Goal: Task Accomplishment & Management: Manage account settings

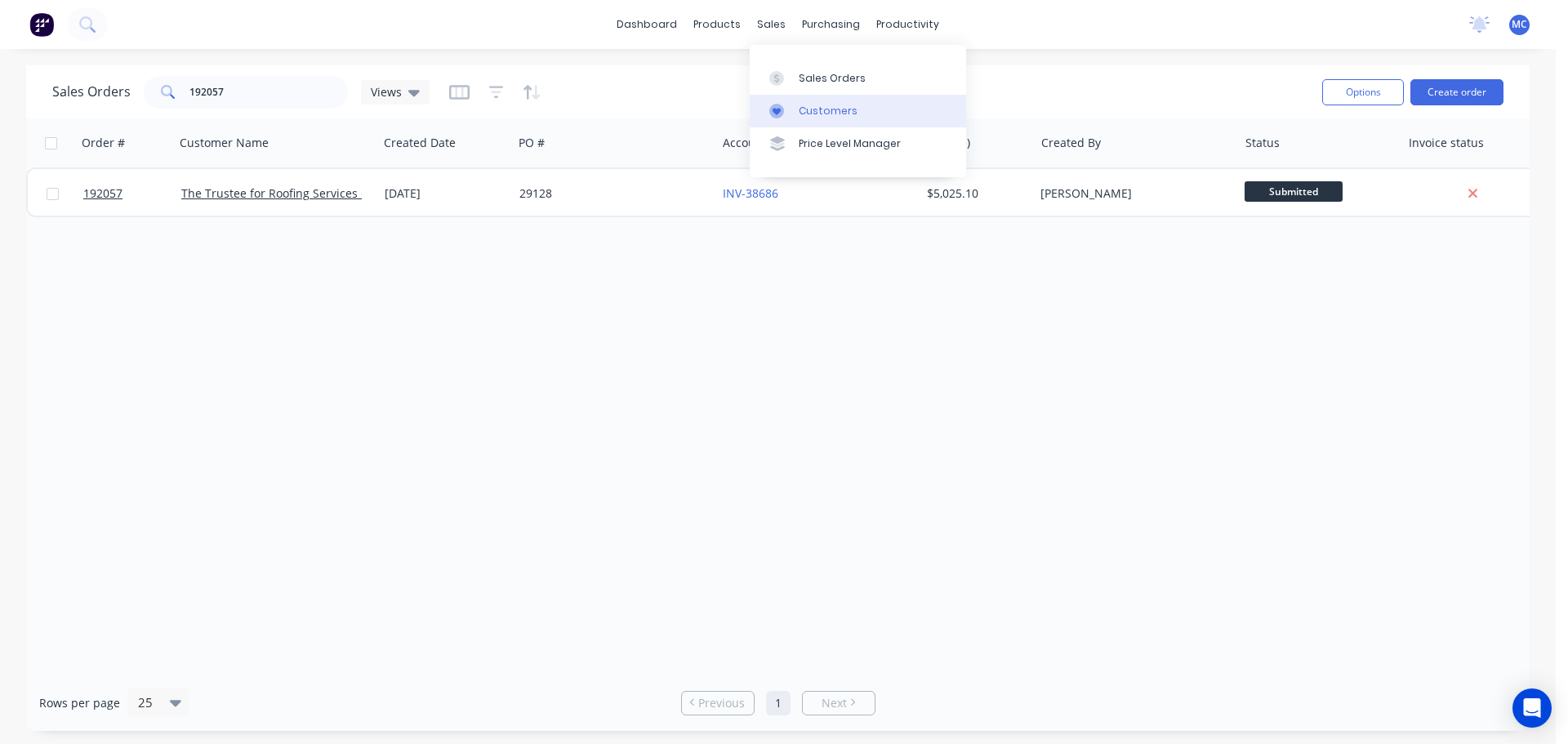
click at [823, 109] on div "Customers" at bounding box center [827, 110] width 59 height 15
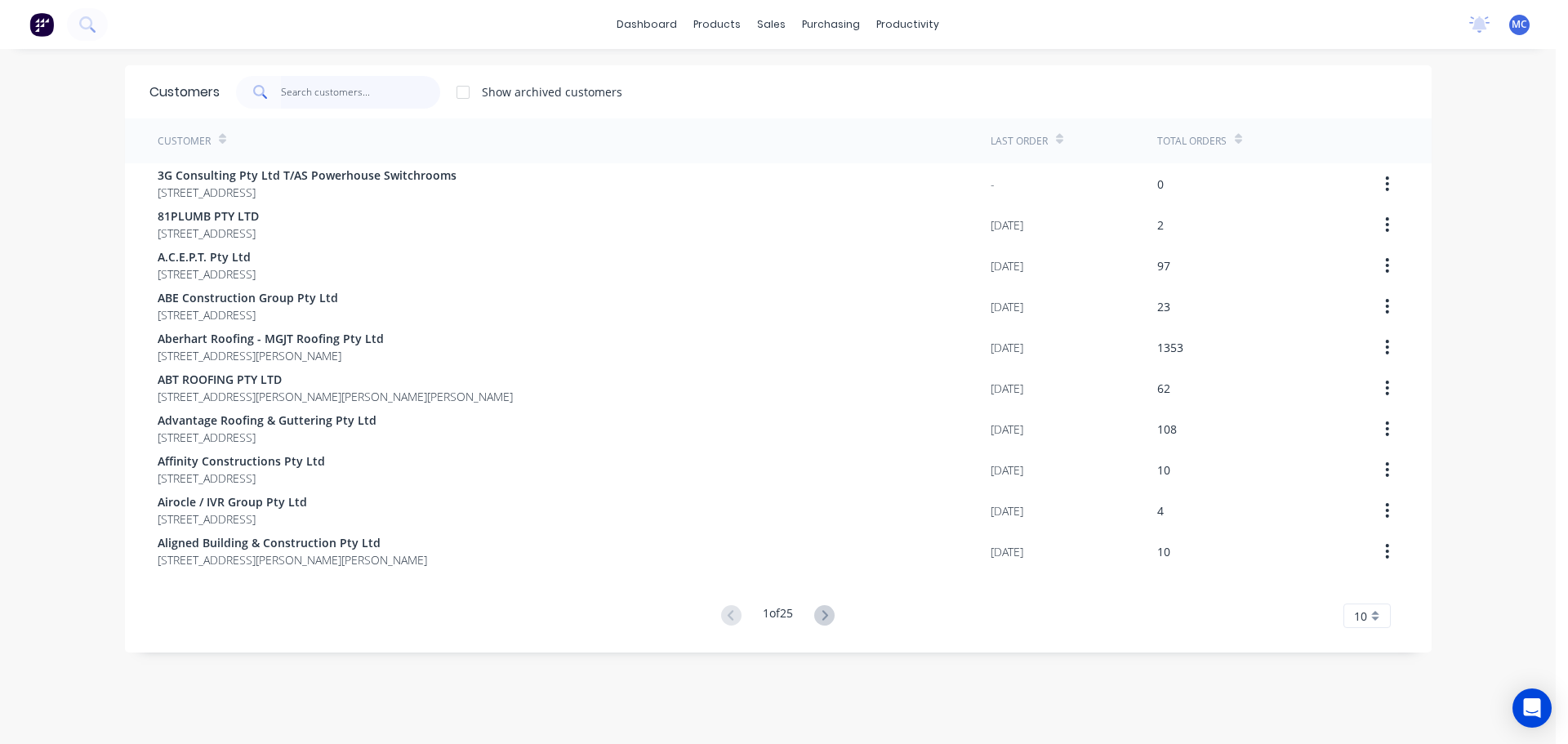
click at [297, 88] on input "text" at bounding box center [360, 92] width 160 height 33
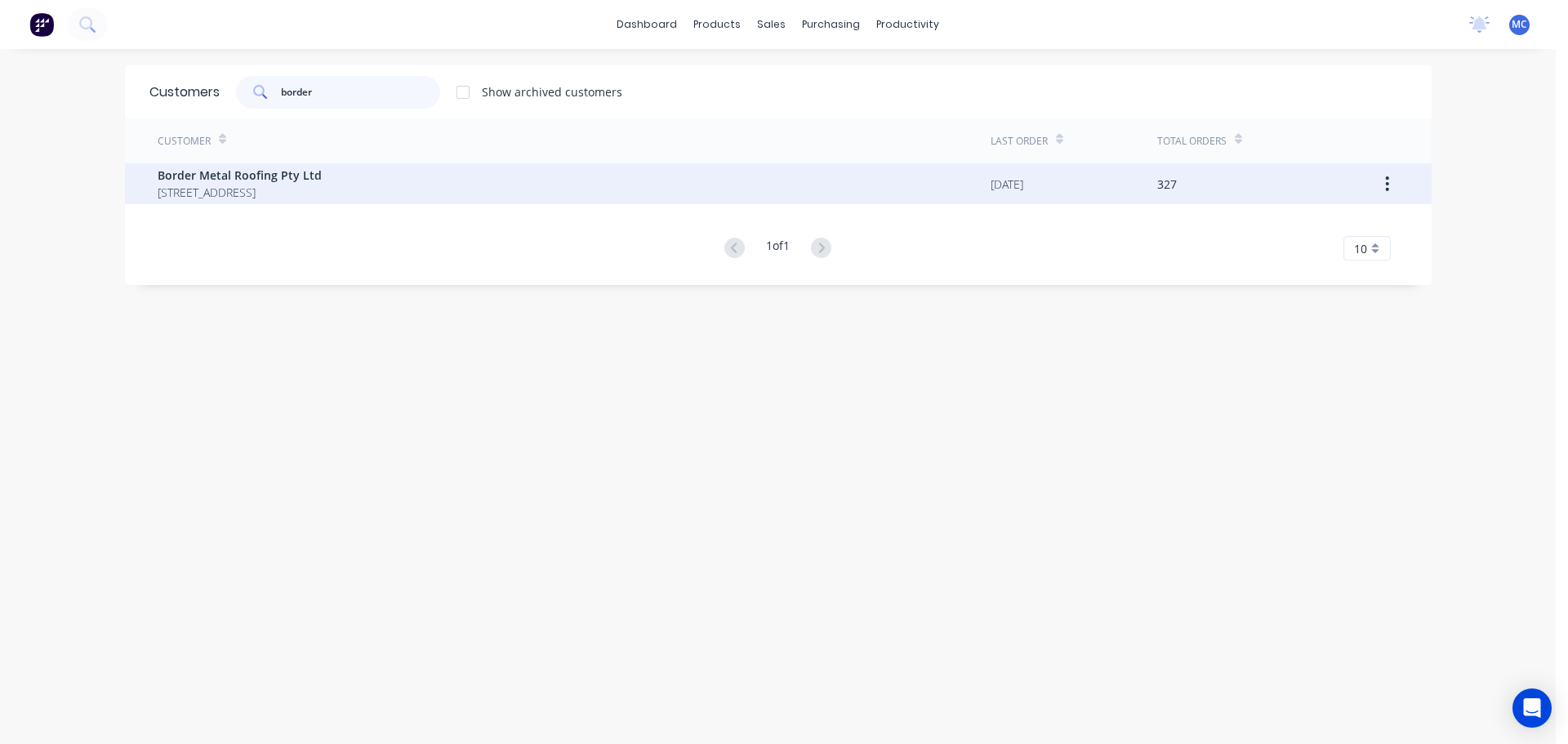
type input "border"
click at [271, 170] on span "Border Metal Roofing Pty Ltd" at bounding box center [240, 175] width 164 height 17
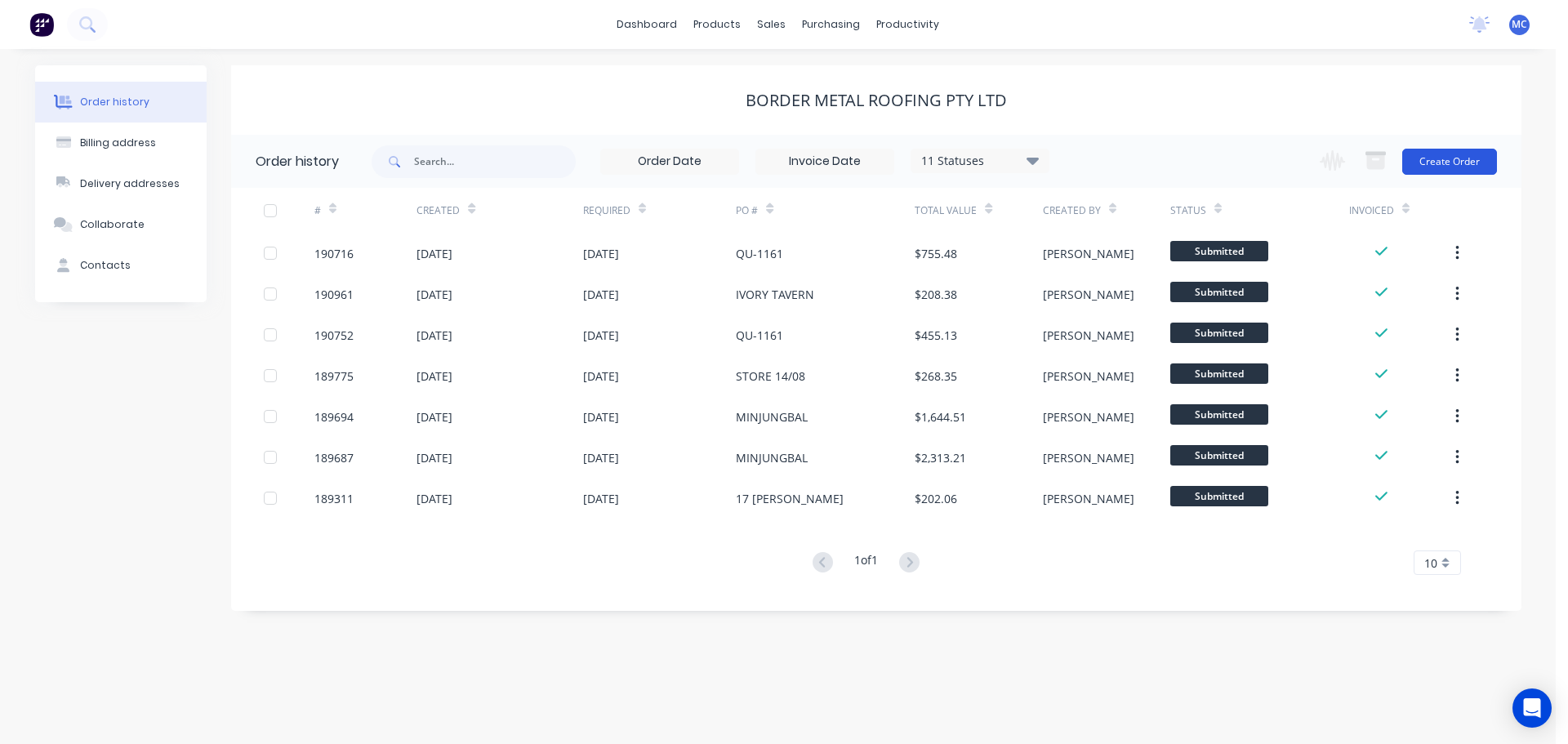
click at [1462, 159] on button "Create Order" at bounding box center [1449, 162] width 95 height 26
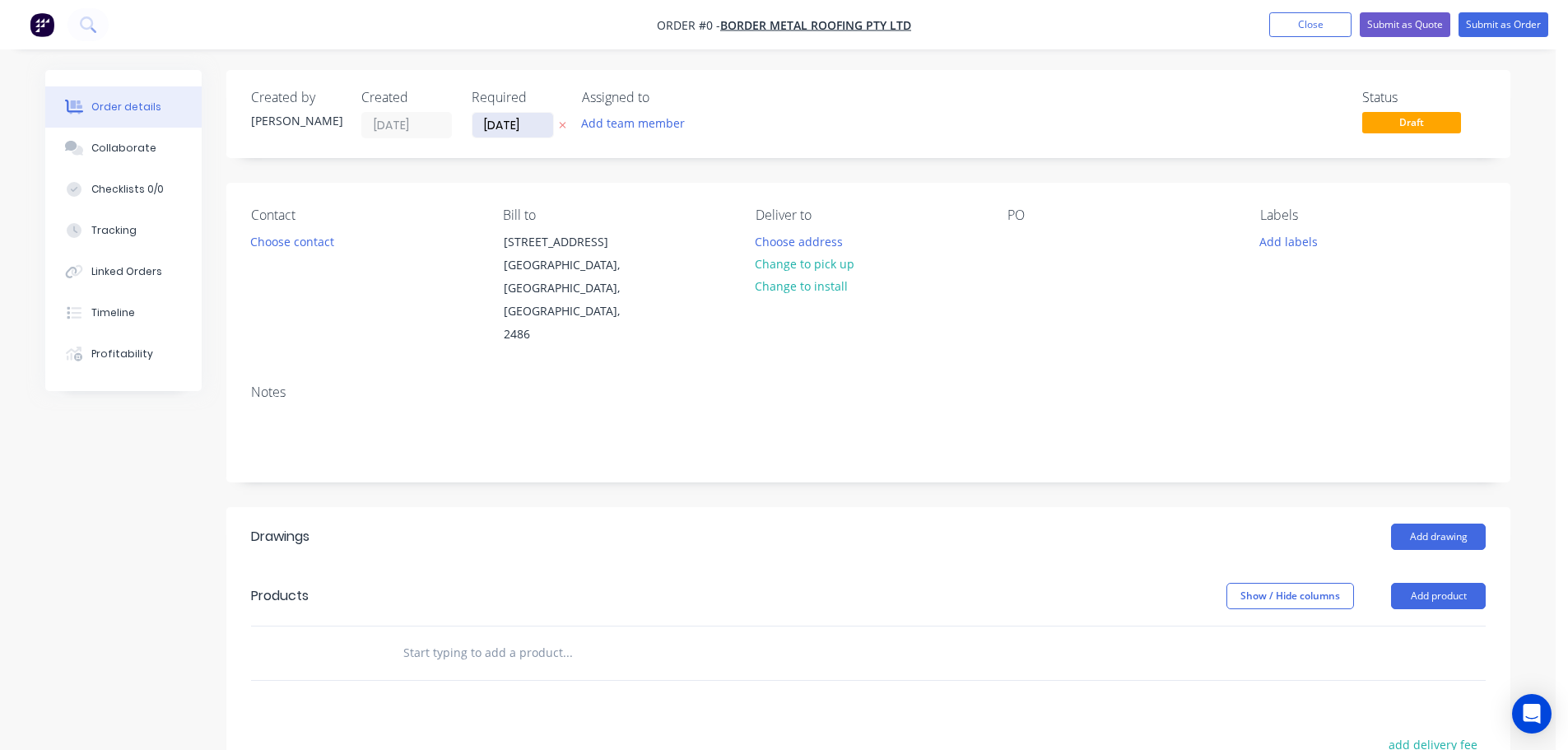
click at [506, 124] on input "[DATE]" at bounding box center [512, 125] width 81 height 24
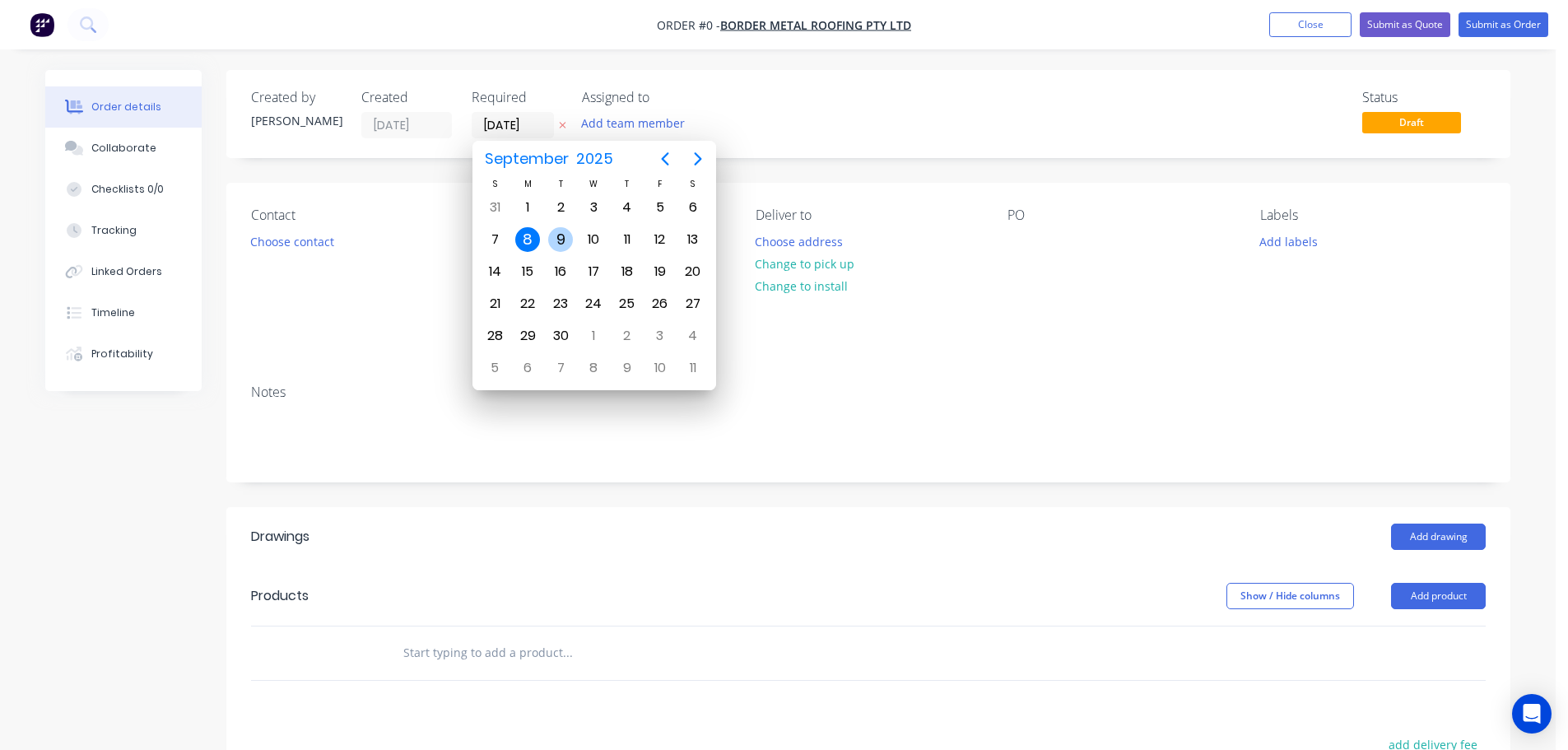
click at [559, 235] on div "9" at bounding box center [560, 239] width 24 height 24
type input "[DATE]"
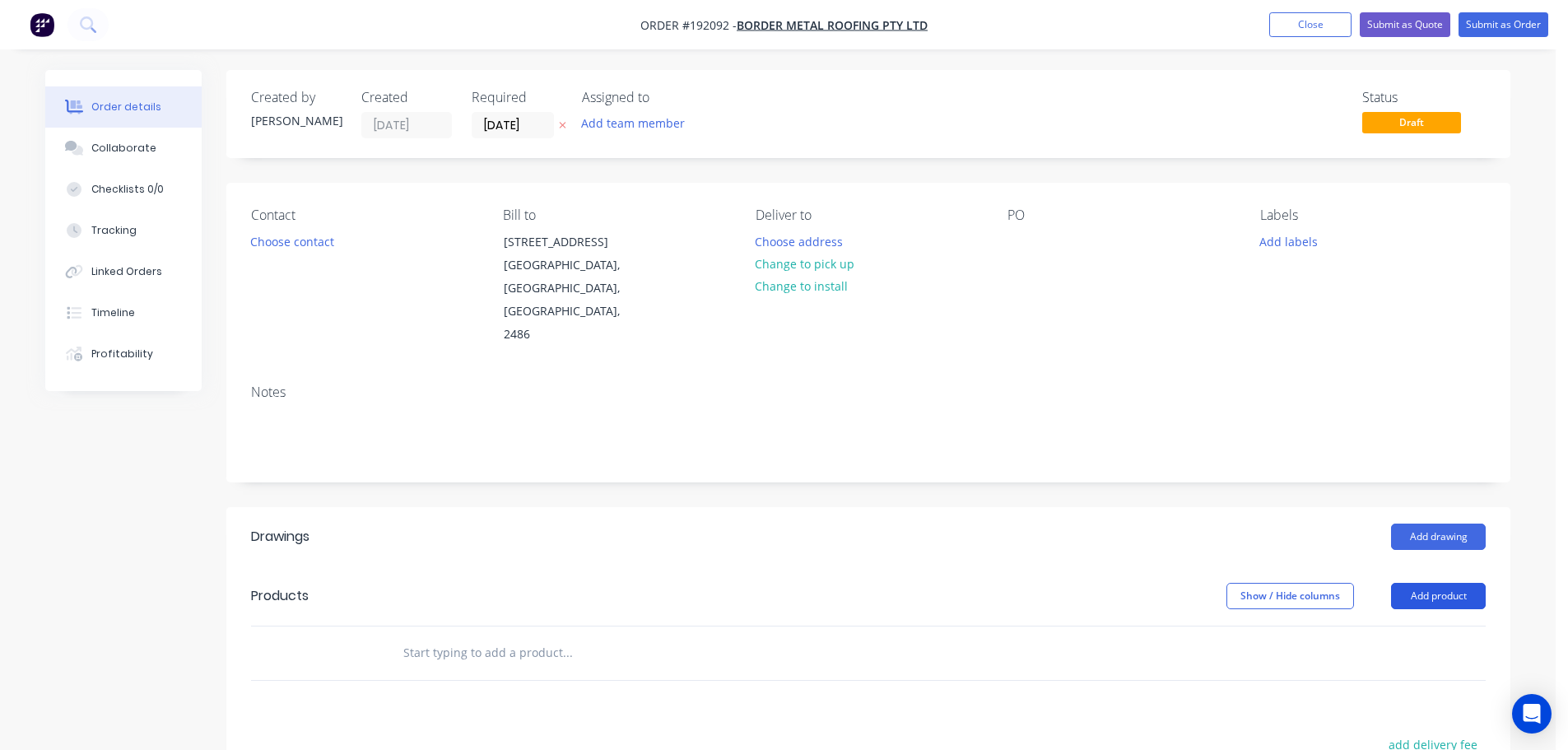
click at [1438, 583] on button "Add product" at bounding box center [1437, 596] width 95 height 26
click at [1409, 625] on div "Product catalogue" at bounding box center [1407, 637] width 127 height 23
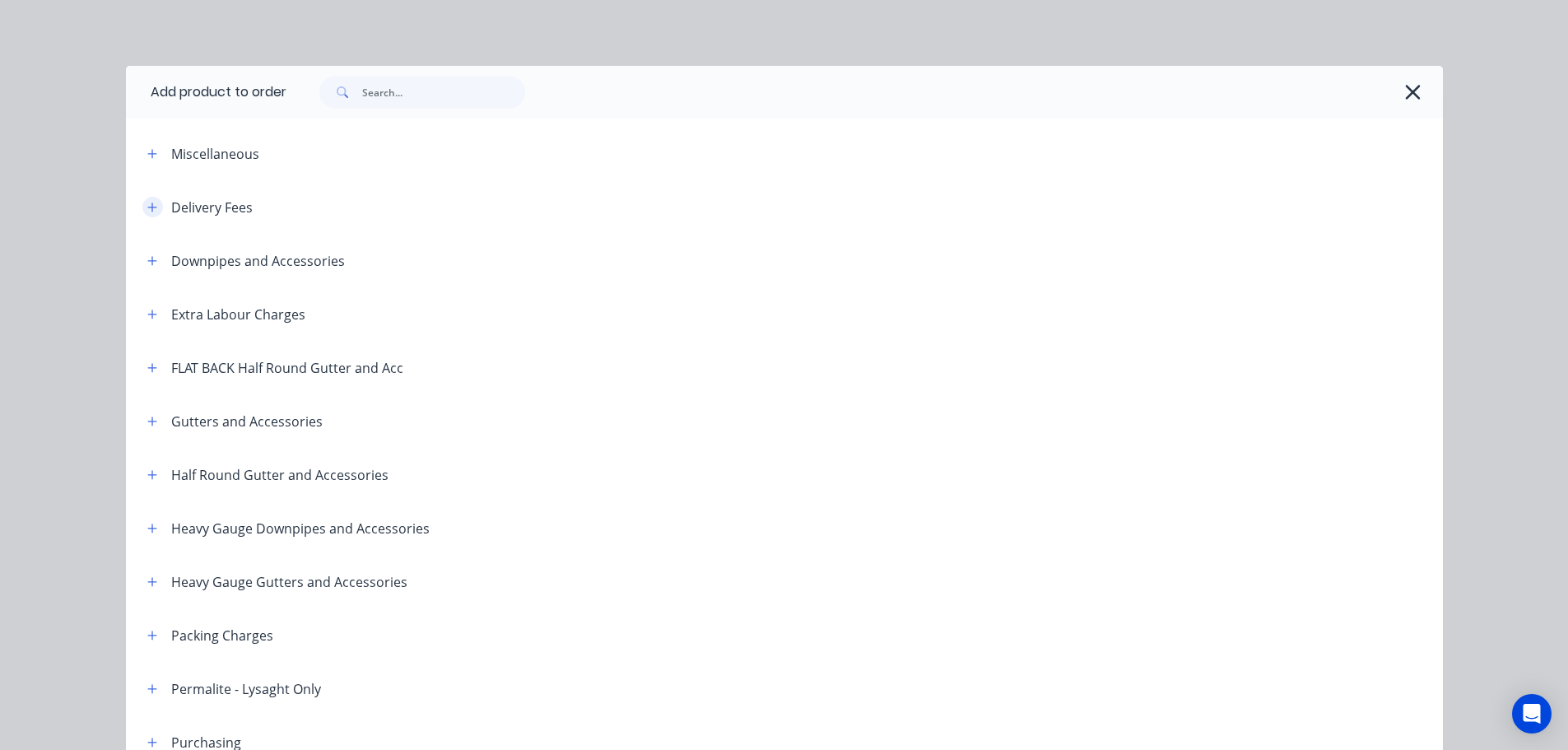
click at [150, 203] on icon "button" at bounding box center [152, 208] width 10 height 12
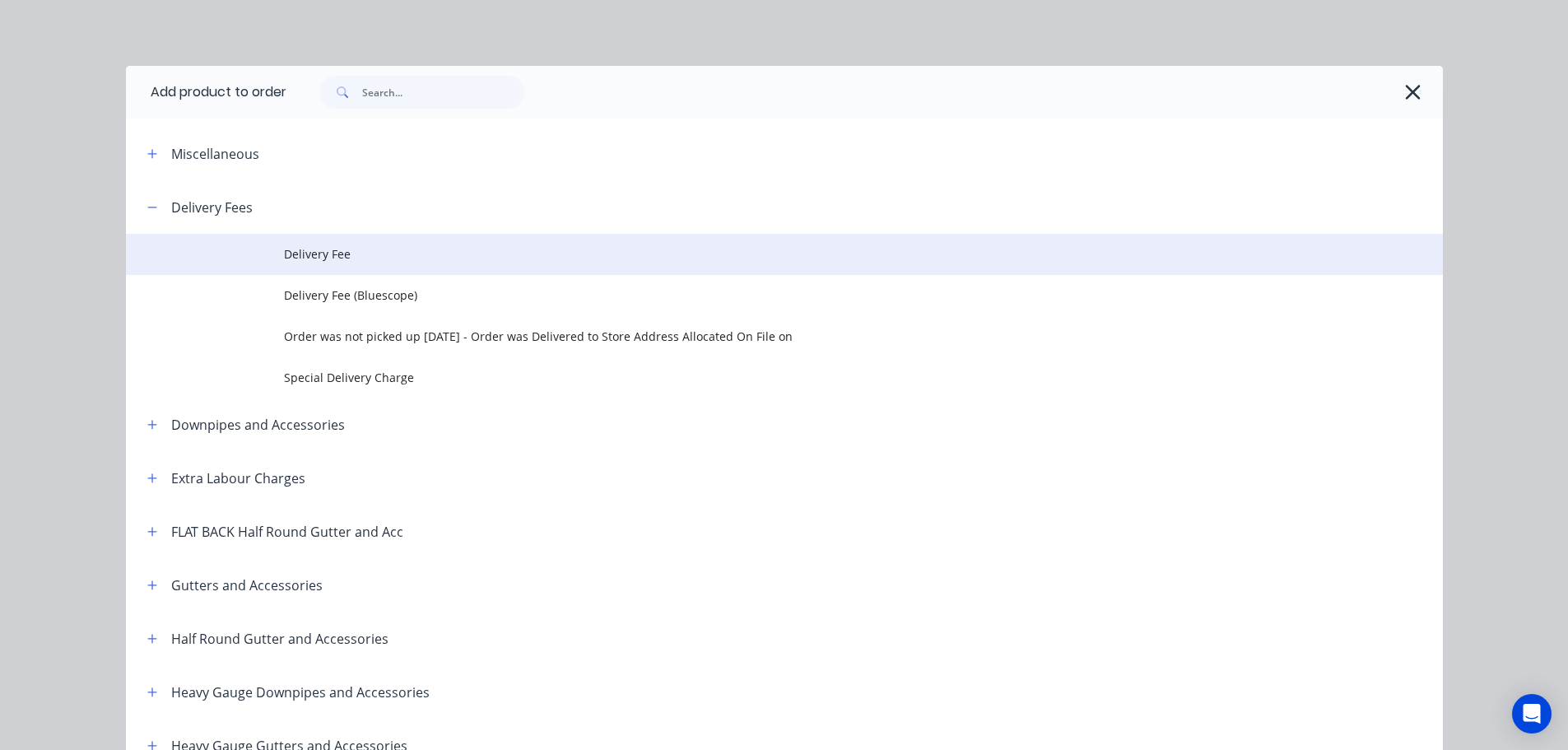
click at [298, 248] on span "Delivery Fee" at bounding box center [747, 255] width 926 height 18
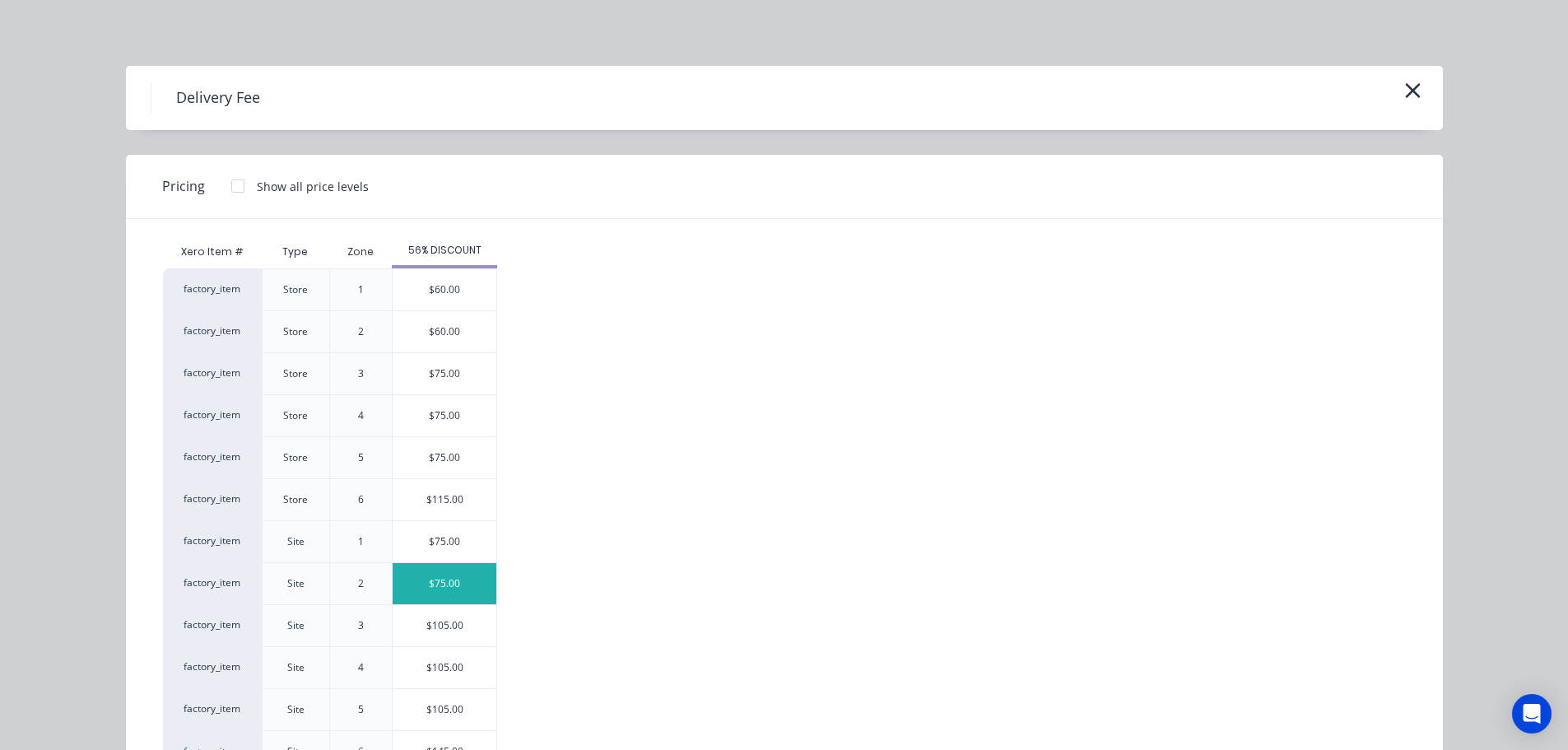
click at [442, 583] on div "$75.00" at bounding box center [445, 583] width 103 height 41
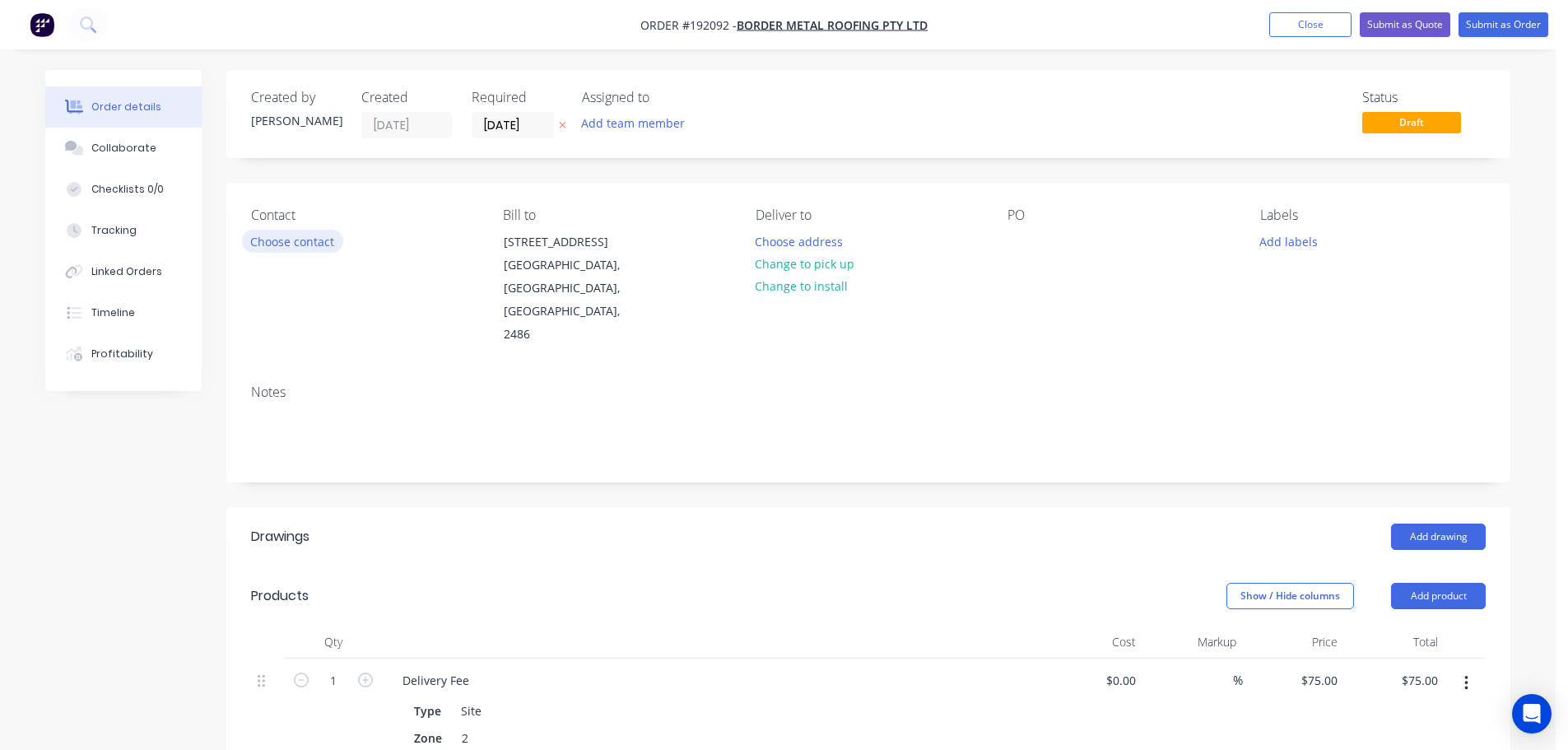
click at [294, 241] on button "Choose contact" at bounding box center [293, 240] width 101 height 22
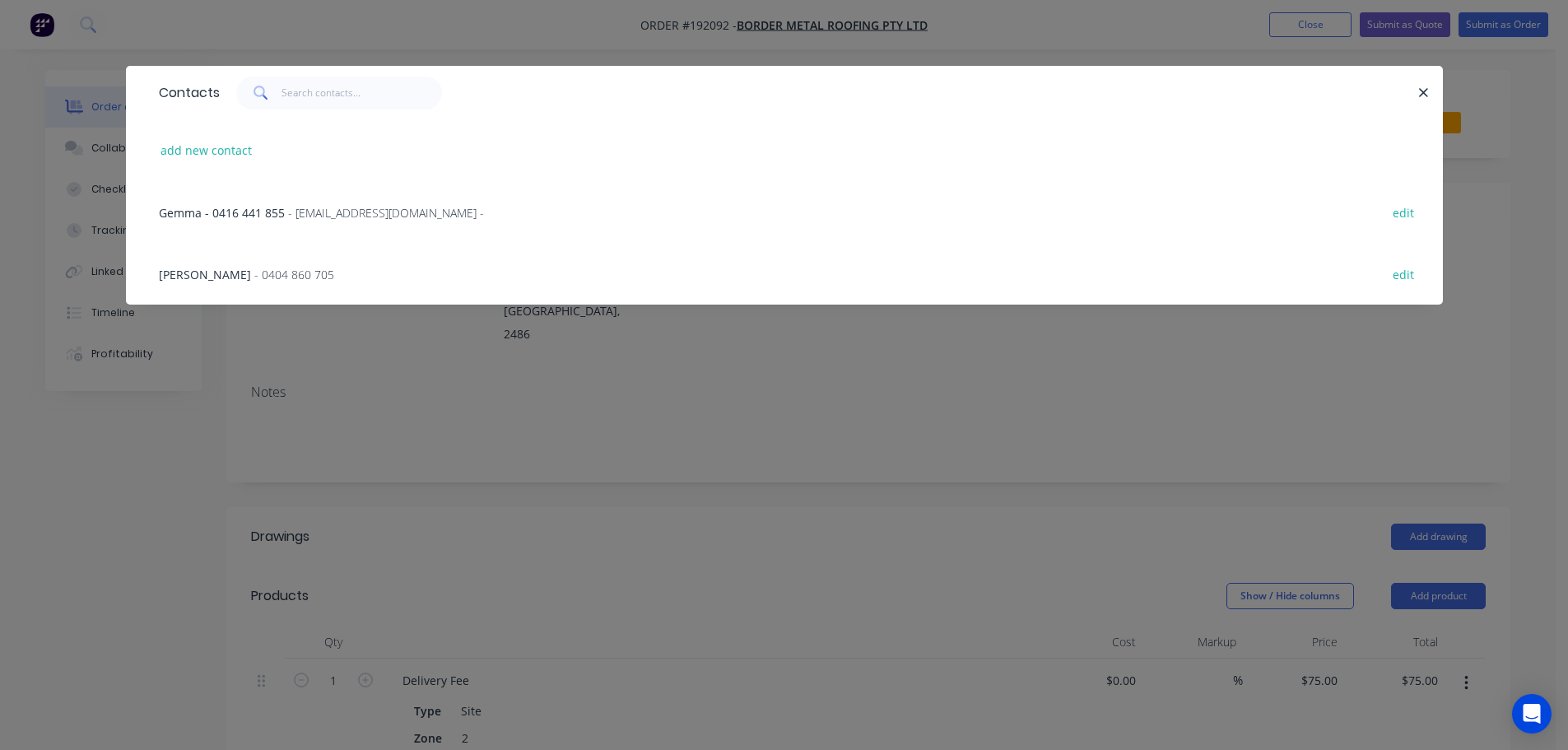
click at [256, 272] on span "- 0404 860 705" at bounding box center [294, 274] width 80 height 16
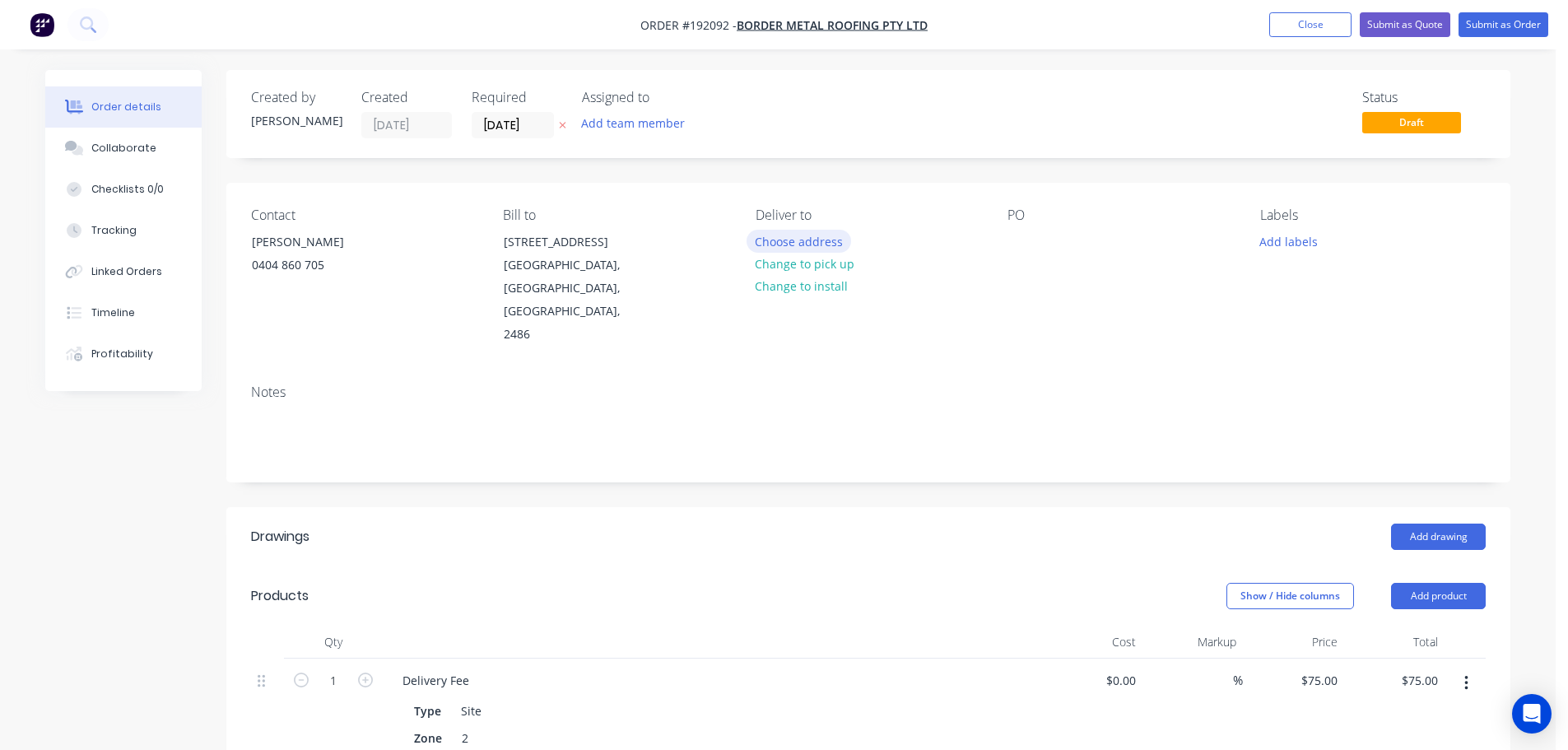
click at [798, 242] on button "Choose address" at bounding box center [800, 240] width 105 height 22
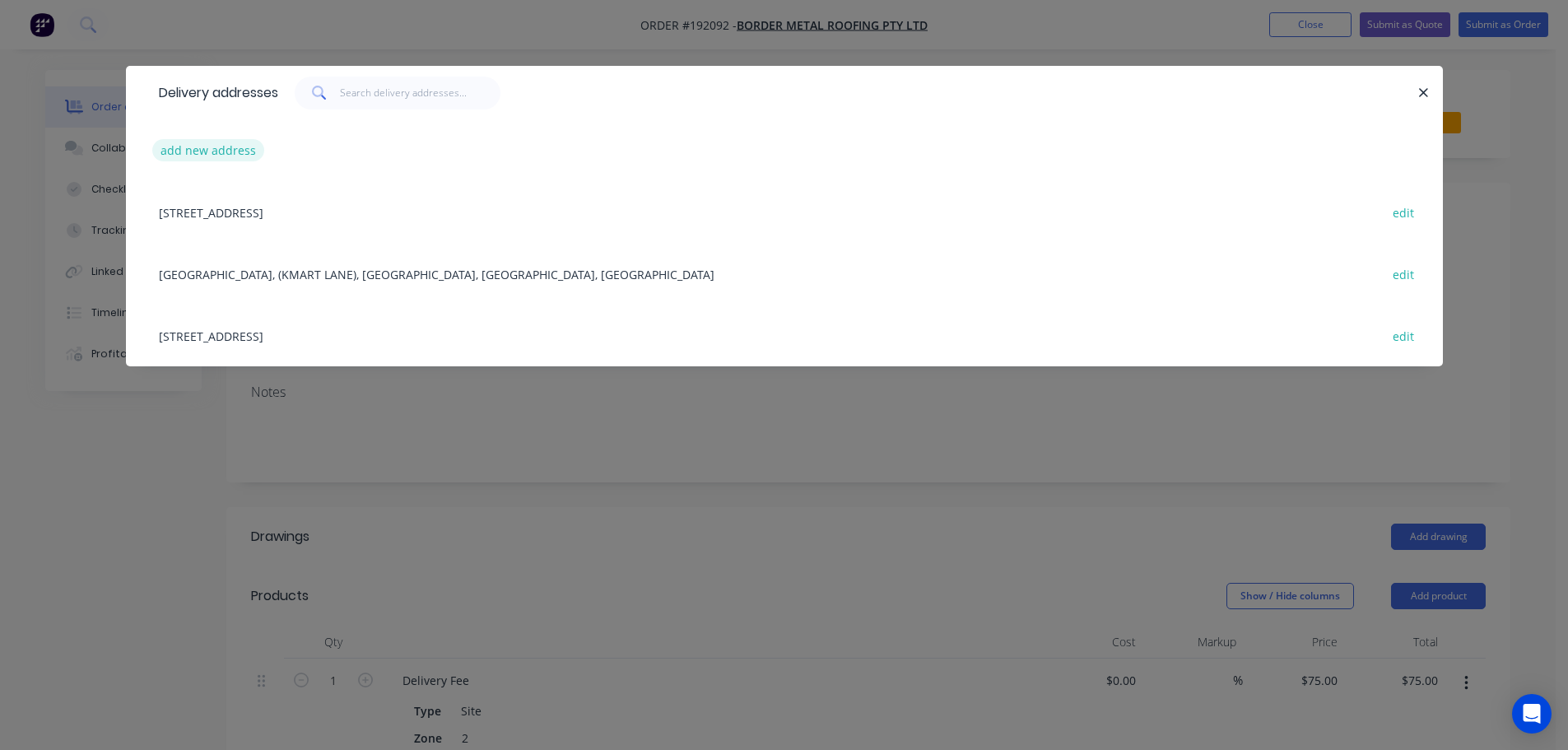
click at [181, 146] on button "add new address" at bounding box center [209, 150] width 113 height 22
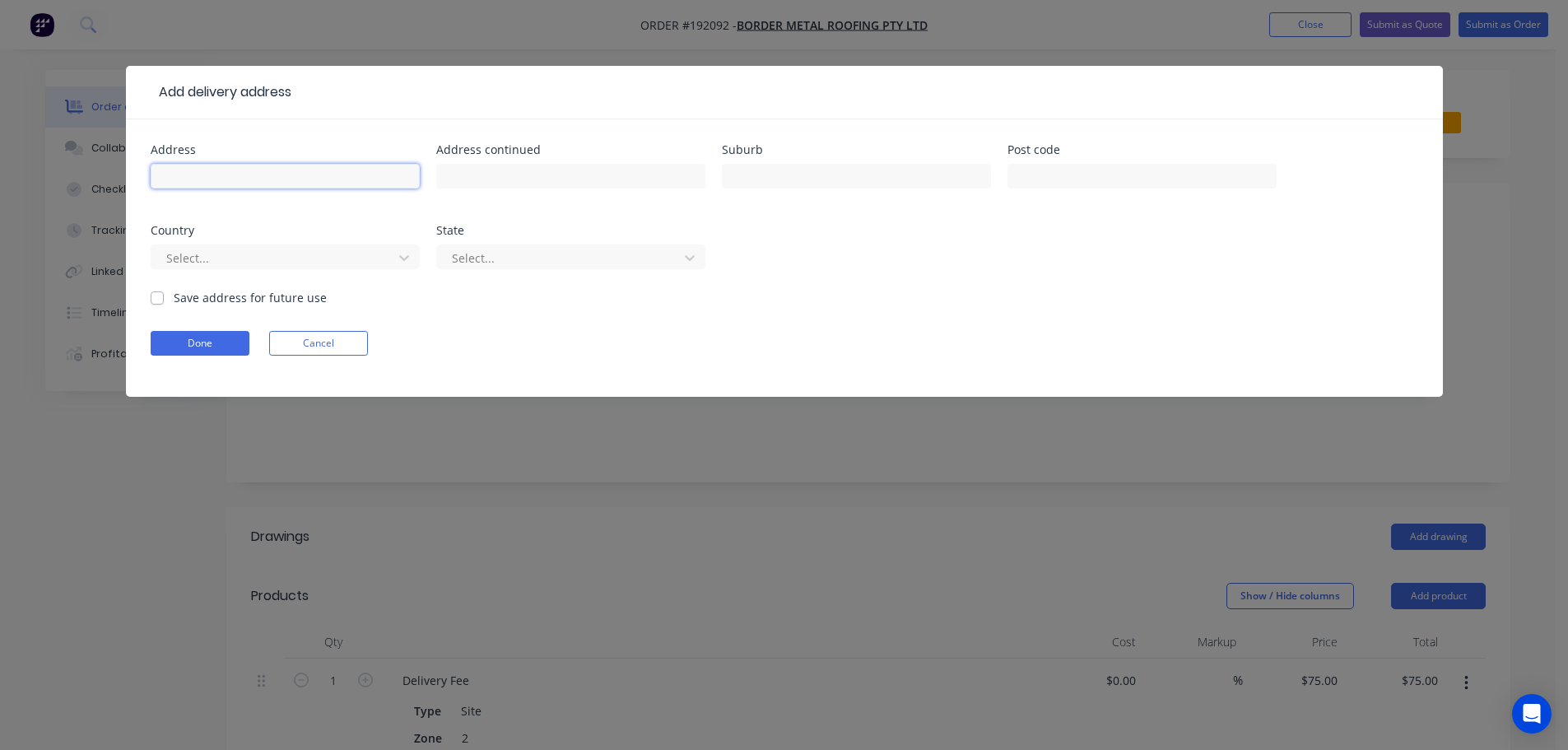
click at [172, 169] on input "text" at bounding box center [285, 176] width 269 height 24
type input "[STREET_ADDRESS][PERSON_NAME]"
type input "Currumbin"
click button "Done" at bounding box center [199, 342] width 98 height 24
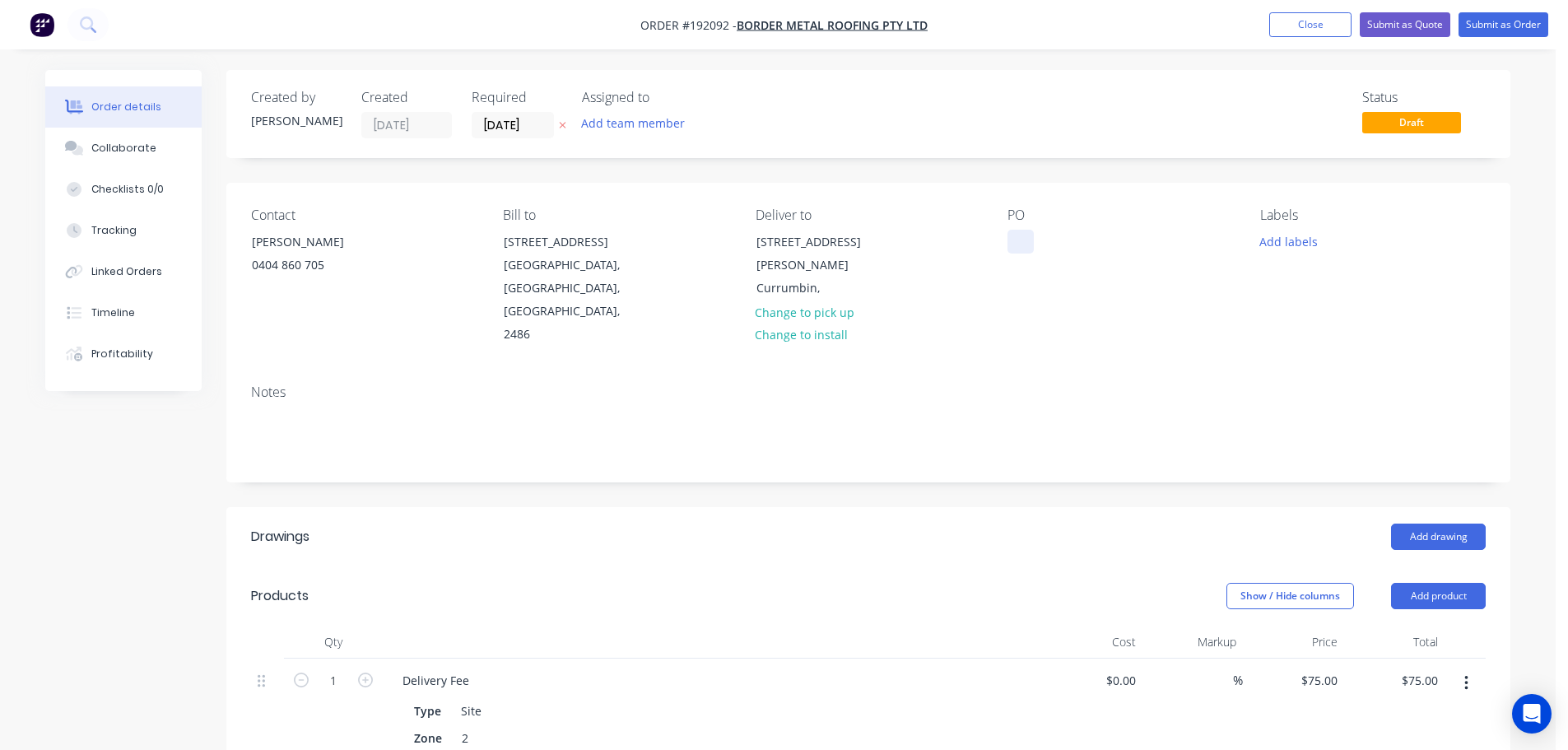
click at [1016, 234] on div at bounding box center [1020, 241] width 26 height 23
click at [1438, 524] on button "Add drawing" at bounding box center [1437, 536] width 95 height 26
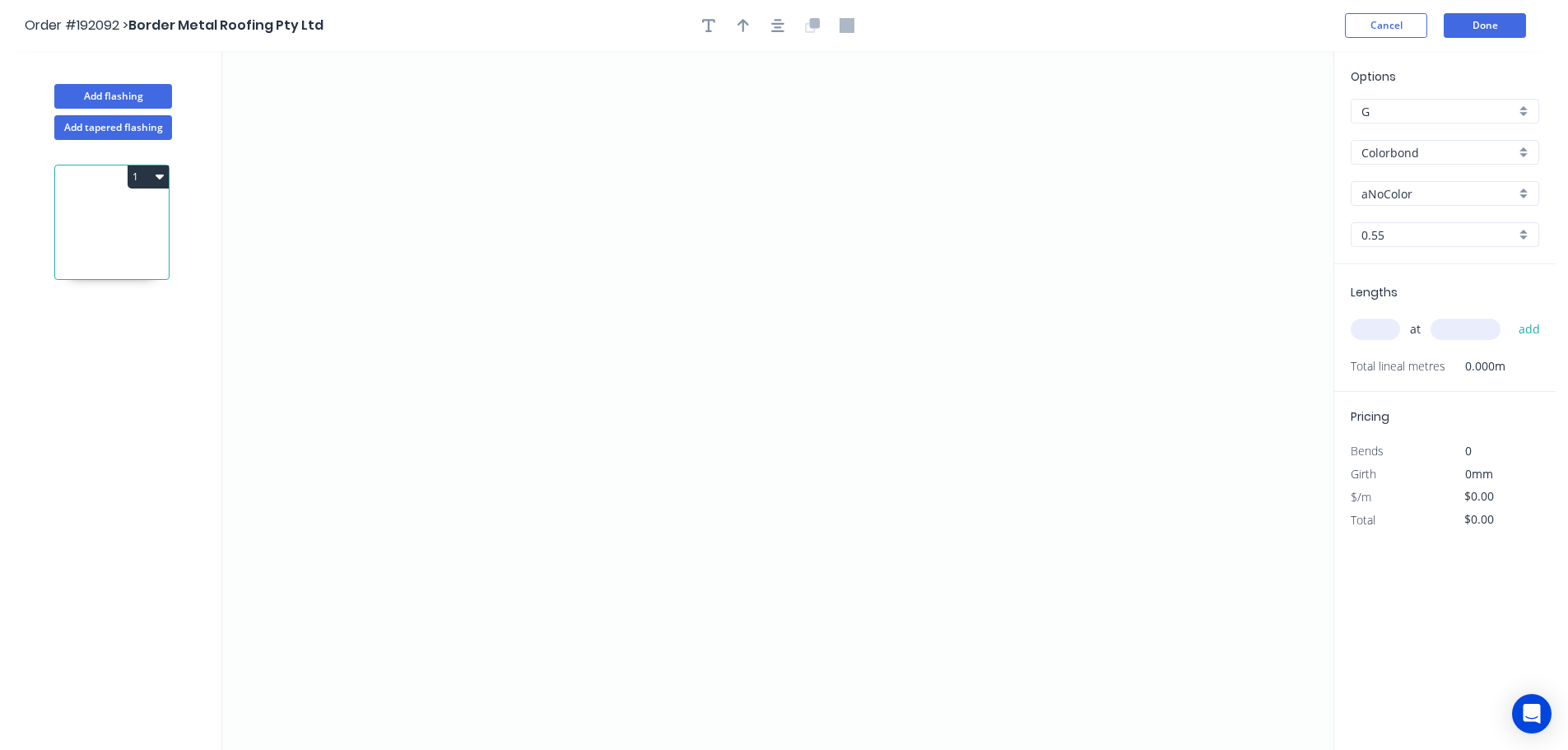
click at [1412, 188] on input "aNoColor" at bounding box center [1438, 194] width 154 height 18
click at [1389, 298] on div "Monument" at bounding box center [1445, 299] width 187 height 29
type input "Monument"
click at [1375, 325] on input "text" at bounding box center [1375, 330] width 50 height 21
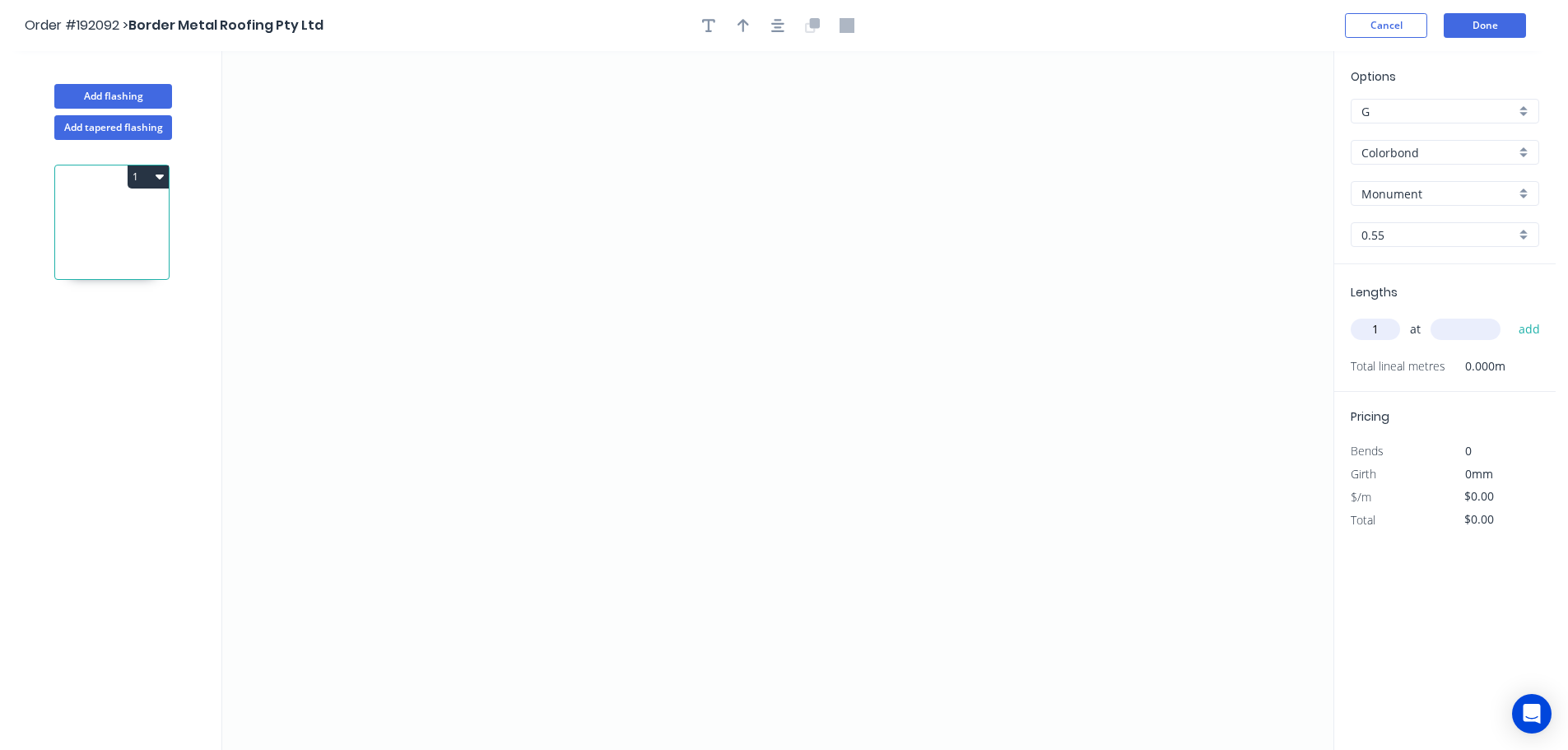
type input "1"
type input "1700"
click at [1510, 315] on button "add" at bounding box center [1530, 329] width 39 height 28
click at [823, 272] on icon "0" at bounding box center [777, 400] width 1111 height 699
click at [616, 263] on icon "0" at bounding box center [777, 400] width 1111 height 699
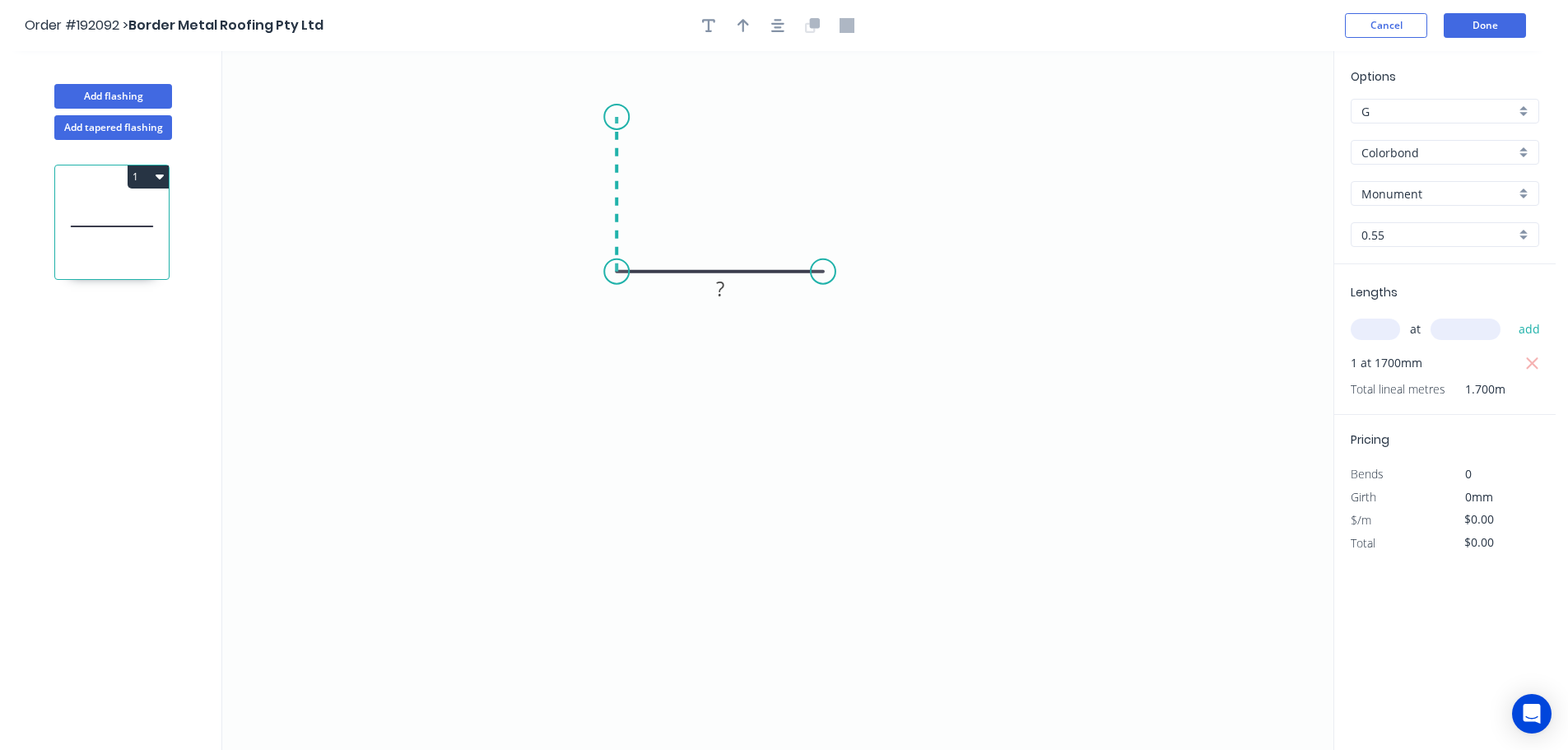
click at [620, 117] on icon "0 ?" at bounding box center [777, 400] width 1111 height 699
click at [531, 114] on icon "0 ? ?" at bounding box center [777, 400] width 1111 height 699
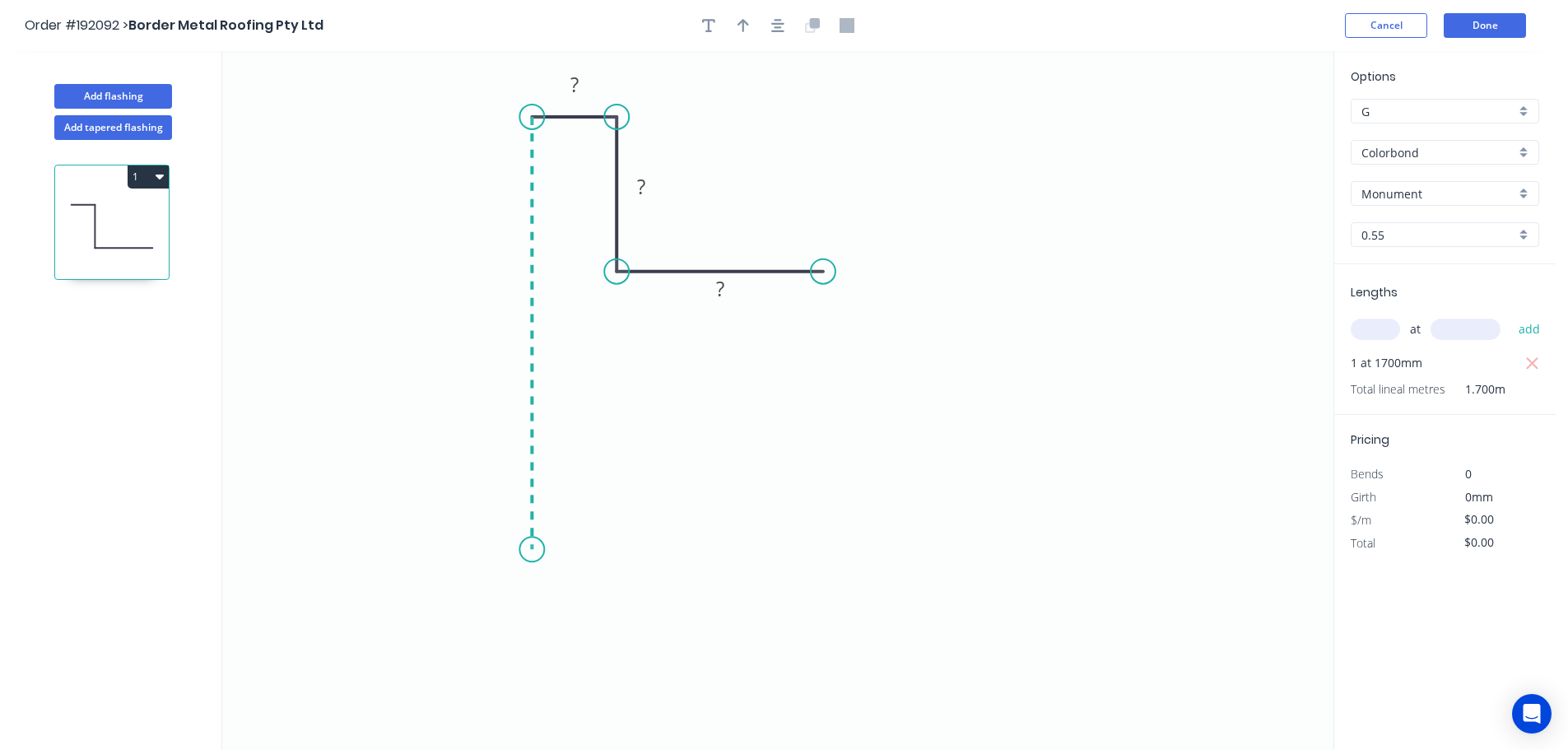
click at [548, 550] on icon "0 ? ? ?" at bounding box center [777, 400] width 1111 height 699
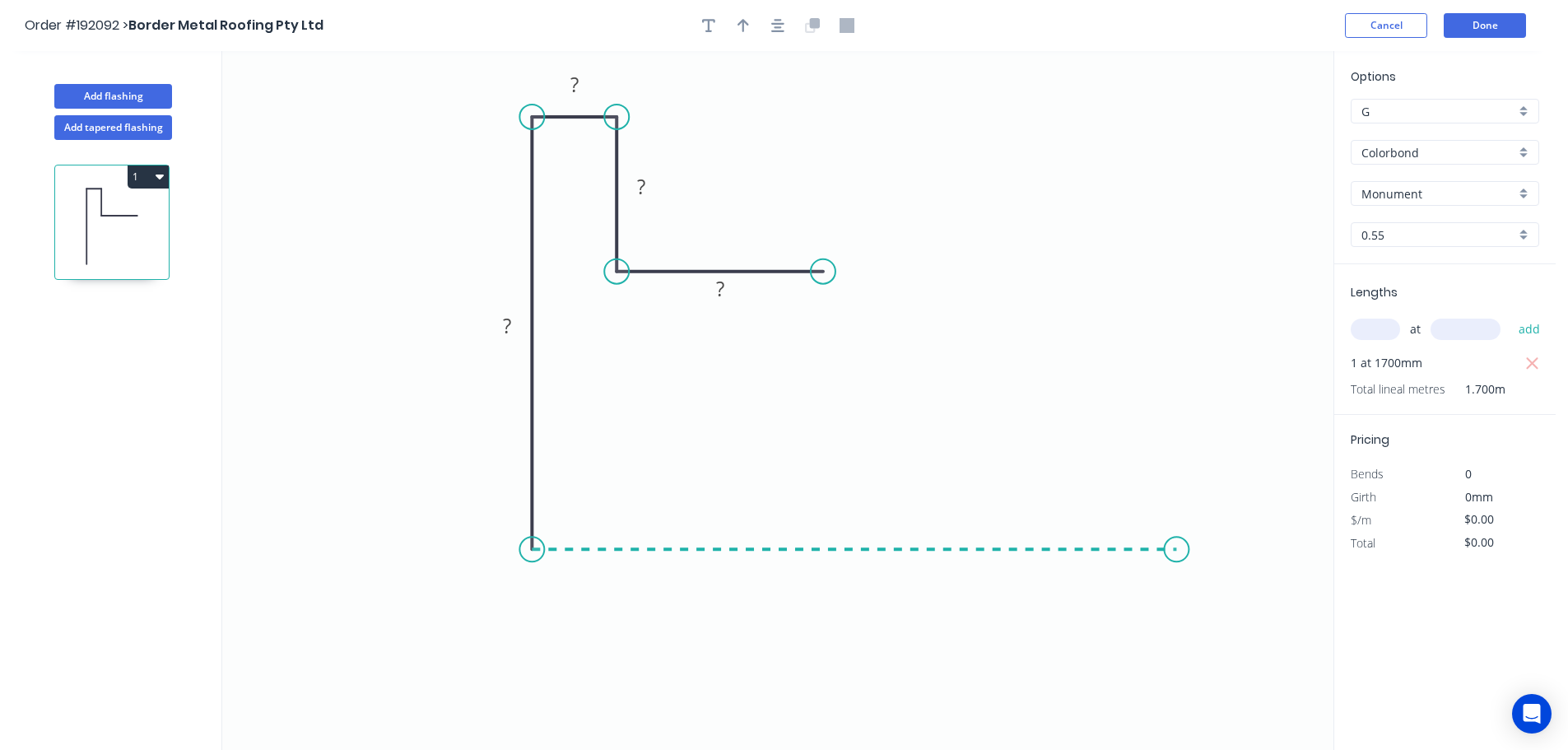
click at [1177, 568] on icon "0 ? ? ? ?" at bounding box center [777, 400] width 1111 height 699
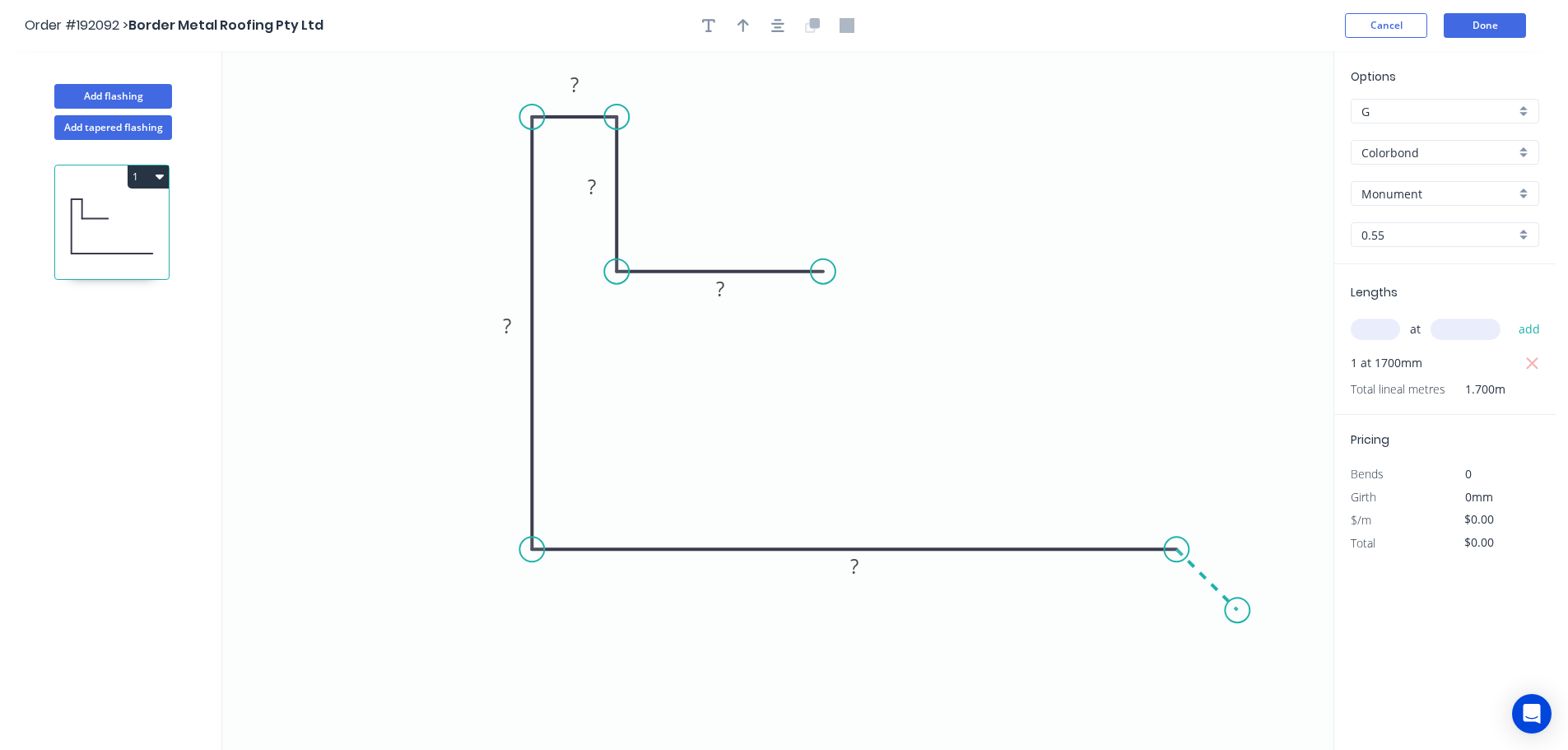
click at [1237, 615] on icon "0 ? ? ? ? ?" at bounding box center [777, 400] width 1111 height 699
click at [724, 291] on tspan "?" at bounding box center [720, 289] width 8 height 27
type input "$18.77"
drag, startPoint x: 747, startPoint y: 26, endPoint x: 806, endPoint y: 47, distance: 62.6
click at [747, 26] on icon "button" at bounding box center [743, 25] width 12 height 15
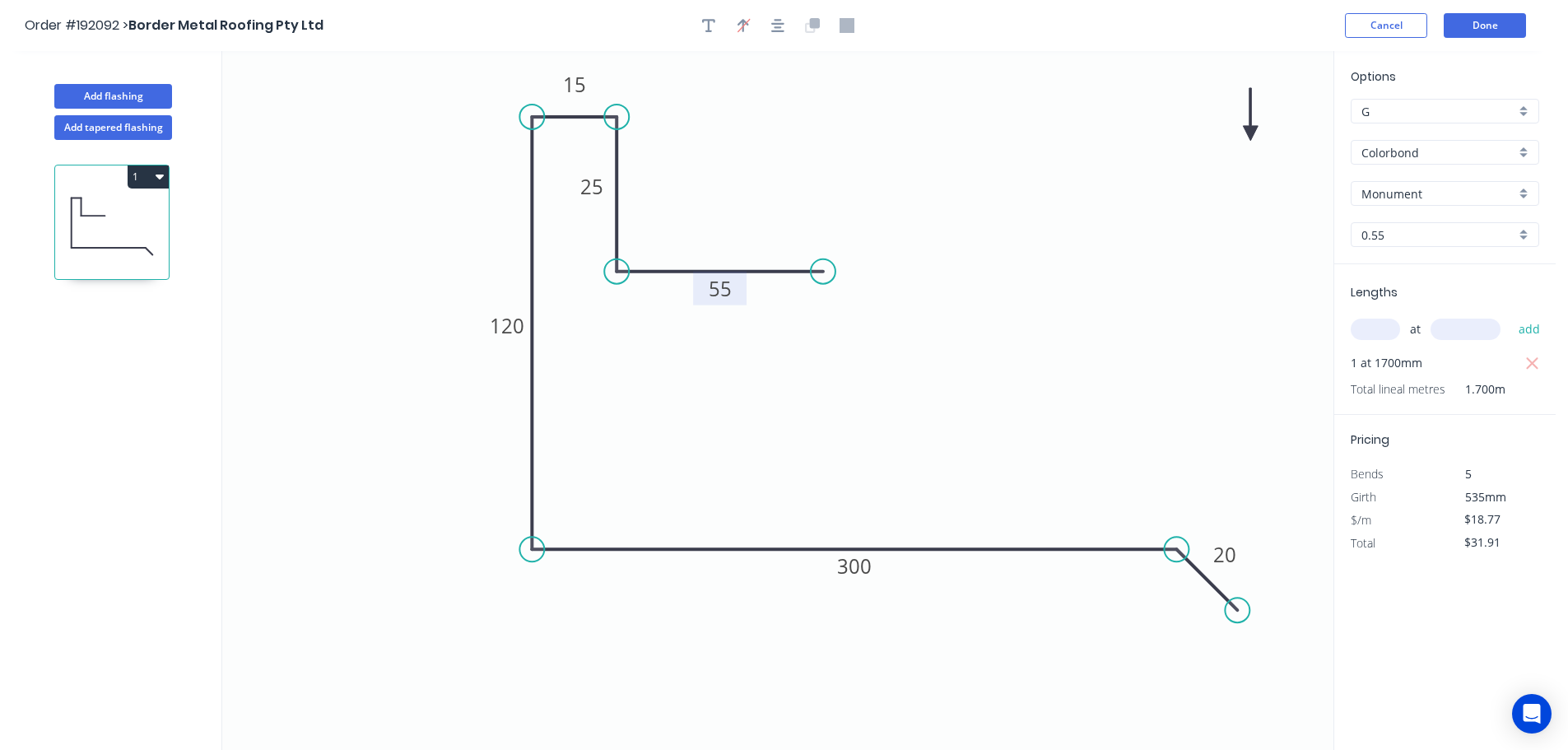
click at [1251, 130] on icon at bounding box center [1250, 114] width 15 height 53
drag, startPoint x: 1251, startPoint y: 130, endPoint x: 867, endPoint y: 362, distance: 448.6
click at [867, 362] on icon at bounding box center [878, 346] width 48 height 48
click at [164, 178] on button "1" at bounding box center [148, 178] width 41 height 23
click at [51, 222] on div "Duplicate" at bounding box center [91, 217] width 127 height 23
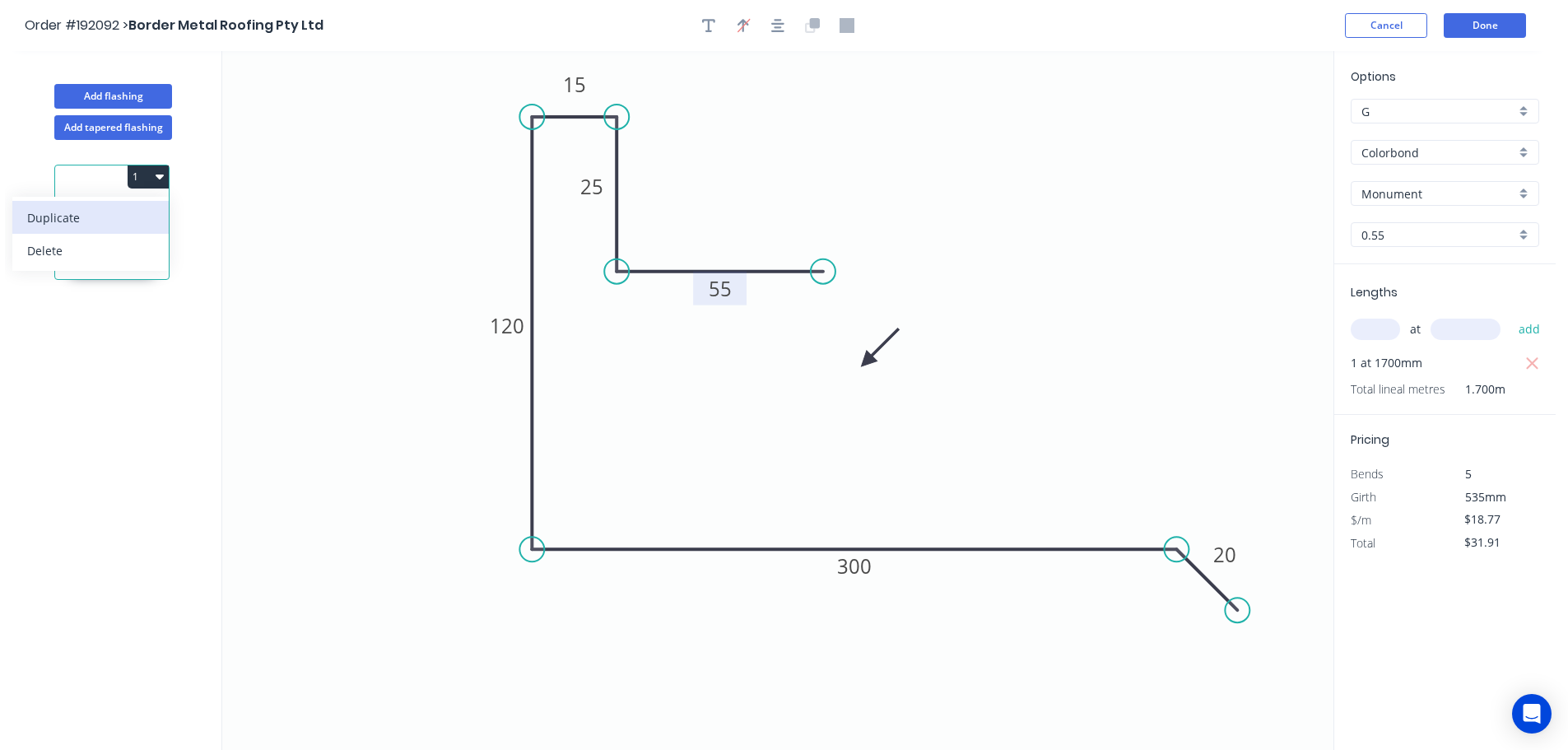
type input "$0.00"
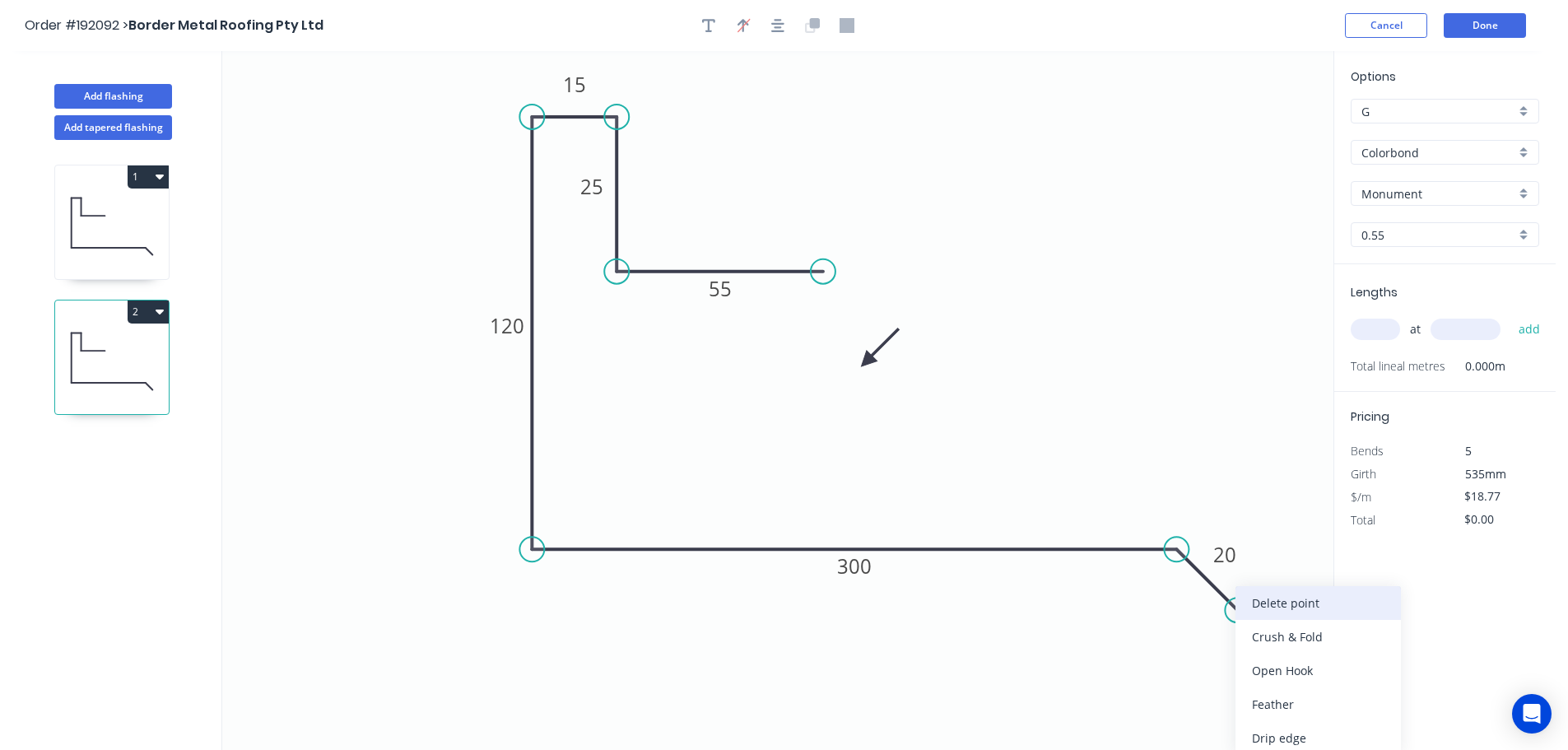
click at [1261, 605] on div "Delete point" at bounding box center [1318, 603] width 166 height 34
click at [1222, 604] on div "Crush & Fold" at bounding box center [1258, 606] width 166 height 34
click at [1200, 595] on div "Flip bend" at bounding box center [1262, 606] width 166 height 34
drag, startPoint x: 1183, startPoint y: 493, endPoint x: 1188, endPoint y: 597, distance: 104.1
click at [1196, 600] on rect at bounding box center [1168, 616] width 66 height 34
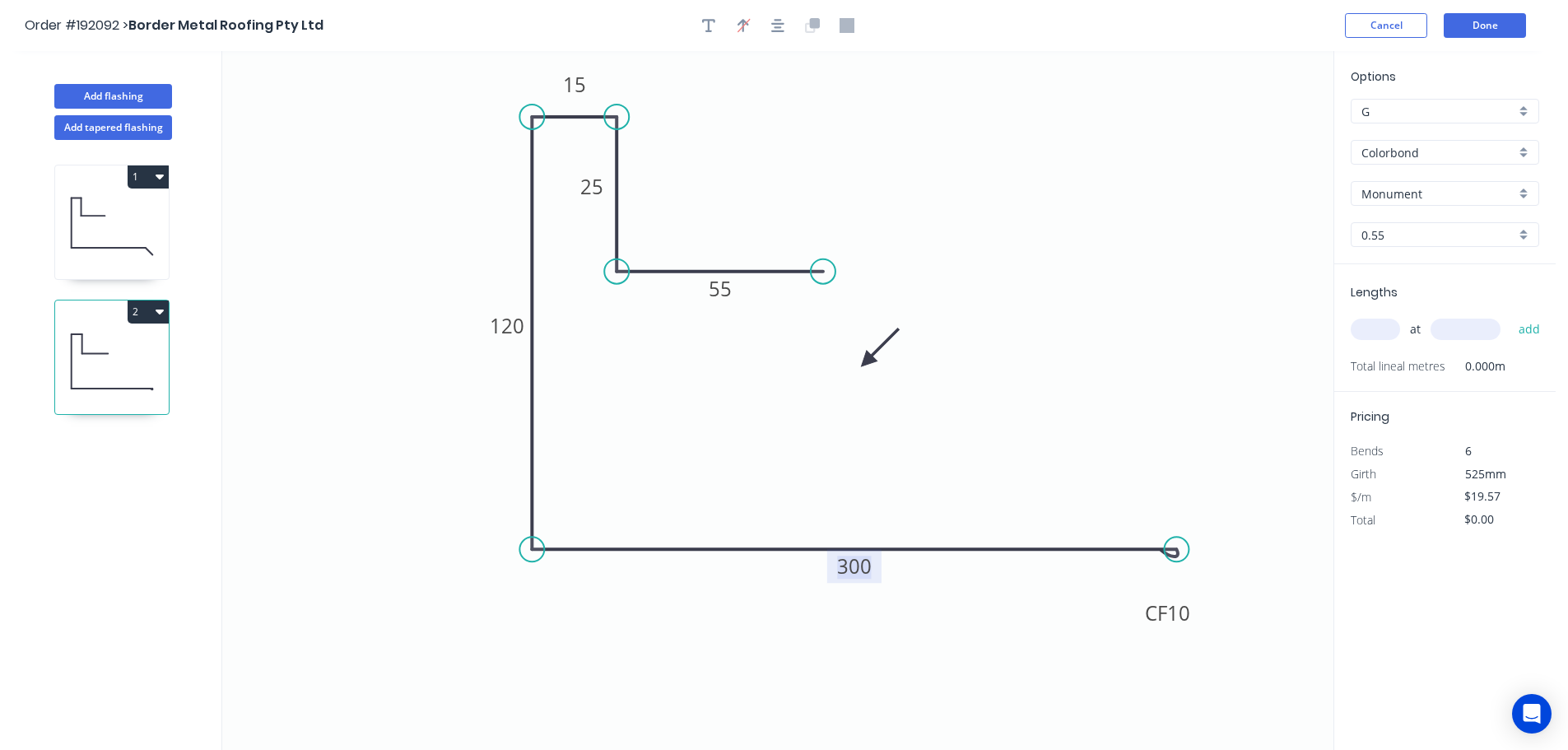
click at [853, 566] on tspan "300" at bounding box center [853, 566] width 34 height 27
click at [163, 310] on icon "button" at bounding box center [160, 311] width 8 height 5
click at [65, 351] on div "Duplicate" at bounding box center [91, 352] width 127 height 23
click at [858, 569] on tspan "200" at bounding box center [853, 566] width 34 height 27
click at [1374, 329] on input "text" at bounding box center [1375, 330] width 50 height 21
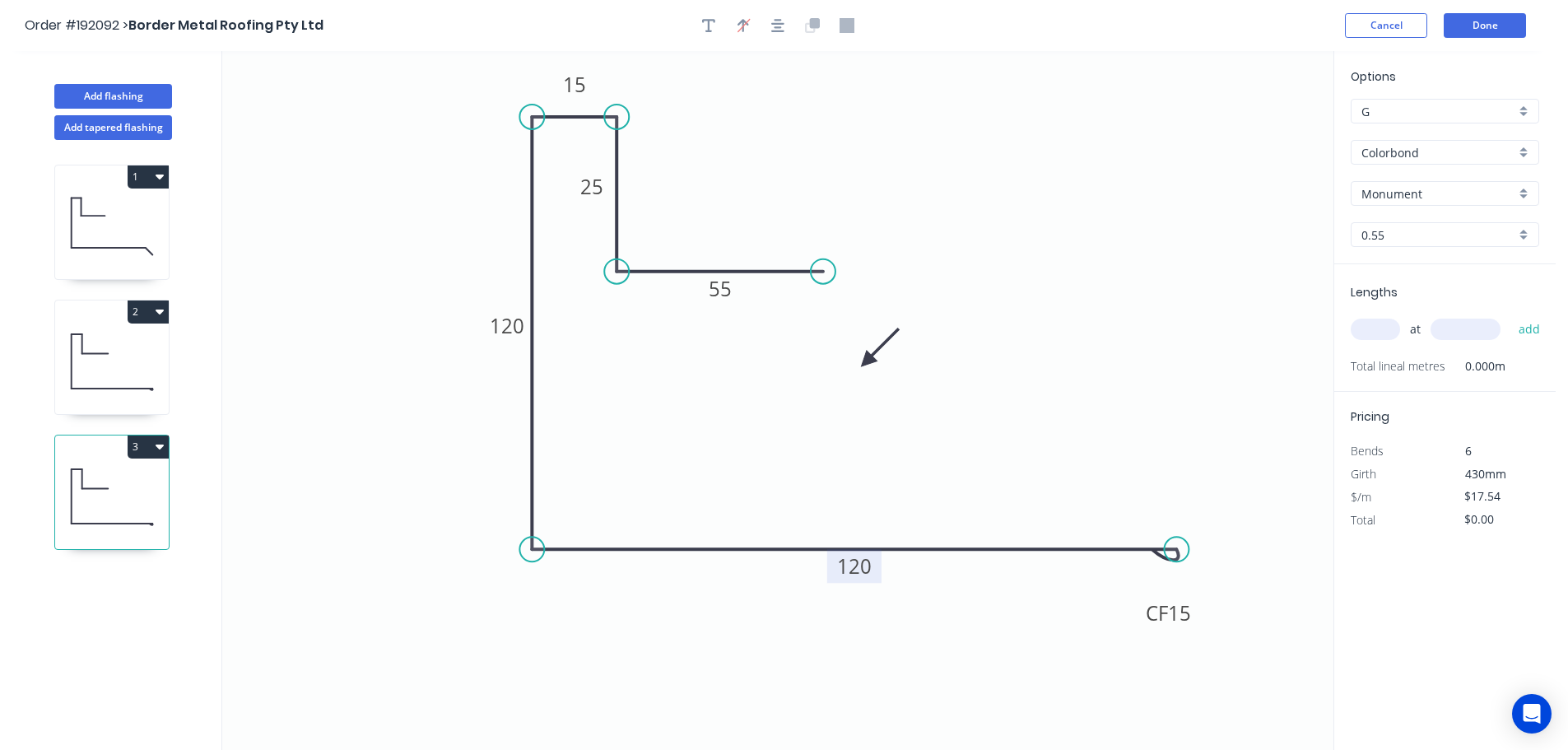
type input "$15.51"
type input "2"
type input "1700"
click at [1510, 315] on button "add" at bounding box center [1530, 329] width 39 height 28
type input "$52.73"
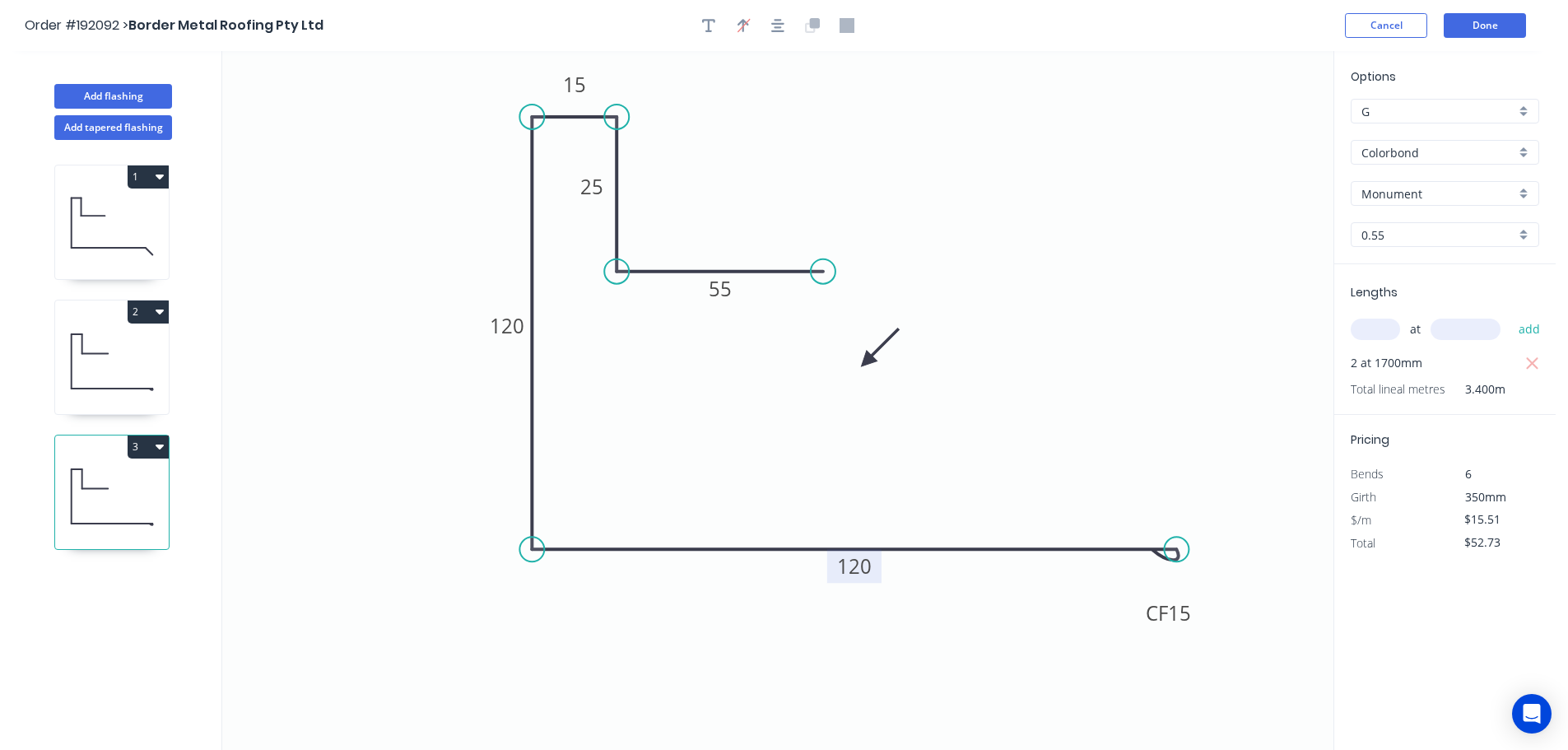
click at [99, 348] on icon at bounding box center [112, 362] width 113 height 105
type input "$17.54"
type input "$0.00"
click at [1379, 326] on input "text" at bounding box center [1375, 330] width 50 height 21
type input "2"
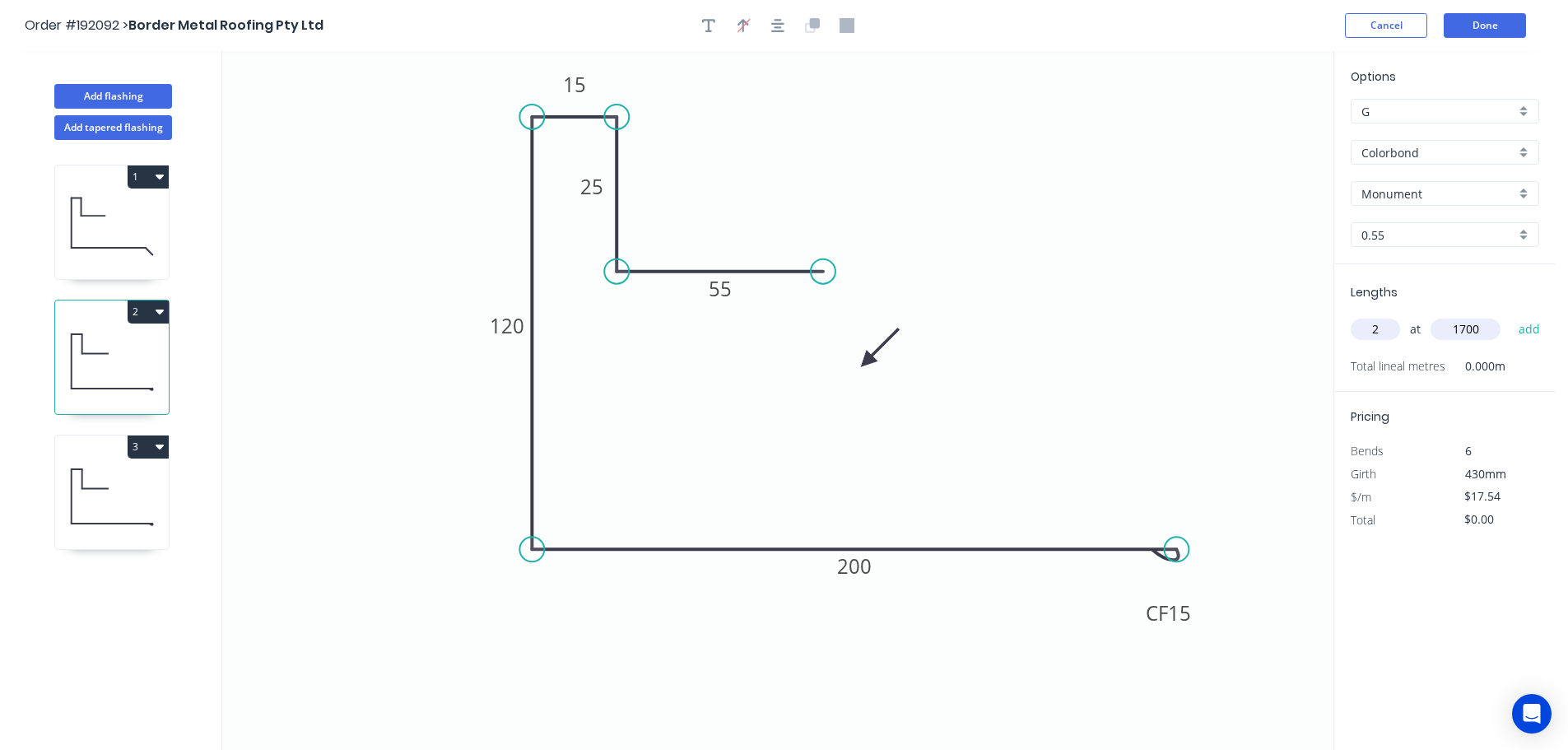
type input "1700"
click at [1510, 315] on button "add" at bounding box center [1530, 329] width 39 height 28
type input "$59.64"
click at [163, 172] on icon "button" at bounding box center [160, 177] width 8 height 14
click at [86, 214] on div "Duplicate" at bounding box center [91, 217] width 127 height 23
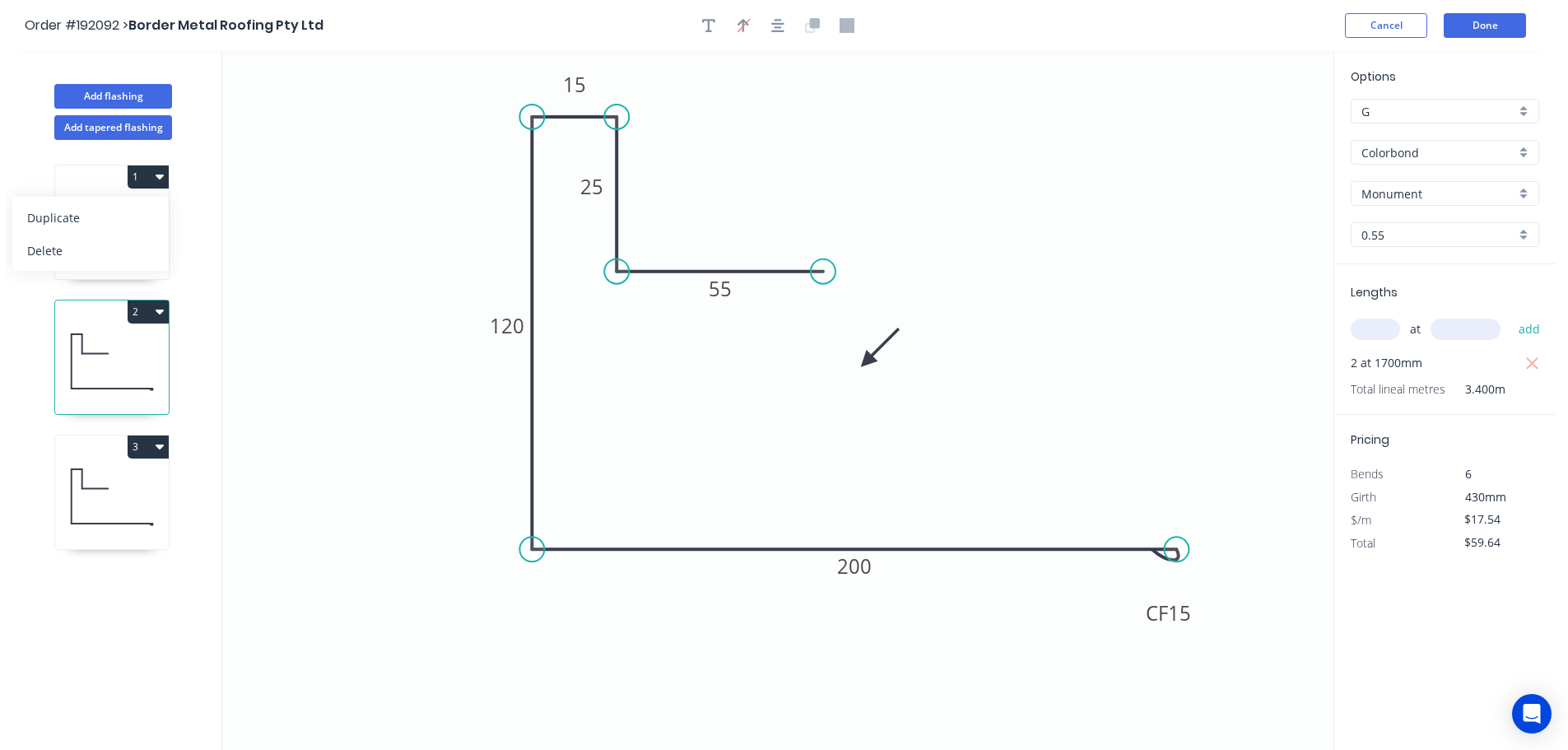
type input "$18.77"
type input "$0.00"
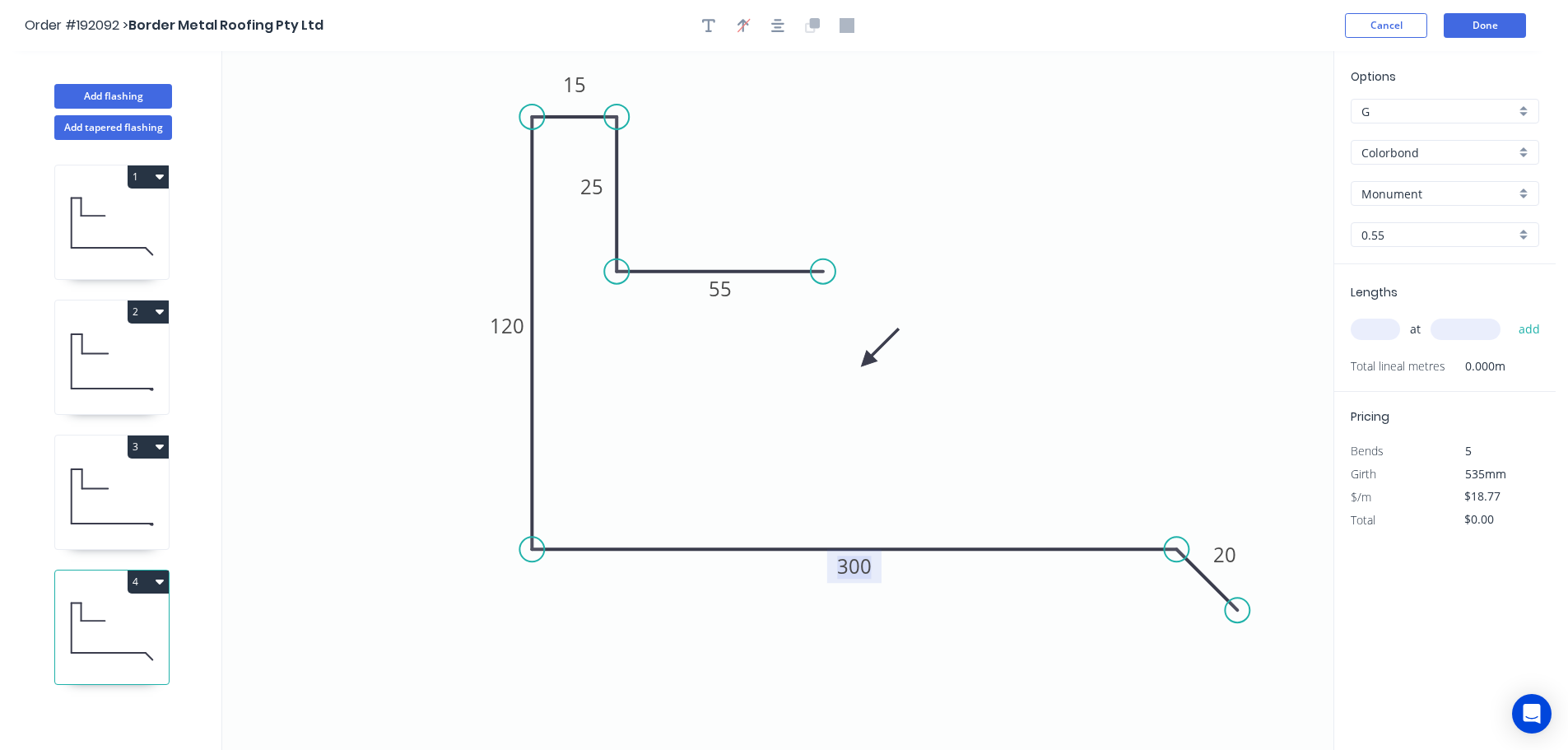
click at [852, 564] on tspan "300" at bounding box center [853, 566] width 34 height 27
click at [1375, 322] on input "text" at bounding box center [1375, 330] width 50 height 21
type input "$16.75"
type input "1"
type input "1700"
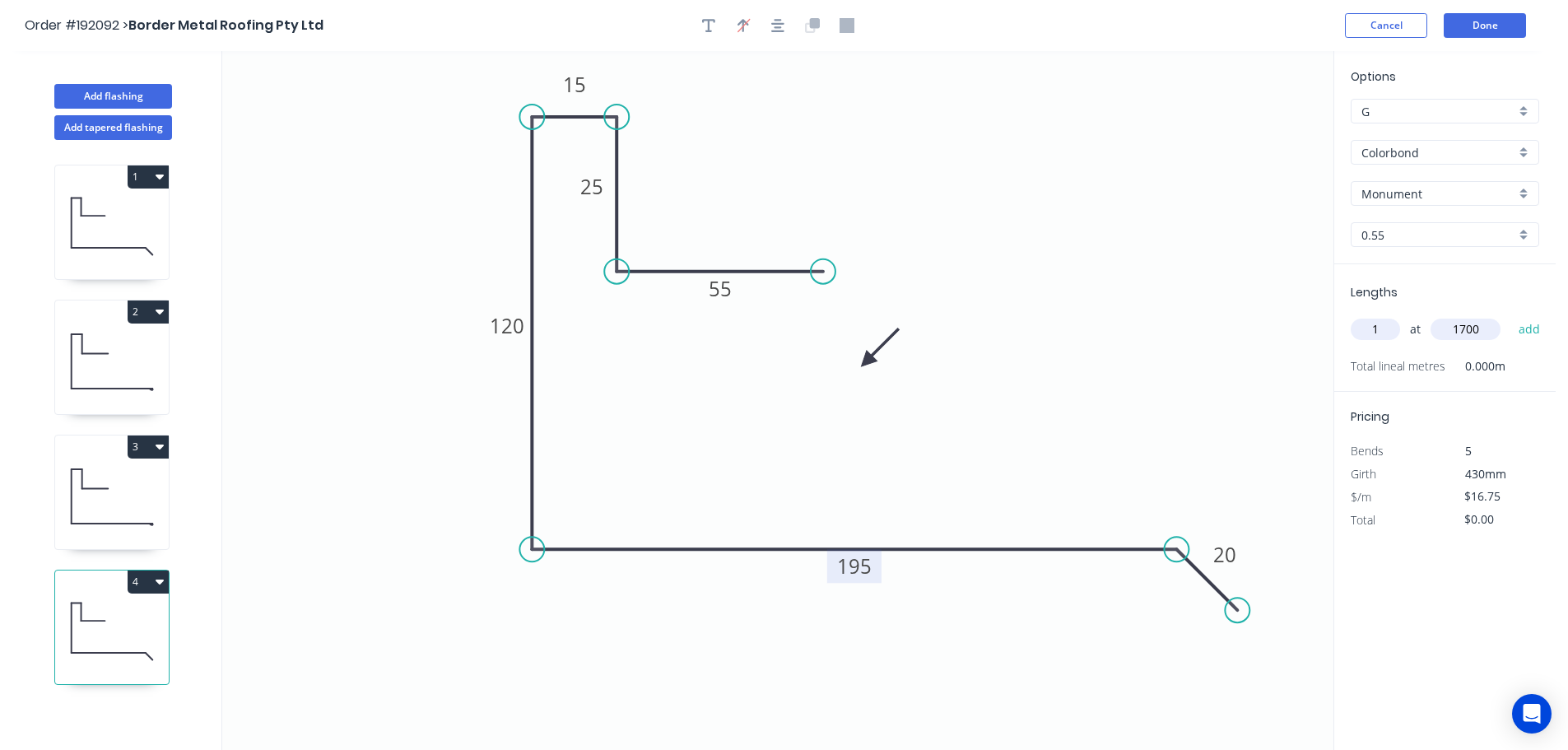
click at [1510, 315] on button "add" at bounding box center [1530, 329] width 39 height 28
type input "$28.48"
click at [112, 93] on button "Add flashing" at bounding box center [113, 96] width 118 height 24
type input "$0.00"
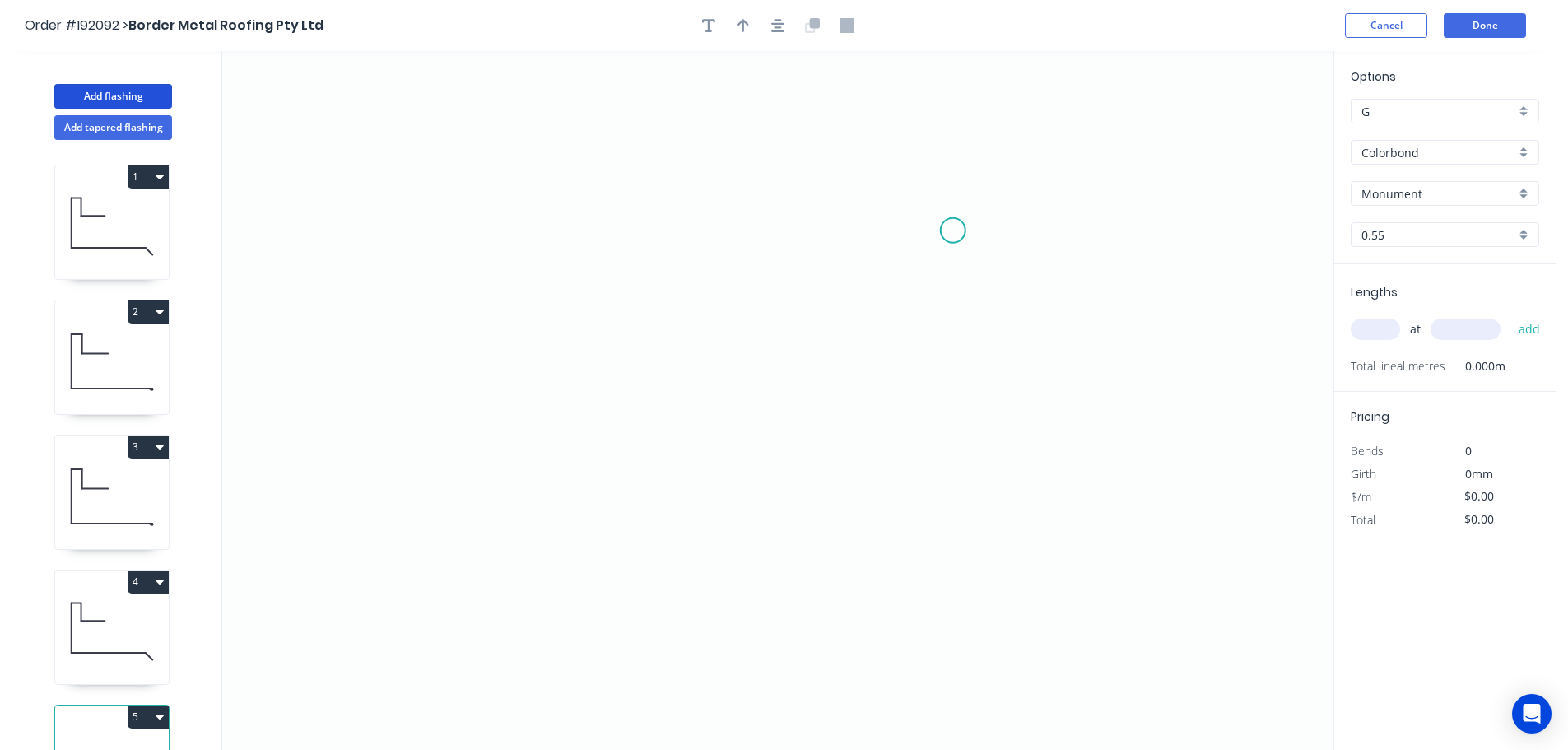
click at [953, 230] on icon "0" at bounding box center [777, 400] width 1111 height 699
click at [1147, 228] on icon "0" at bounding box center [777, 400] width 1111 height 699
click at [1148, 312] on icon "0 ?" at bounding box center [777, 400] width 1111 height 699
click at [953, 302] on icon "0 ? ?" at bounding box center [777, 400] width 1111 height 699
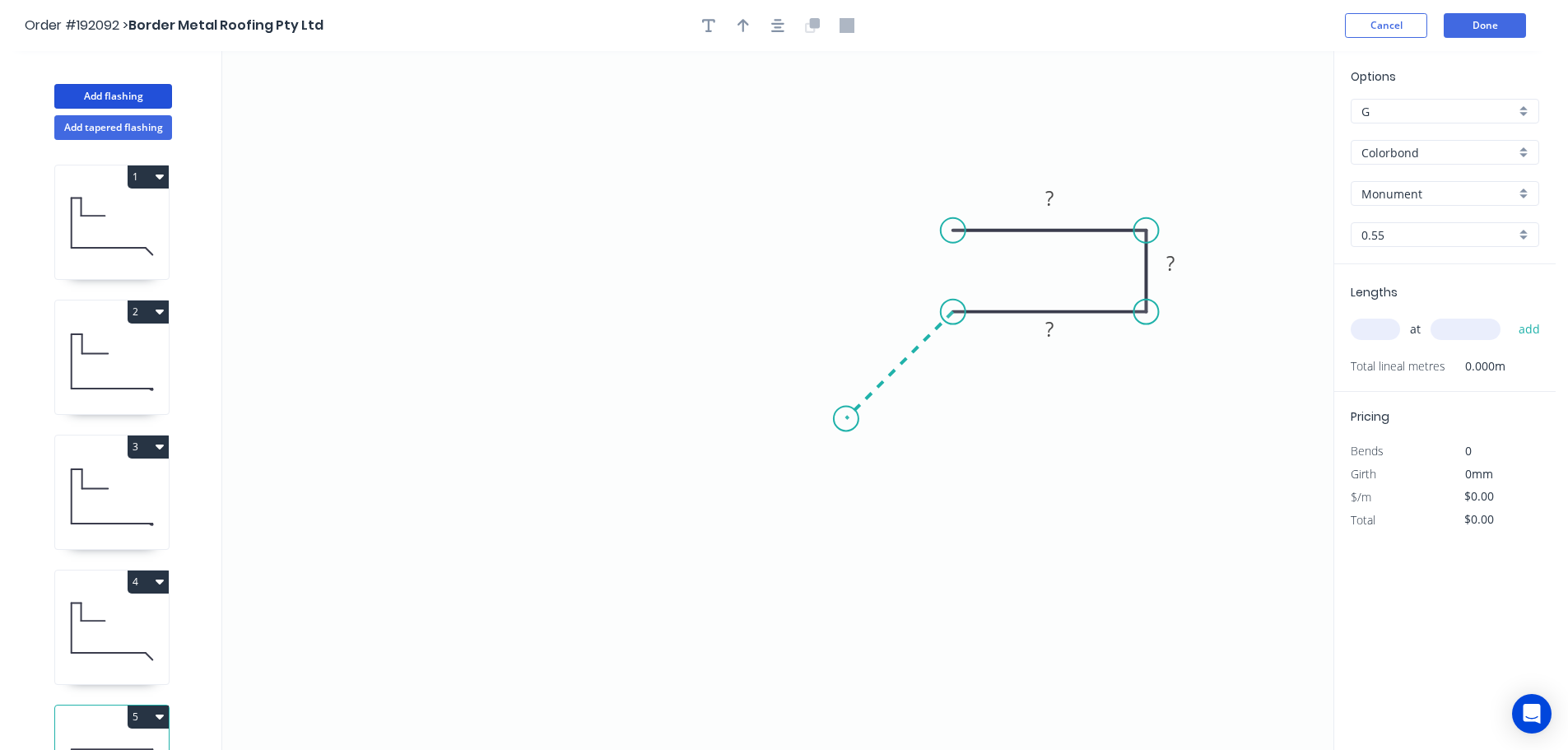
click at [846, 416] on icon at bounding box center [900, 366] width 107 height 107
click at [882, 336] on tspan "?" at bounding box center [882, 339] width 8 height 27
click at [777, 28] on icon "button" at bounding box center [778, 25] width 14 height 14
type input "$7.05"
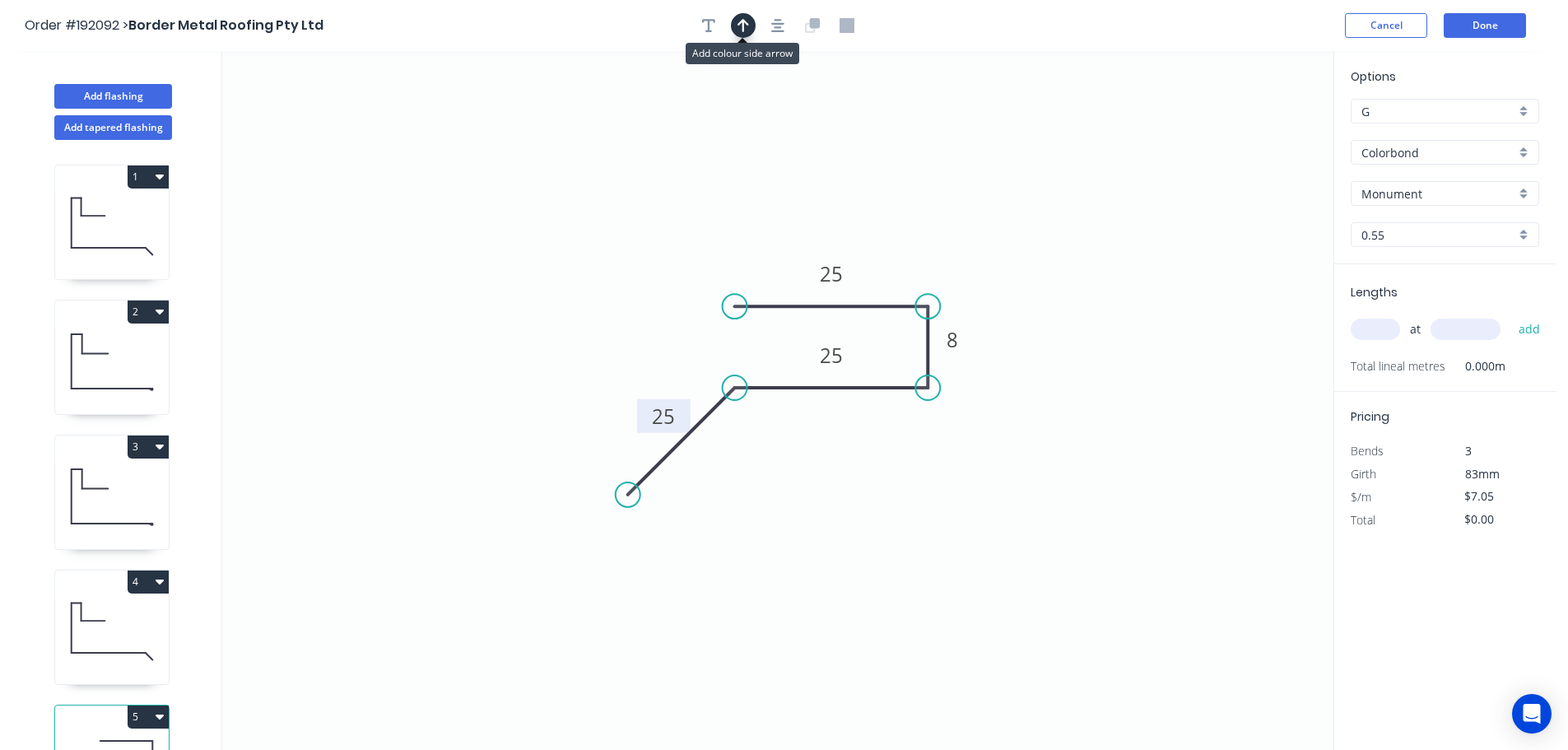
click at [743, 29] on icon "button" at bounding box center [743, 25] width 12 height 15
click at [1253, 132] on icon at bounding box center [1250, 114] width 15 height 53
drag, startPoint x: 1252, startPoint y: 132, endPoint x: 1021, endPoint y: 263, distance: 265.6
click at [1021, 264] on icon at bounding box center [1035, 251] width 48 height 48
click at [1370, 330] on input "text" at bounding box center [1375, 330] width 50 height 21
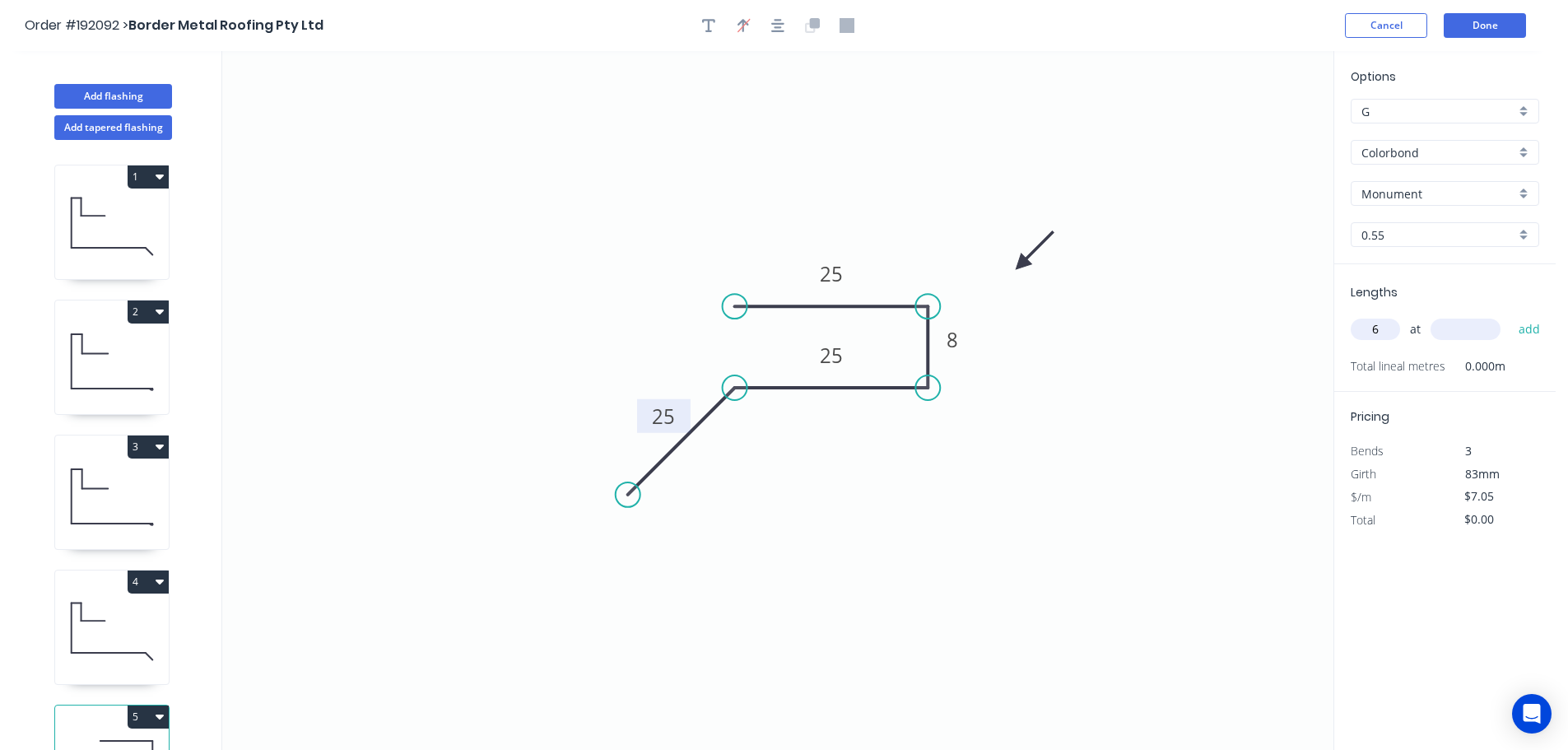
type input "6"
type input "1250"
click at [1510, 315] on button "add" at bounding box center [1530, 329] width 39 height 28
type input "$52.88"
type input "6"
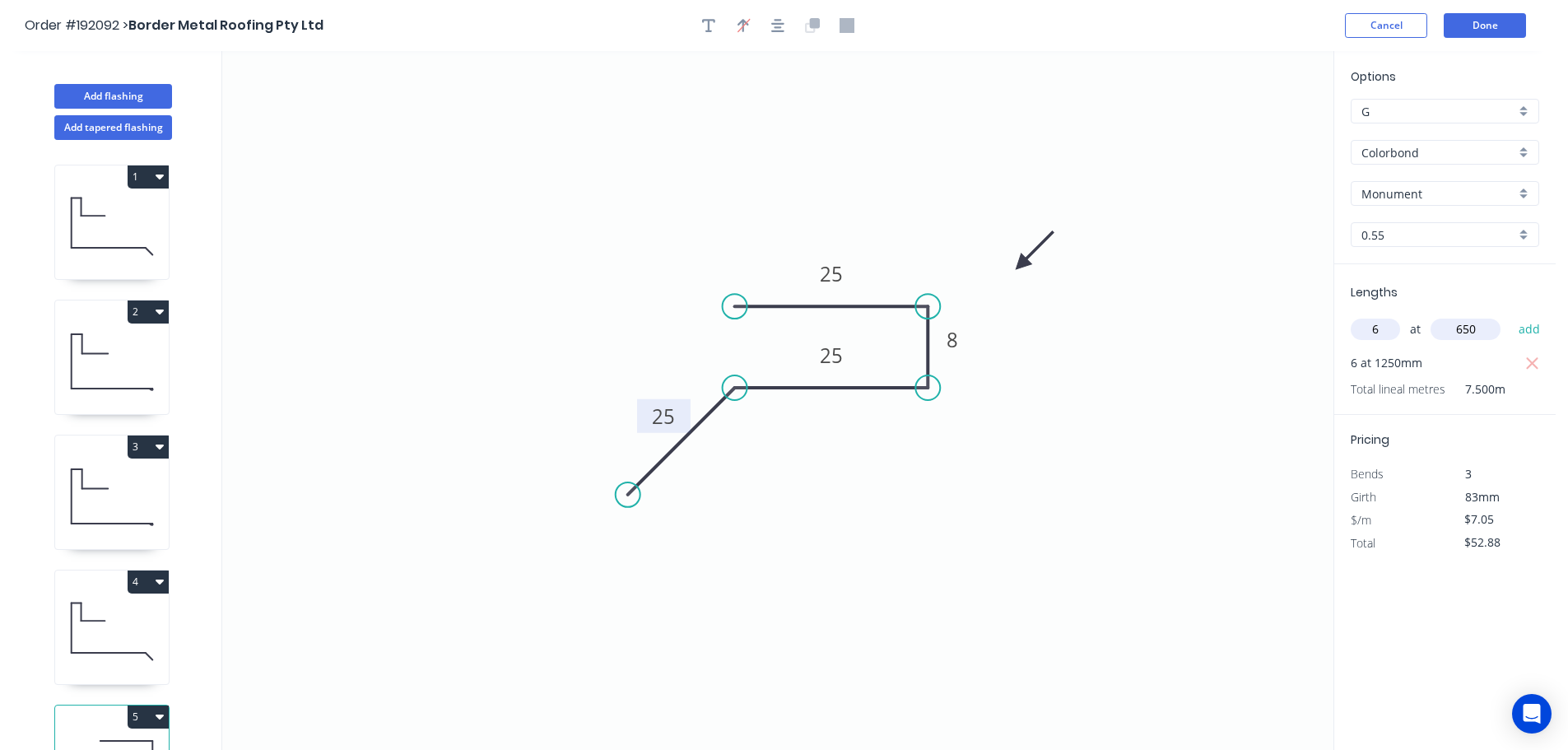
type input "650"
click at [1510, 315] on button "add" at bounding box center [1530, 329] width 39 height 28
type input "$95.18"
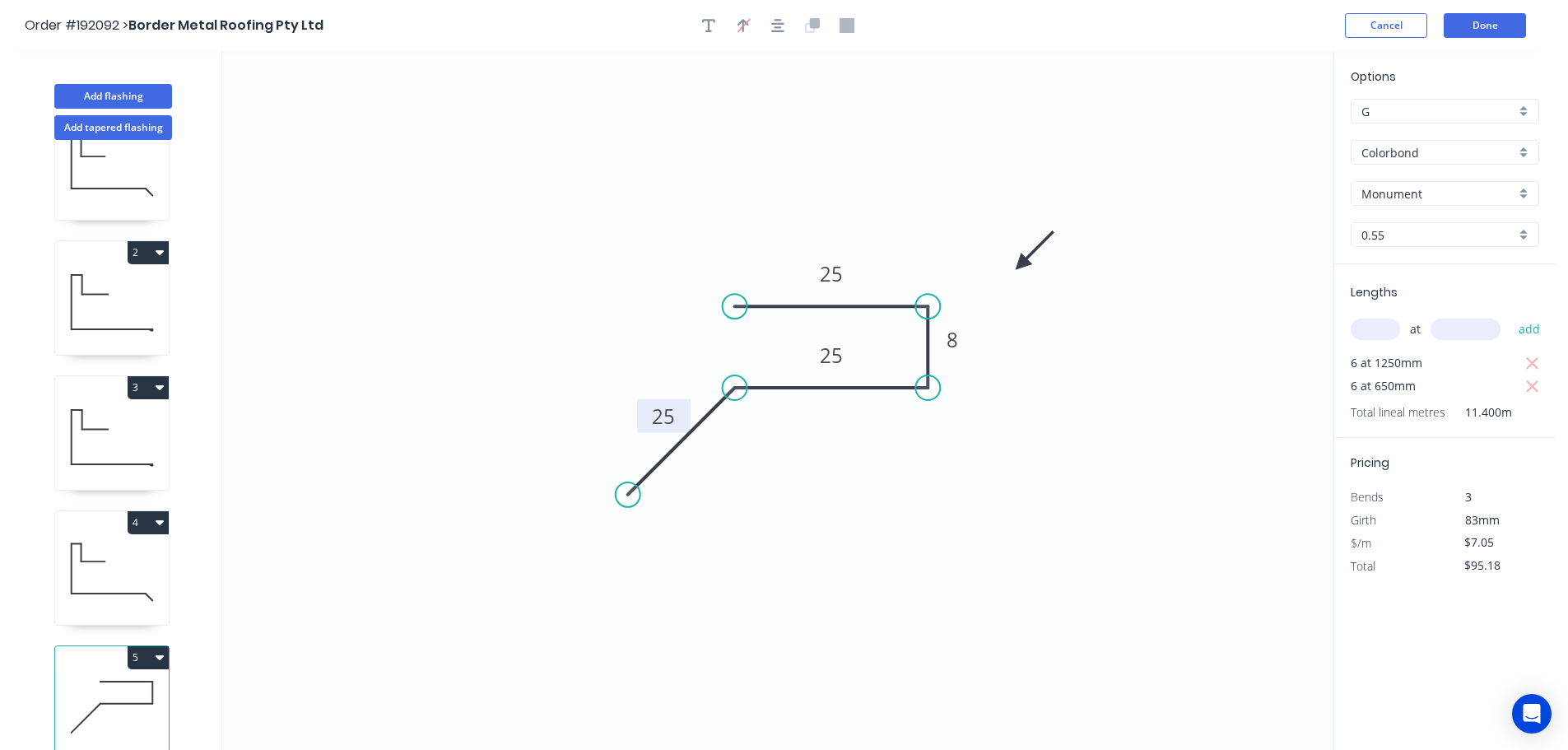
click at [159, 385] on icon "button" at bounding box center [160, 387] width 8 height 5
click at [83, 417] on div "Duplicate" at bounding box center [91, 428] width 127 height 23
type input "$15.51"
type input "$0.00"
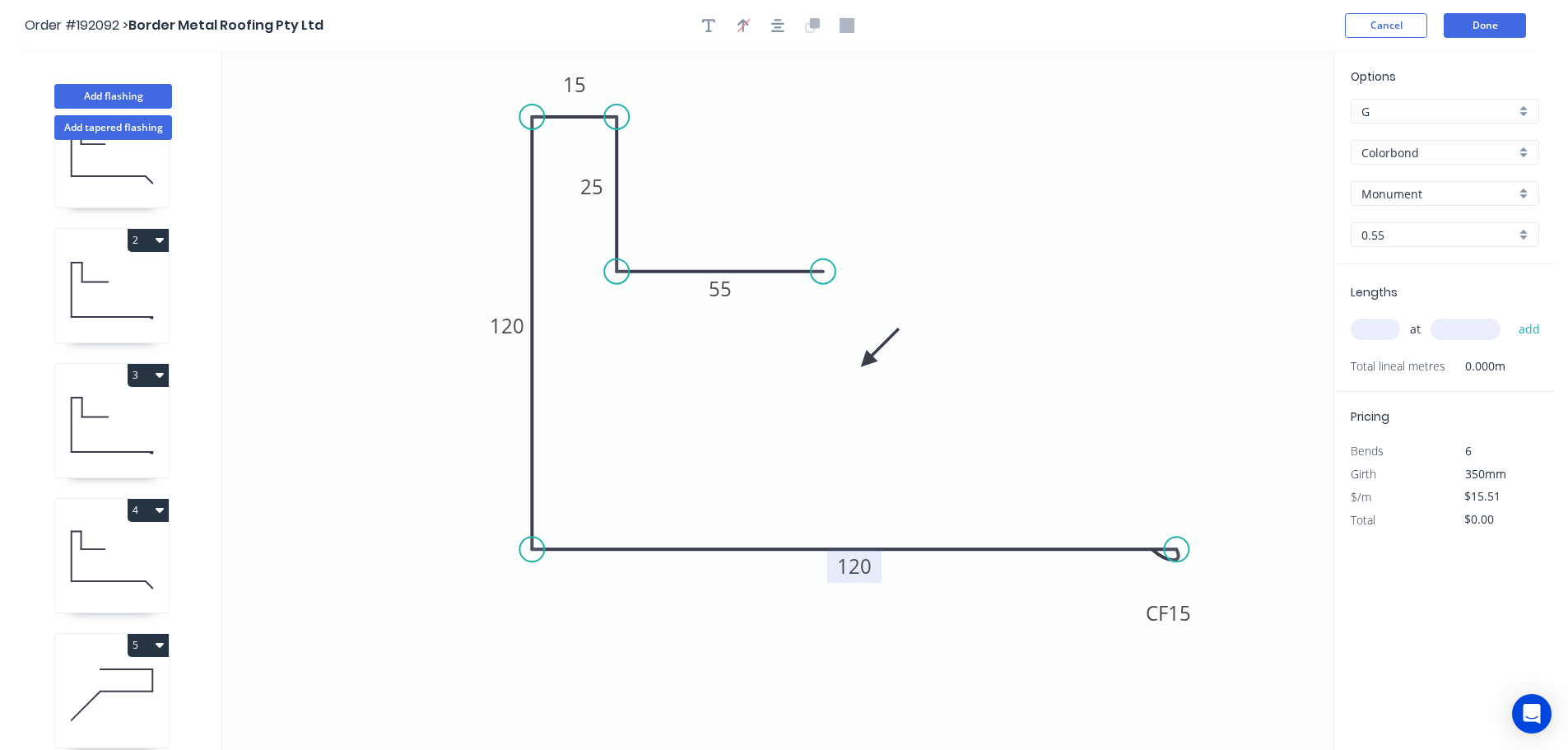
click at [862, 568] on tspan "120" at bounding box center [853, 566] width 34 height 27
click at [1373, 329] on input "text" at bounding box center [1375, 330] width 50 height 21
type input "$17.54"
type input "1"
type input "3000"
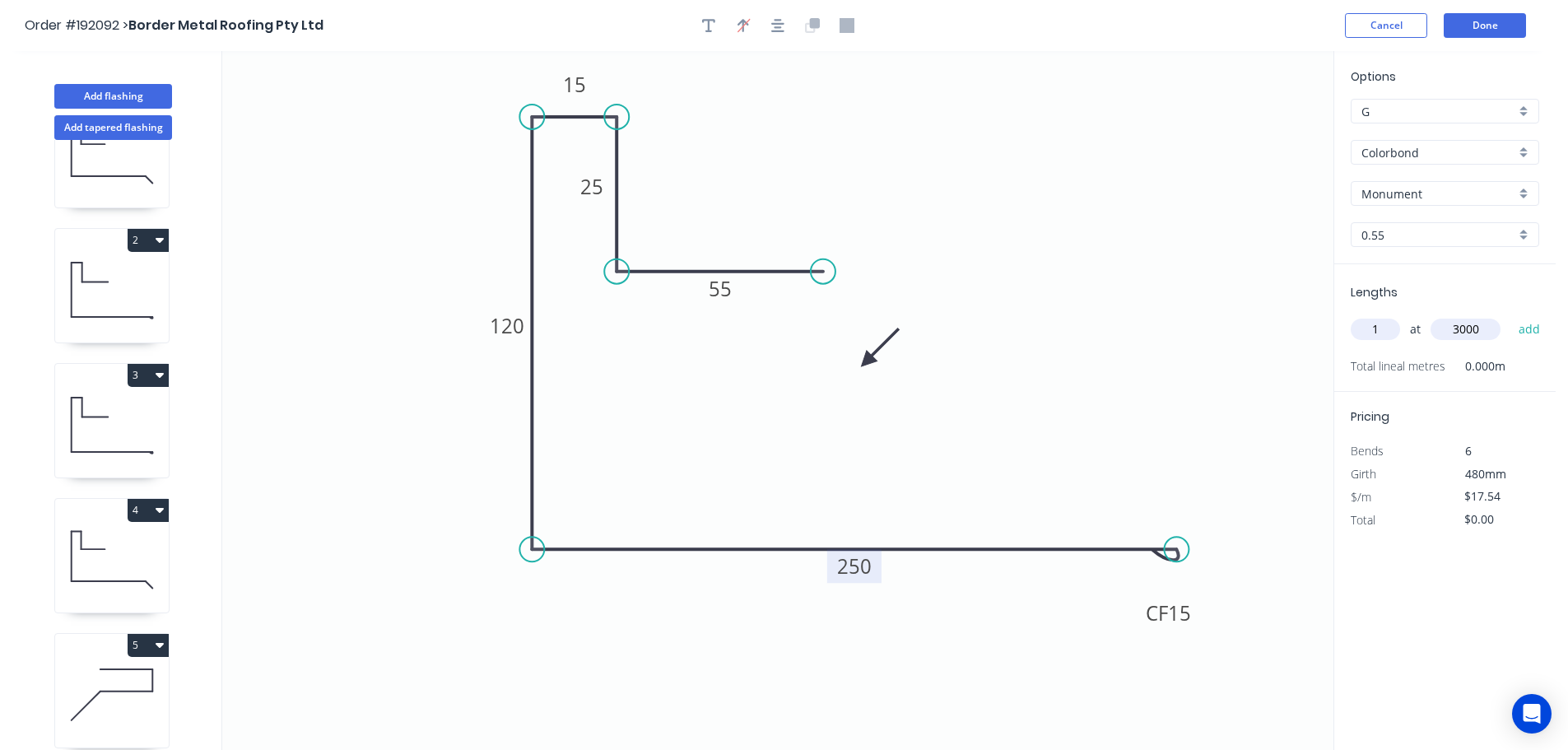
click at [1510, 315] on button "add" at bounding box center [1530, 329] width 39 height 28
type input "$52.62"
click at [159, 508] on icon "button" at bounding box center [160, 510] width 8 height 5
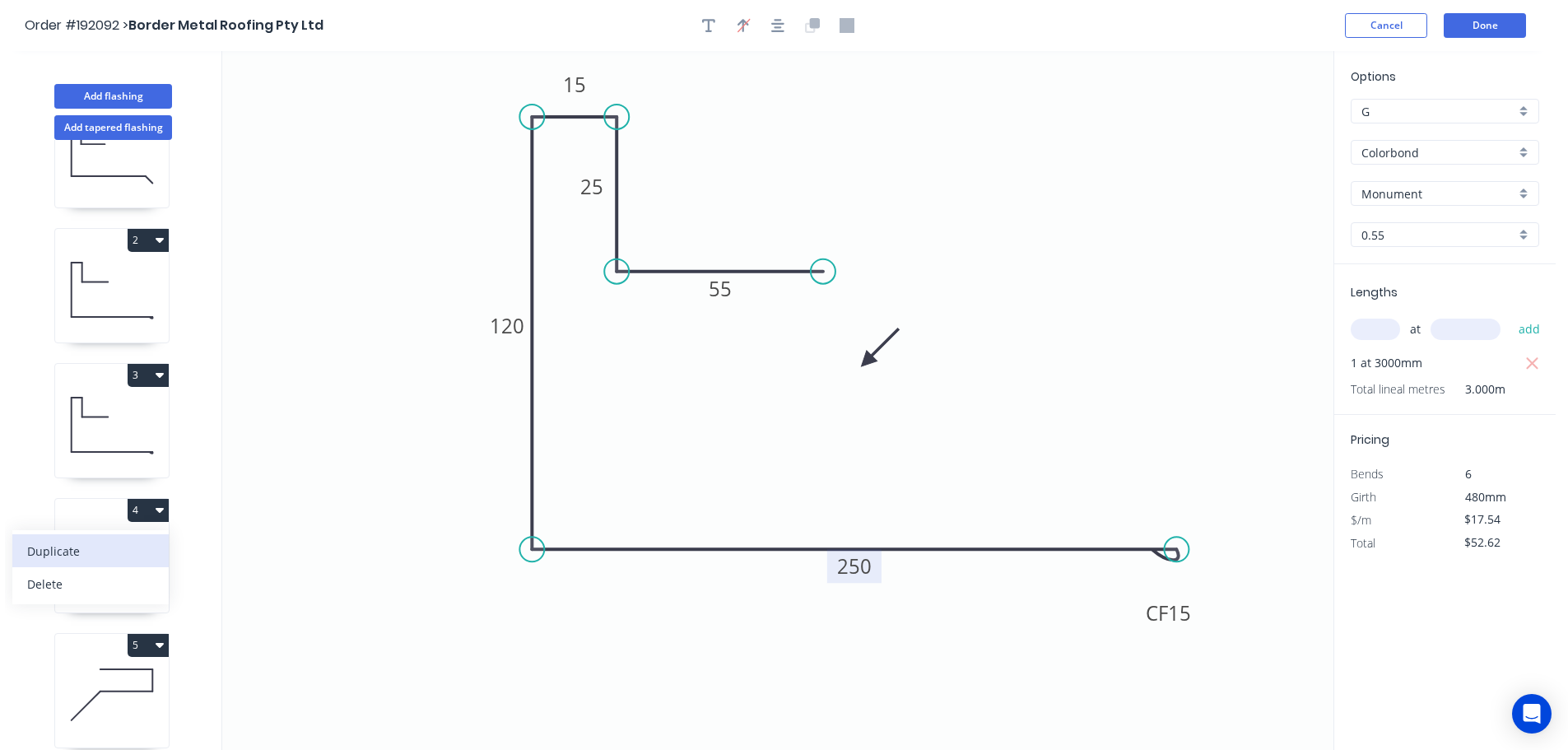
click at [69, 553] on div "Duplicate" at bounding box center [91, 551] width 127 height 23
type input "$16.75"
type input "$0.00"
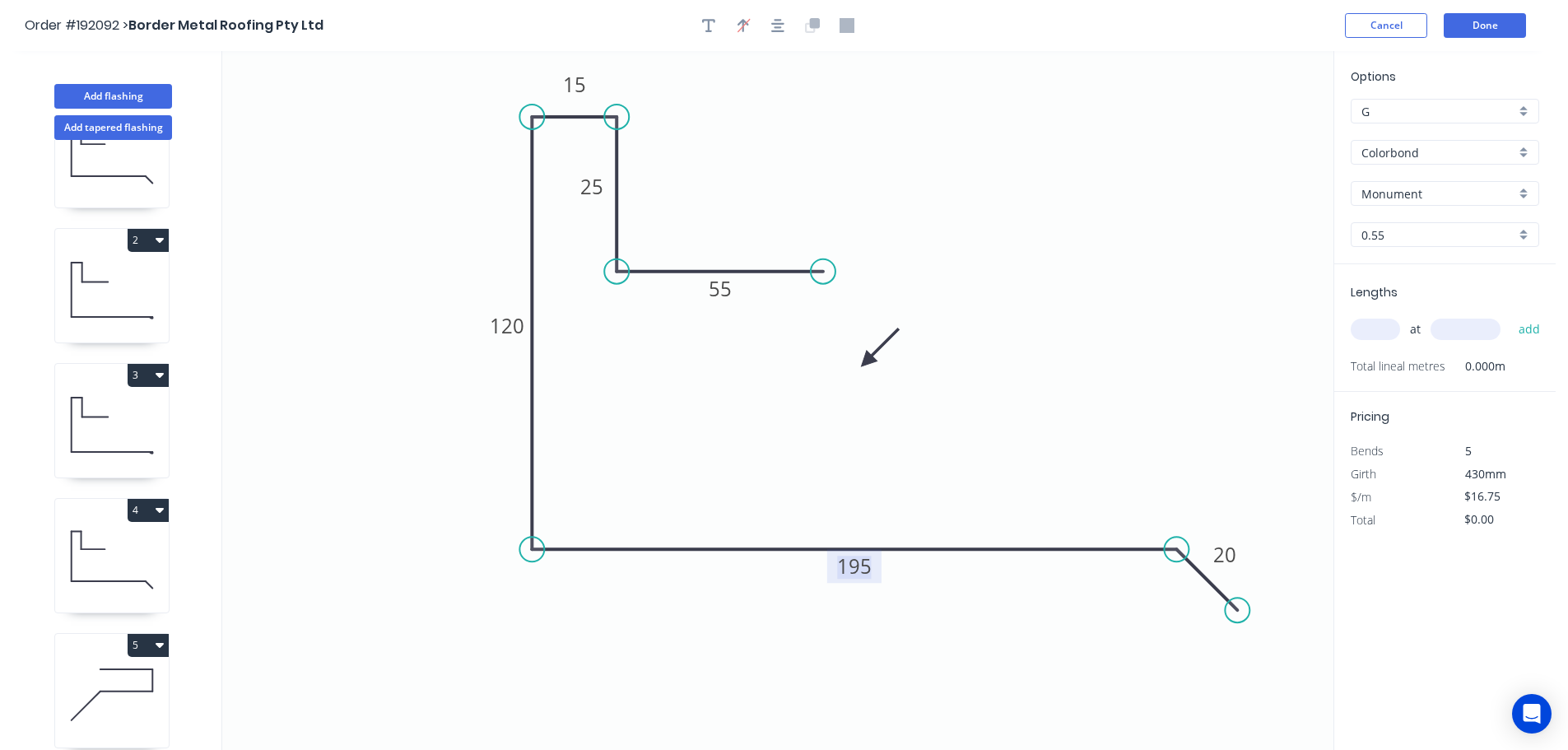
click at [860, 568] on tspan "195" at bounding box center [853, 566] width 34 height 27
click at [1386, 330] on input "text" at bounding box center [1375, 330] width 50 height 21
type input "1"
type input "3000"
click at [1510, 315] on button "add" at bounding box center [1530, 329] width 39 height 28
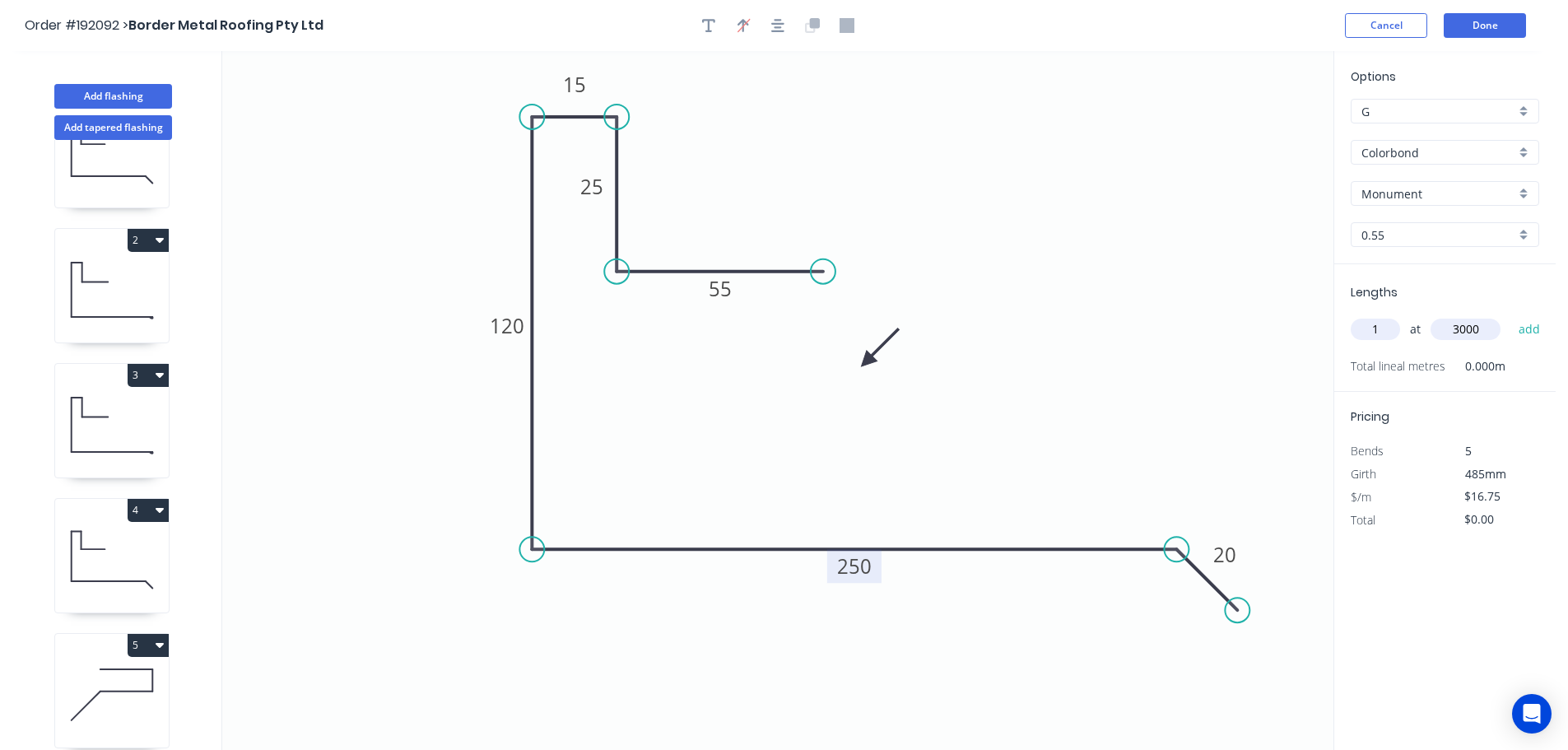
type input "$50.25"
click at [117, 92] on button "Add flashing" at bounding box center [113, 96] width 118 height 24
type input "$0.00"
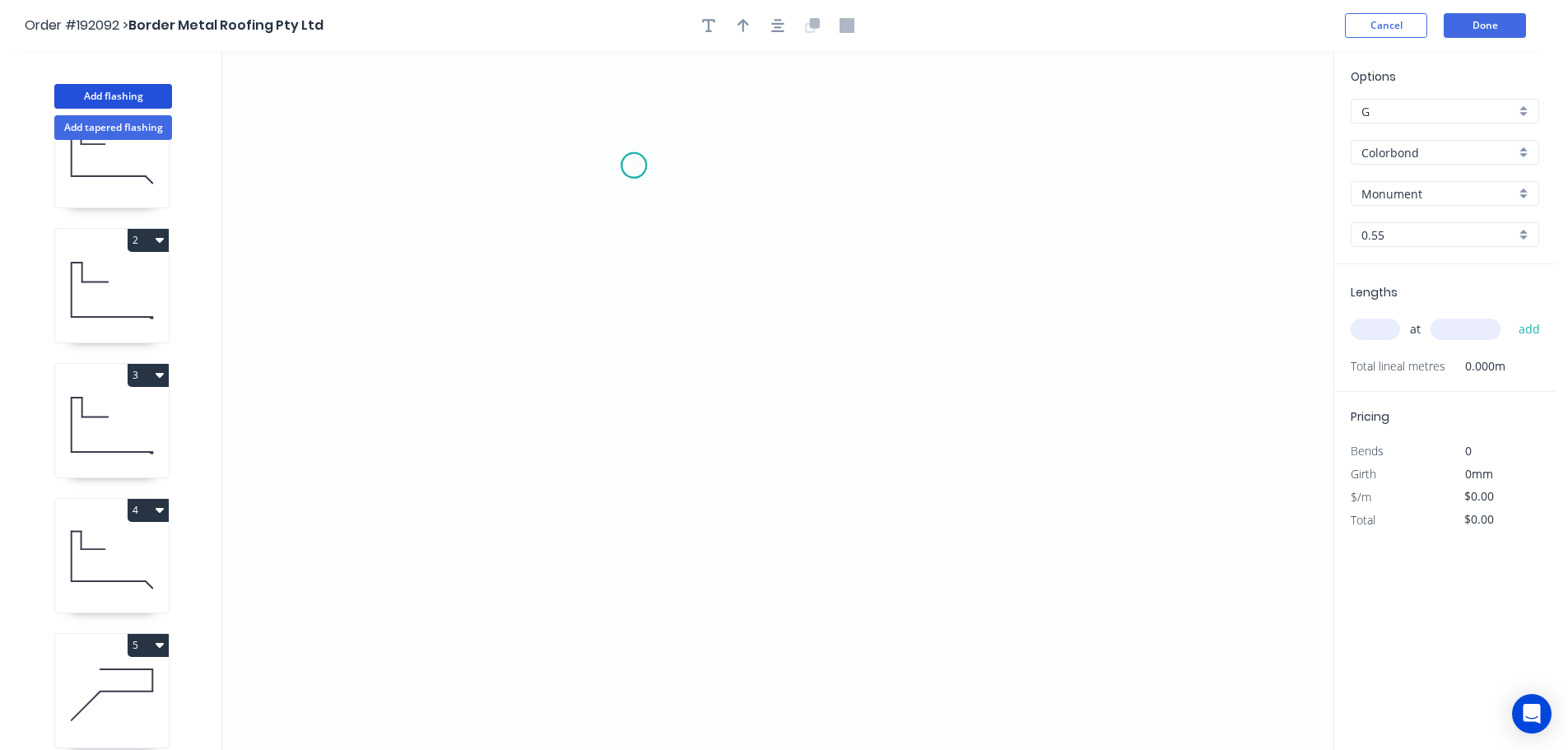
click at [634, 166] on icon "0" at bounding box center [777, 400] width 1111 height 699
click at [587, 209] on icon "0" at bounding box center [777, 400] width 1111 height 699
click at [582, 556] on icon "0 ?" at bounding box center [777, 400] width 1111 height 699
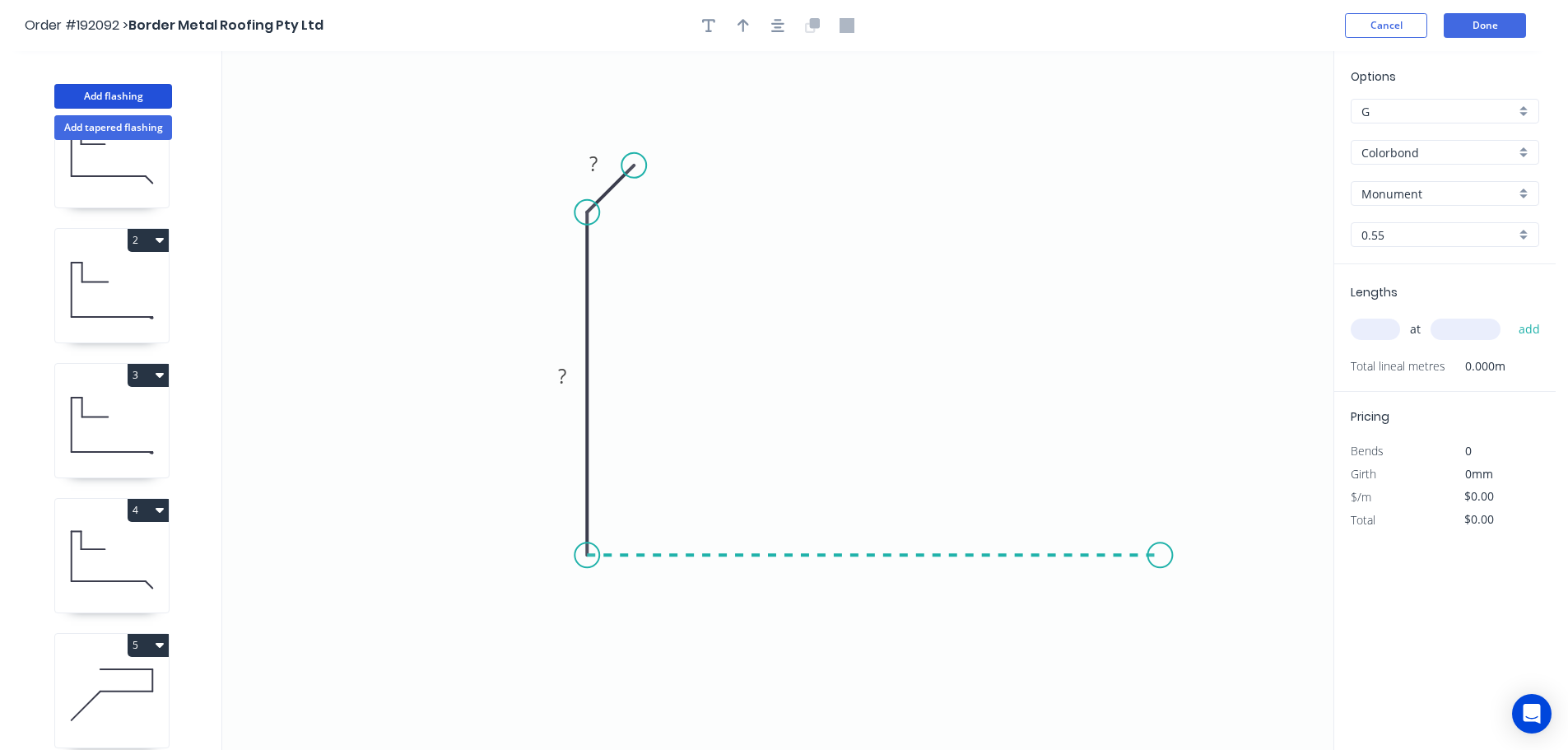
click at [1160, 556] on icon "0 ? ?" at bounding box center [777, 400] width 1111 height 699
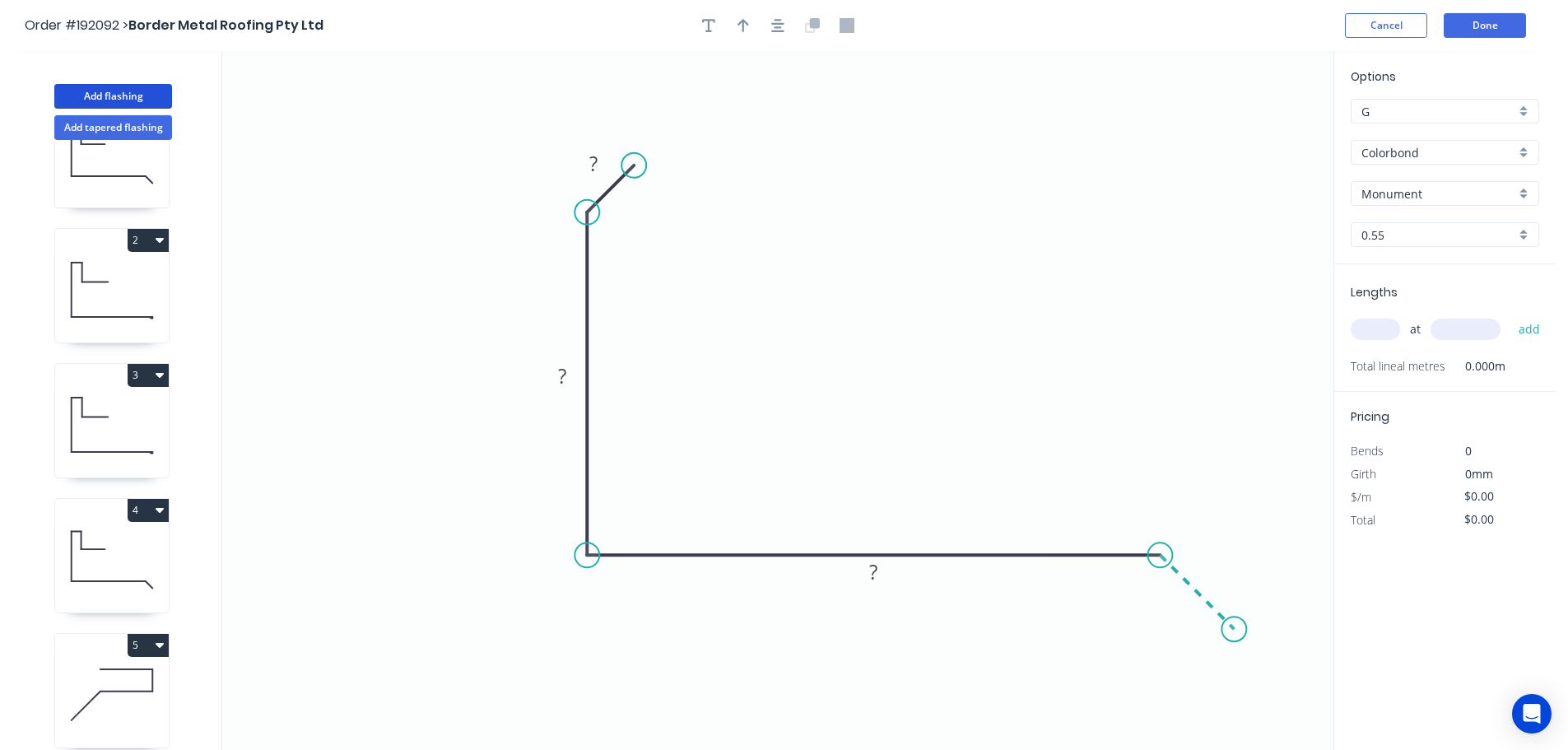
click at [1235, 629] on icon "0 ? ? ?" at bounding box center [777, 400] width 1111 height 699
click at [1235, 629] on circle at bounding box center [1234, 628] width 24 height 24
click at [597, 164] on tspan "?" at bounding box center [593, 164] width 8 height 27
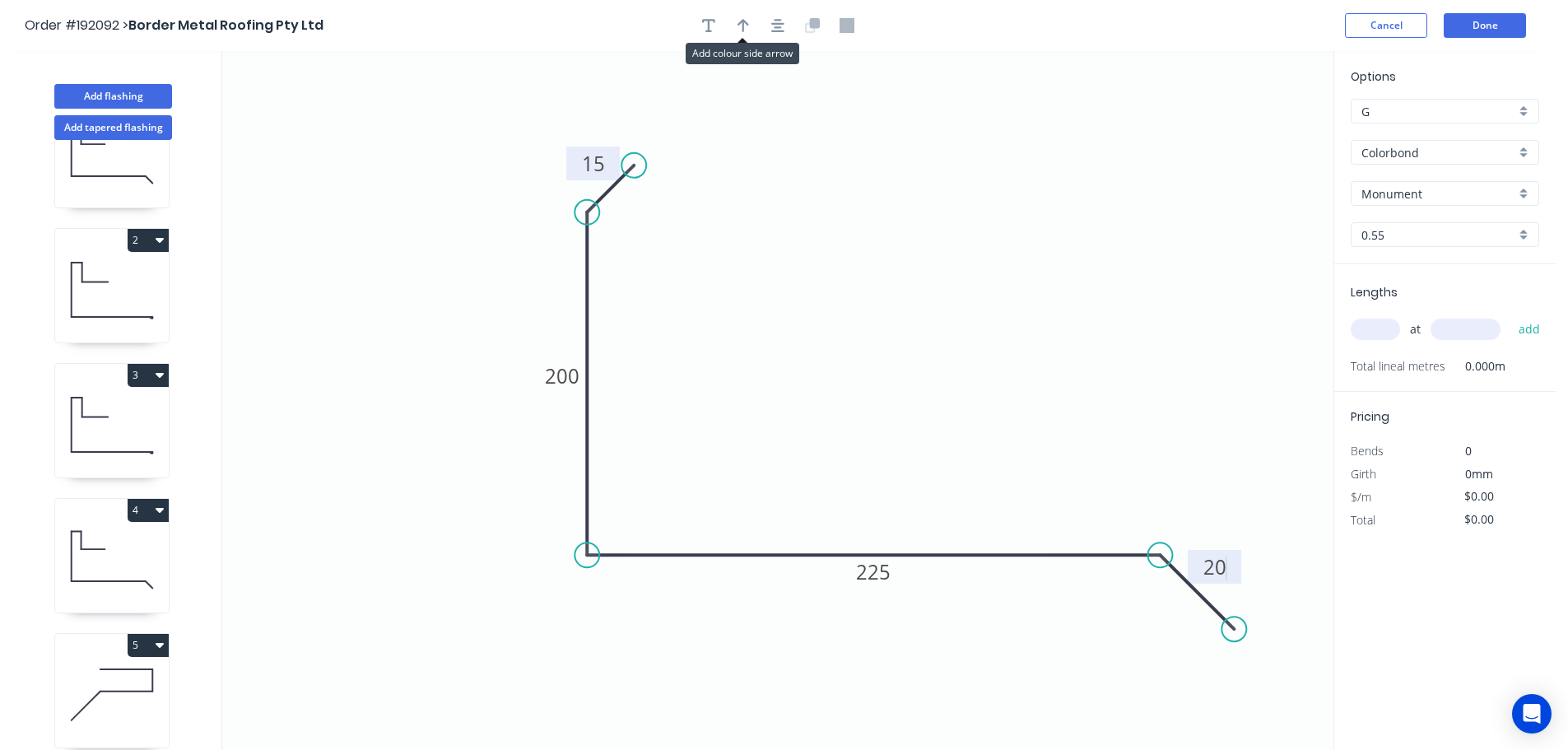
drag, startPoint x: 747, startPoint y: 29, endPoint x: 815, endPoint y: 87, distance: 89.4
click at [746, 29] on icon "button" at bounding box center [743, 25] width 12 height 15
type input "$15.16"
click at [1251, 133] on icon at bounding box center [1250, 114] width 15 height 53
click at [1250, 133] on icon at bounding box center [1249, 113] width 15 height 53
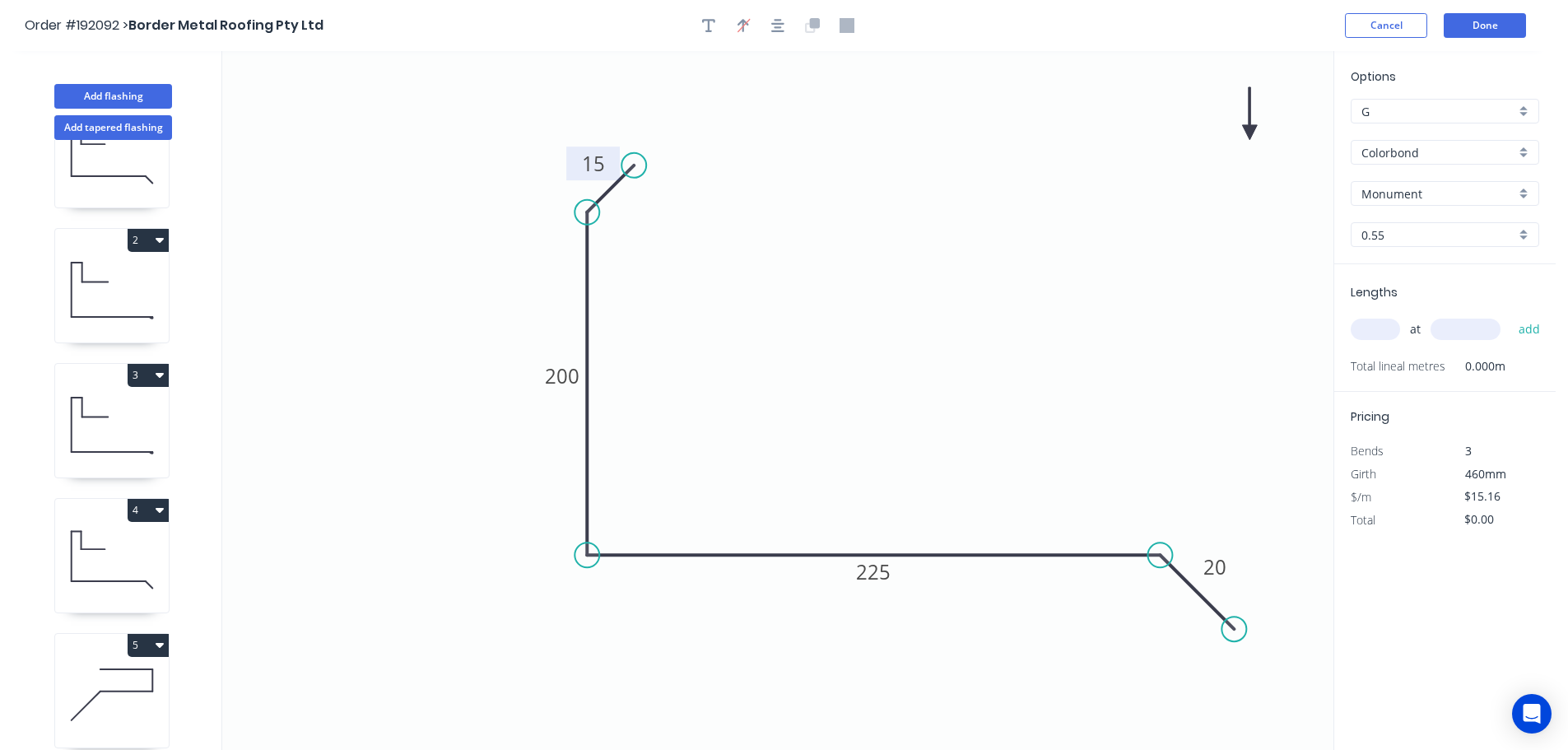
click at [1250, 133] on icon at bounding box center [1249, 113] width 15 height 53
drag, startPoint x: 1250, startPoint y: 133, endPoint x: 940, endPoint y: 339, distance: 372.2
click at [937, 307] on icon at bounding box center [960, 283] width 48 height 48
click at [1378, 327] on input "text" at bounding box center [1375, 330] width 50 height 21
type input "1"
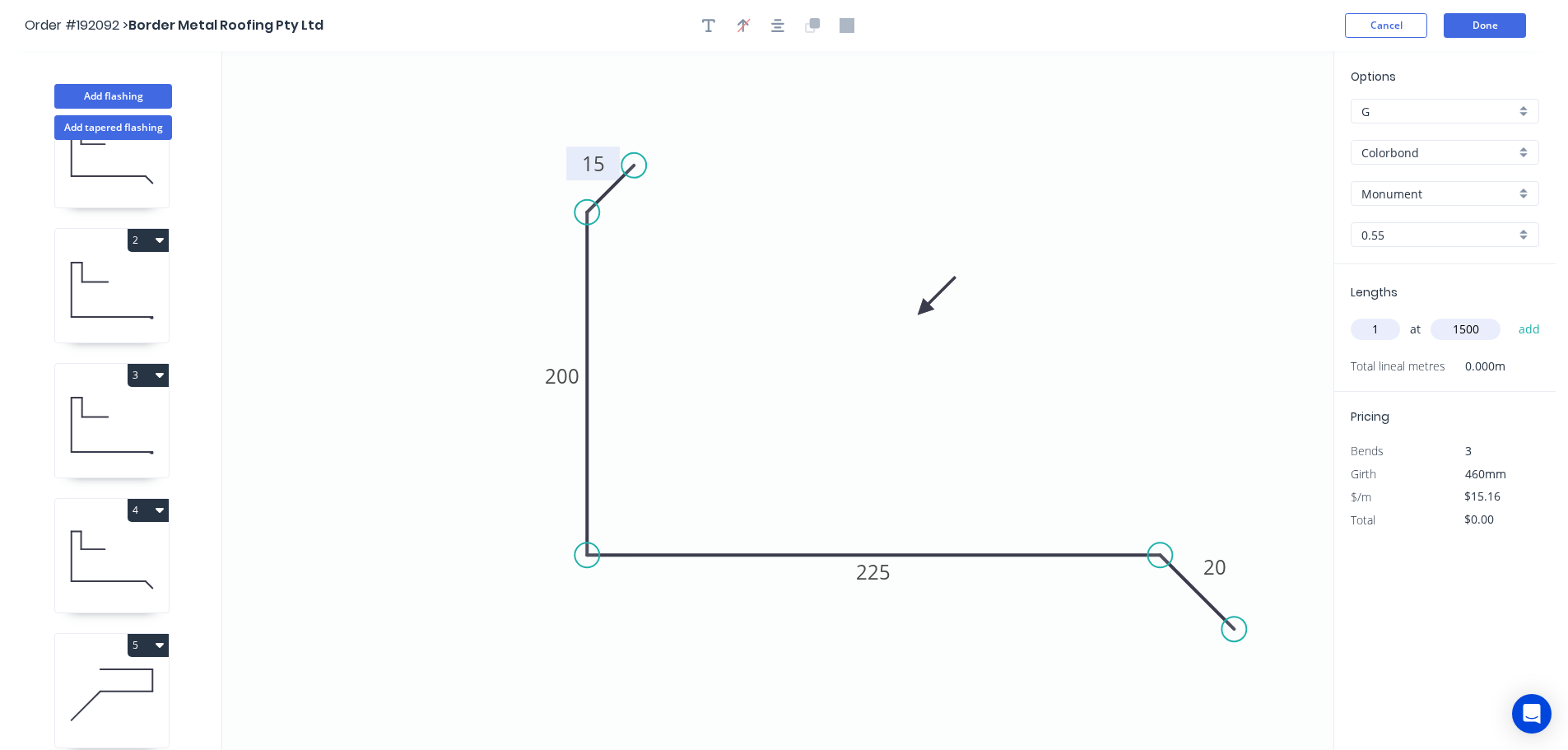
type input "1500"
click at [1510, 315] on button "add" at bounding box center [1530, 329] width 39 height 28
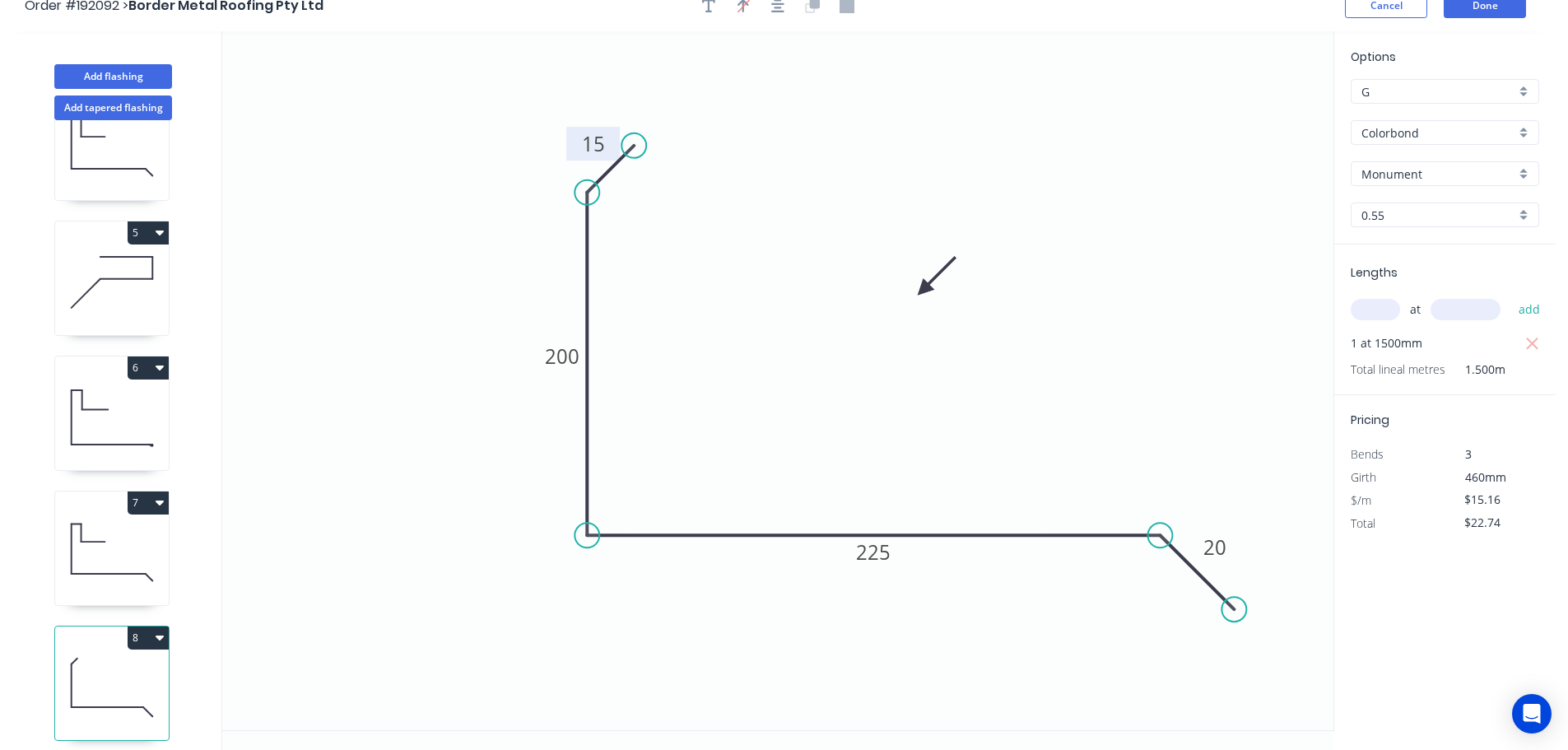
scroll to position [30, 0]
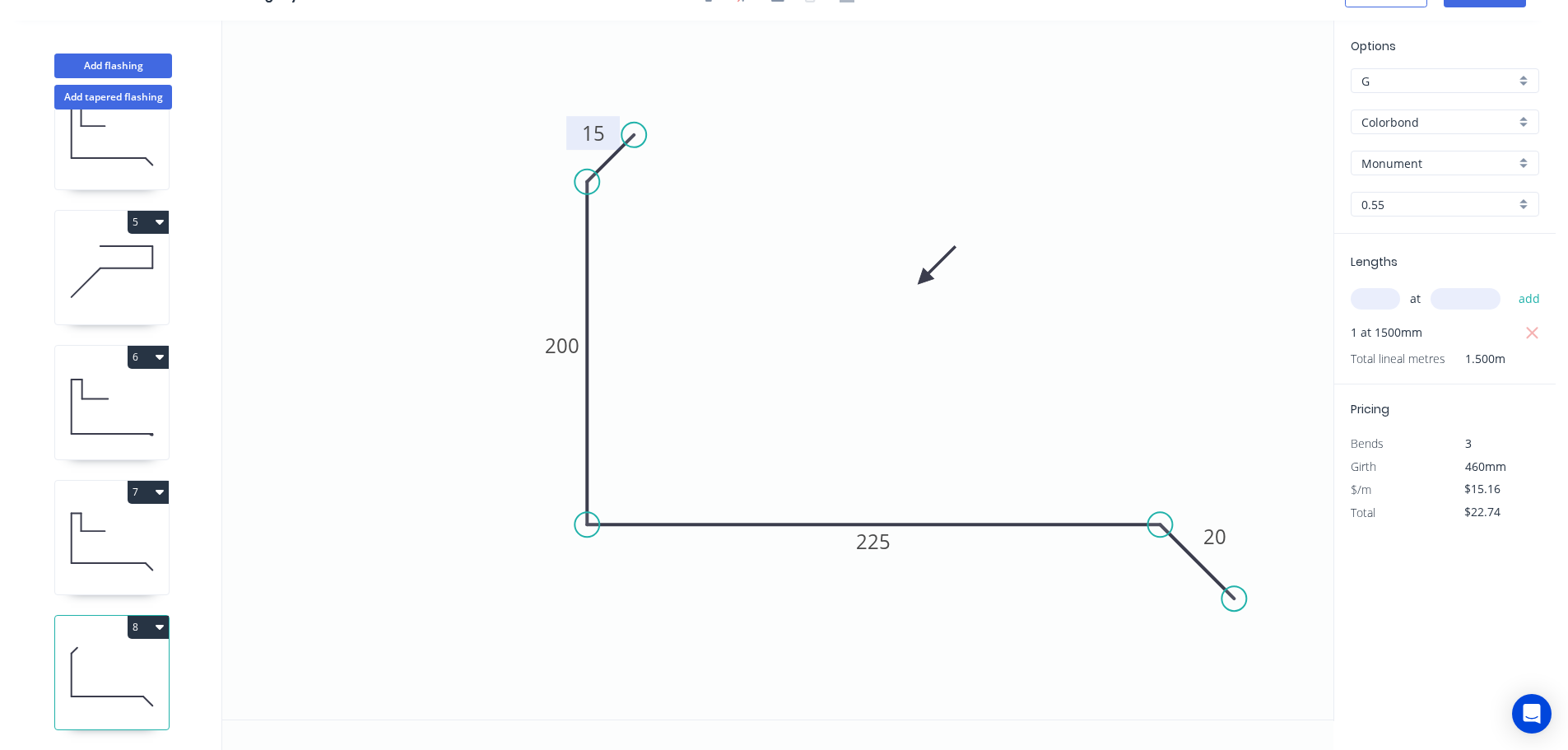
drag, startPoint x: 160, startPoint y: 617, endPoint x: 111, endPoint y: 631, distance: 51.0
click at [159, 620] on icon "button" at bounding box center [160, 627] width 8 height 14
click at [58, 656] on div "Duplicate" at bounding box center [91, 668] width 127 height 23
type input "$0.00"
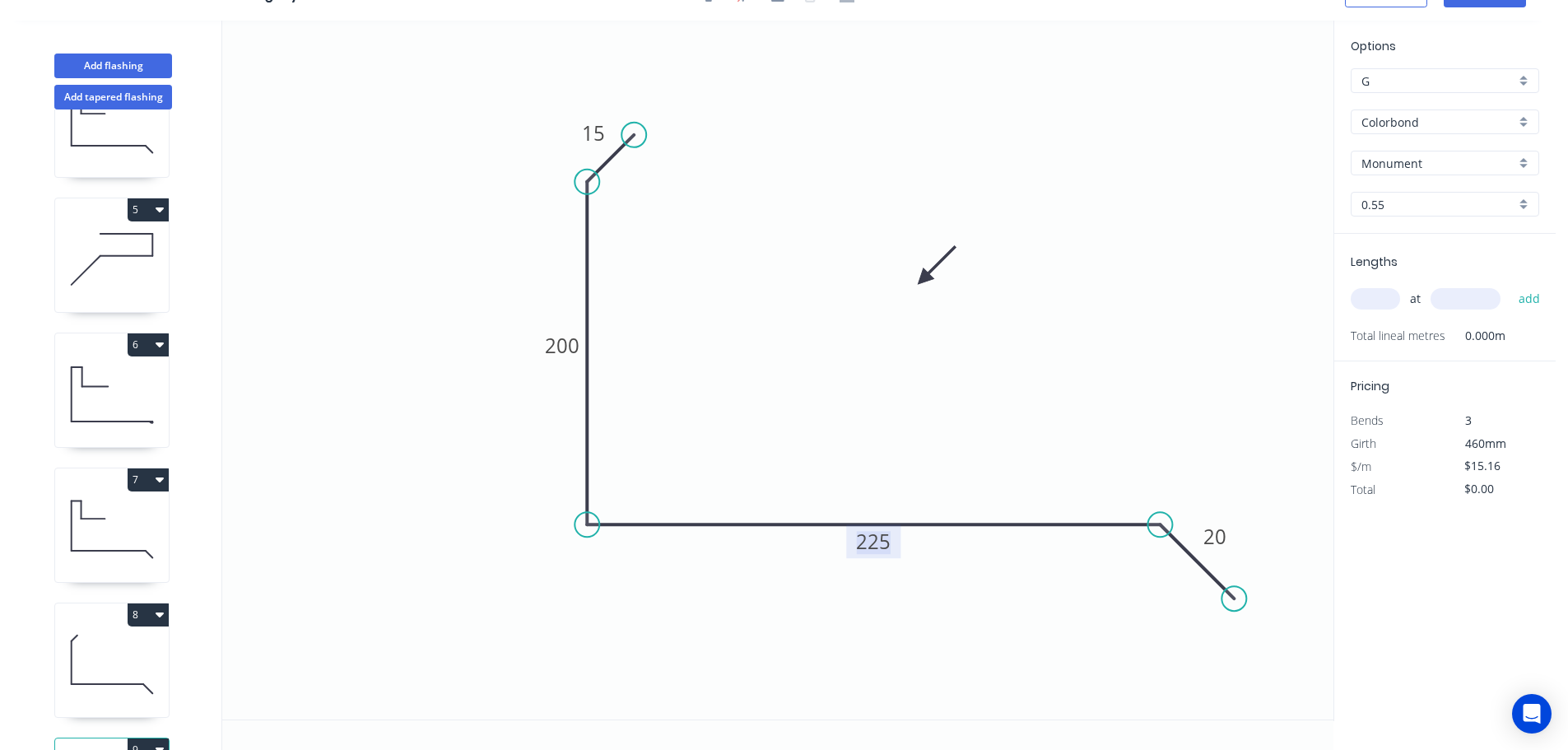
click at [882, 546] on tspan "225" at bounding box center [873, 541] width 34 height 27
click at [1371, 291] on input "text" at bounding box center [1375, 298] width 50 height 21
type input "1"
type input "1500"
click at [1510, 285] on button "add" at bounding box center [1530, 298] width 39 height 28
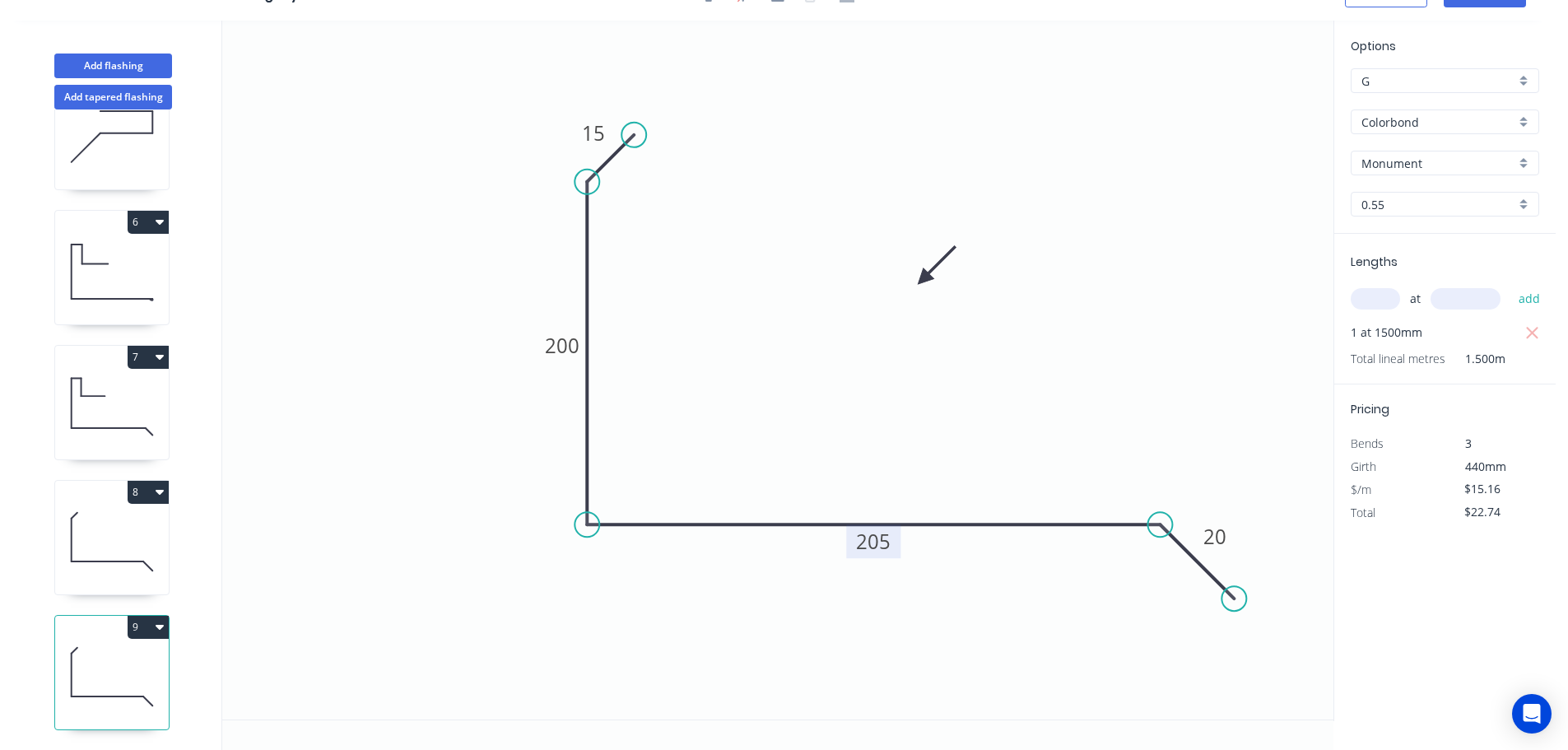
scroll to position [612, 0]
click at [164, 617] on button "9" at bounding box center [148, 627] width 41 height 23
click at [53, 662] on div "Duplicate" at bounding box center [91, 668] width 127 height 23
type input "$0.00"
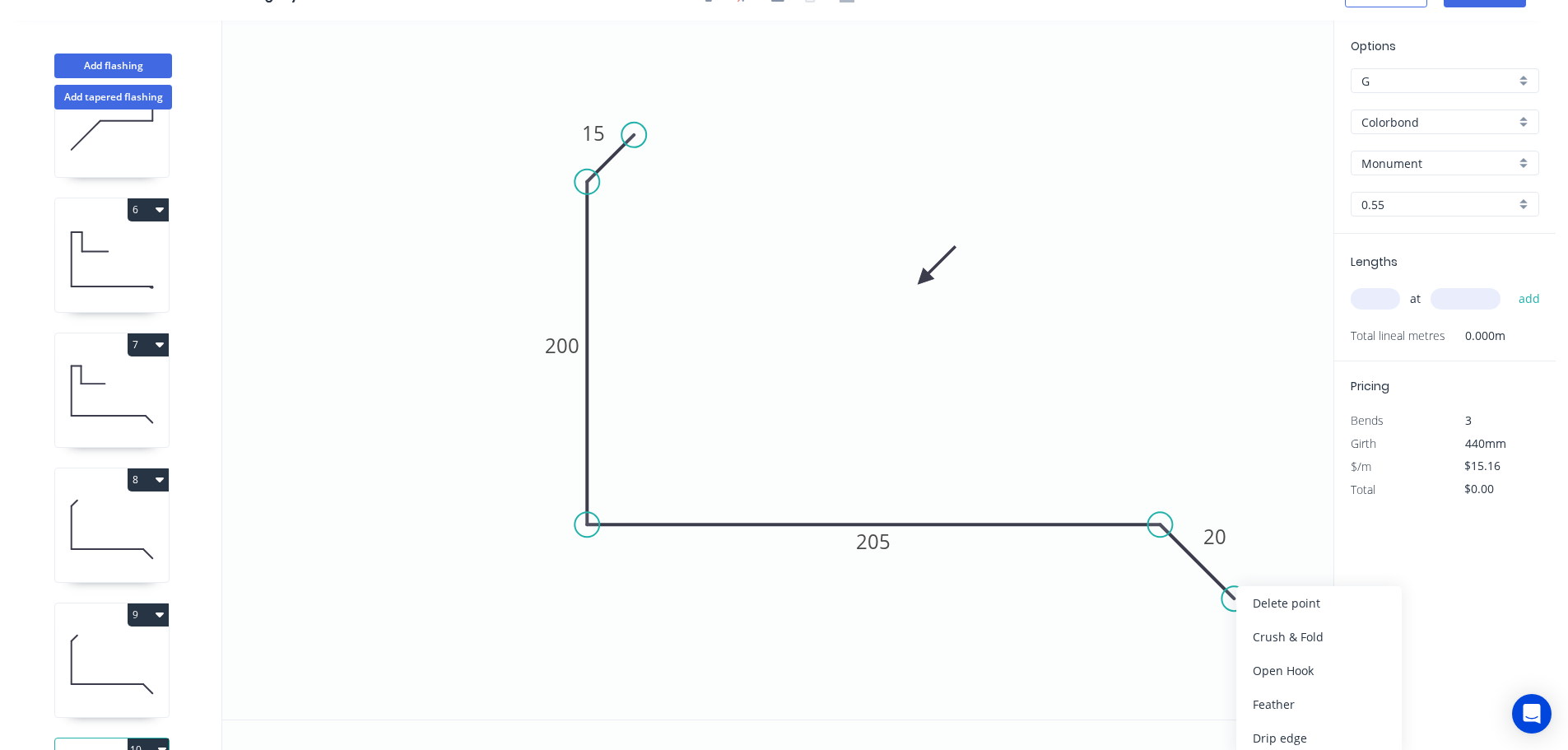
click at [1274, 596] on div "Delete point" at bounding box center [1319, 603] width 166 height 34
click at [1202, 589] on div "Crush & Fold" at bounding box center [1242, 584] width 166 height 34
click at [1202, 577] on div "Flip bend" at bounding box center [1248, 575] width 166 height 34
drag, startPoint x: 1164, startPoint y: 472, endPoint x: 1185, endPoint y: 566, distance: 96.3
click at [1185, 566] on rect at bounding box center [1159, 572] width 66 height 34
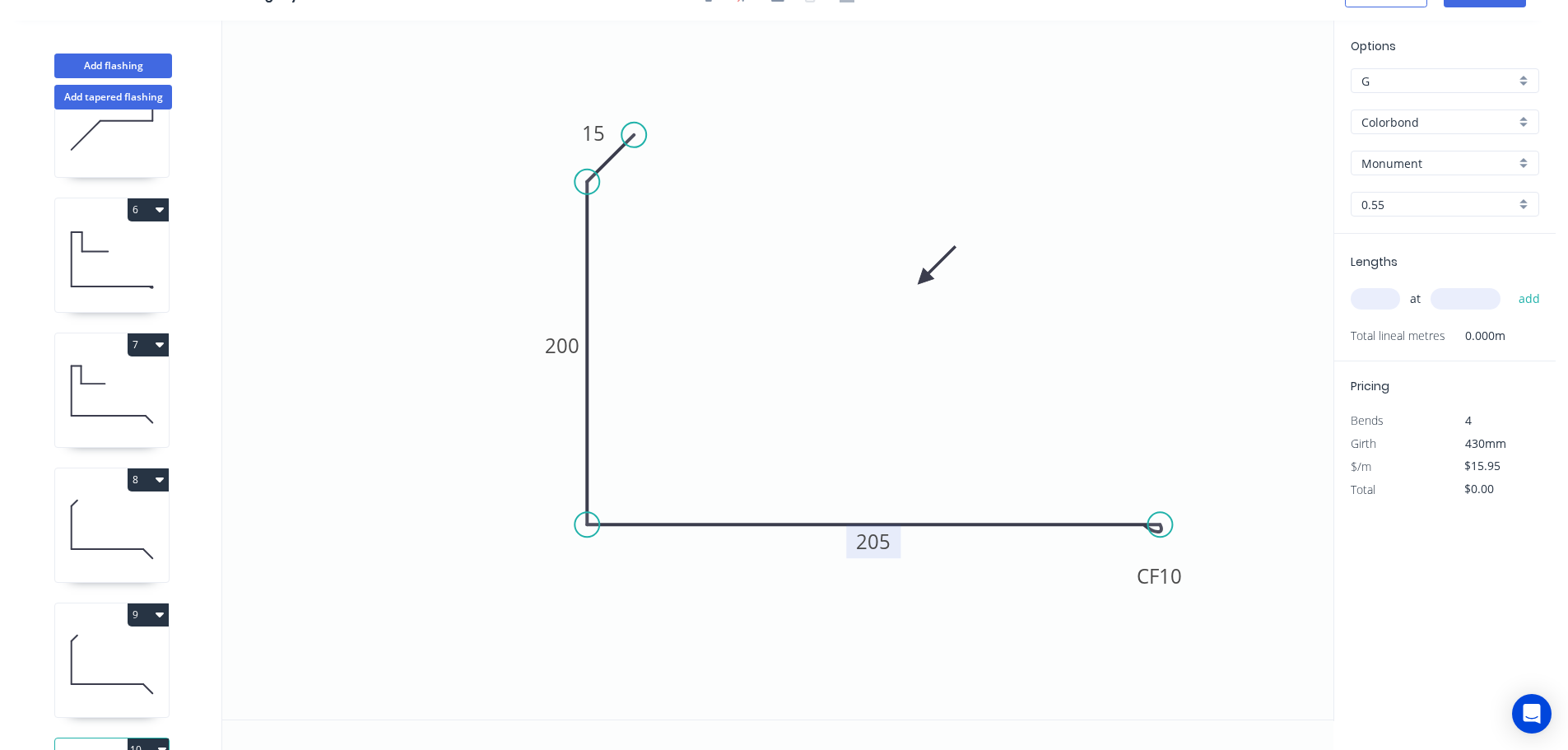
click at [874, 545] on tspan "205" at bounding box center [873, 541] width 34 height 27
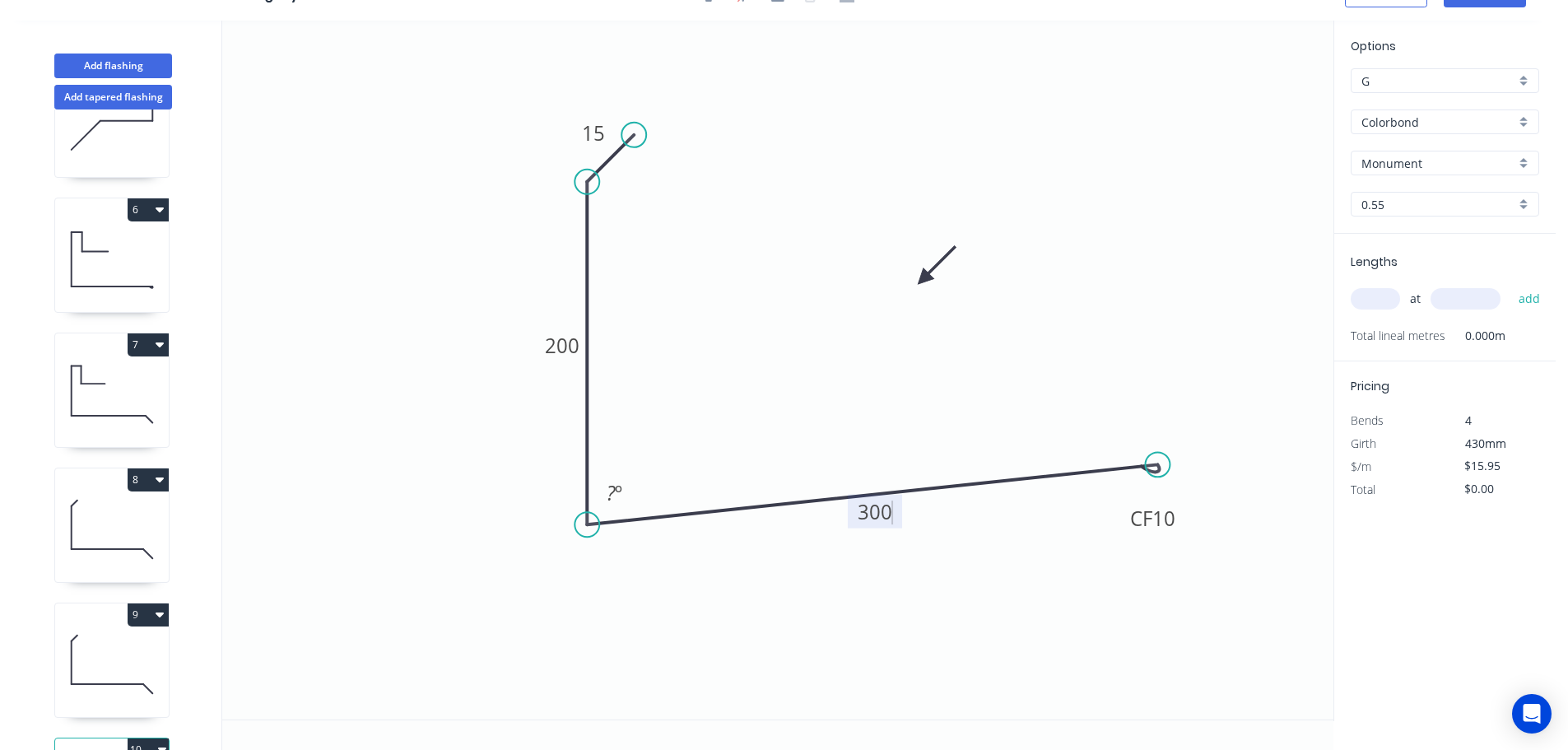
drag, startPoint x: 1161, startPoint y: 528, endPoint x: 1158, endPoint y: 465, distance: 63.1
click at [1158, 465] on circle at bounding box center [1156, 463] width 24 height 24
type input "$17.98"
click at [611, 491] on tspan "?" at bounding box center [610, 493] width 9 height 27
click at [1379, 301] on input "text" at bounding box center [1375, 298] width 50 height 21
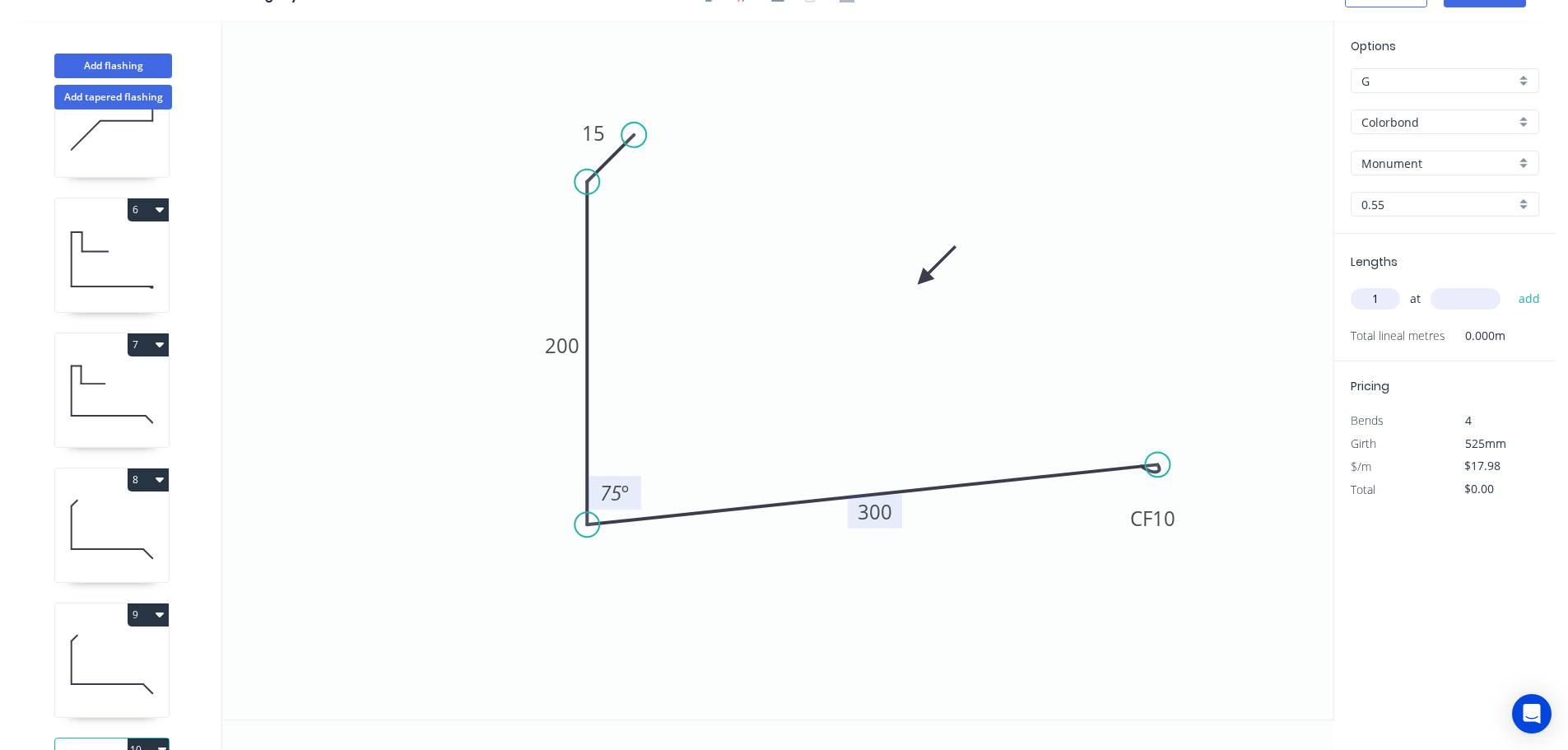
type input "1"
type input "1500"
click at [1510, 285] on button "add" at bounding box center [1530, 298] width 39 height 28
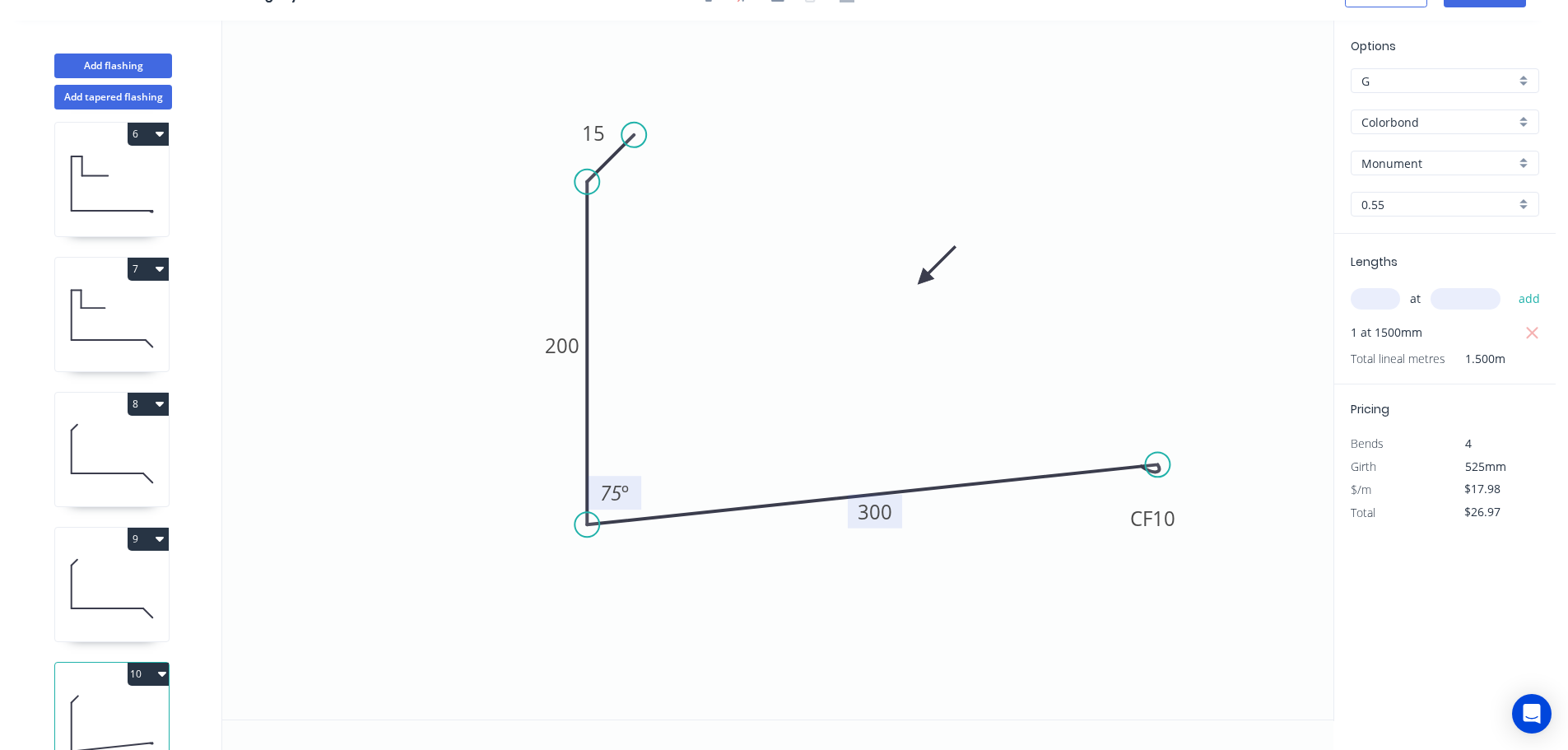
scroll to position [747, 0]
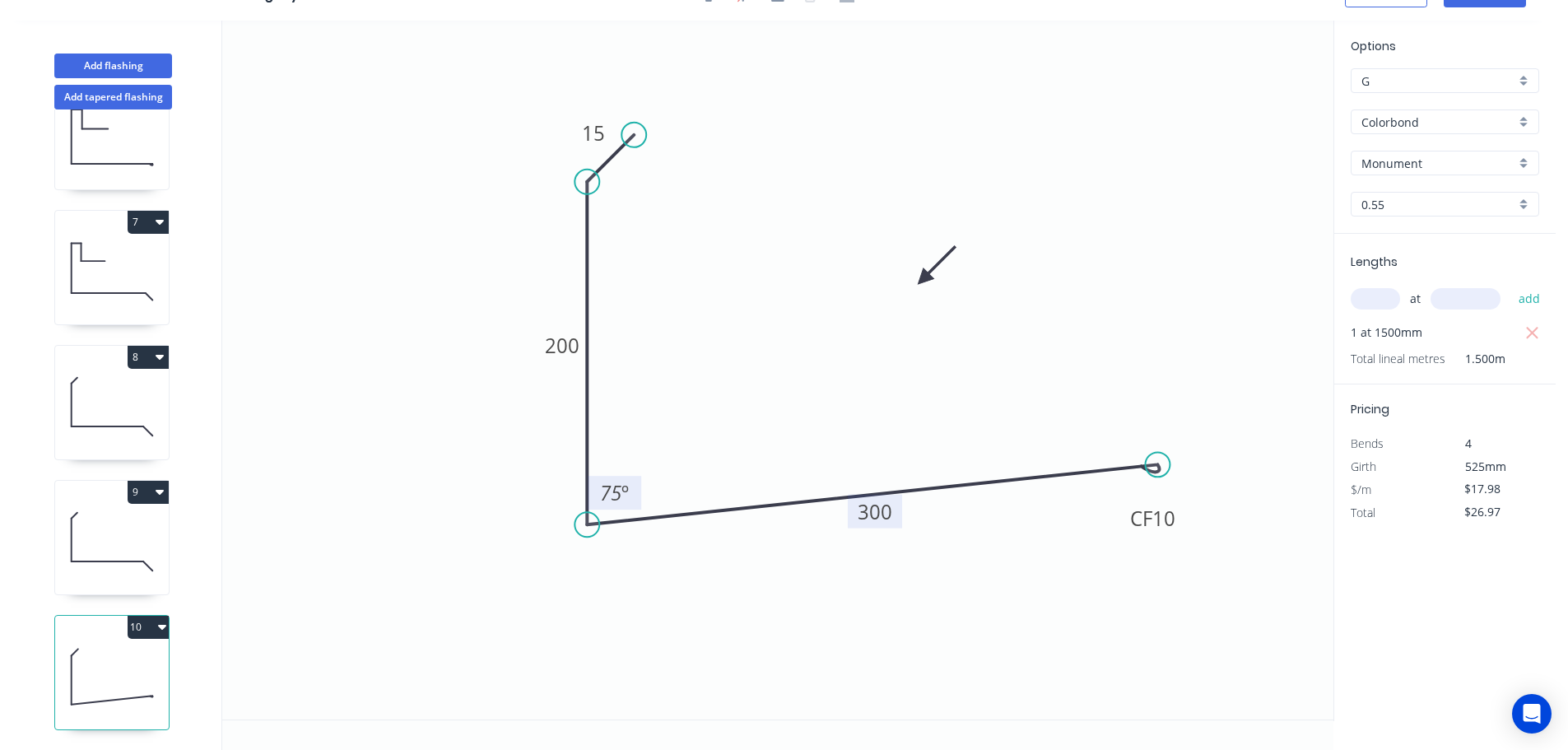
drag, startPoint x: 163, startPoint y: 617, endPoint x: 79, endPoint y: 623, distance: 84.2
click at [164, 620] on icon "button" at bounding box center [162, 627] width 8 height 14
click at [63, 656] on div "Duplicate" at bounding box center [91, 668] width 127 height 23
type input "$0.00"
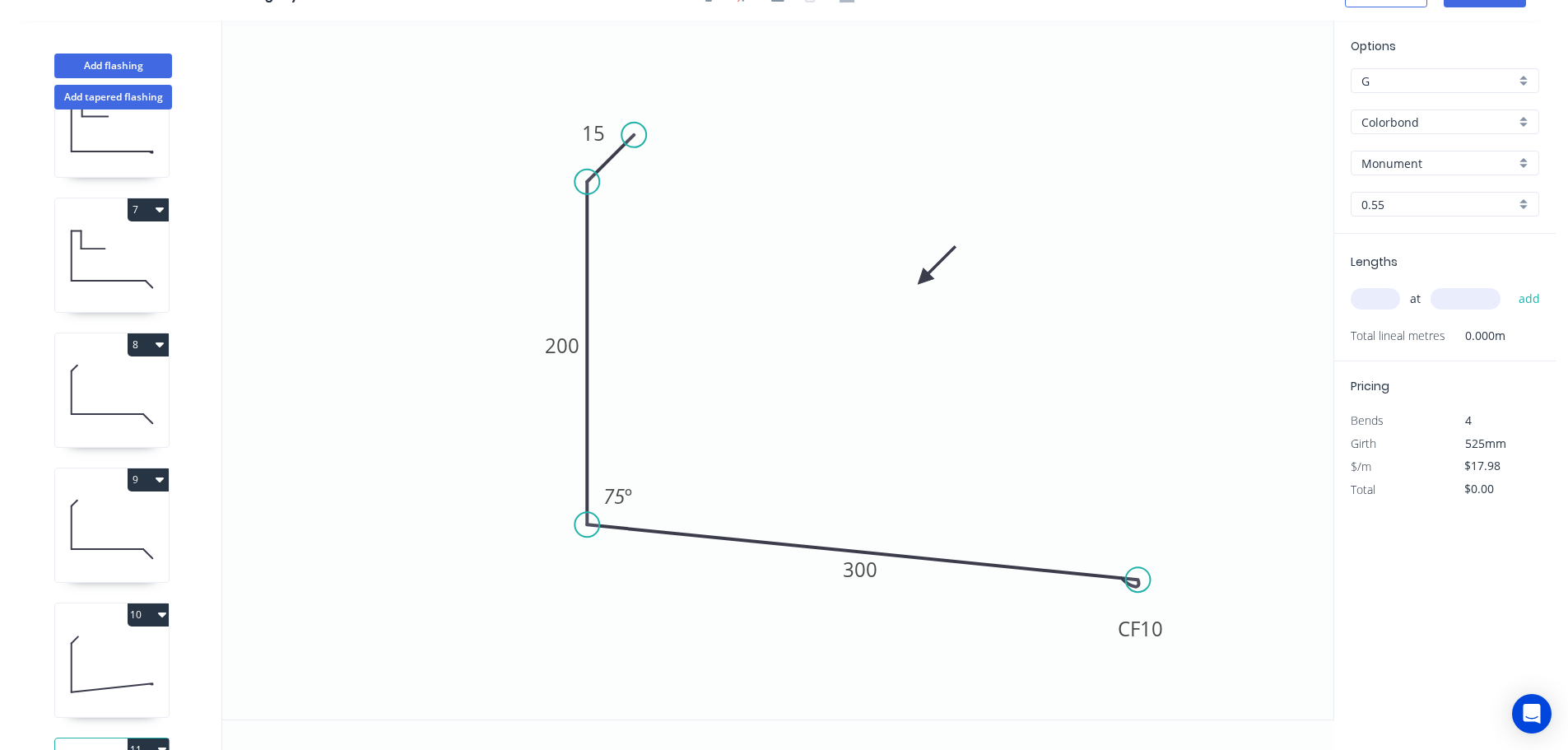
drag, startPoint x: 1155, startPoint y: 464, endPoint x: 1137, endPoint y: 578, distance: 115.4
click at [1138, 579] on circle at bounding box center [1138, 579] width 24 height 24
click at [1172, 671] on div "Delete bend" at bounding box center [1216, 667] width 166 height 34
click at [1139, 582] on circle at bounding box center [1138, 578] width 24 height 24
click at [1197, 645] on icon "0 15 200 300 75 º" at bounding box center [777, 370] width 1111 height 699
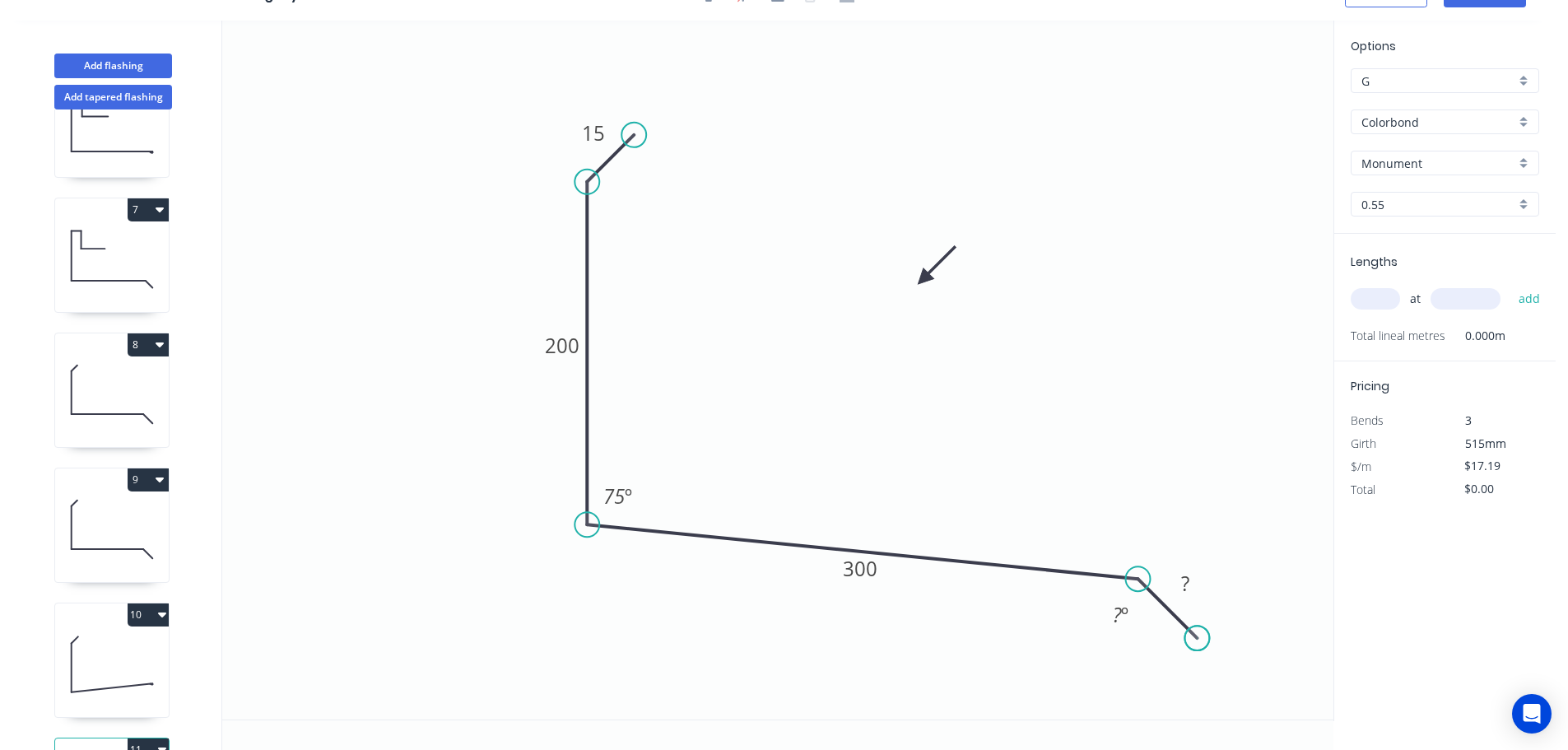
click at [1197, 645] on circle at bounding box center [1196, 637] width 24 height 24
click at [1197, 650] on circle at bounding box center [1196, 648] width 24 height 24
click at [1196, 643] on circle at bounding box center [1196, 637] width 24 height 24
click at [1195, 641] on circle at bounding box center [1196, 637] width 24 height 24
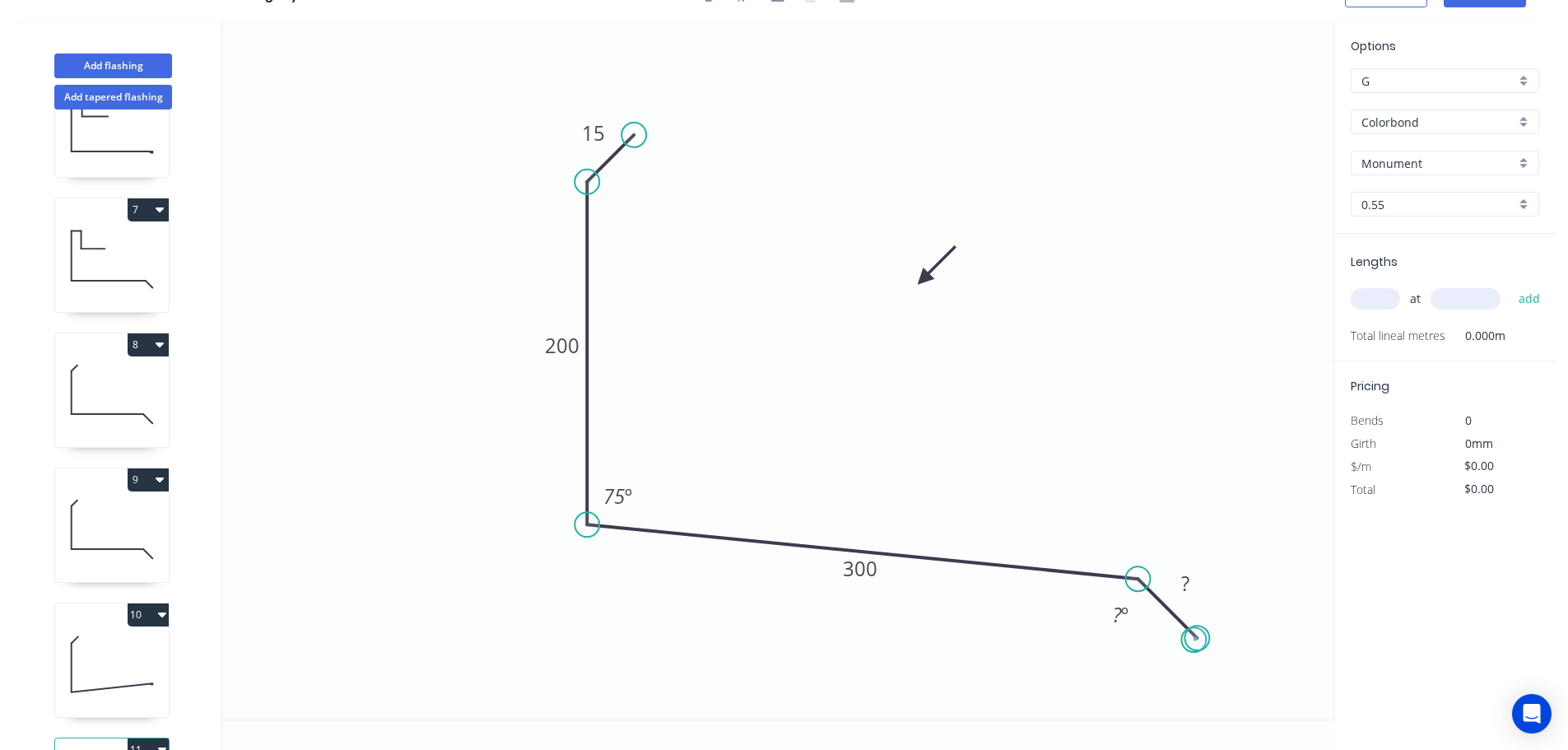
click at [1195, 641] on circle at bounding box center [1196, 637] width 24 height 24
click at [1195, 647] on circle at bounding box center [1193, 646] width 24 height 24
click at [618, 493] on tspan "75" at bounding box center [614, 496] width 21 height 27
click at [1375, 298] on input "text" at bounding box center [1375, 298] width 50 height 21
type input "$15.16"
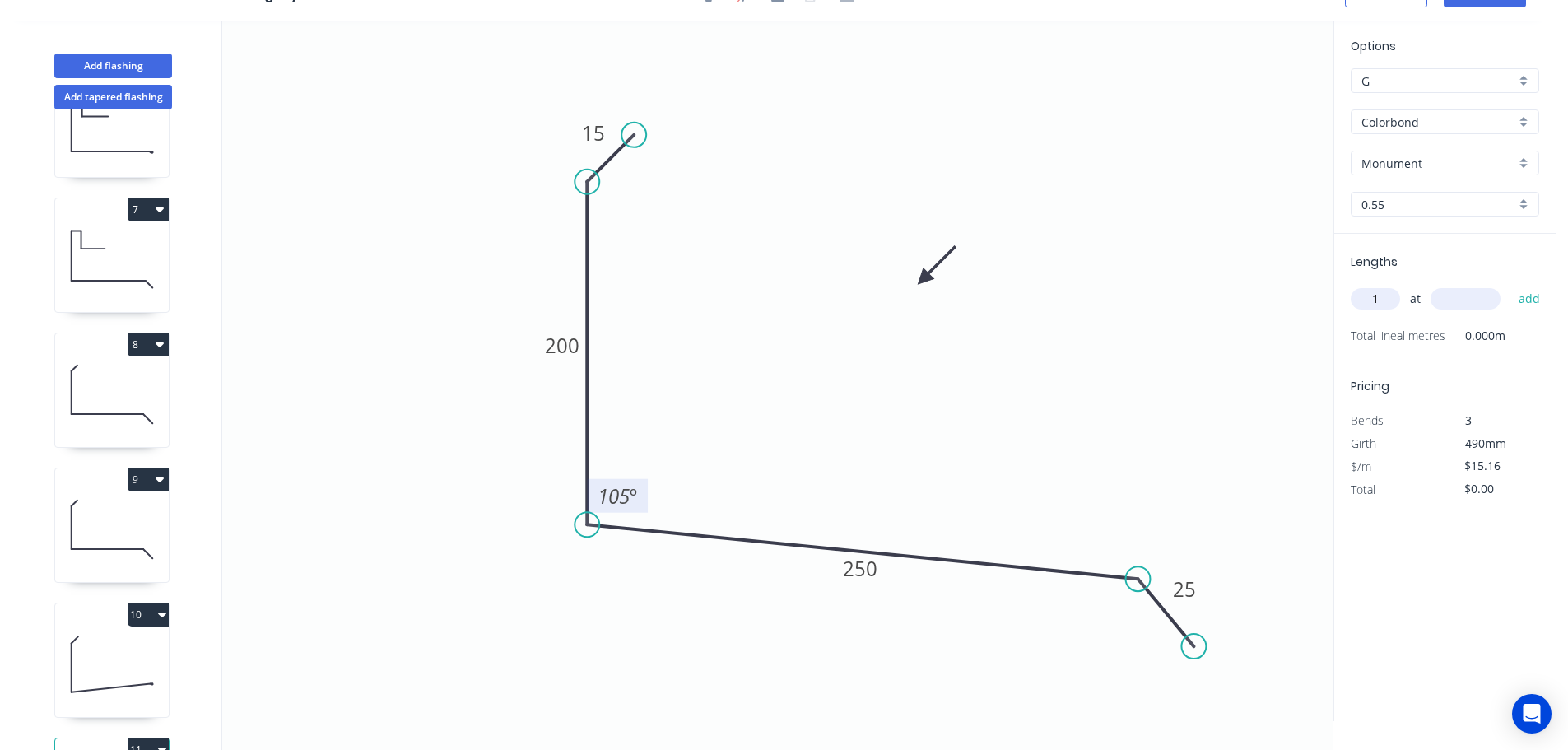
type input "1"
type input "1500"
click at [1510, 285] on button "add" at bounding box center [1530, 298] width 39 height 28
type input "$22.74"
click at [120, 60] on button "Add flashing" at bounding box center [113, 65] width 118 height 24
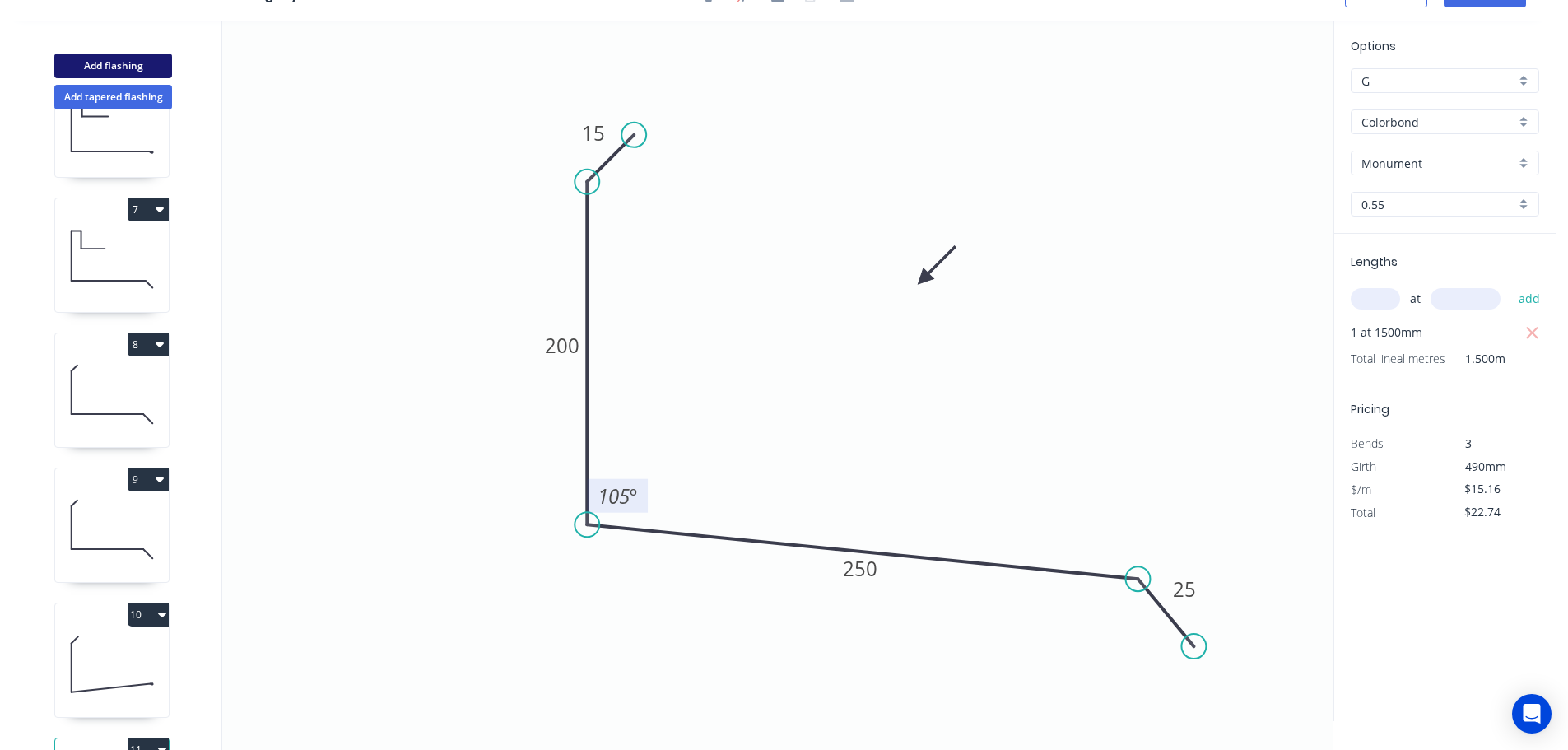
type input "$0.00"
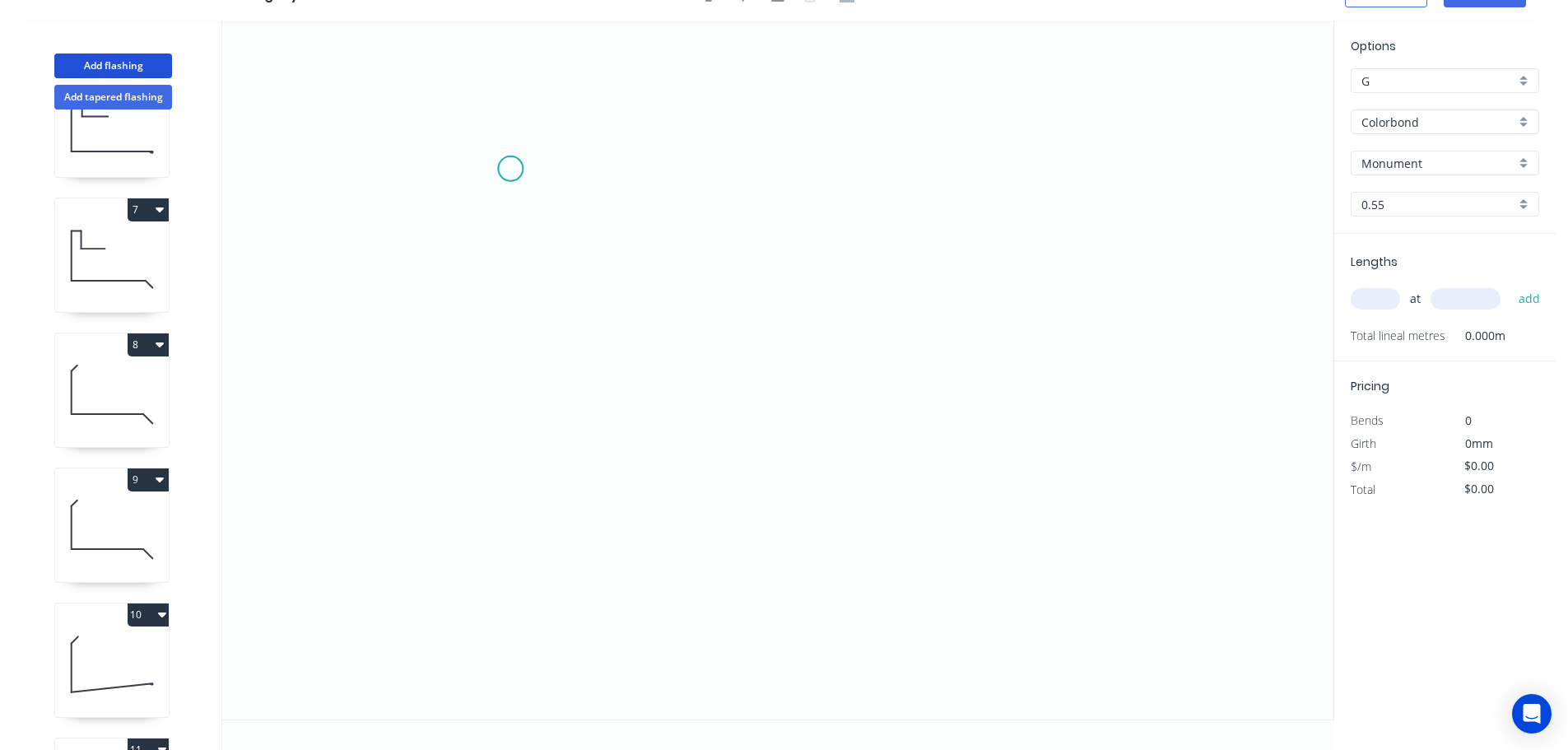
click at [510, 169] on icon "0" at bounding box center [777, 370] width 1111 height 699
click at [553, 217] on icon "0" at bounding box center [777, 370] width 1111 height 699
click at [541, 593] on icon "0 ?" at bounding box center [777, 370] width 1111 height 699
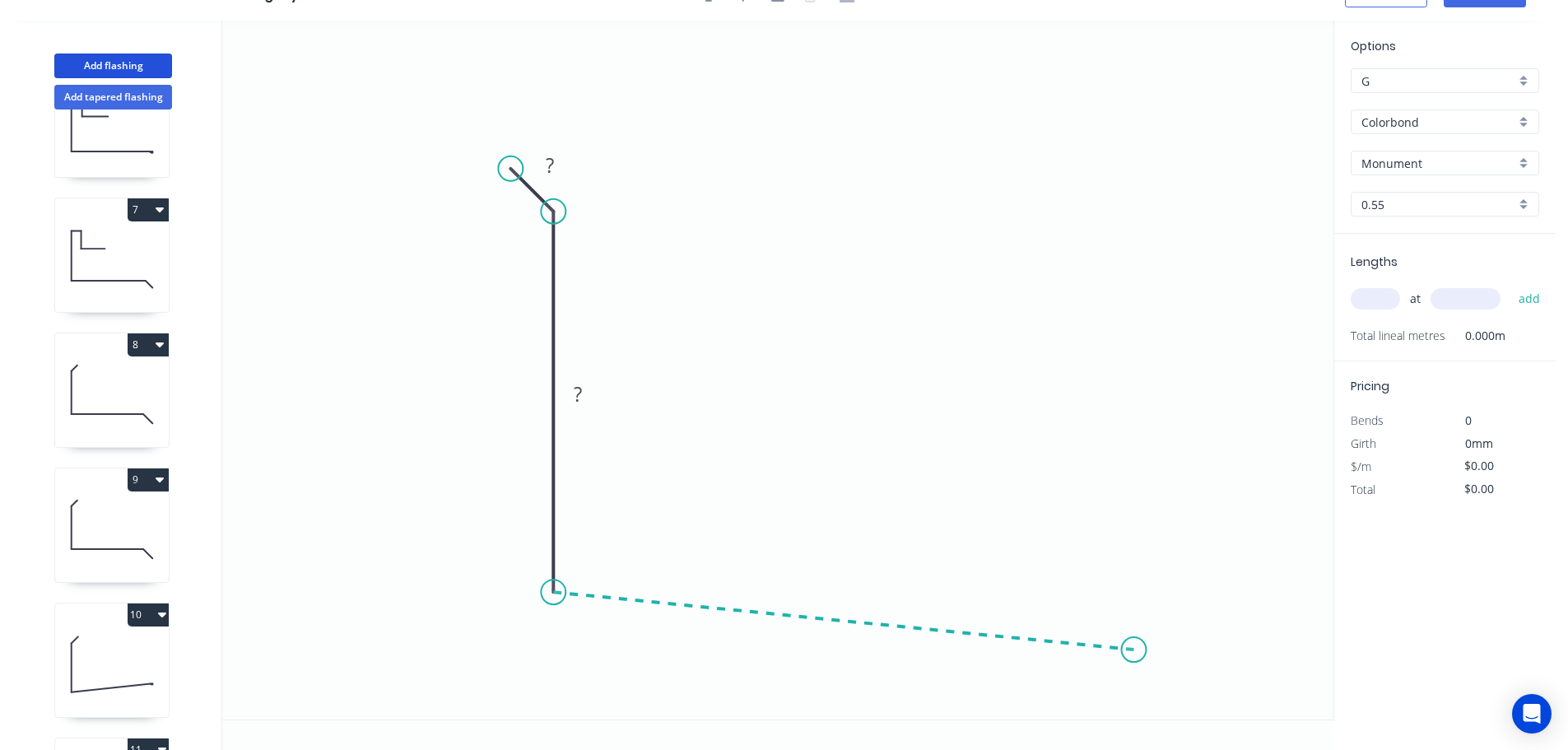
click at [1134, 651] on icon "0 ? ?" at bounding box center [777, 370] width 1111 height 699
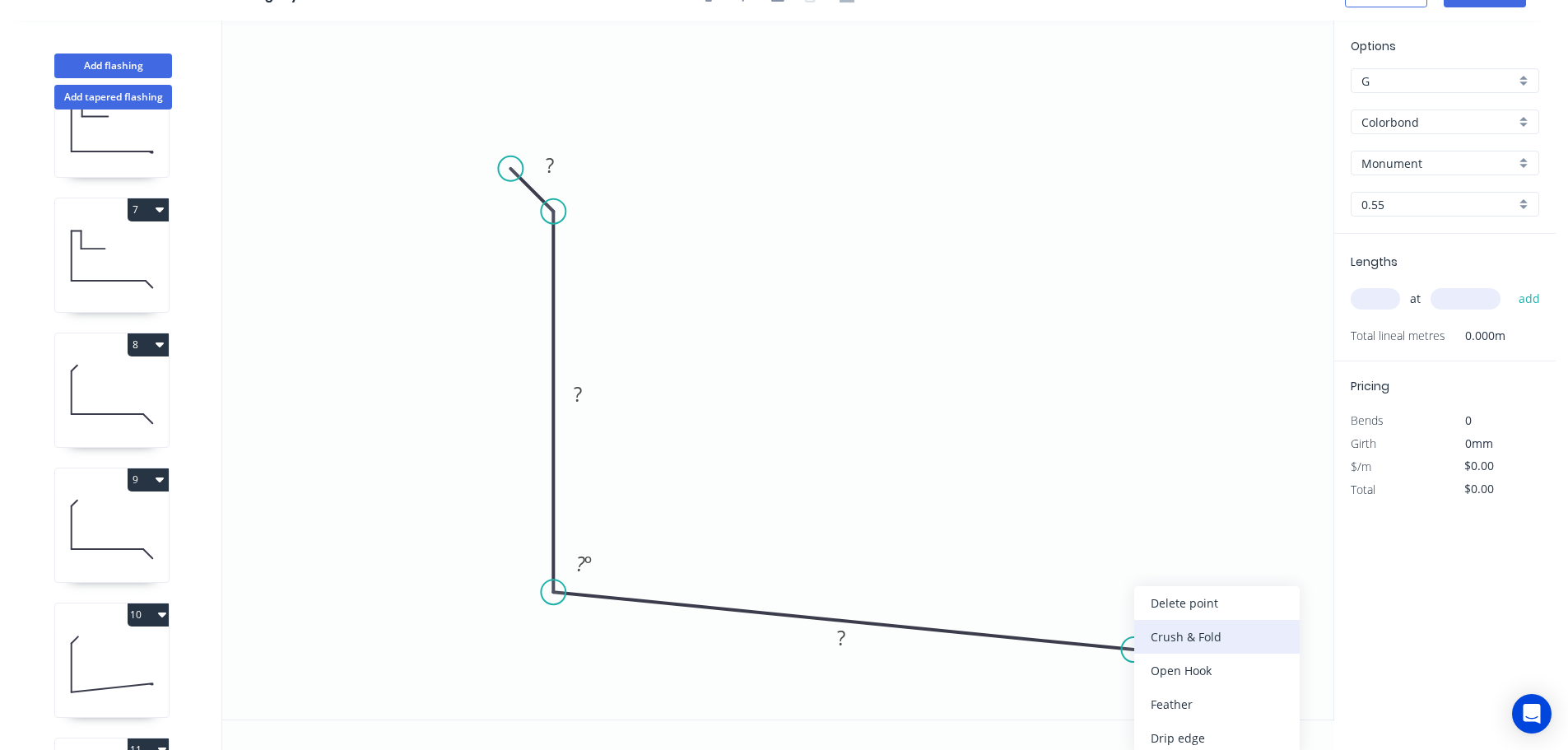
click at [1181, 641] on div "Crush & Fold" at bounding box center [1217, 637] width 166 height 34
click at [1161, 706] on div "Flip bend" at bounding box center [1220, 704] width 166 height 34
drag, startPoint x: 1147, startPoint y: 599, endPoint x: 1130, endPoint y: 695, distance: 97.5
click at [1130, 695] on rect at bounding box center [1100, 701] width 66 height 34
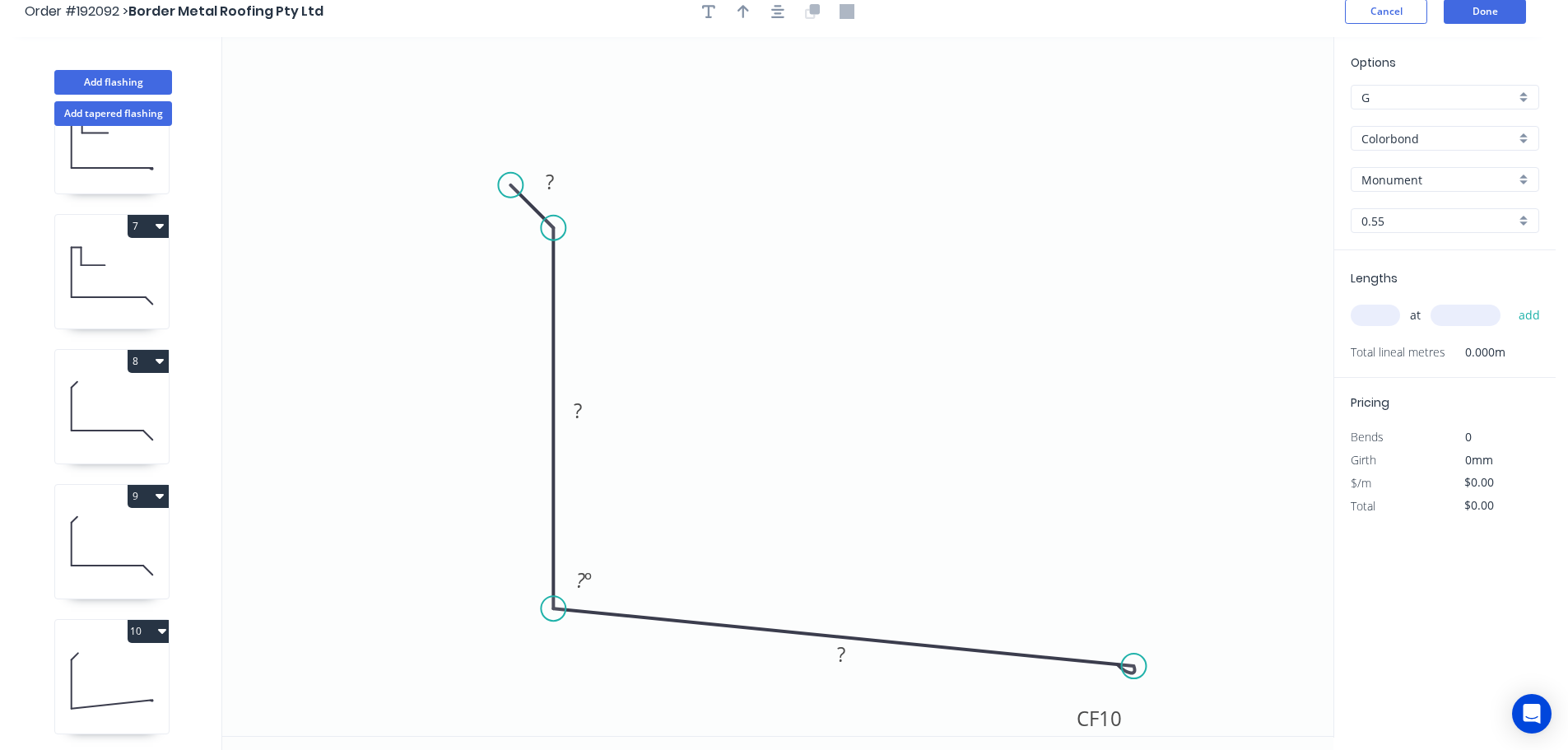
scroll to position [0, 0]
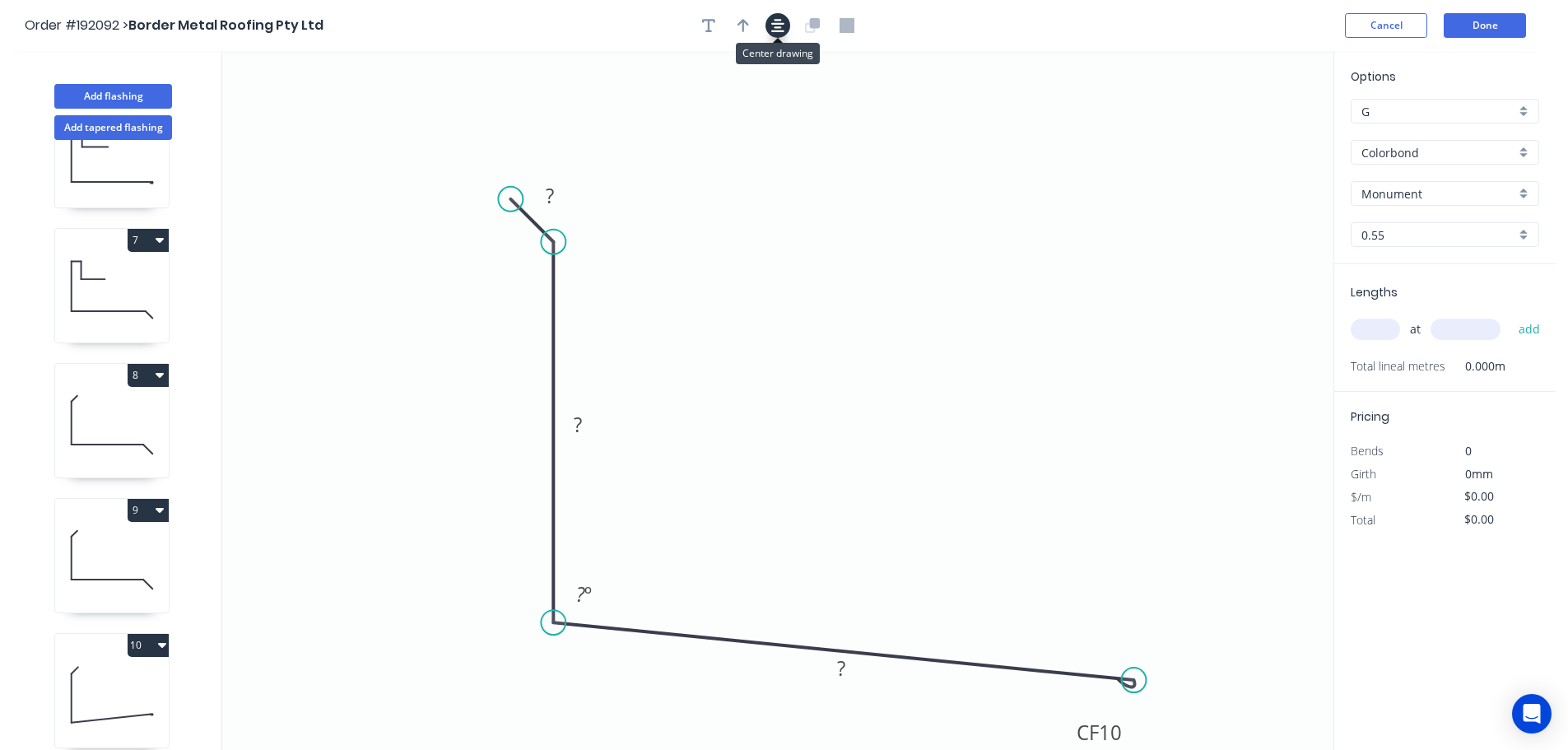
click at [769, 16] on button "button" at bounding box center [777, 25] width 24 height 24
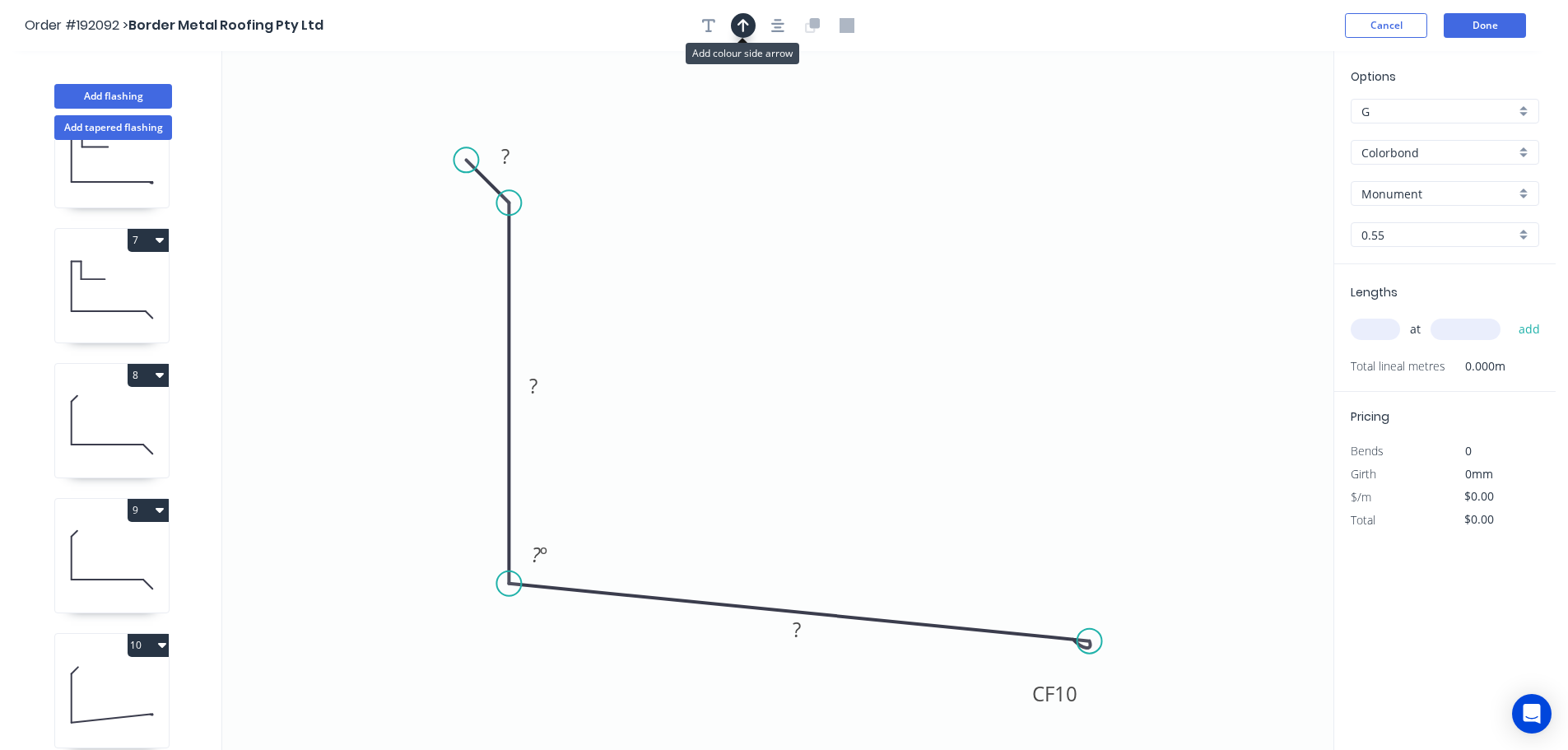
click at [740, 27] on icon "button" at bounding box center [743, 25] width 12 height 15
click at [1256, 131] on icon "0 ? ? CF 10 ? ? º" at bounding box center [777, 400] width 1111 height 699
click at [1248, 133] on icon at bounding box center [1250, 114] width 15 height 53
drag, startPoint x: 1248, startPoint y: 133, endPoint x: 882, endPoint y: 315, distance: 408.8
click at [882, 315] on icon at bounding box center [895, 300] width 48 height 48
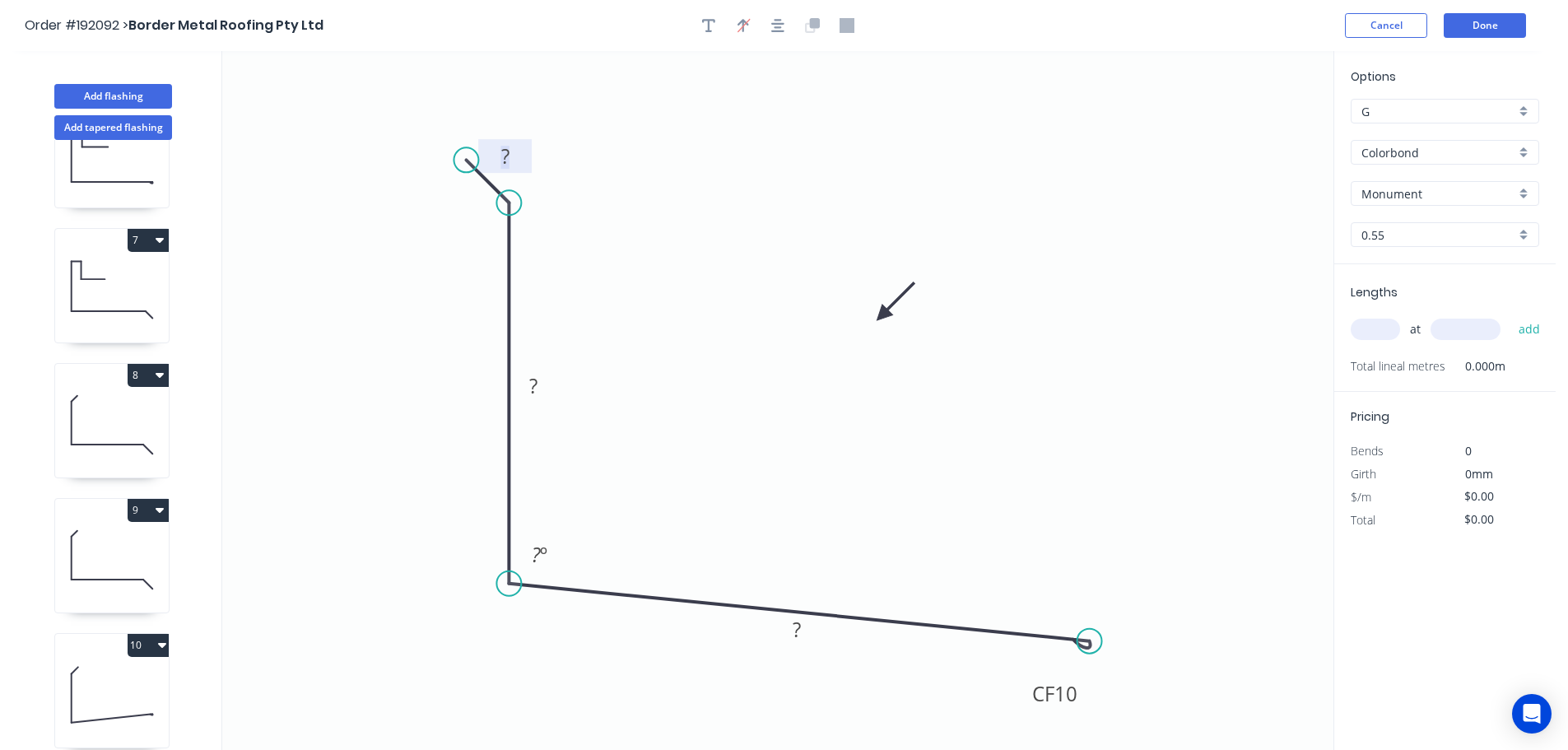
click at [504, 156] on tspan "?" at bounding box center [505, 156] width 8 height 27
type input "$15.95"
click at [1374, 334] on input "text" at bounding box center [1375, 330] width 50 height 21
type input "1"
type input "1000"
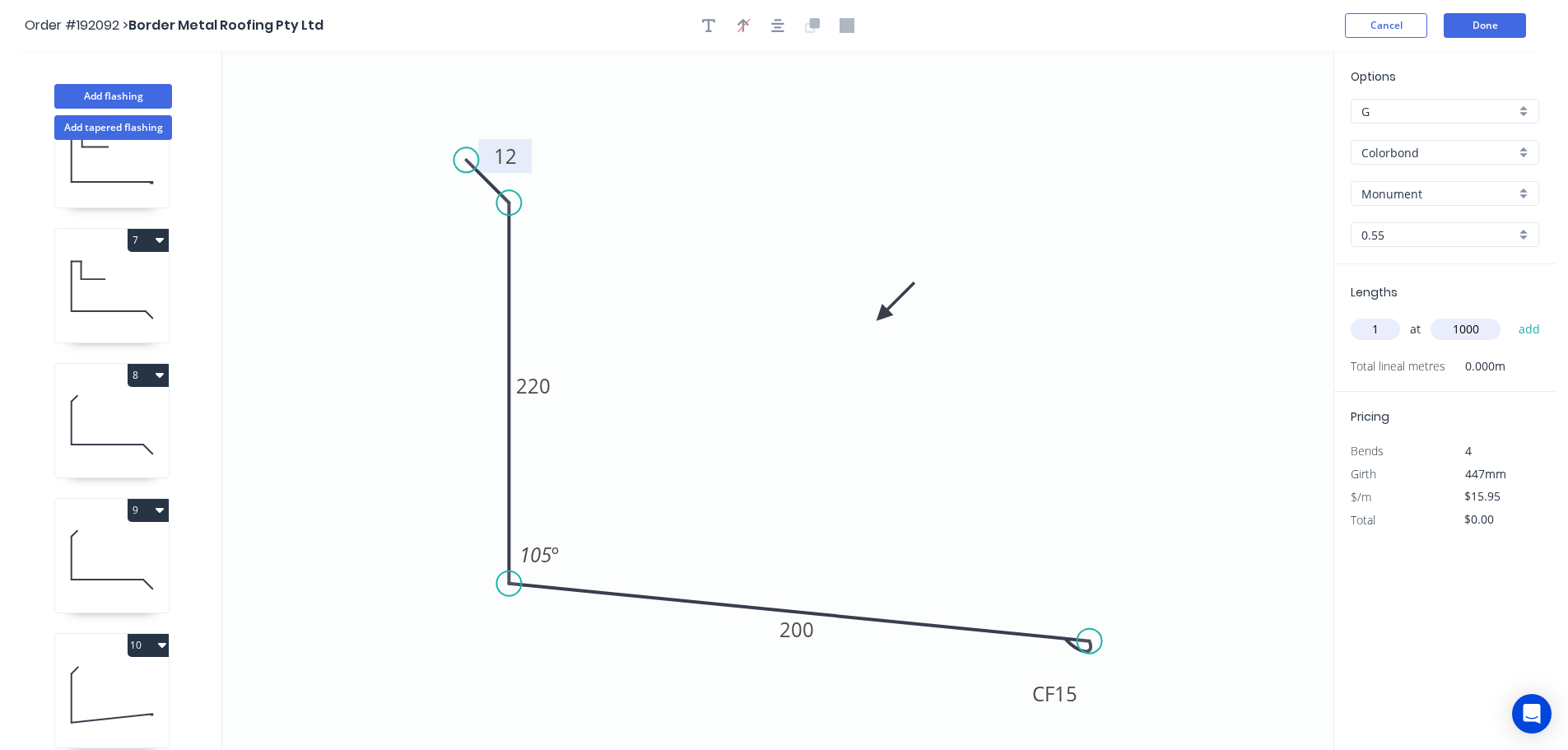
click at [1510, 315] on button "add" at bounding box center [1530, 329] width 39 height 28
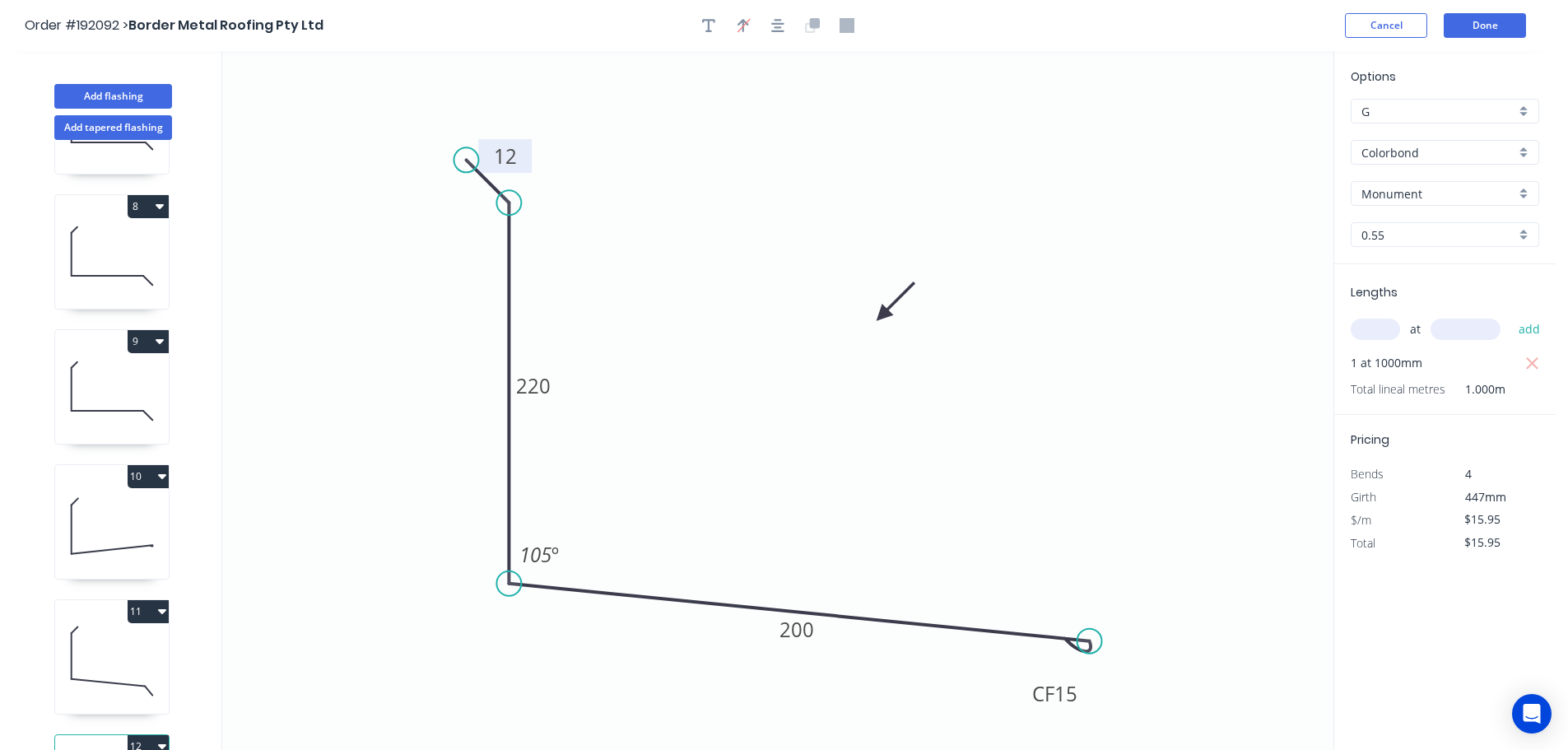
scroll to position [1016, 0]
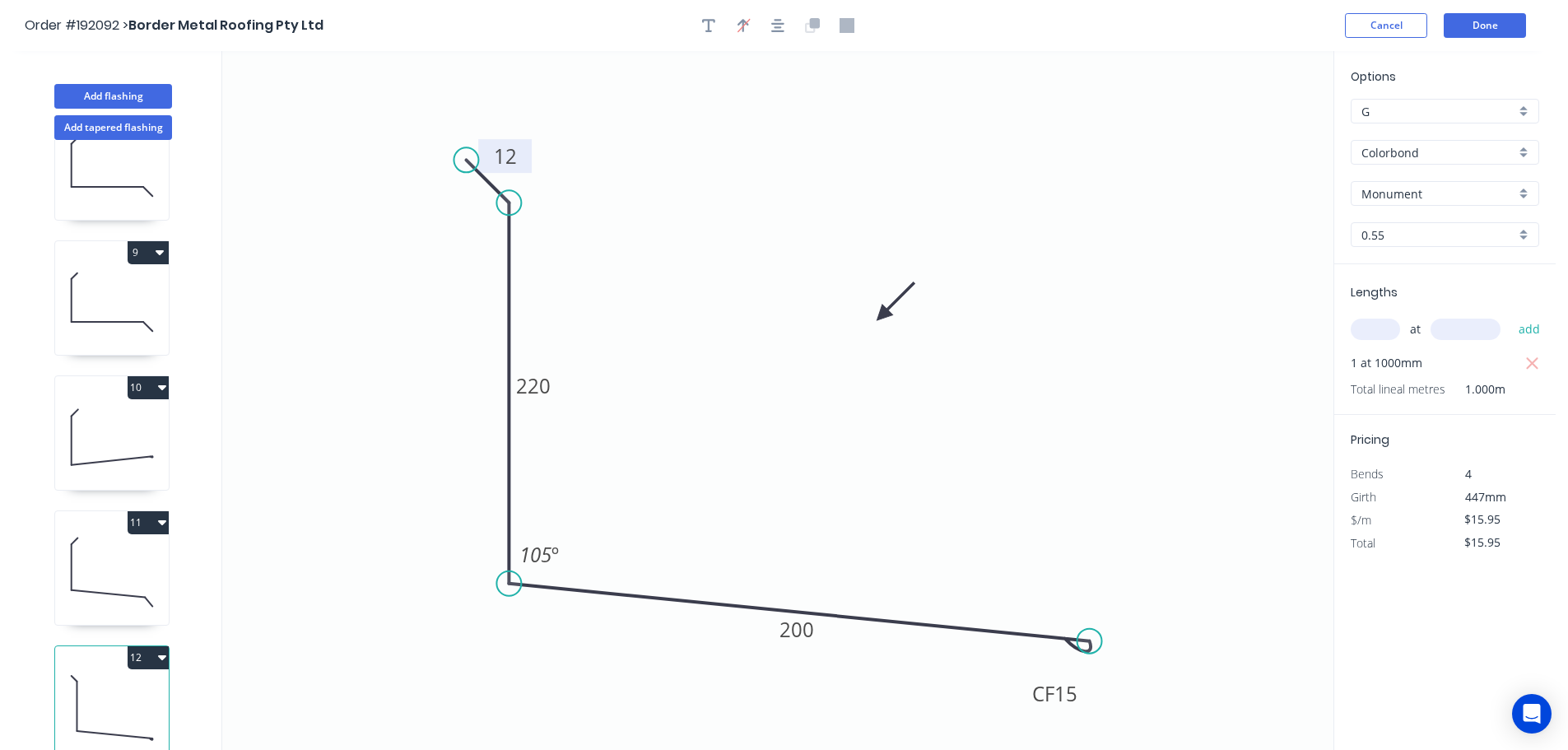
click at [163, 651] on icon "button" at bounding box center [162, 657] width 8 height 14
click at [78, 689] on div "Duplicate" at bounding box center [91, 698] width 127 height 23
type input "$0.00"
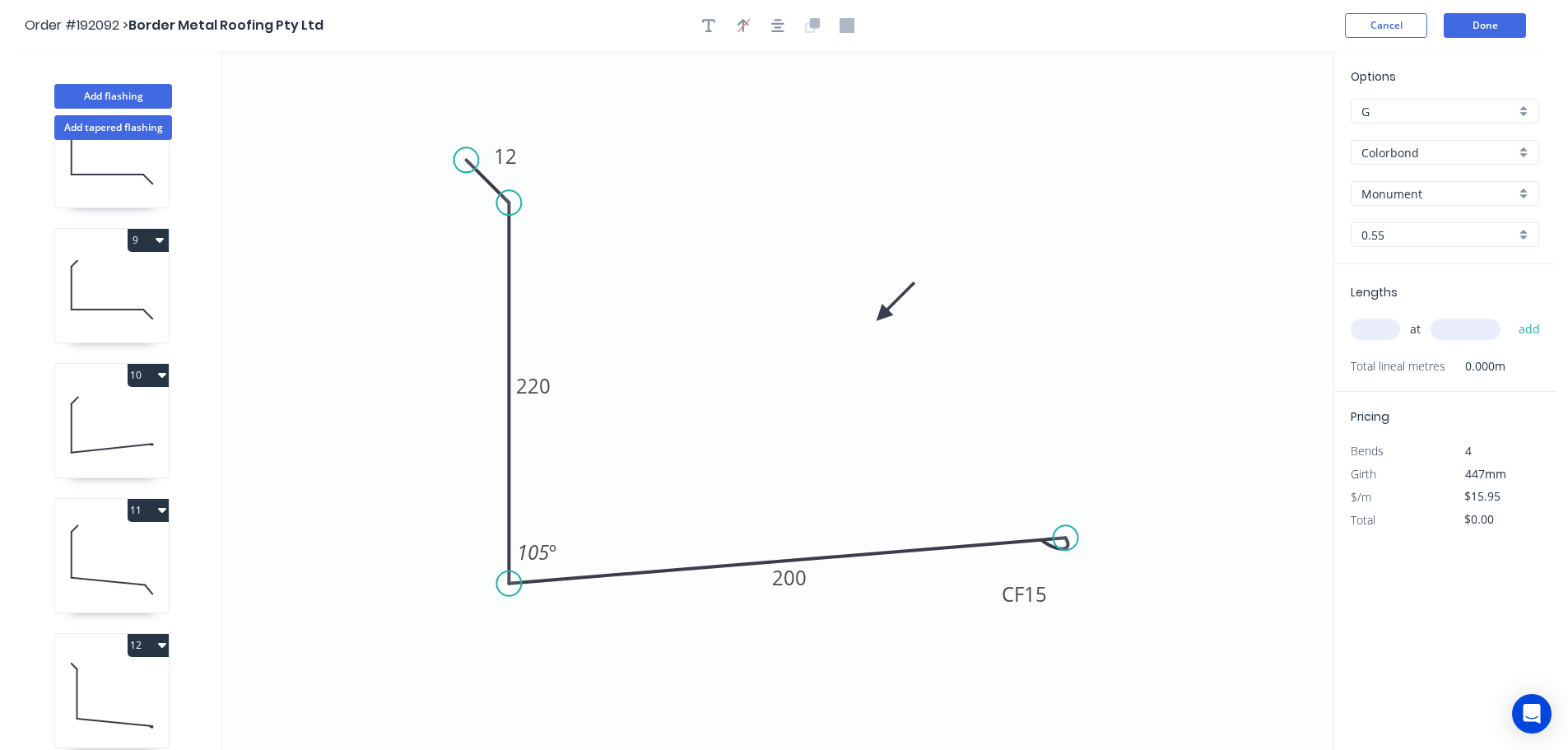
drag, startPoint x: 1084, startPoint y: 642, endPoint x: 1066, endPoint y: 538, distance: 105.5
click at [1066, 538] on circle at bounding box center [1065, 537] width 24 height 24
click at [545, 553] on tspan "105" at bounding box center [532, 552] width 32 height 27
click at [795, 573] on tspan "200" at bounding box center [789, 577] width 34 height 27
click at [1385, 327] on input "text" at bounding box center [1375, 330] width 50 height 21
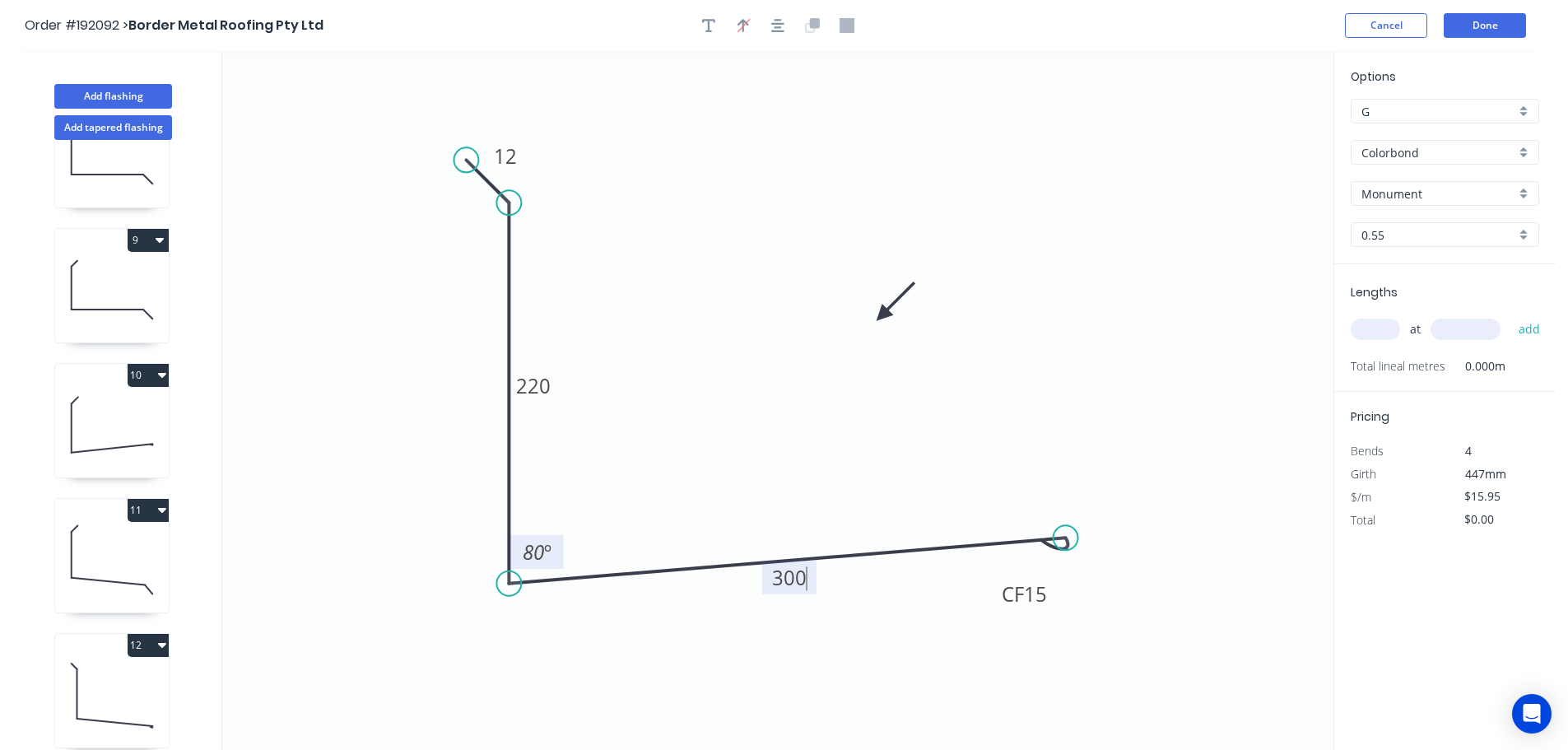
type input "$17.98"
type input "1"
type input "1000"
click at [1510, 315] on button "add" at bounding box center [1530, 329] width 39 height 28
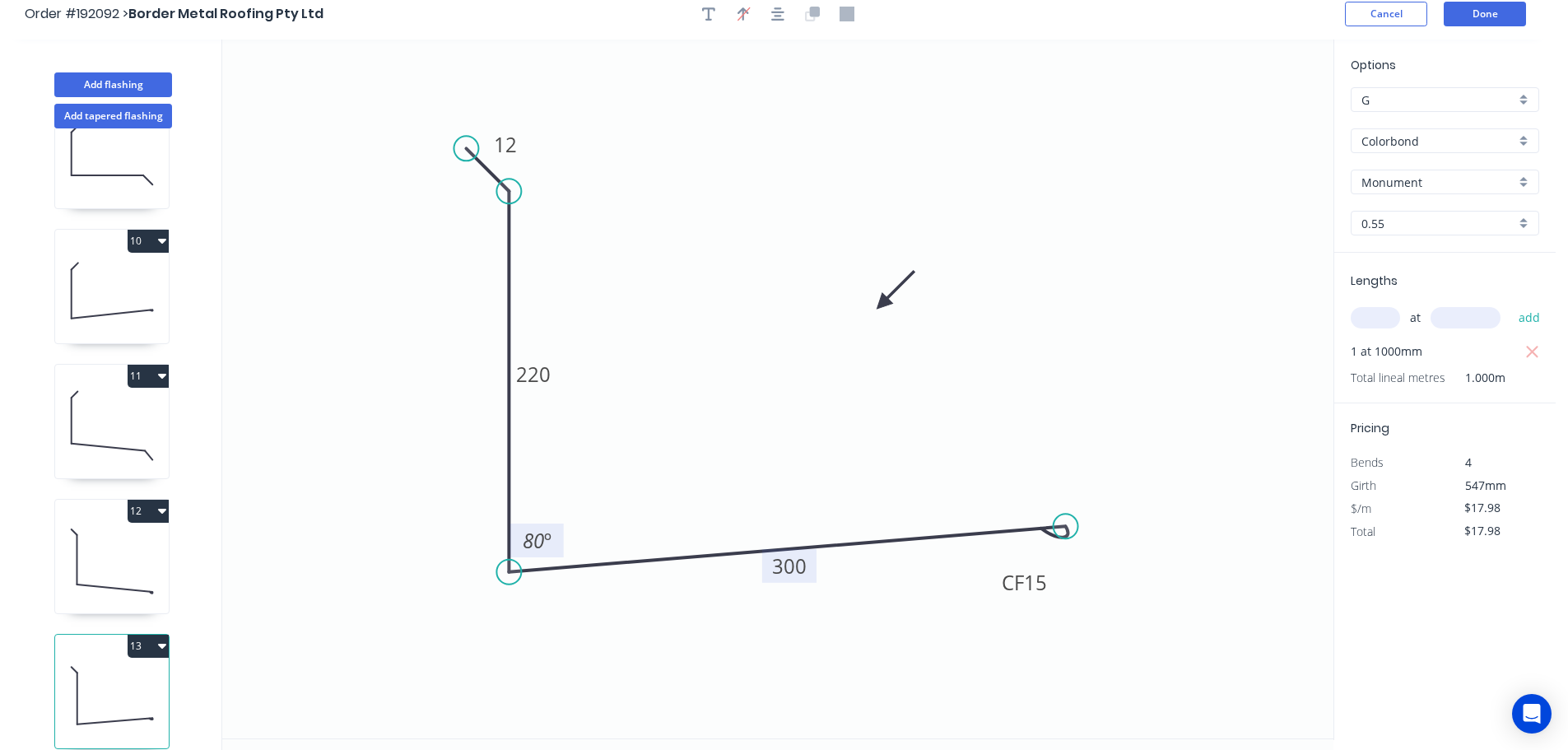
scroll to position [30, 0]
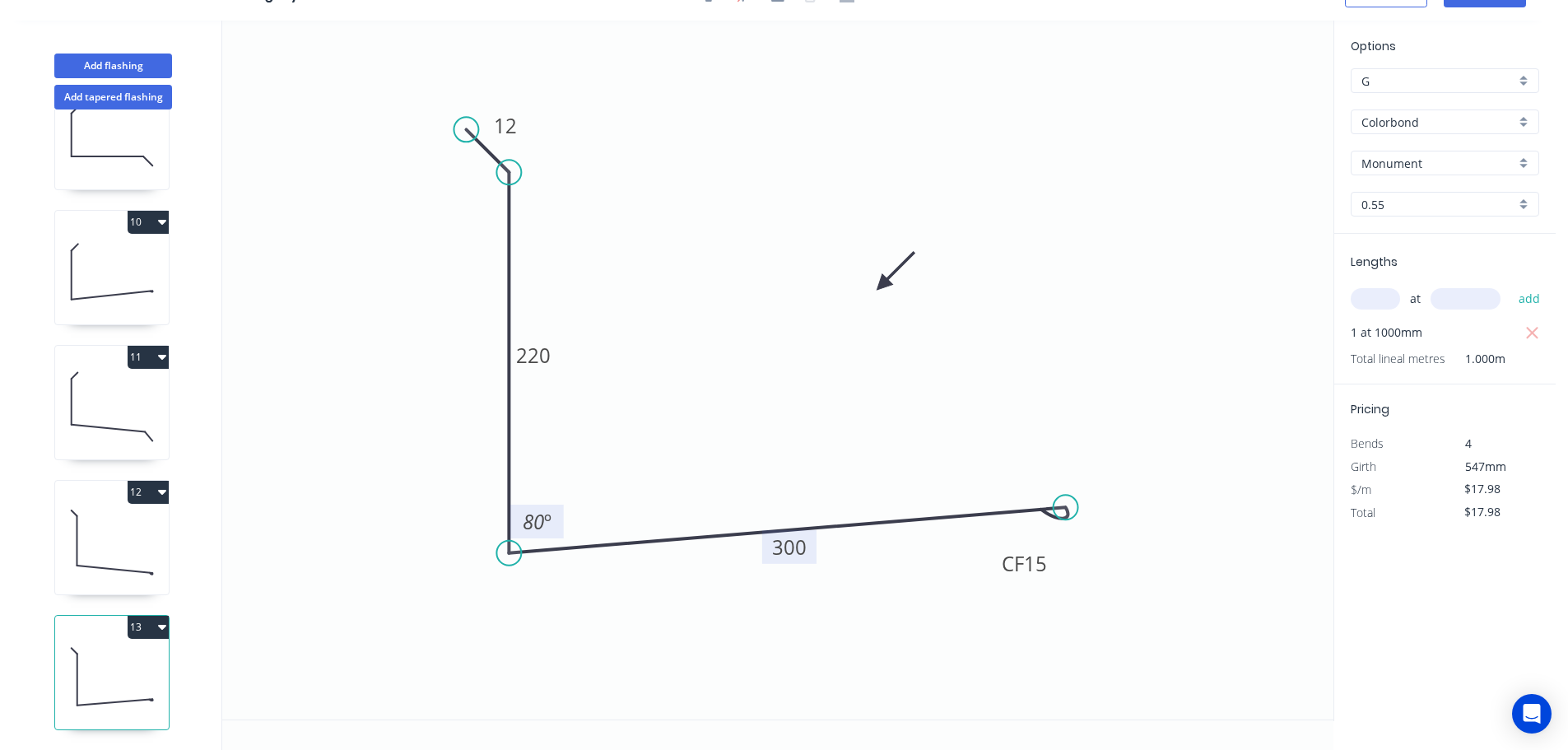
click at [161, 625] on icon "button" at bounding box center [162, 627] width 8 height 5
click at [71, 656] on div "Duplicate" at bounding box center [91, 668] width 127 height 23
type input "$0.00"
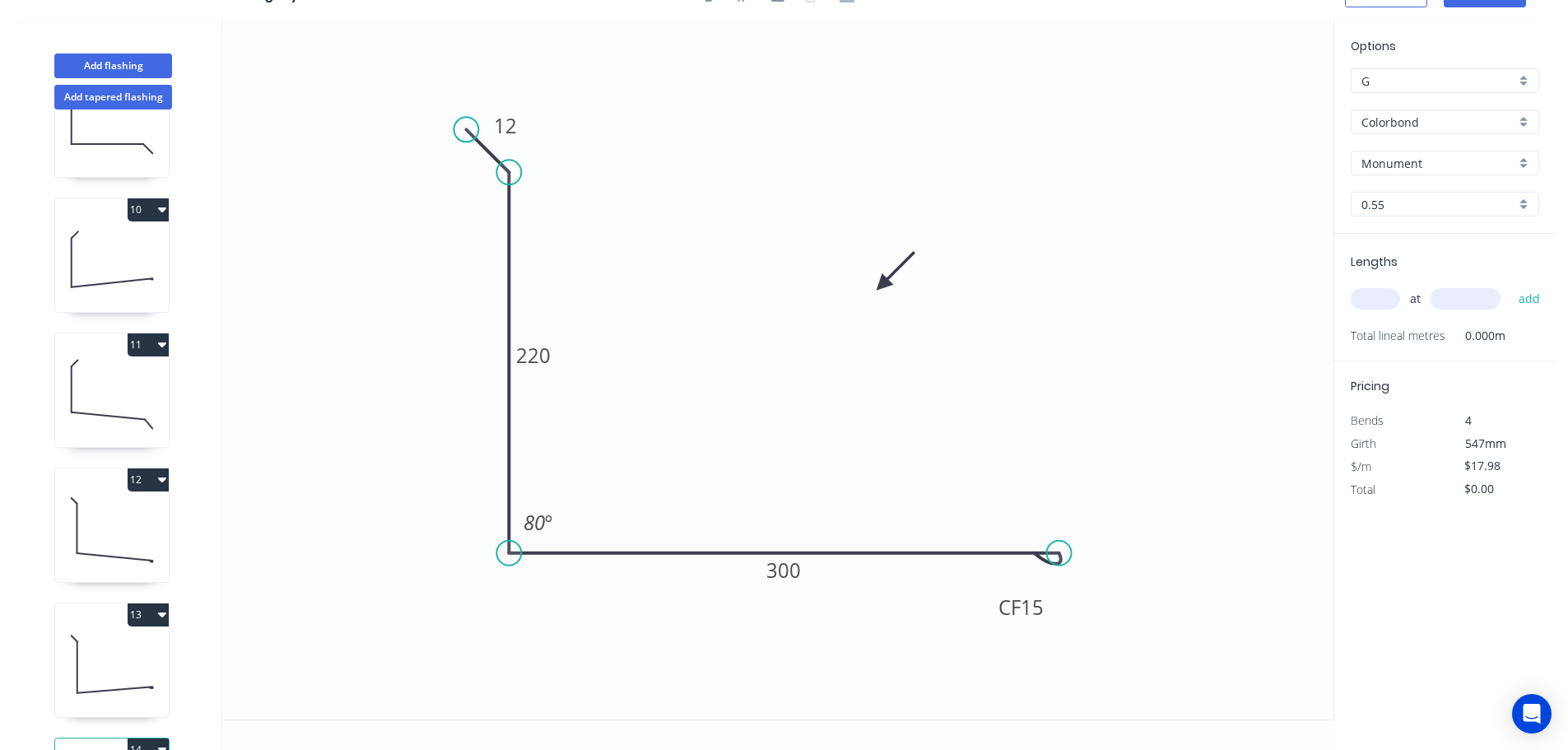
click at [1059, 555] on circle at bounding box center [1059, 553] width 24 height 24
click at [571, 572] on div "Hide angle" at bounding box center [623, 574] width 166 height 34
click at [786, 572] on tspan "300" at bounding box center [783, 571] width 34 height 27
click at [1381, 300] on input "text" at bounding box center [1375, 298] width 50 height 21
type input "$15.95"
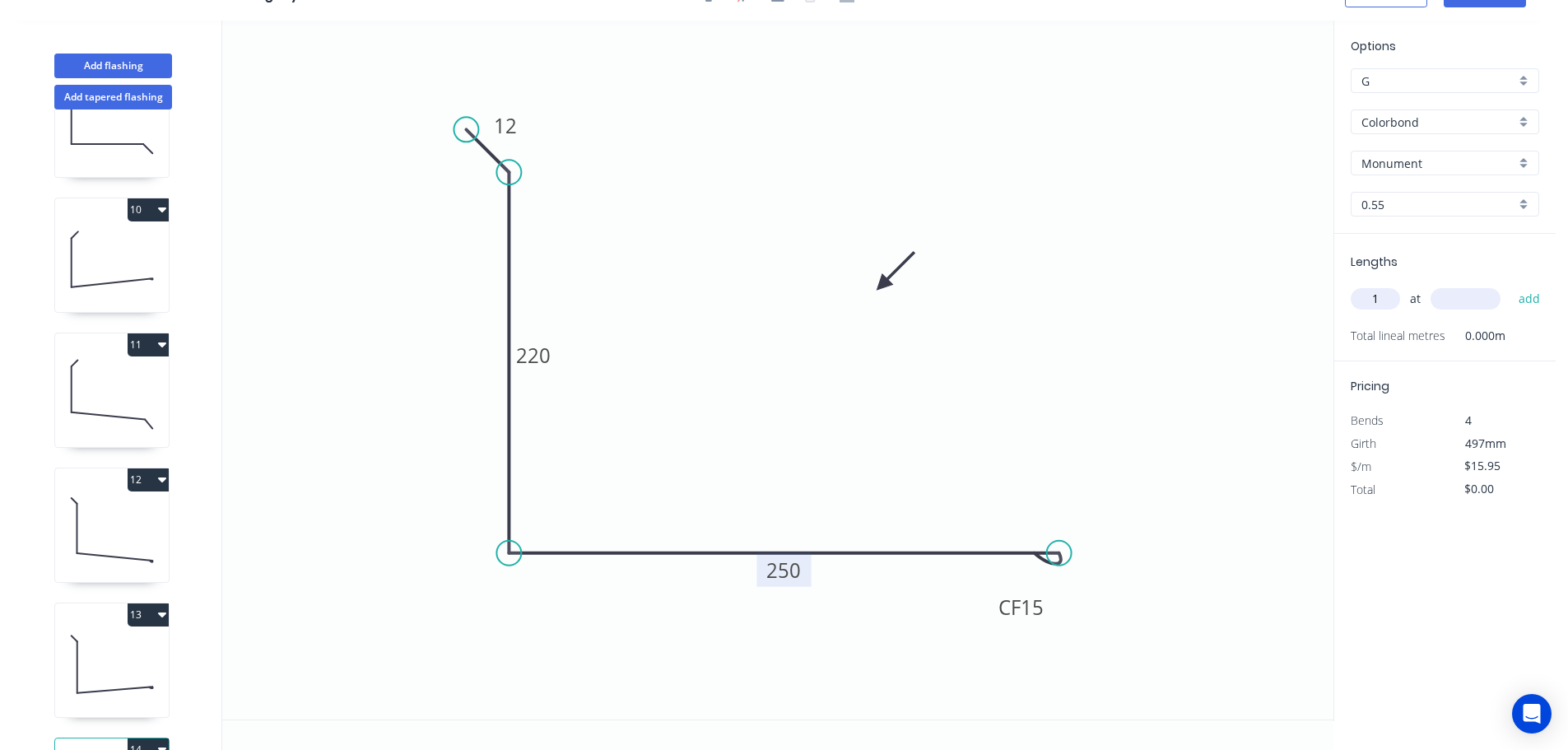
type input "1"
type input "600"
click at [1510, 285] on button "add" at bounding box center [1530, 298] width 39 height 28
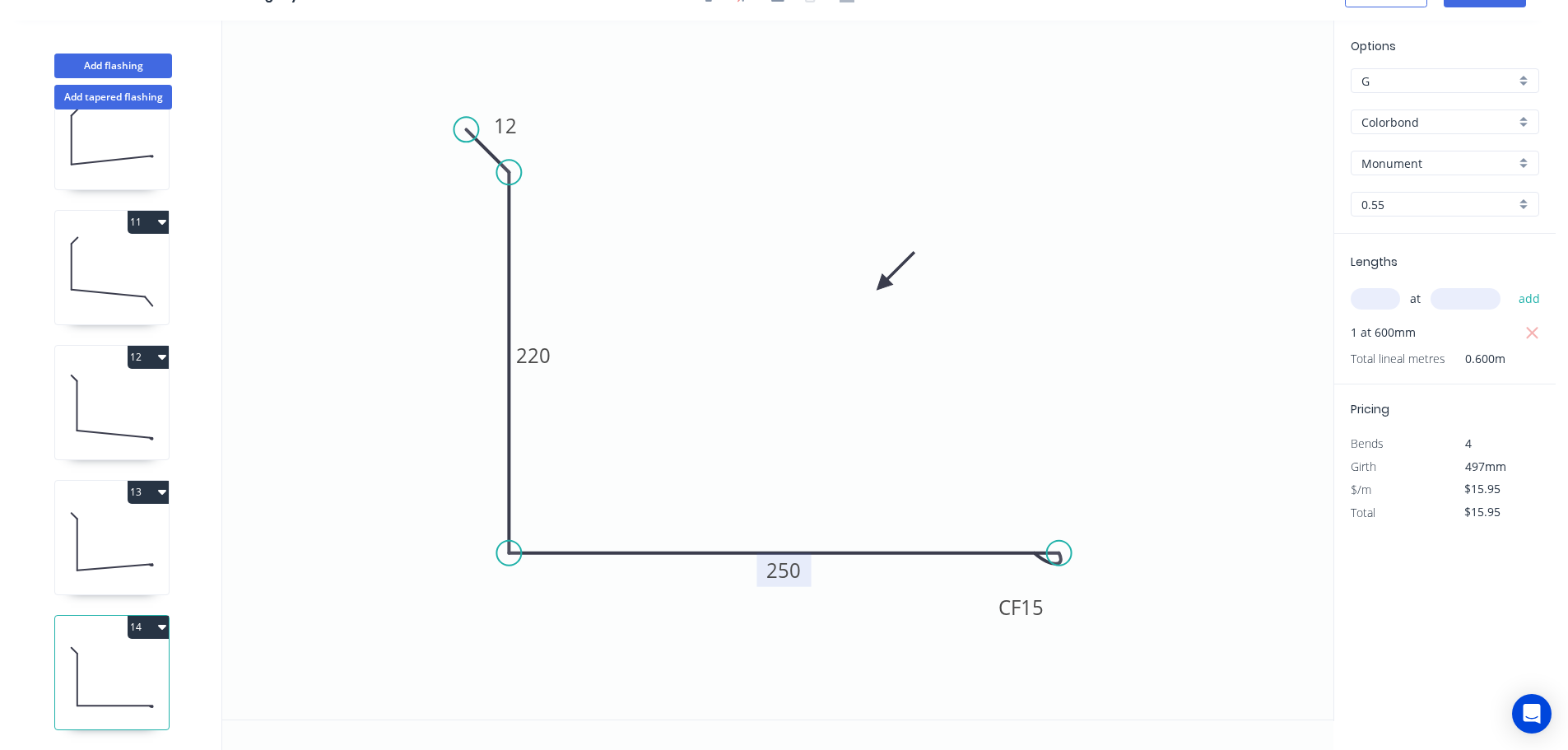
scroll to position [1286, 0]
click at [161, 625] on icon "button" at bounding box center [162, 627] width 8 height 5
click at [64, 656] on div "Duplicate" at bounding box center [91, 668] width 127 height 23
type input "$0.00"
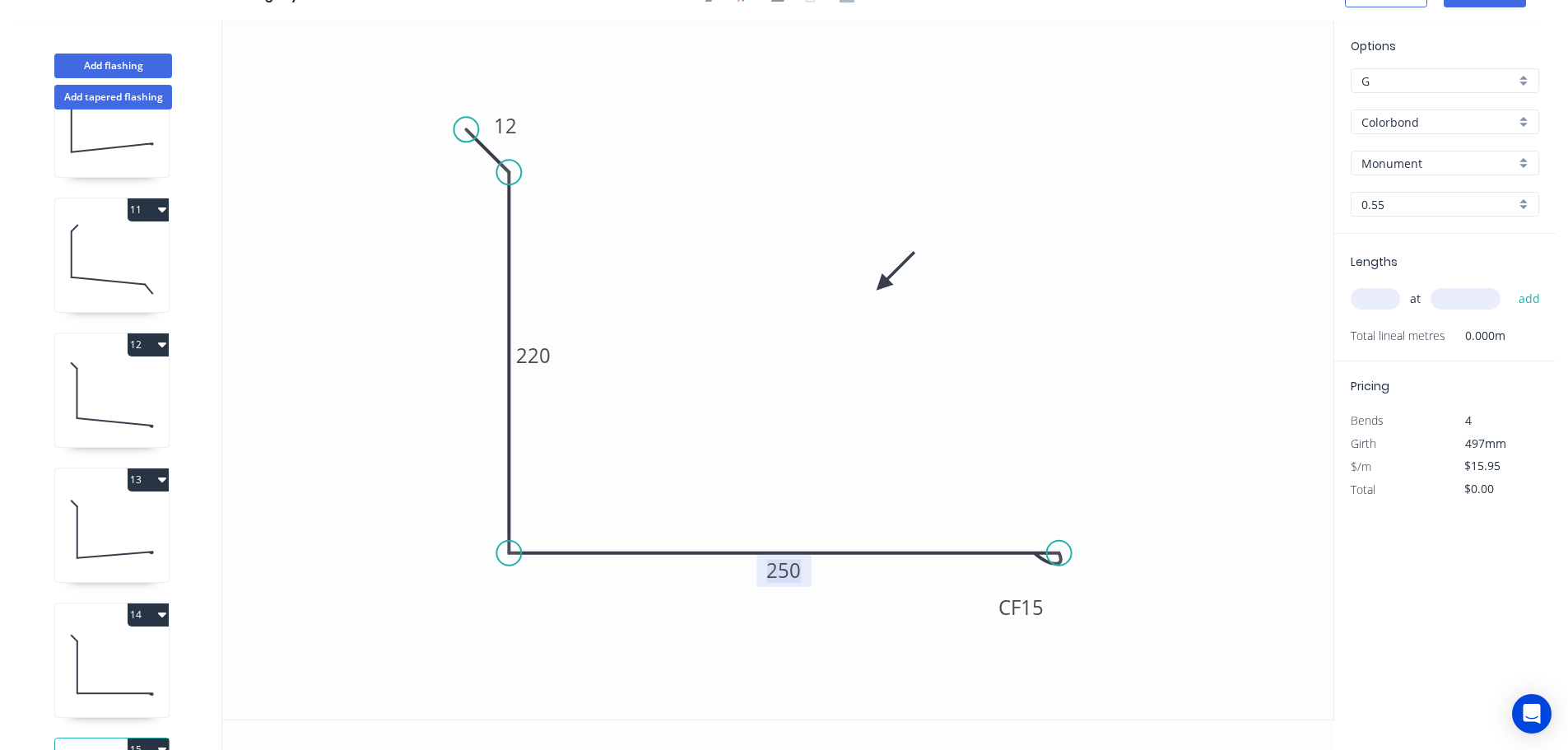
click at [785, 572] on tspan "250" at bounding box center [783, 571] width 34 height 27
click at [1364, 300] on input "text" at bounding box center [1375, 298] width 50 height 21
type input "$22.04"
type input "1"
type input "600"
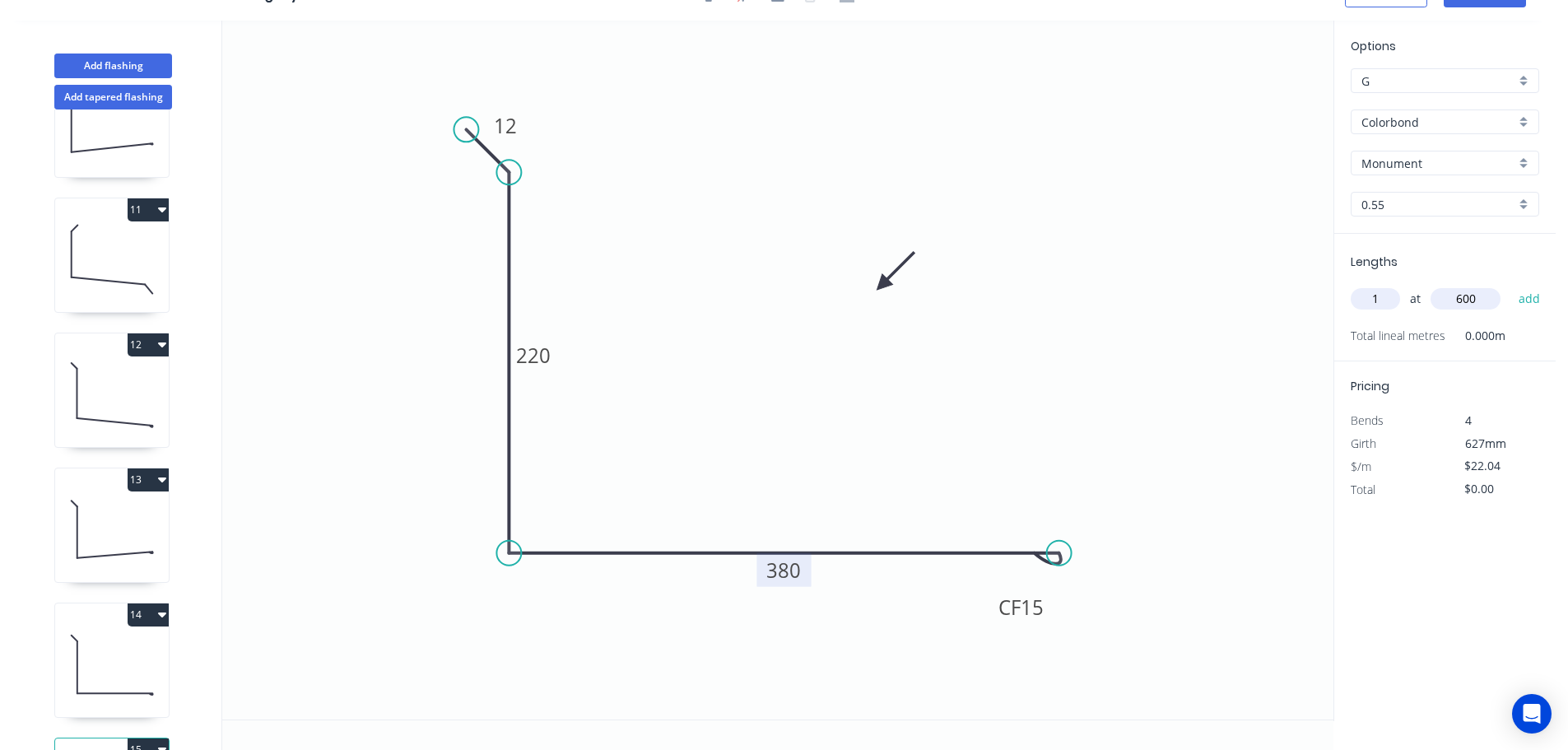
click at [1510, 285] on button "add" at bounding box center [1530, 298] width 39 height 28
type input "$22.04"
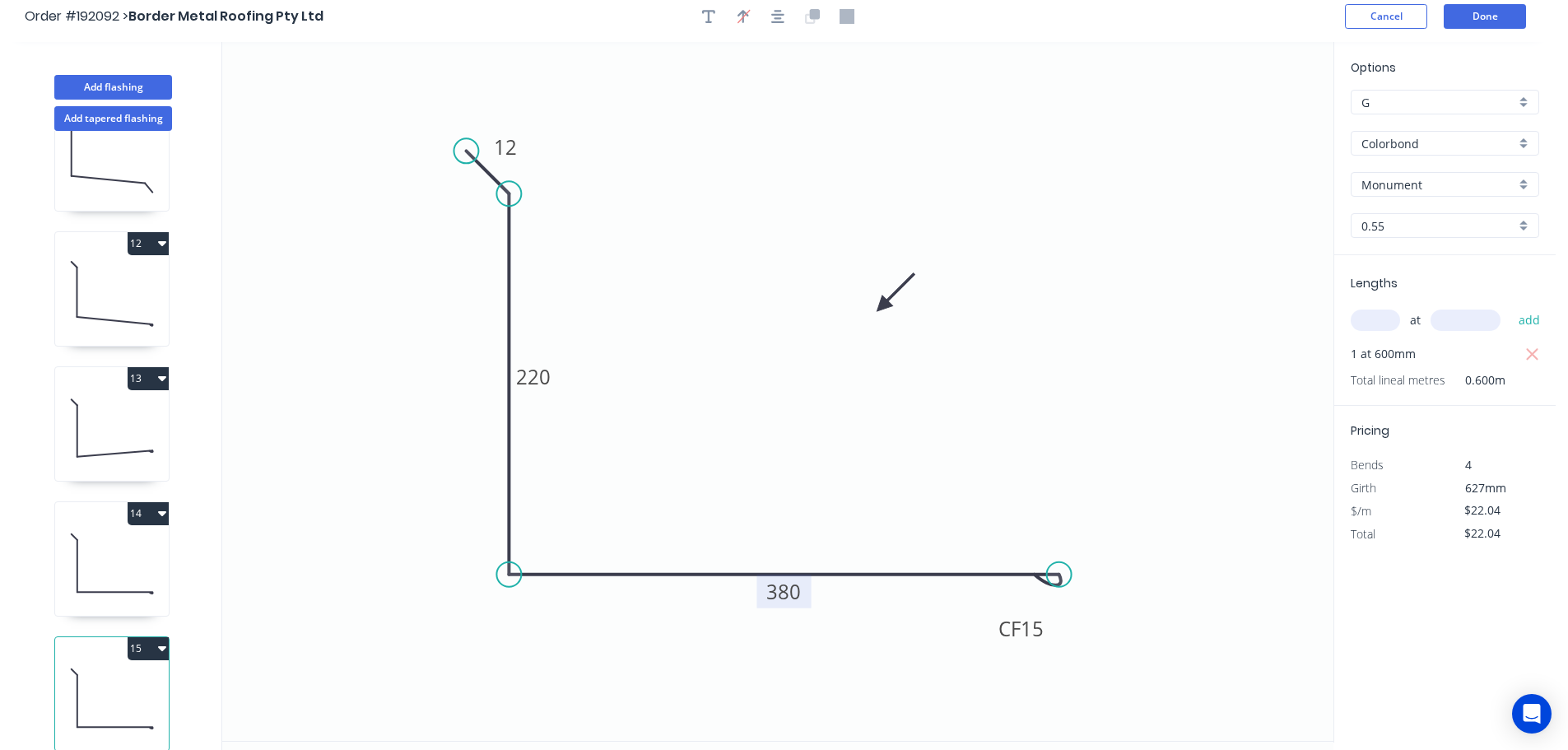
scroll to position [0, 0]
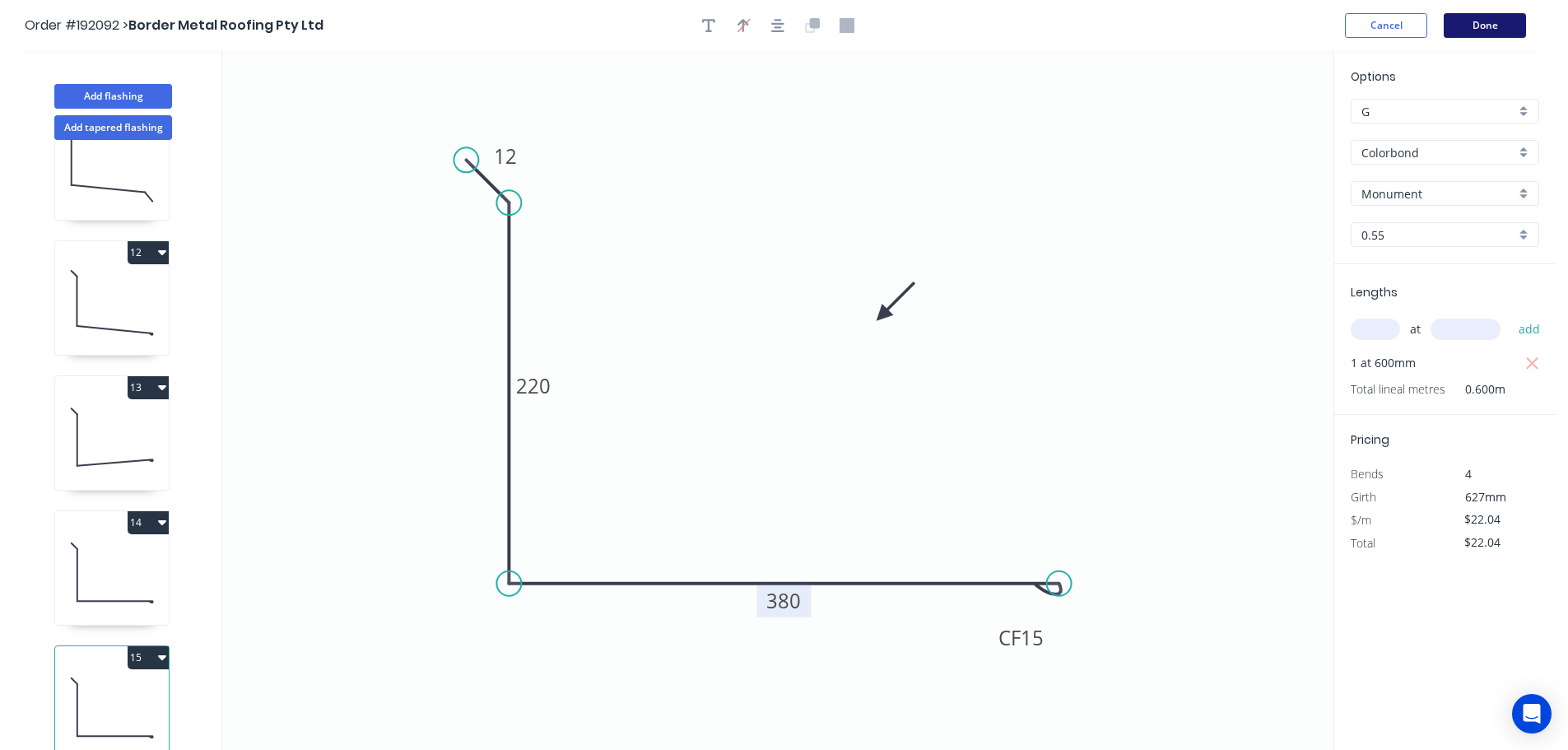
click at [1482, 32] on button "Done" at bounding box center [1484, 25] width 82 height 24
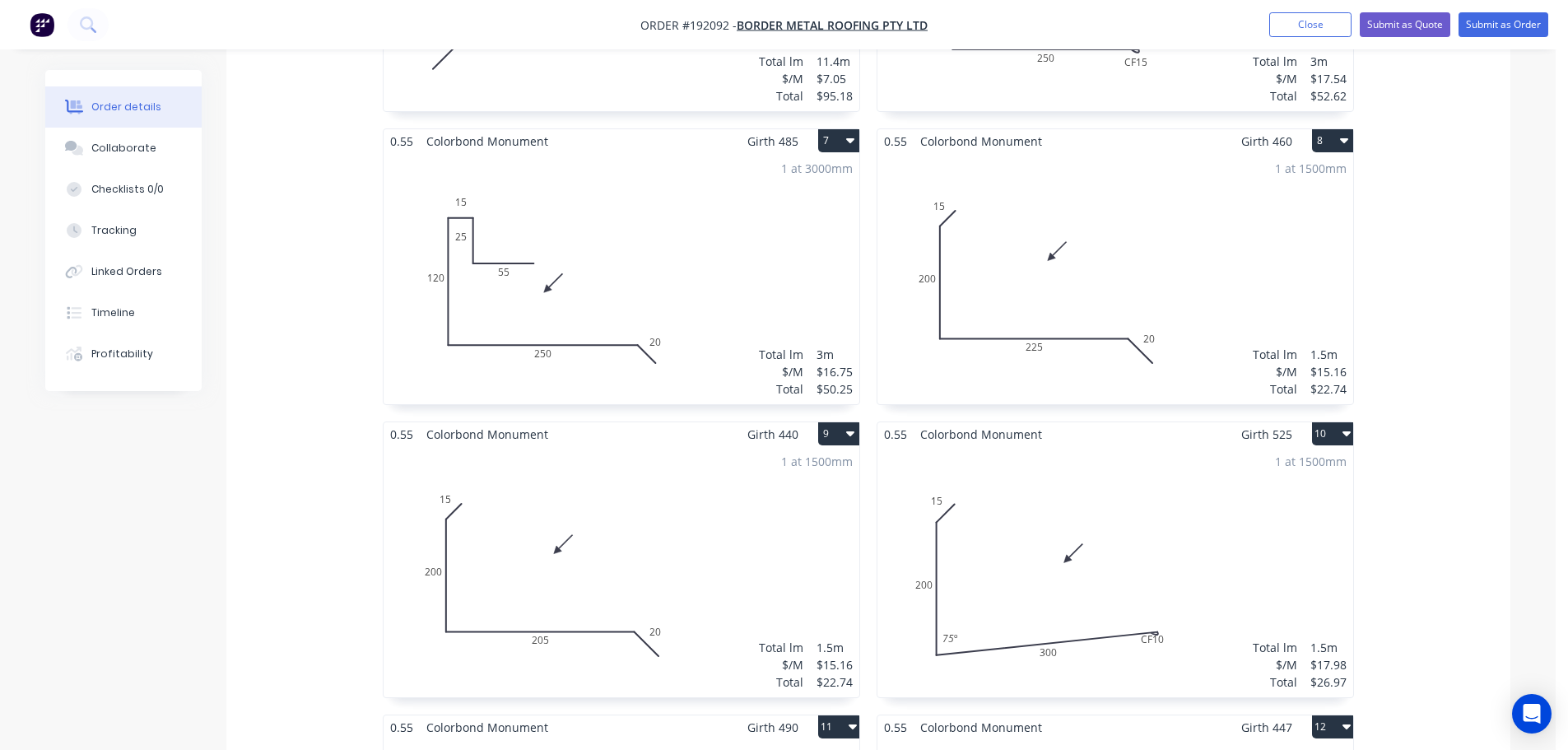
scroll to position [1400, 0]
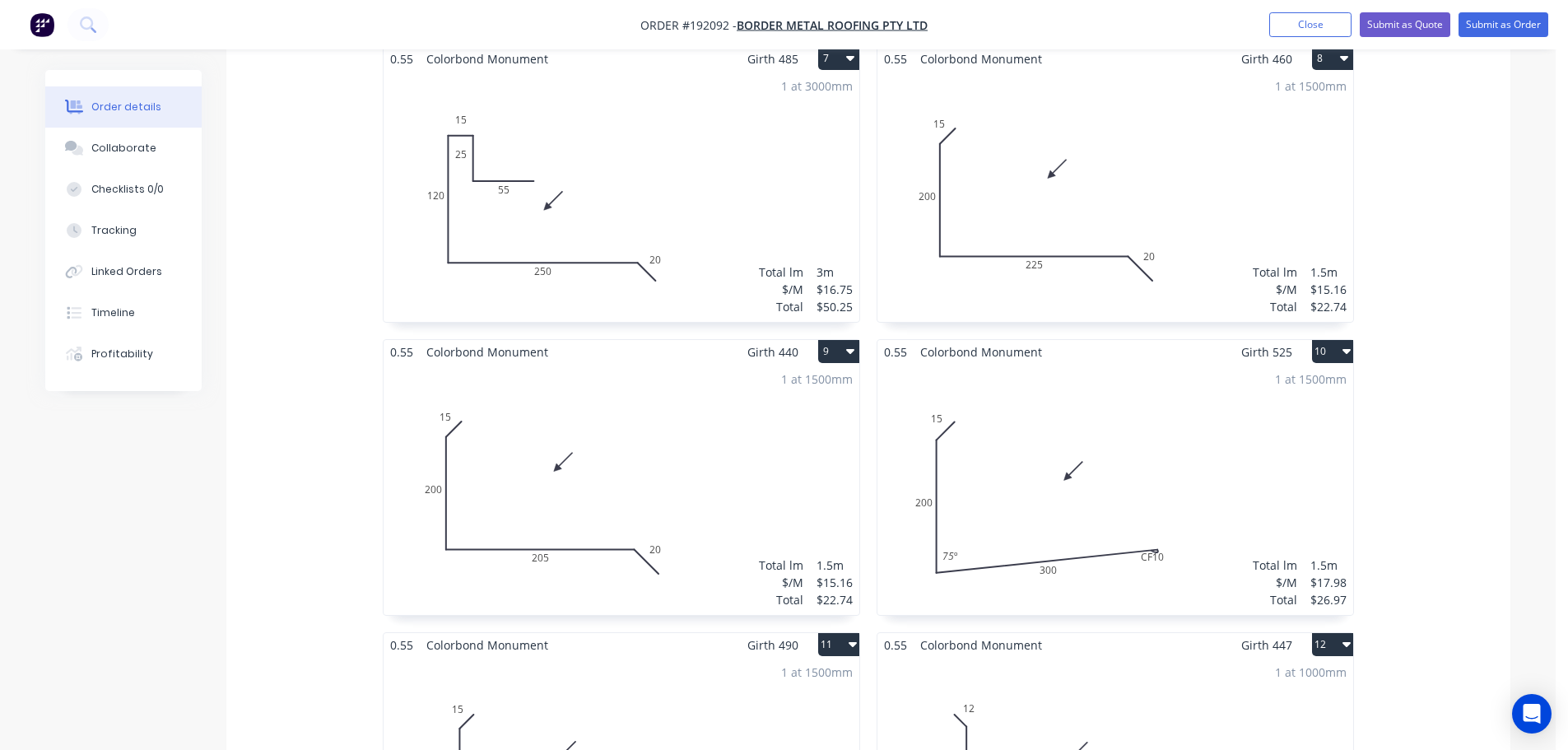
click at [1206, 433] on div "1 at 1500mm Total lm $/M Total 1.5m $17.98 $26.97" at bounding box center [1116, 489] width 476 height 251
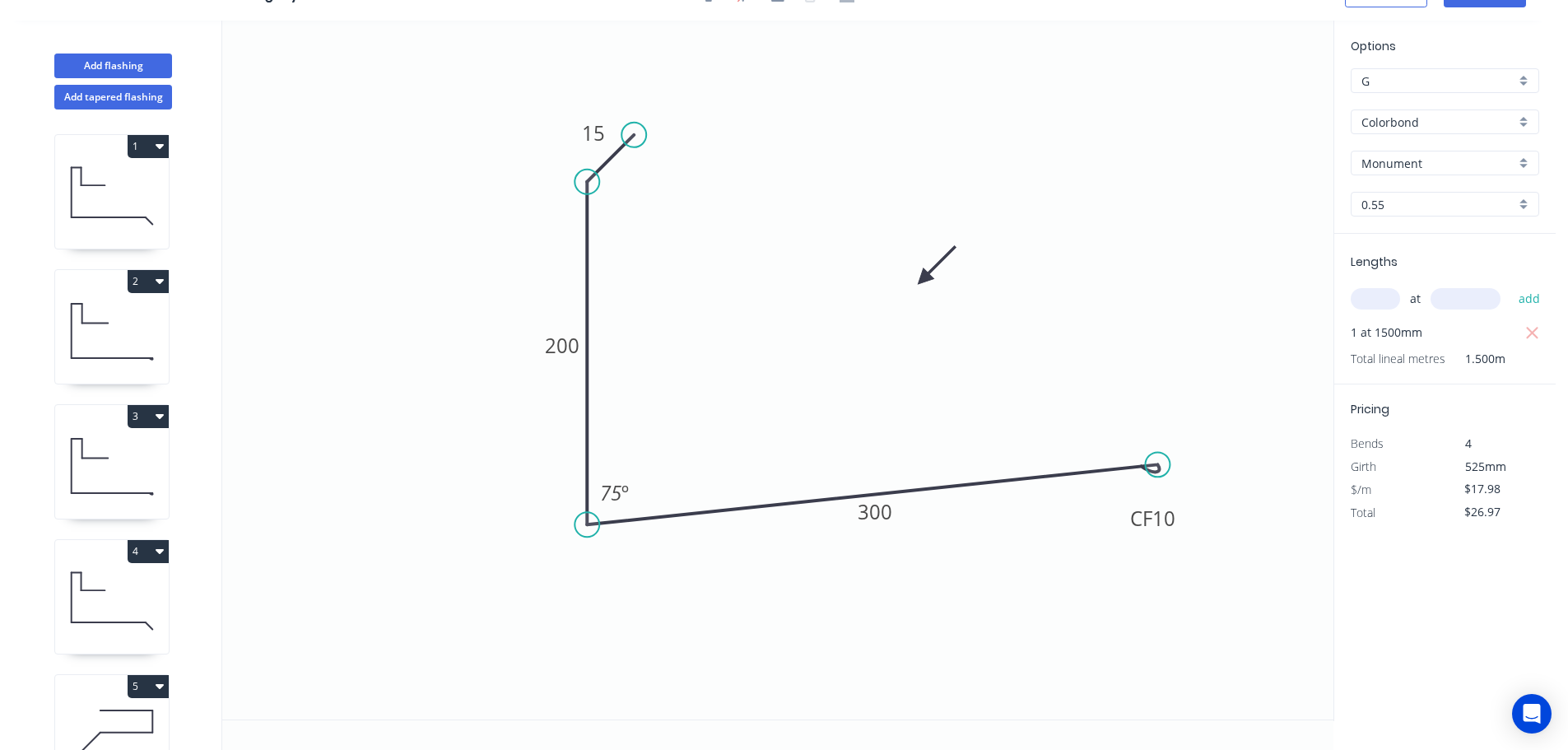
scroll to position [30, 0]
drag, startPoint x: 1180, startPoint y: 520, endPoint x: 1169, endPoint y: 562, distance: 43.4
click at [1178, 562] on rect at bounding box center [1155, 558] width 66 height 34
click at [1164, 562] on tspan "10" at bounding box center [1162, 560] width 23 height 27
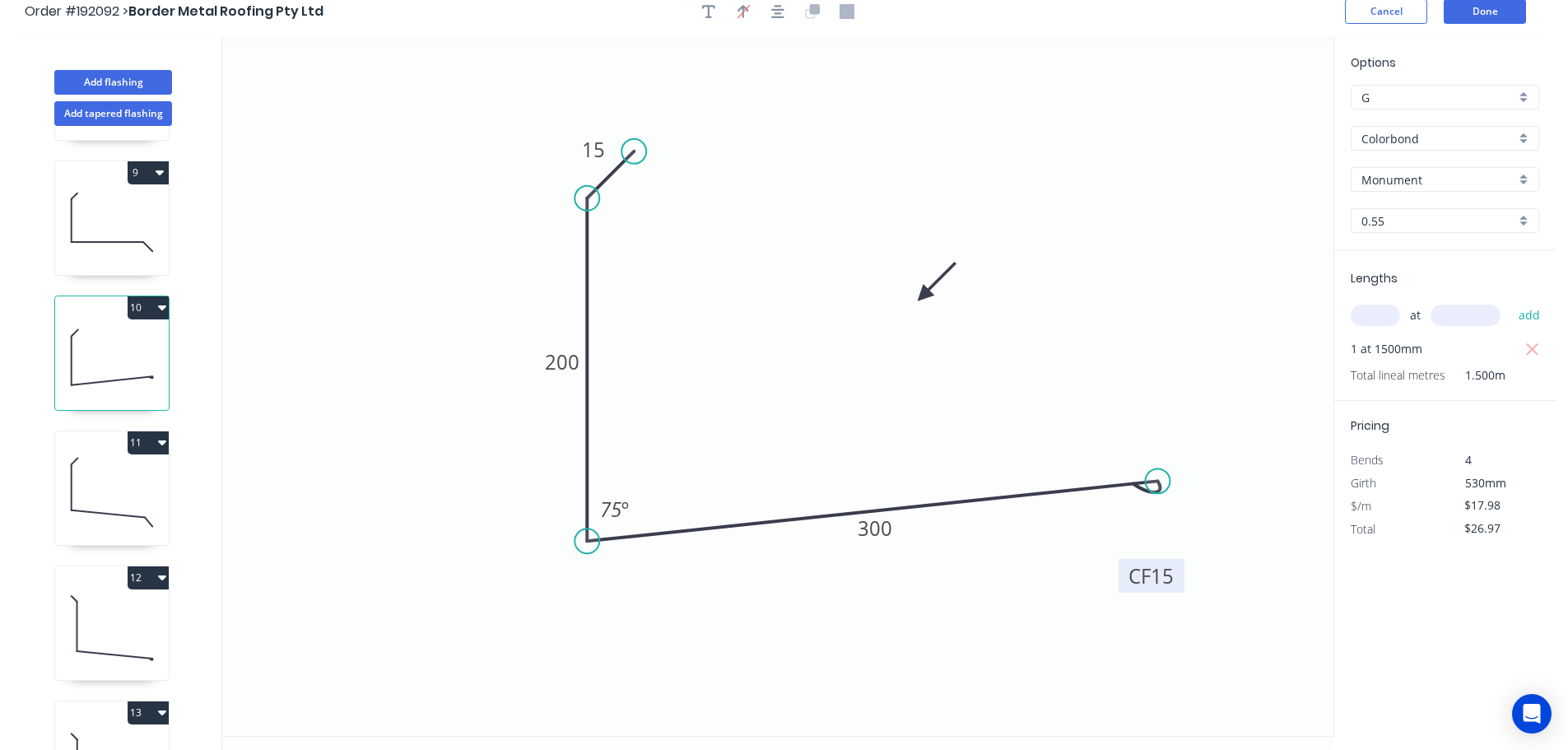
scroll to position [0, 0]
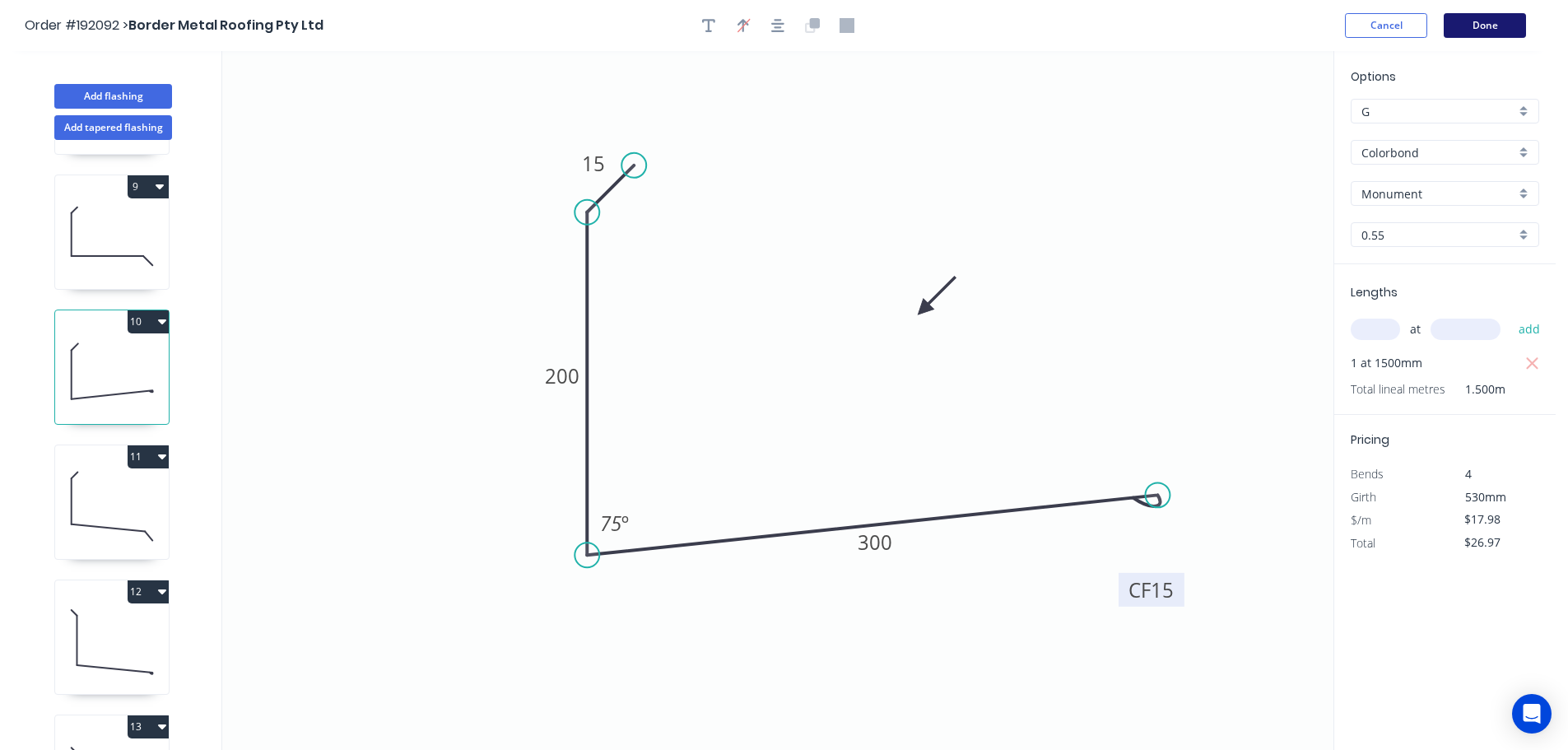
drag, startPoint x: 1510, startPoint y: 13, endPoint x: 1500, endPoint y: 20, distance: 12.2
click at [1507, 17] on header "Order #192092 > Border Metal Roofing Pty Ltd Cancel Done" at bounding box center [777, 25] width 1555 height 51
click at [1501, 28] on button "Done" at bounding box center [1484, 25] width 82 height 24
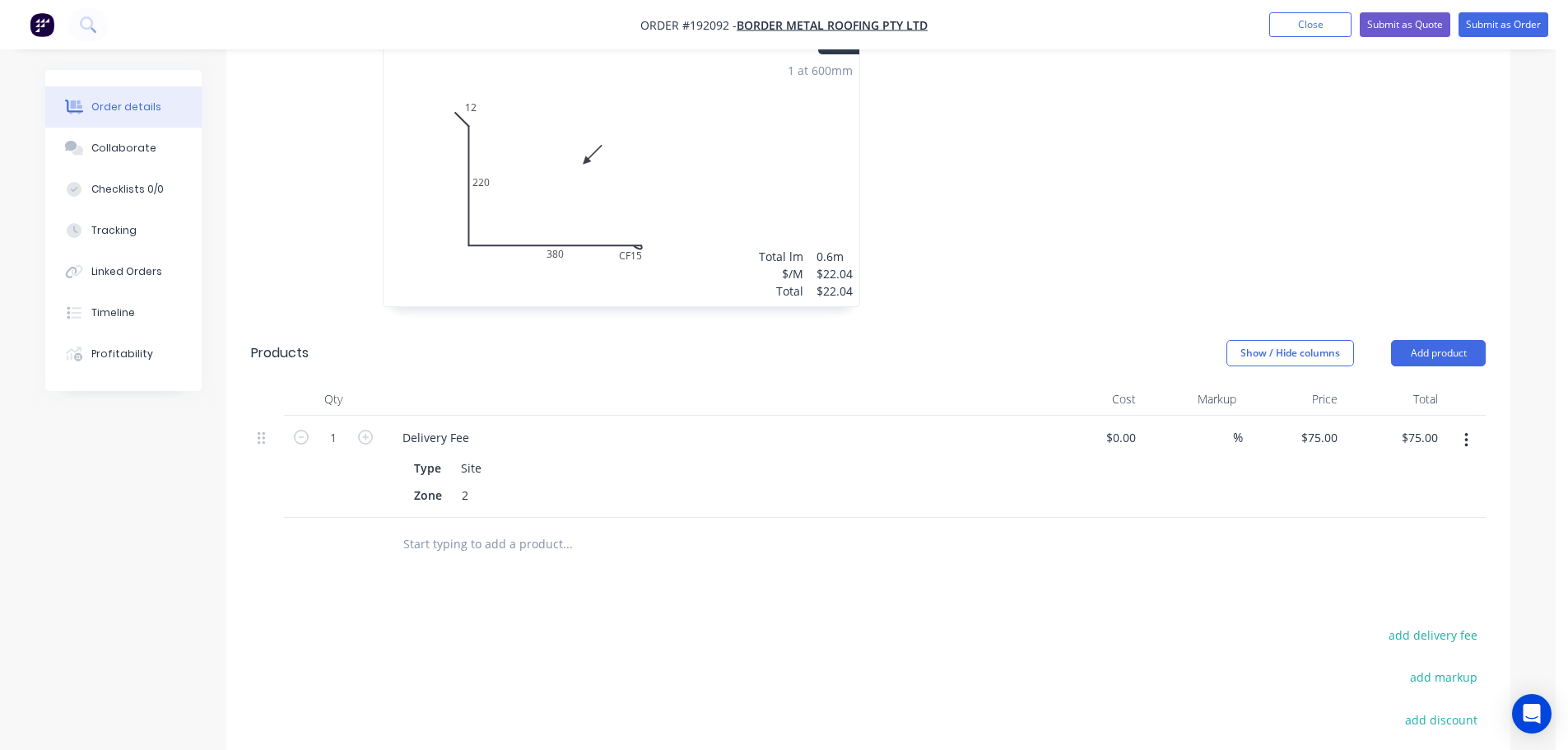
scroll to position [2806, 0]
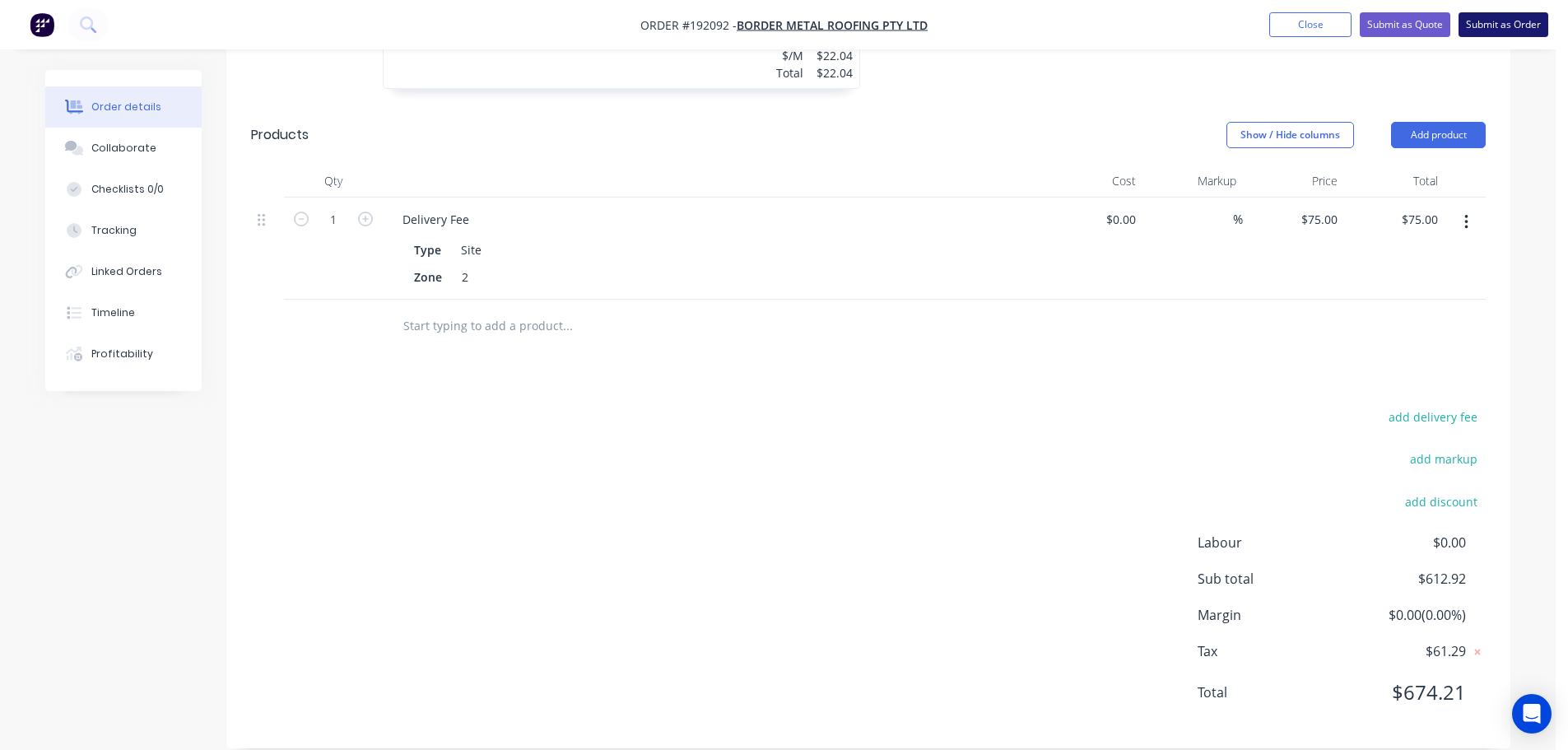
click at [1518, 21] on button "Submit as Order" at bounding box center [1504, 24] width 90 height 24
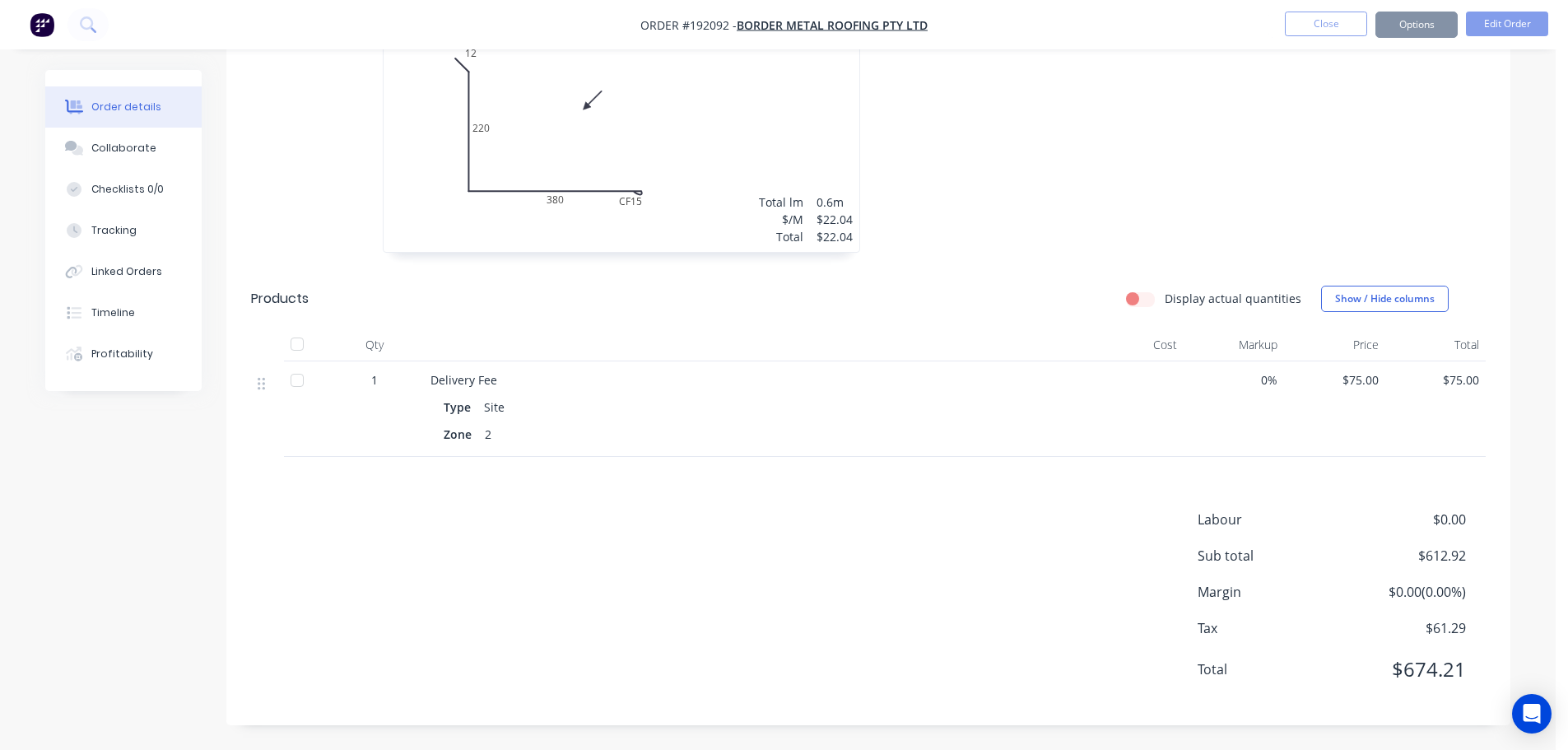
scroll to position [0, 0]
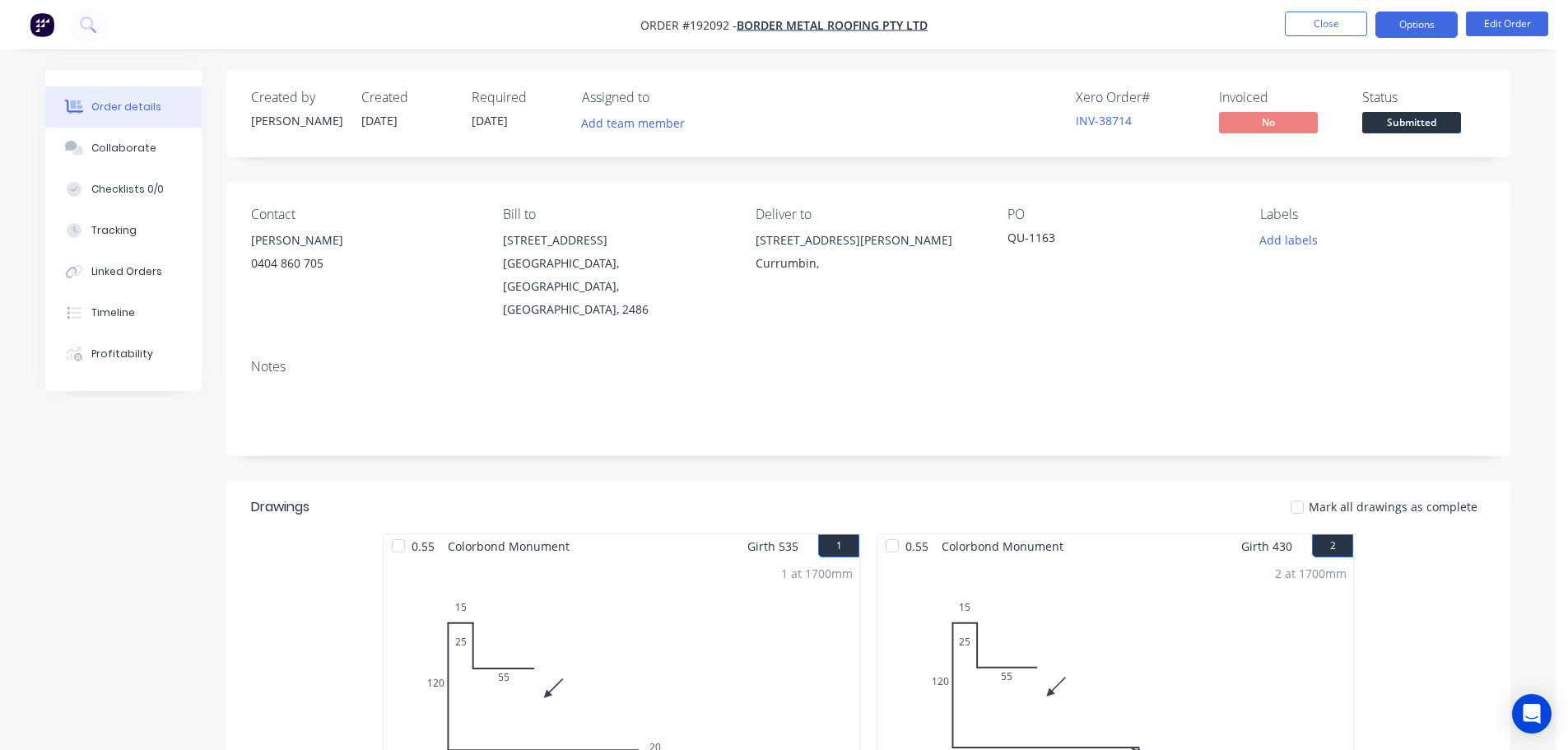
click at [1426, 19] on button "Options" at bounding box center [1416, 24] width 82 height 26
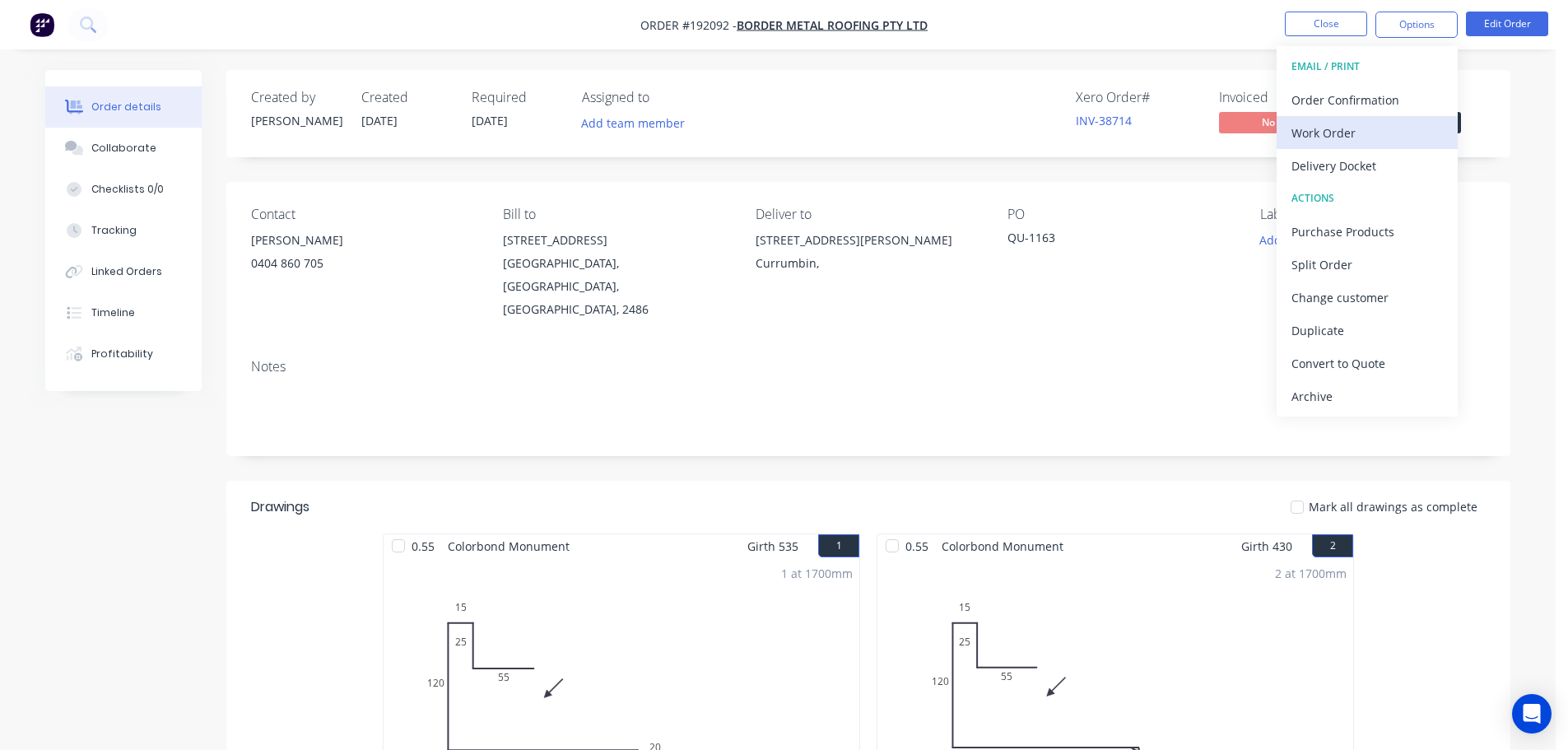
click at [1319, 130] on div "Work Order" at bounding box center [1366, 133] width 151 height 23
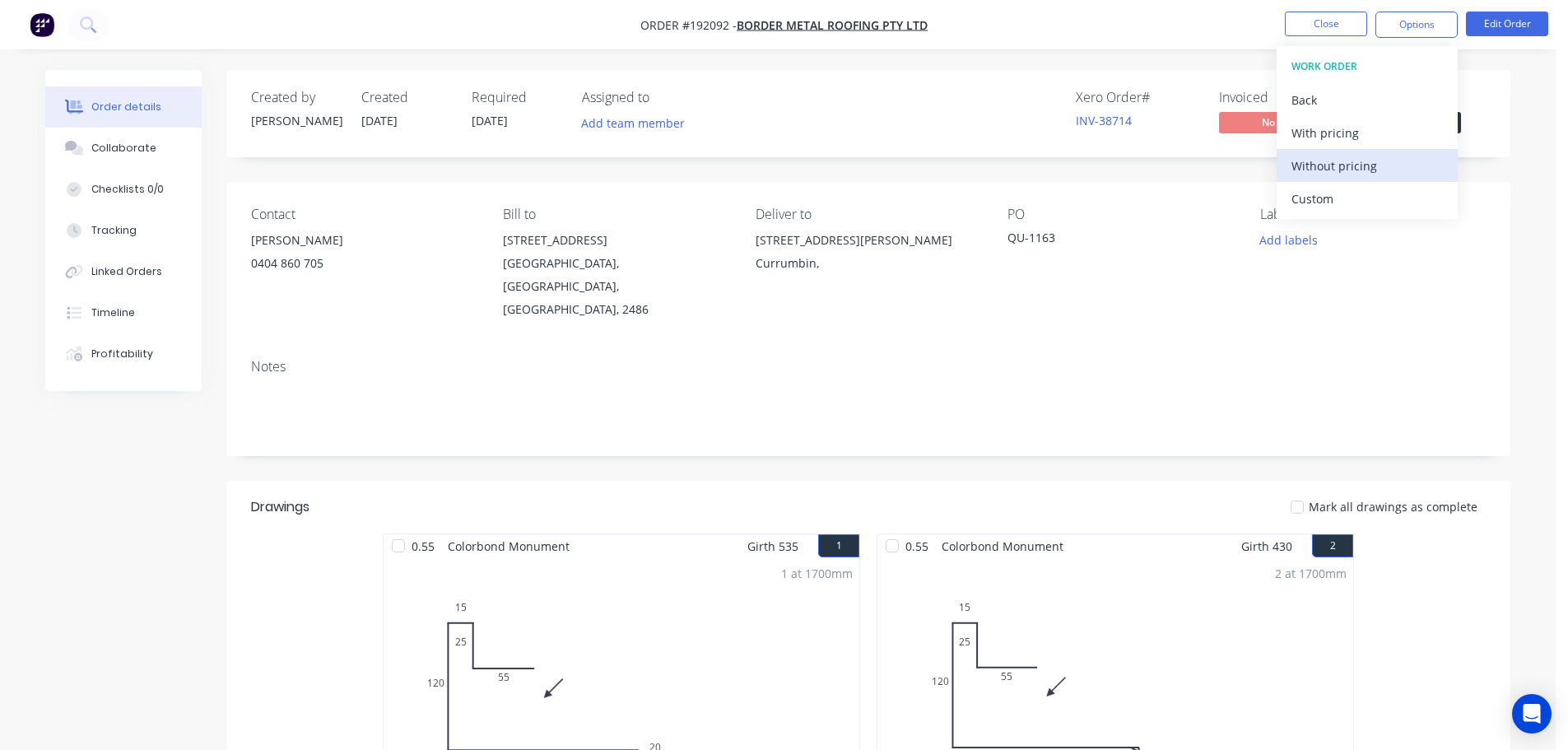
click at [1317, 165] on div "Without pricing" at bounding box center [1366, 166] width 151 height 23
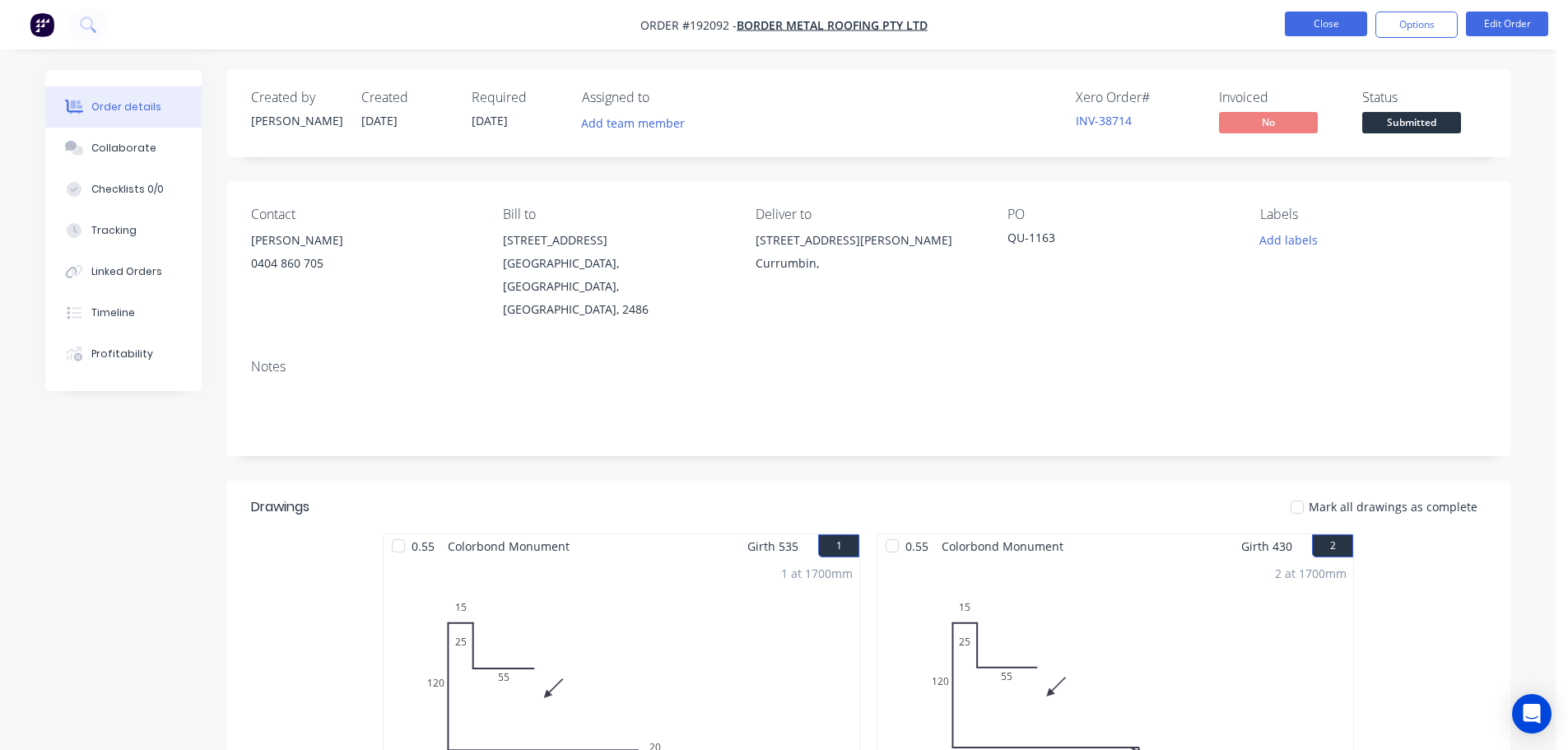
click at [1329, 22] on button "Close" at bounding box center [1326, 23] width 82 height 24
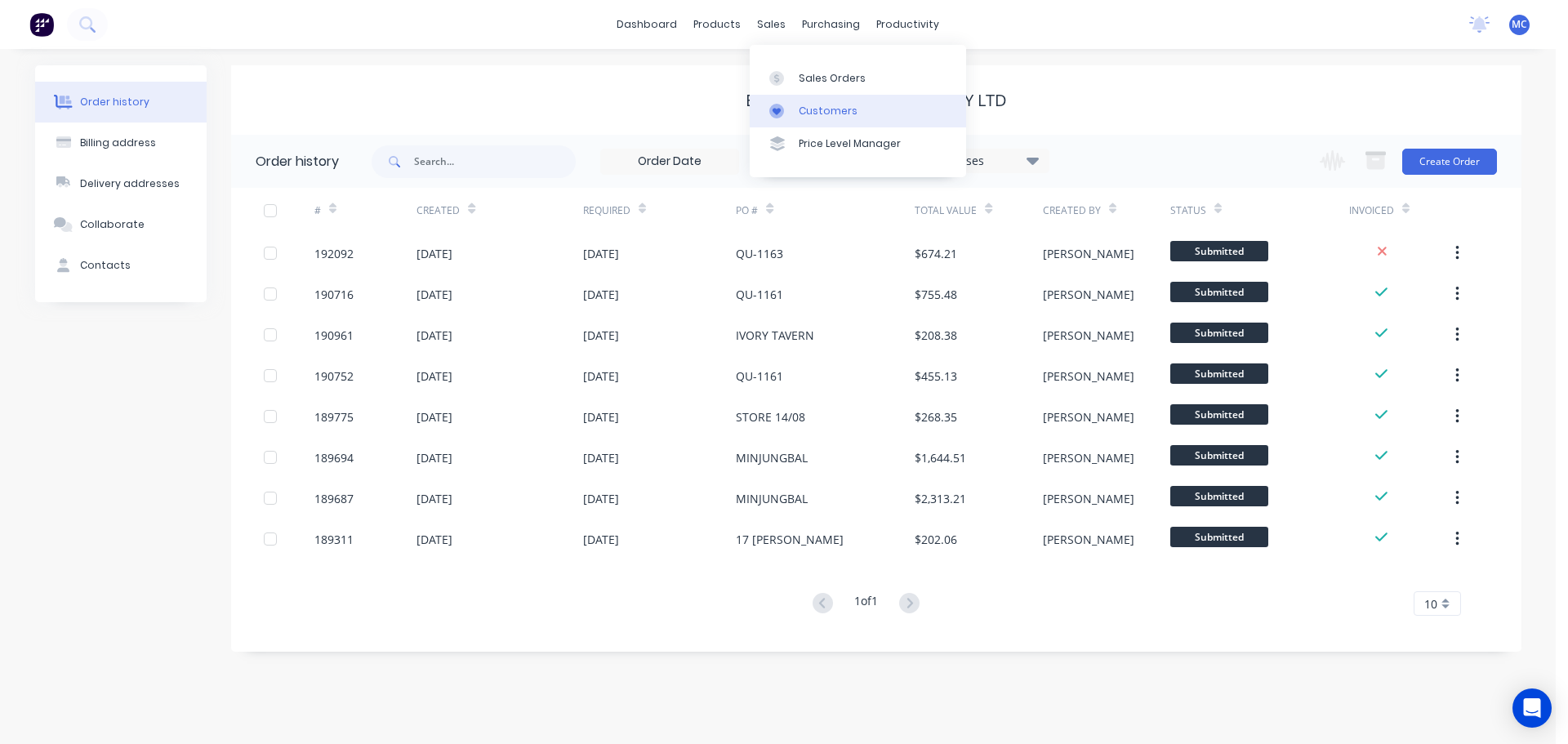
click at [809, 102] on link "Customers" at bounding box center [858, 111] width 217 height 33
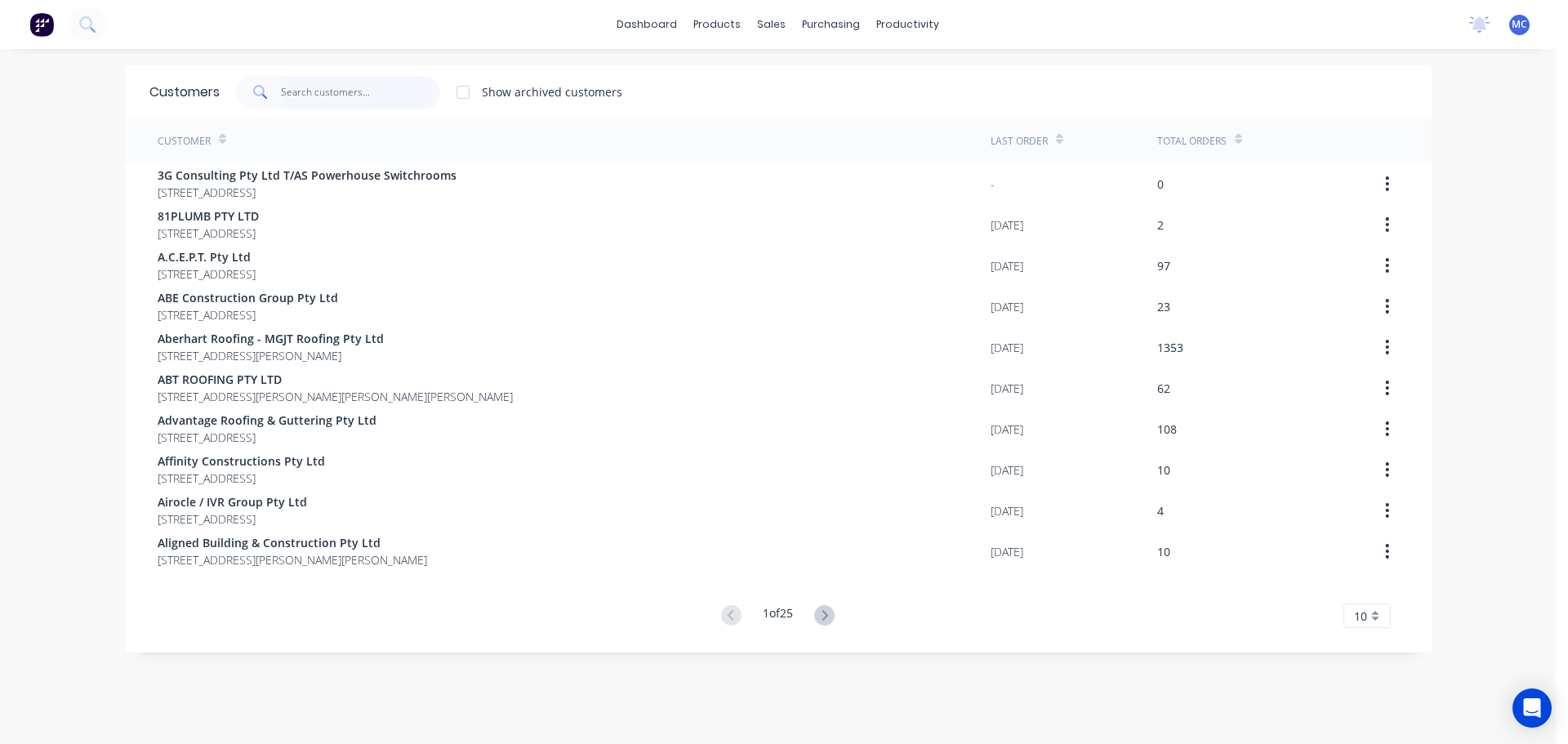
click at [281, 81] on input "text" at bounding box center [360, 92] width 160 height 33
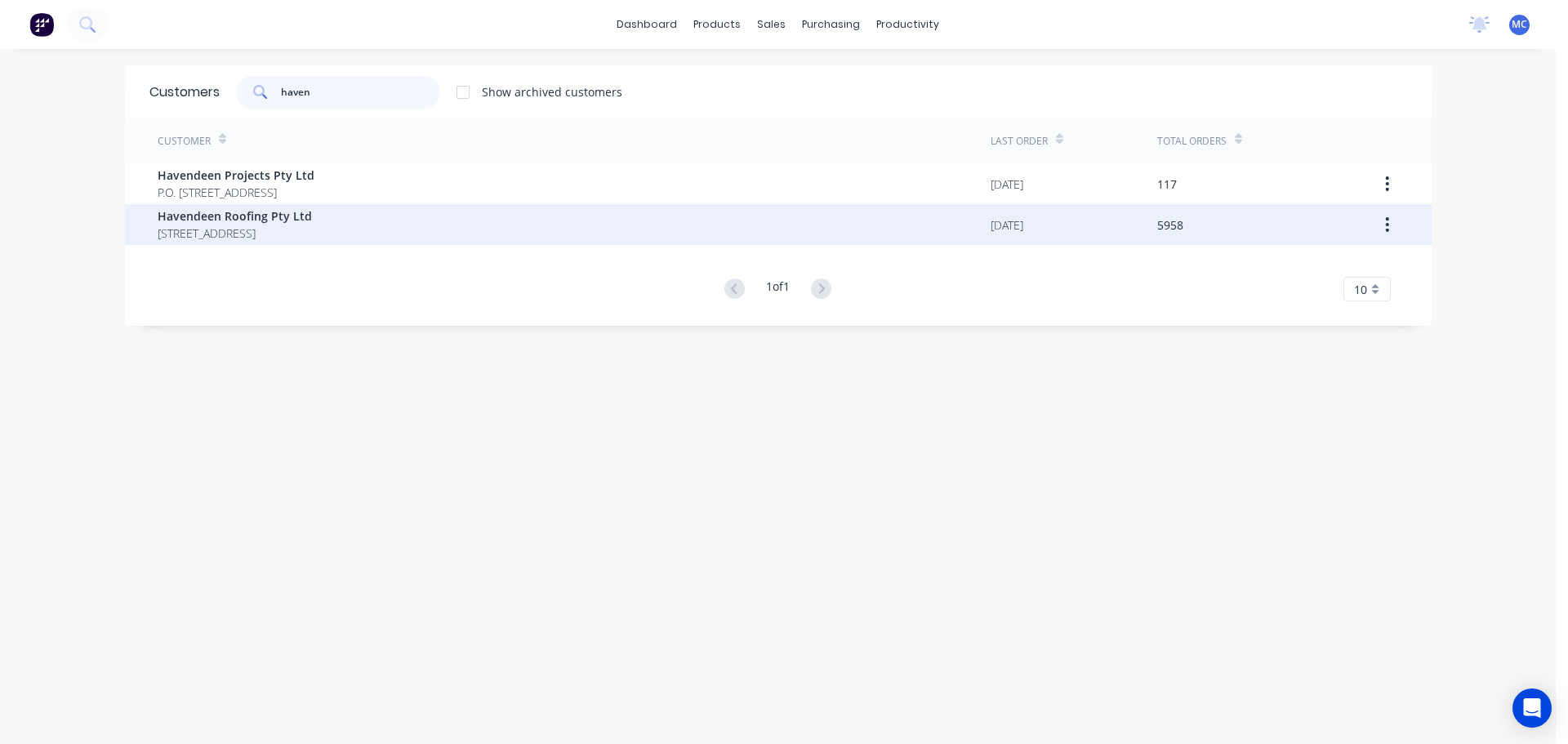
type input "haven"
click at [213, 209] on span "Havendeen Roofing Pty Ltd" at bounding box center [235, 216] width 155 height 17
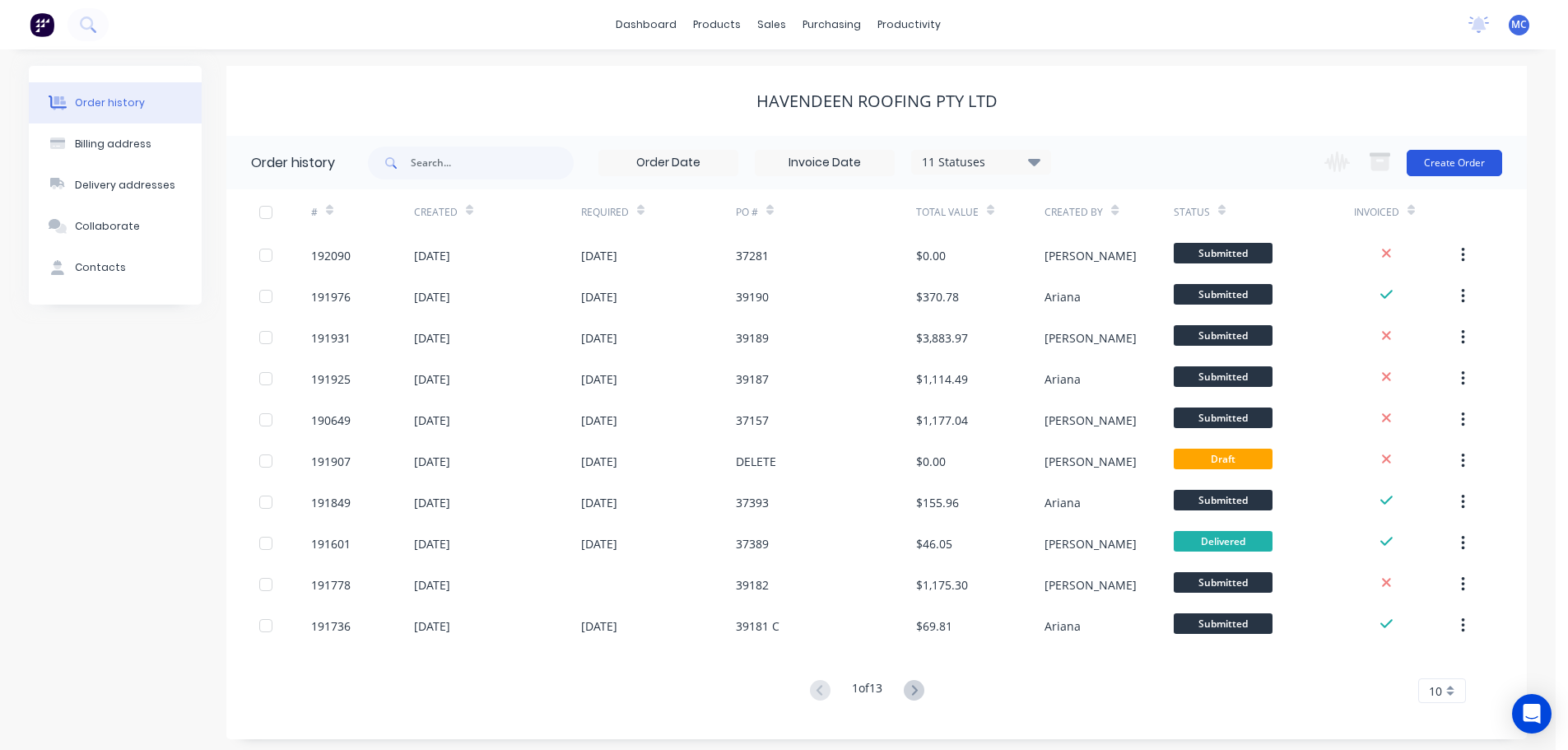
click at [1444, 162] on button "Create Order" at bounding box center [1455, 163] width 96 height 26
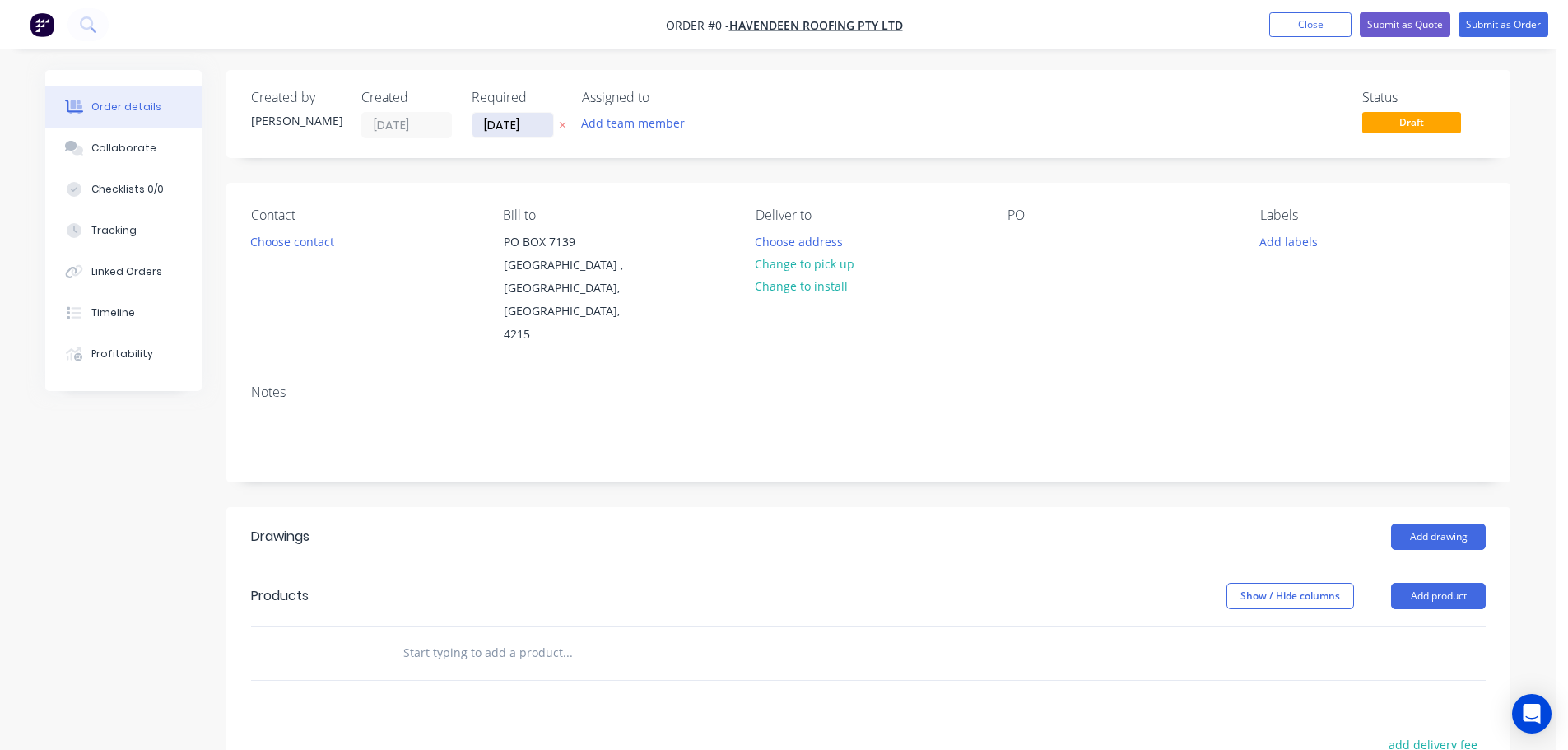
click at [513, 124] on input "[DATE]" at bounding box center [512, 125] width 81 height 24
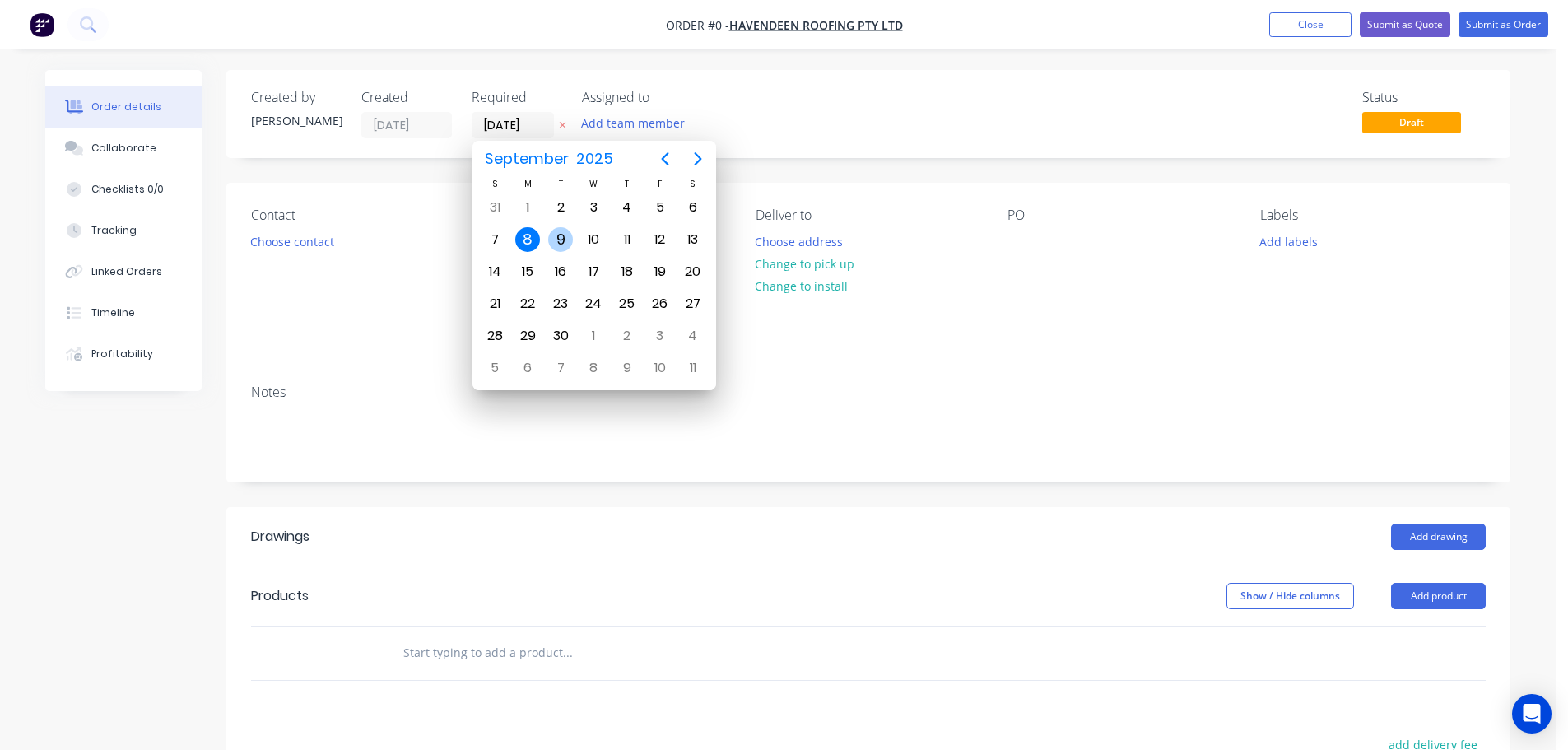
click at [558, 237] on div "9" at bounding box center [560, 239] width 24 height 24
type input "[DATE]"
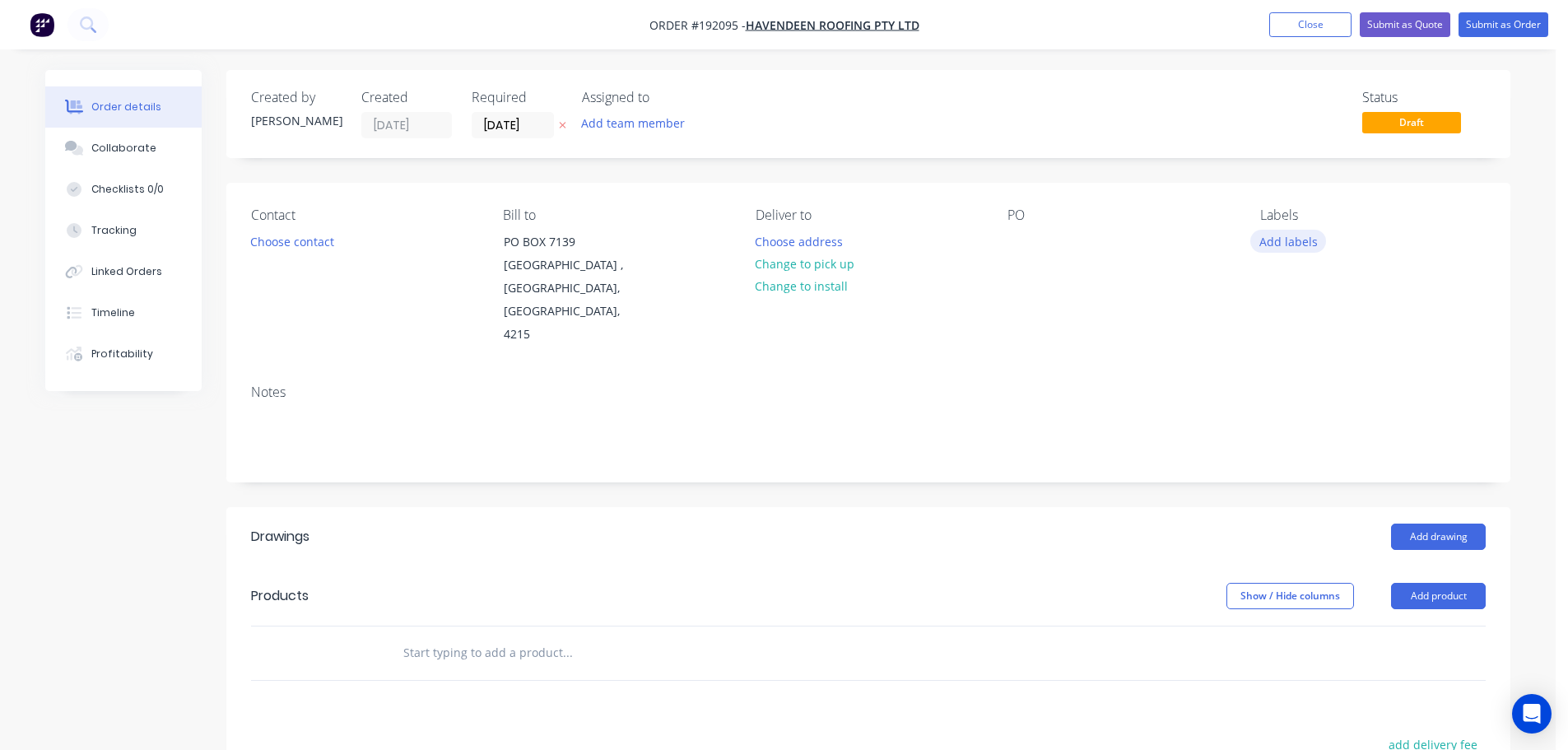
click at [1297, 245] on button "Add labels" at bounding box center [1288, 240] width 76 height 22
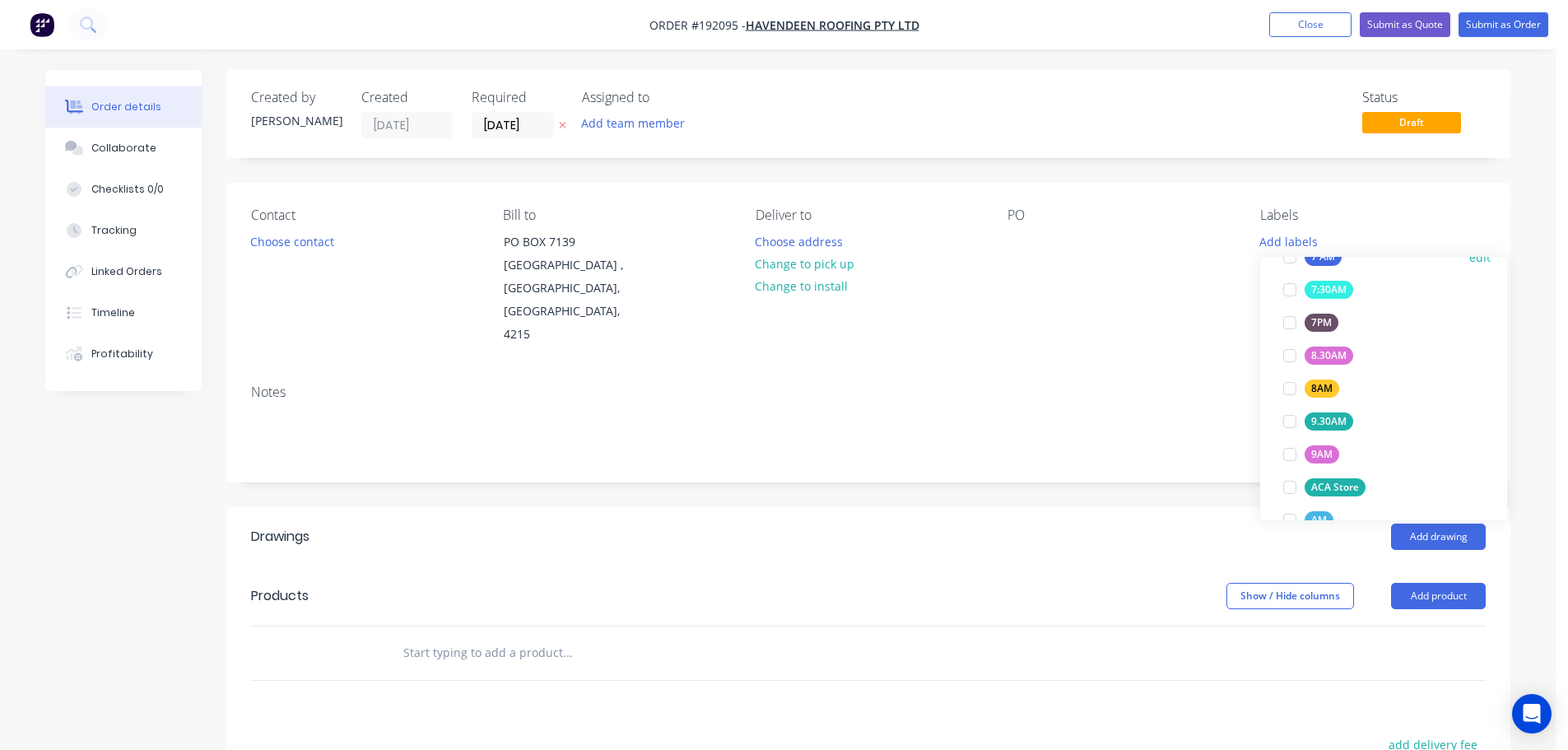
scroll to position [576, 0]
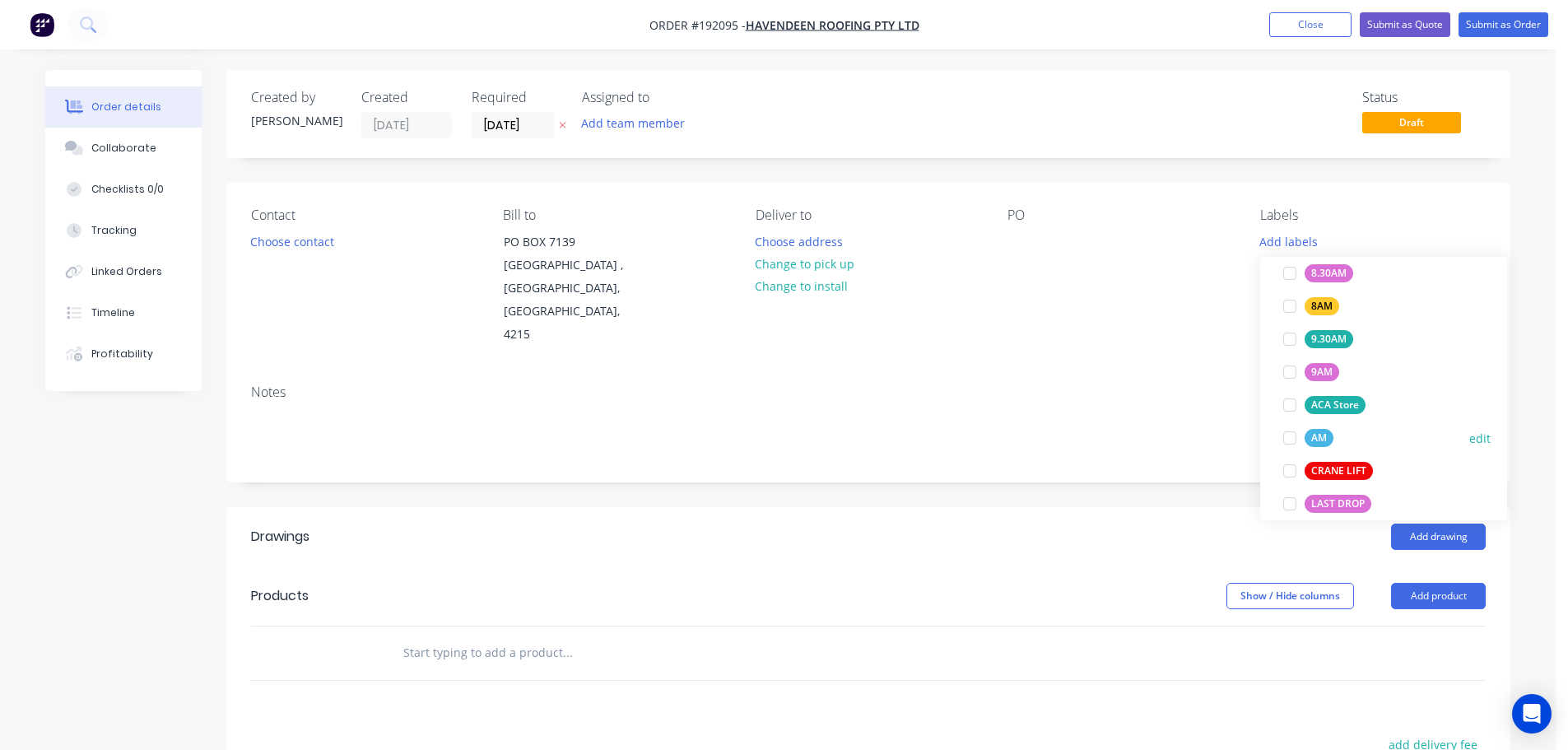
click at [1293, 437] on div at bounding box center [1290, 438] width 33 height 33
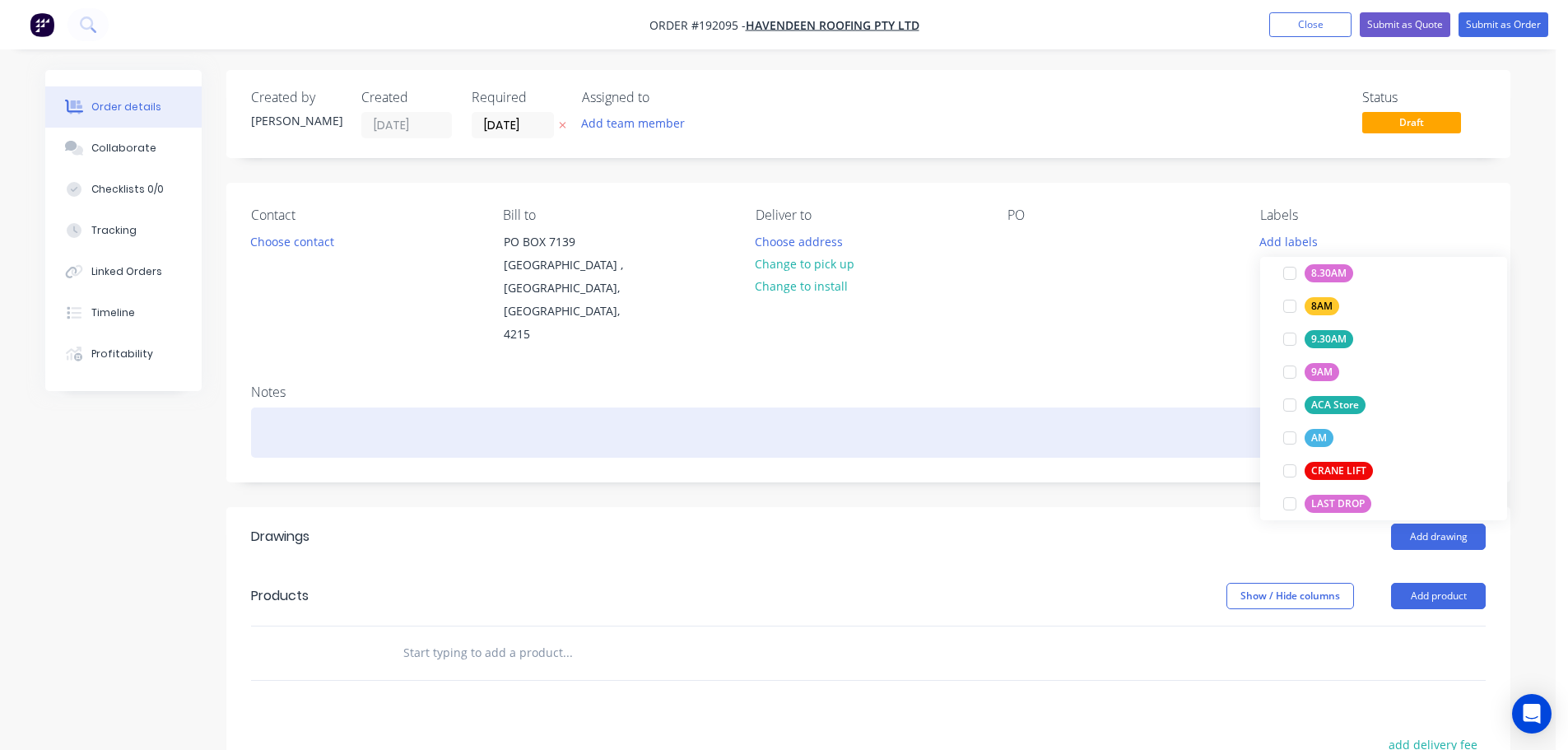
scroll to position [0, 0]
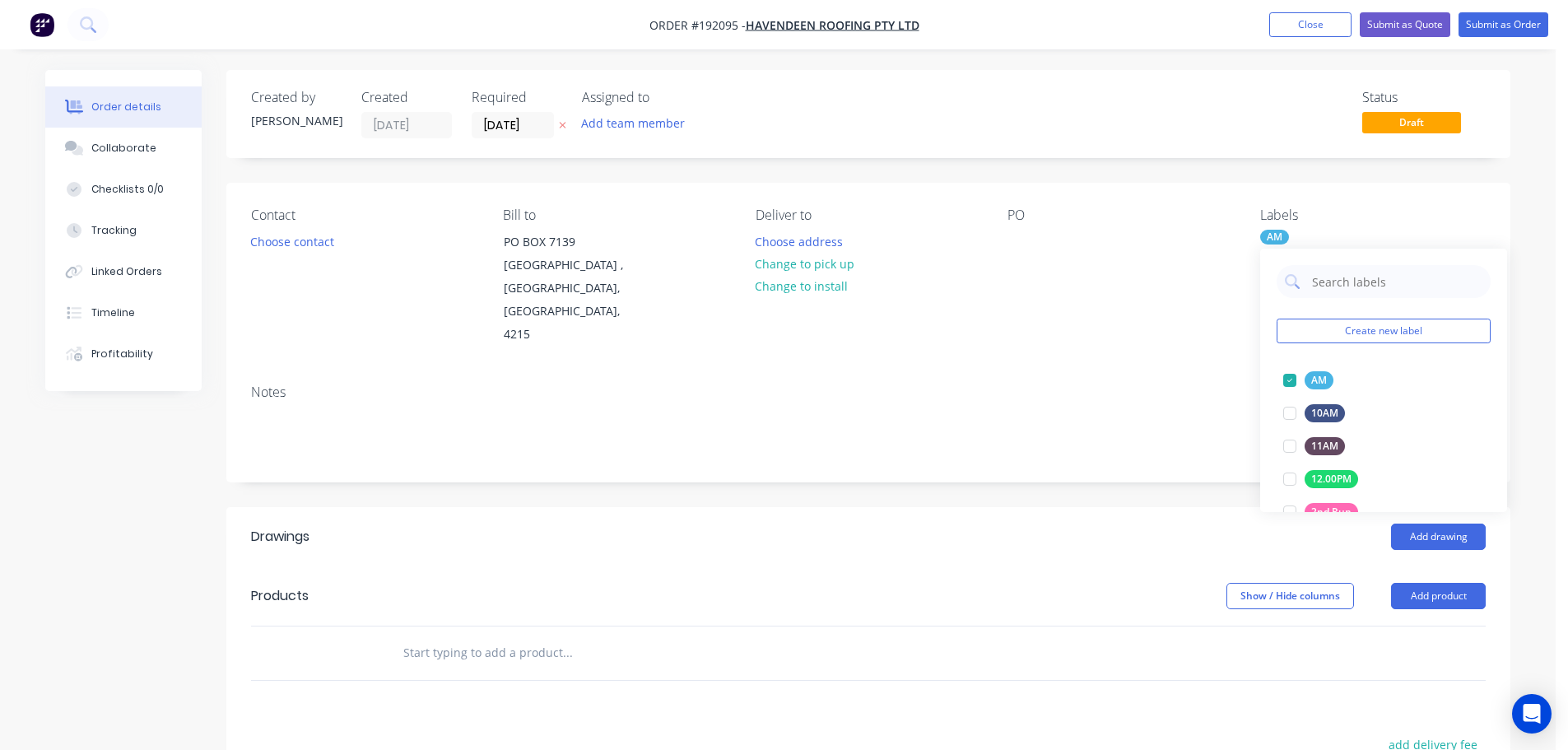
click at [1158, 382] on div "Notes" at bounding box center [868, 426] width 1284 height 110
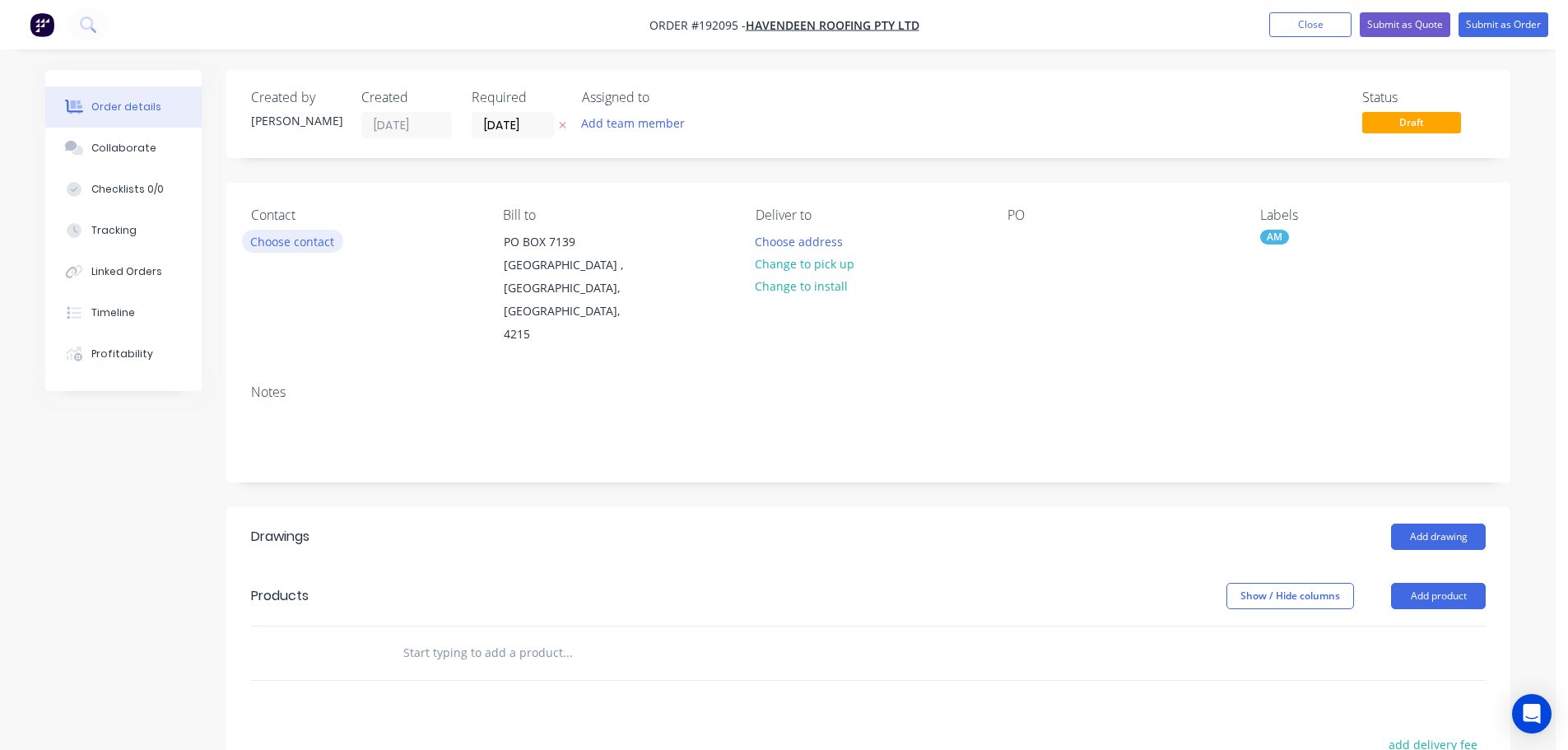
click at [288, 241] on button "Choose contact" at bounding box center [293, 240] width 101 height 22
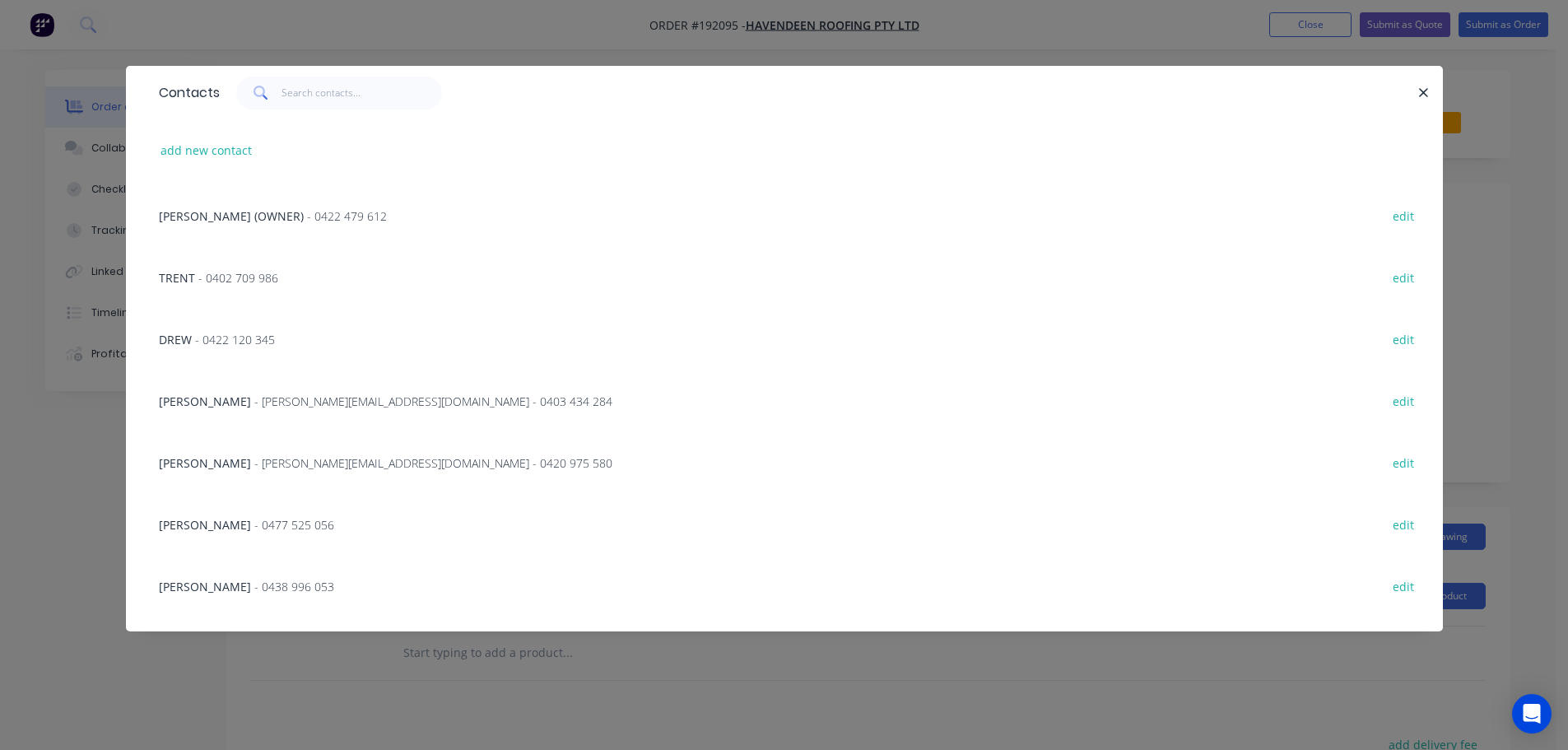
scroll to position [165, 0]
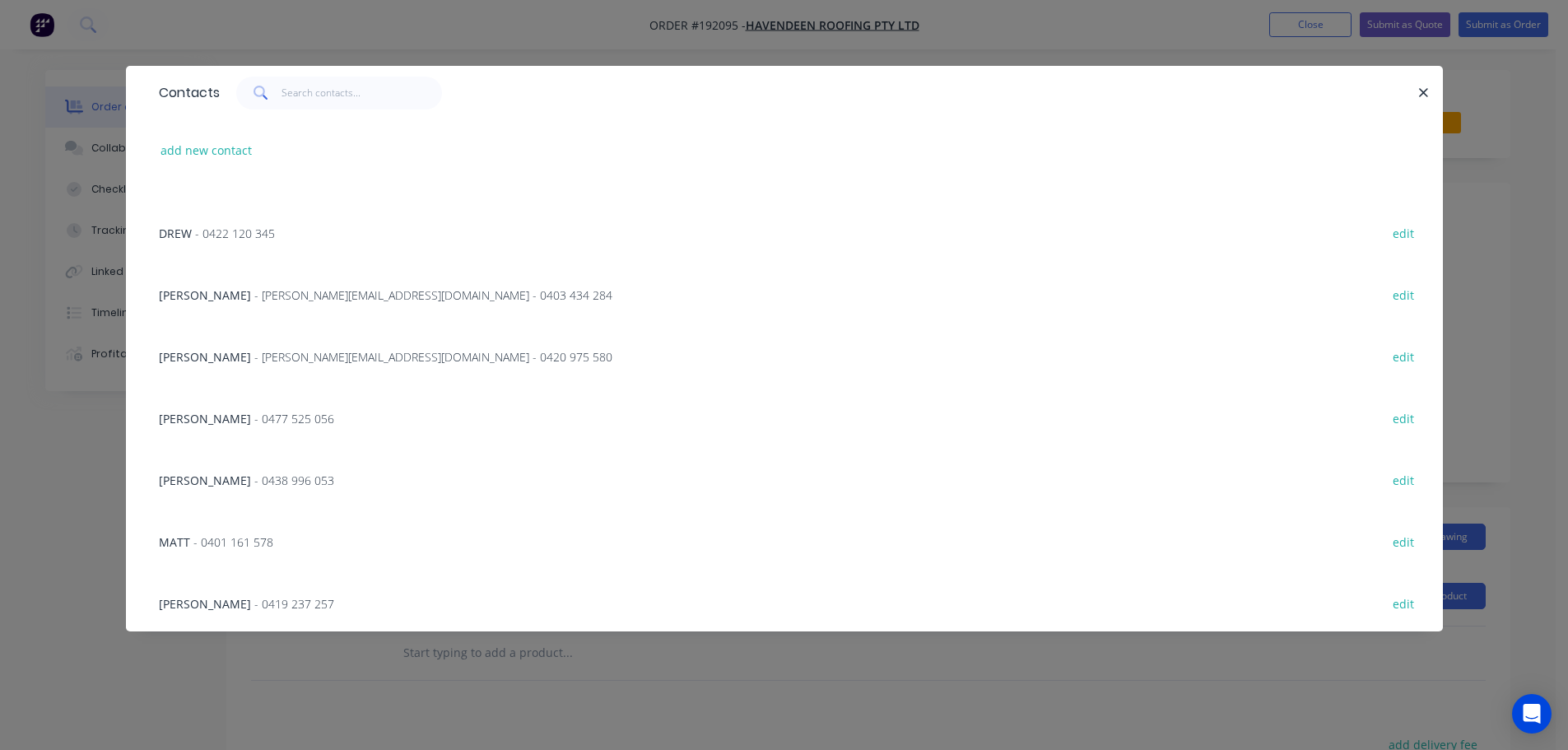
click at [223, 414] on div "[PERSON_NAME] - 0477 525 056" at bounding box center [247, 418] width 176 height 18
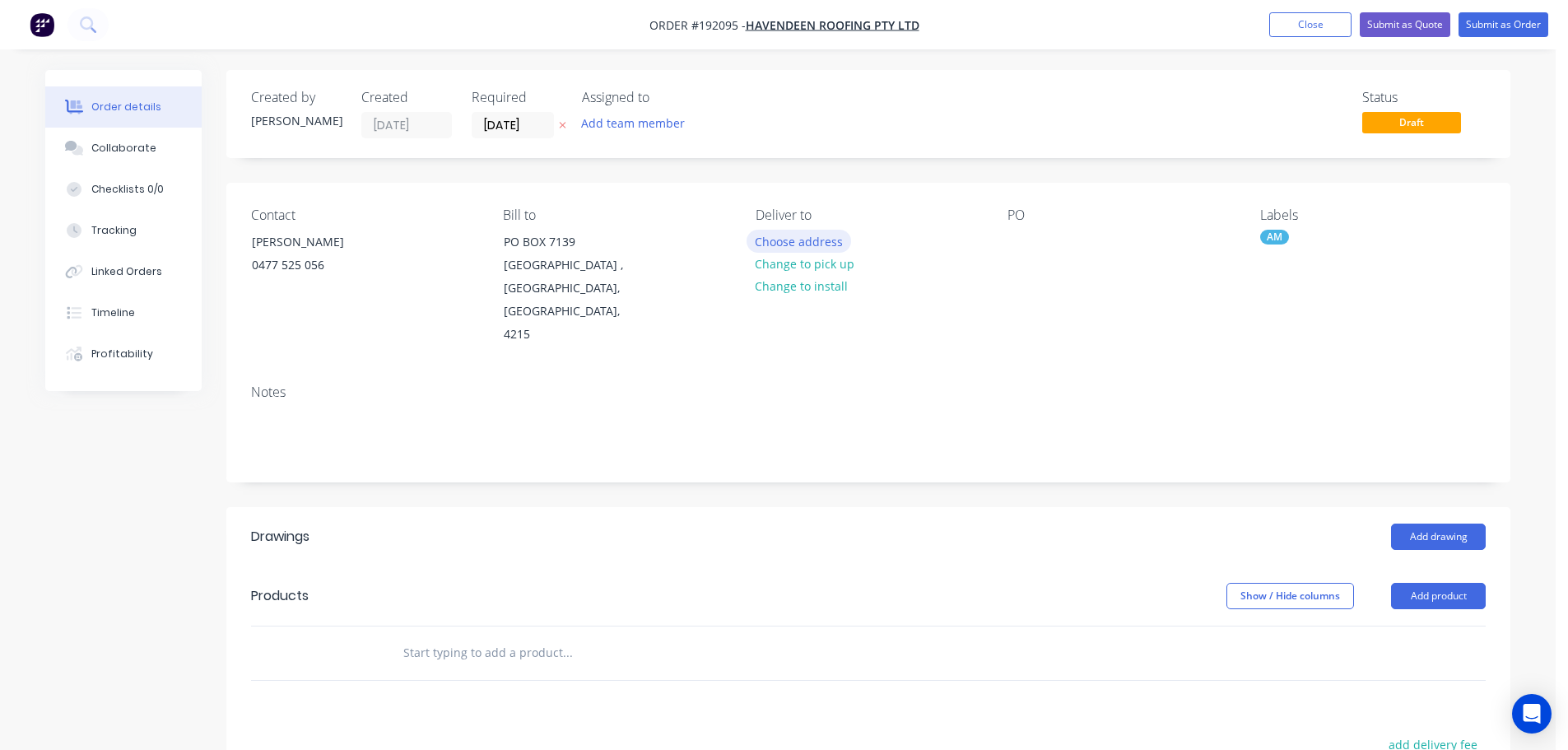
click at [806, 241] on button "Choose address" at bounding box center [800, 240] width 105 height 22
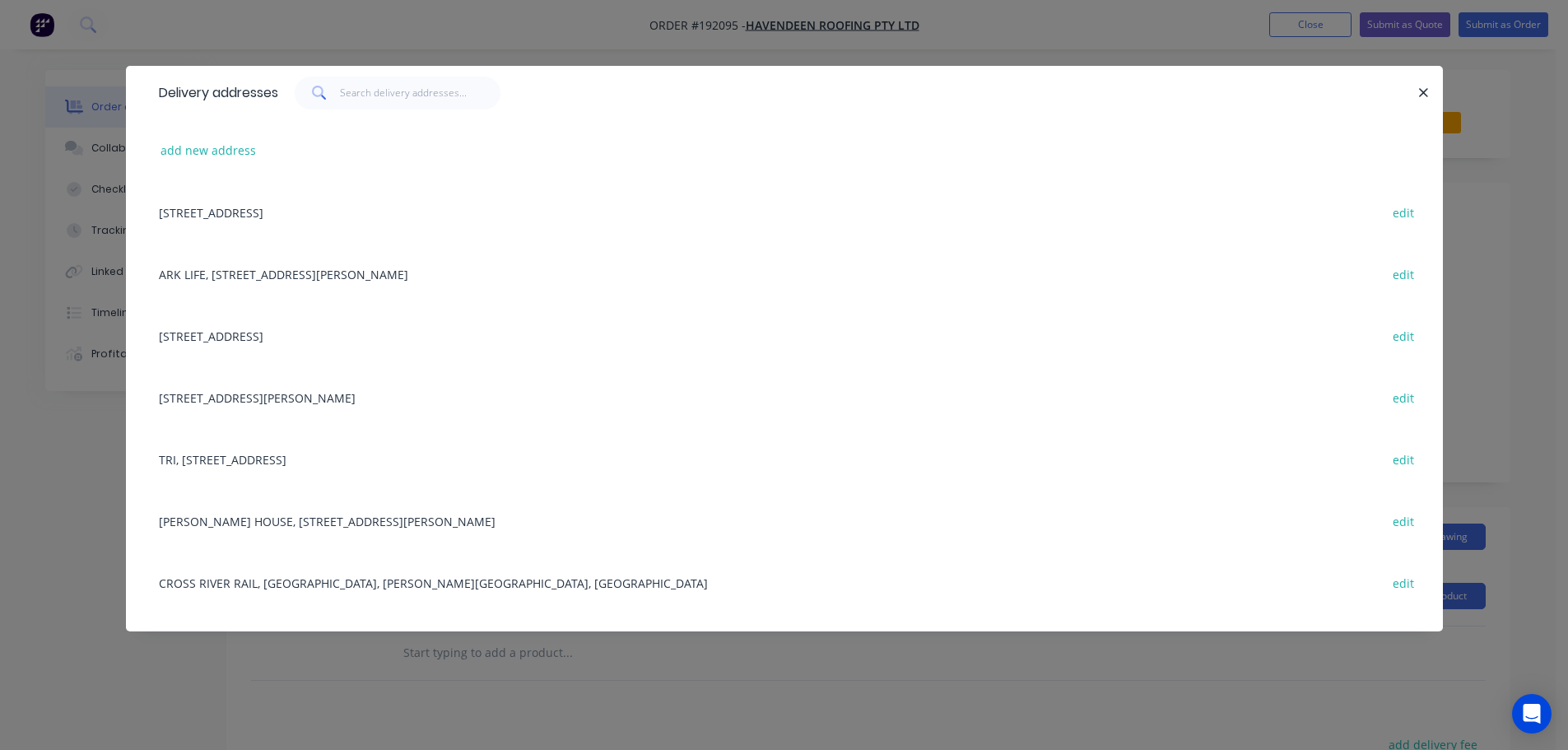
click at [273, 461] on div "TRI, [STREET_ADDRESS] edit" at bounding box center [784, 458] width 1268 height 61
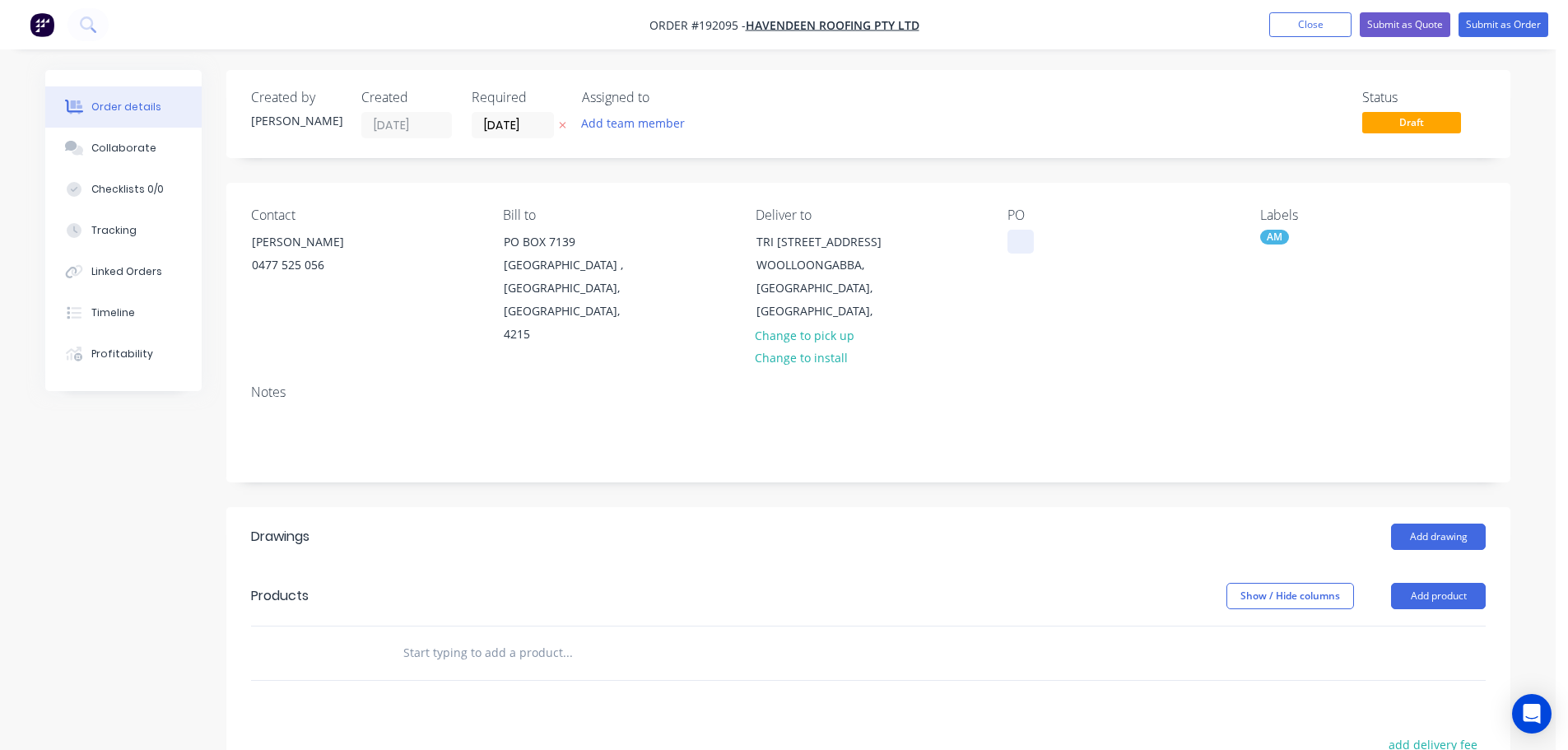
click at [1024, 243] on div at bounding box center [1020, 241] width 26 height 23
click at [1426, 524] on button "Add drawing" at bounding box center [1437, 536] width 95 height 26
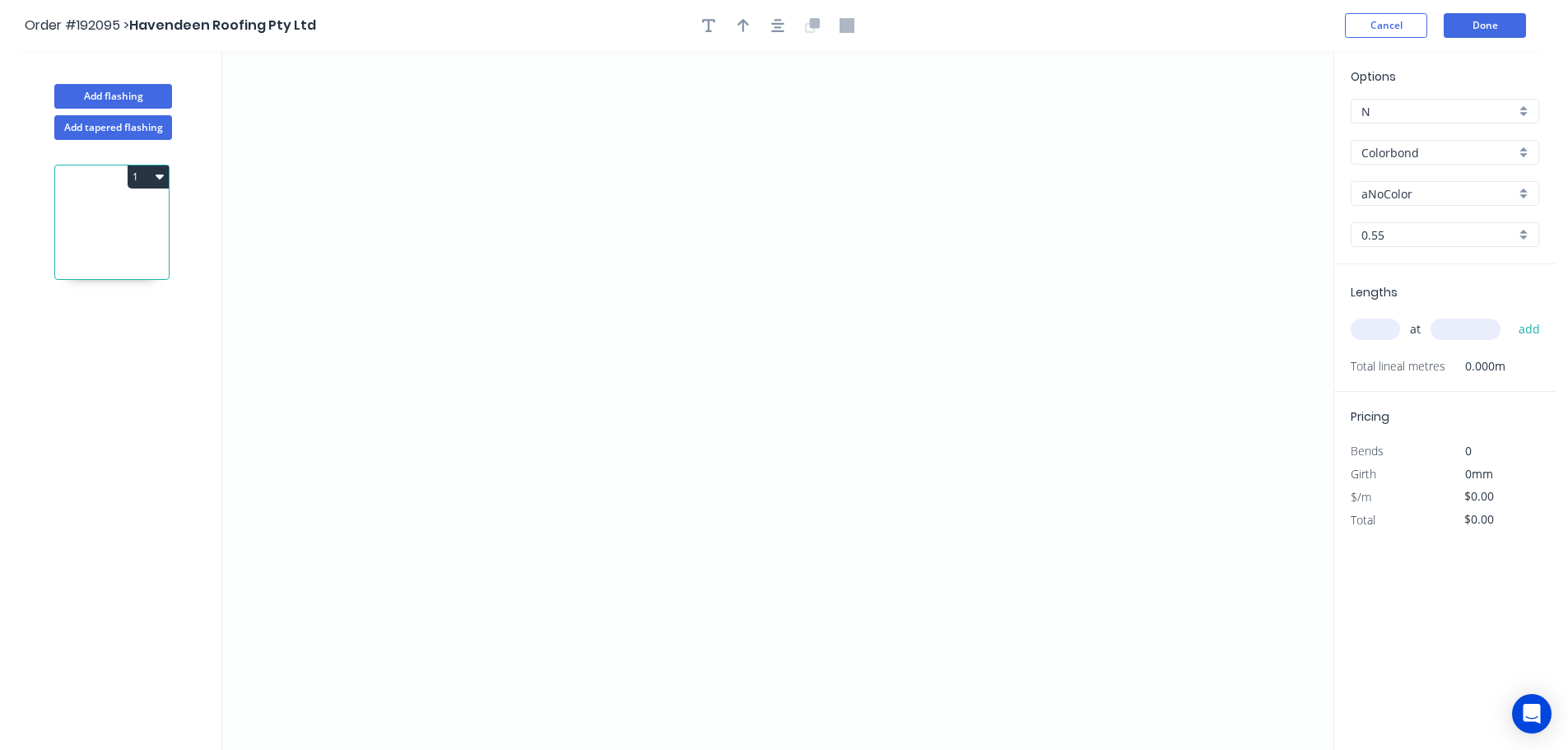
click at [1387, 186] on input "aNoColor" at bounding box center [1438, 194] width 154 height 18
click at [1395, 219] on div "Monument" at bounding box center [1445, 217] width 187 height 29
type input "Monument"
click at [1380, 335] on input "text" at bounding box center [1375, 330] width 50 height 21
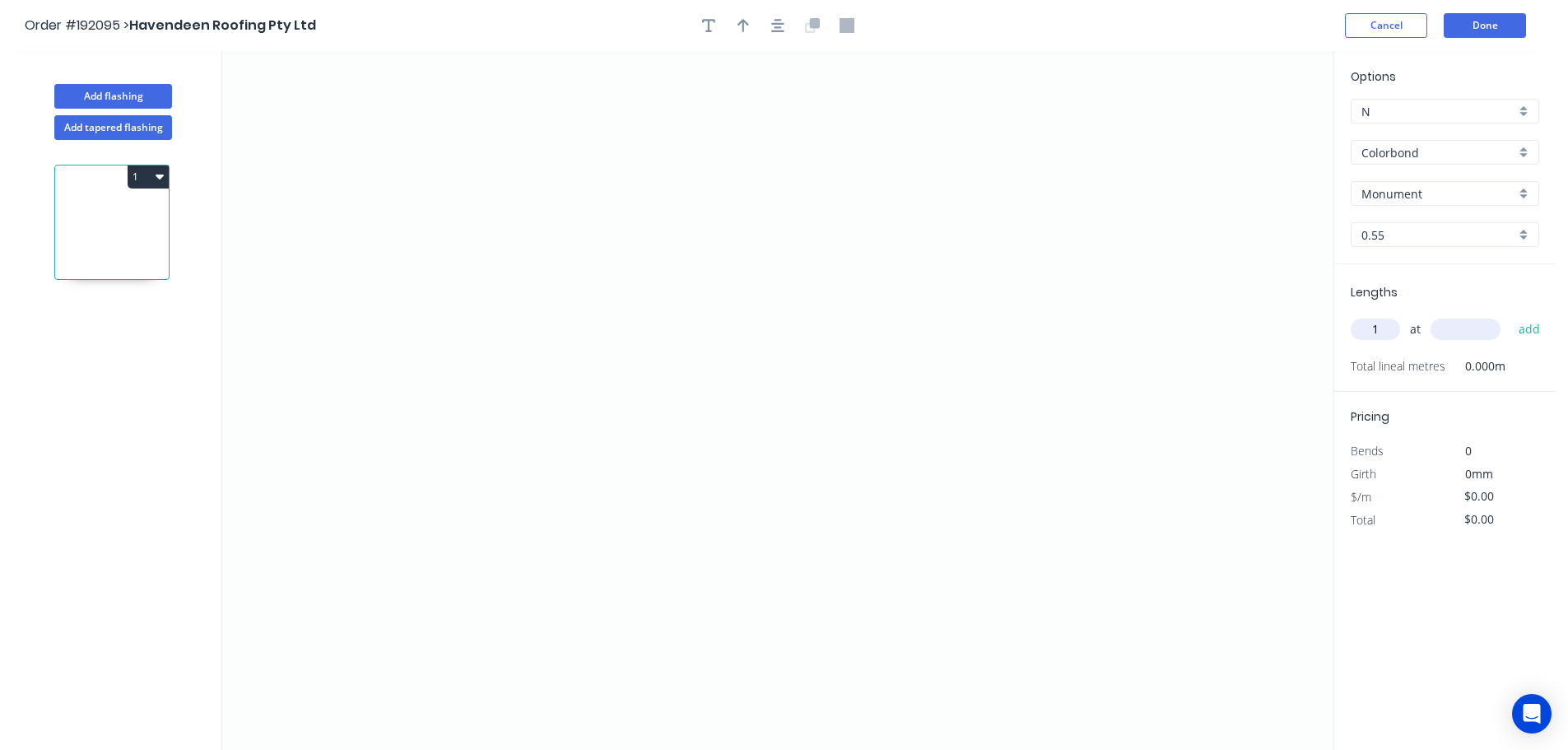
type input "1"
type input "3500"
click at [1510, 315] on button "add" at bounding box center [1530, 329] width 39 height 28
click at [472, 495] on icon "0" at bounding box center [777, 400] width 1111 height 699
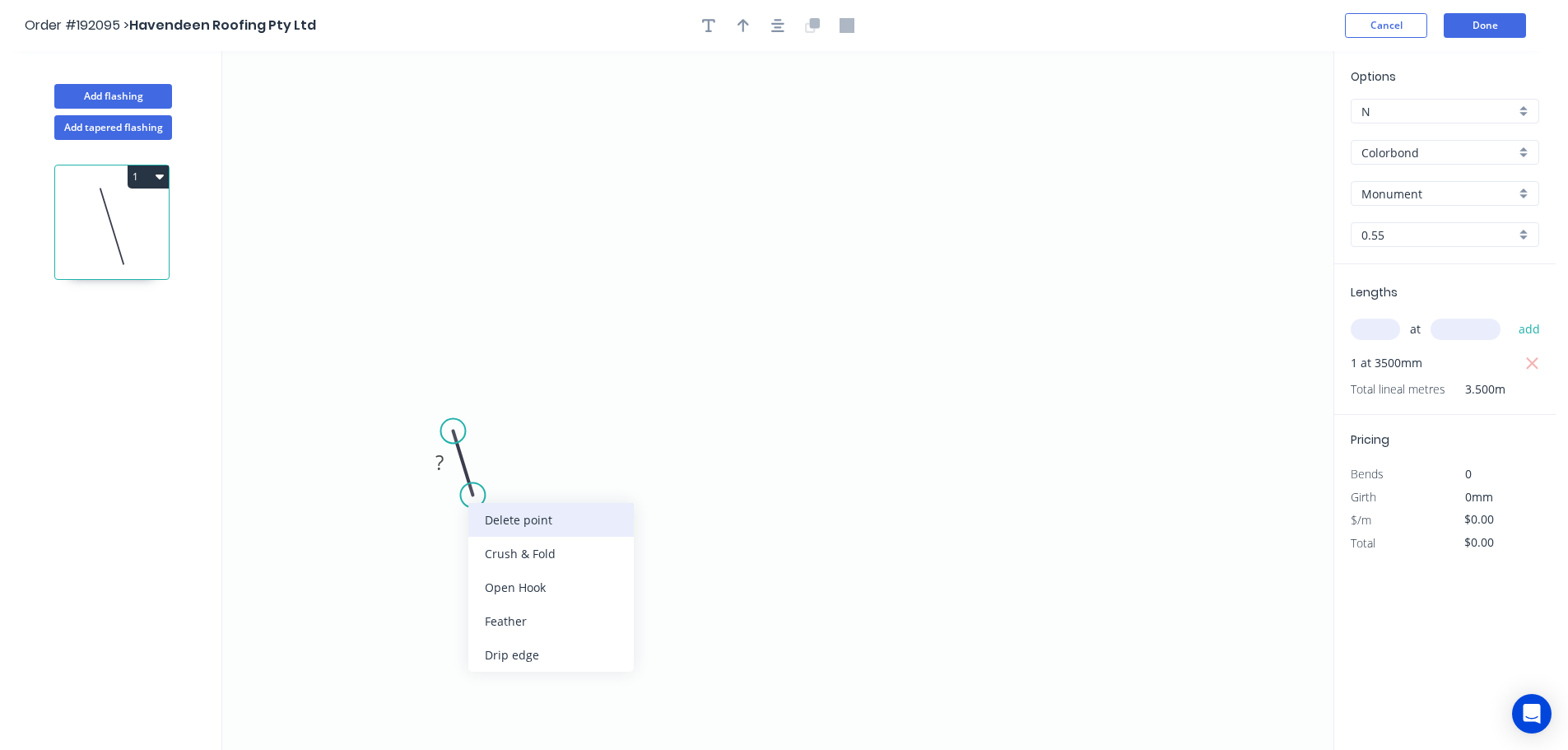
click at [499, 521] on div "Delete point" at bounding box center [551, 520] width 166 height 34
click at [455, 464] on icon "0" at bounding box center [777, 400] width 1111 height 699
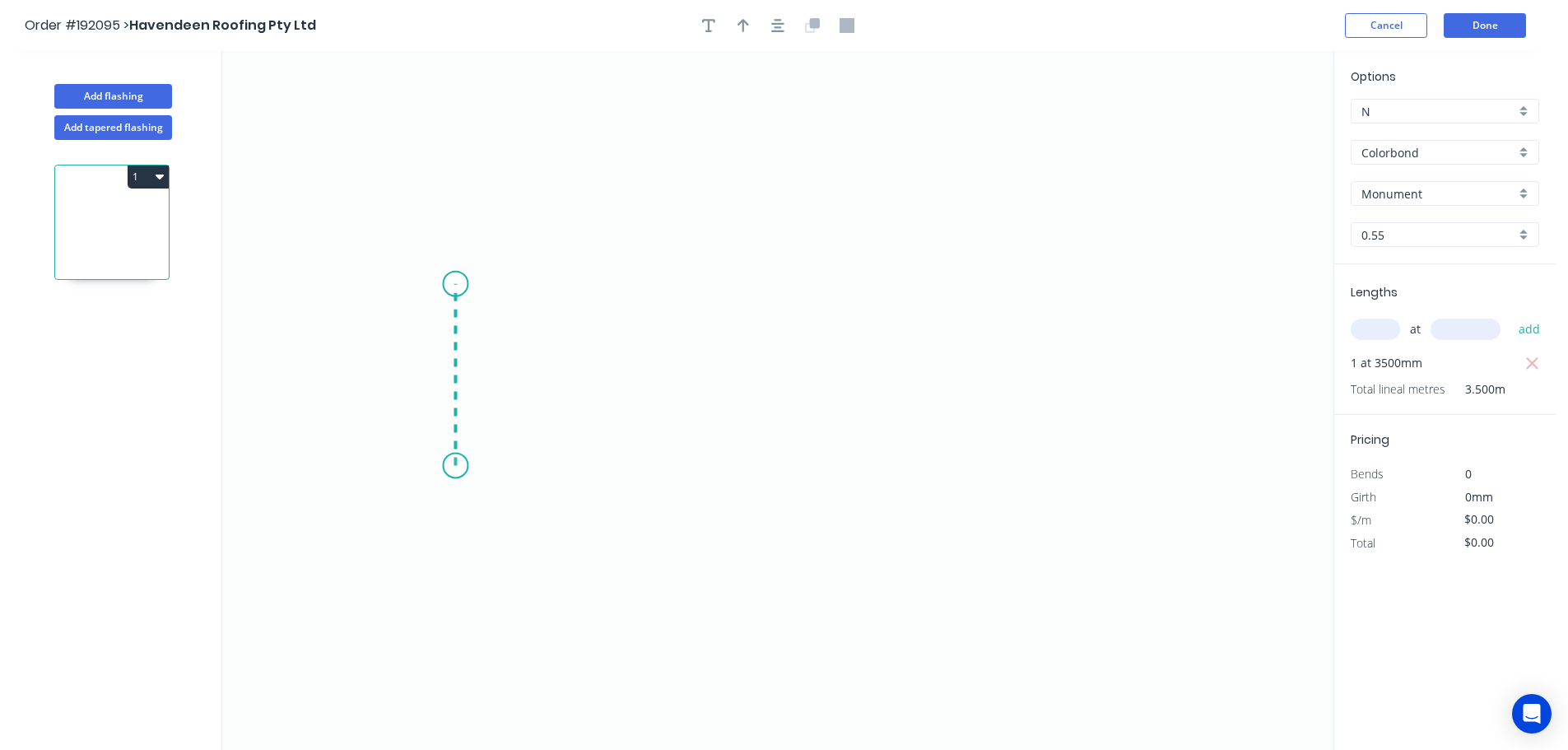
click at [452, 284] on icon "0" at bounding box center [777, 400] width 1111 height 699
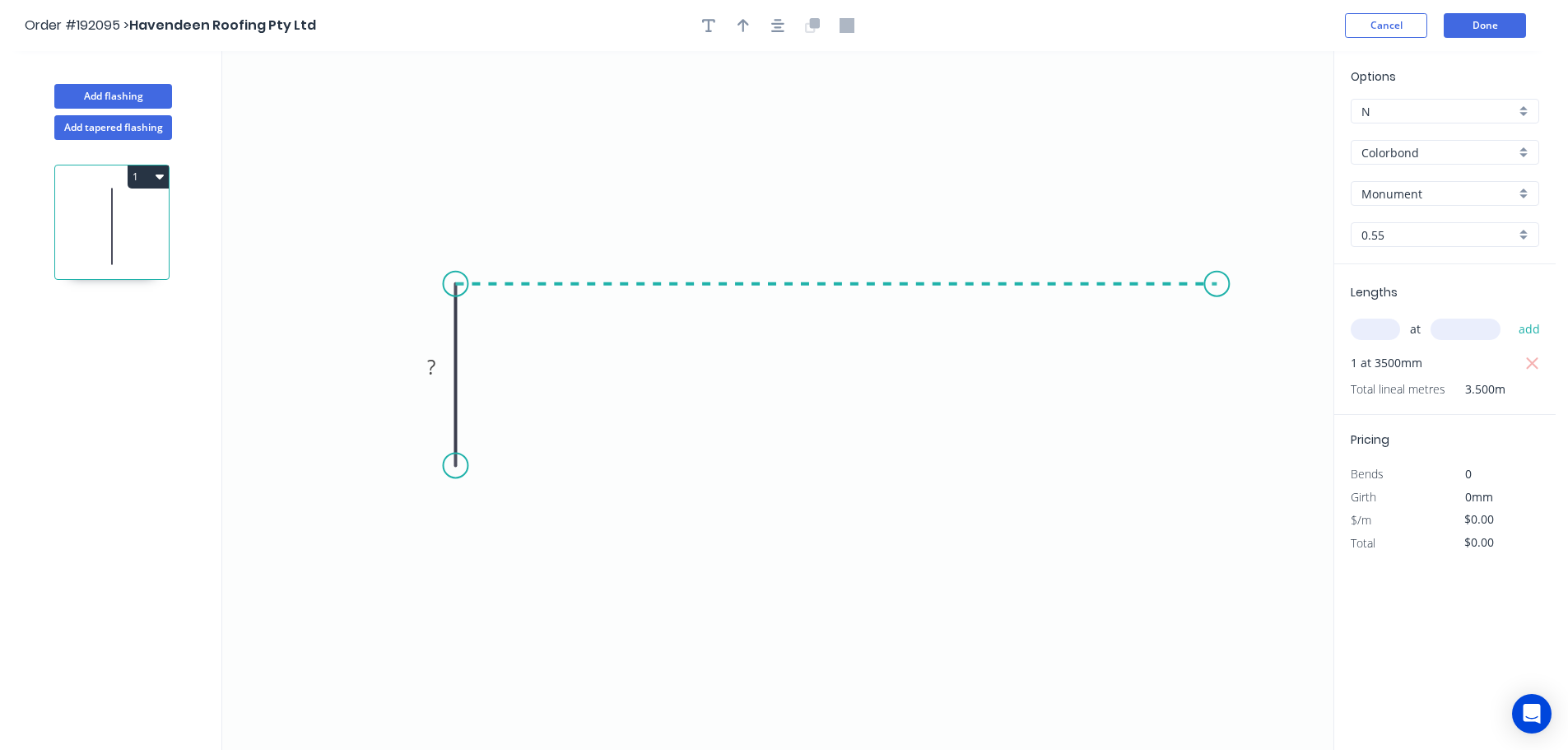
click at [1217, 299] on icon "0 ?" at bounding box center [777, 400] width 1111 height 699
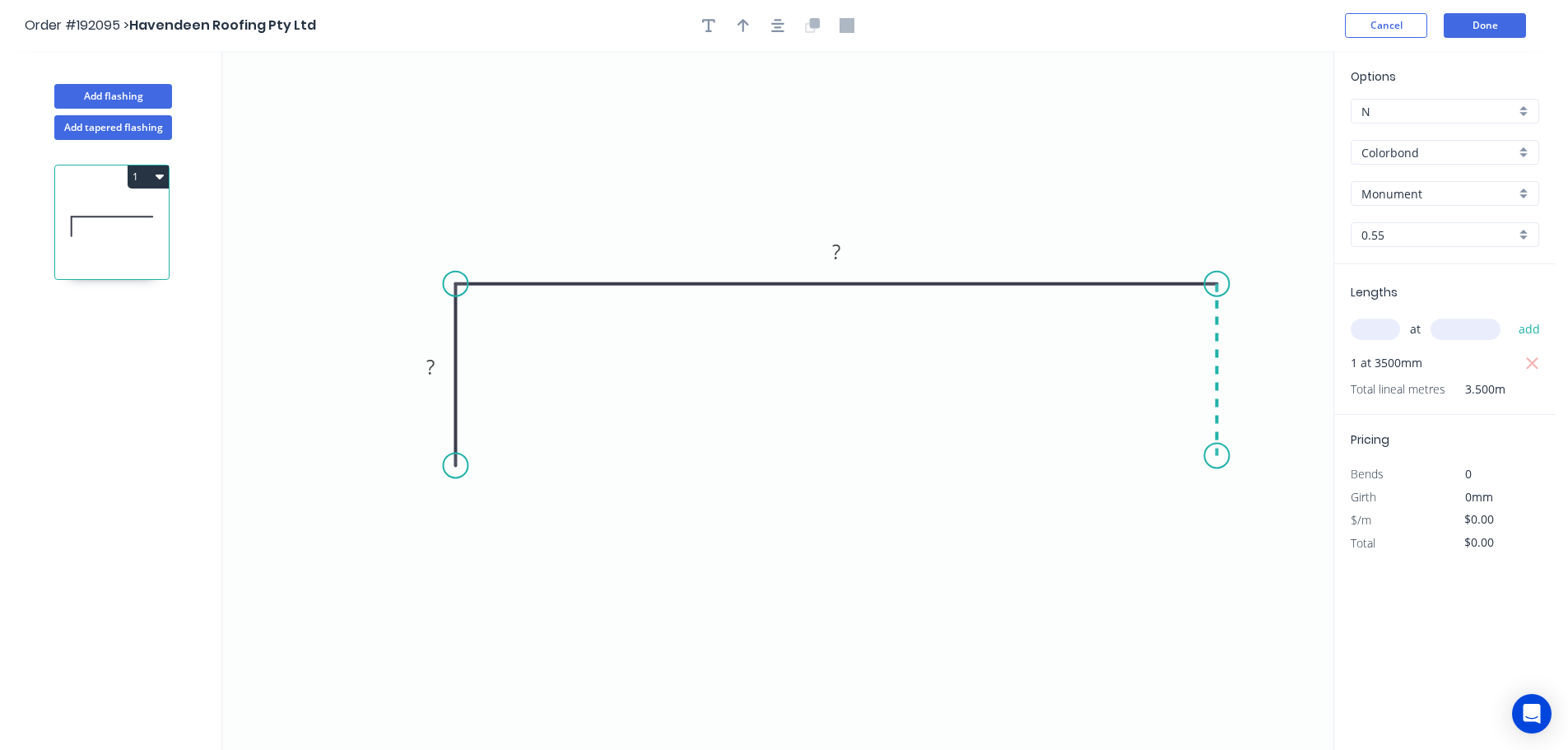
click at [1222, 456] on icon "0 ? ?" at bounding box center [777, 400] width 1111 height 699
click at [1222, 456] on circle at bounding box center [1216, 454] width 24 height 24
click at [431, 364] on tspan "?" at bounding box center [430, 367] width 8 height 27
click at [742, 28] on icon "button" at bounding box center [743, 25] width 12 height 14
type input "$20.61"
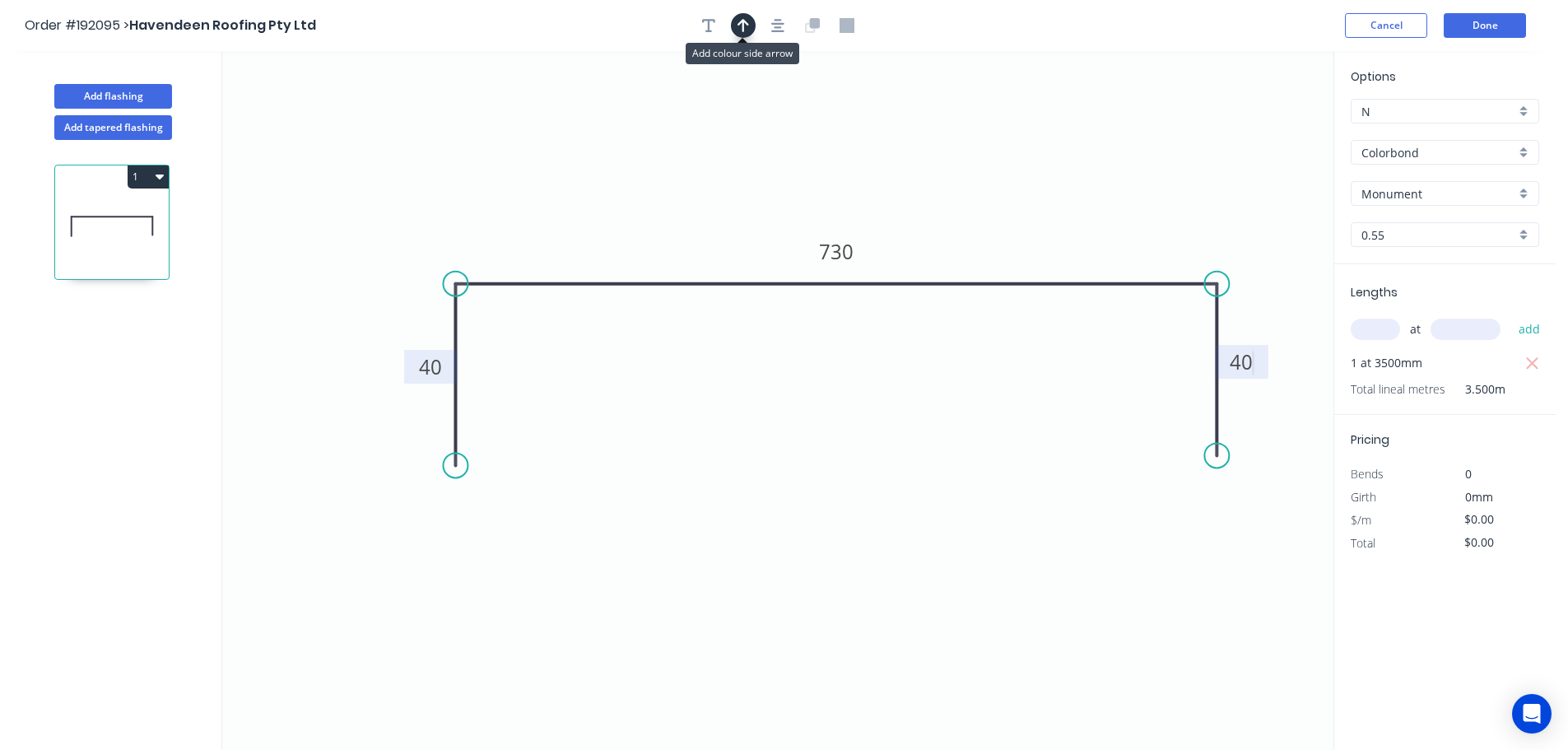
type input "$72.14"
drag, startPoint x: 1250, startPoint y: 131, endPoint x: 983, endPoint y: 161, distance: 268.7
click at [985, 161] on icon at bounding box center [992, 141] width 15 height 53
click at [121, 98] on button "Add flashing" at bounding box center [113, 96] width 118 height 24
type input "$0.00"
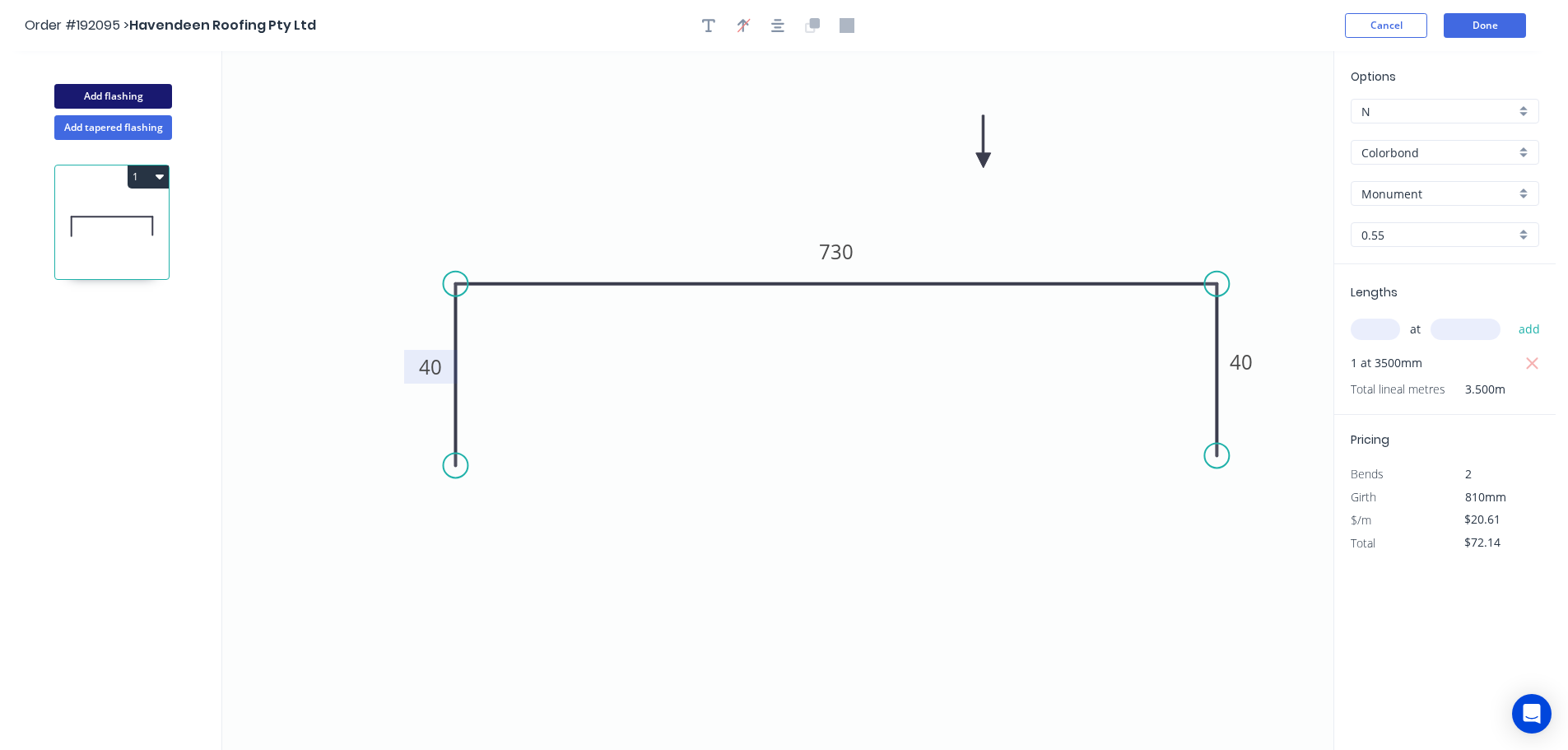
type input "$0.00"
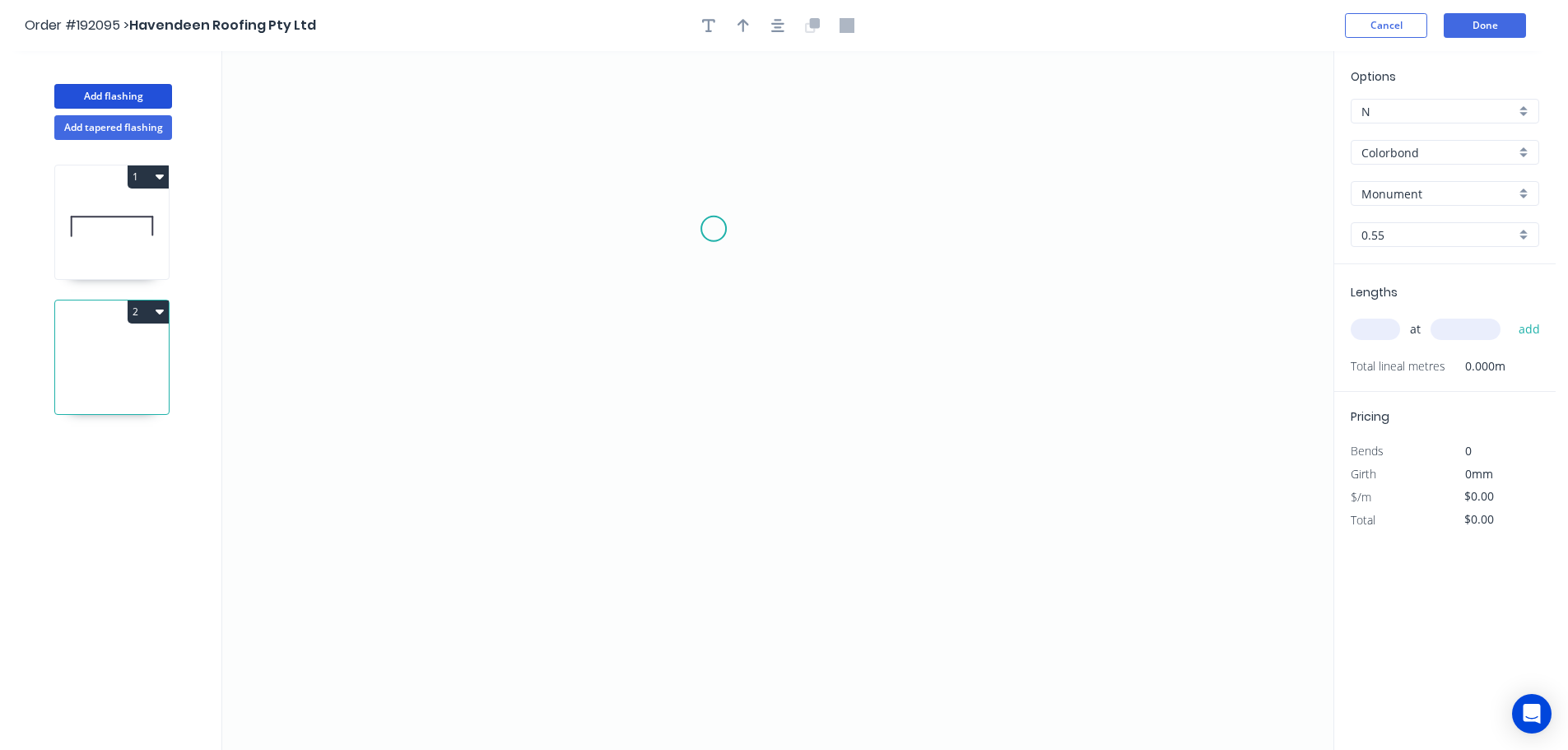
click at [714, 229] on icon "0" at bounding box center [777, 400] width 1111 height 699
click at [568, 229] on icon "0" at bounding box center [777, 400] width 1111 height 699
click at [578, 499] on icon "0 ?" at bounding box center [777, 400] width 1111 height 699
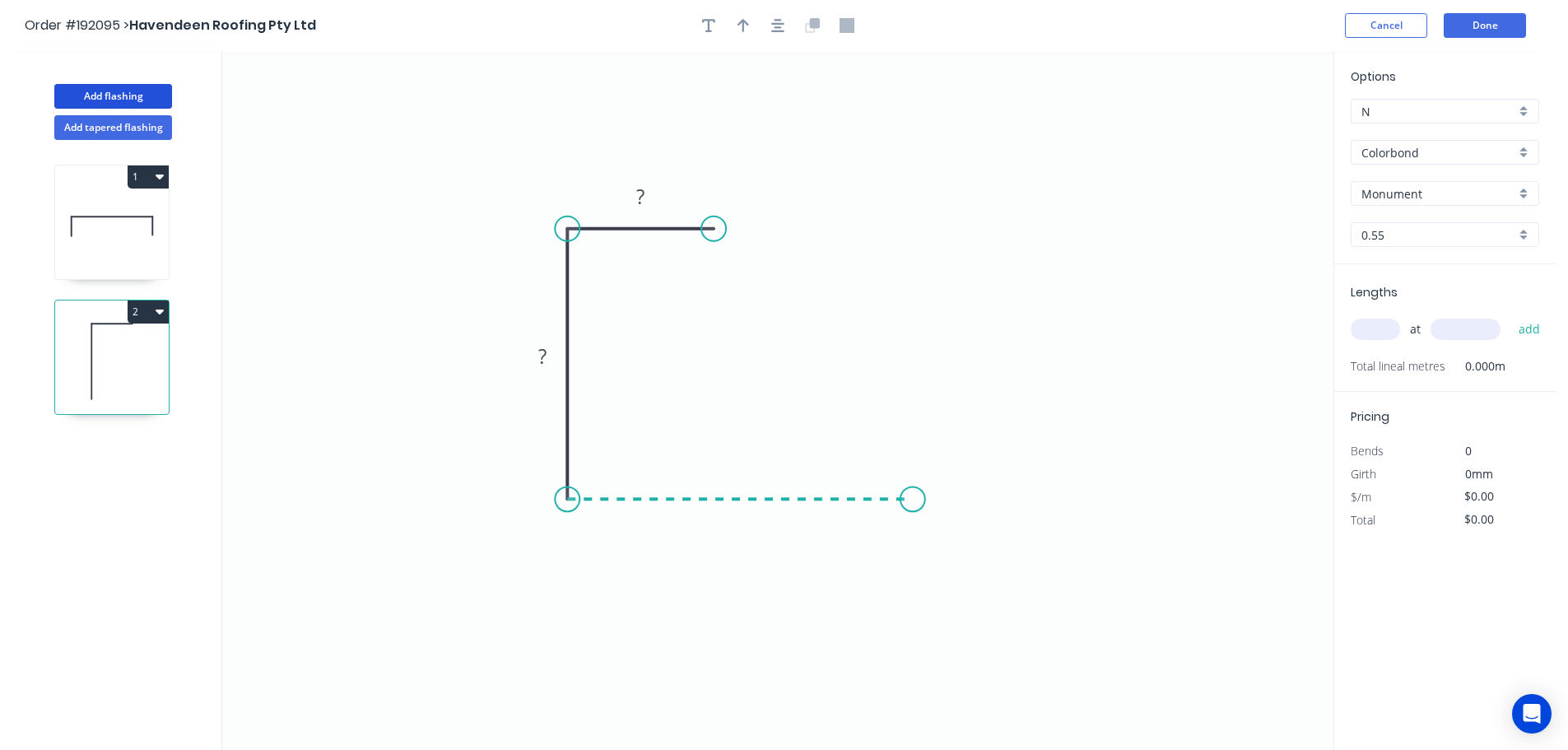
click at [913, 515] on icon "0 ? ?" at bounding box center [777, 400] width 1111 height 699
click at [741, 518] on tspan "?" at bounding box center [740, 516] width 8 height 27
type input "$5.26"
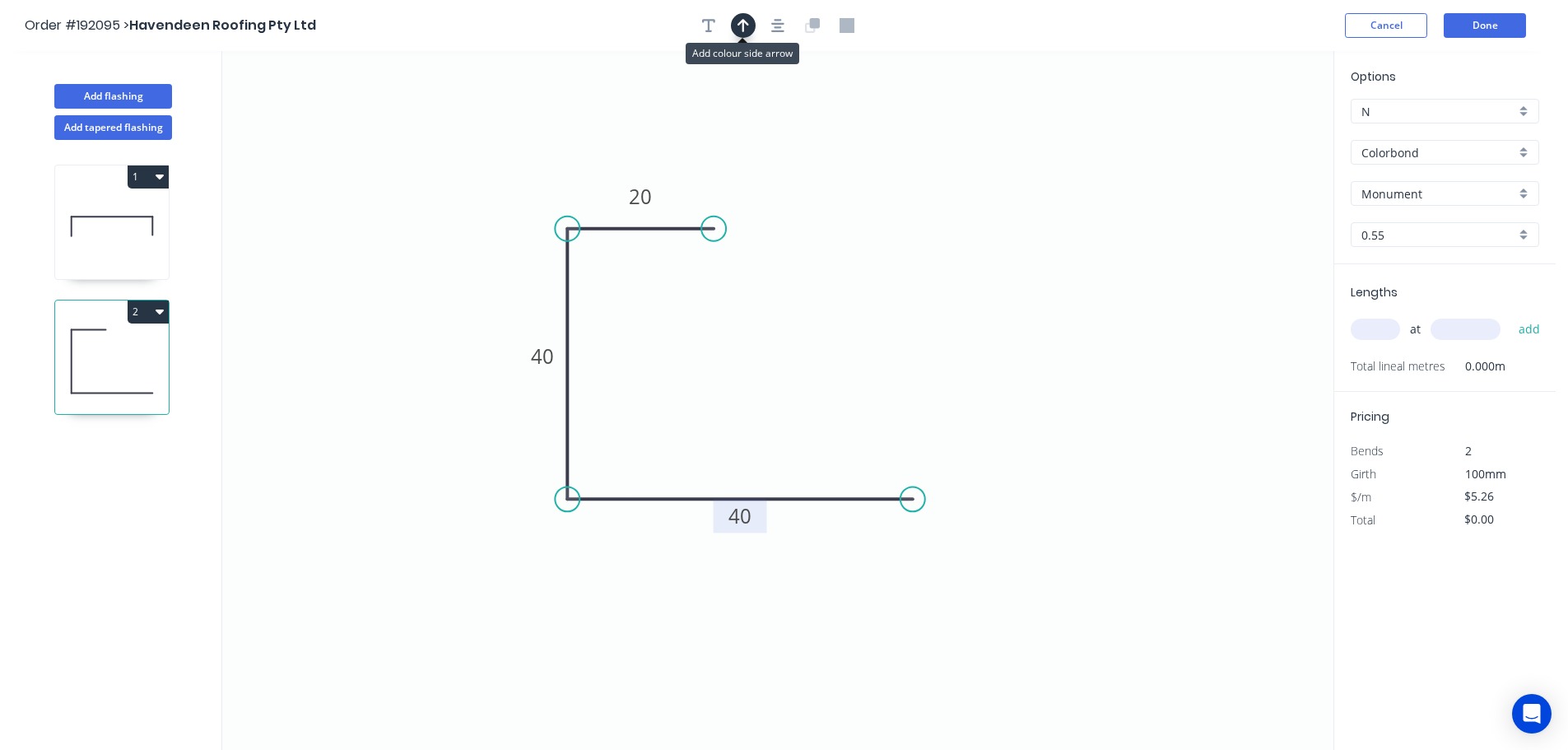
click at [741, 28] on icon "button" at bounding box center [743, 25] width 12 height 15
drag, startPoint x: 1249, startPoint y: 133, endPoint x: 462, endPoint y: 240, distance: 794.2
click at [462, 240] on icon at bounding box center [467, 217] width 15 height 53
click at [1391, 319] on input "text" at bounding box center [1375, 330] width 50 height 21
type input "2"
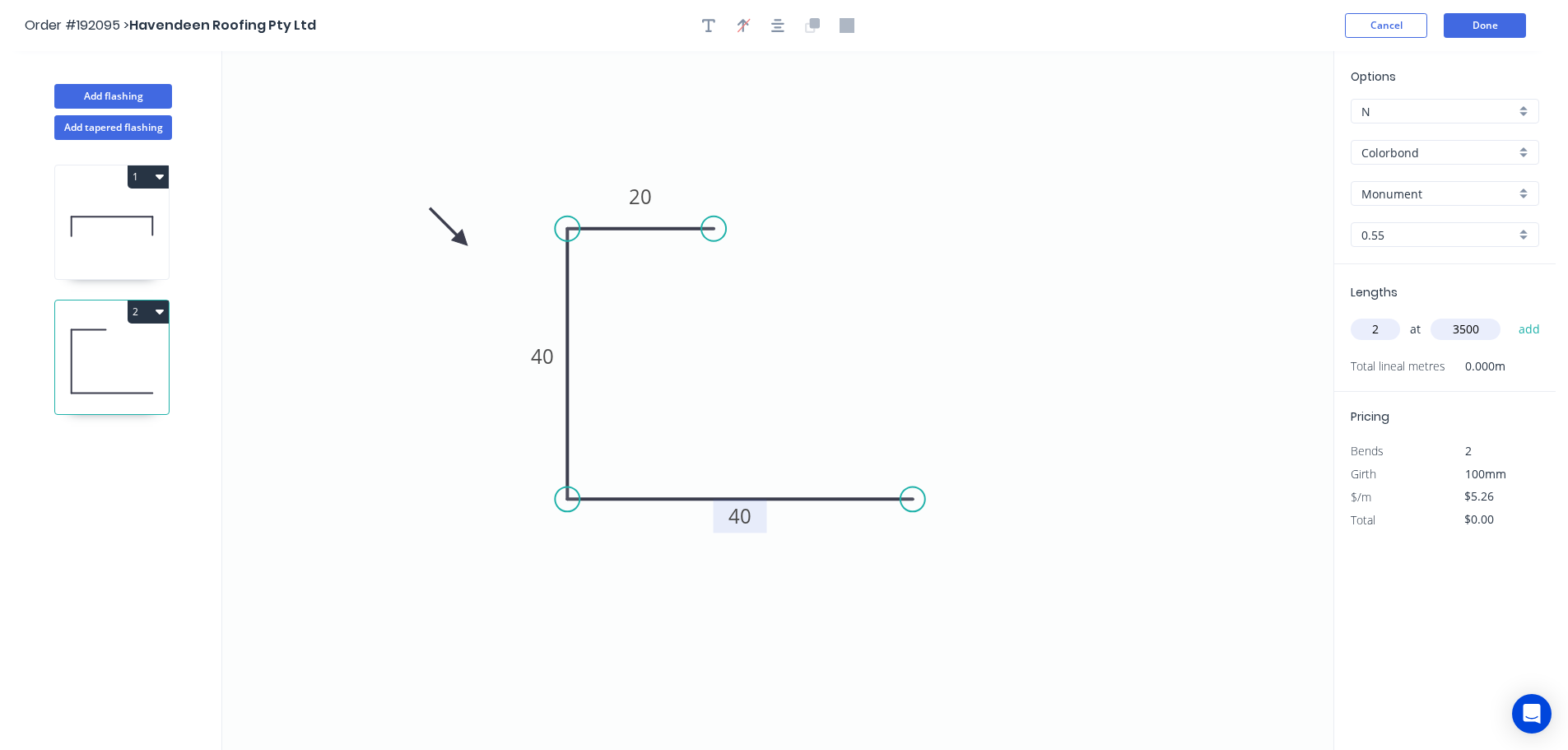
type input "3500"
click at [1510, 315] on button "add" at bounding box center [1530, 329] width 39 height 28
type input "$36.82"
click at [93, 92] on button "Add flashing" at bounding box center [113, 96] width 118 height 24
type input "$0.00"
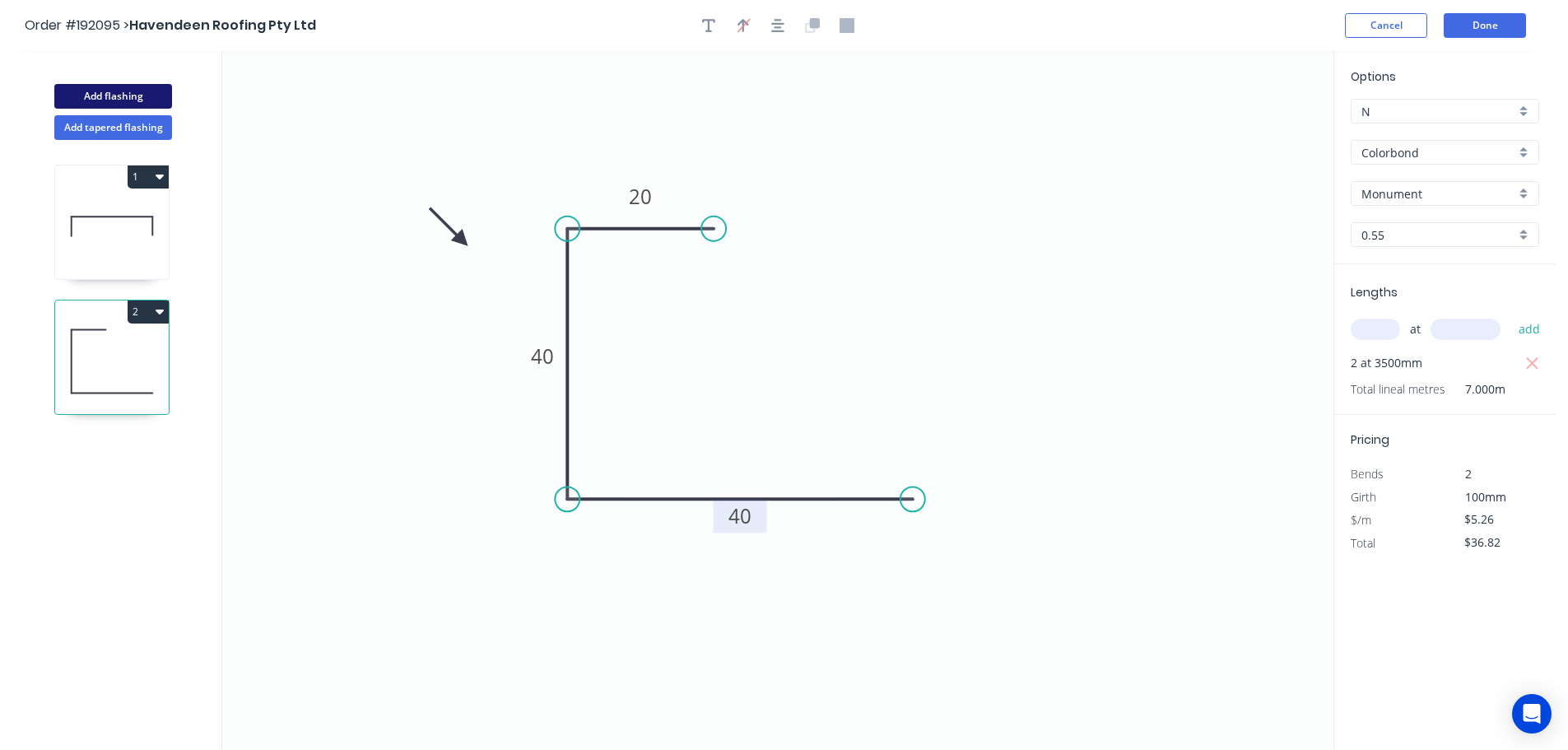
type input "$0.00"
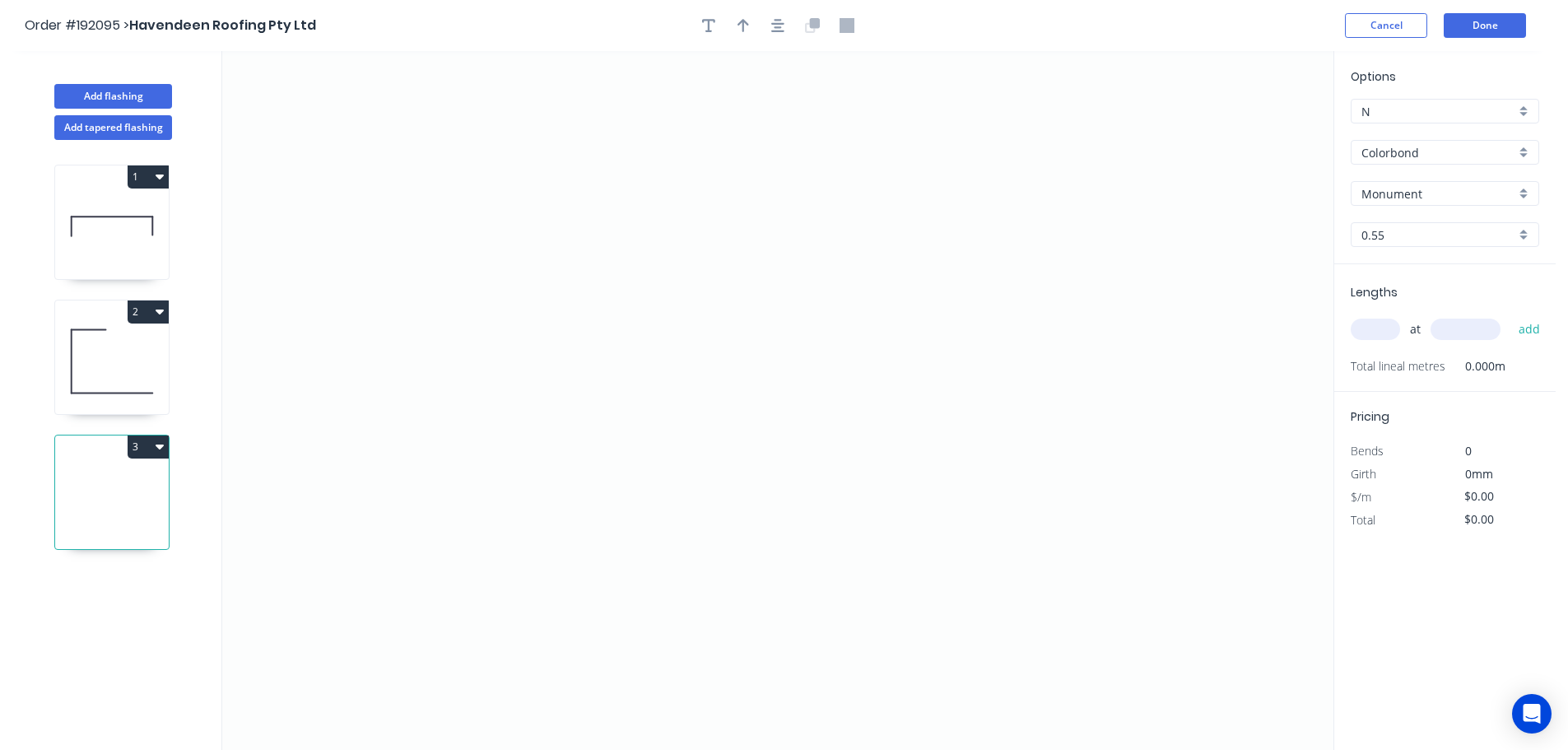
click at [1414, 189] on input "Monument" at bounding box center [1438, 194] width 154 height 18
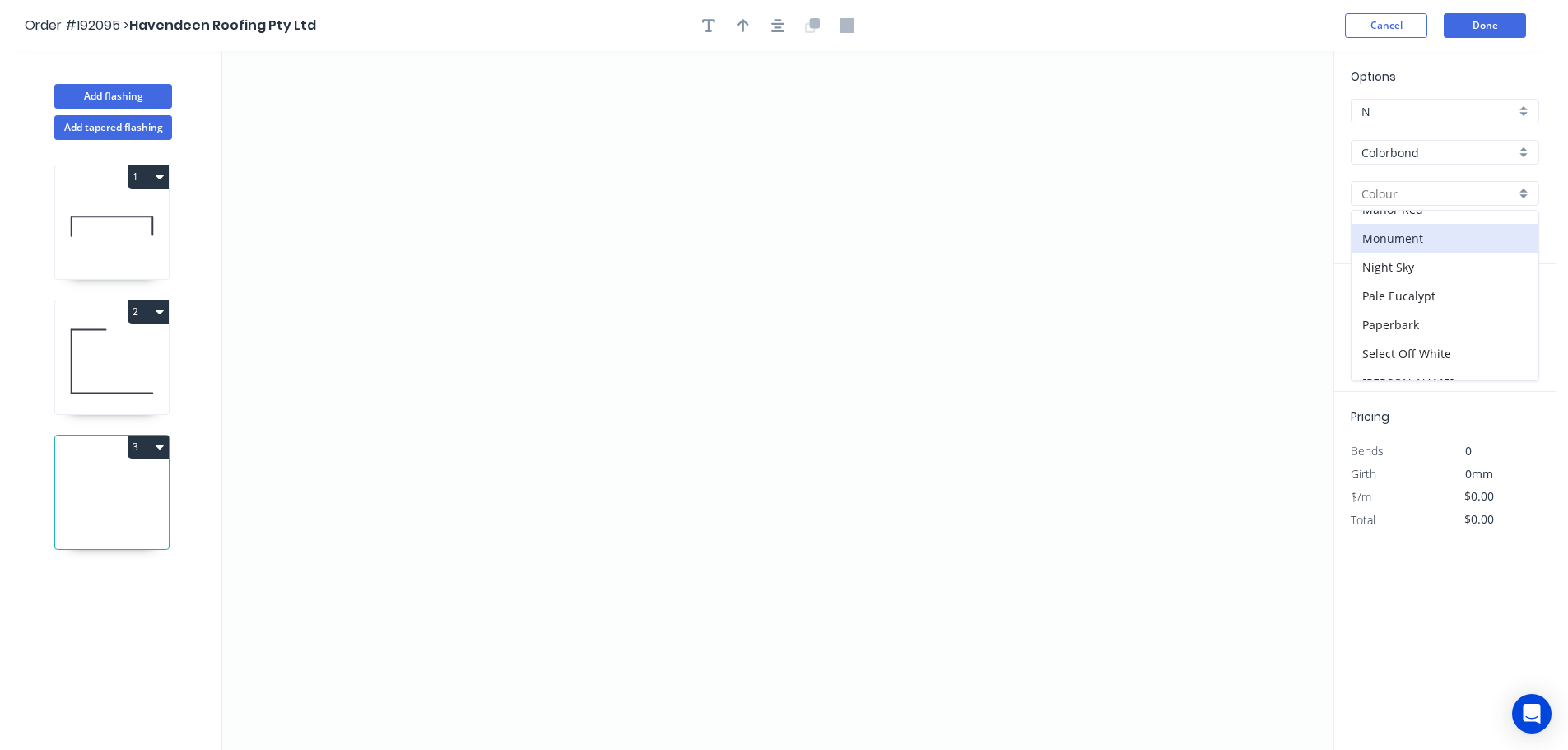
scroll to position [493, 0]
click at [1376, 276] on div "[PERSON_NAME]" at bounding box center [1445, 279] width 187 height 29
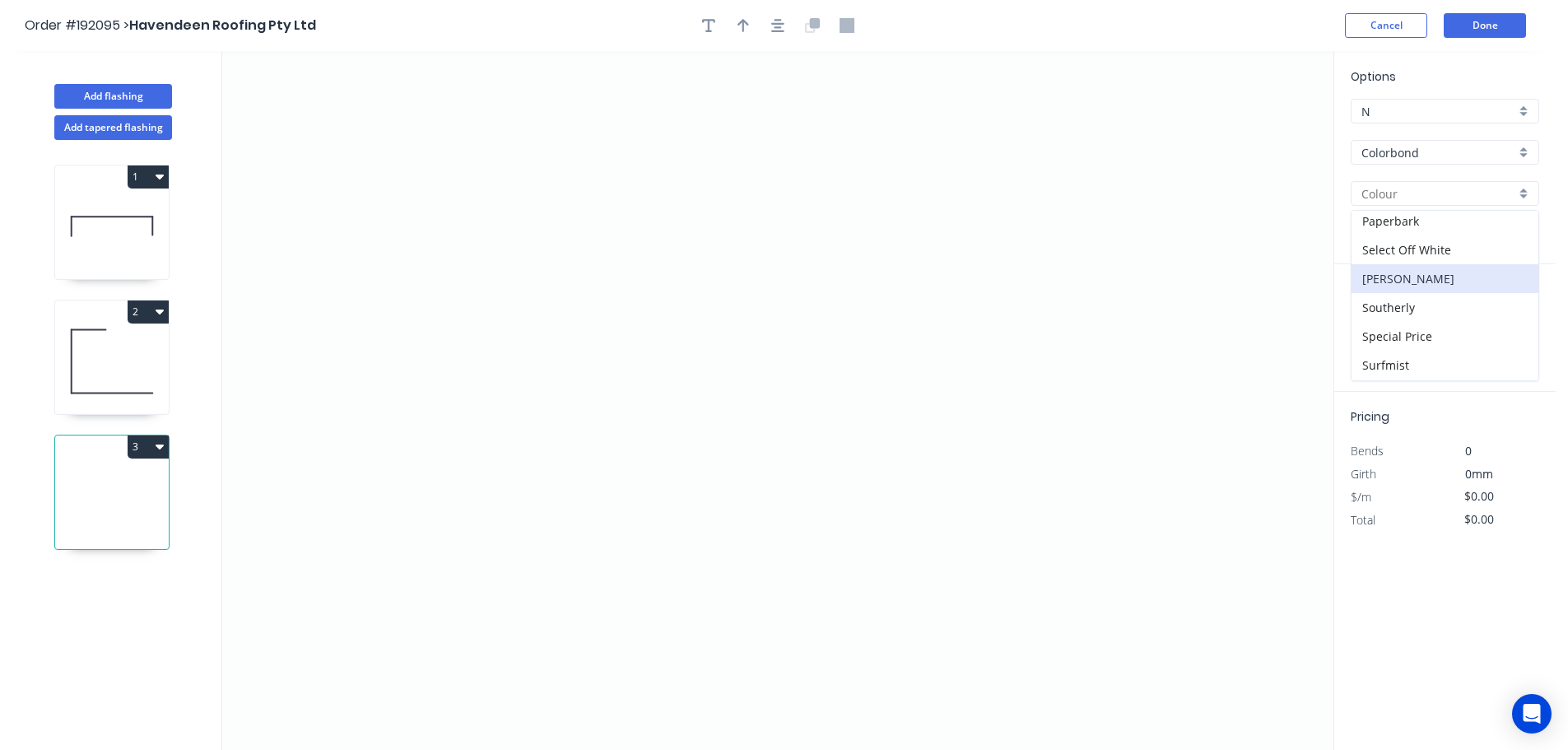
type input "[PERSON_NAME]"
click at [1381, 330] on input "text" at bounding box center [1375, 330] width 50 height 21
type input "3"
type input "1500"
click at [1510, 315] on button "add" at bounding box center [1530, 329] width 39 height 28
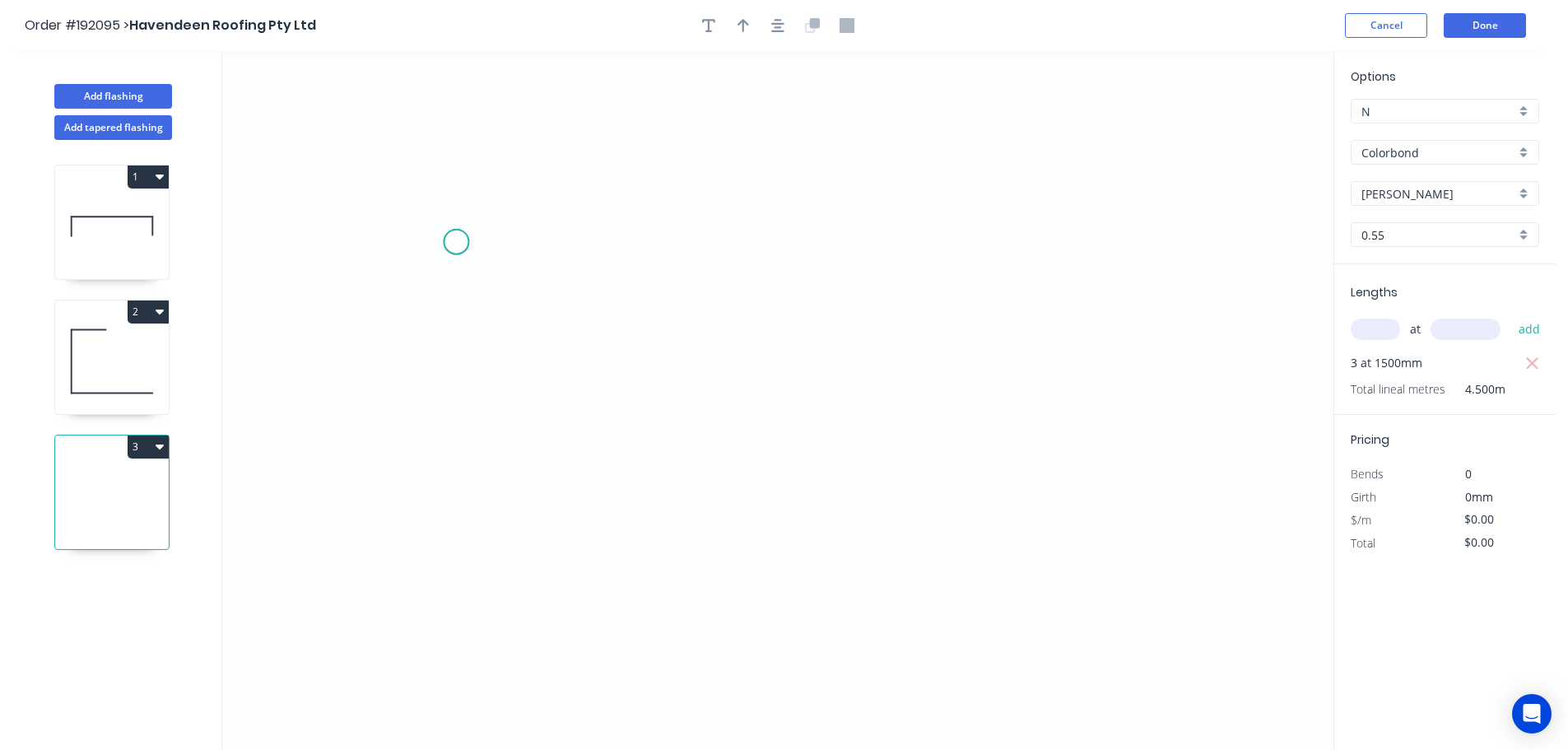
click at [456, 242] on icon "0" at bounding box center [777, 400] width 1111 height 699
click at [654, 242] on icon at bounding box center [555, 242] width 198 height 0
click at [642, 418] on icon "0 ?" at bounding box center [777, 400] width 1111 height 699
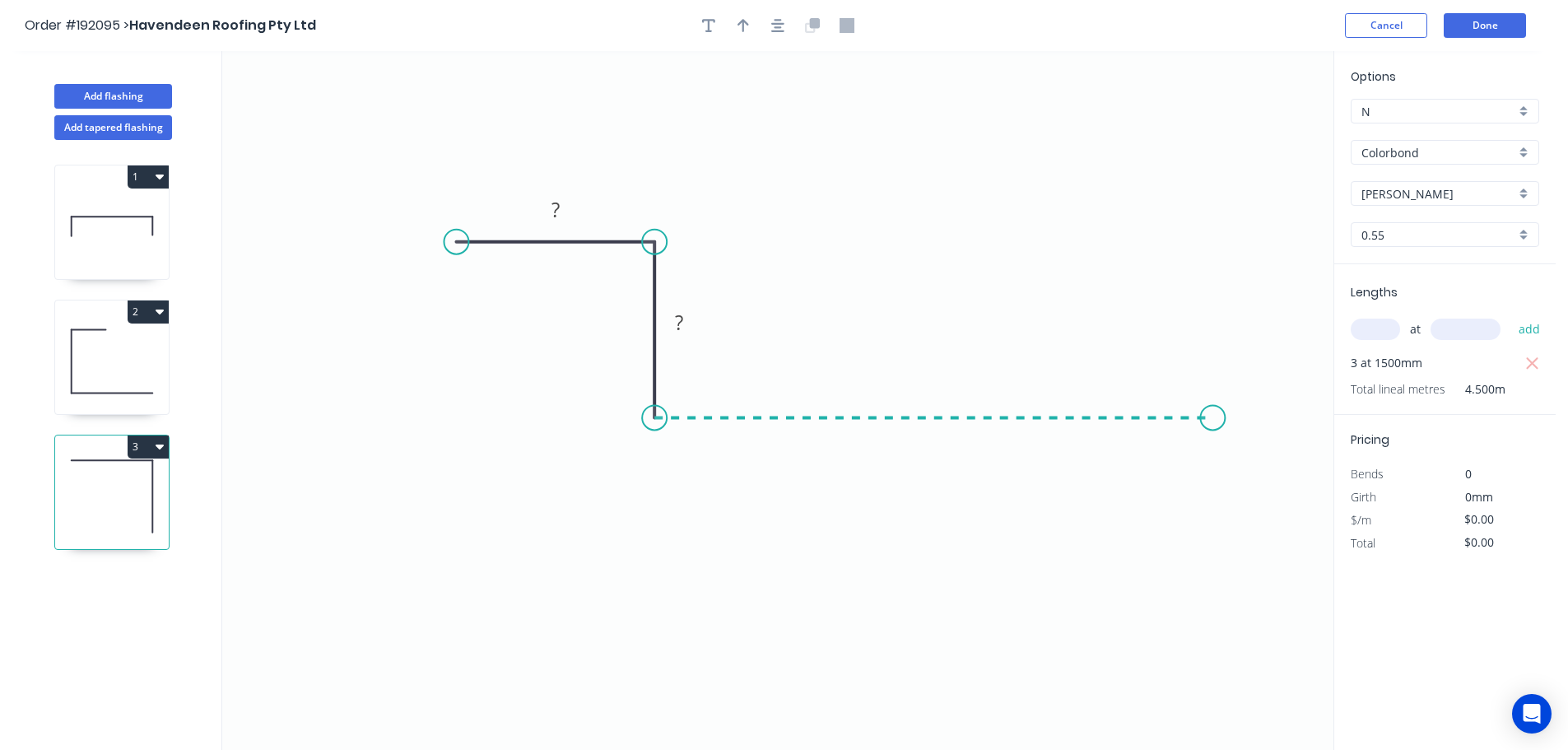
click at [1213, 414] on icon "0 ? ?" at bounding box center [777, 400] width 1111 height 699
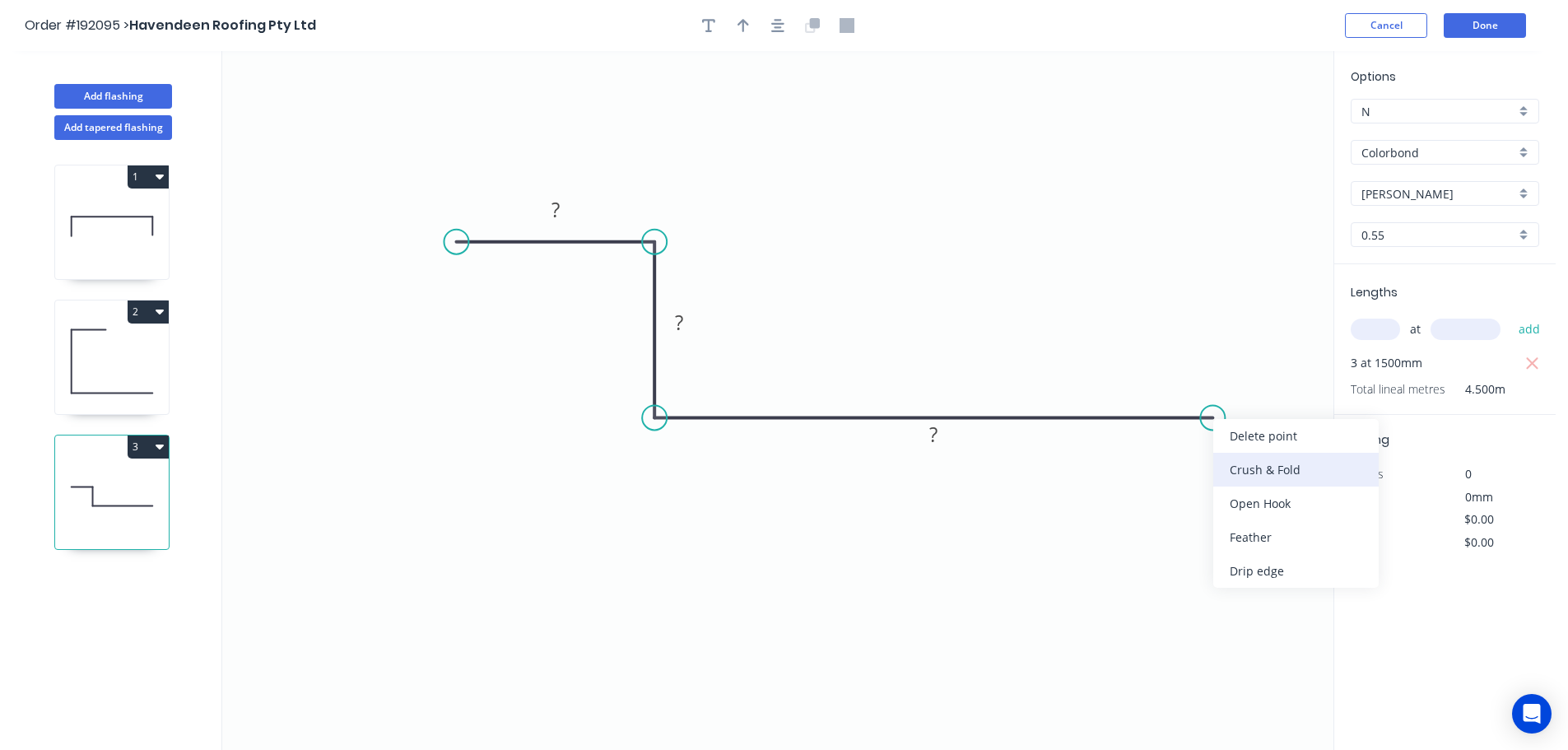
click at [1247, 459] on div "Crush & Fold" at bounding box center [1296, 469] width 166 height 34
click at [1215, 446] on rect at bounding box center [1192, 445] width 66 height 34
drag, startPoint x: 1215, startPoint y: 446, endPoint x: 1216, endPoint y: 353, distance: 93.0
click at [1223, 355] on rect at bounding box center [1199, 355] width 66 height 34
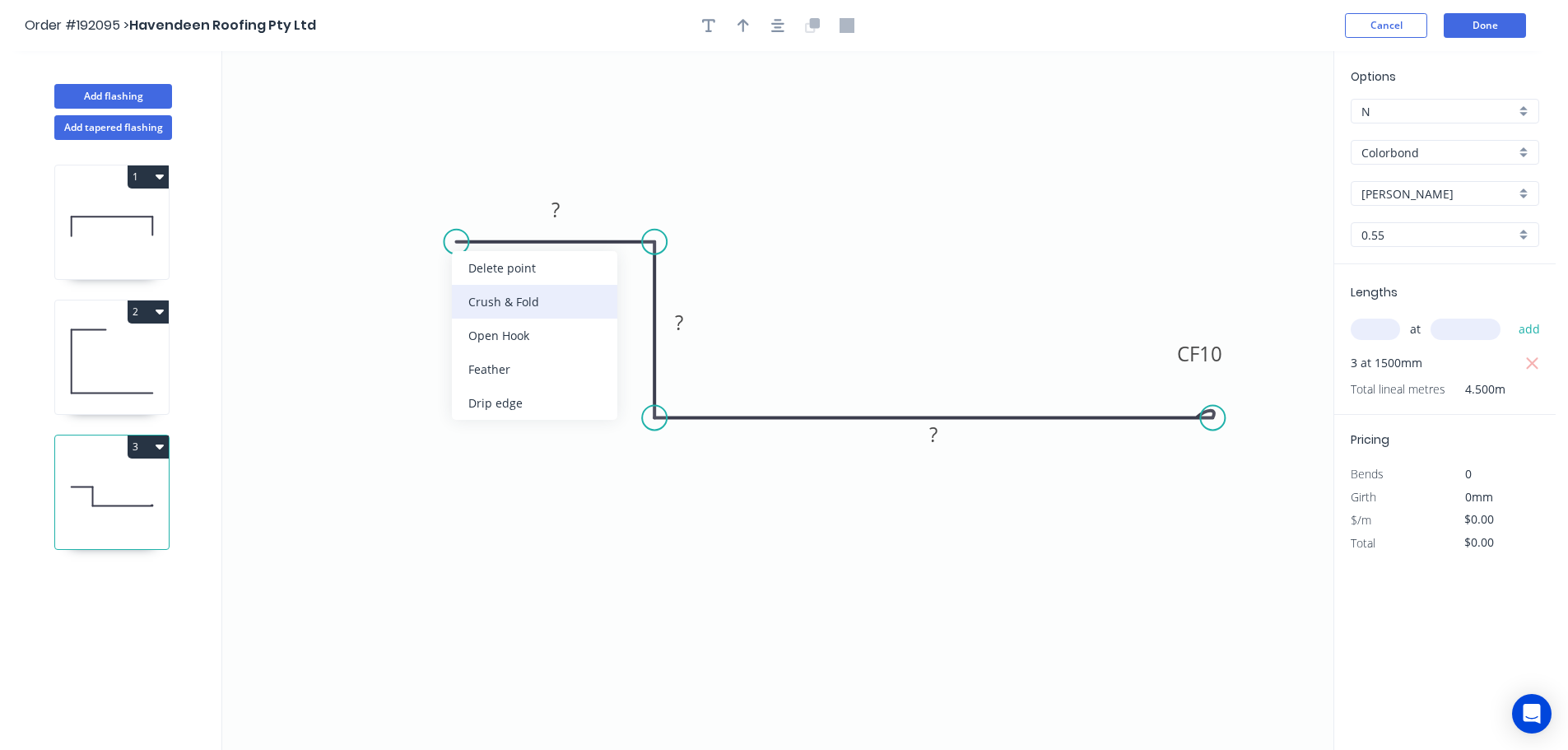
click at [494, 302] on div "Crush & Fold" at bounding box center [534, 301] width 166 height 34
drag, startPoint x: 496, startPoint y: 305, endPoint x: 484, endPoint y: 293, distance: 17.0
click at [493, 301] on div "Flip bend" at bounding box center [545, 299] width 166 height 34
drag, startPoint x: 506, startPoint y: 281, endPoint x: 472, endPoint y: 191, distance: 96.2
click at [472, 191] on rect at bounding box center [444, 178] width 66 height 34
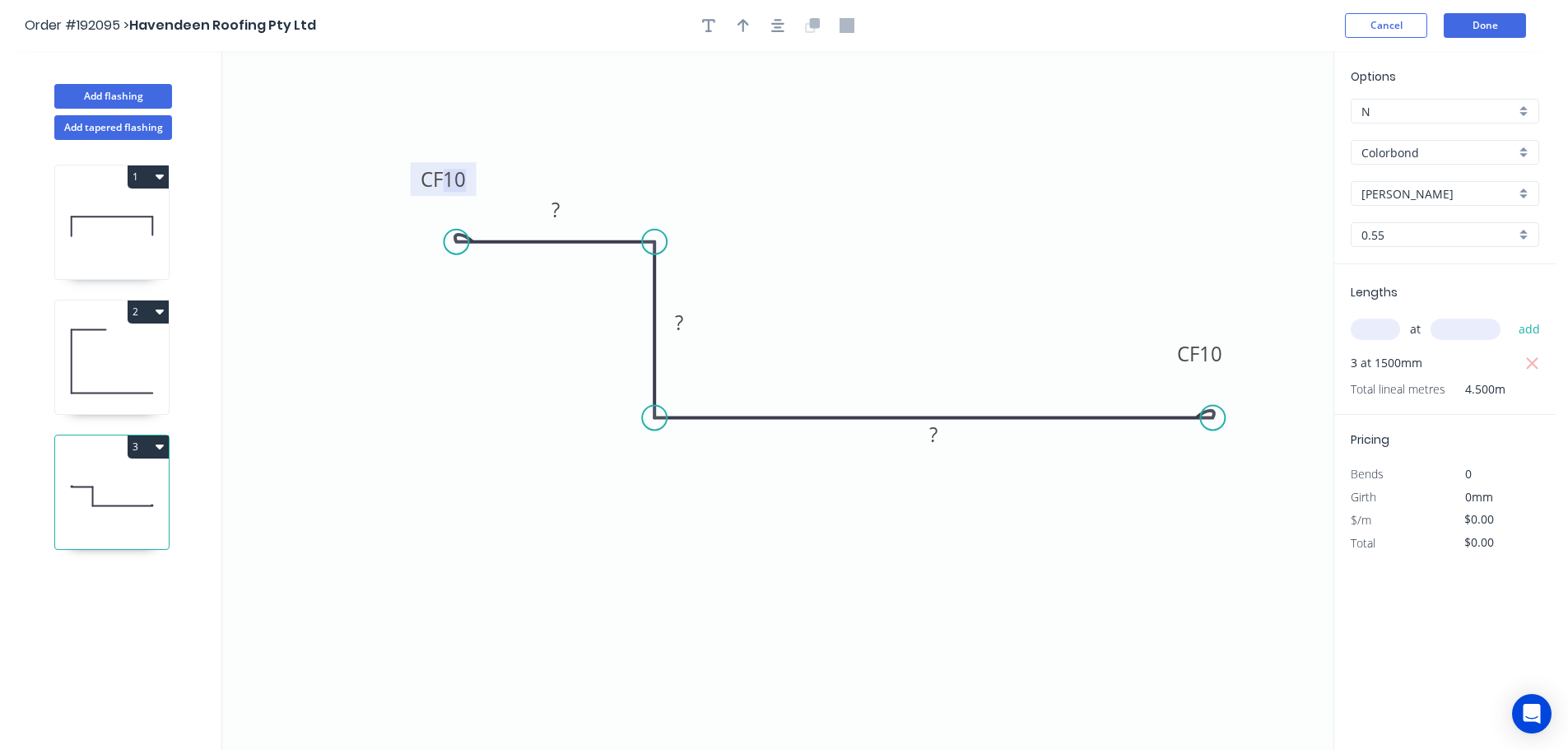
click at [454, 173] on tspan "10" at bounding box center [454, 179] width 23 height 27
type input "$9.63"
type input "$43.34"
click at [743, 26] on icon "button" at bounding box center [743, 25] width 12 height 14
drag, startPoint x: 1151, startPoint y: 165, endPoint x: 549, endPoint y: 403, distance: 647.3
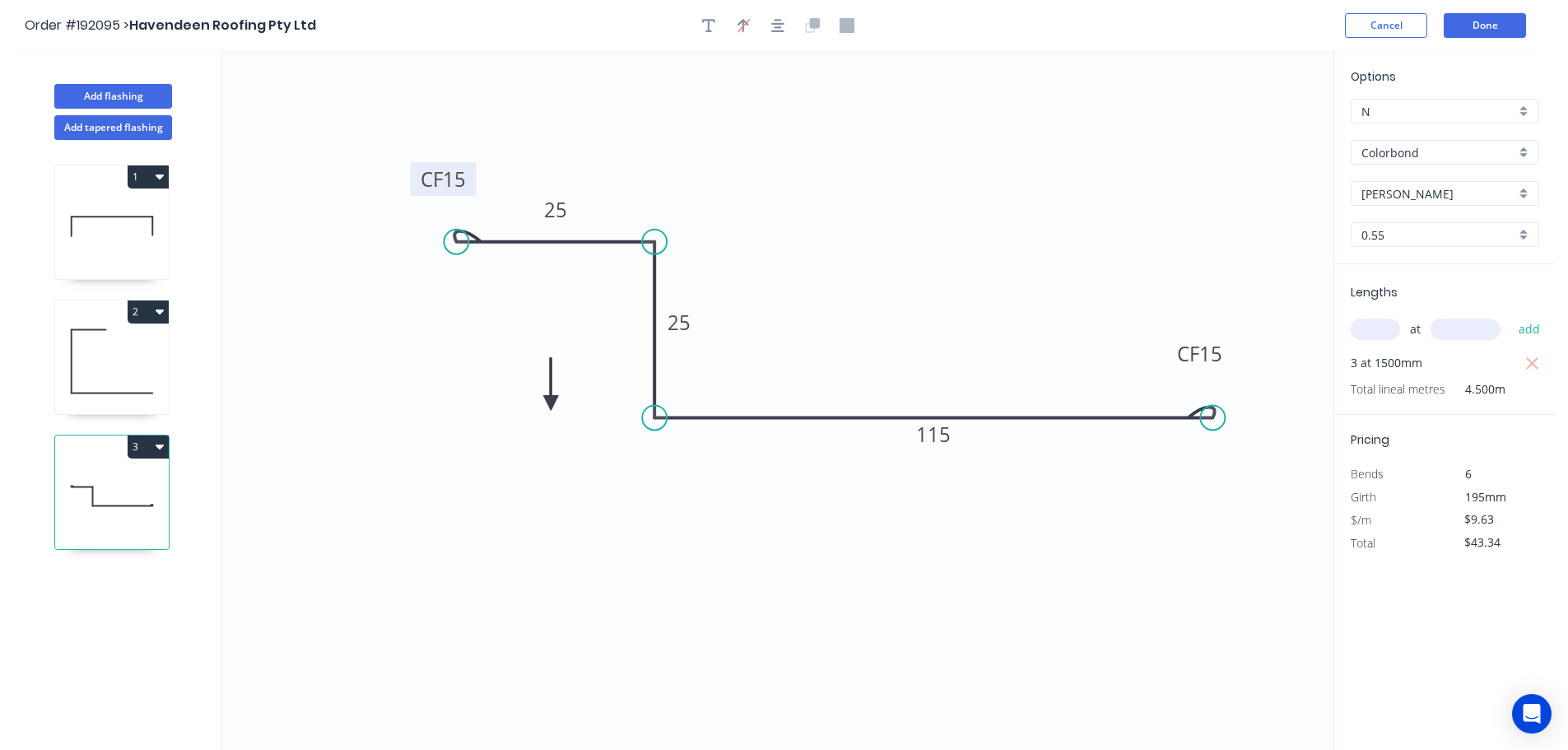
click at [549, 403] on icon at bounding box center [550, 384] width 15 height 53
click at [119, 97] on button "Add flashing" at bounding box center [113, 96] width 118 height 24
type input "$0.00"
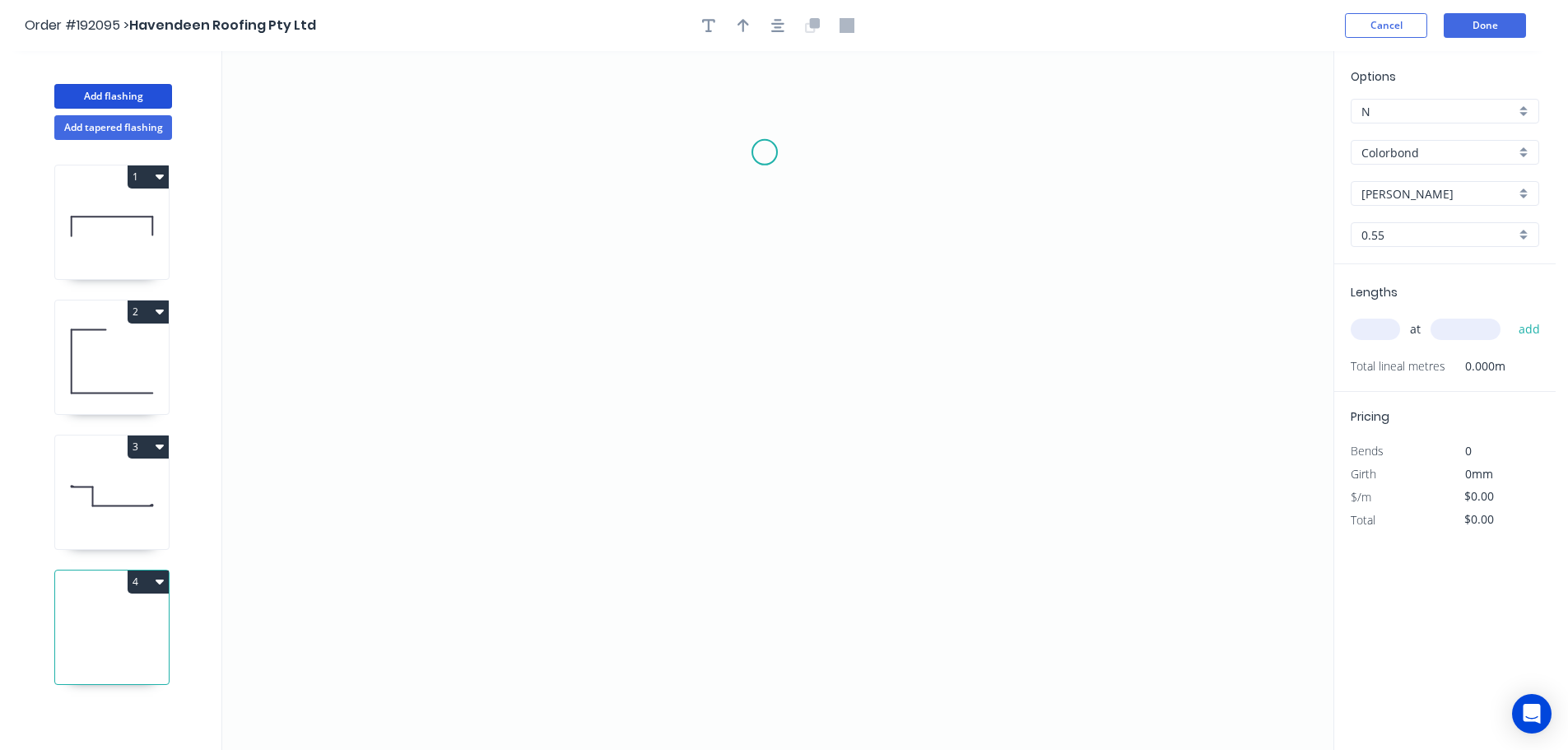
click at [764, 152] on icon "0" at bounding box center [777, 400] width 1111 height 699
click at [647, 148] on icon "0" at bounding box center [777, 400] width 1111 height 699
click at [651, 387] on icon "0 ?" at bounding box center [777, 400] width 1111 height 699
click at [887, 383] on icon "0 ? ?" at bounding box center [777, 400] width 1111 height 699
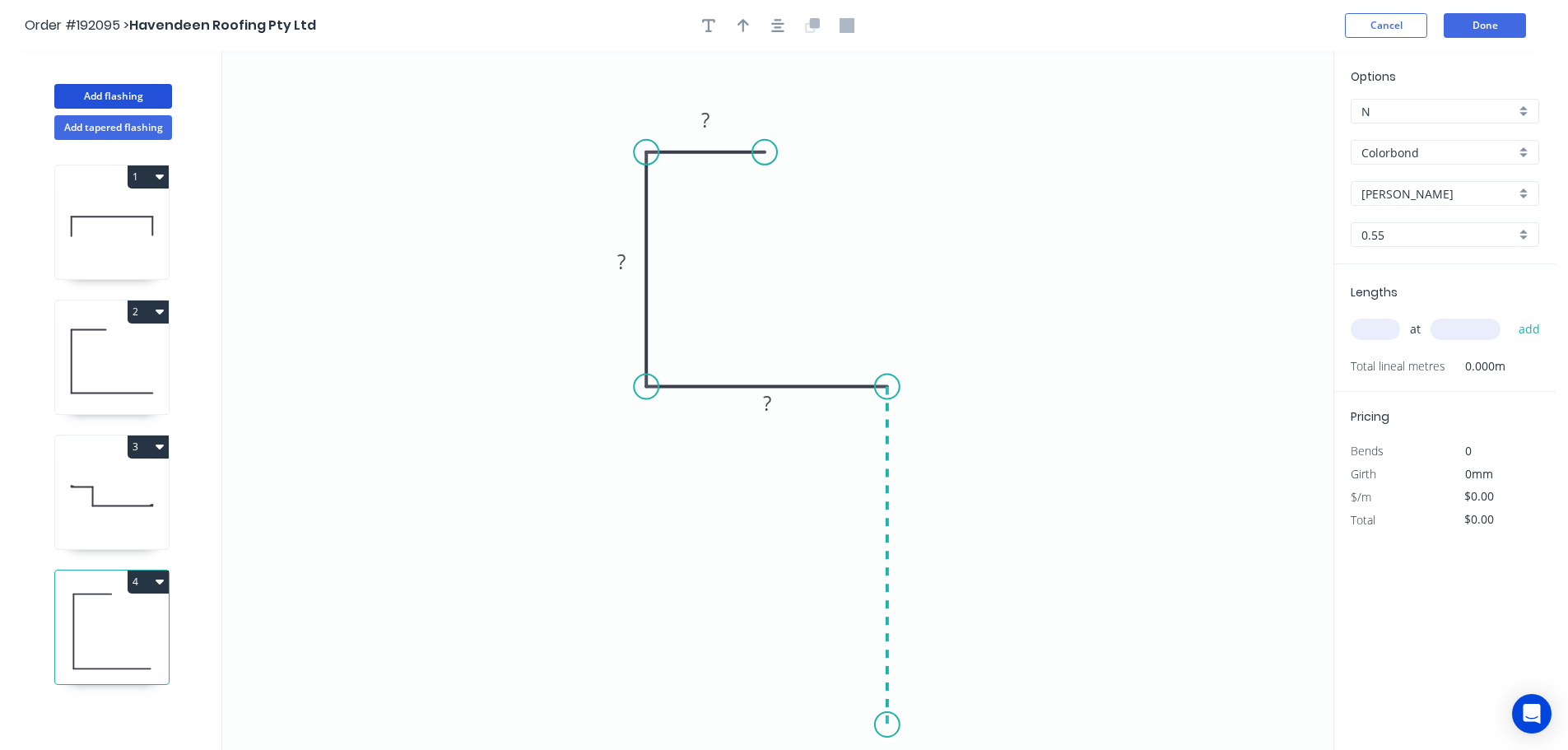
click at [892, 726] on icon "0 ? ? ?" at bounding box center [777, 400] width 1111 height 699
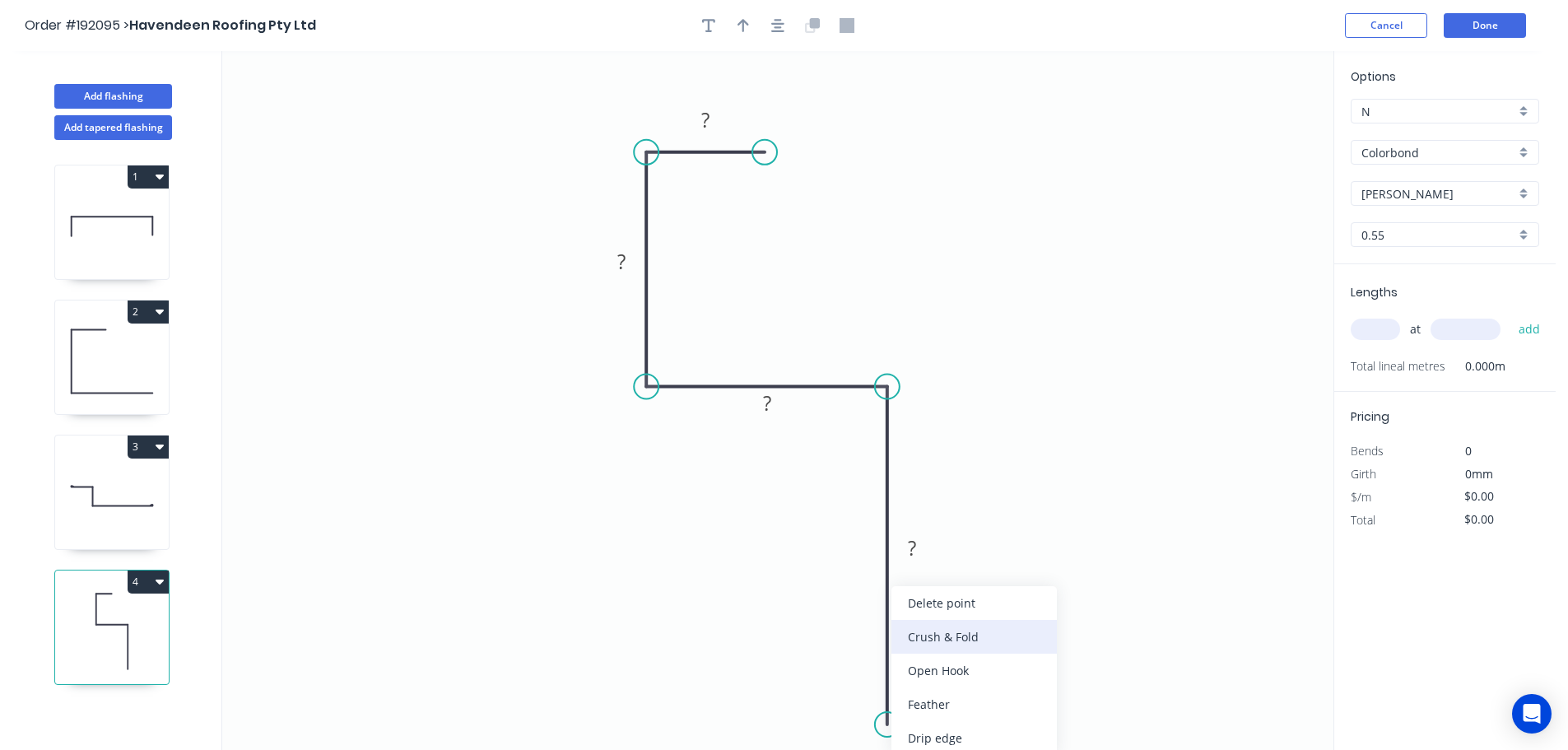
click at [928, 631] on div "Crush & Fold" at bounding box center [974, 637] width 166 height 34
click at [930, 705] on div "Flip bend" at bounding box center [969, 704] width 166 height 34
drag, startPoint x: 951, startPoint y: 691, endPoint x: 829, endPoint y: 707, distance: 123.0
click at [829, 707] on rect at bounding box center [798, 711] width 66 height 34
click at [815, 710] on tspan "10" at bounding box center [811, 712] width 23 height 27
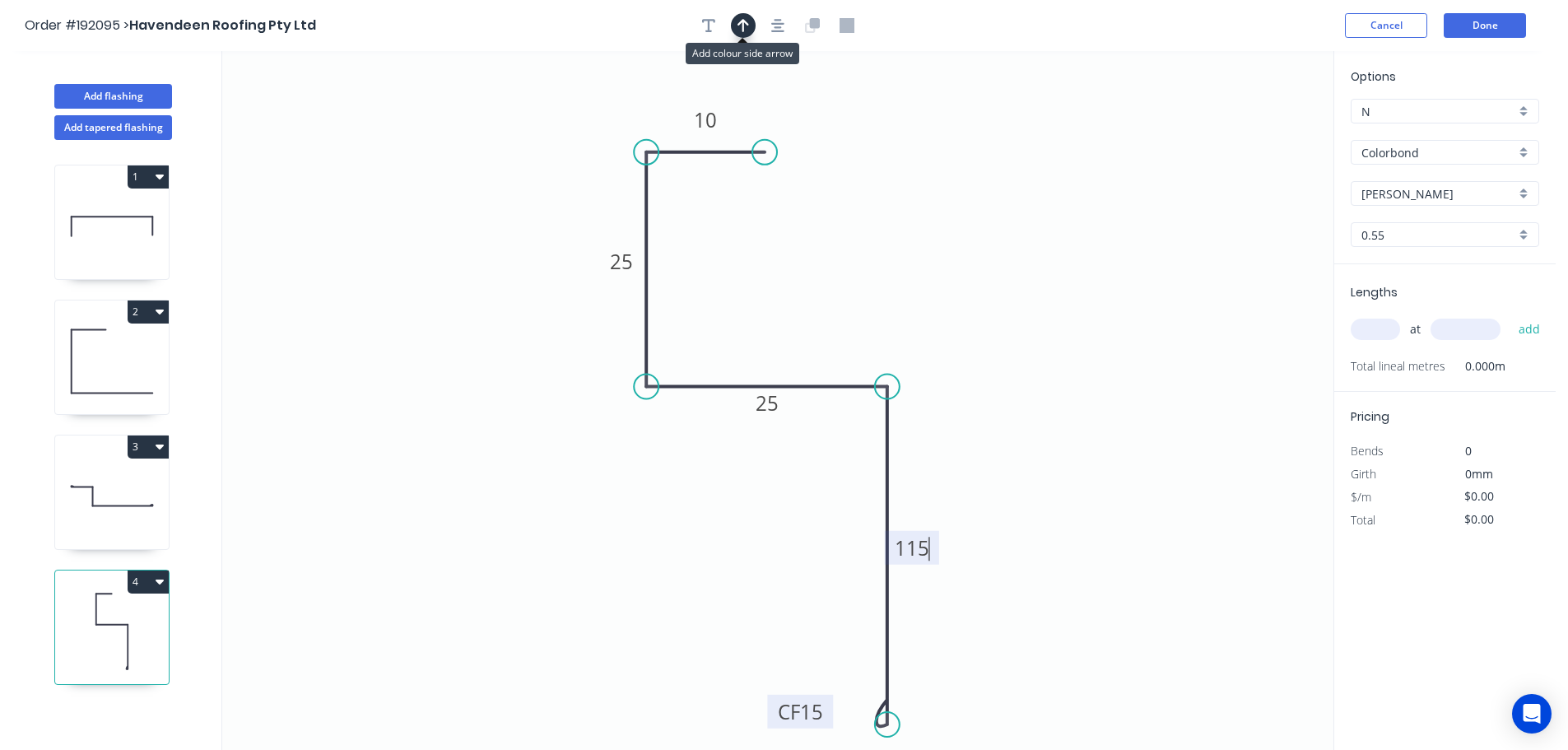
click at [741, 23] on icon "button" at bounding box center [743, 25] width 12 height 14
type input "$8.97"
click at [1254, 130] on icon at bounding box center [1250, 114] width 15 height 53
click at [1252, 130] on icon at bounding box center [1252, 111] width 15 height 53
drag, startPoint x: 1252, startPoint y: 130, endPoint x: 937, endPoint y: 258, distance: 340.0
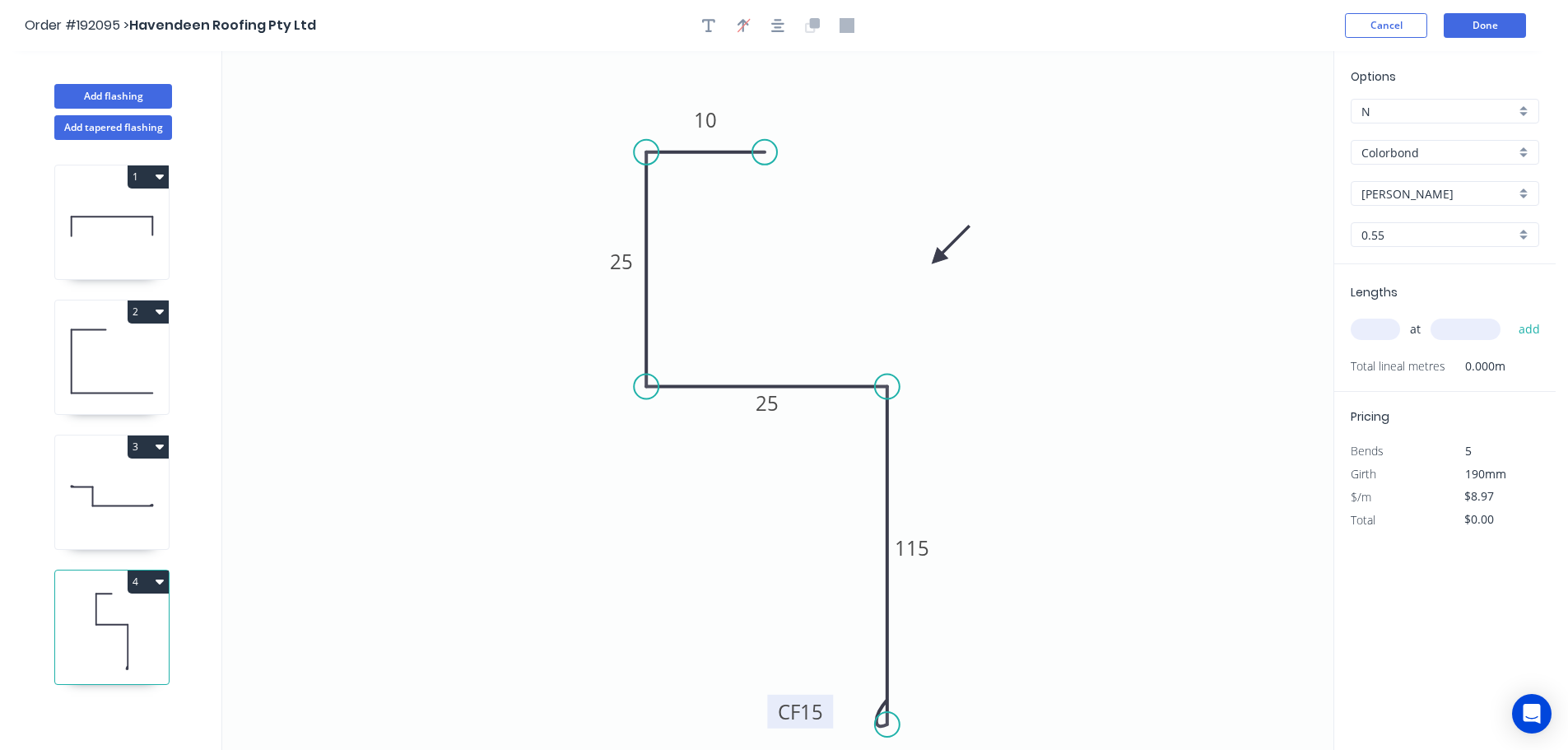
click at [937, 258] on icon at bounding box center [950, 245] width 48 height 48
click at [1372, 330] on input "text" at bounding box center [1375, 330] width 50 height 21
type input "1"
type input "1500"
click at [1510, 315] on button "add" at bounding box center [1530, 329] width 39 height 28
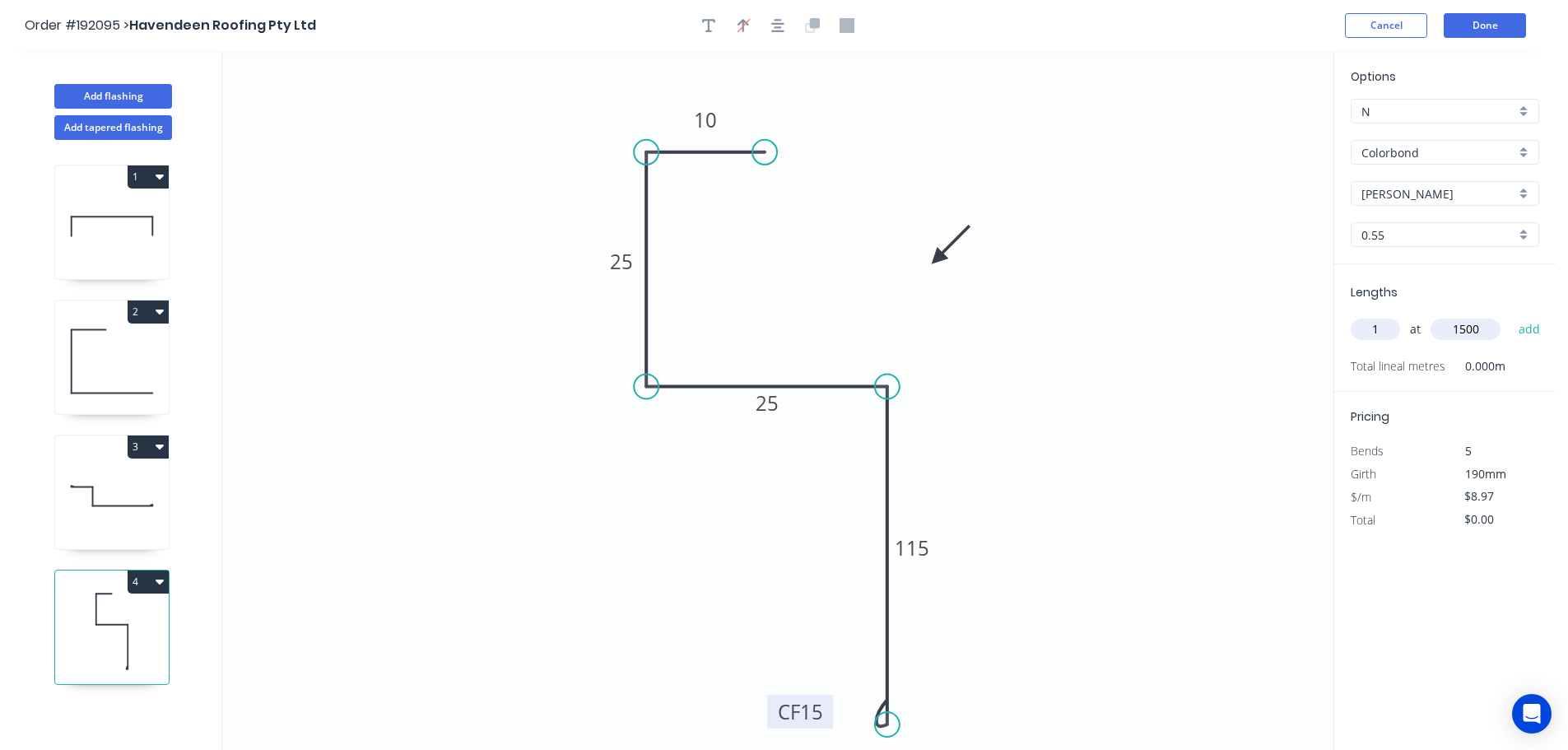
type input "$13.46"
click at [1475, 18] on button "Done" at bounding box center [1484, 25] width 82 height 24
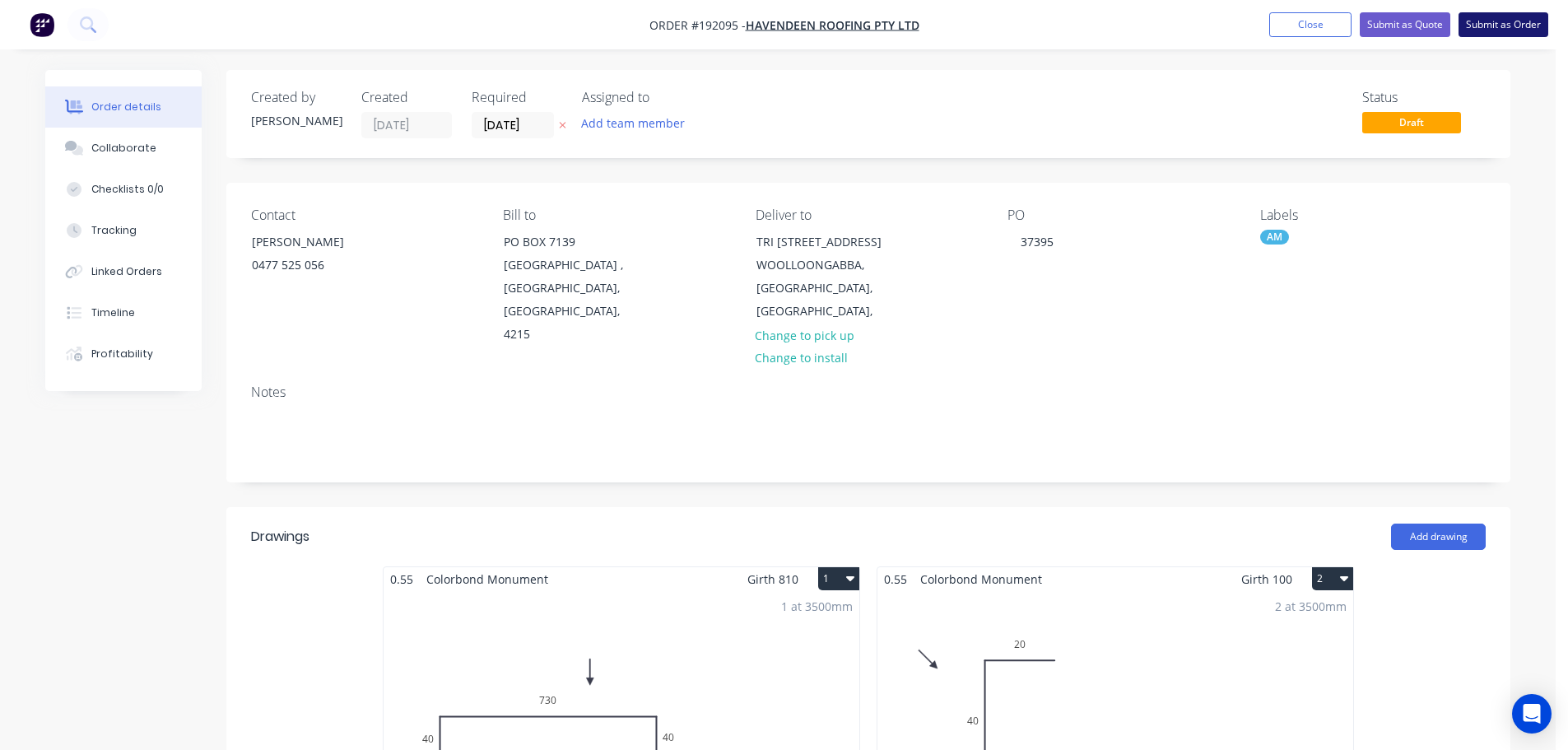
click at [1512, 27] on button "Submit as Order" at bounding box center [1504, 24] width 90 height 24
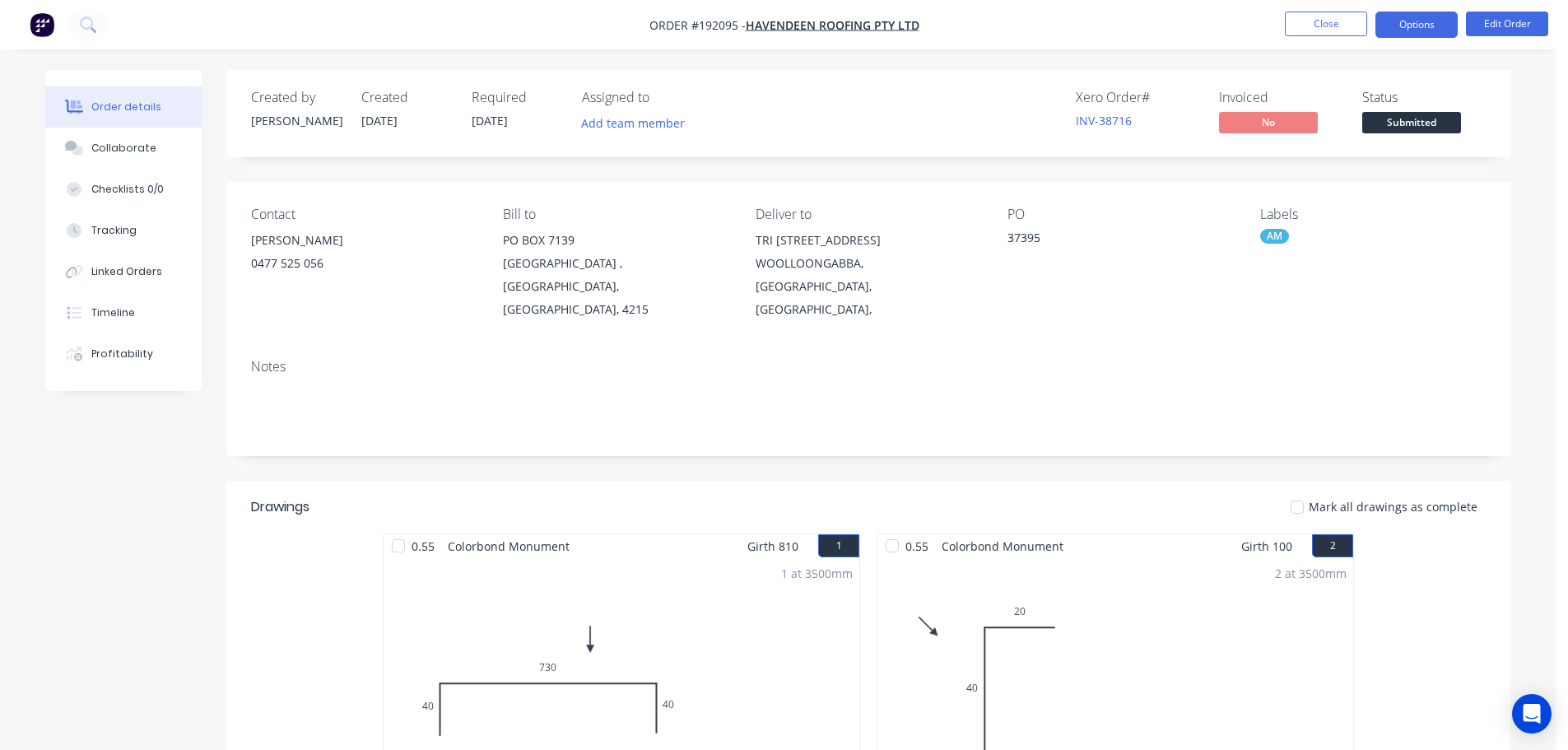
click at [1428, 21] on button "Options" at bounding box center [1416, 24] width 82 height 26
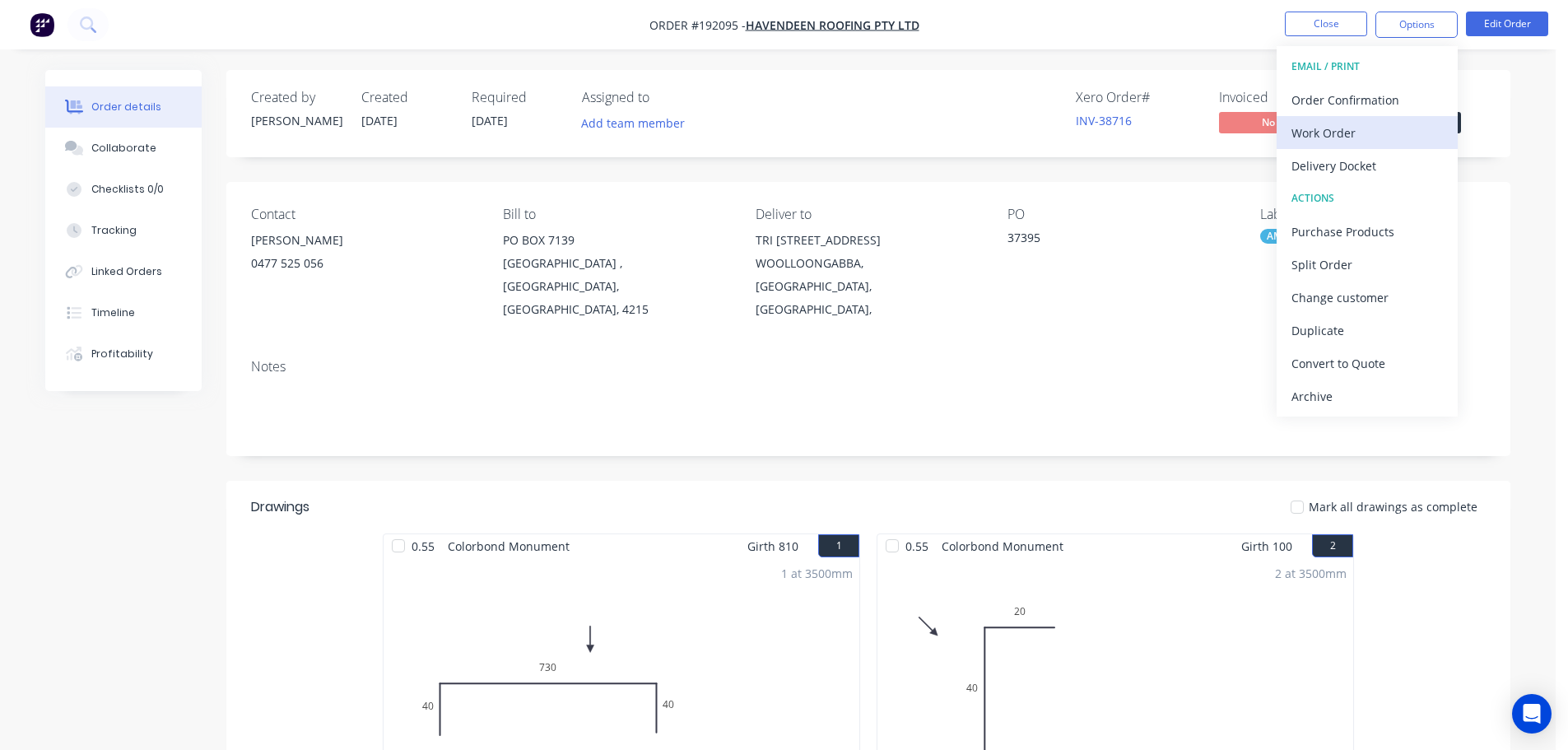
click at [1316, 137] on div "Work Order" at bounding box center [1366, 133] width 151 height 23
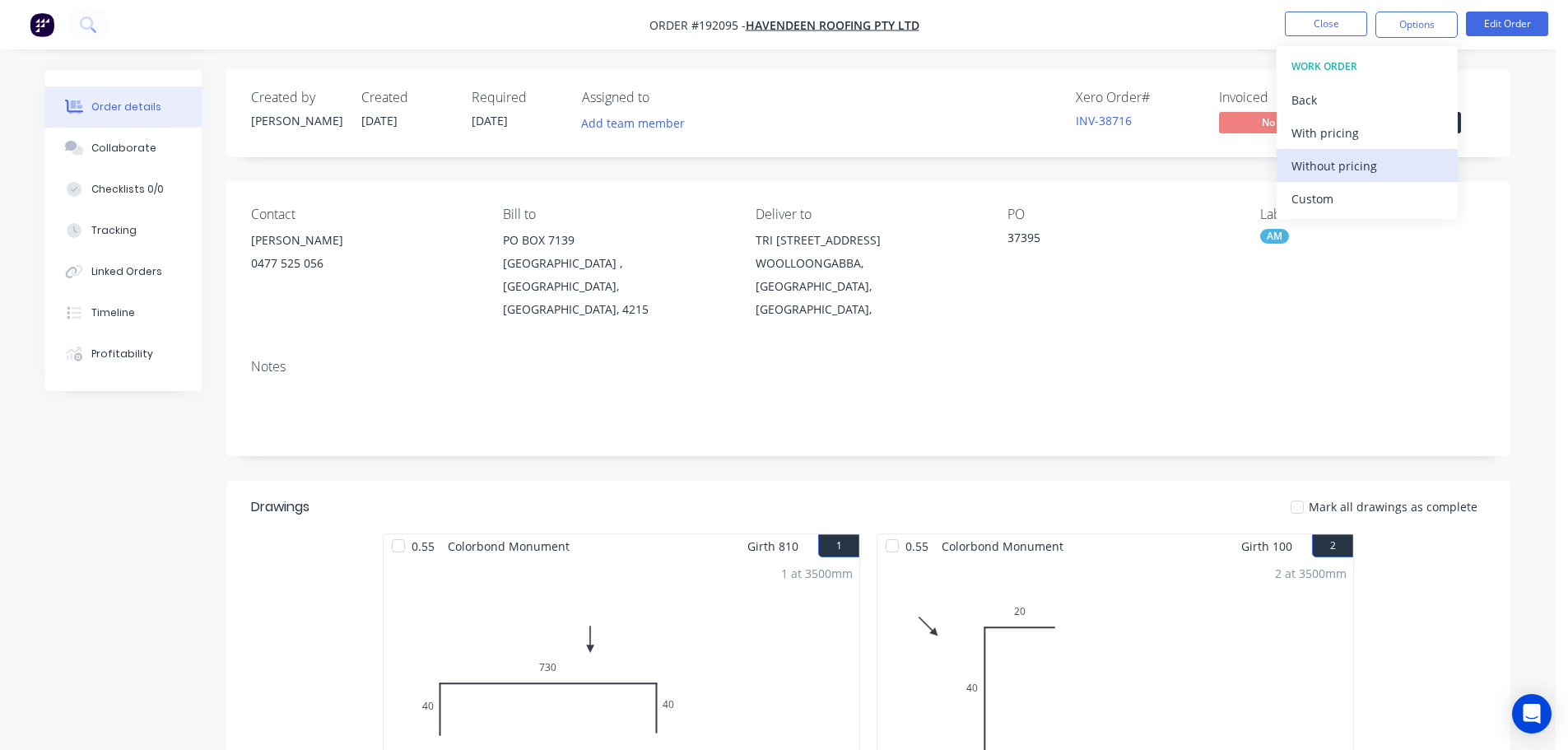
click at [1322, 160] on div "Without pricing" at bounding box center [1366, 166] width 151 height 23
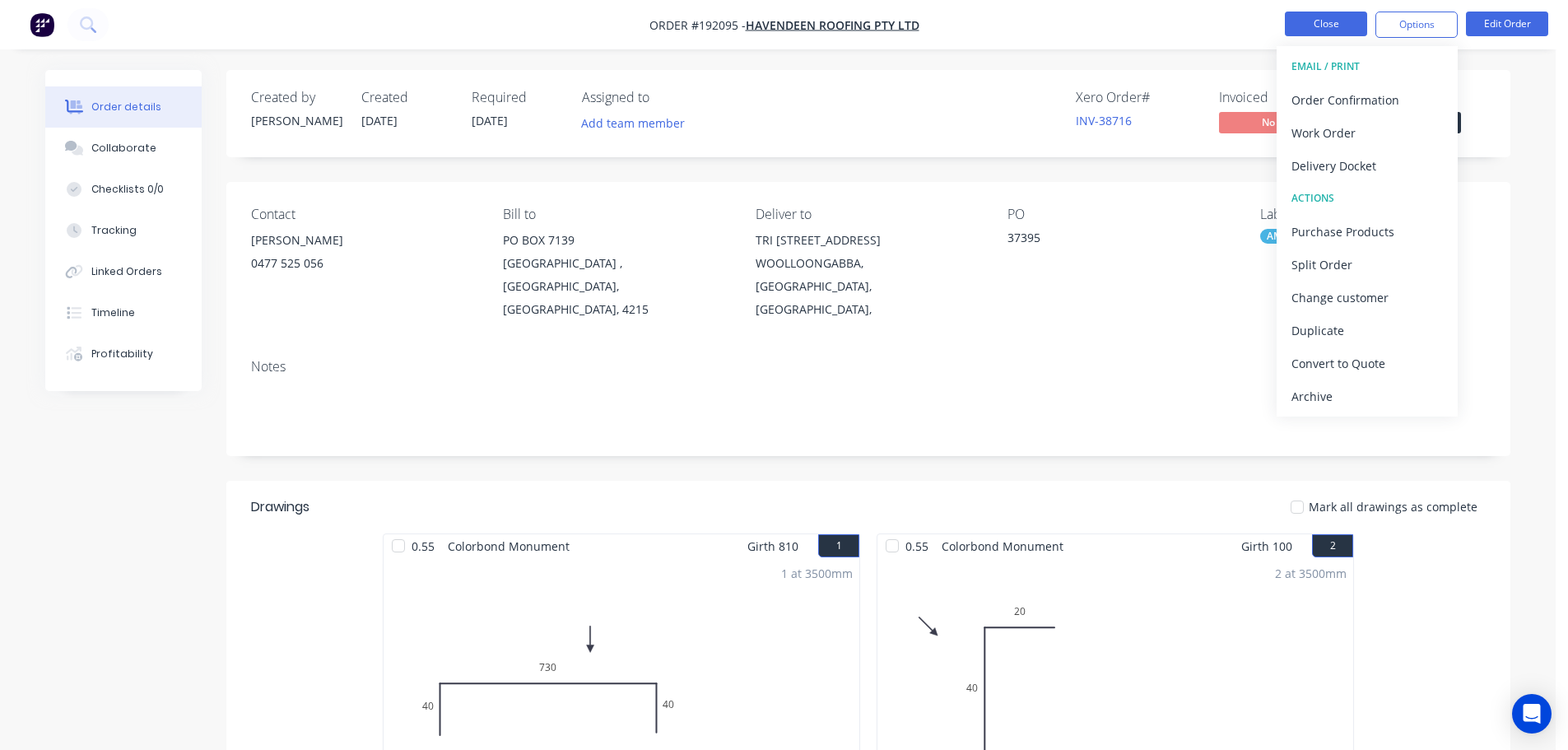
click at [1319, 27] on button "Close" at bounding box center [1326, 23] width 82 height 24
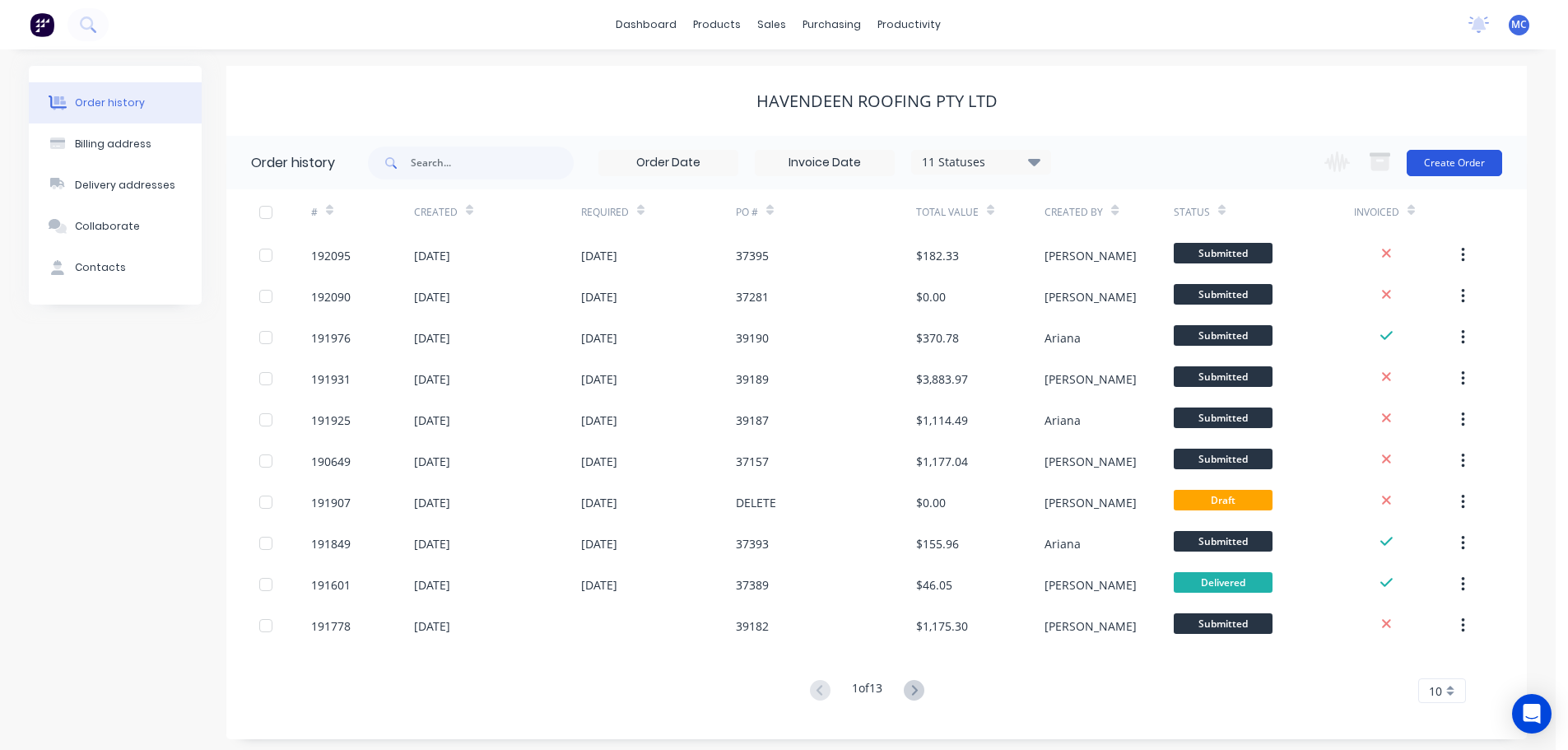
click at [1459, 156] on button "Create Order" at bounding box center [1455, 163] width 96 height 26
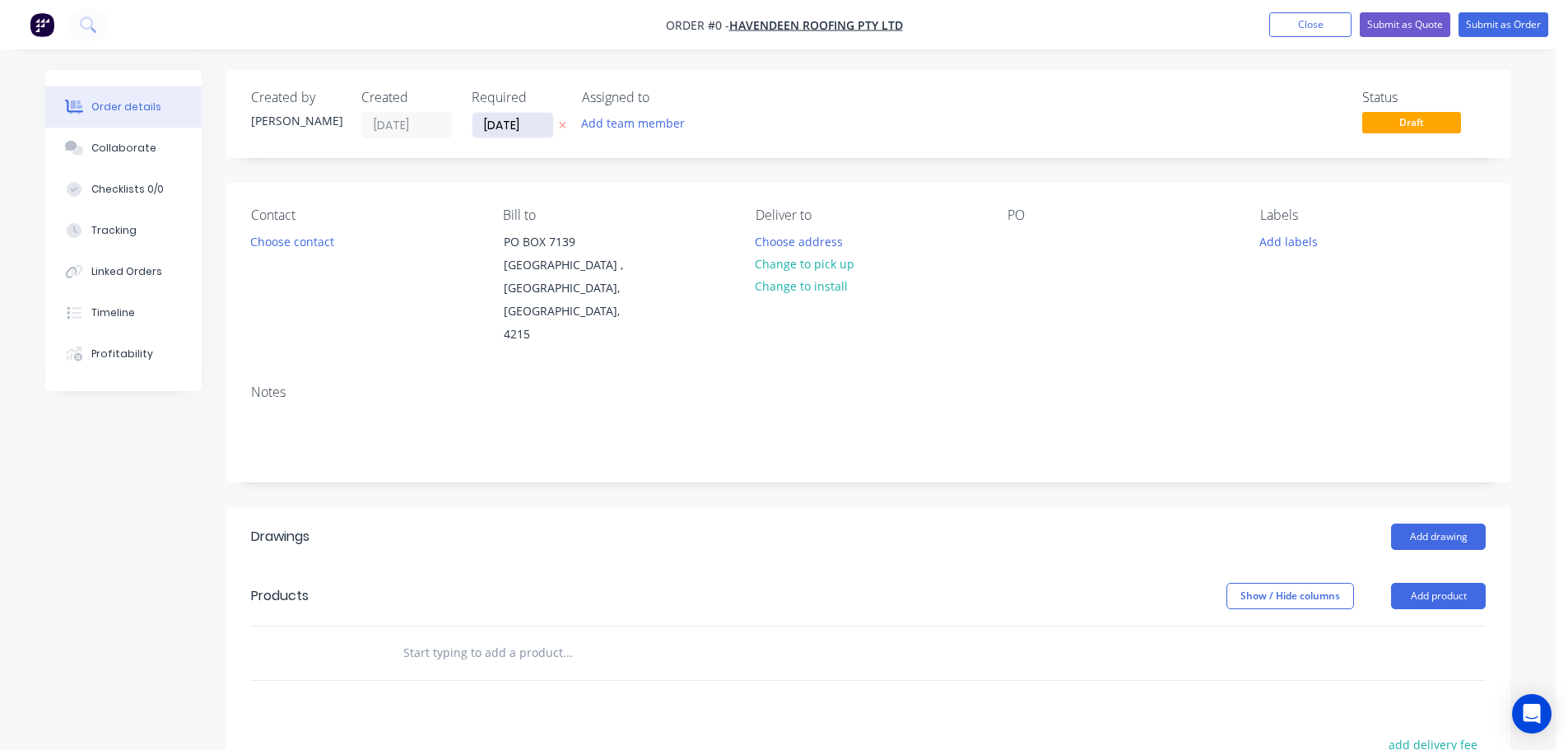
click at [501, 122] on input "[DATE]" at bounding box center [512, 125] width 81 height 24
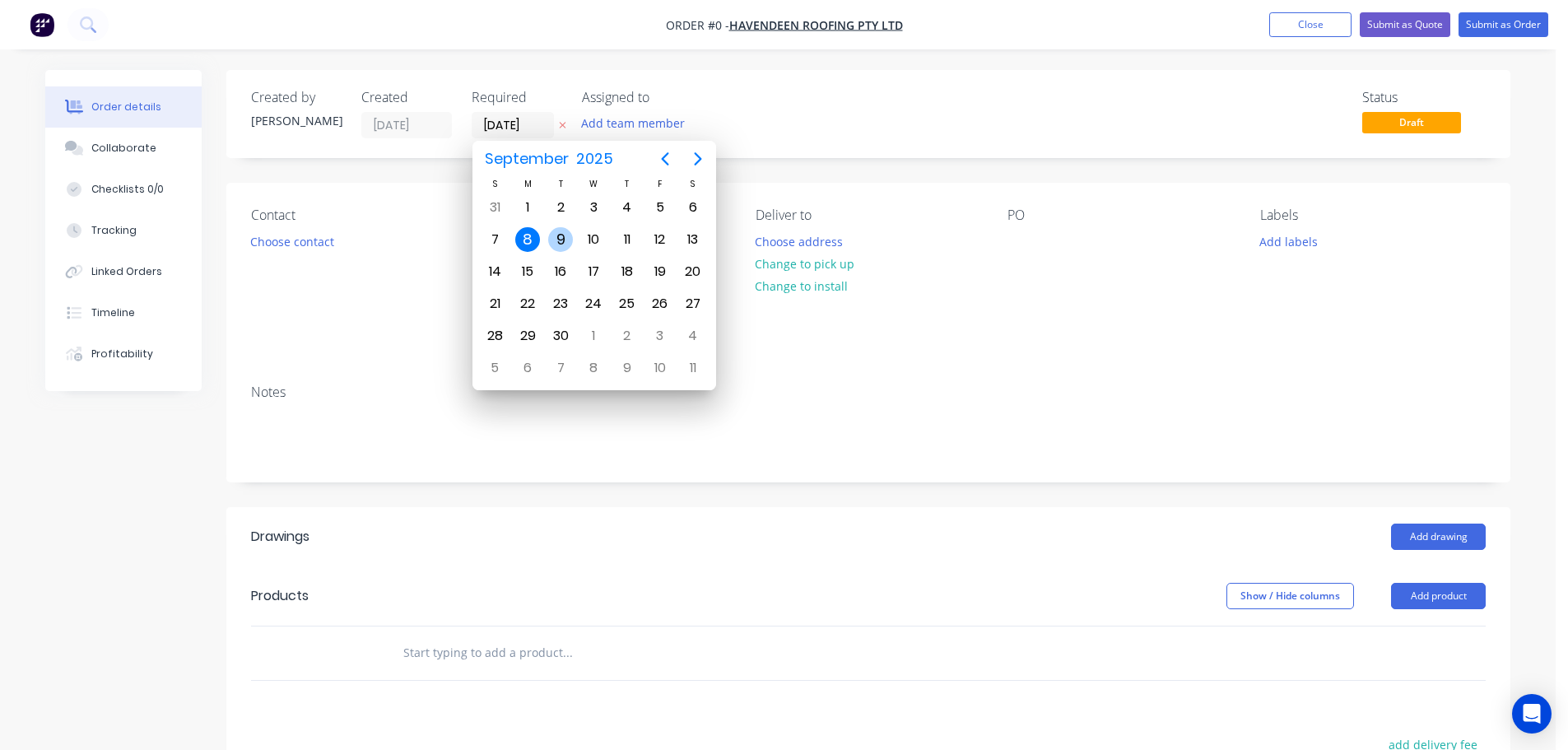
click at [556, 240] on div "9" at bounding box center [560, 239] width 24 height 24
type input "[DATE]"
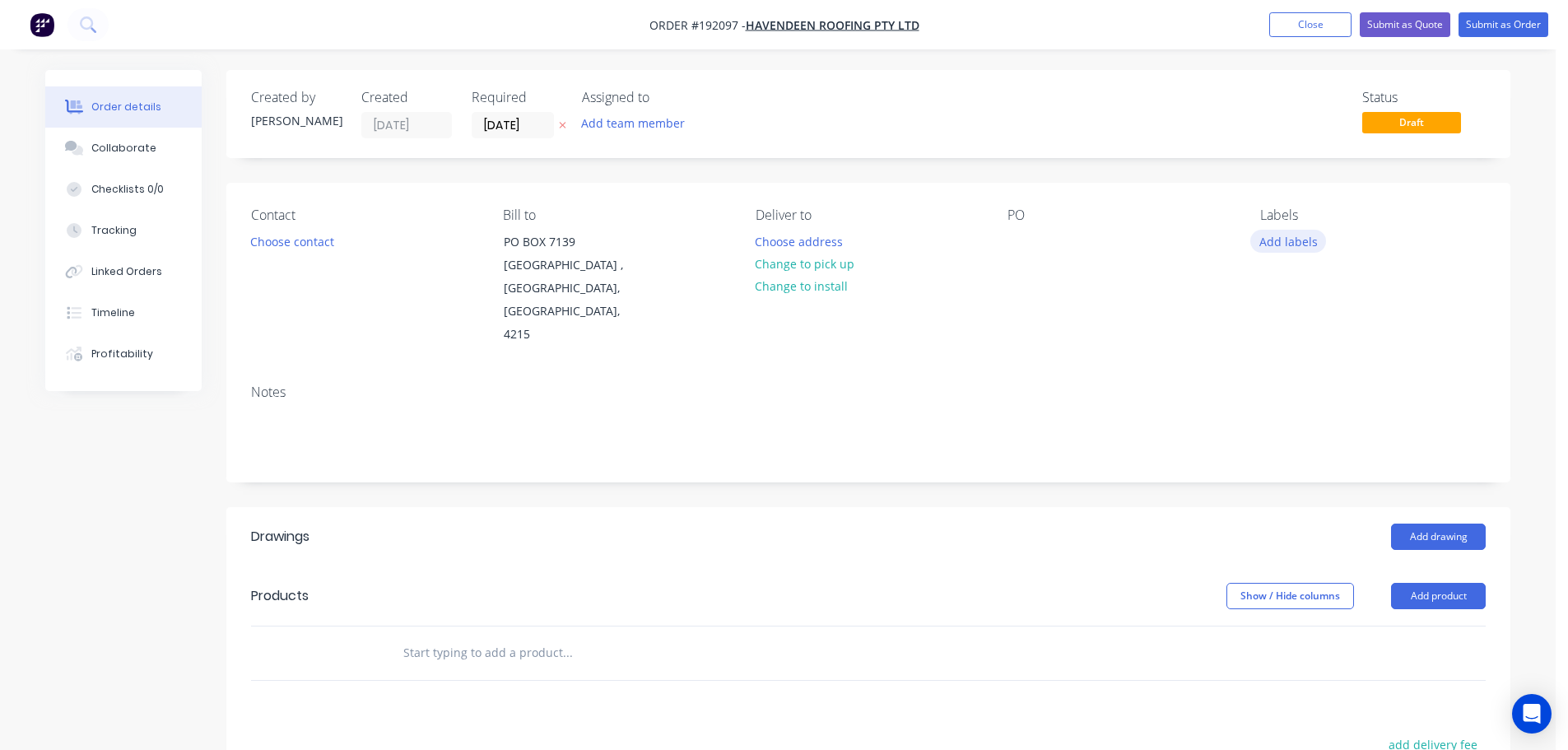
click at [1290, 245] on button "Add labels" at bounding box center [1288, 240] width 76 height 22
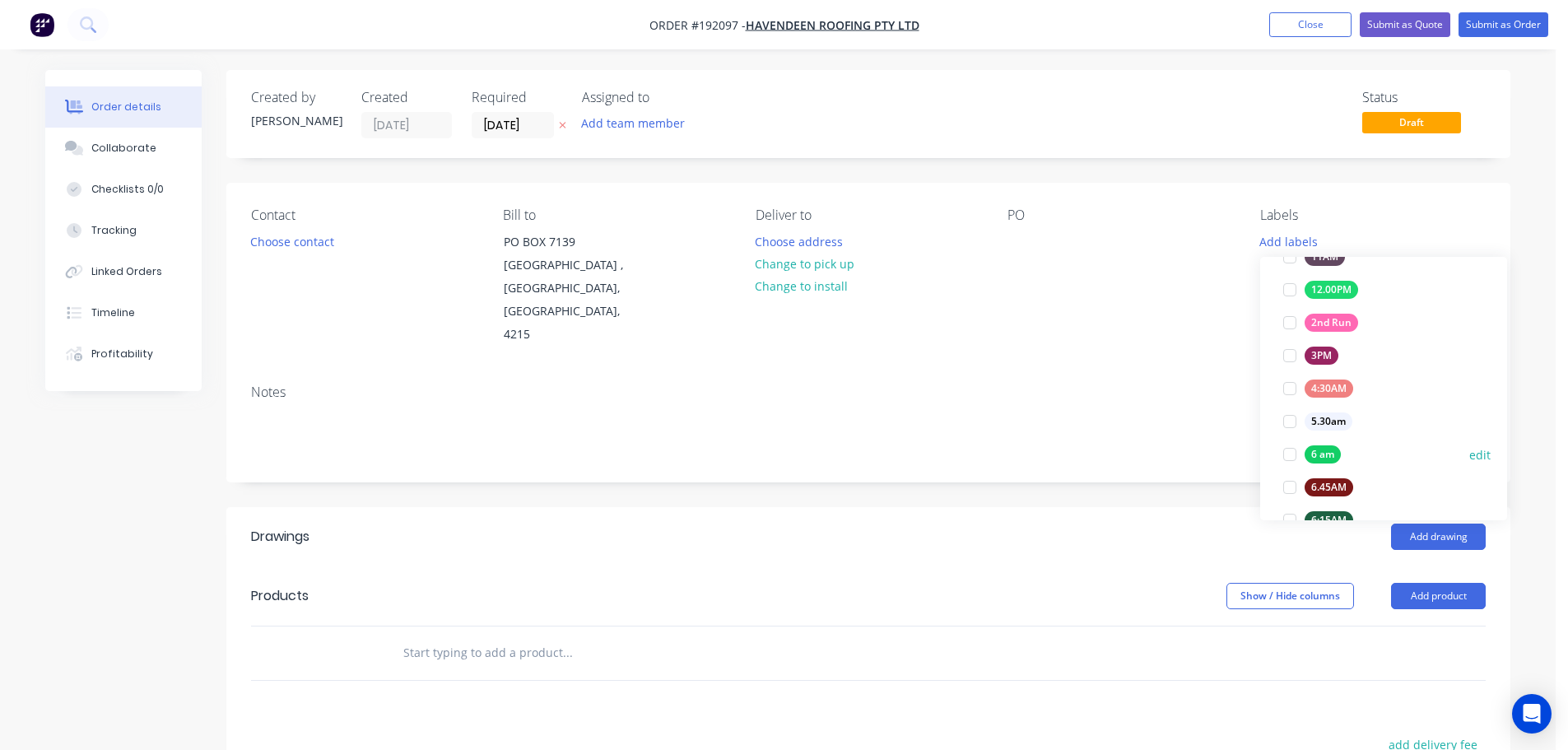
click at [1285, 456] on div at bounding box center [1290, 454] width 33 height 33
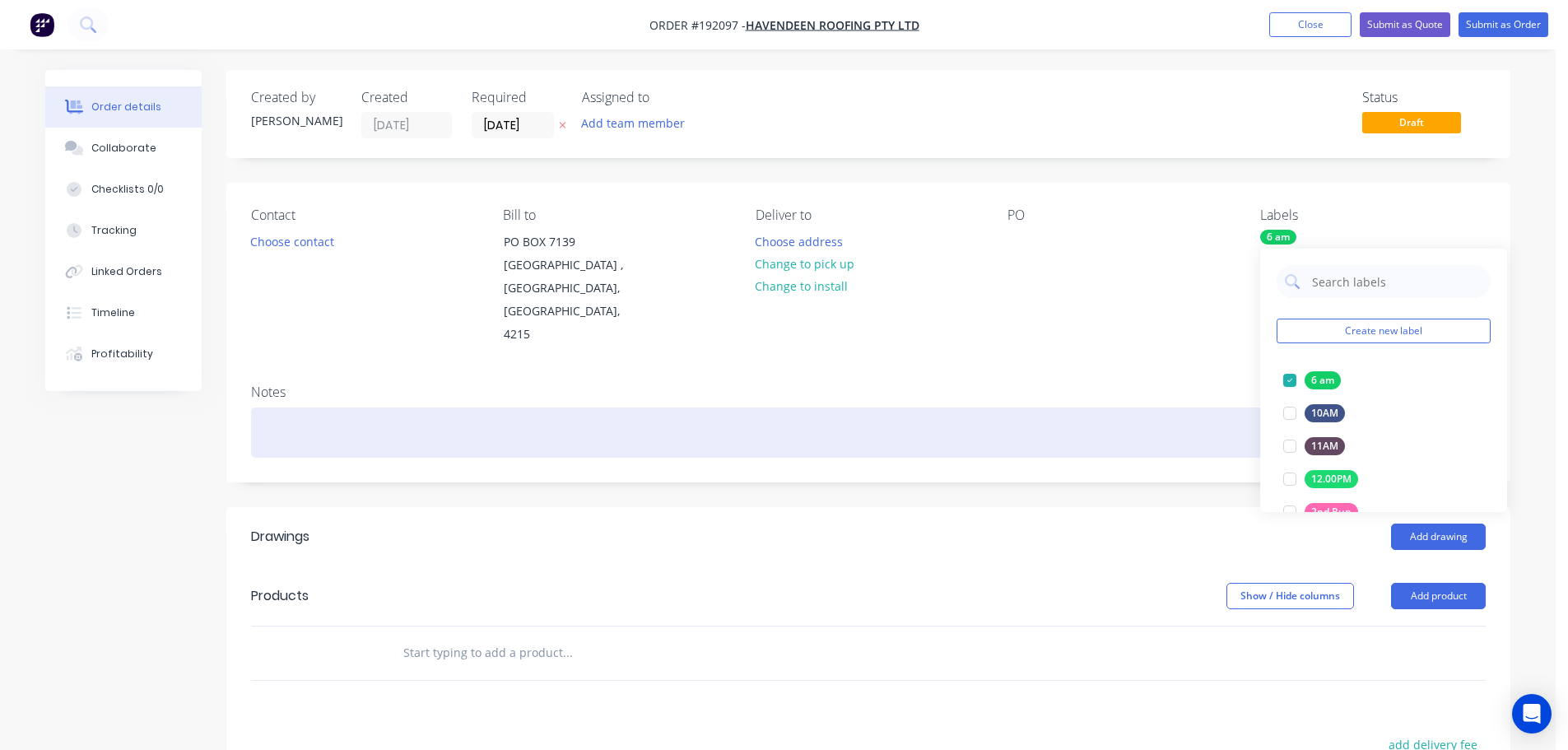
click at [1176, 408] on div at bounding box center [868, 432] width 1235 height 50
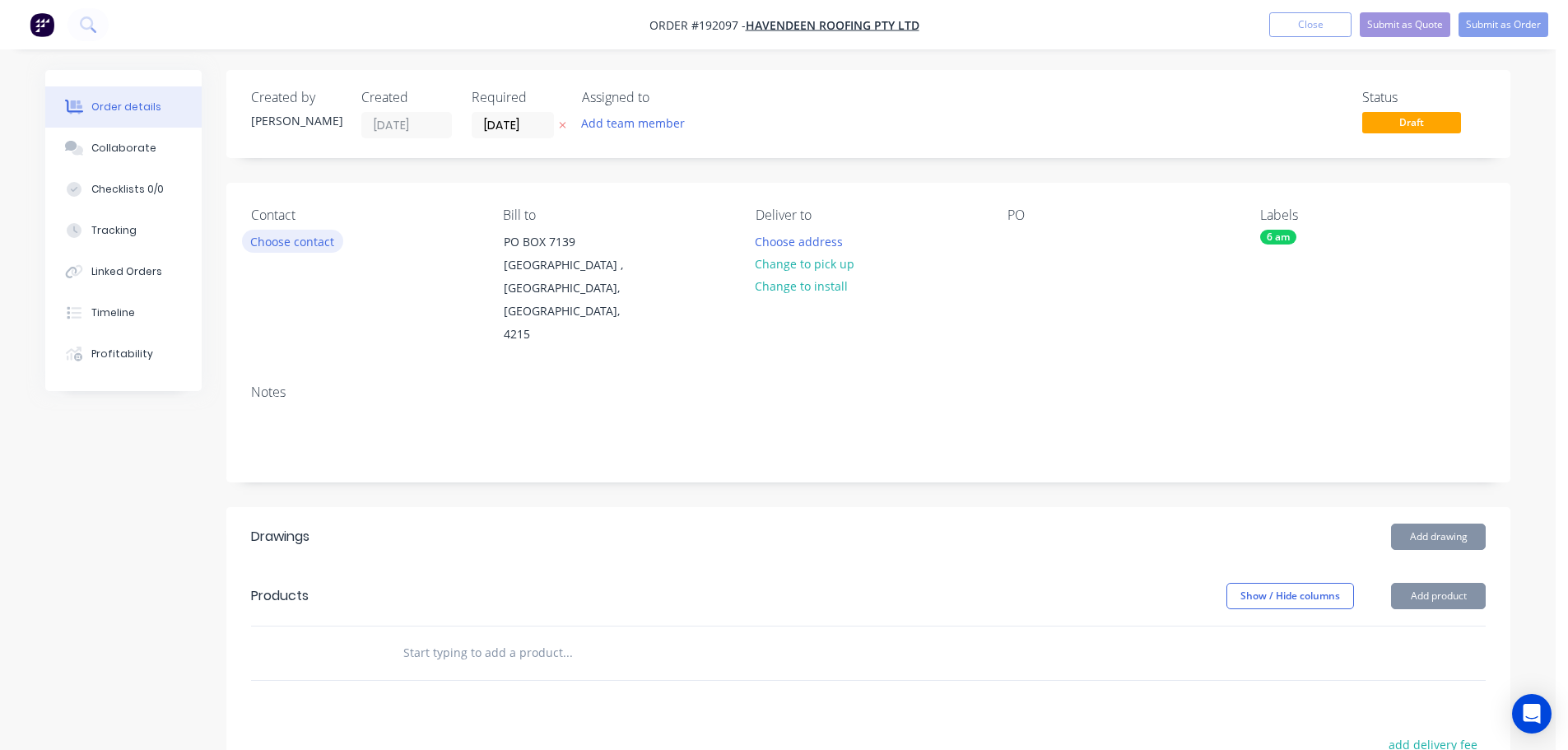
click at [290, 240] on button "Choose contact" at bounding box center [293, 240] width 101 height 22
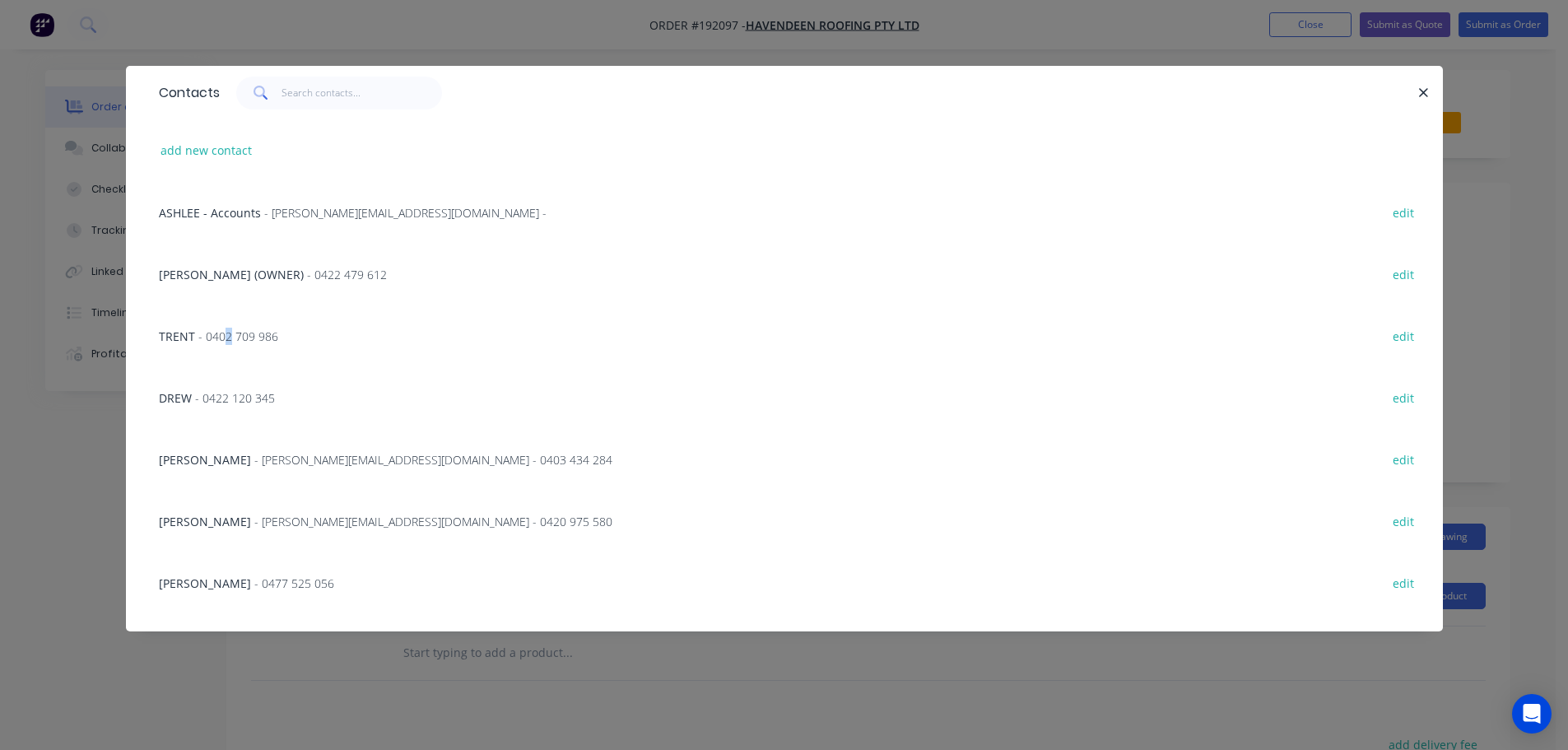
click at [223, 329] on span "- 0402 709 986" at bounding box center [238, 336] width 80 height 16
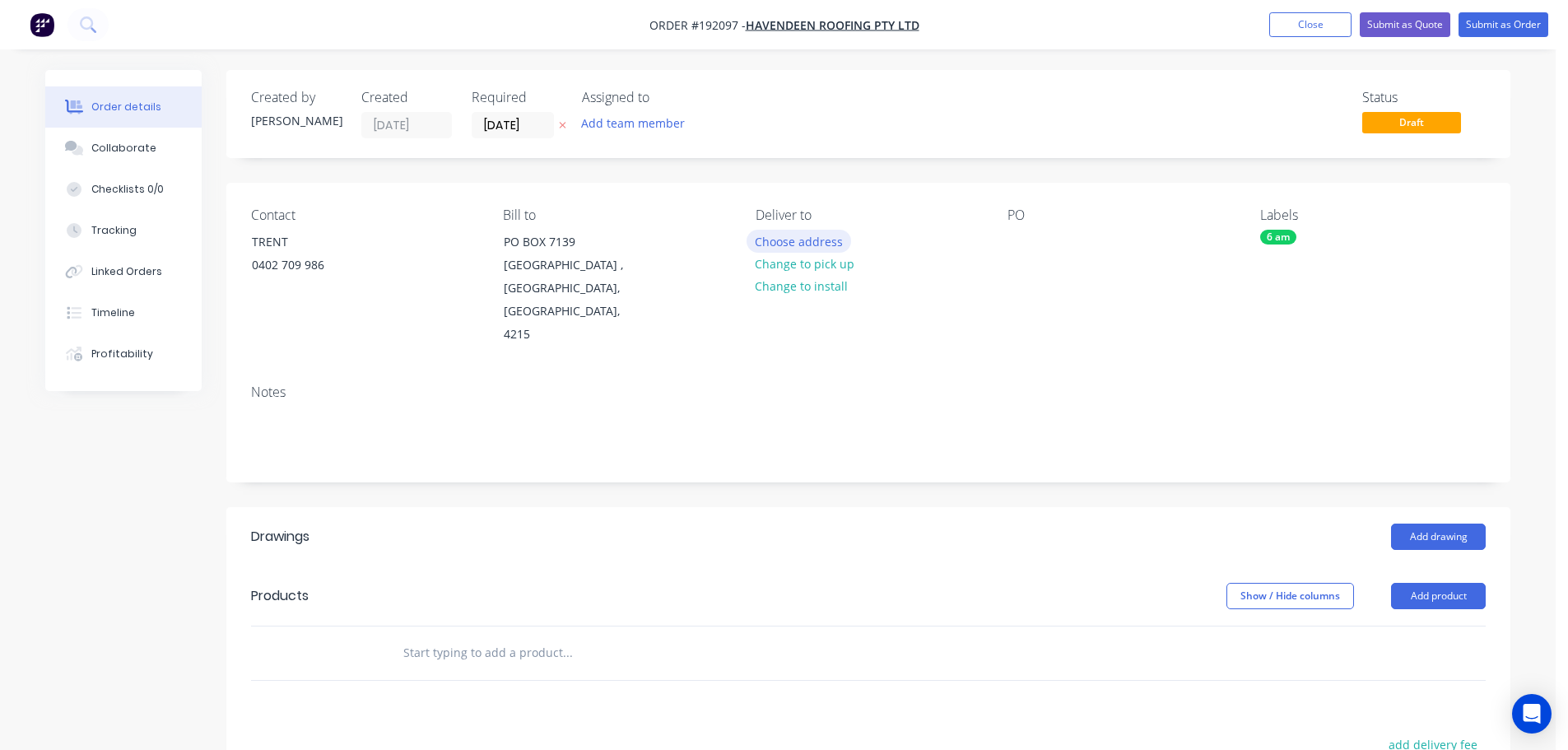
click at [804, 239] on button "Choose address" at bounding box center [800, 240] width 105 height 22
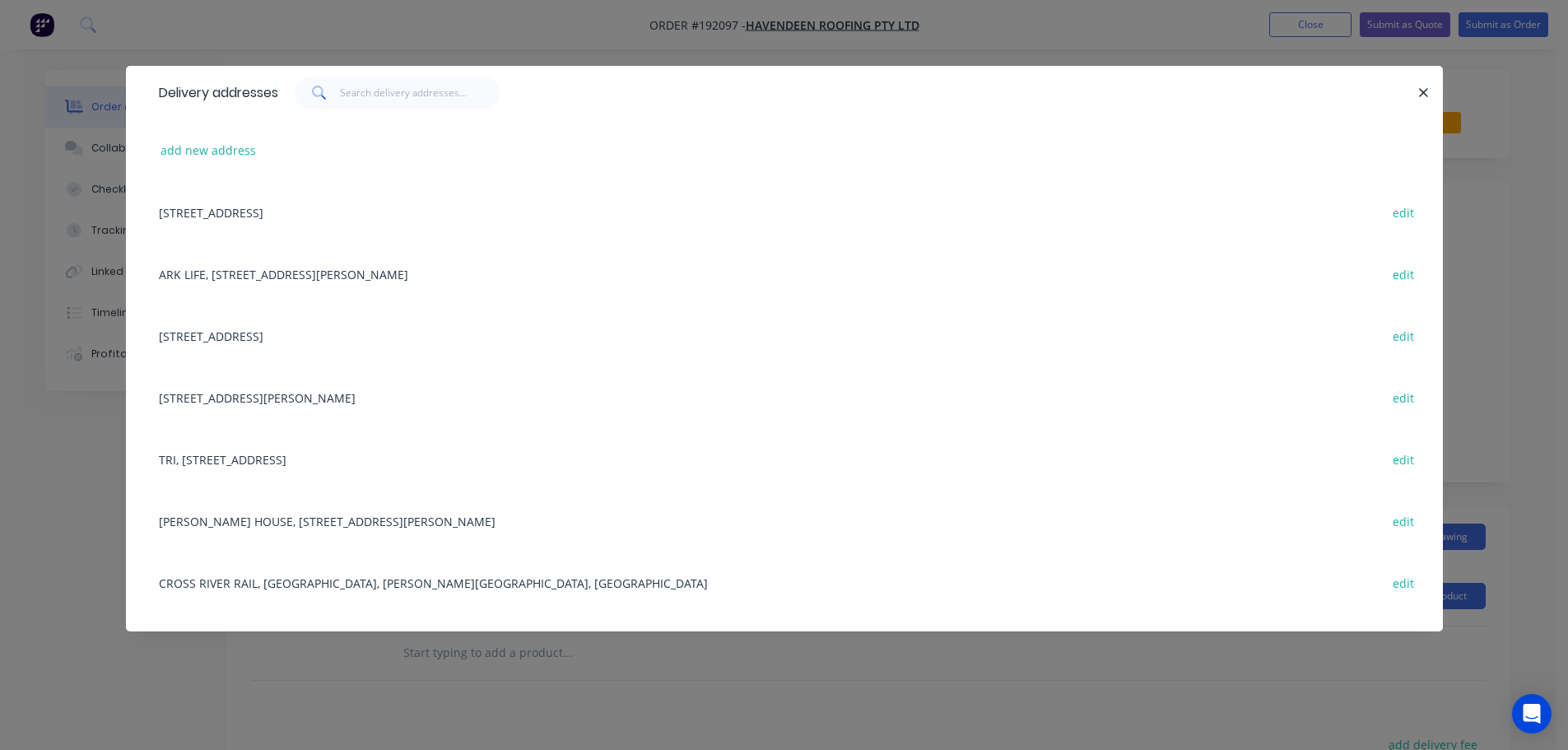
click at [306, 584] on div "CROSS RIVER RAIL, [GEOGRAPHIC_DATA], [PERSON_NAME][GEOGRAPHIC_DATA], [GEOGRAPHI…" at bounding box center [784, 582] width 1268 height 61
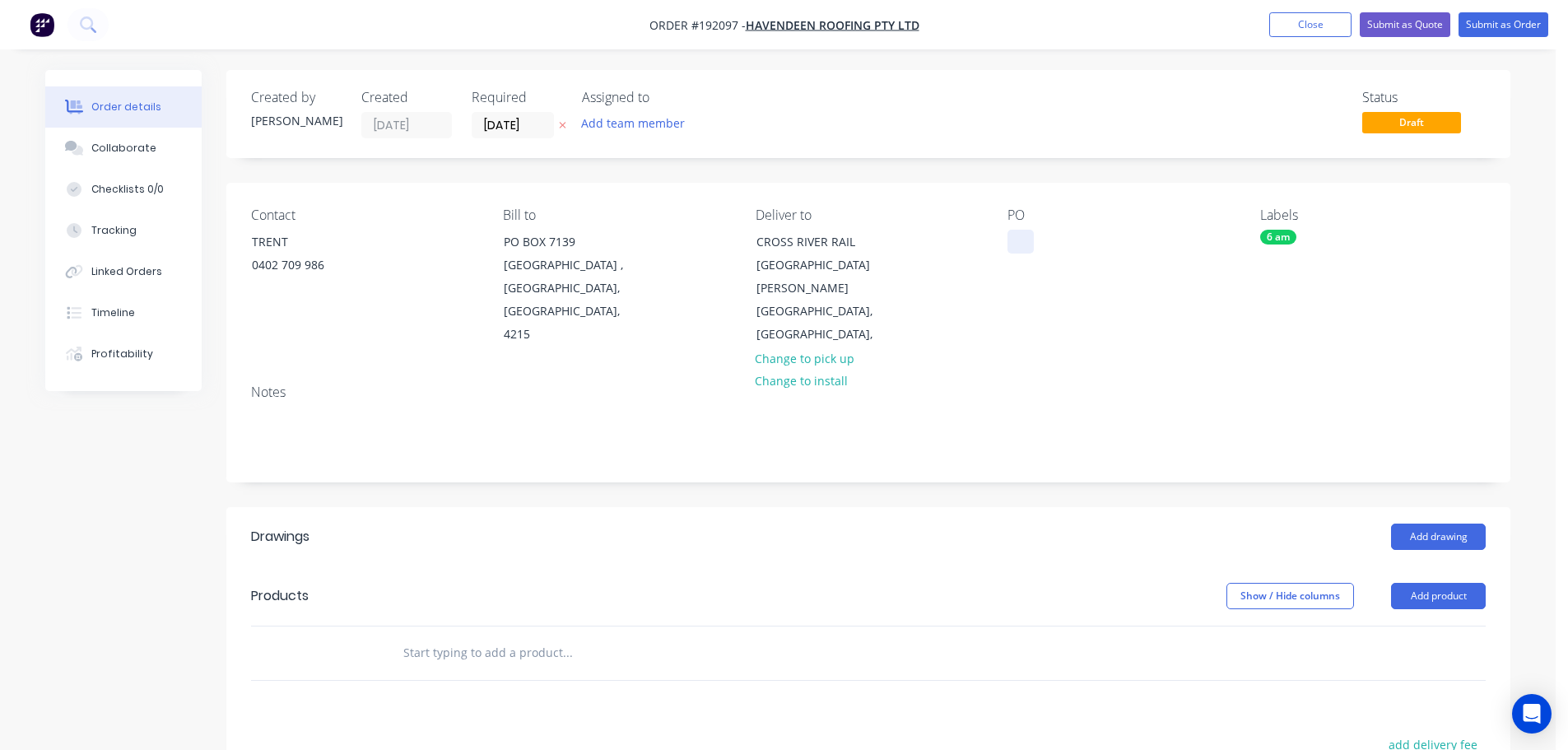
click at [1026, 237] on div at bounding box center [1020, 241] width 26 height 23
click at [1445, 524] on button "Add drawing" at bounding box center [1437, 536] width 95 height 26
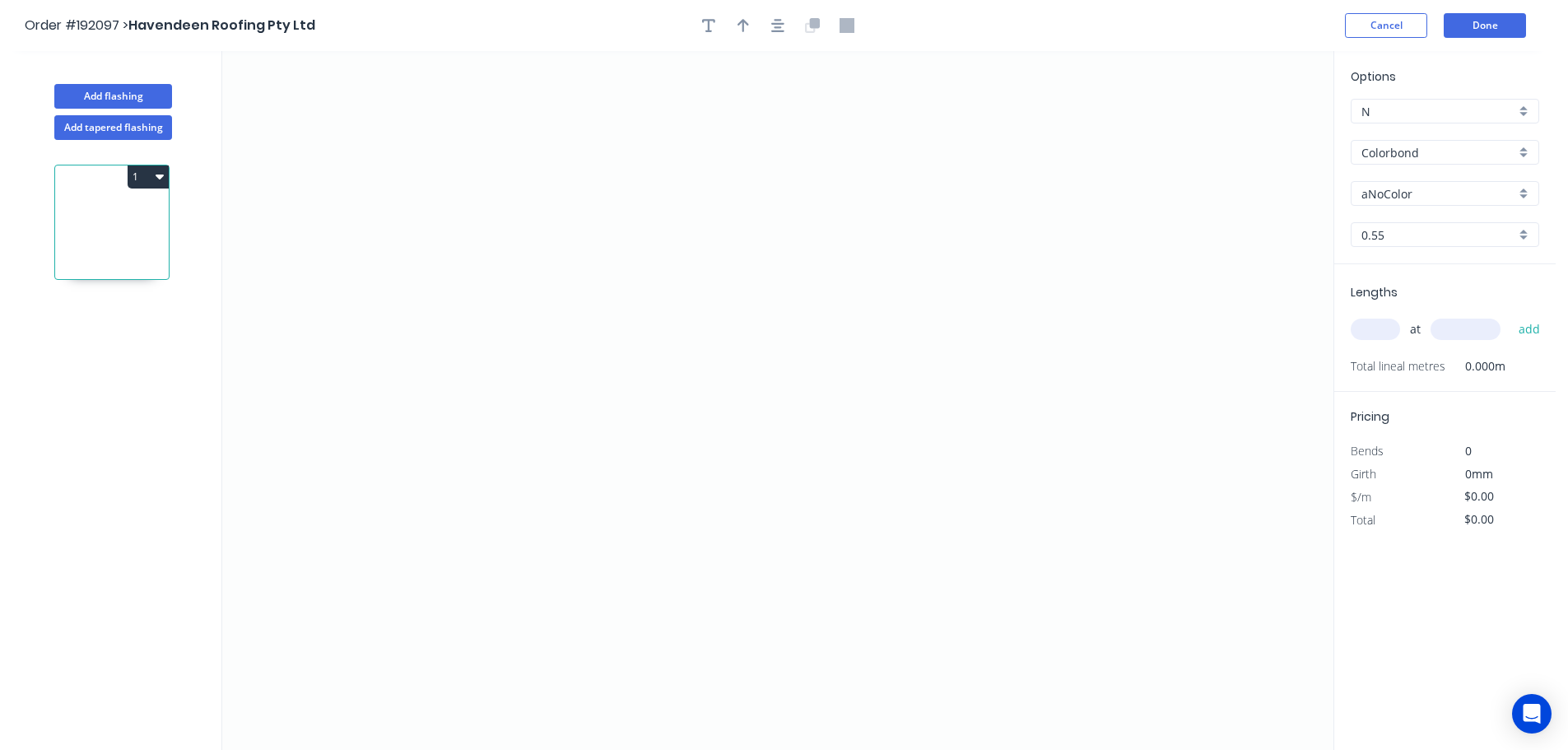
click at [1398, 155] on input "Colorbond" at bounding box center [1438, 153] width 154 height 18
click at [1399, 296] on div "Zincalume" at bounding box center [1445, 296] width 187 height 29
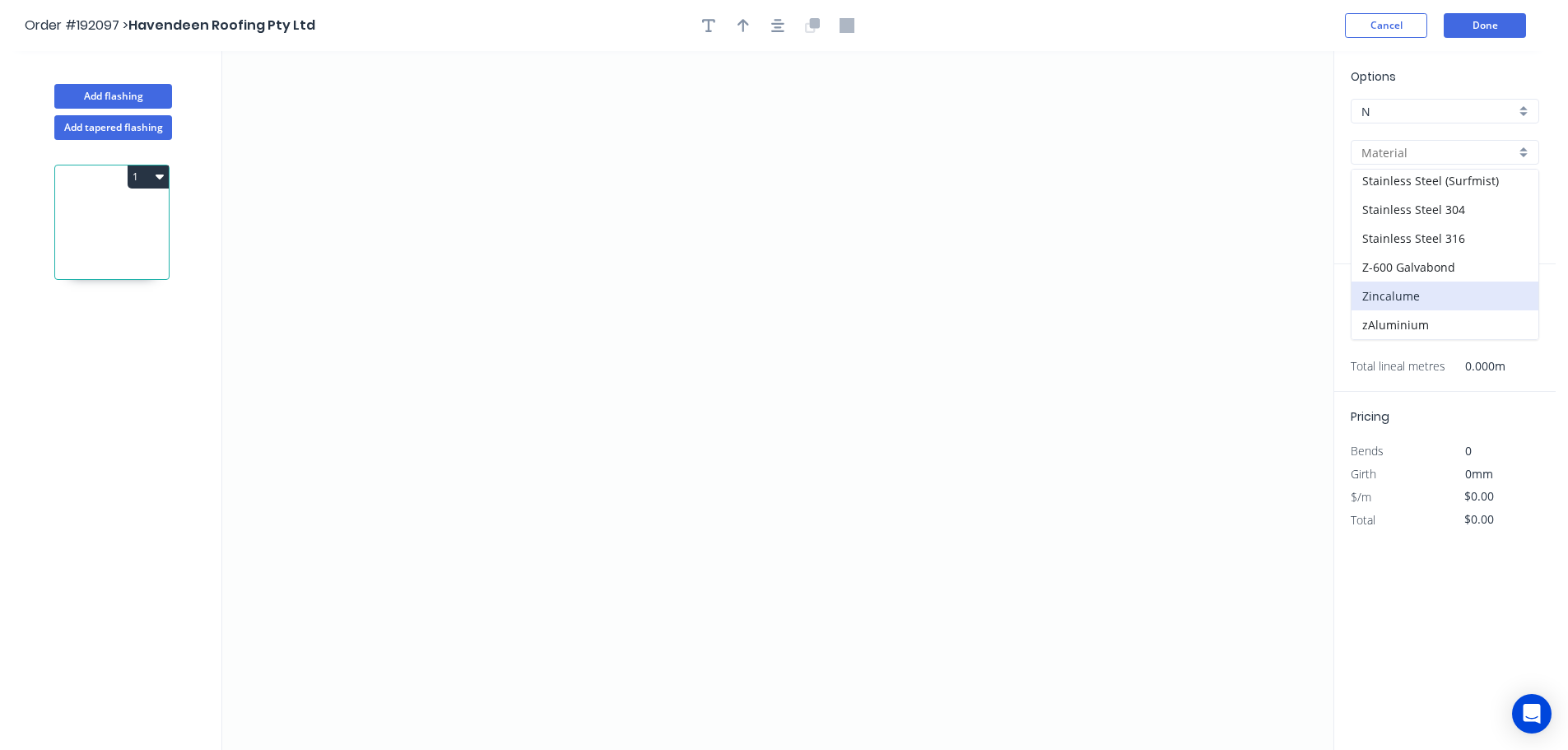
type input "Zincalume"
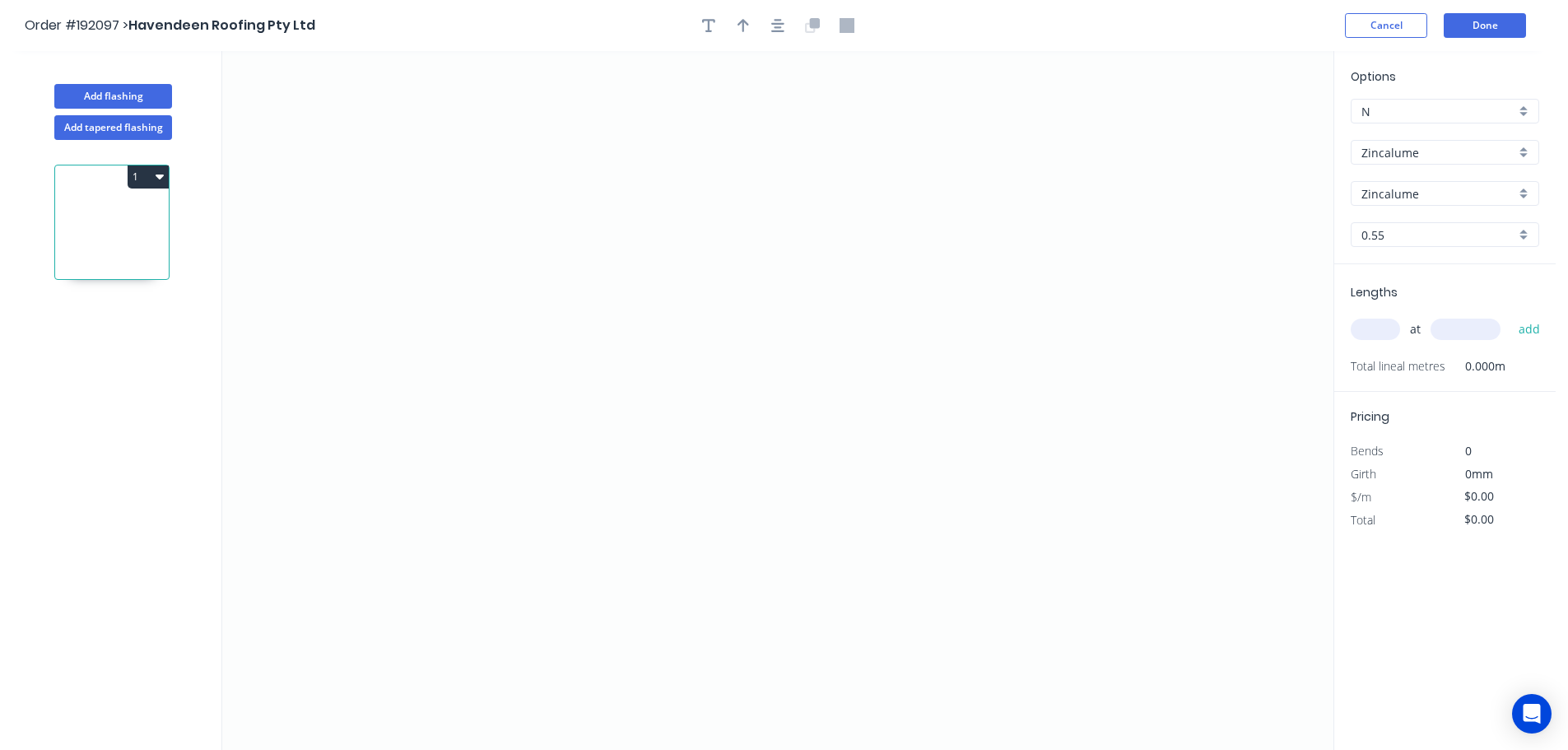
click at [1375, 232] on input "0.55" at bounding box center [1438, 235] width 154 height 18
click at [1371, 292] on div "0.8" at bounding box center [1445, 296] width 187 height 29
type input "0.8"
click at [1374, 330] on input "text" at bounding box center [1375, 330] width 50 height 21
type input "20"
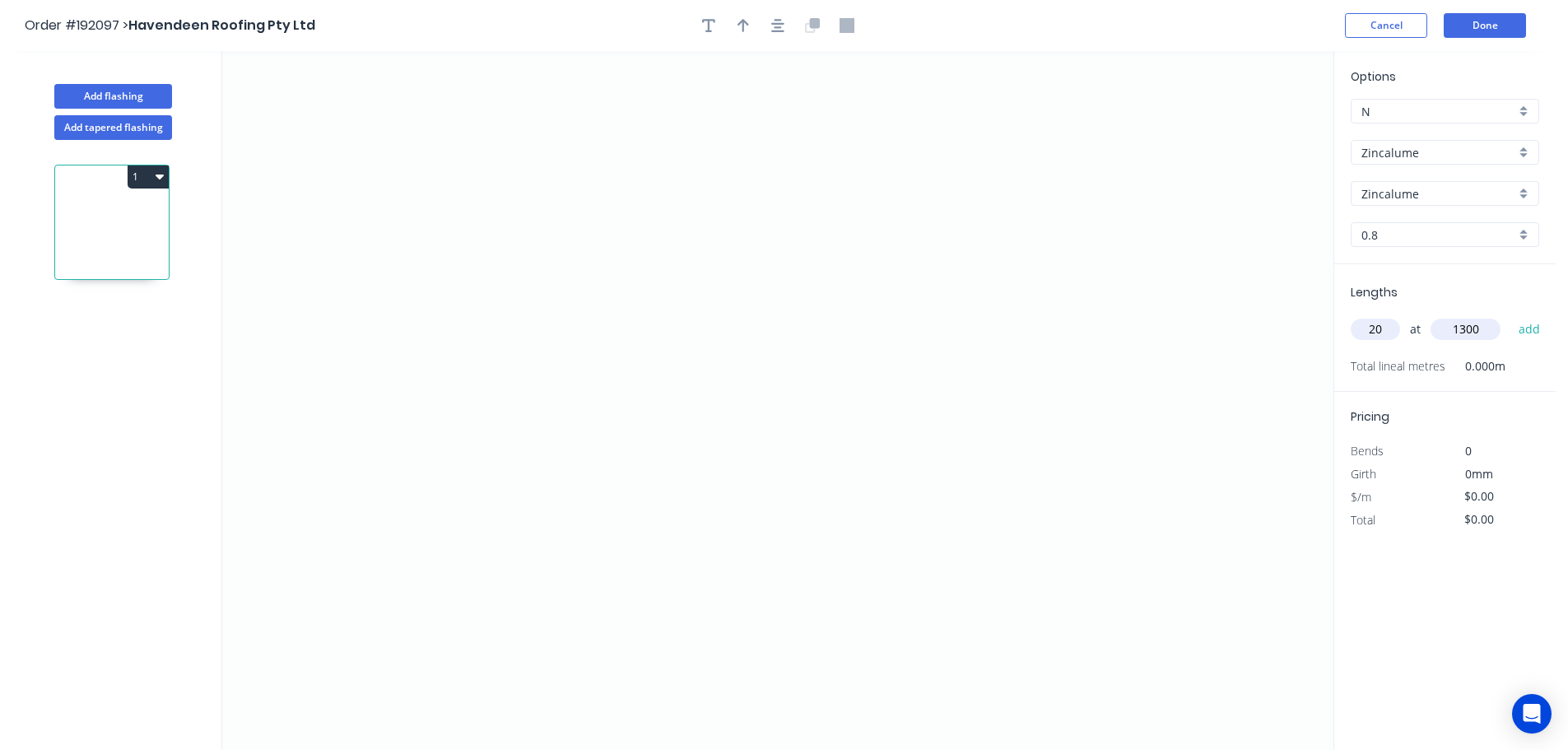
type input "1300"
click at [1510, 315] on button "add" at bounding box center [1530, 329] width 39 height 28
drag, startPoint x: 569, startPoint y: 149, endPoint x: 585, endPoint y: 398, distance: 249.5
click at [568, 150] on icon "0" at bounding box center [777, 400] width 1111 height 699
click at [579, 532] on icon "0" at bounding box center [777, 400] width 1111 height 699
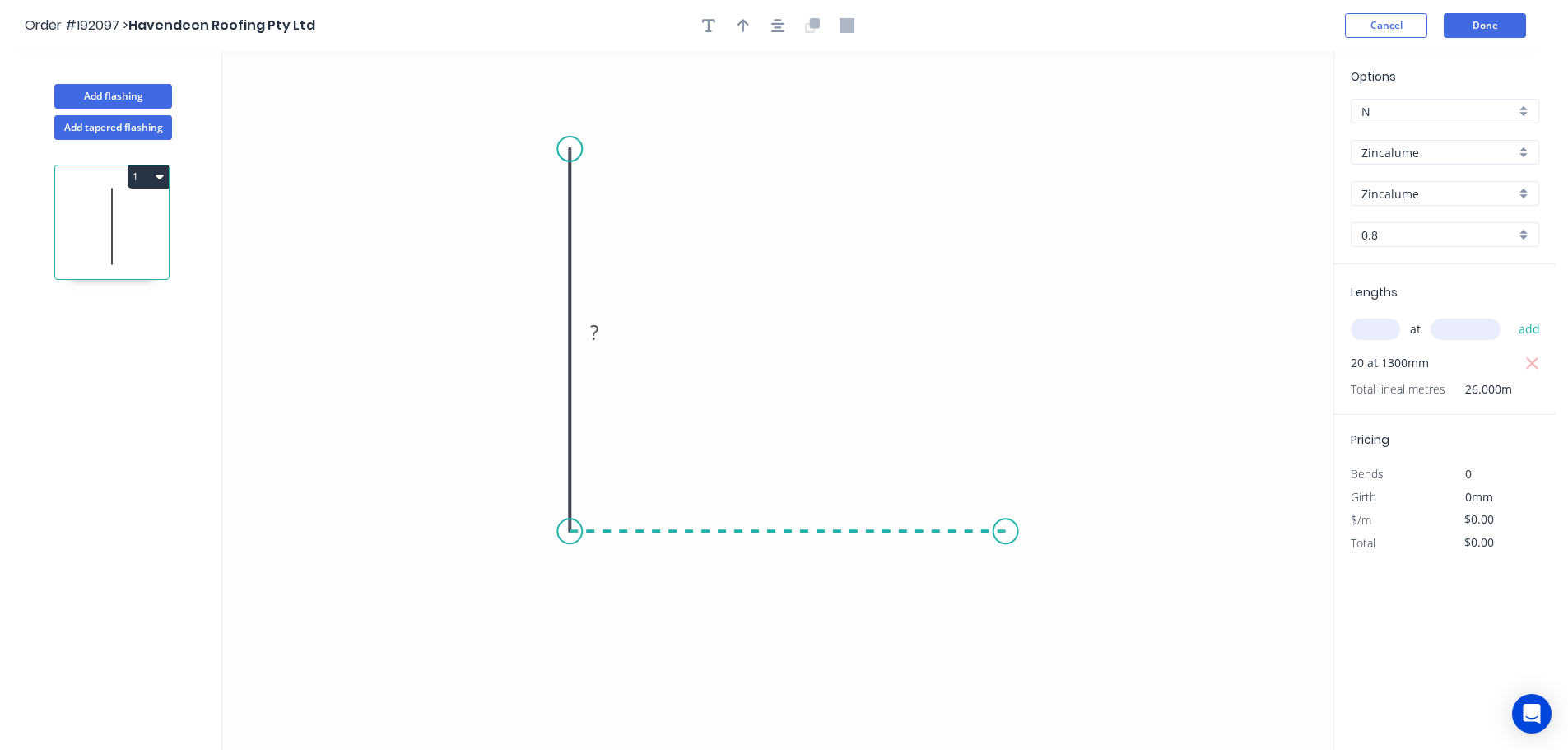
click at [1005, 555] on icon "0 ?" at bounding box center [777, 400] width 1111 height 699
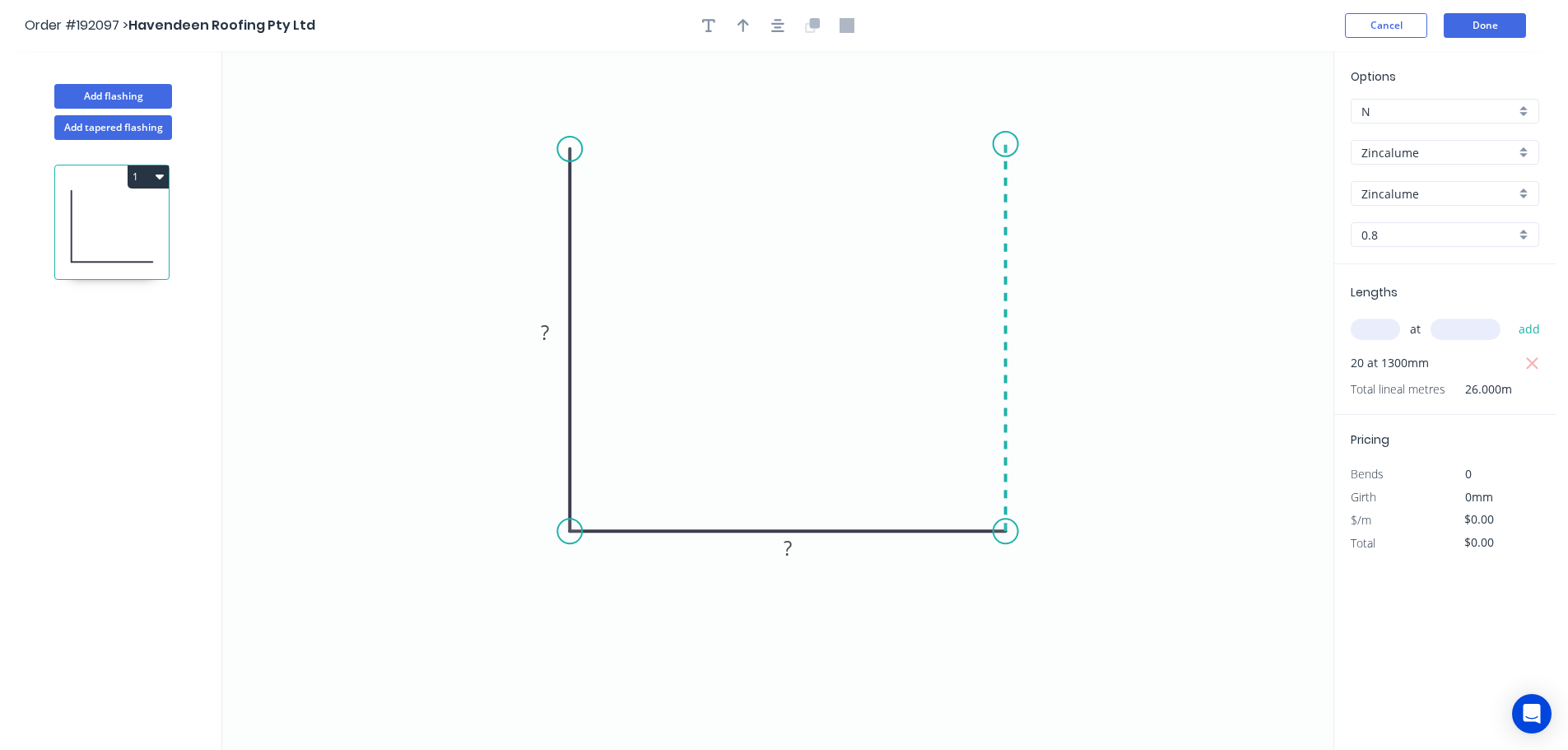
click at [1000, 144] on icon "0 ? ?" at bounding box center [777, 400] width 1111 height 699
click at [546, 330] on tspan "?" at bounding box center [545, 333] width 8 height 27
type input "$9.31"
type input "$242.06"
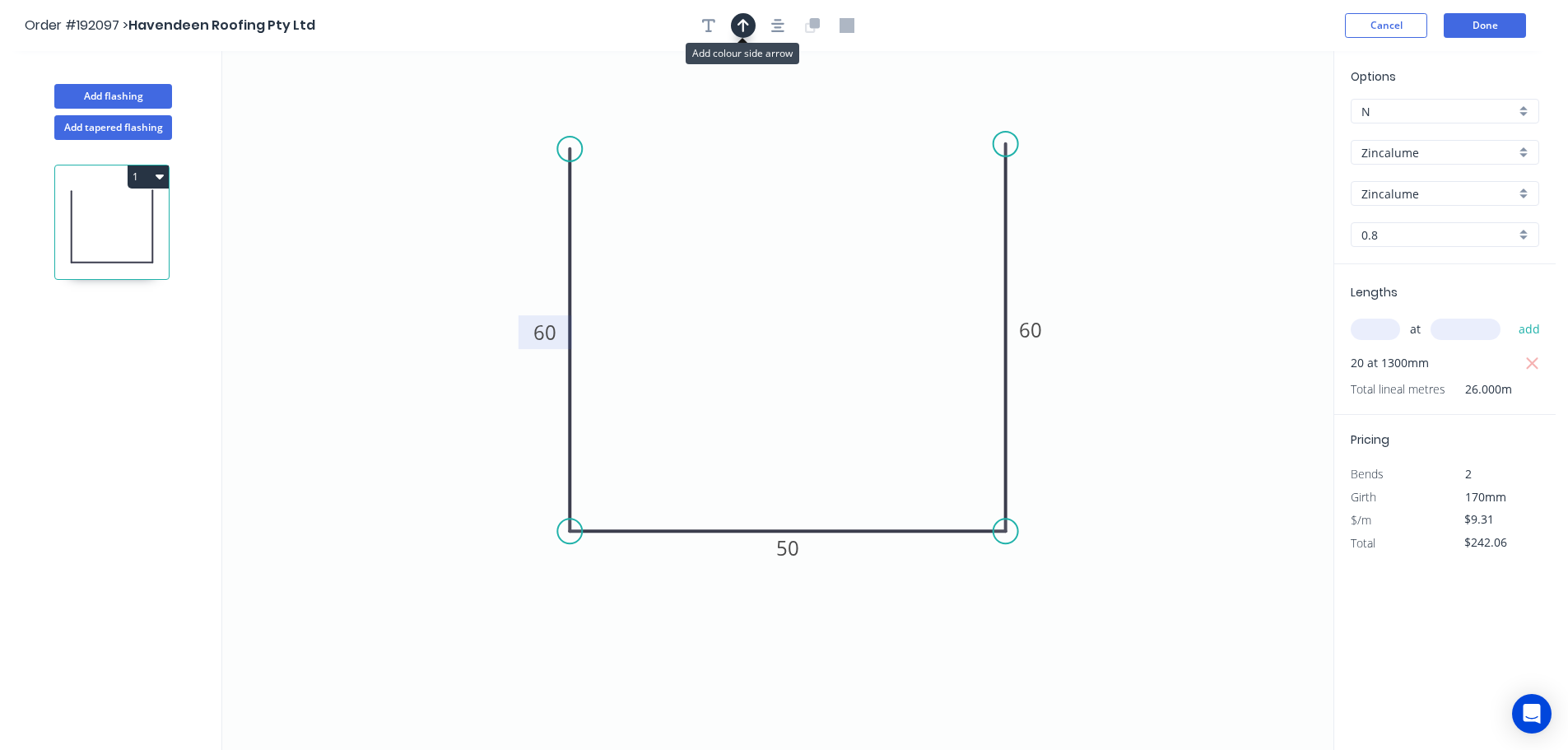
click at [742, 28] on icon "button" at bounding box center [743, 25] width 12 height 15
drag, startPoint x: 1182, startPoint y: 135, endPoint x: 816, endPoint y: 206, distance: 372.8
click at [816, 206] on icon at bounding box center [817, 186] width 15 height 53
click at [116, 94] on button "Add flashing" at bounding box center [113, 96] width 118 height 24
type input "$0.00"
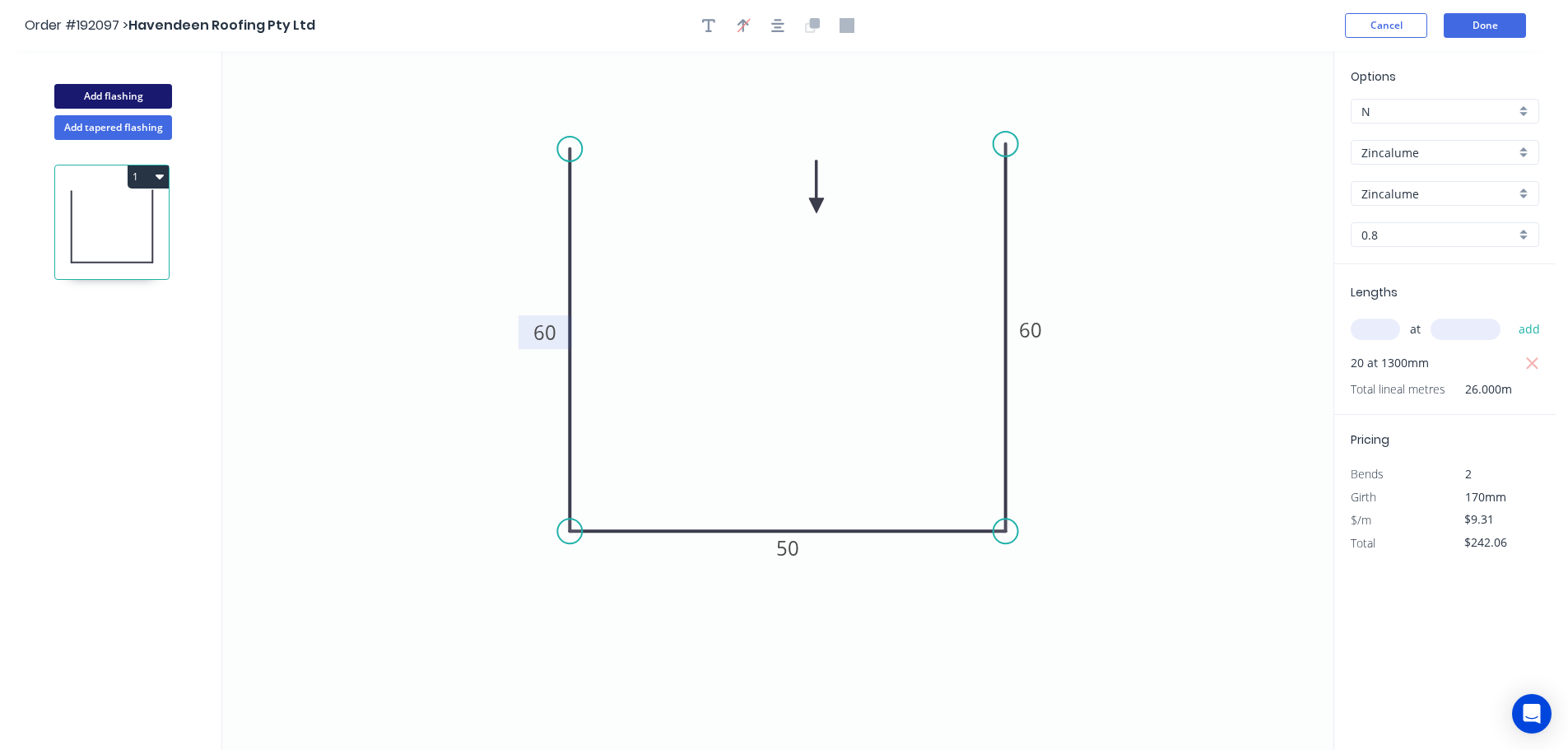
type input "$0.00"
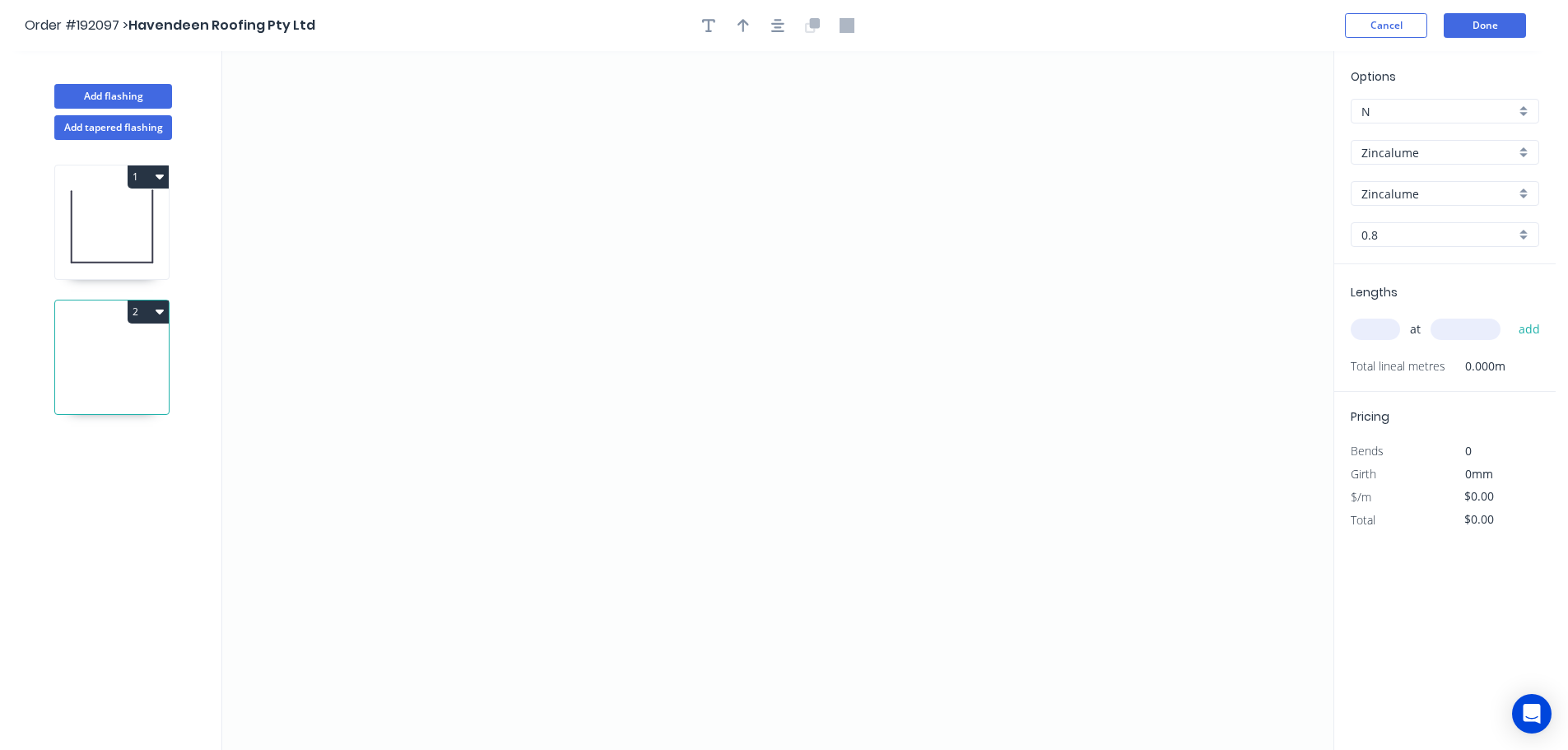
click at [1425, 150] on input "Zincalume" at bounding box center [1438, 153] width 154 height 18
click at [1412, 269] on div "Colorbond Matt" at bounding box center [1445, 271] width 187 height 29
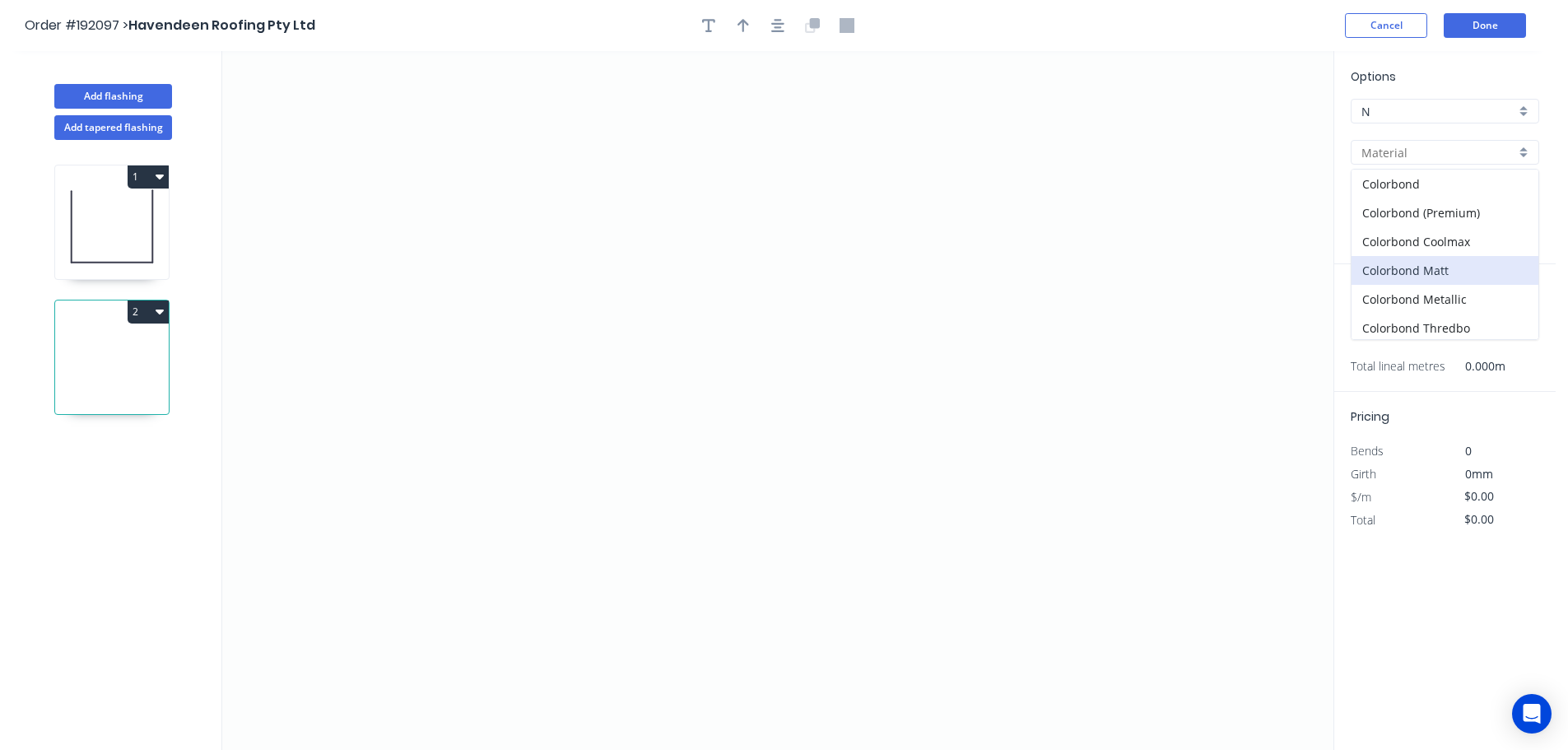
type input "Colorbond Matt"
type input "Basalt"
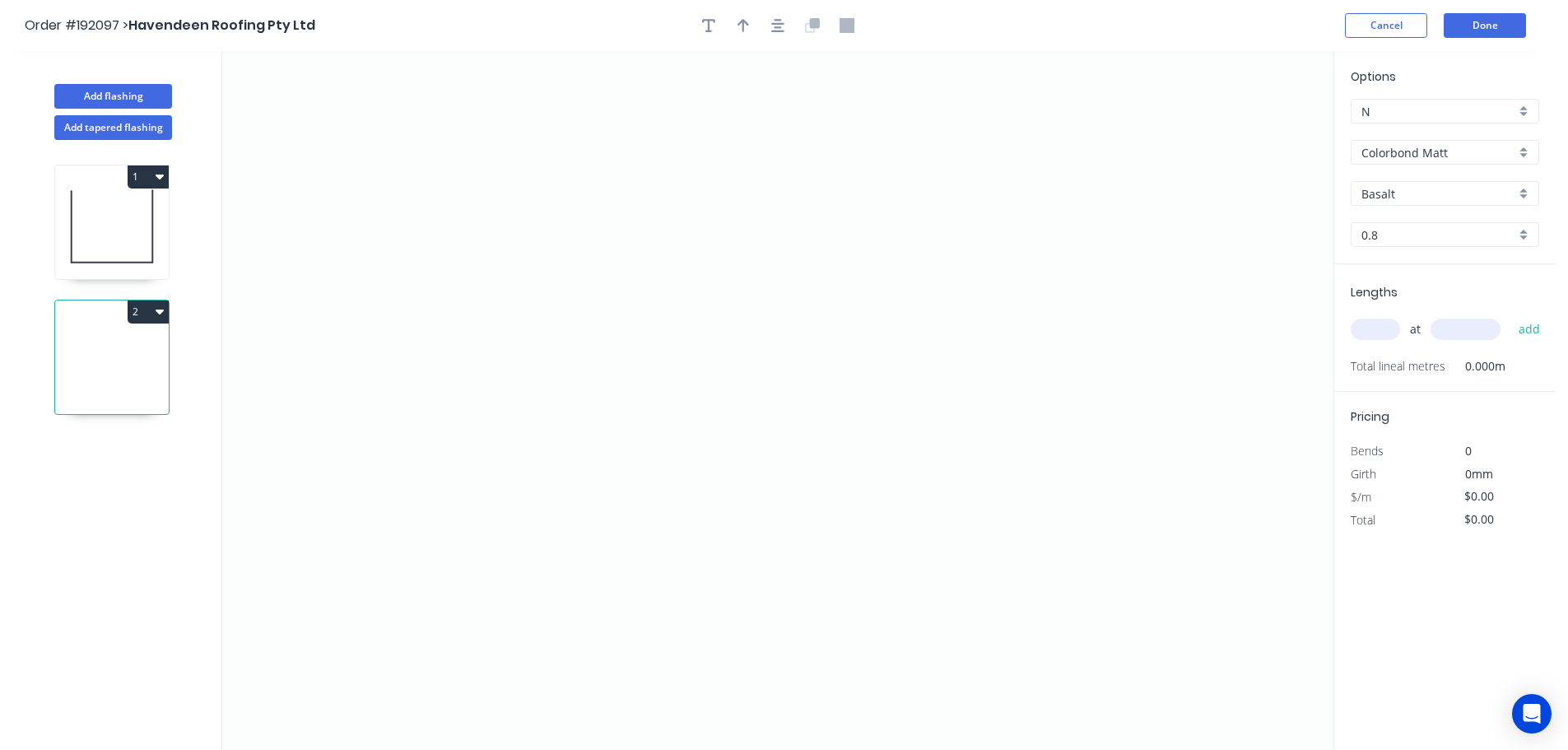
click at [1383, 192] on input "Basalt" at bounding box center [1438, 194] width 154 height 18
click at [1381, 333] on div "[PERSON_NAME]" at bounding box center [1445, 337] width 187 height 29
type input "[PERSON_NAME]"
click at [1374, 229] on input "0.8" at bounding box center [1438, 235] width 154 height 18
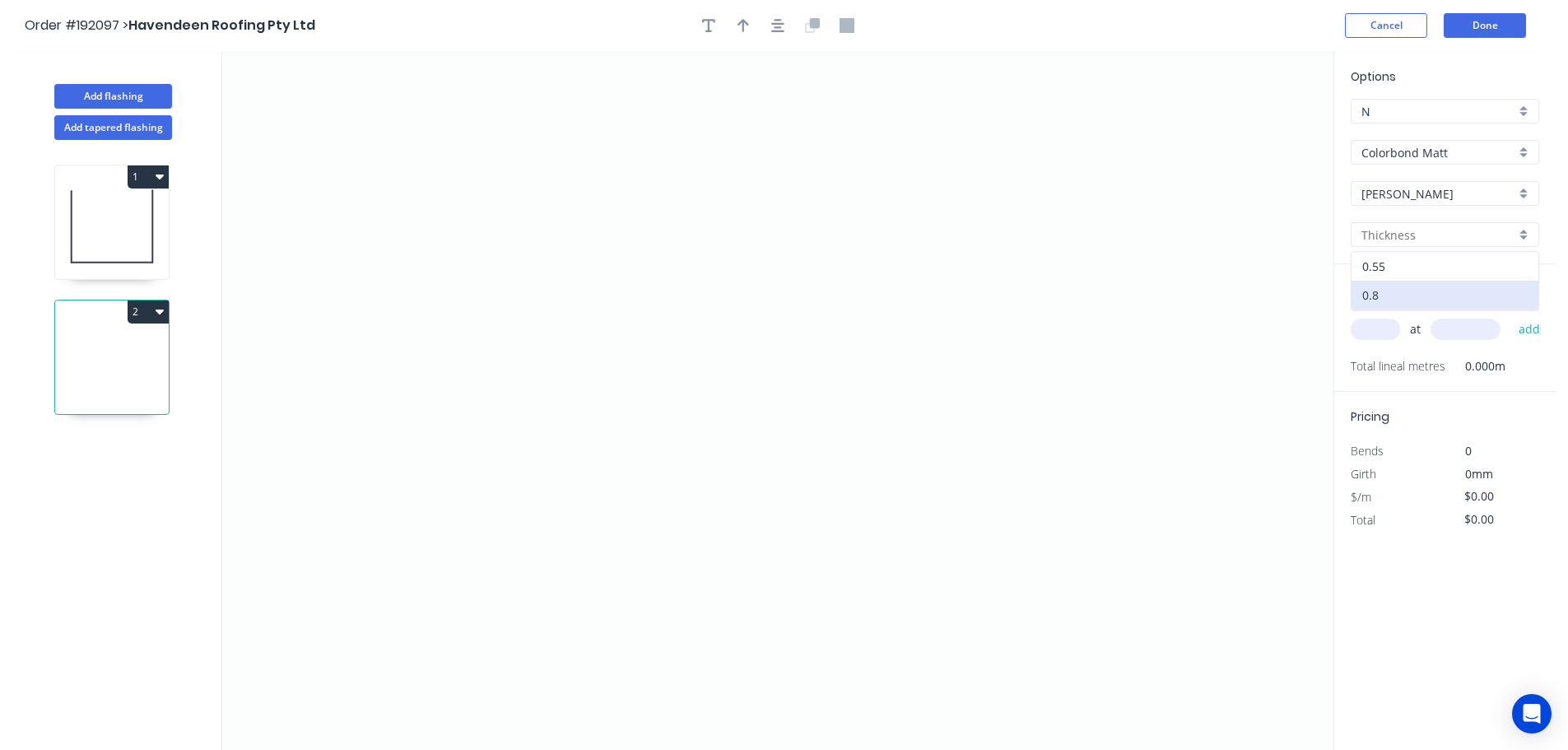
click at [1377, 264] on div "0.55" at bounding box center [1445, 266] width 187 height 29
type input "0.55"
click at [1371, 329] on input "text" at bounding box center [1375, 330] width 50 height 21
type input "6"
type input "4"
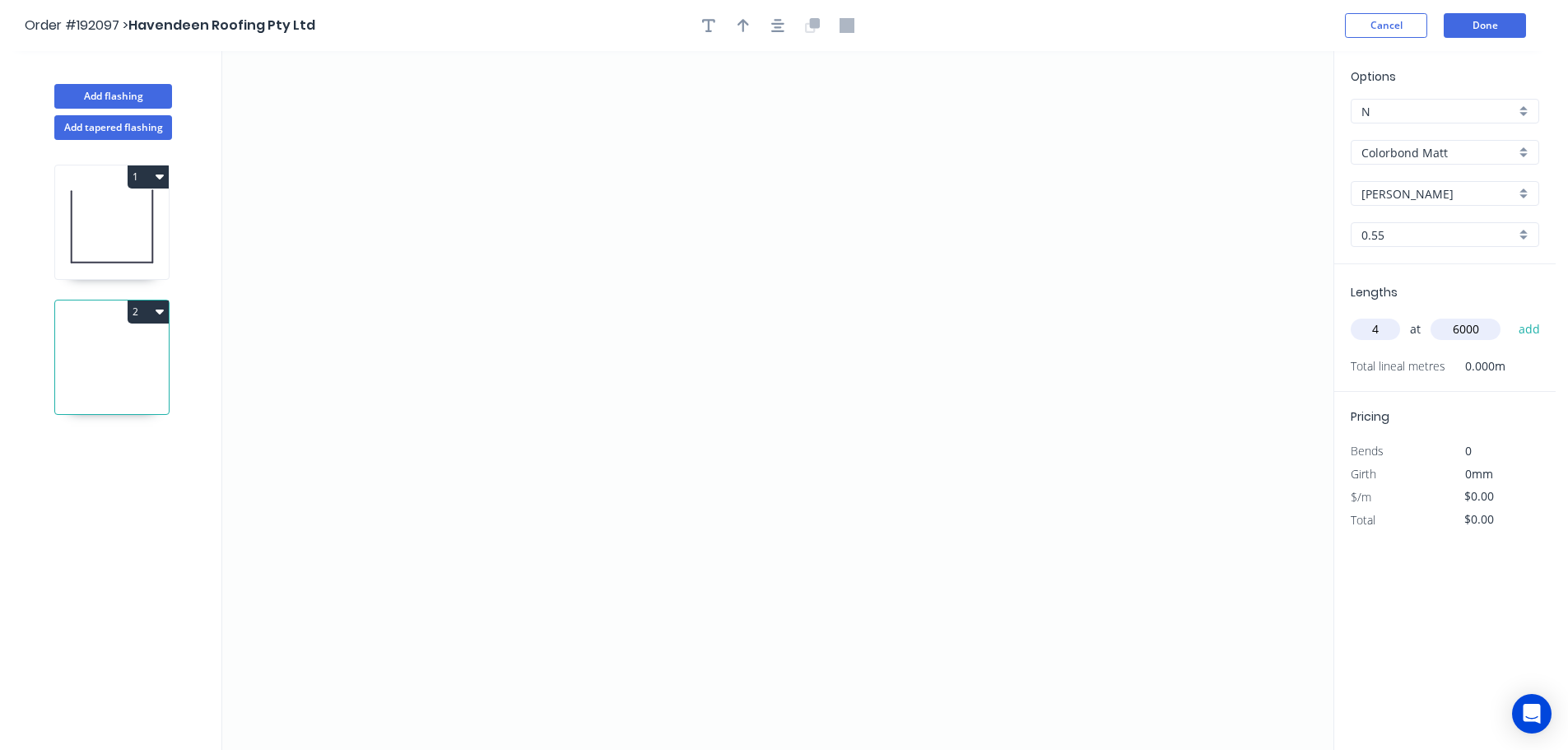
type input "6000"
click at [1510, 315] on button "add" at bounding box center [1530, 329] width 39 height 28
click at [869, 88] on icon "0" at bounding box center [777, 400] width 1111 height 699
click at [863, 390] on icon "0" at bounding box center [777, 400] width 1111 height 699
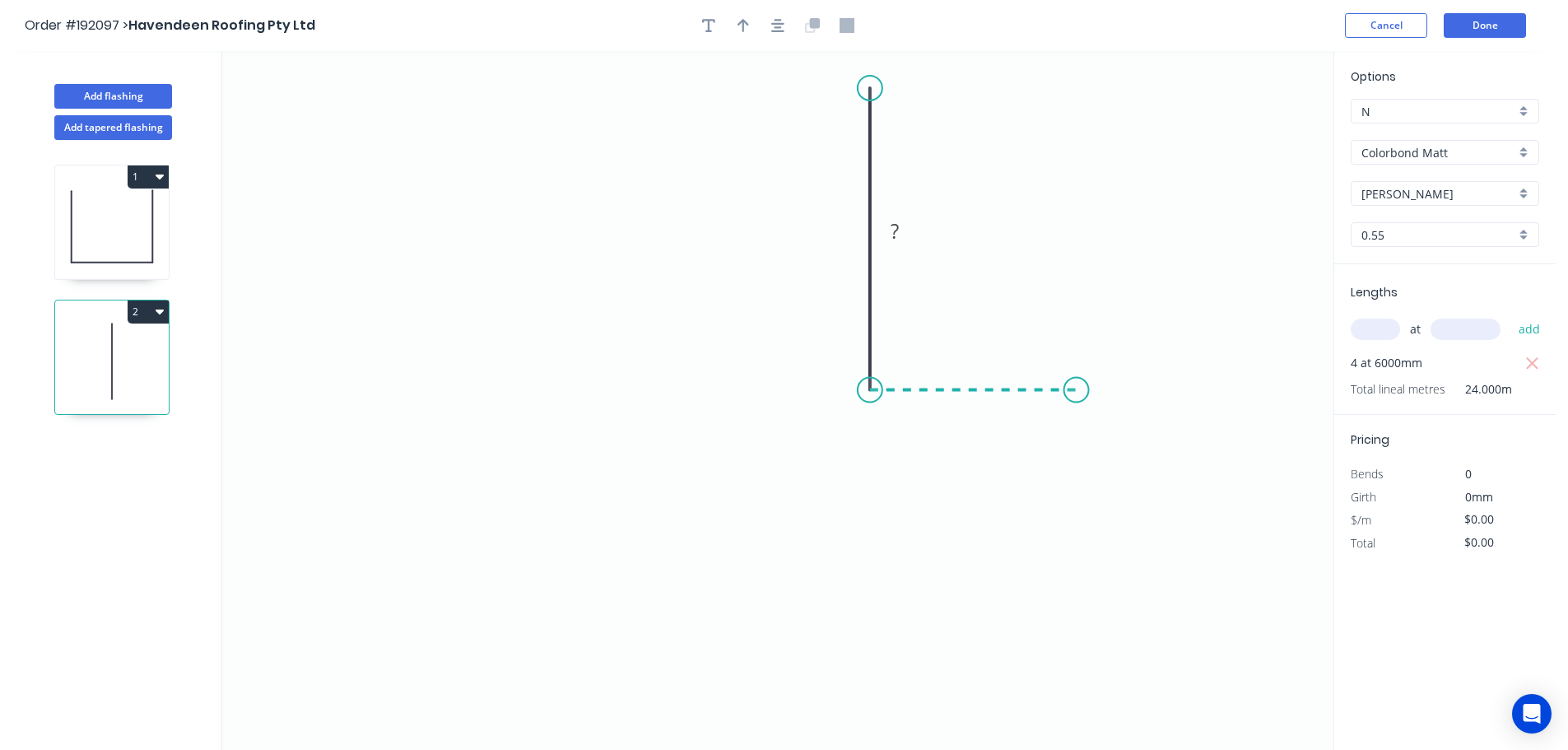
click at [1077, 389] on icon "0 ?" at bounding box center [777, 400] width 1111 height 699
click at [1072, 596] on icon "0 ? ?" at bounding box center [777, 400] width 1111 height 699
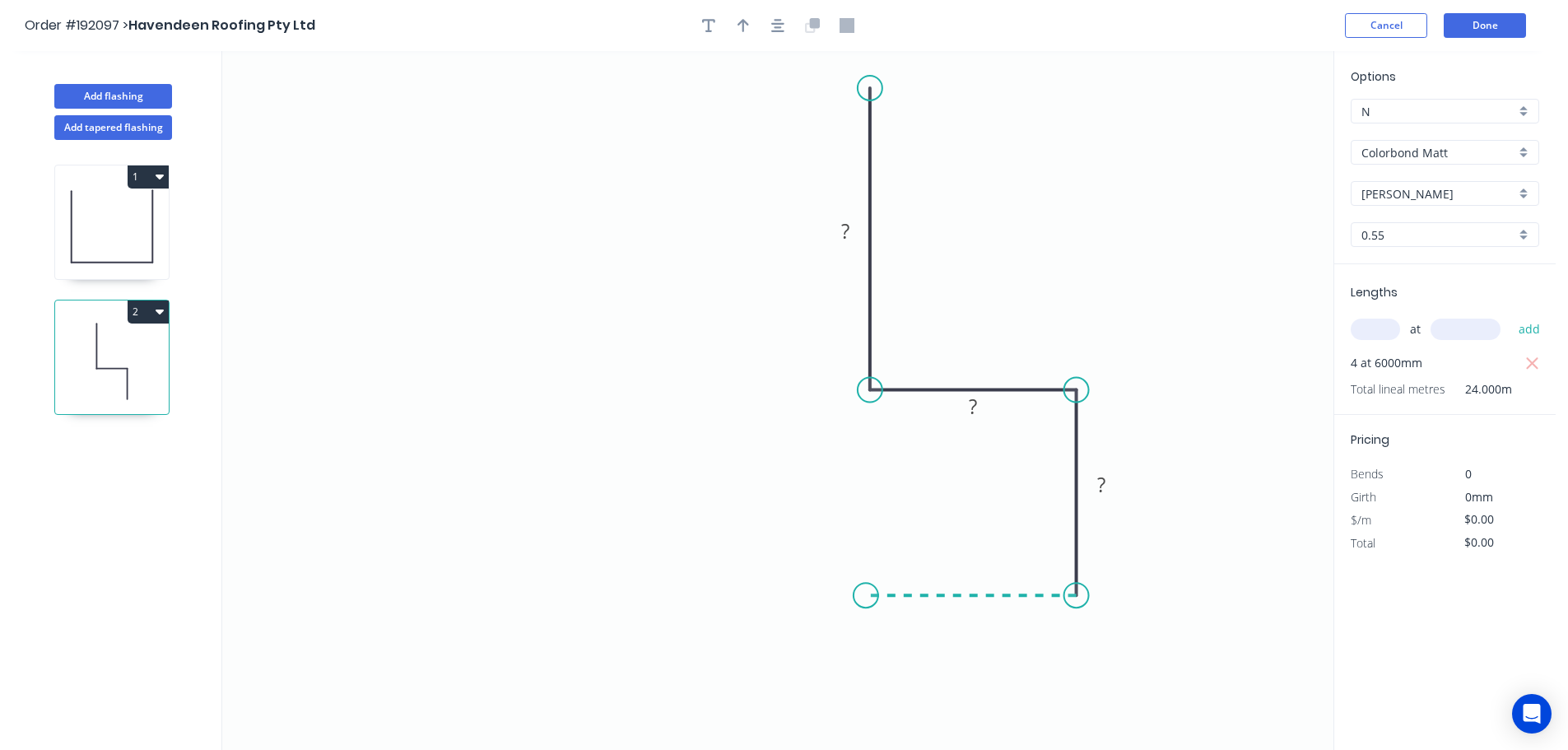
click at [866, 589] on icon "0 ? ? ?" at bounding box center [777, 400] width 1111 height 699
click at [866, 530] on icon at bounding box center [866, 562] width 0 height 66
click at [599, 526] on icon "0 ? ? ? ? ?" at bounding box center [777, 400] width 1111 height 699
click at [846, 232] on tspan "?" at bounding box center [845, 231] width 8 height 27
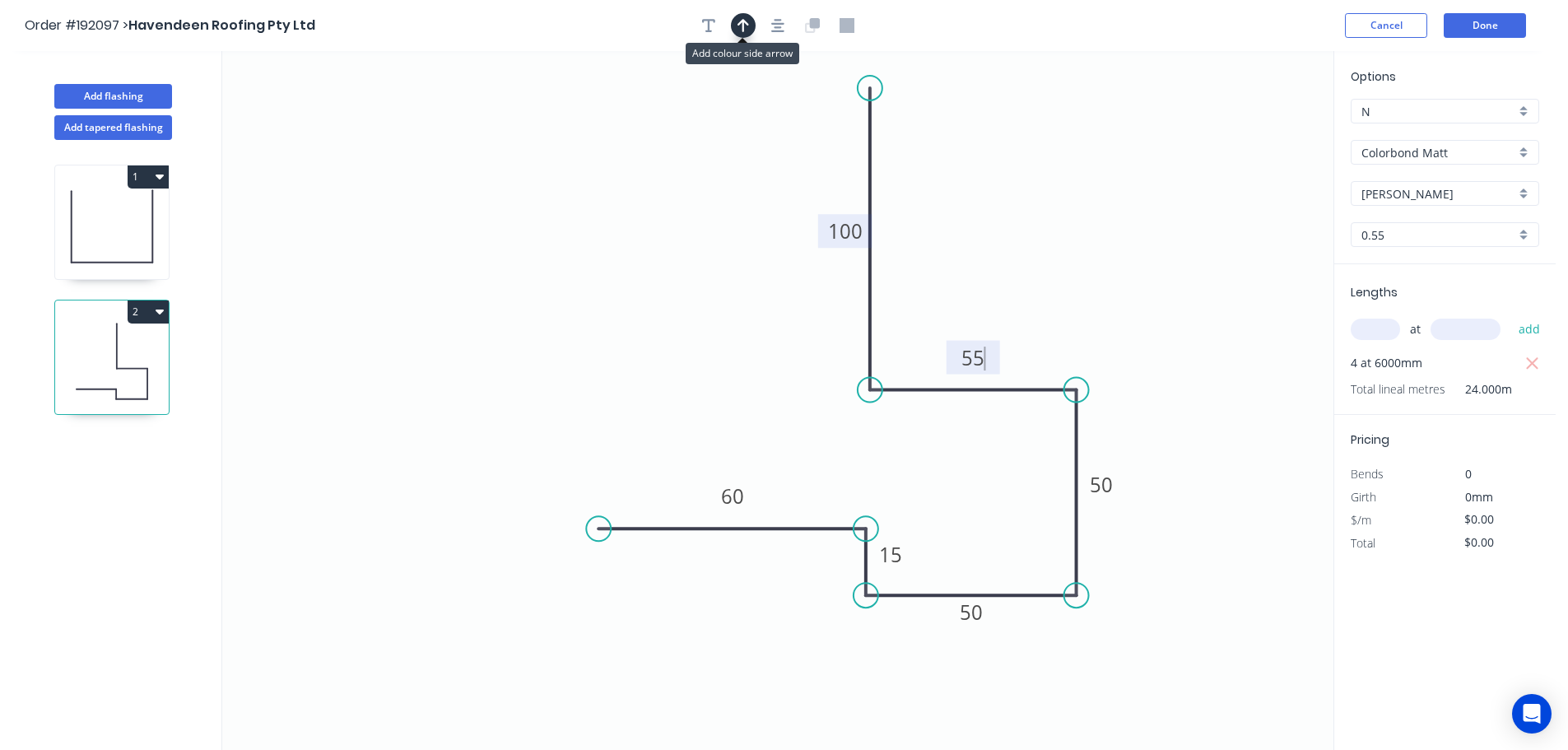
click at [747, 24] on icon "button" at bounding box center [743, 25] width 12 height 14
type input "$15.01"
type input "$360.24"
click at [1250, 131] on icon at bounding box center [1250, 114] width 15 height 53
drag, startPoint x: 1250, startPoint y: 131, endPoint x: 1085, endPoint y: 235, distance: 195.0
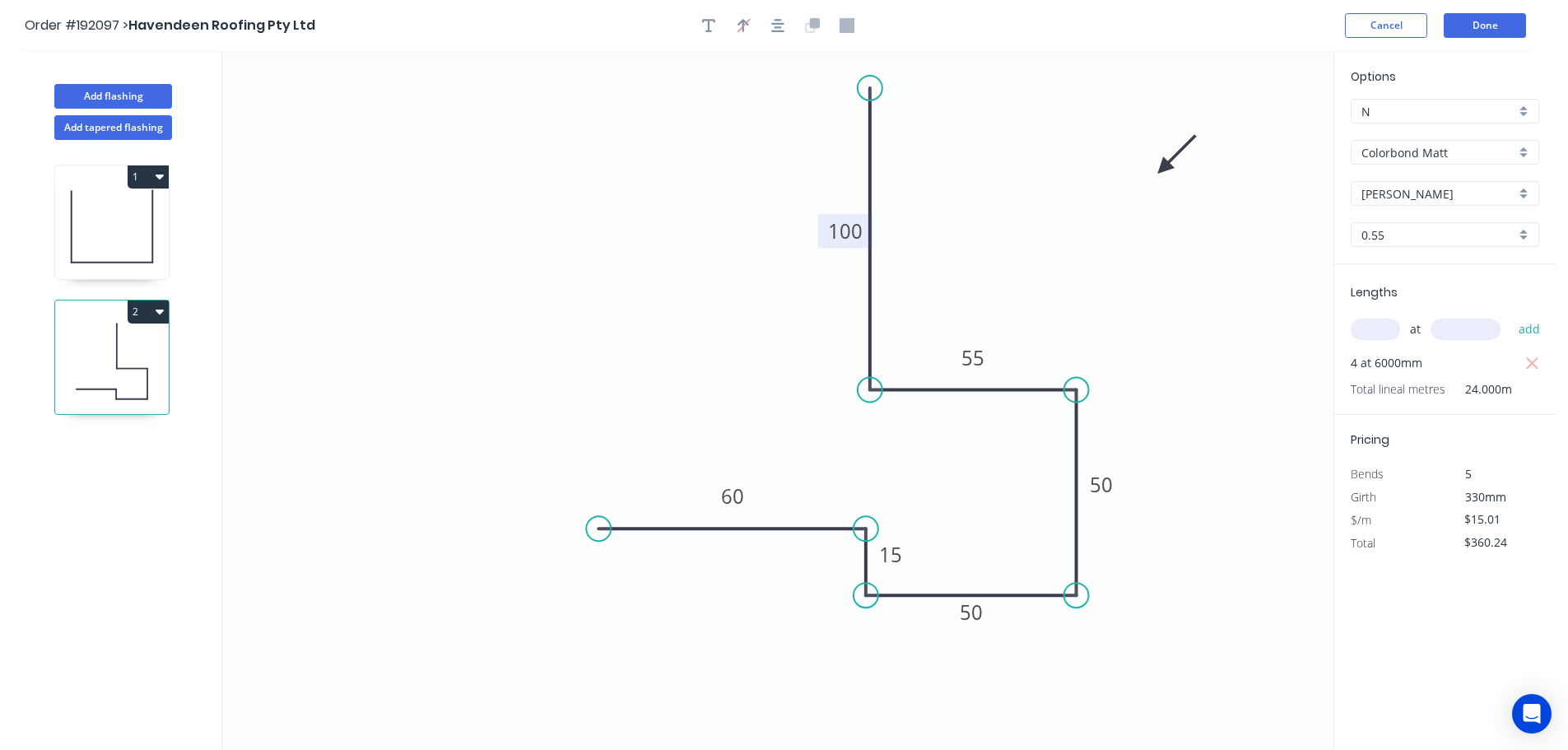
click at [1154, 178] on icon at bounding box center [1177, 154] width 48 height 48
click at [1493, 23] on button "Done" at bounding box center [1484, 25] width 82 height 24
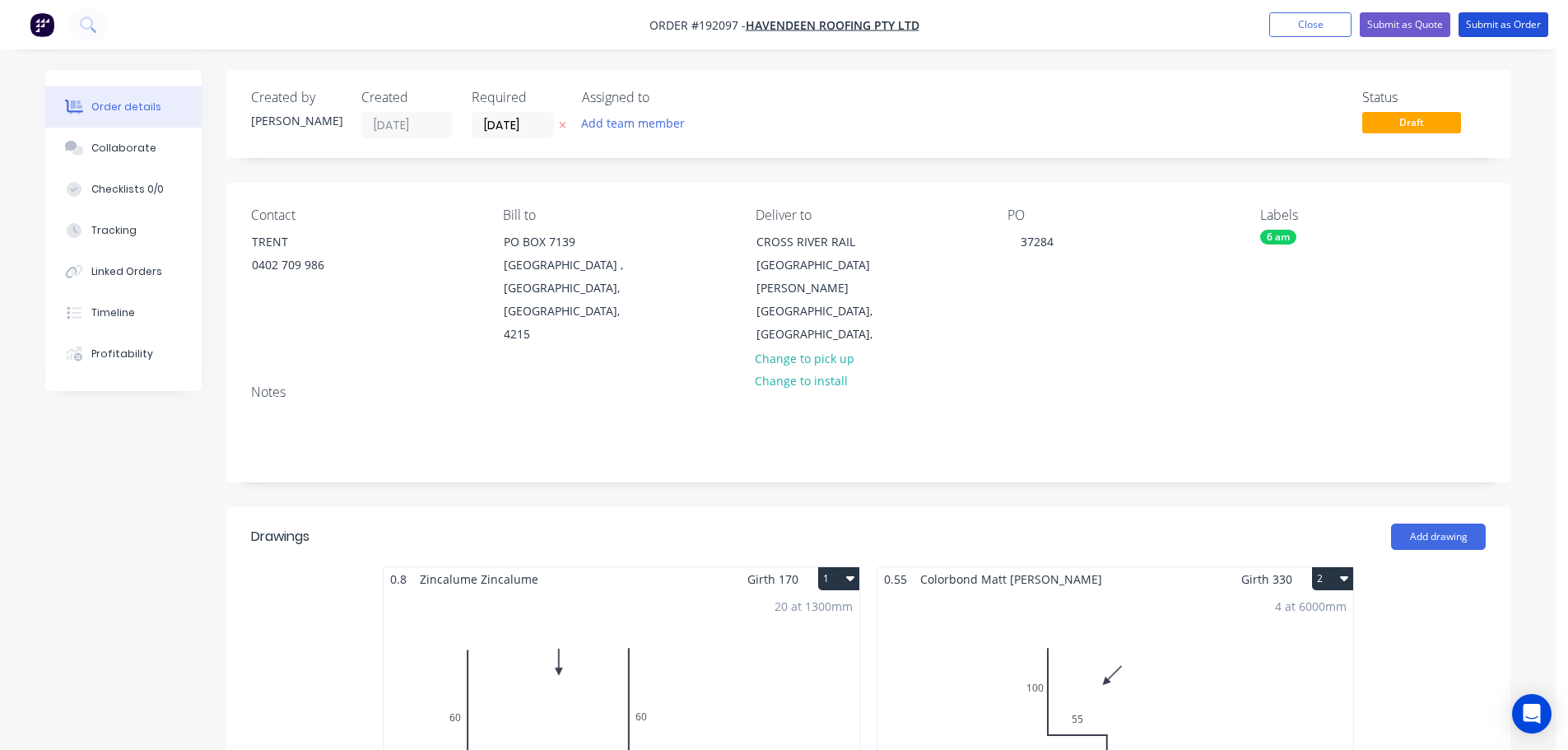
click at [1493, 23] on button "Submit as Order" at bounding box center [1504, 24] width 90 height 24
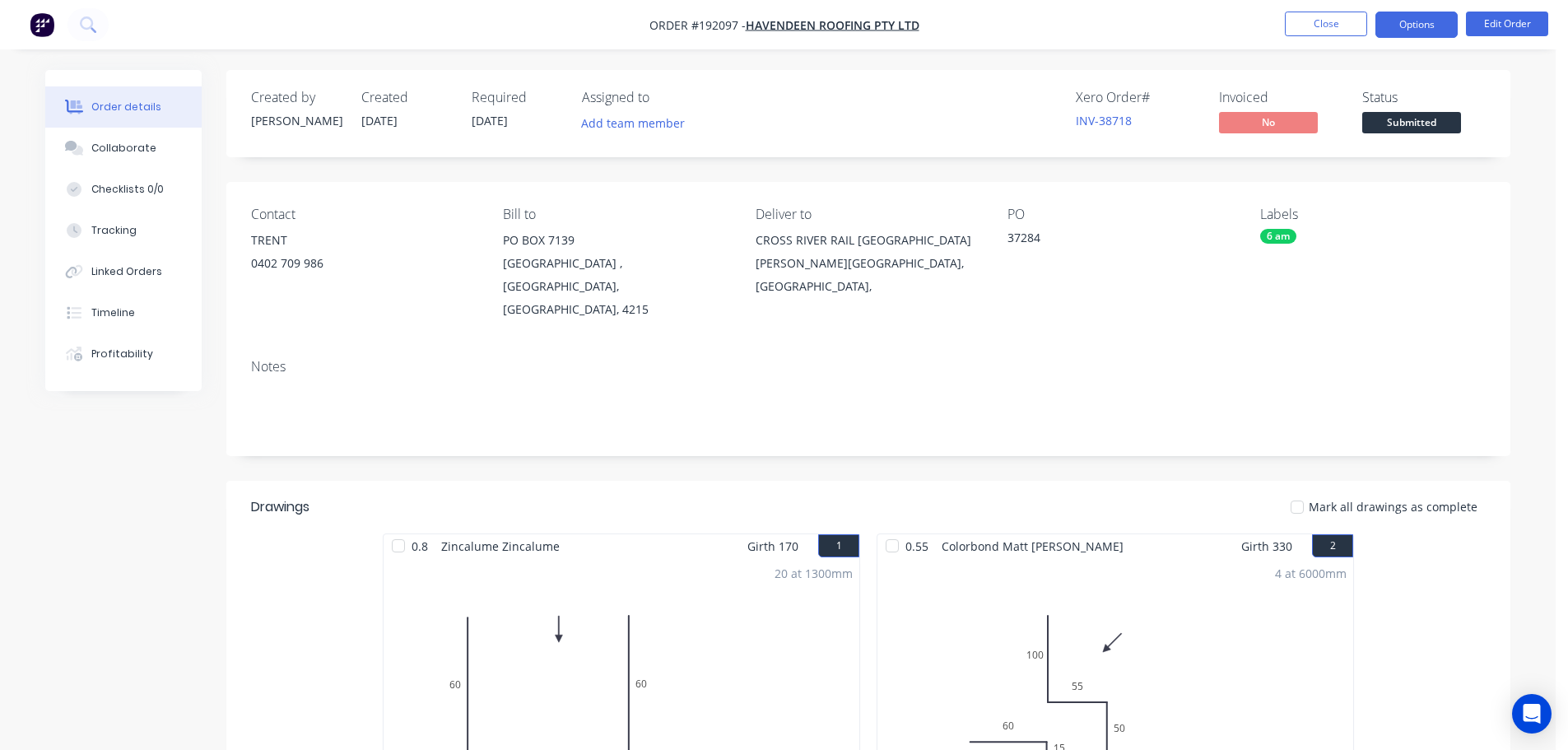
click at [1424, 12] on button "Options" at bounding box center [1416, 24] width 82 height 26
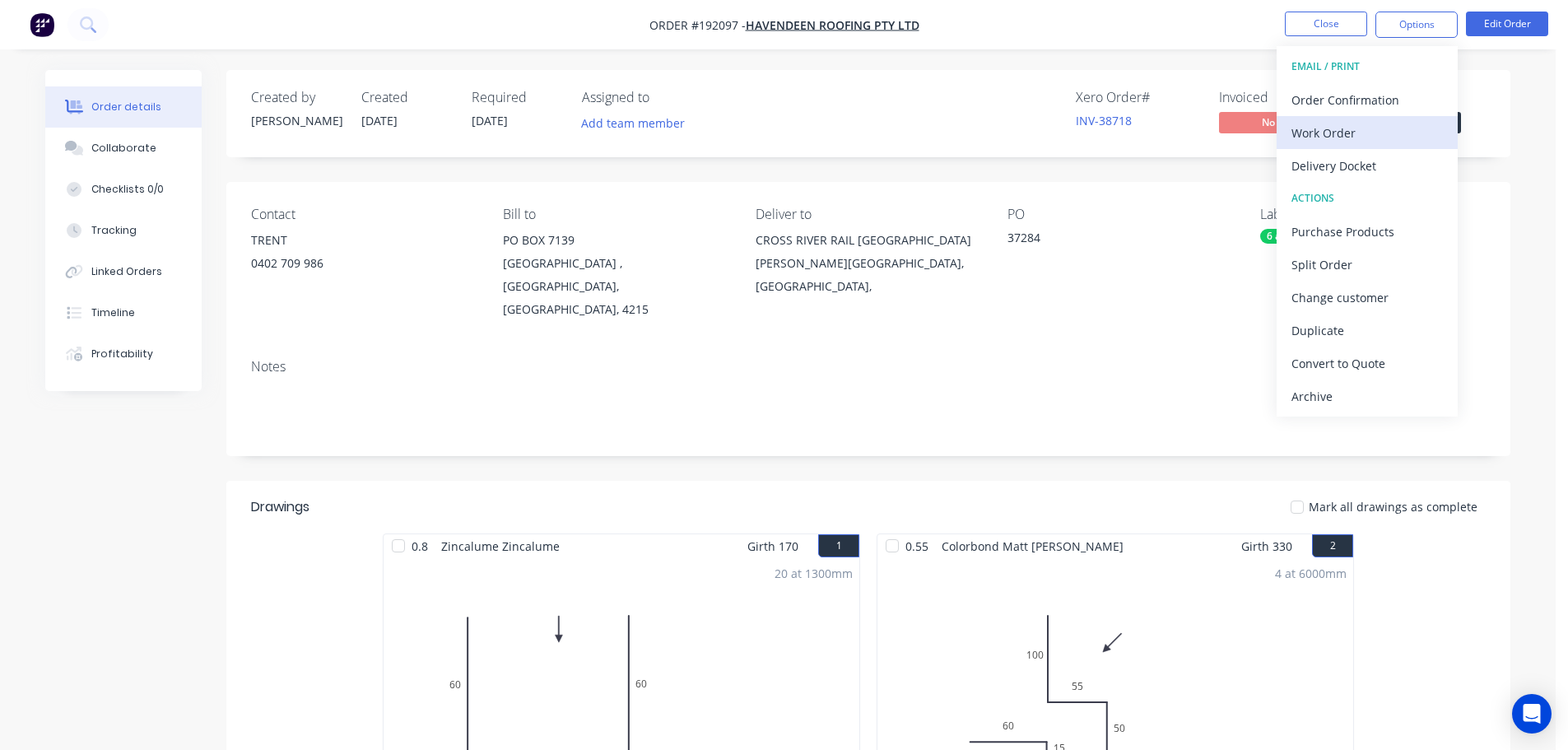
click at [1333, 136] on div "Work Order" at bounding box center [1366, 133] width 151 height 23
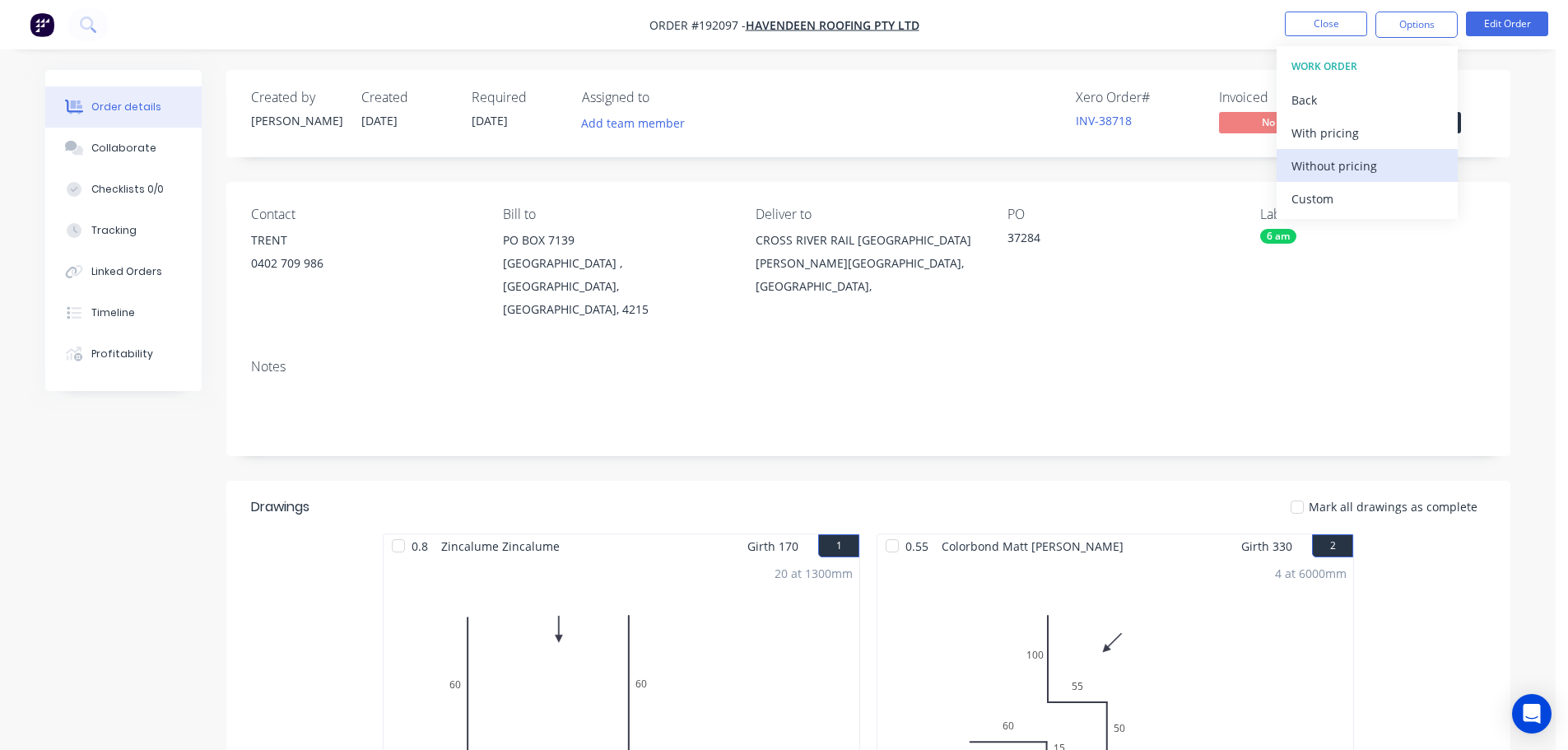
click at [1335, 176] on div "Without pricing" at bounding box center [1366, 166] width 151 height 23
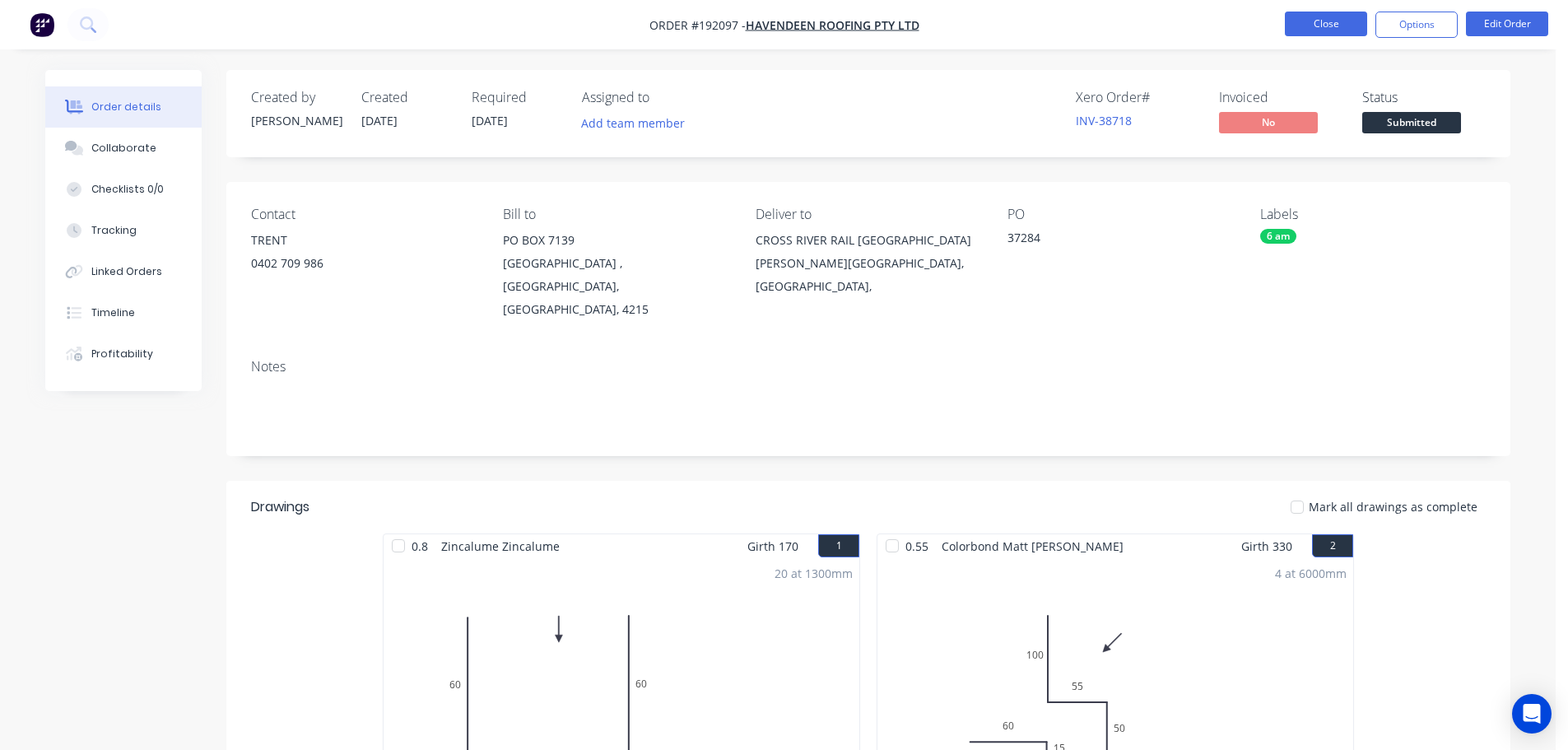
click at [1330, 19] on button "Close" at bounding box center [1326, 23] width 82 height 24
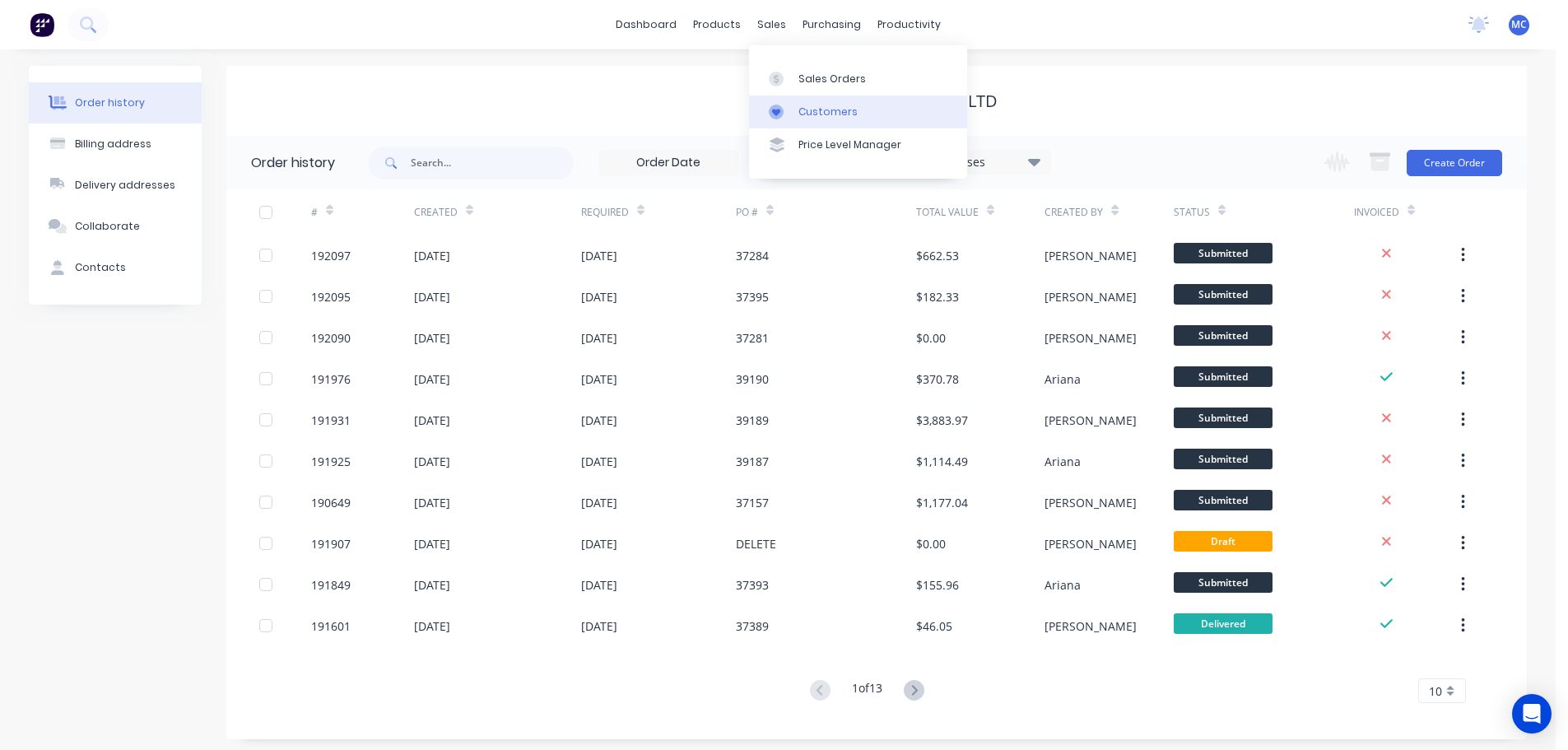
click at [830, 108] on div "Customers" at bounding box center [828, 111] width 59 height 15
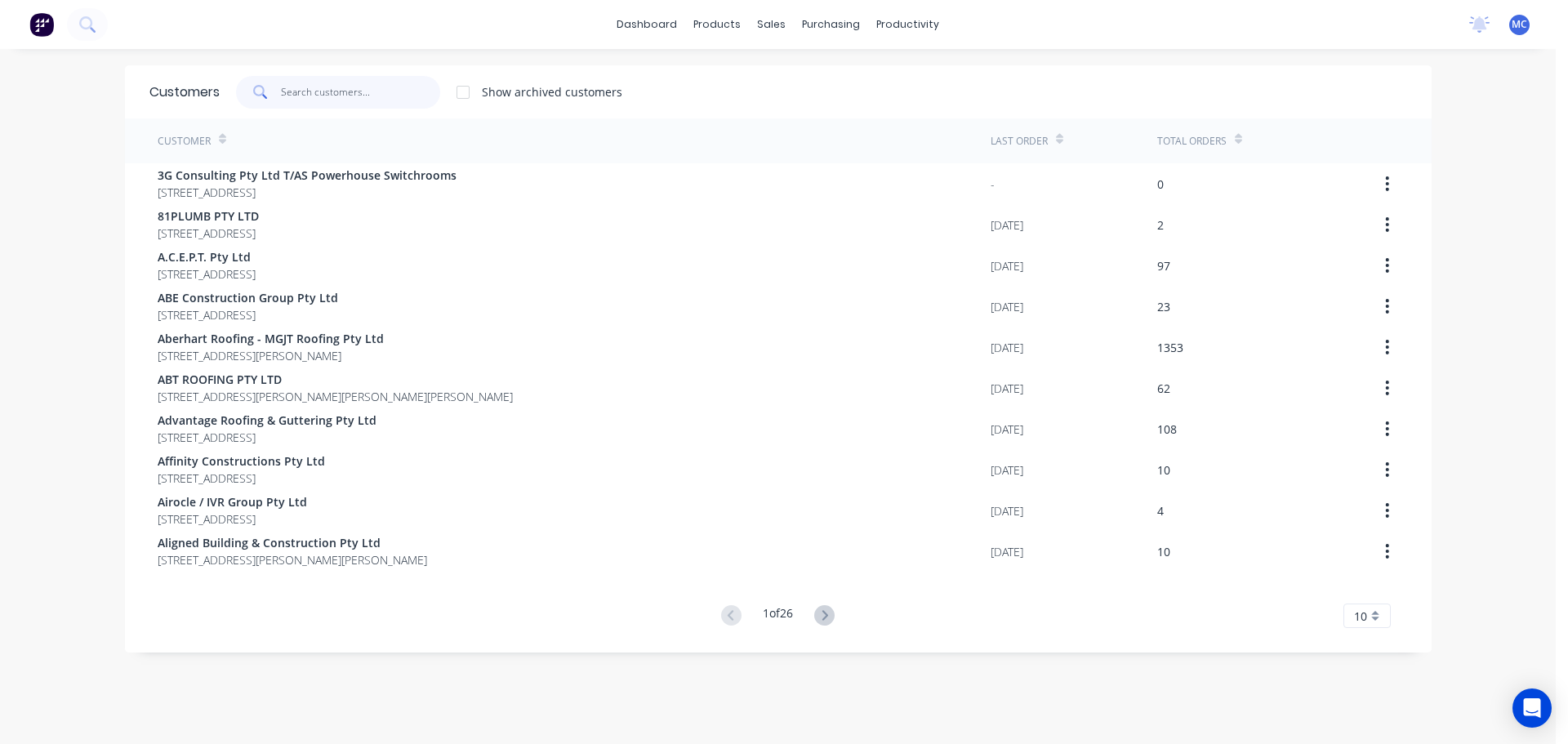
click at [325, 89] on input "text" at bounding box center [360, 92] width 160 height 33
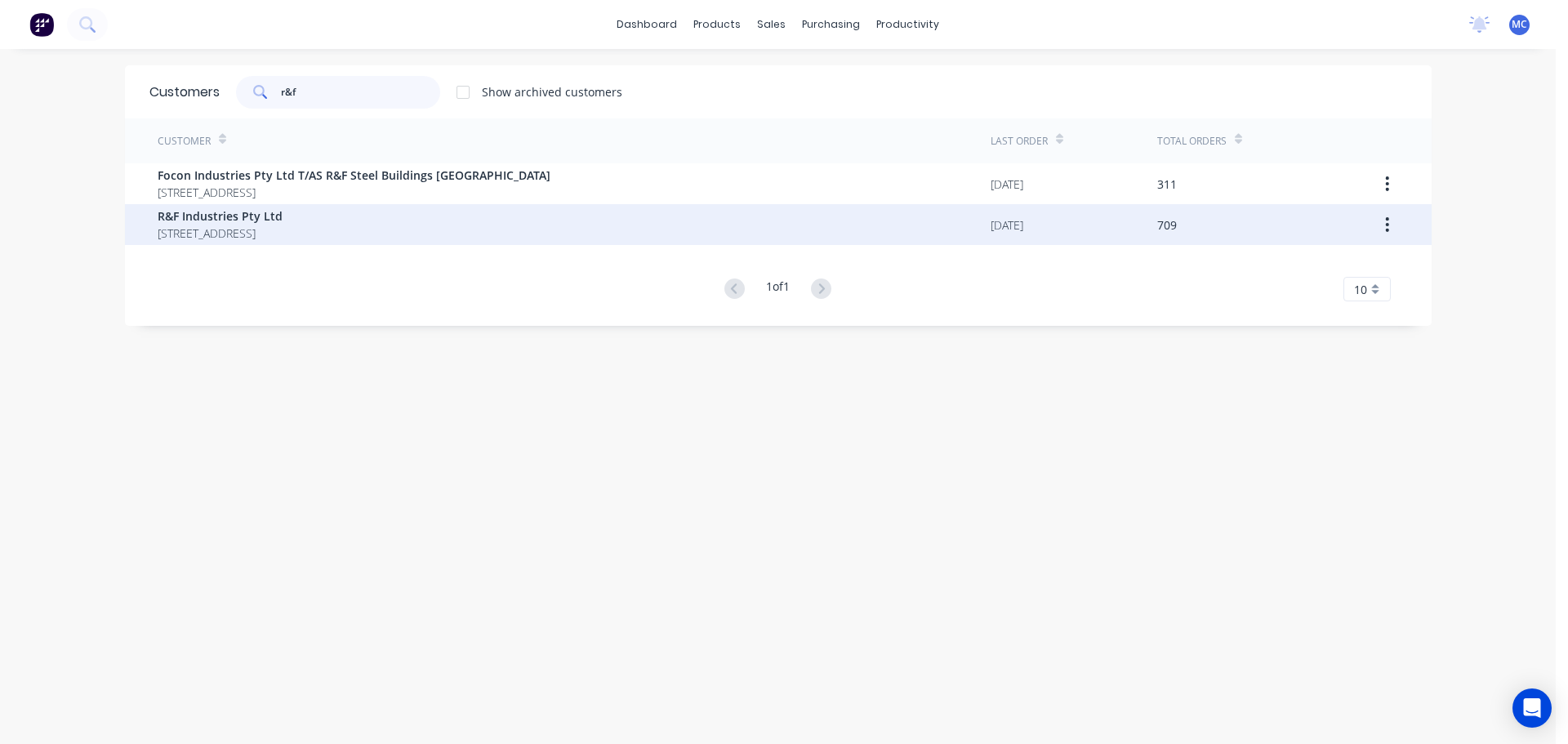
type input "r&f"
click at [207, 214] on span "R&F Industries Pty Ltd" at bounding box center [220, 216] width 125 height 17
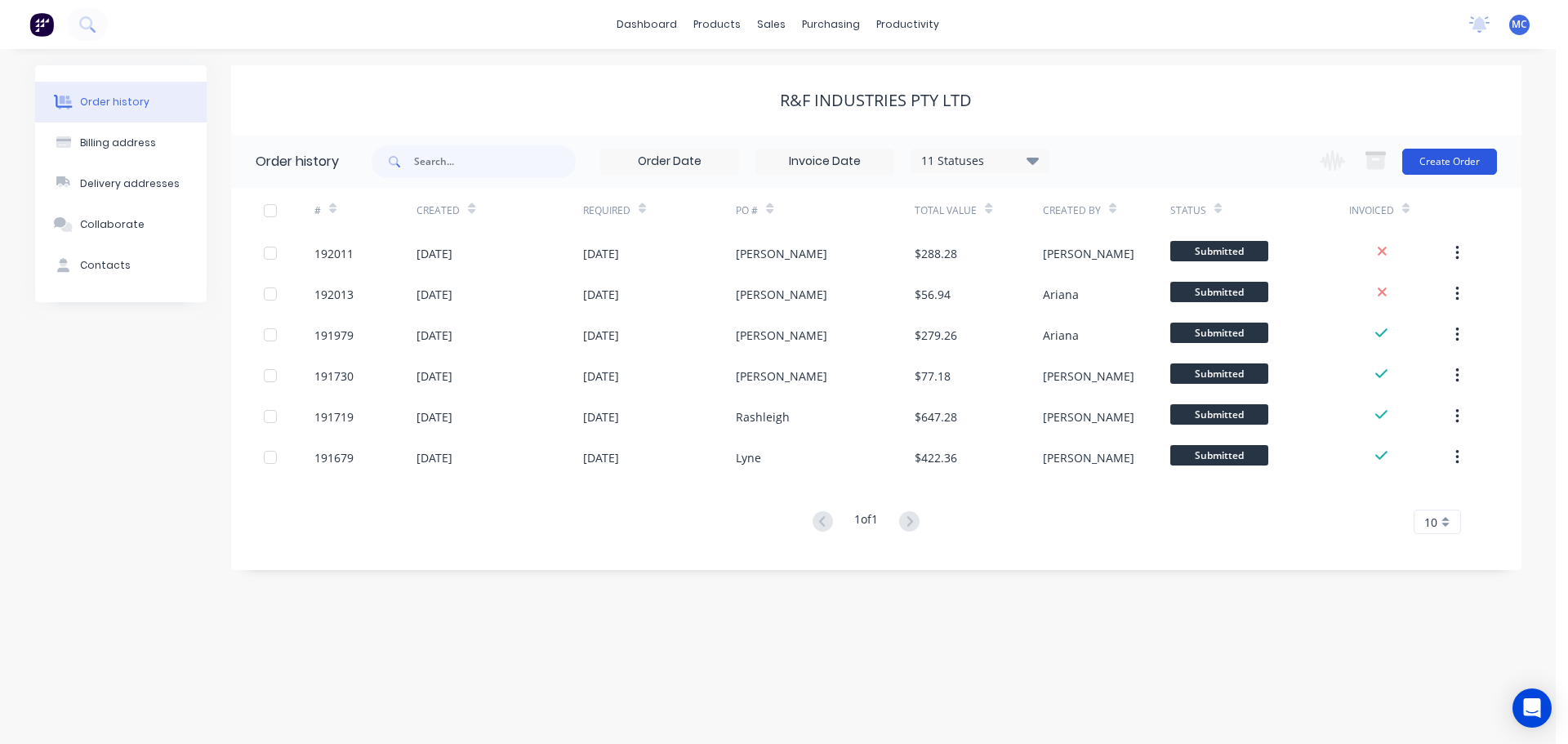
click at [1440, 158] on button "Create Order" at bounding box center [1449, 162] width 95 height 26
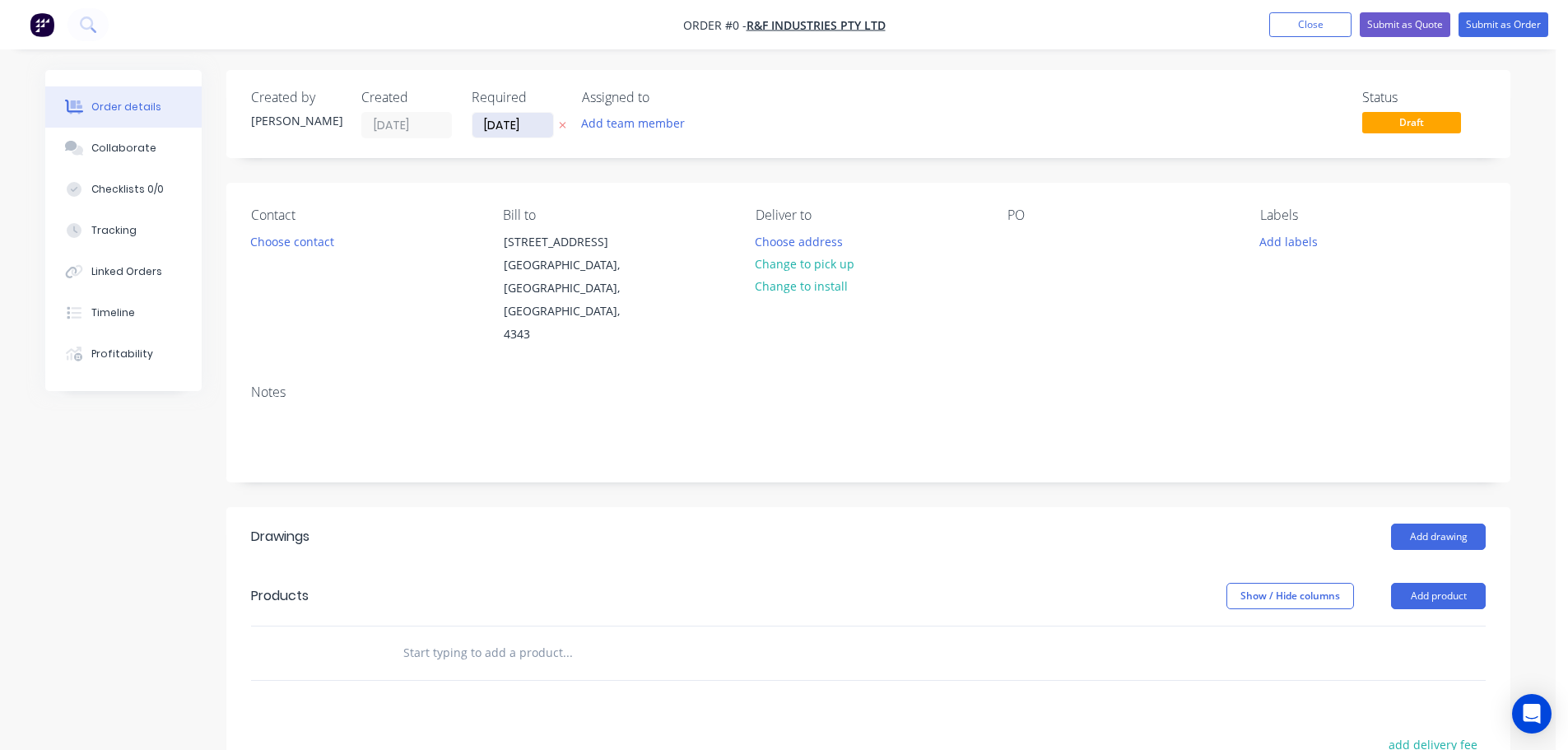
click at [511, 127] on input "[DATE]" at bounding box center [512, 125] width 81 height 24
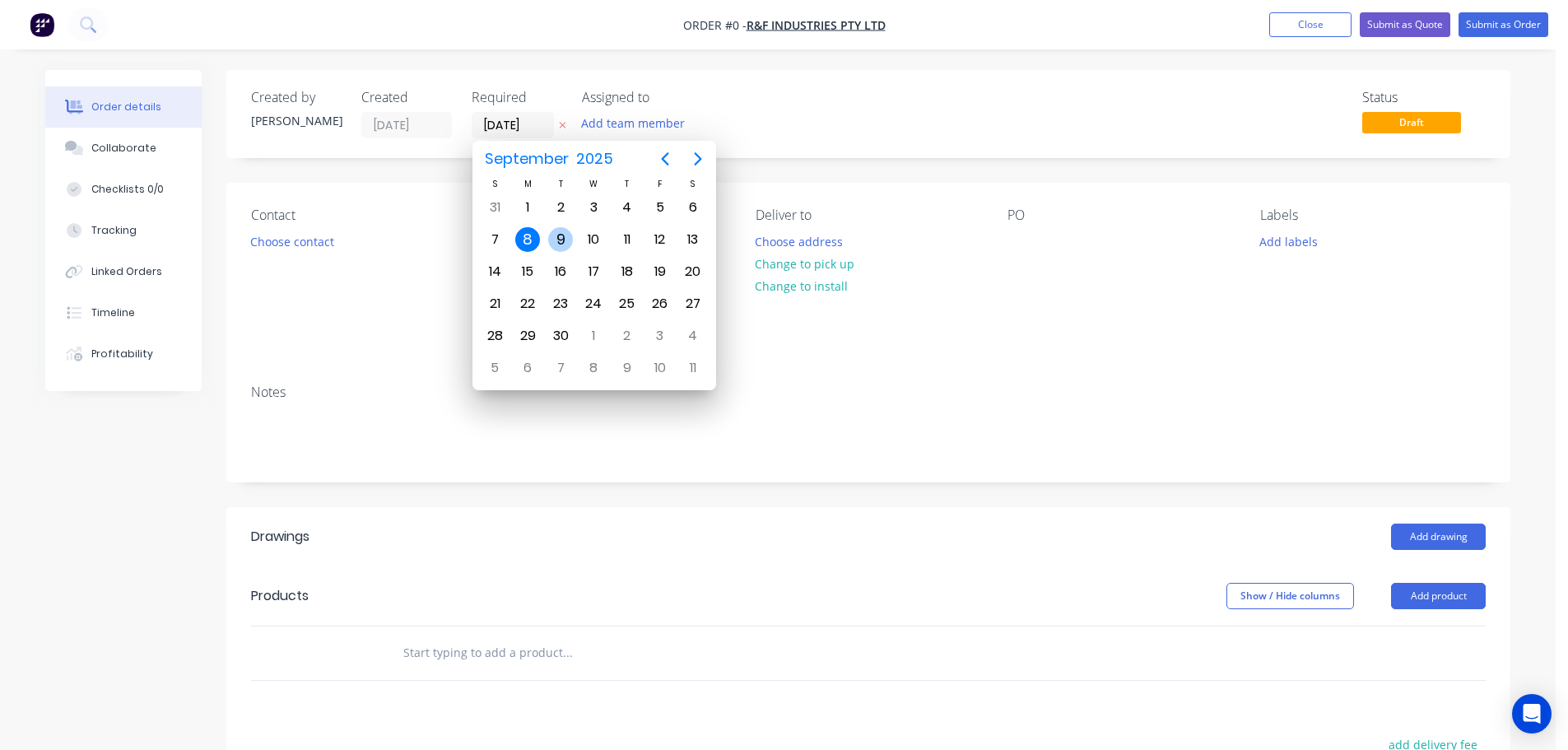
click at [562, 236] on div "9" at bounding box center [560, 239] width 24 height 24
type input "[DATE]"
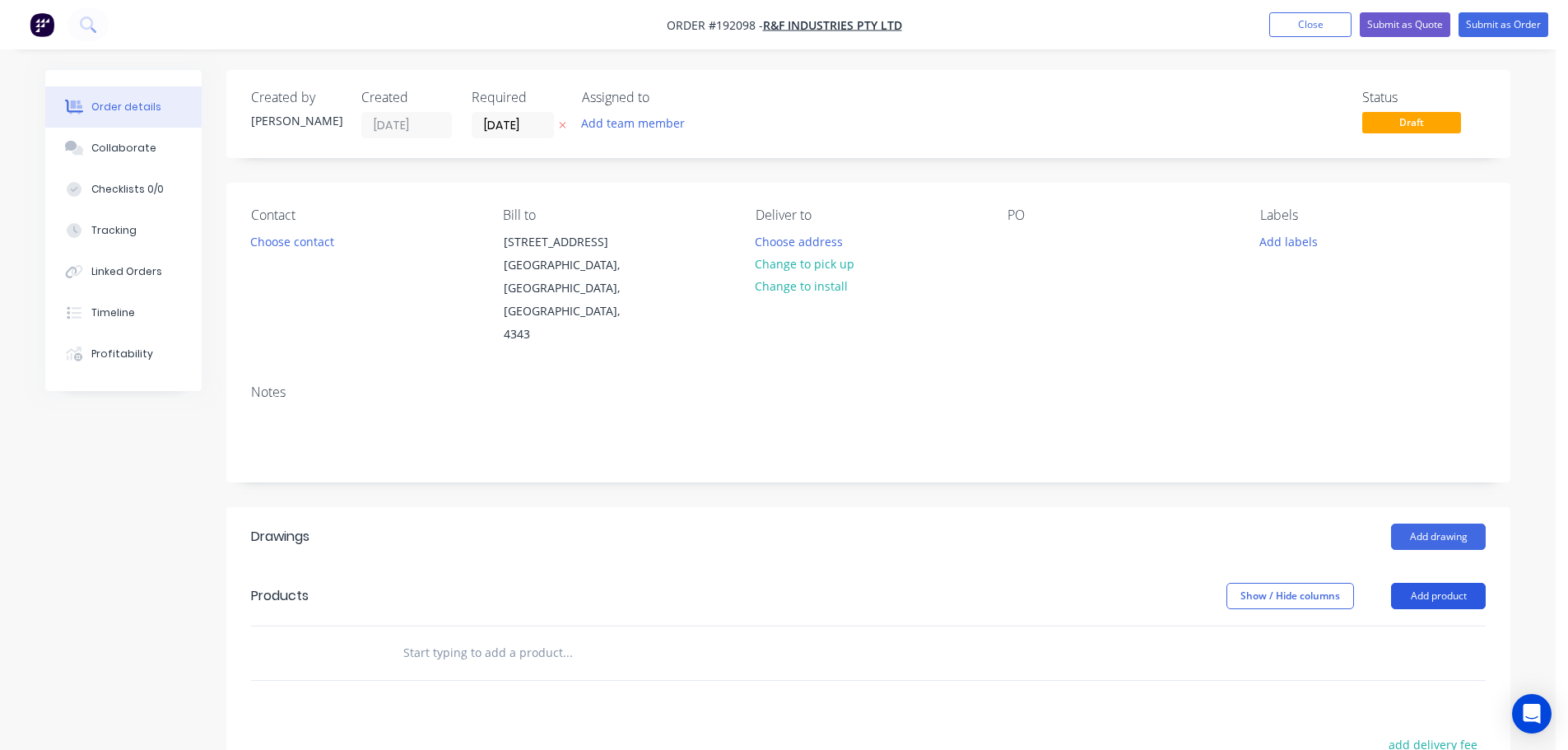
click at [1446, 583] on button "Add product" at bounding box center [1437, 596] width 95 height 26
click at [1401, 625] on div "Product catalogue" at bounding box center [1407, 637] width 127 height 23
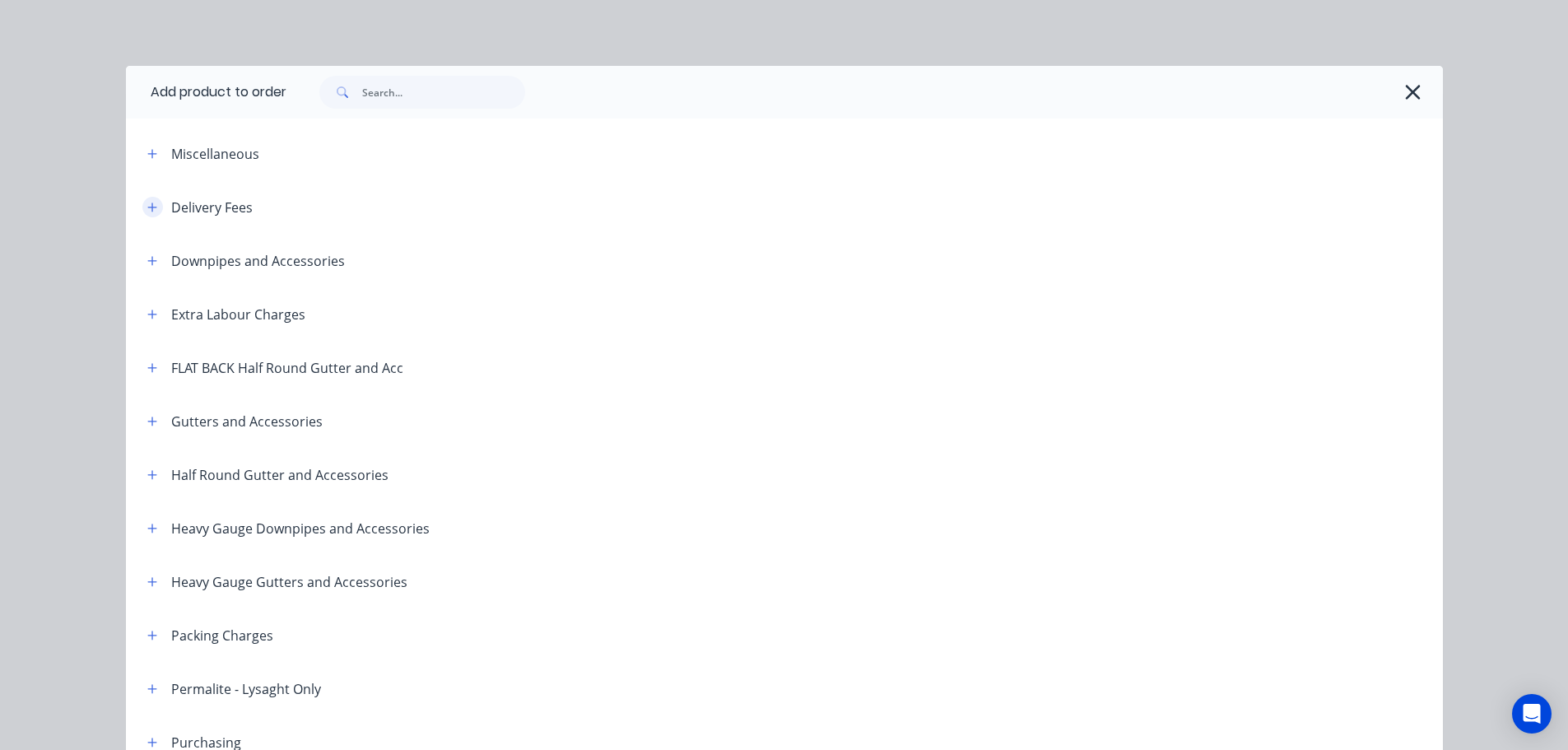
click at [150, 207] on icon "button" at bounding box center [152, 208] width 10 height 12
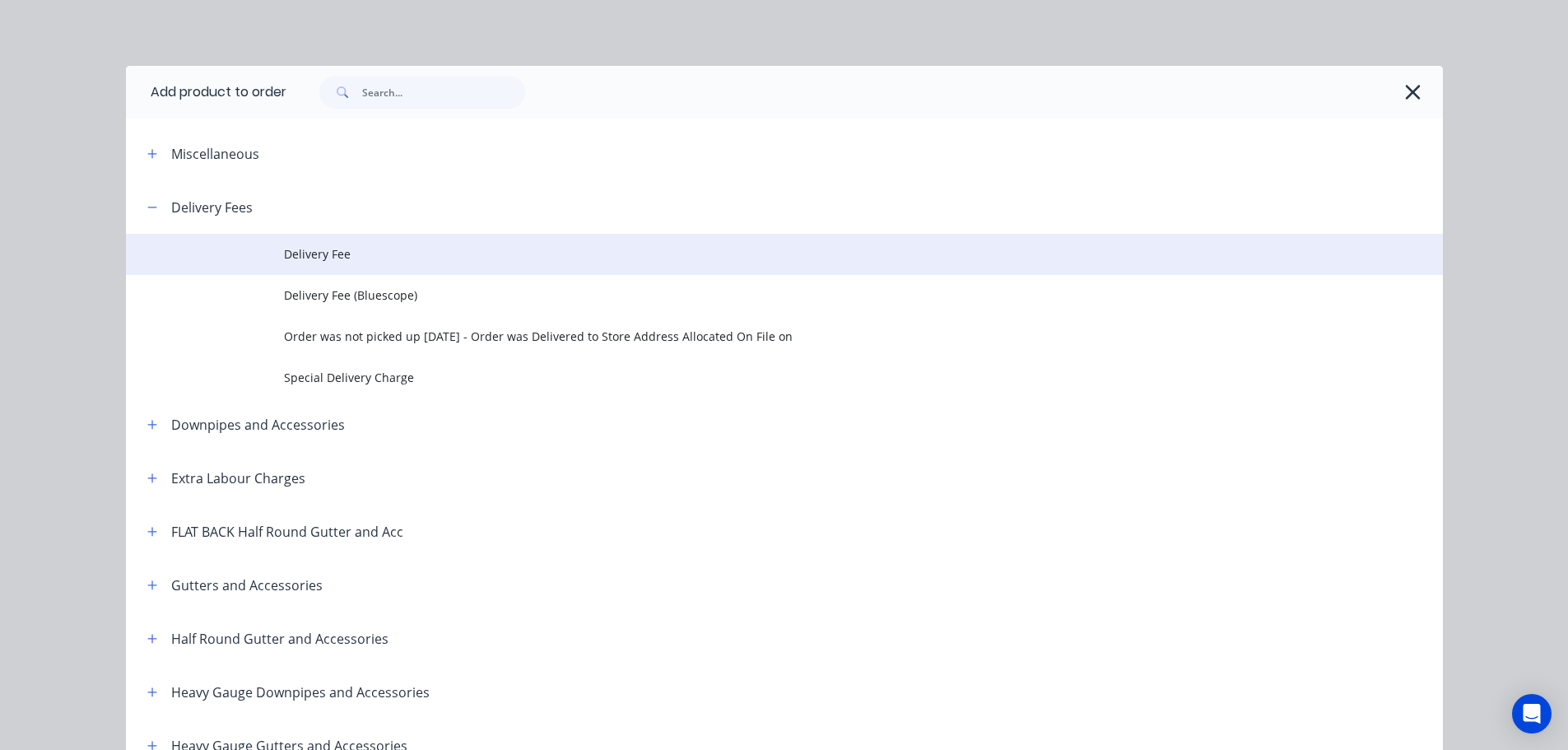
click at [288, 249] on span "Delivery Fee" at bounding box center [747, 255] width 926 height 18
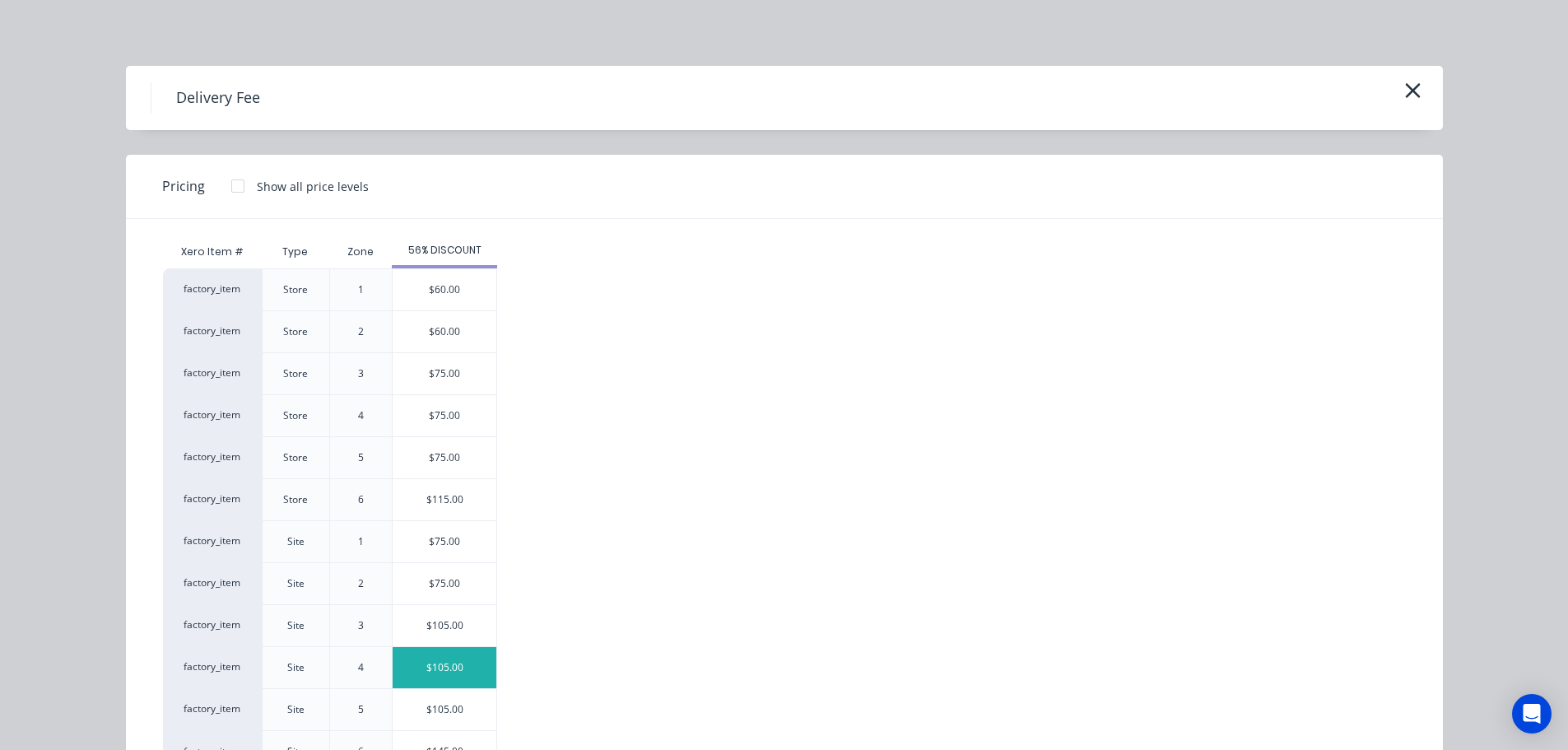
click at [430, 663] on div "$105.00" at bounding box center [445, 667] width 103 height 41
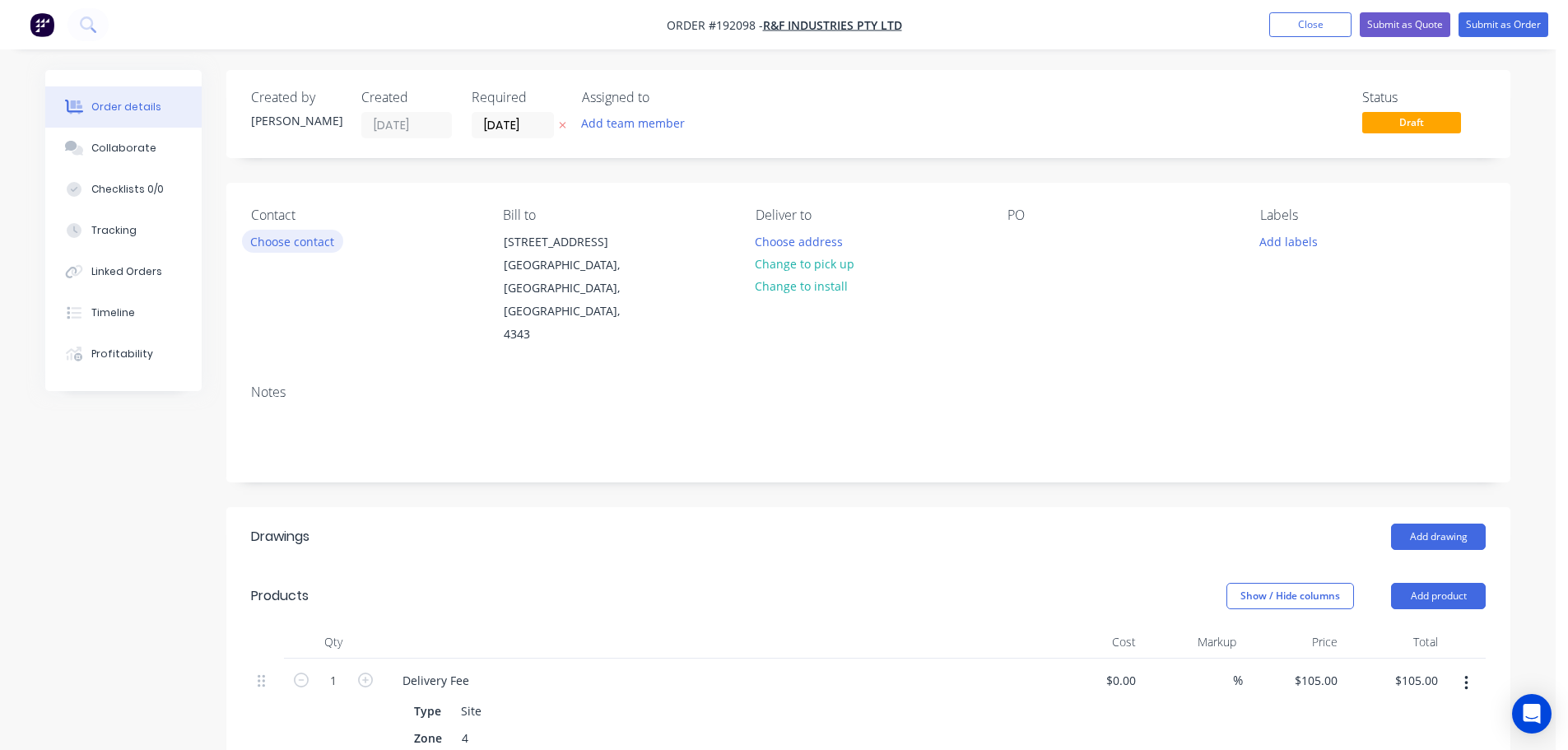
click at [293, 236] on button "Choose contact" at bounding box center [293, 240] width 101 height 22
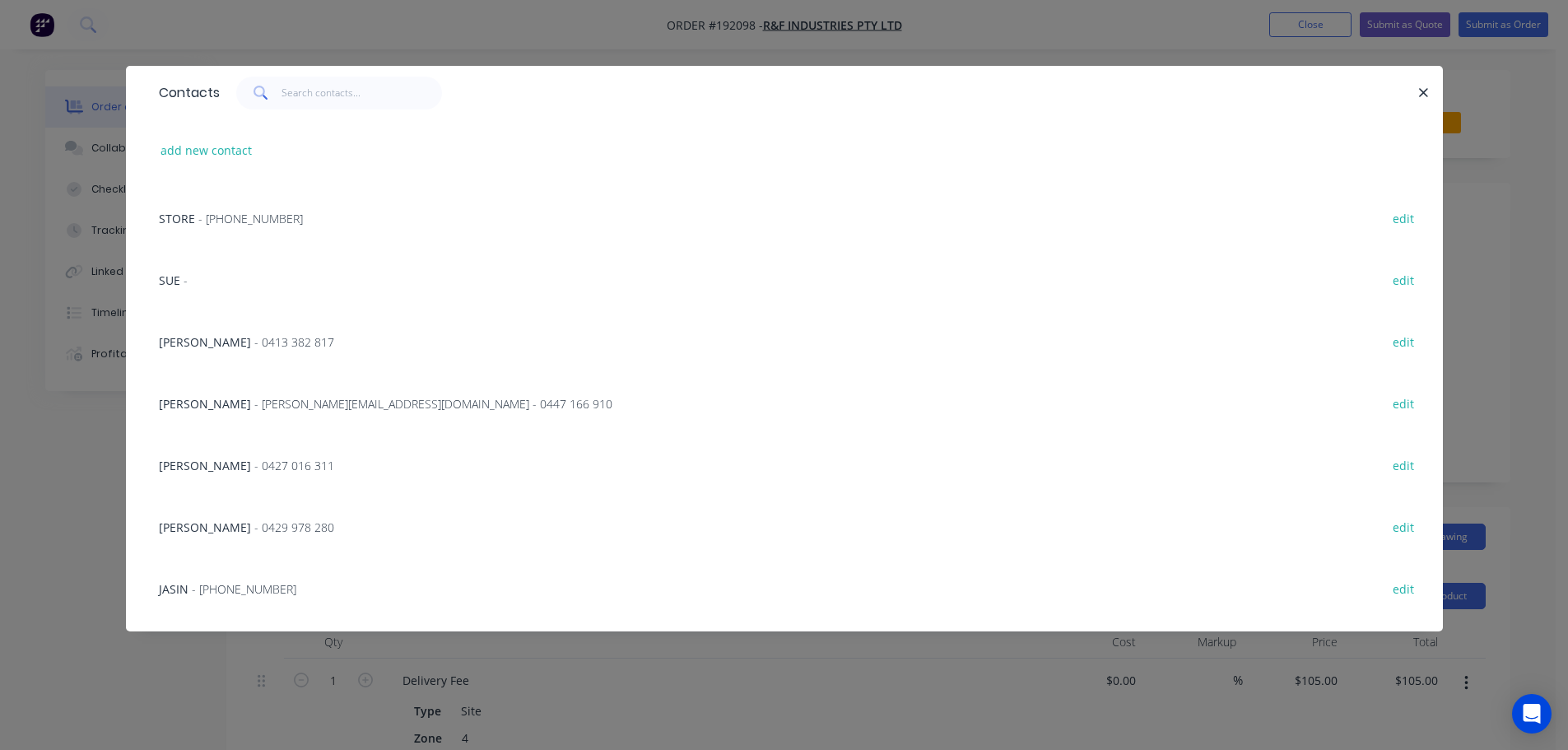
scroll to position [45, 0]
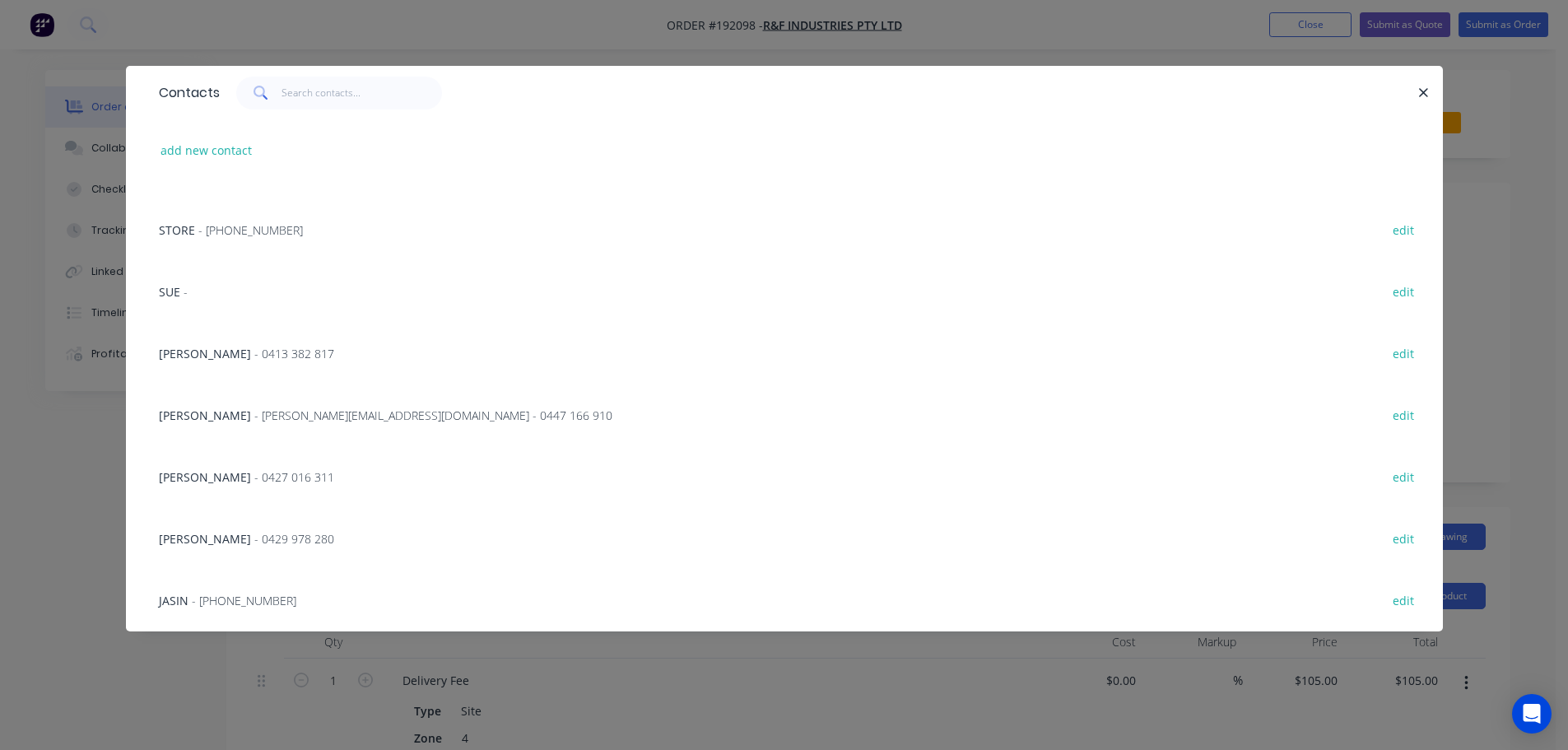
click at [234, 419] on span "[PERSON_NAME]" at bounding box center [205, 415] width 93 height 16
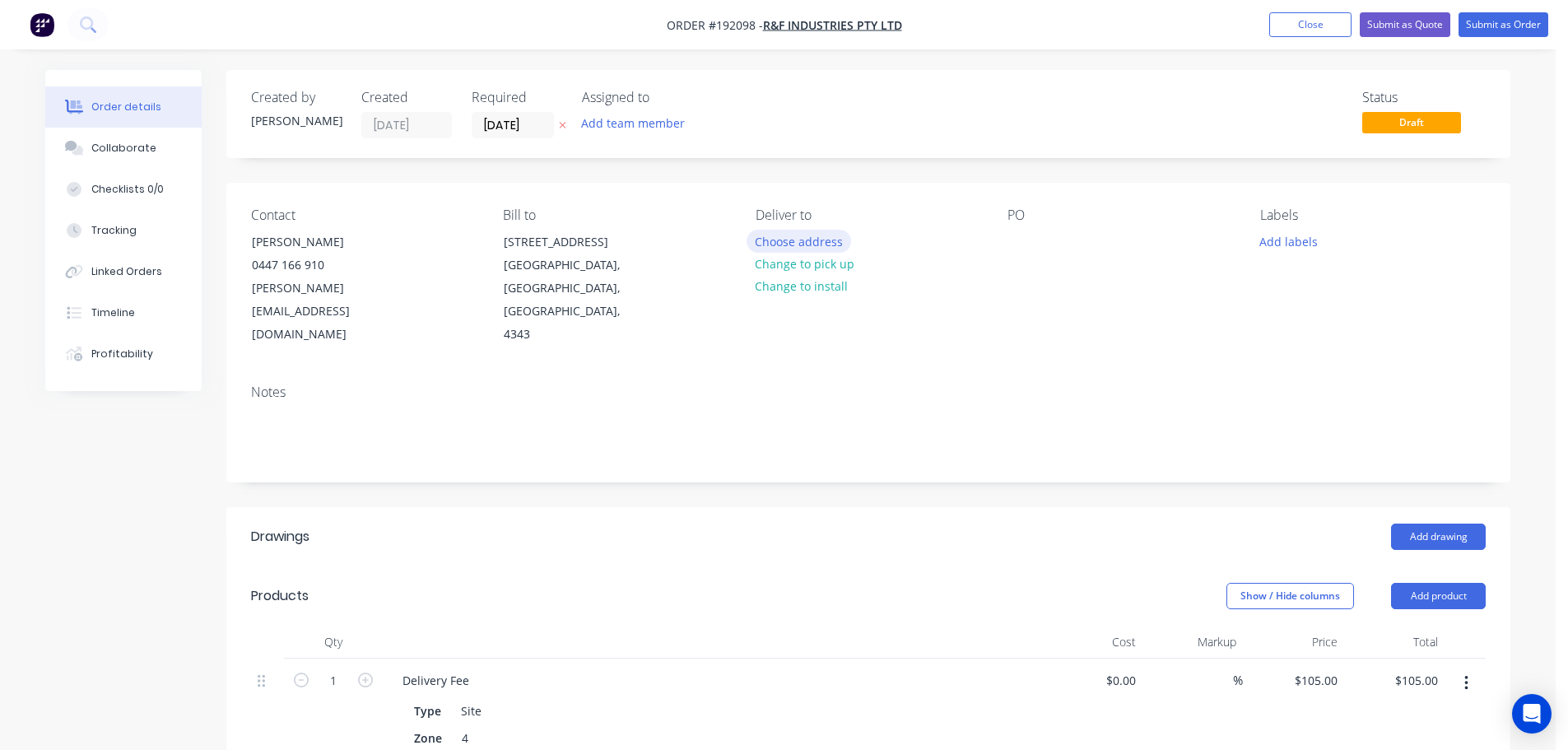
click at [810, 243] on button "Choose address" at bounding box center [800, 240] width 105 height 22
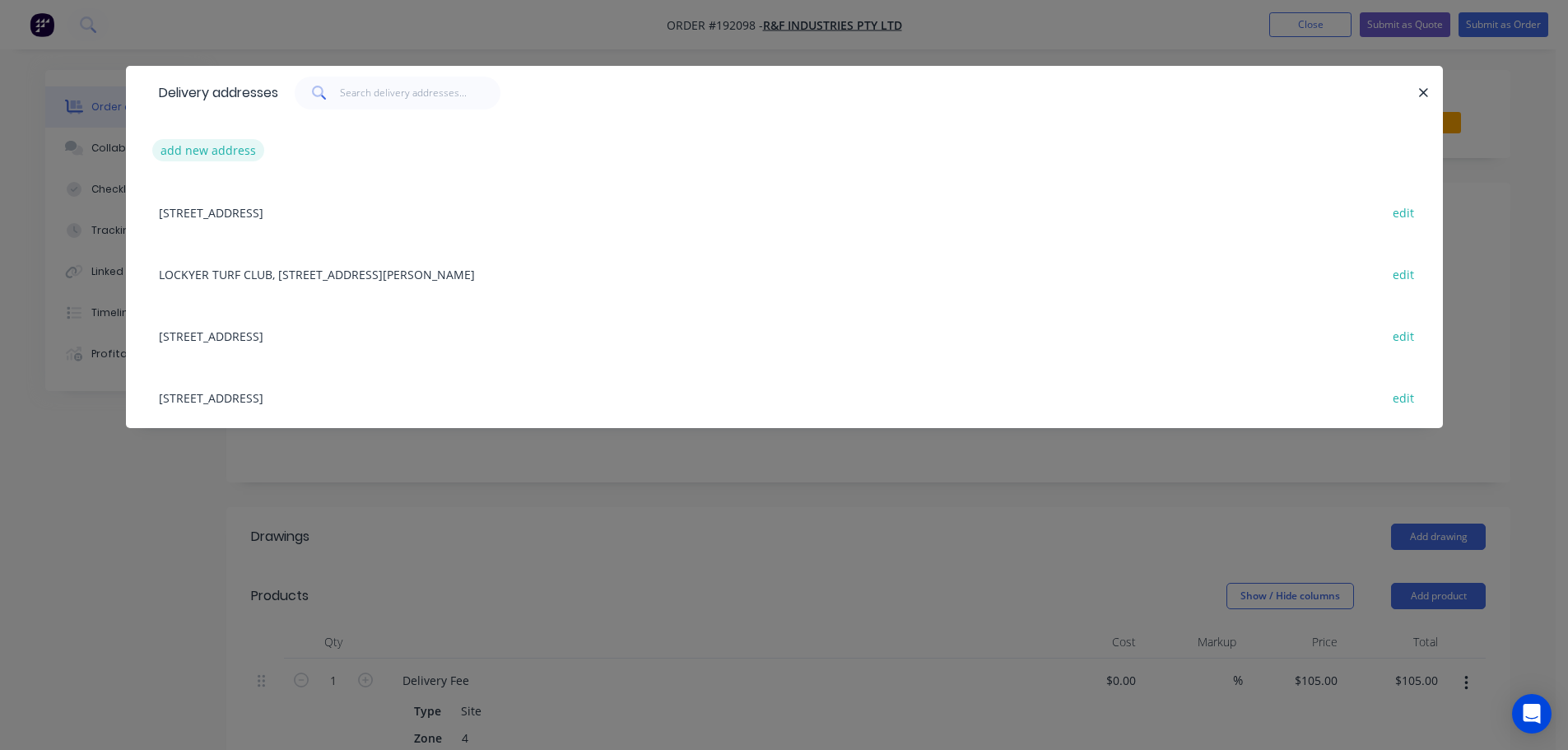
click at [187, 149] on button "add new address" at bounding box center [209, 150] width 113 height 22
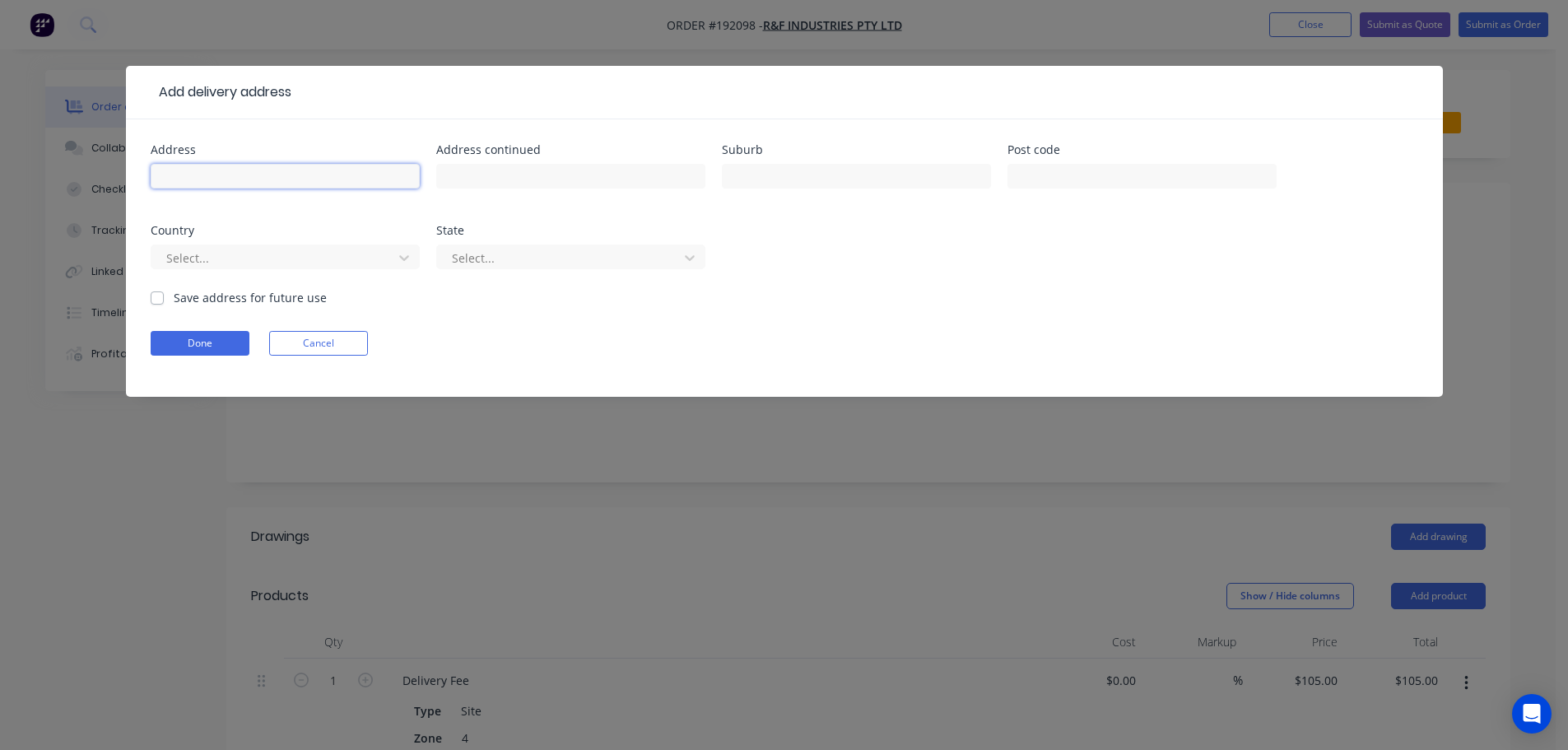
click at [211, 178] on input "text" at bounding box center [285, 176] width 269 height 24
type input "[STREET_ADDRESS][PERSON_NAME]"
type input "Winwill"
click button "Done" at bounding box center [199, 342] width 98 height 24
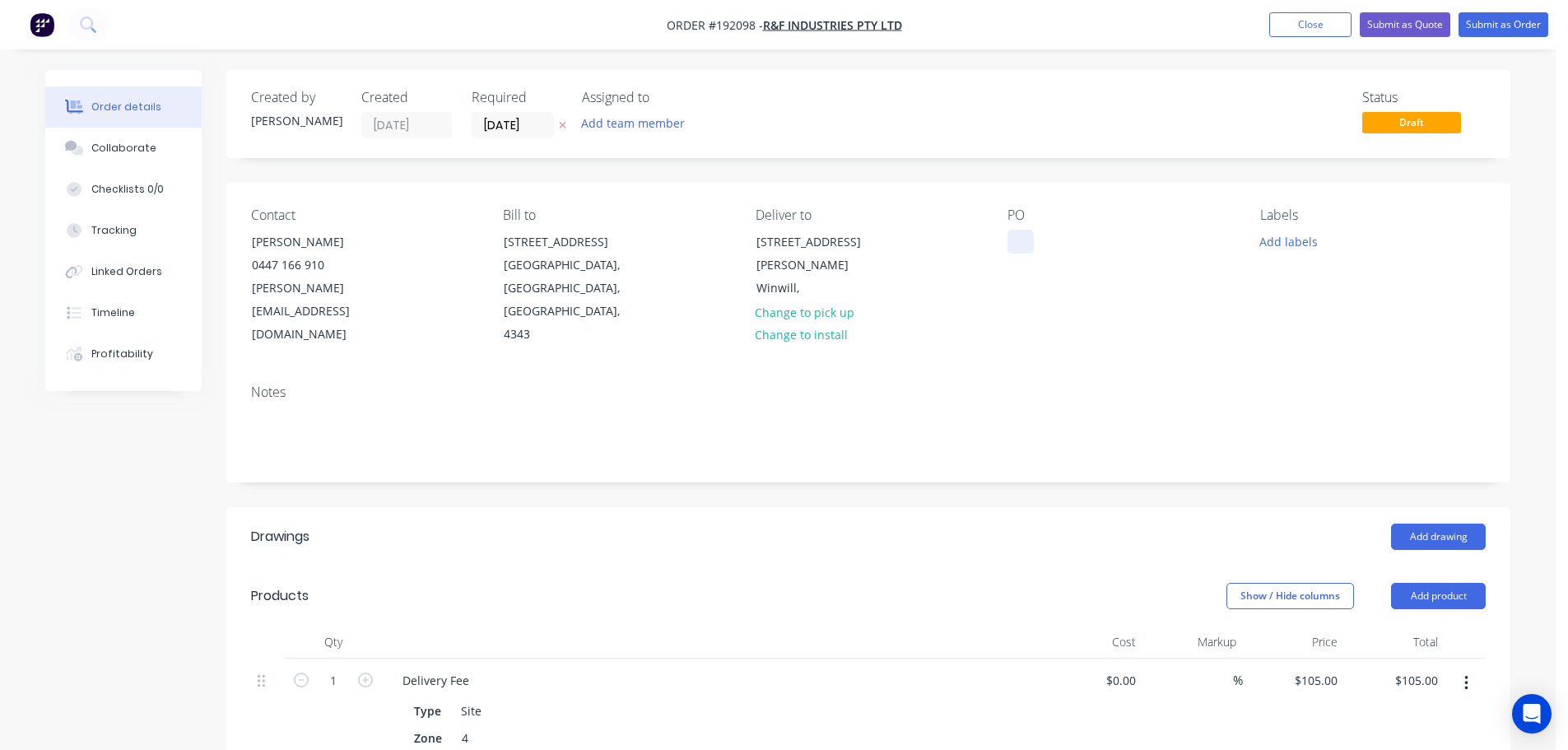
click at [1027, 246] on div at bounding box center [1020, 241] width 26 height 23
click at [1443, 524] on button "Add drawing" at bounding box center [1437, 536] width 95 height 26
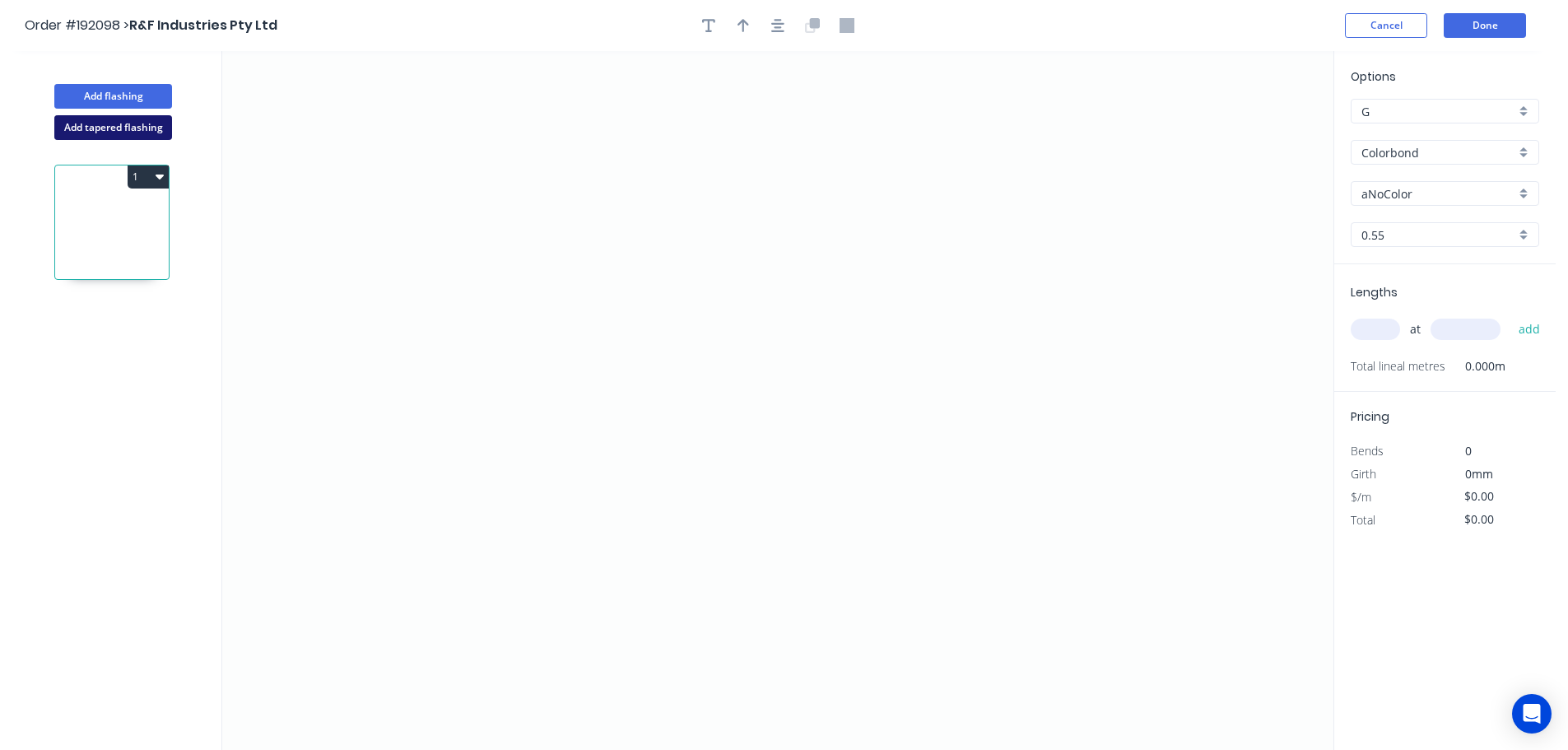
click at [109, 123] on button "Add tapered flashing" at bounding box center [113, 127] width 118 height 24
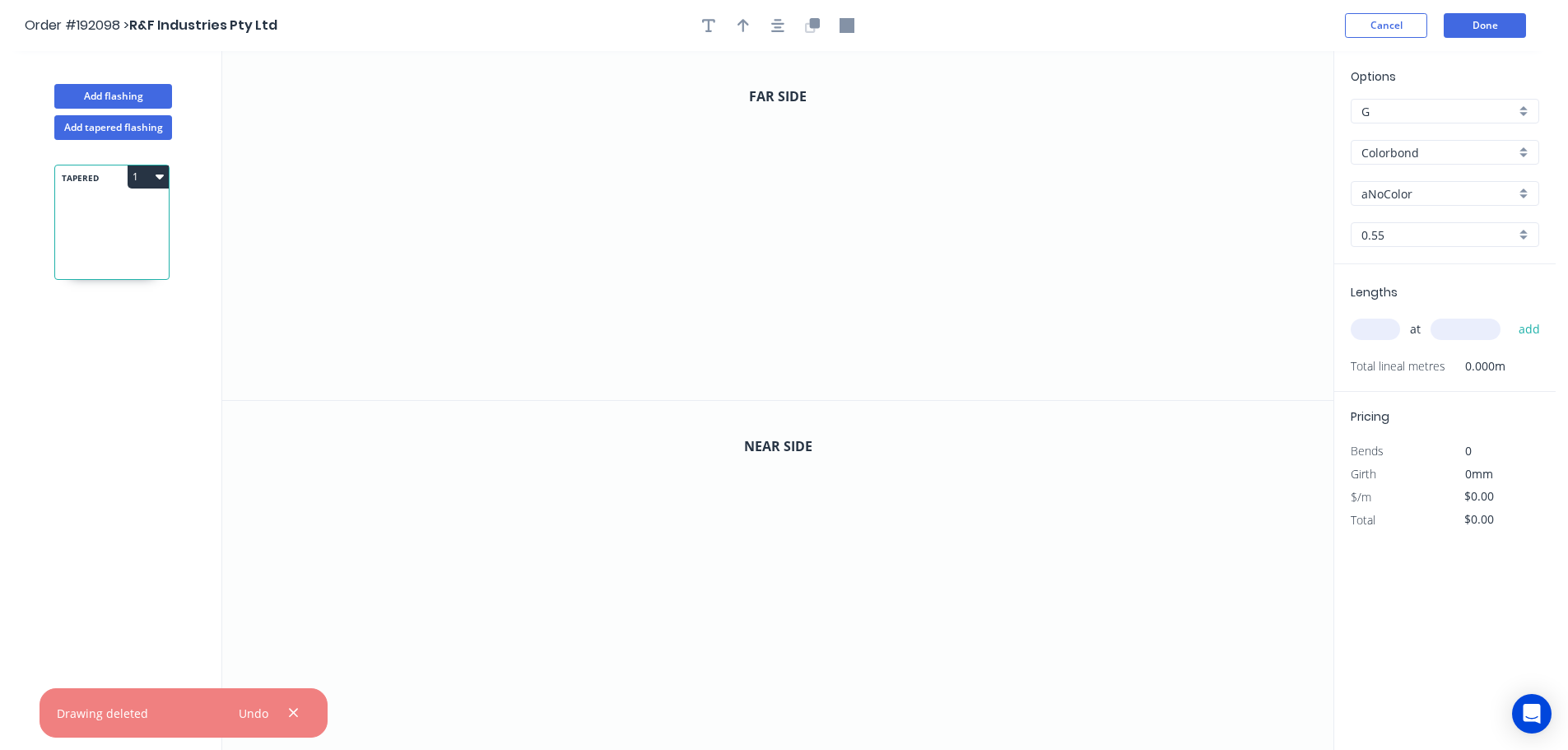
click at [1392, 186] on input "aNoColor" at bounding box center [1438, 194] width 154 height 18
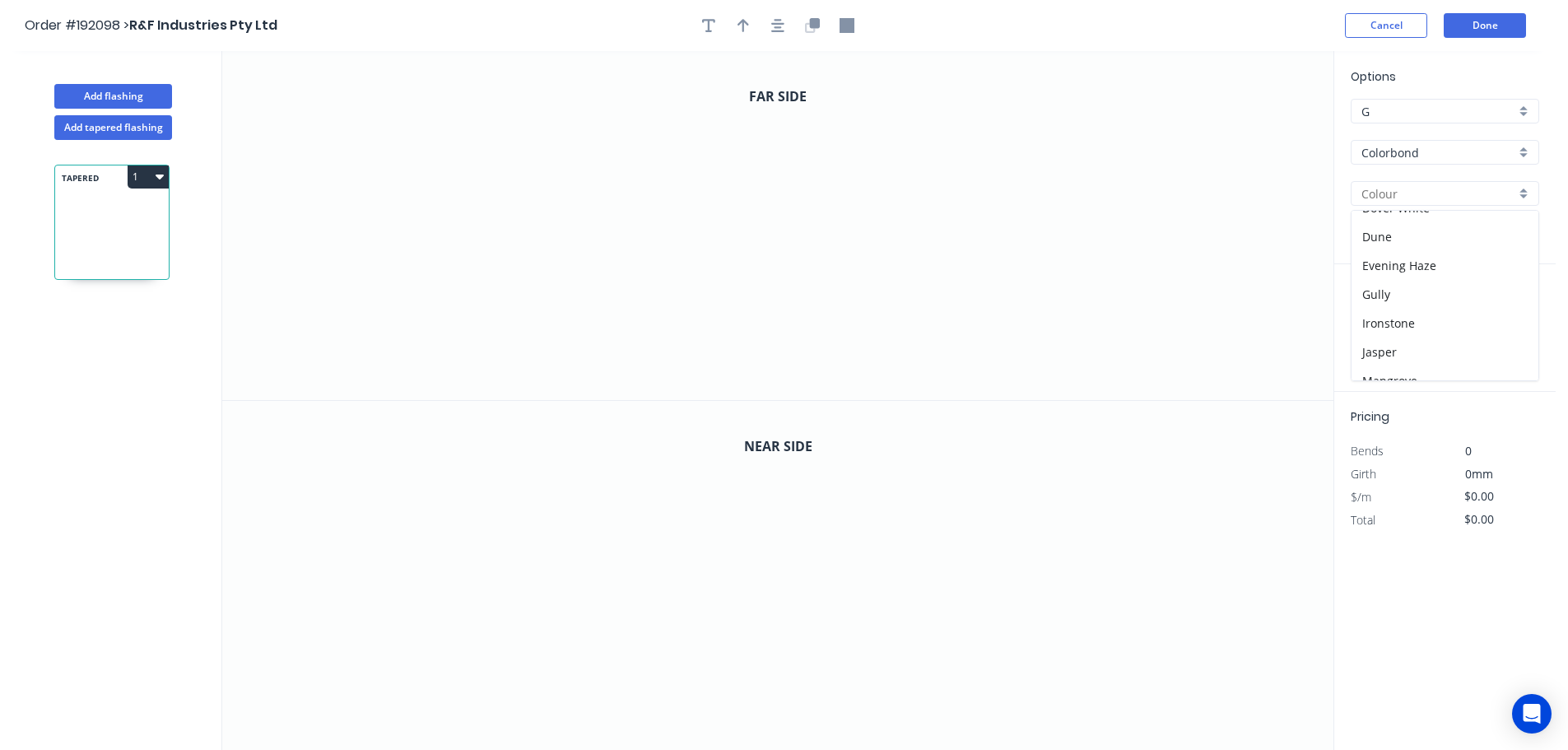
scroll to position [493, 0]
drag, startPoint x: 1396, startPoint y: 364, endPoint x: 1387, endPoint y: 347, distance: 19.2
click at [1395, 364] on div "Surfmist" at bounding box center [1445, 366] width 187 height 29
type input "Surfmist"
click at [1379, 330] on input "text" at bounding box center [1375, 330] width 50 height 21
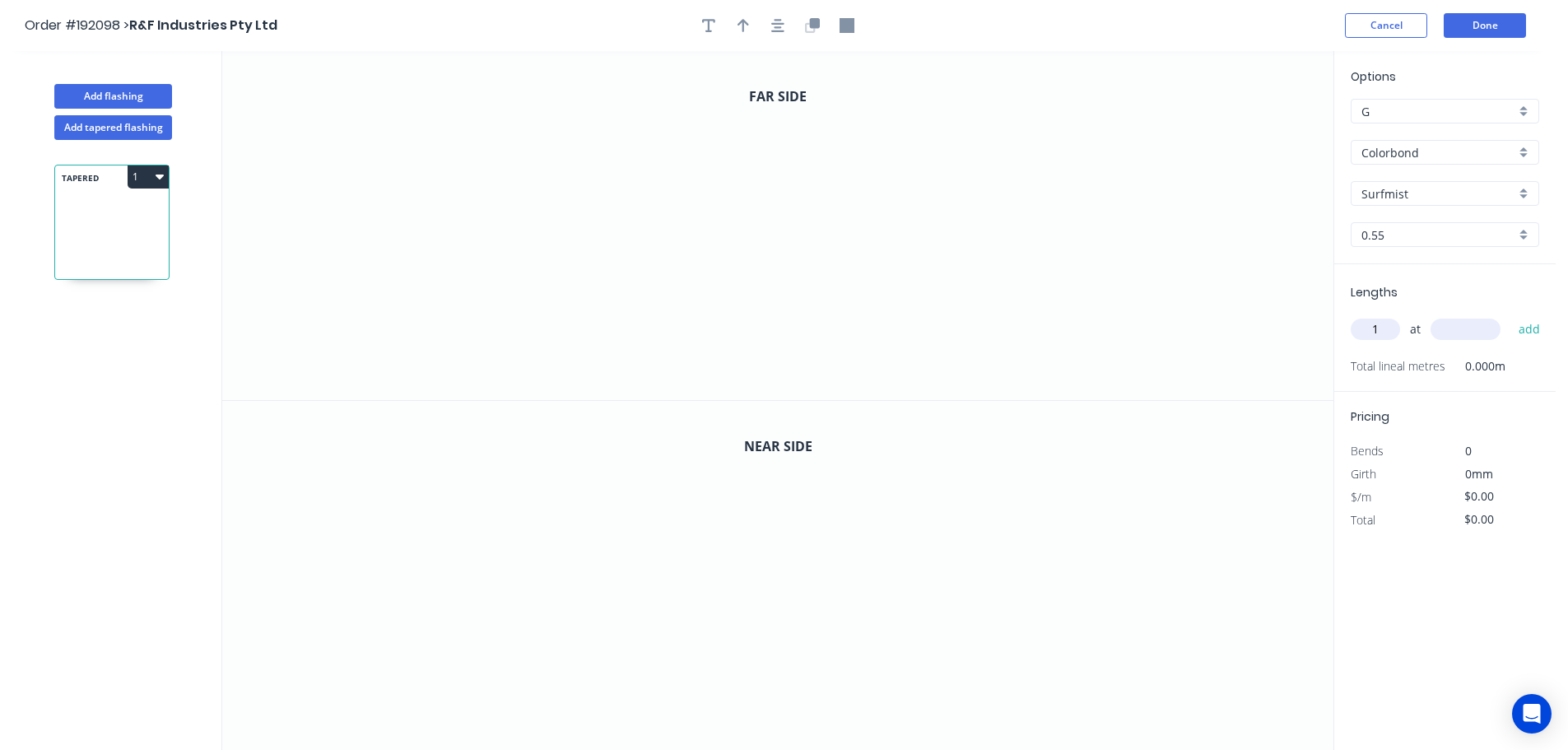
type input "1"
type input "1200"
click at [1510, 315] on button "add" at bounding box center [1530, 329] width 39 height 28
click at [1161, 246] on icon "0" at bounding box center [777, 225] width 1111 height 349
click at [1169, 119] on icon "0" at bounding box center [777, 225] width 1111 height 349
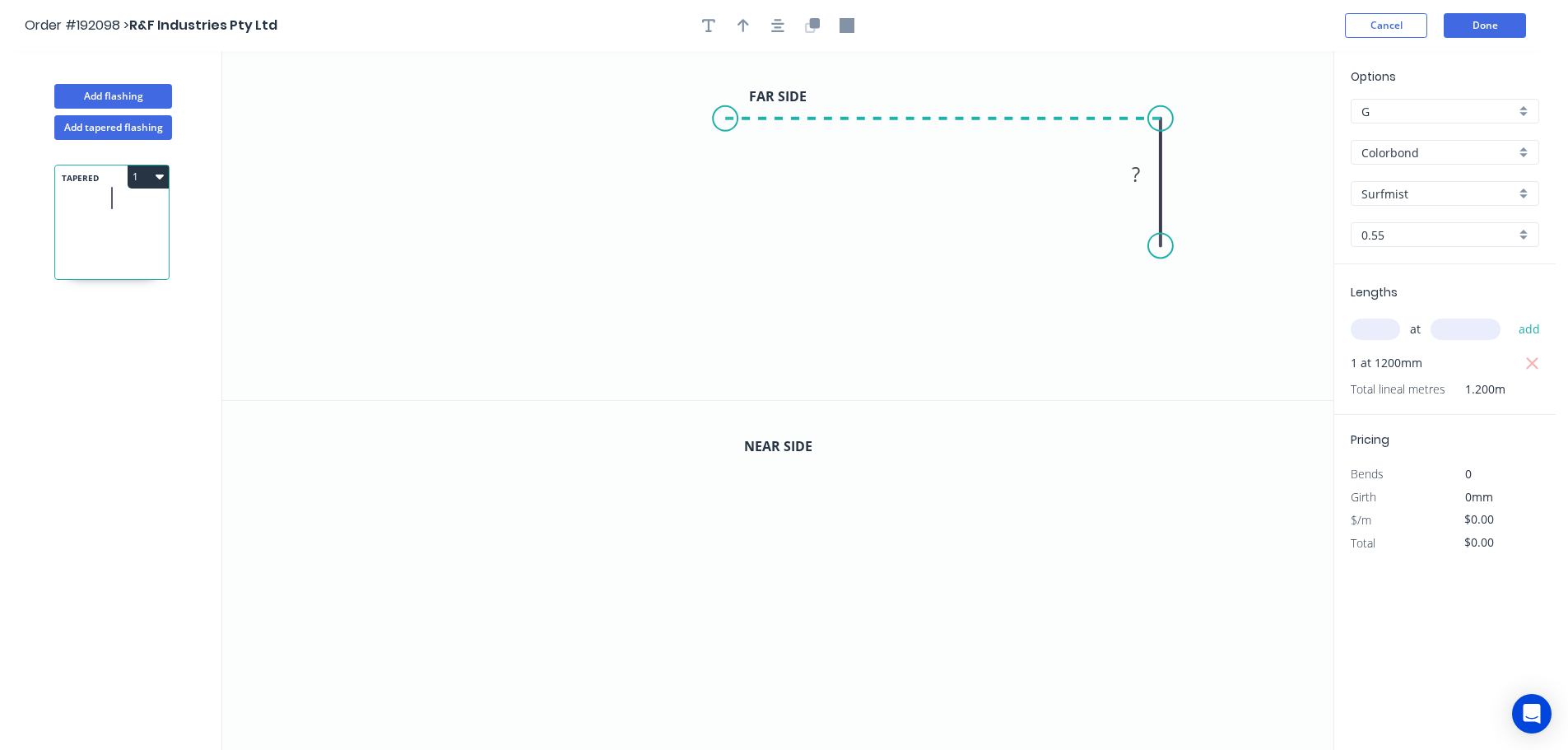
click at [725, 117] on icon "0 ?" at bounding box center [777, 225] width 1111 height 349
click at [745, 339] on icon "0 ? ?" at bounding box center [777, 225] width 1111 height 349
click at [745, 339] on circle at bounding box center [744, 337] width 24 height 24
drag, startPoint x: 745, startPoint y: 339, endPoint x: 731, endPoint y: 338, distance: 14.0
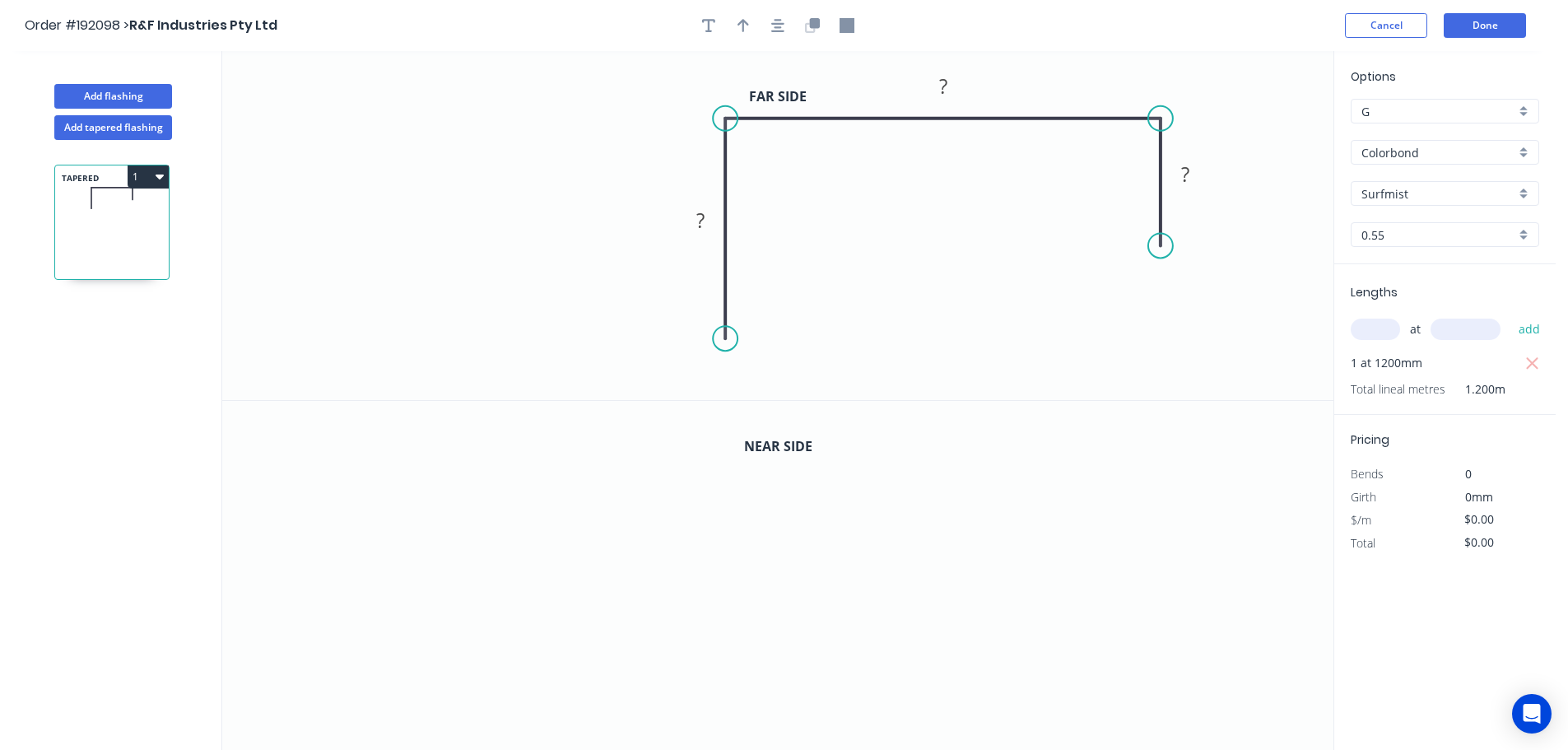
click at [731, 338] on circle at bounding box center [725, 337] width 24 height 24
click at [731, 338] on circle at bounding box center [725, 336] width 24 height 24
click at [481, 336] on icon "0 ? ? ?" at bounding box center [777, 225] width 1111 height 349
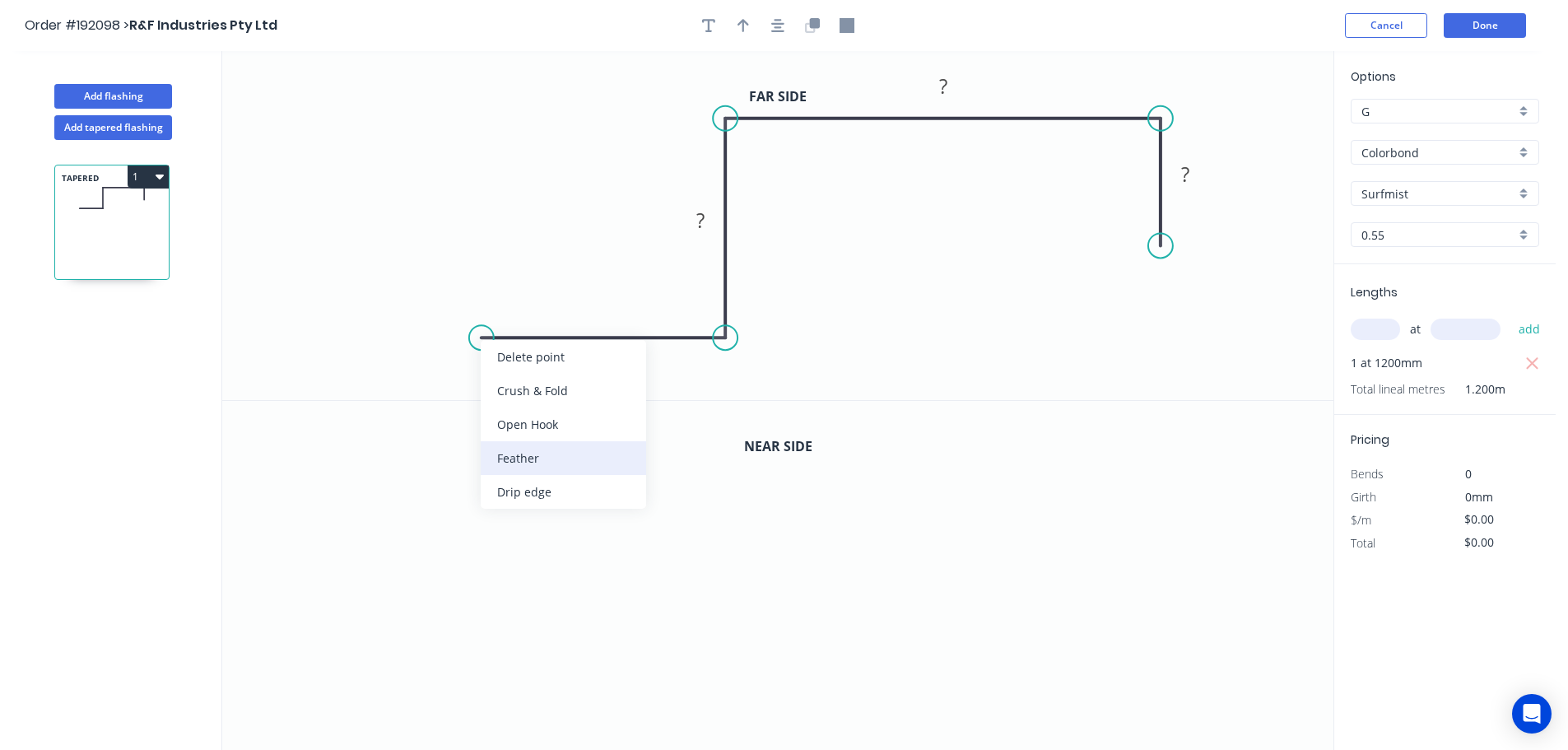
click at [525, 457] on div "Feather" at bounding box center [564, 457] width 166 height 34
click at [511, 396] on div "Flip bend" at bounding box center [566, 394] width 166 height 34
click at [523, 371] on tspan "15" at bounding box center [514, 365] width 23 height 27
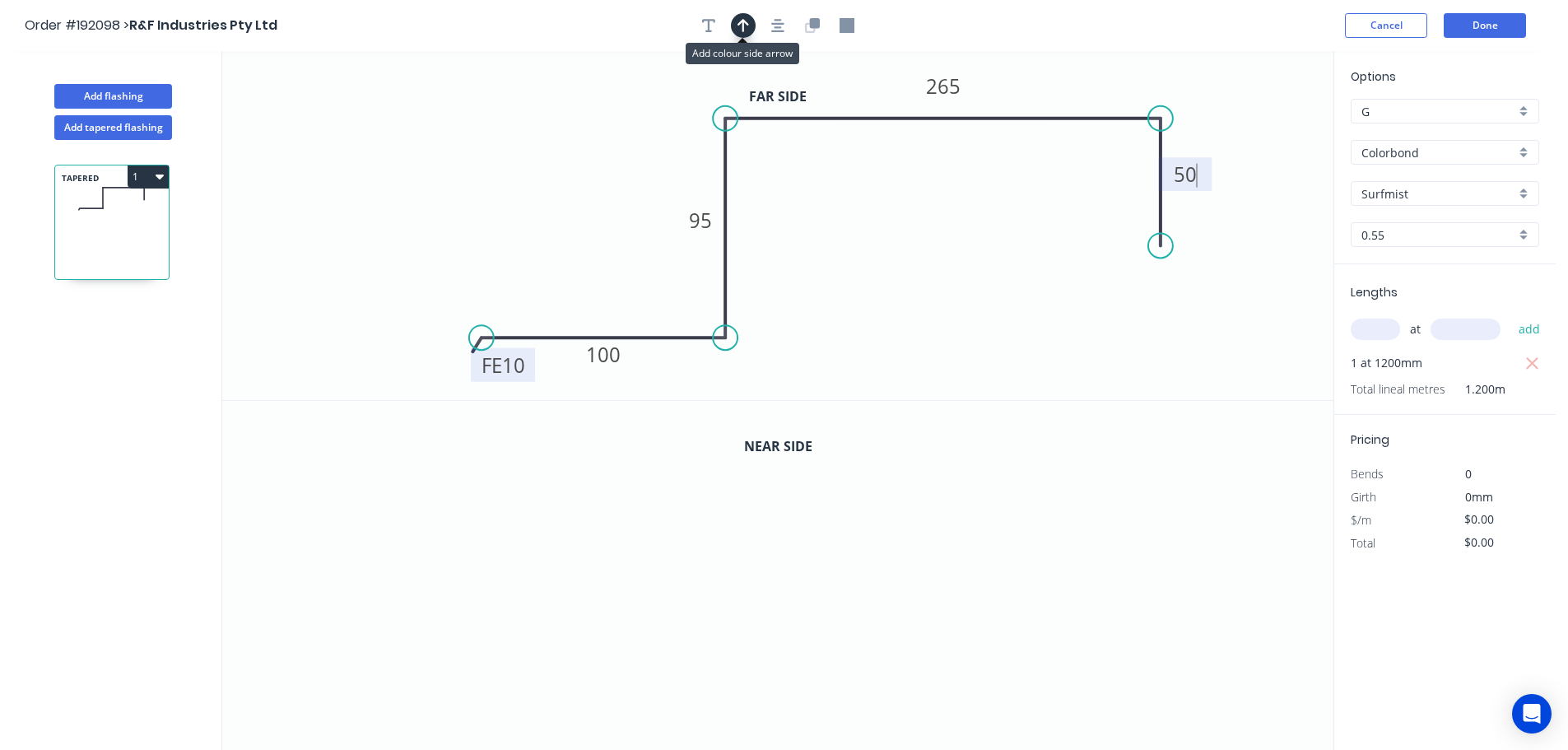
click at [747, 24] on icon "button" at bounding box center [743, 25] width 12 height 15
type input "$17.98"
type input "$21.58"
drag, startPoint x: 1245, startPoint y: 131, endPoint x: 573, endPoint y: 164, distance: 672.8
click at [573, 164] on icon at bounding box center [574, 145] width 15 height 53
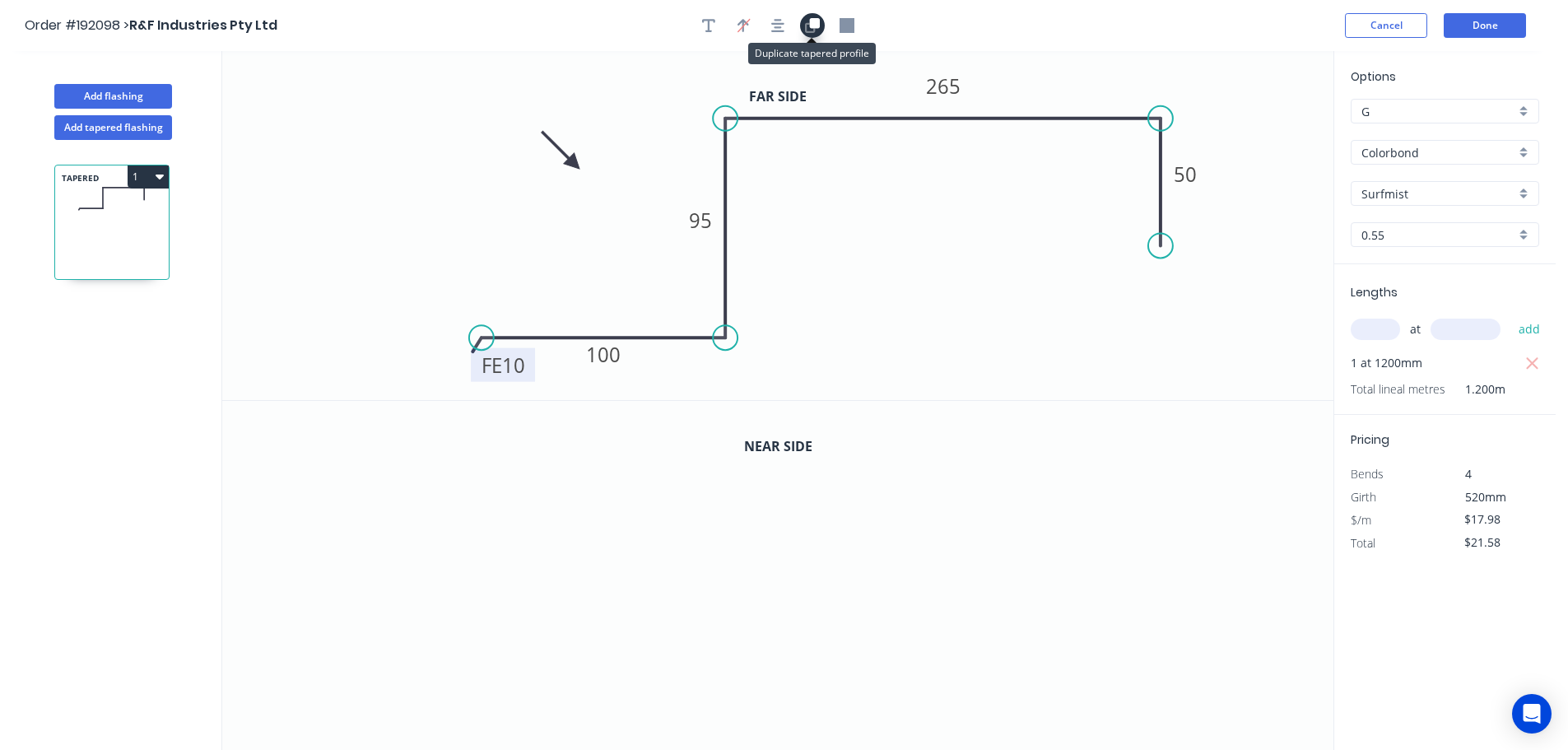
click at [808, 24] on icon "button" at bounding box center [811, 25] width 15 height 15
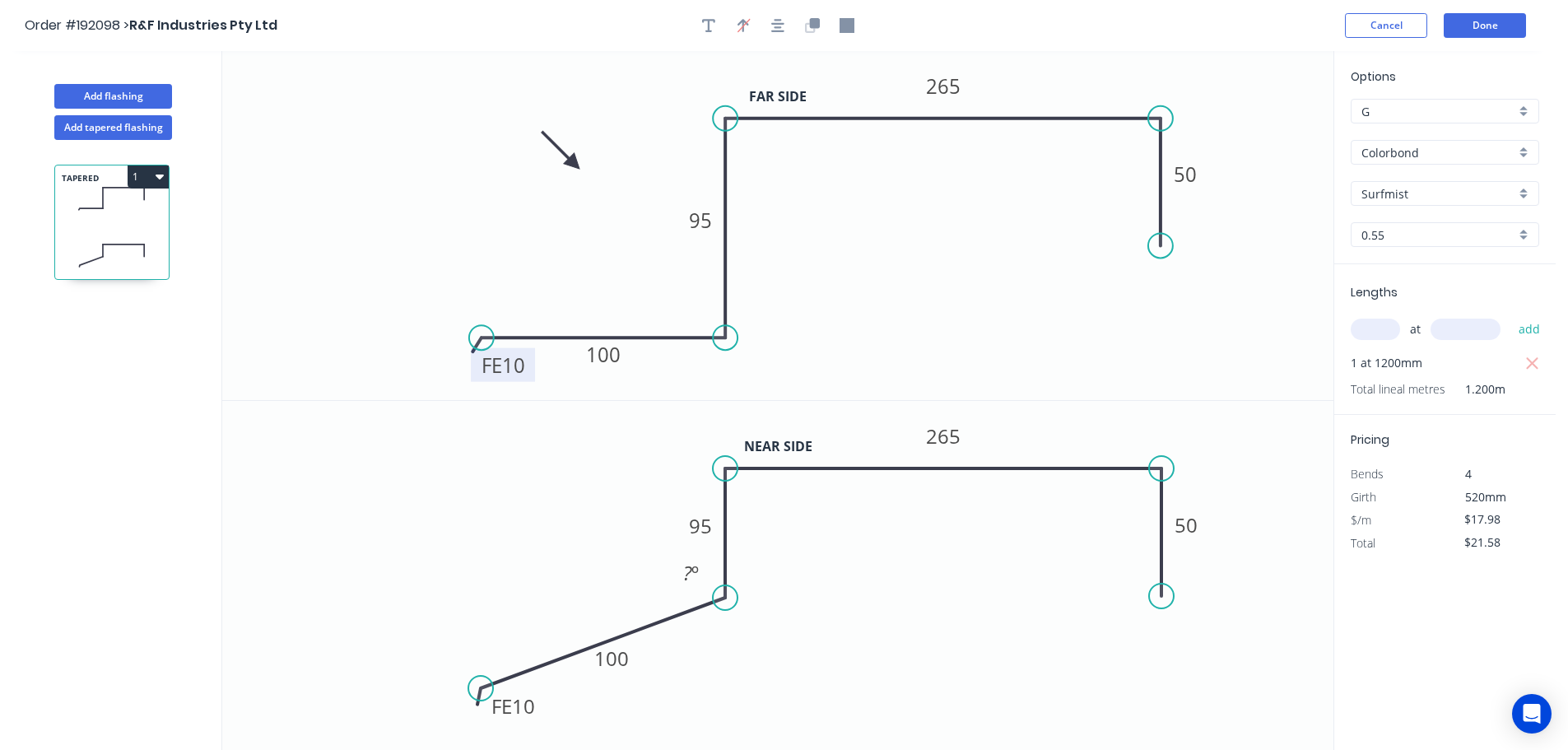
drag, startPoint x: 724, startPoint y: 684, endPoint x: 716, endPoint y: 596, distance: 88.4
click at [716, 596] on circle at bounding box center [725, 597] width 24 height 24
drag, startPoint x: 493, startPoint y: 628, endPoint x: 501, endPoint y: 600, distance: 29.1
click at [501, 600] on circle at bounding box center [500, 595] width 24 height 24
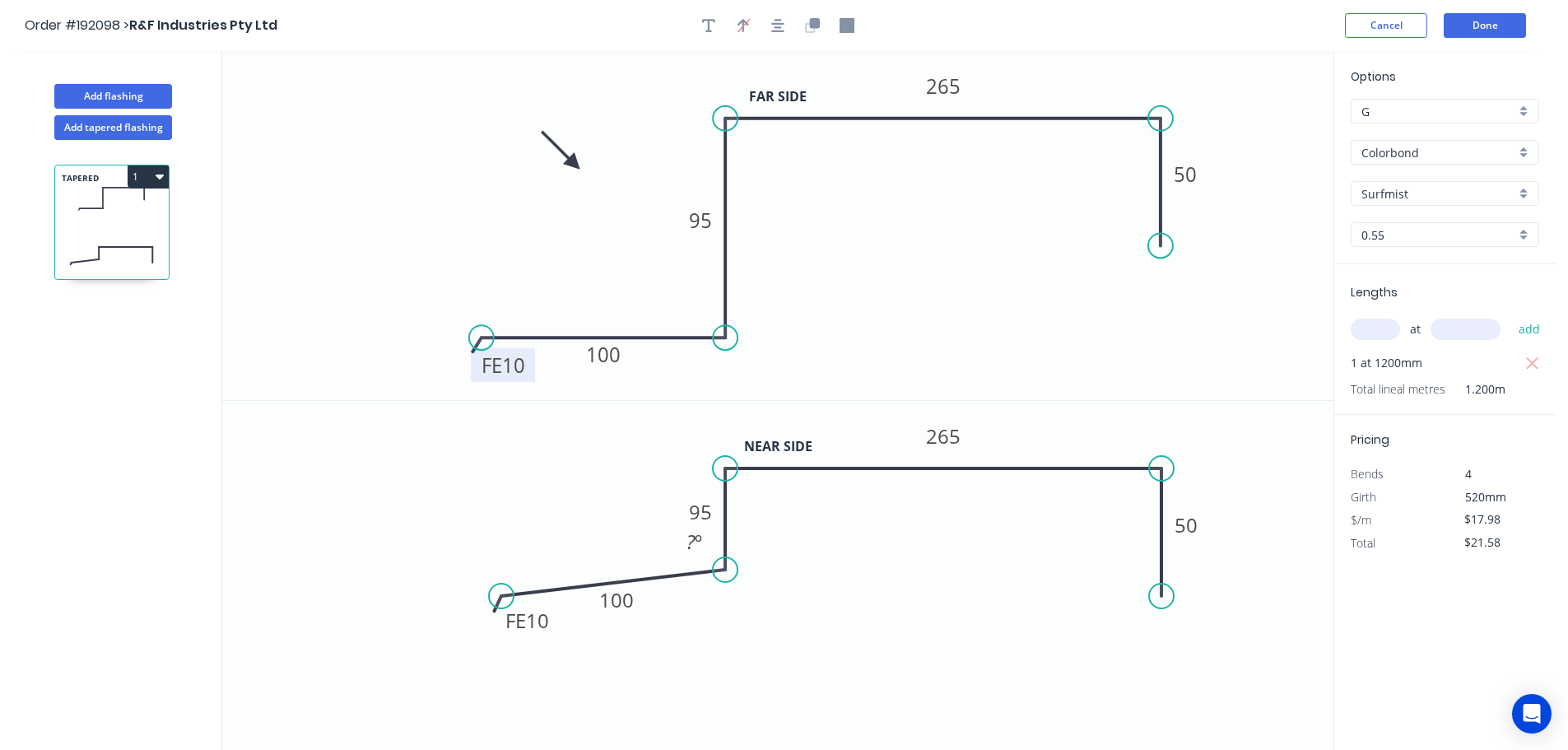
drag, startPoint x: 724, startPoint y: 591, endPoint x: 725, endPoint y: 570, distance: 21.0
click at [725, 570] on circle at bounding box center [725, 569] width 24 height 24
drag, startPoint x: 501, startPoint y: 595, endPoint x: 505, endPoint y: 566, distance: 29.3
click at [505, 566] on circle at bounding box center [505, 569] width 24 height 24
click at [701, 515] on tspan "95" at bounding box center [700, 512] width 23 height 27
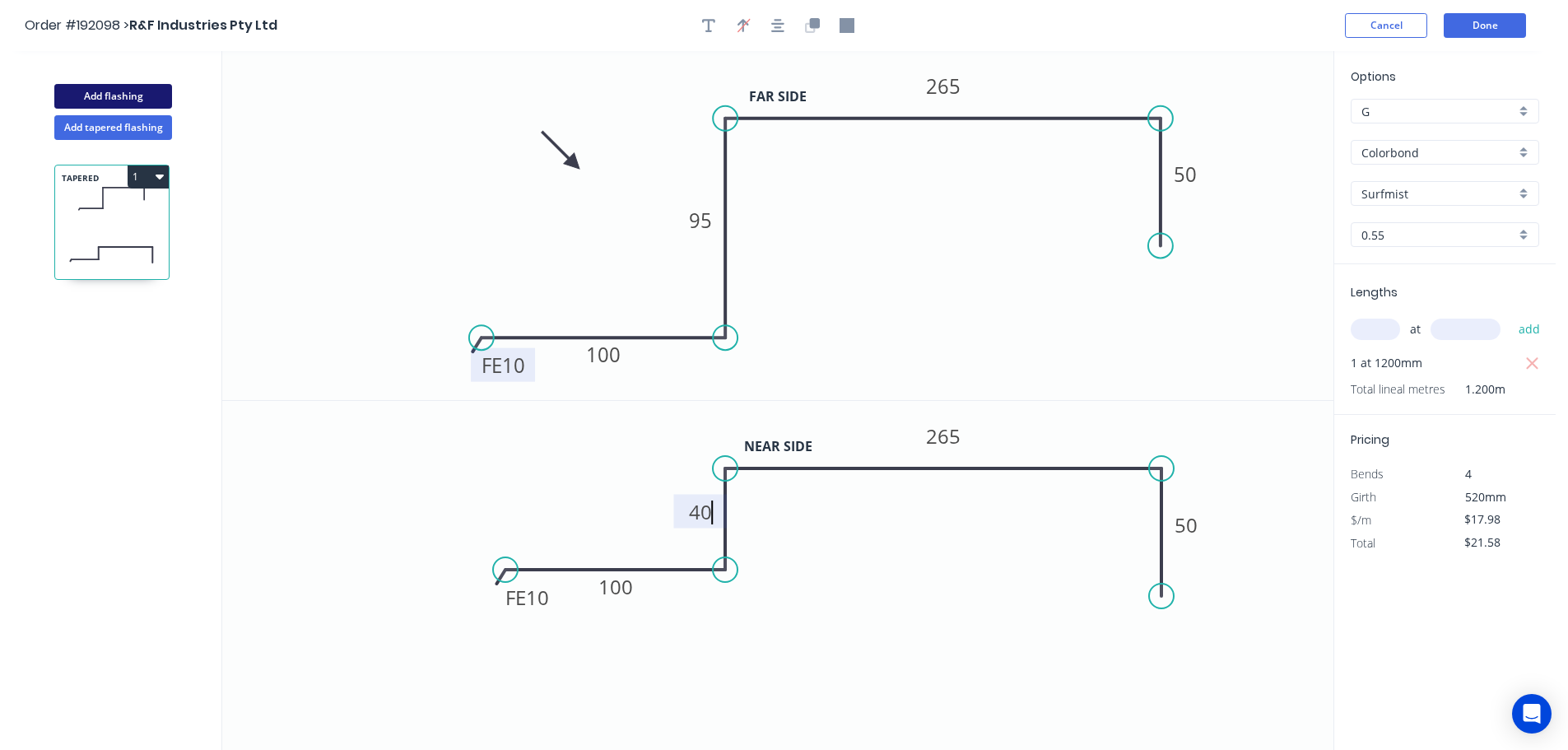
click at [115, 96] on button "Add flashing" at bounding box center [113, 96] width 118 height 24
type input "$0.00"
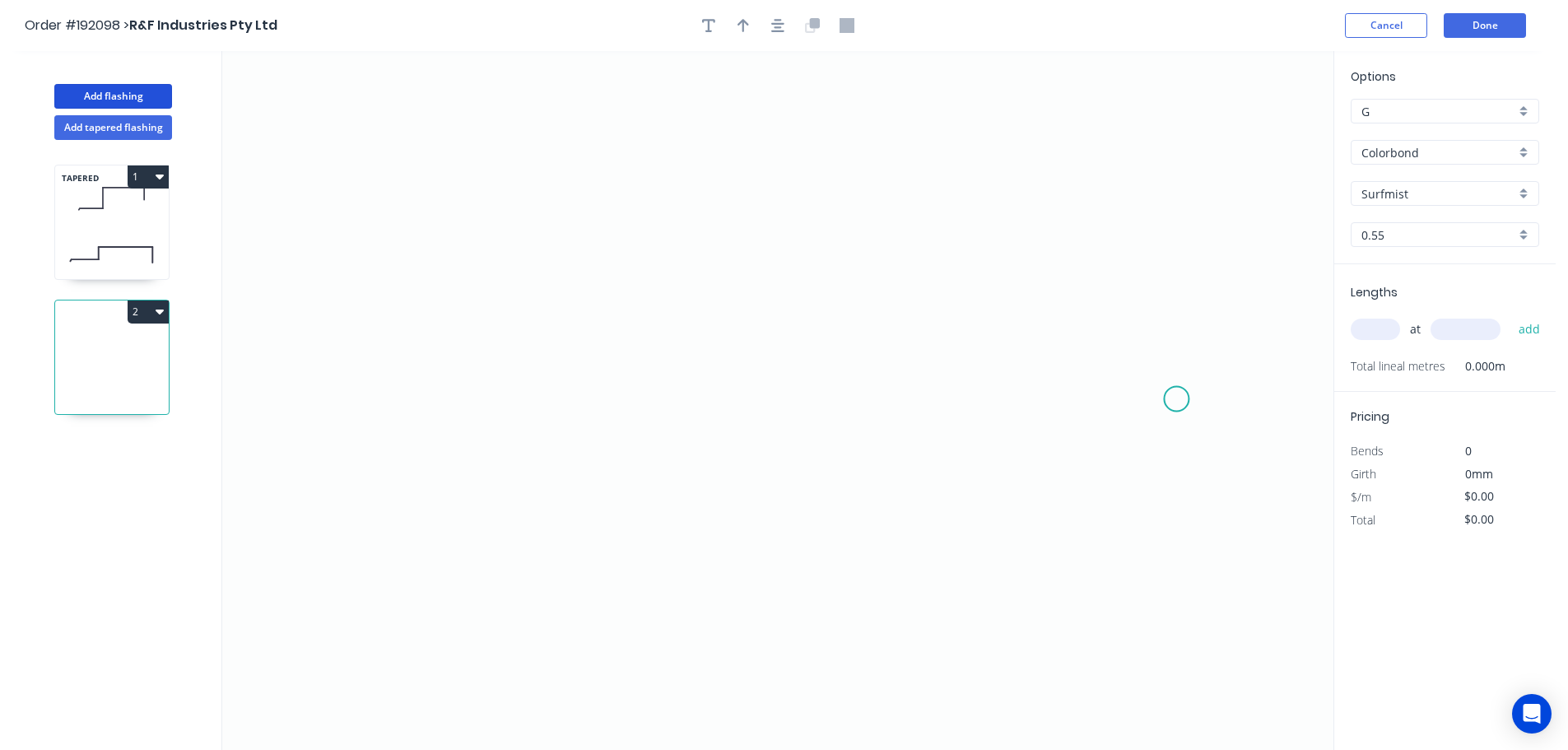
click at [1177, 399] on icon "0" at bounding box center [777, 400] width 1111 height 699
click at [1177, 205] on icon "0" at bounding box center [777, 400] width 1111 height 699
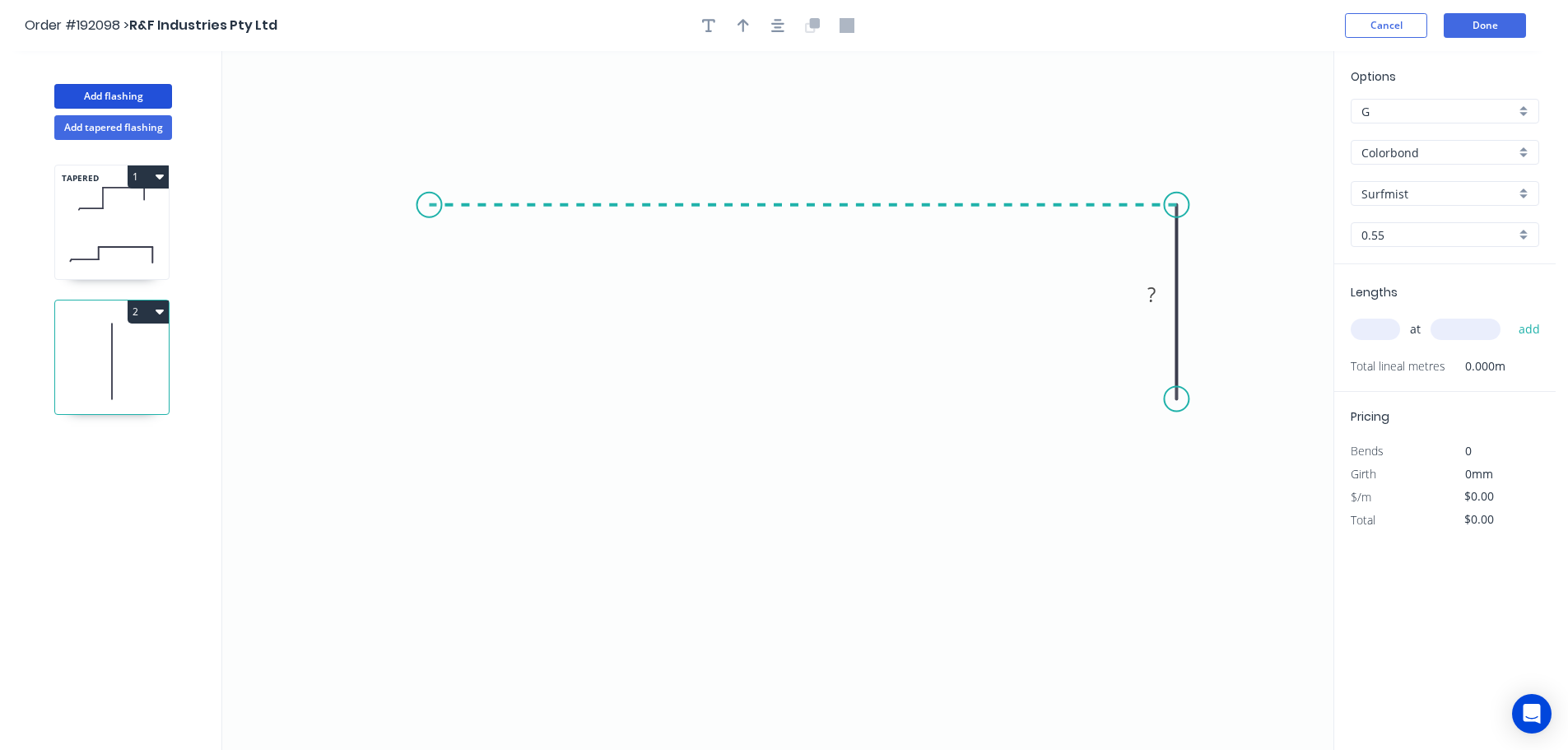
click at [429, 192] on icon "0 ?" at bounding box center [777, 400] width 1111 height 699
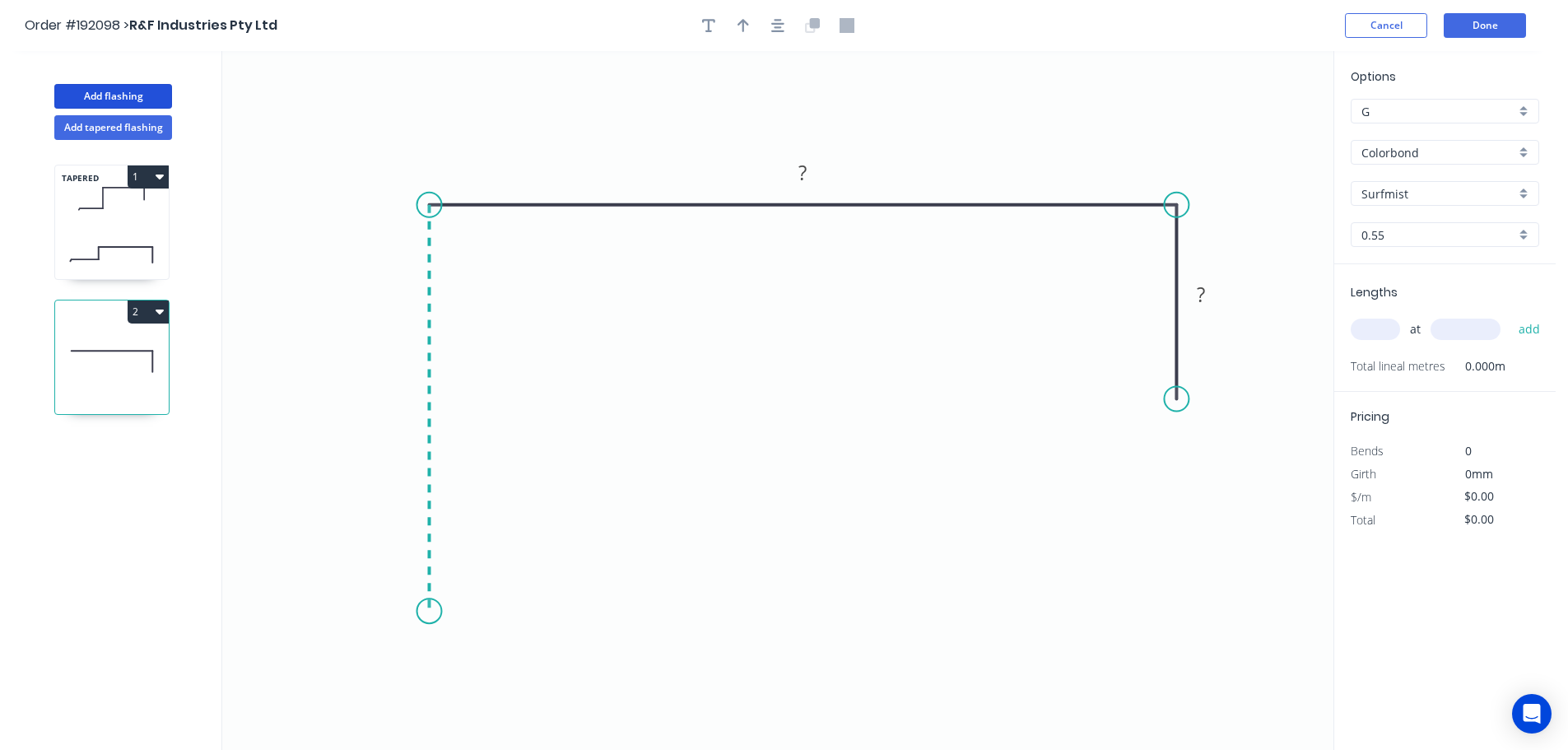
click at [434, 612] on icon "0 ? ?" at bounding box center [777, 400] width 1111 height 699
click at [566, 609] on icon "0 ? ? ?" at bounding box center [777, 400] width 1111 height 699
click at [565, 729] on icon "0 ? ? ? ?" at bounding box center [777, 400] width 1111 height 699
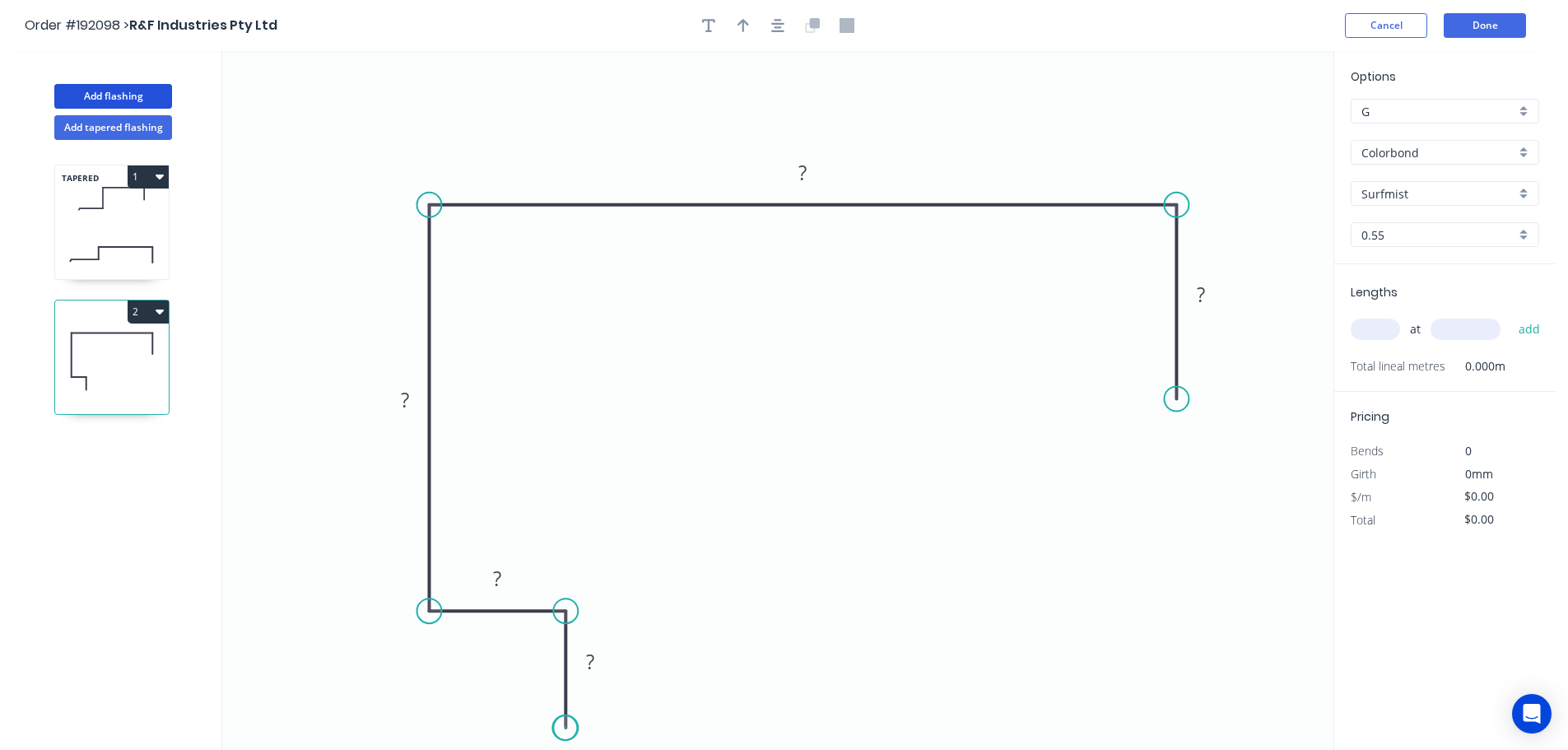
click at [565, 729] on circle at bounding box center [565, 727] width 24 height 24
click at [592, 660] on tspan "?" at bounding box center [590, 661] width 8 height 27
click at [744, 25] on icon "button" at bounding box center [743, 25] width 12 height 14
type input "$15.95"
click at [1254, 132] on icon at bounding box center [1250, 114] width 15 height 53
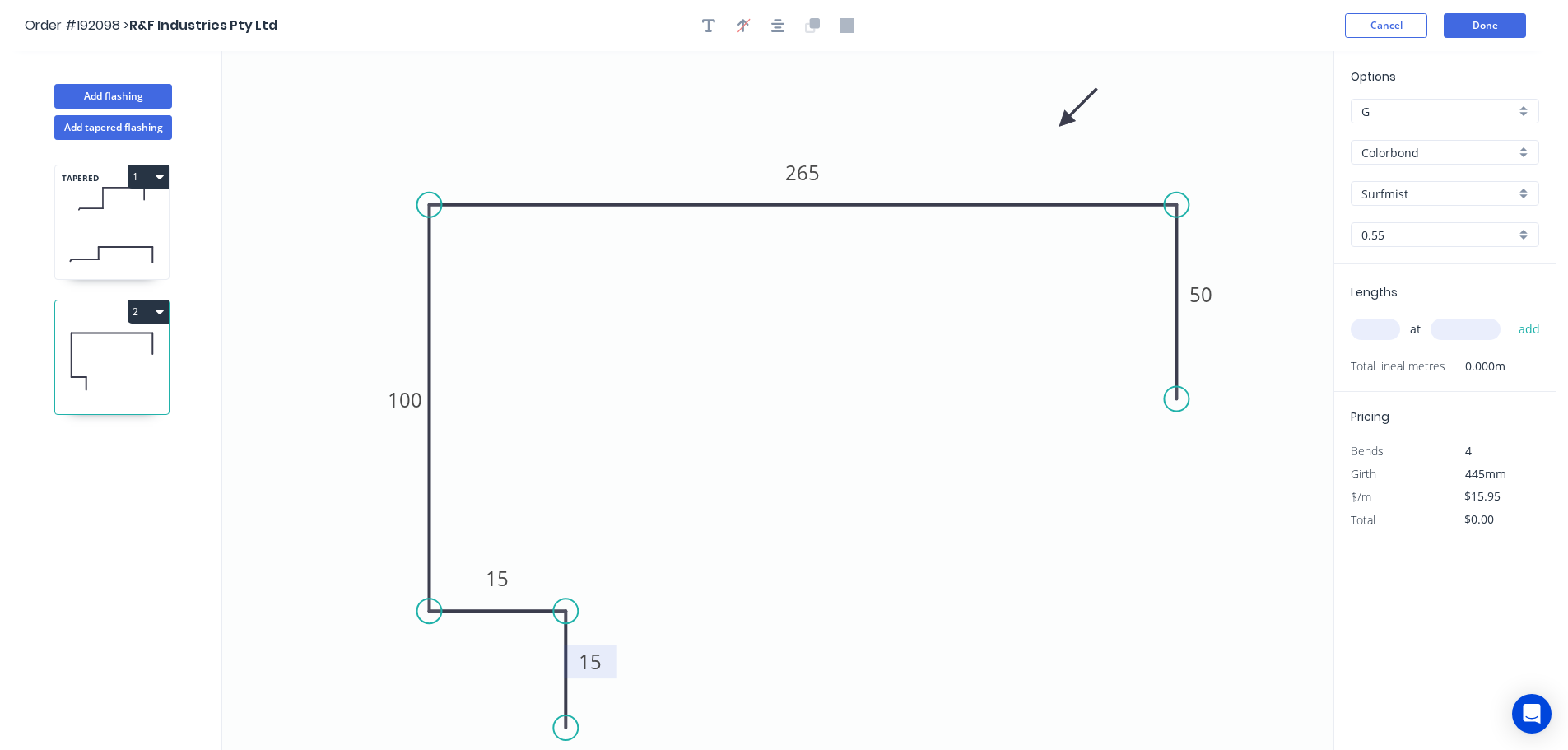
drag, startPoint x: 1254, startPoint y: 132, endPoint x: 1070, endPoint y: 173, distance: 188.5
click at [1054, 121] on icon at bounding box center [1078, 107] width 48 height 48
click at [1361, 323] on input "text" at bounding box center [1375, 330] width 50 height 21
type input "4"
type input "6400"
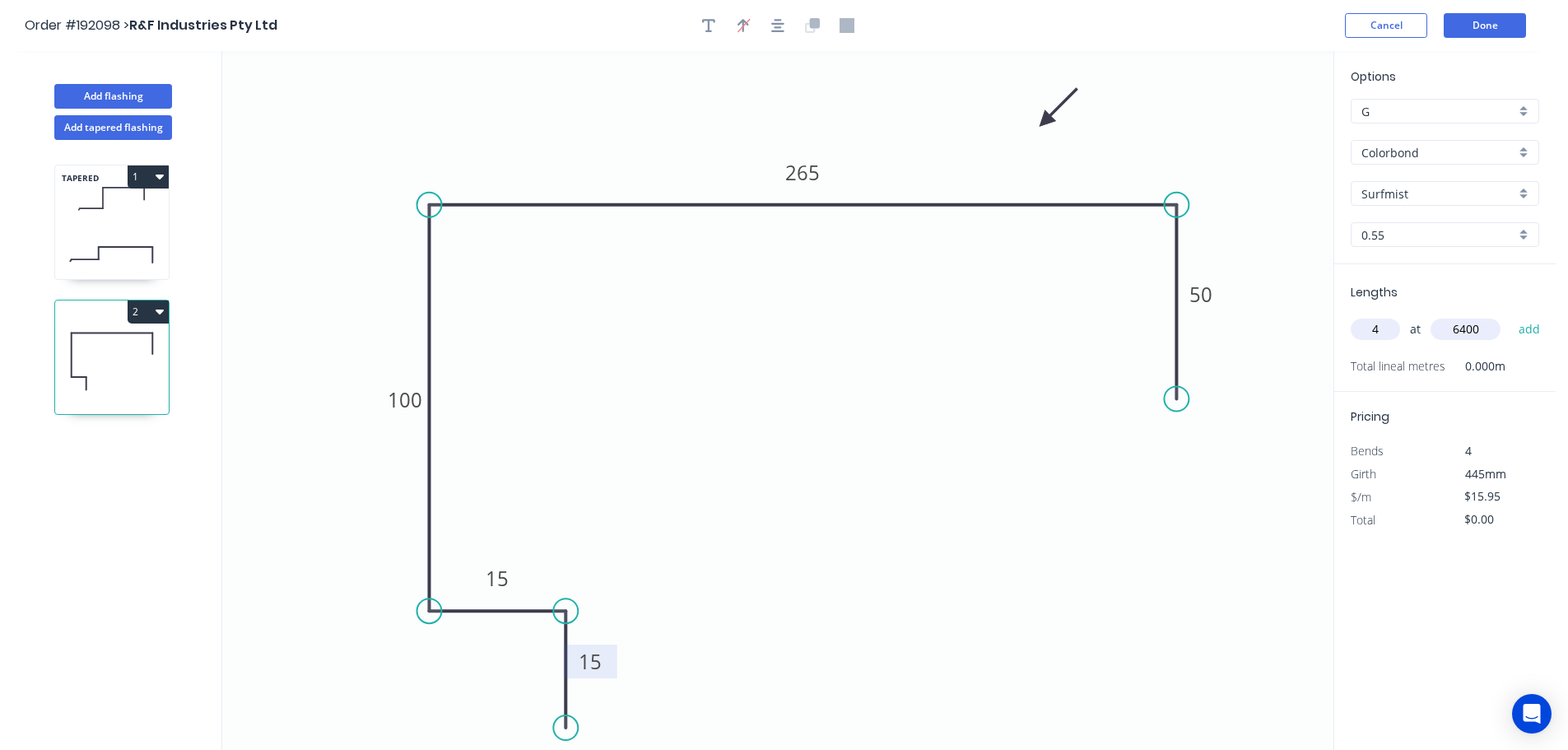
click at [1510, 315] on button "add" at bounding box center [1530, 329] width 39 height 28
click at [153, 314] on button "2" at bounding box center [148, 312] width 41 height 23
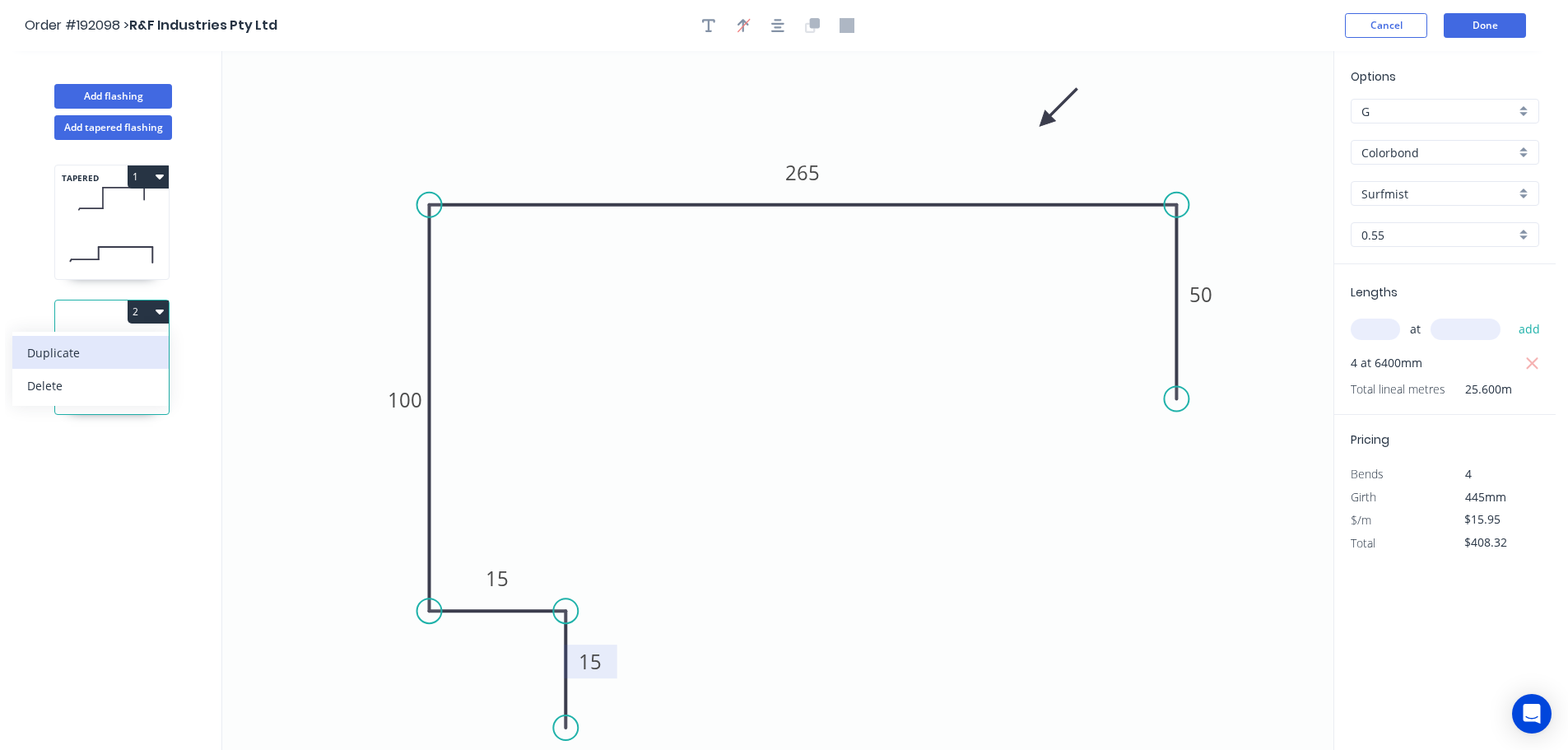
click at [87, 366] on button "Duplicate" at bounding box center [91, 352] width 156 height 33
type input "$0.00"
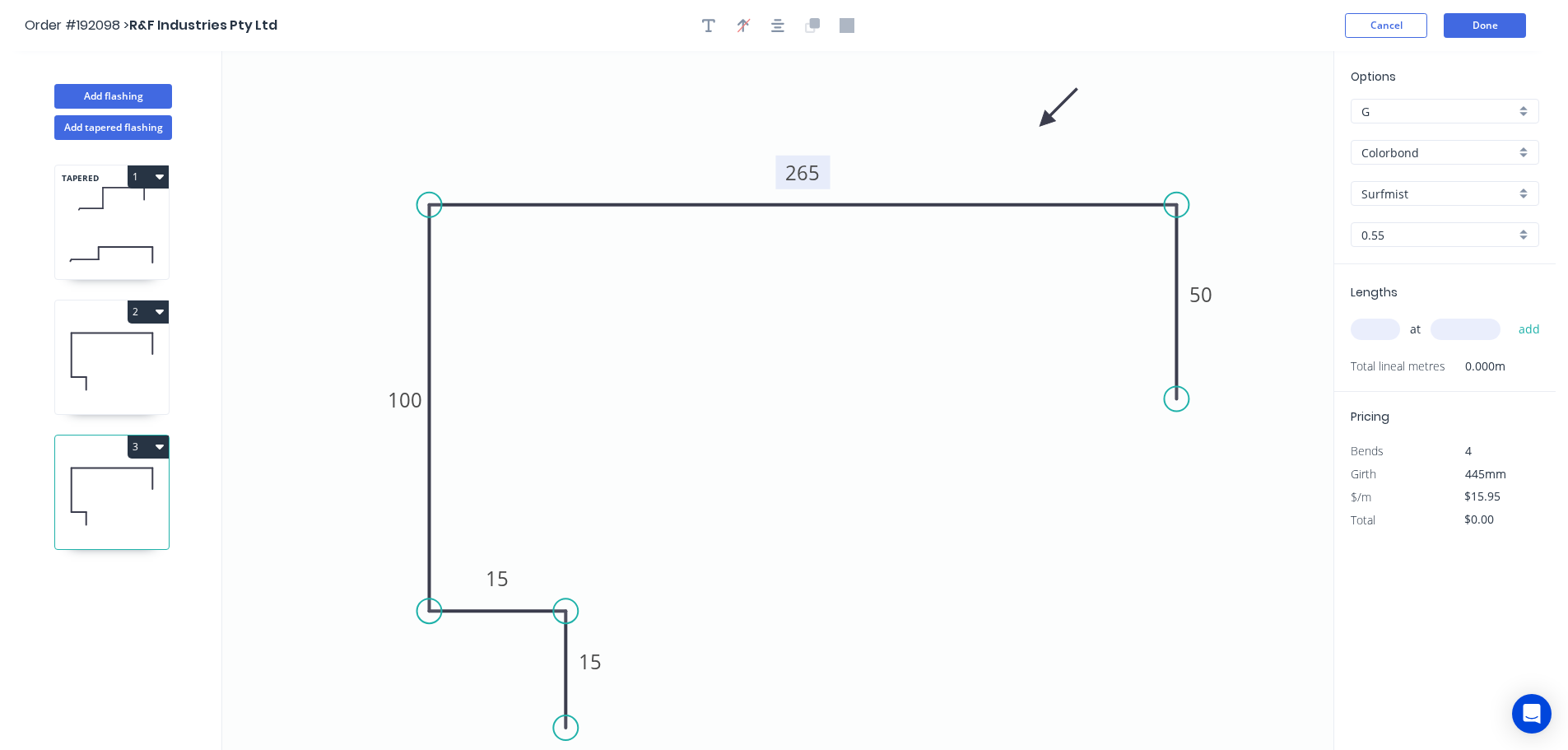
click at [818, 175] on tspan "265" at bounding box center [802, 173] width 34 height 27
click at [1366, 330] on input "text" at bounding box center [1375, 330] width 50 height 21
type input "$13.93"
type input "4"
type input "6400"
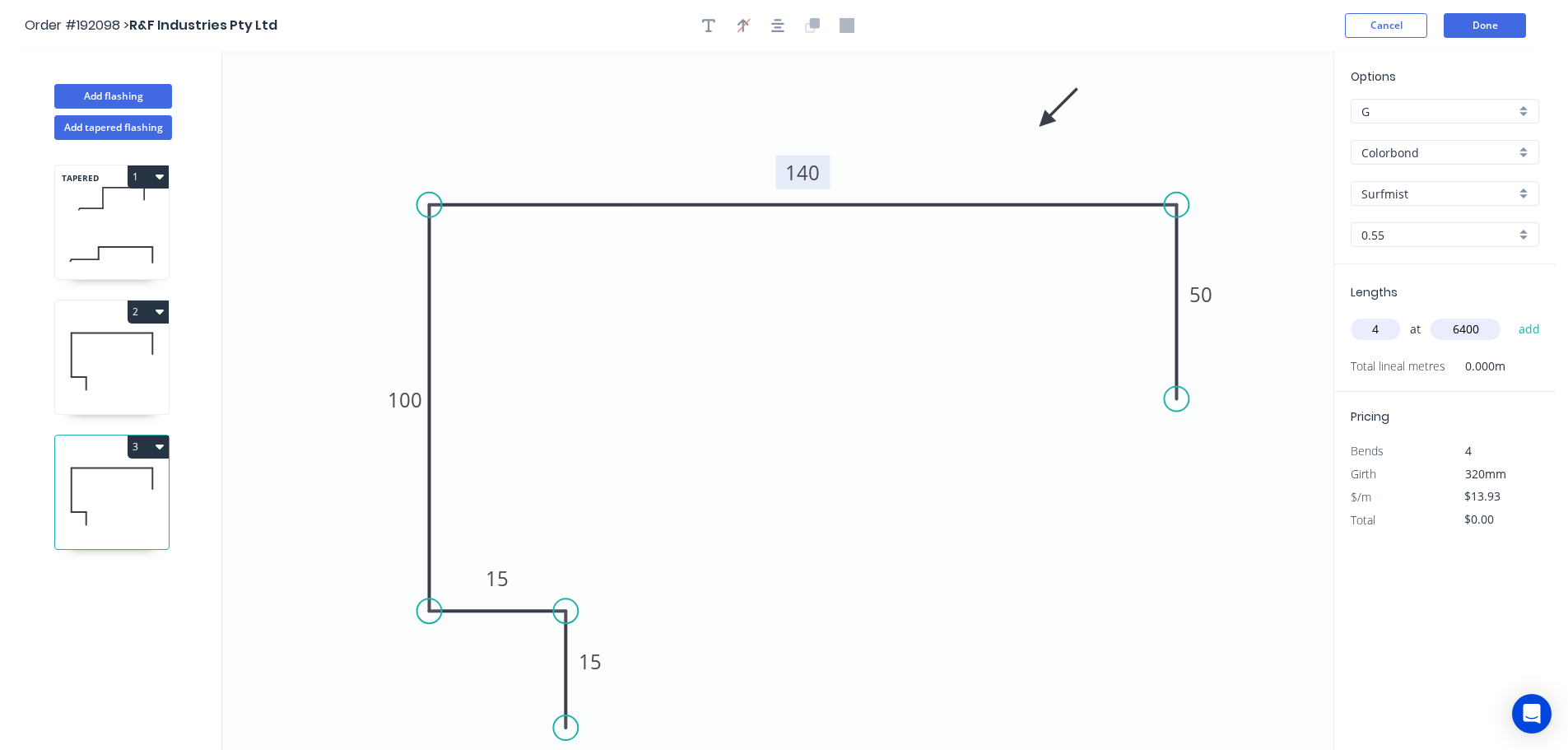
click at [1510, 315] on button "add" at bounding box center [1530, 329] width 39 height 28
type input "$356.61"
click at [1466, 26] on button "Done" at bounding box center [1484, 25] width 82 height 24
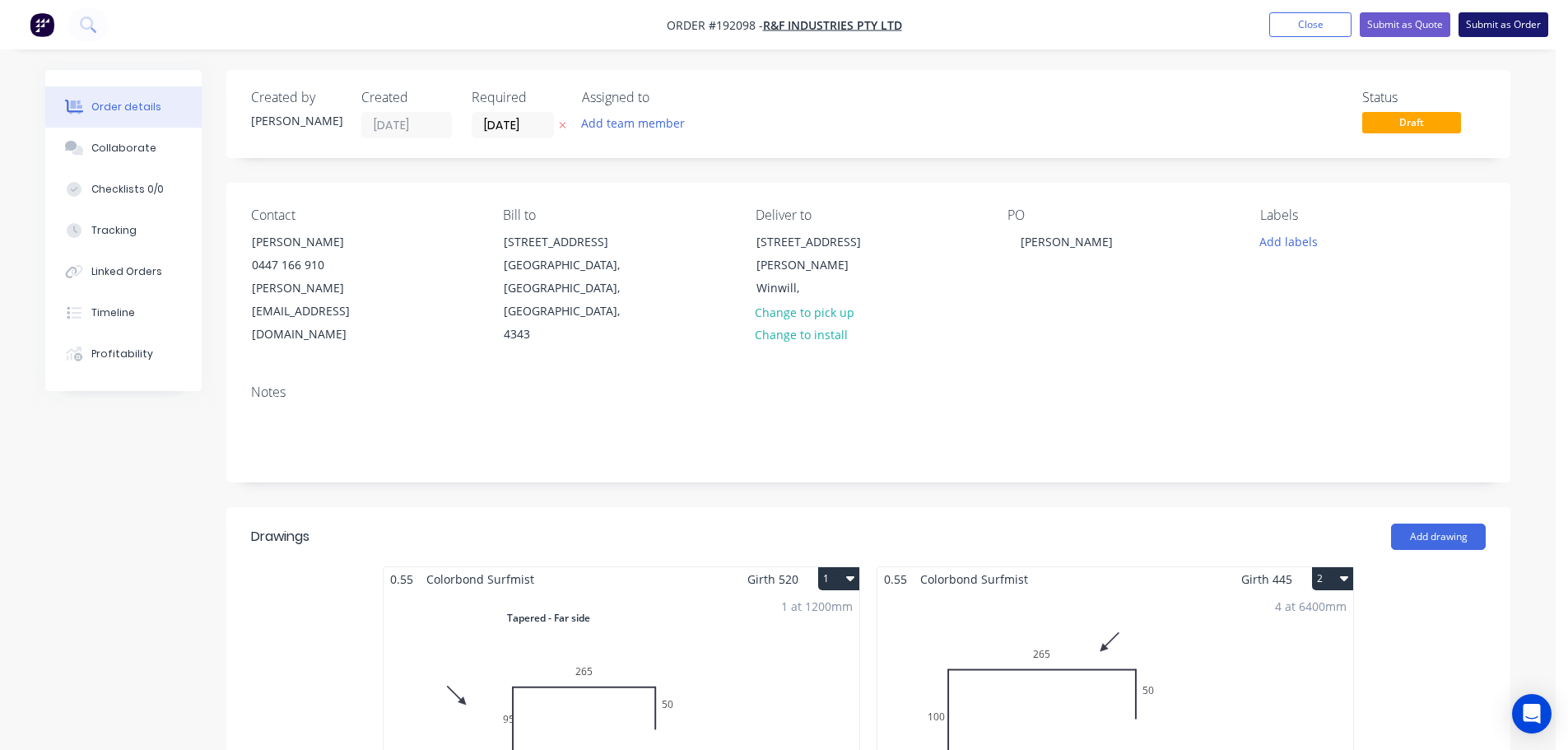
click at [1503, 21] on button "Submit as Order" at bounding box center [1504, 24] width 90 height 24
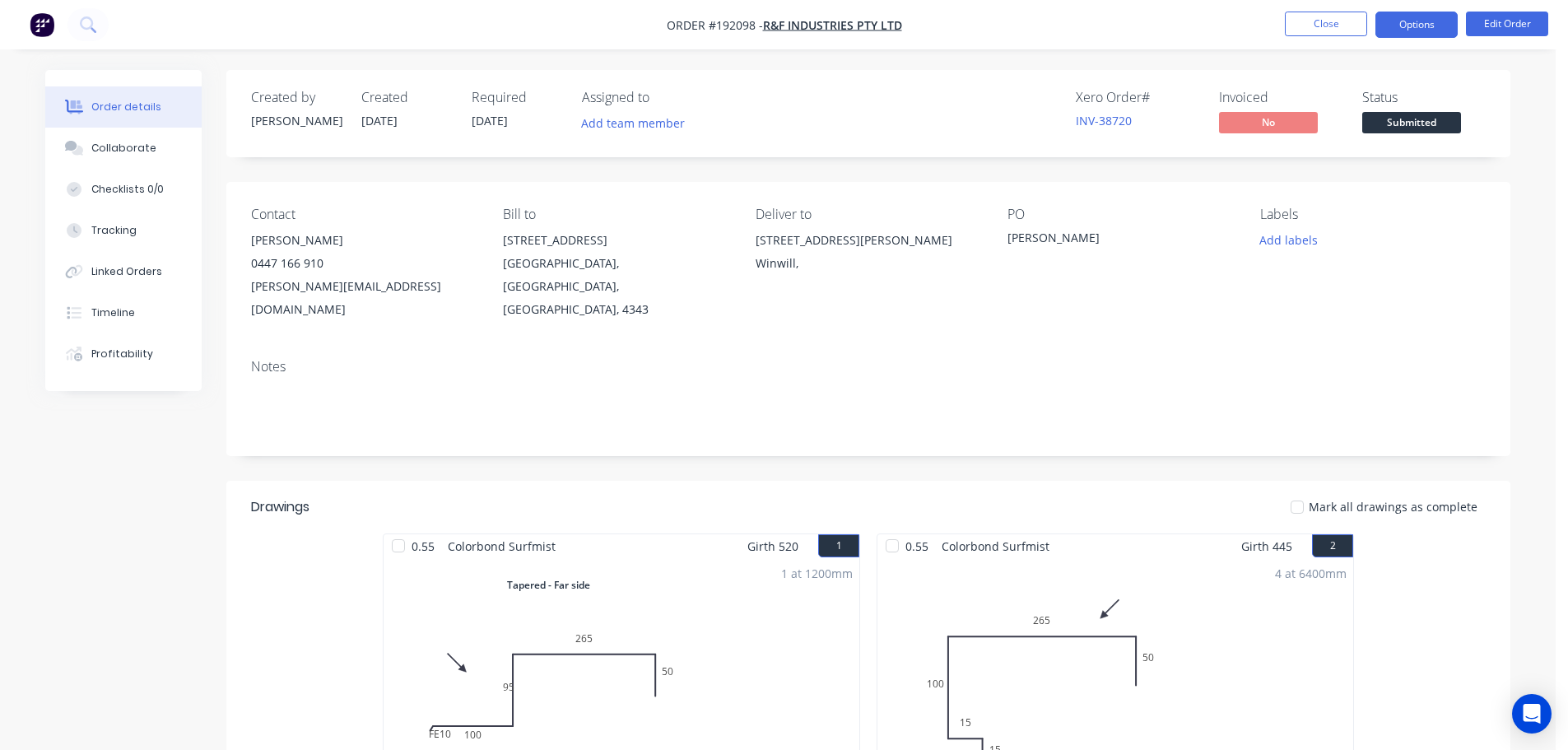
click at [1418, 24] on button "Options" at bounding box center [1416, 24] width 82 height 26
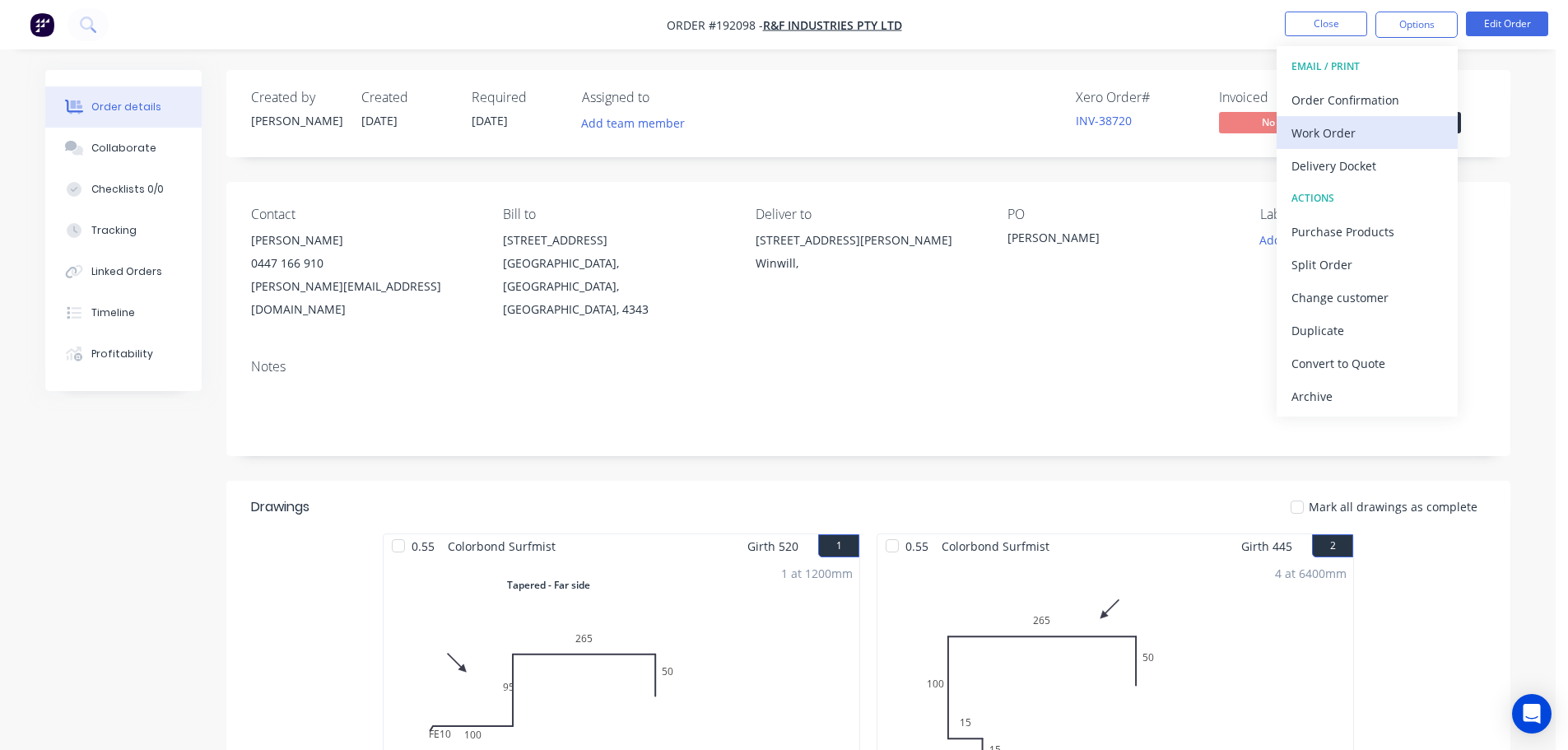
click at [1315, 133] on div "Work Order" at bounding box center [1366, 133] width 151 height 23
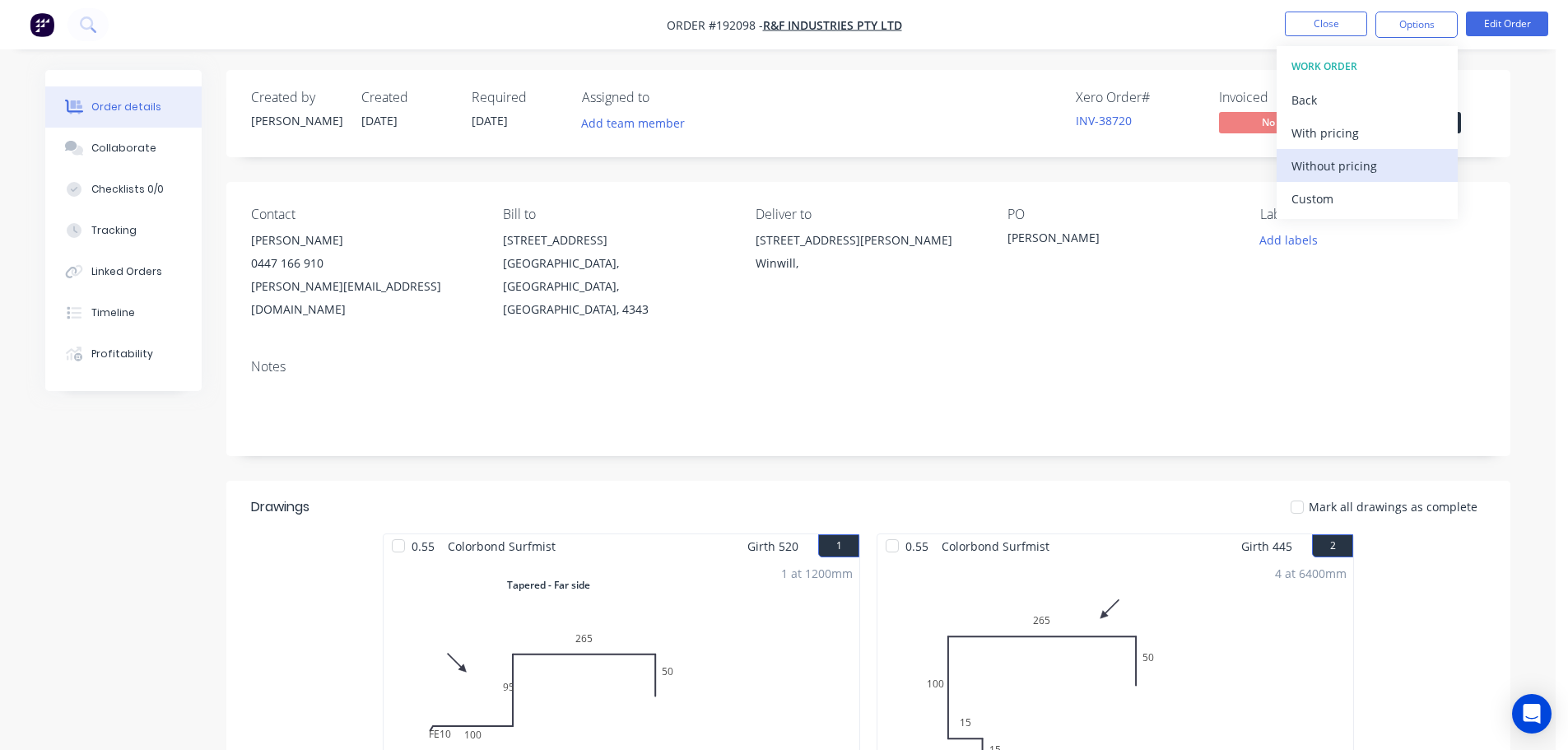
click at [1322, 163] on div "Without pricing" at bounding box center [1366, 166] width 151 height 23
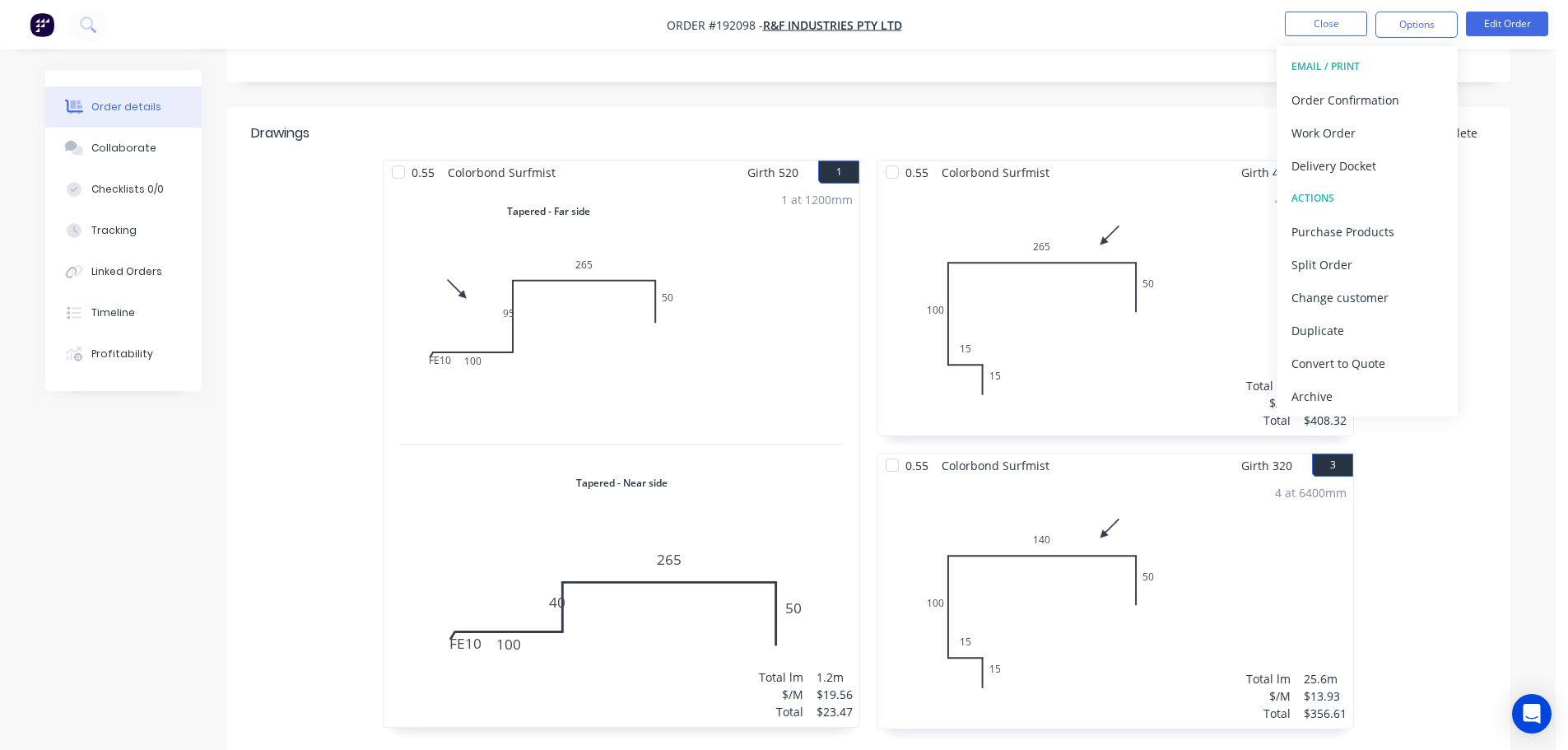
scroll to position [87, 0]
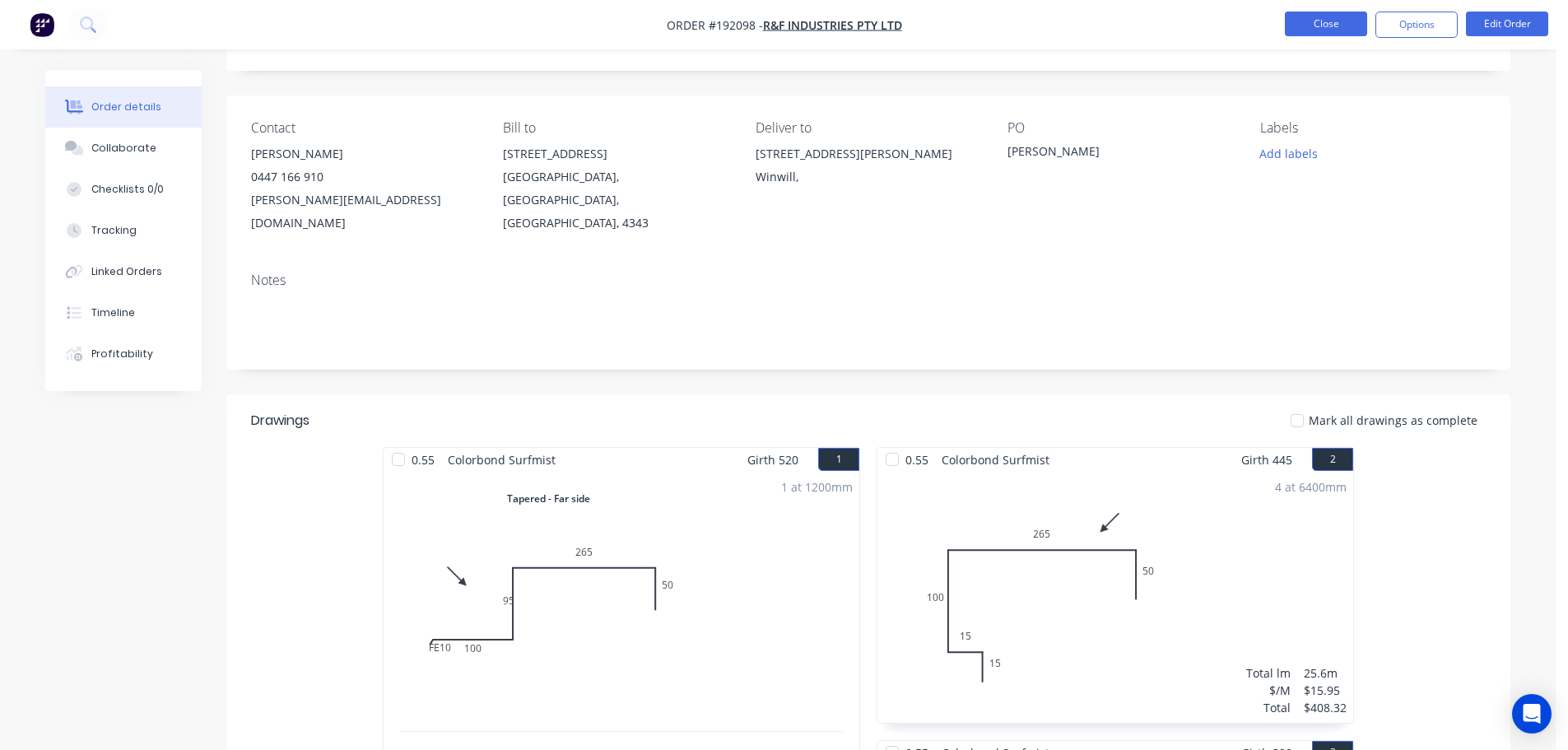
click at [1323, 15] on button "Close" at bounding box center [1326, 23] width 82 height 24
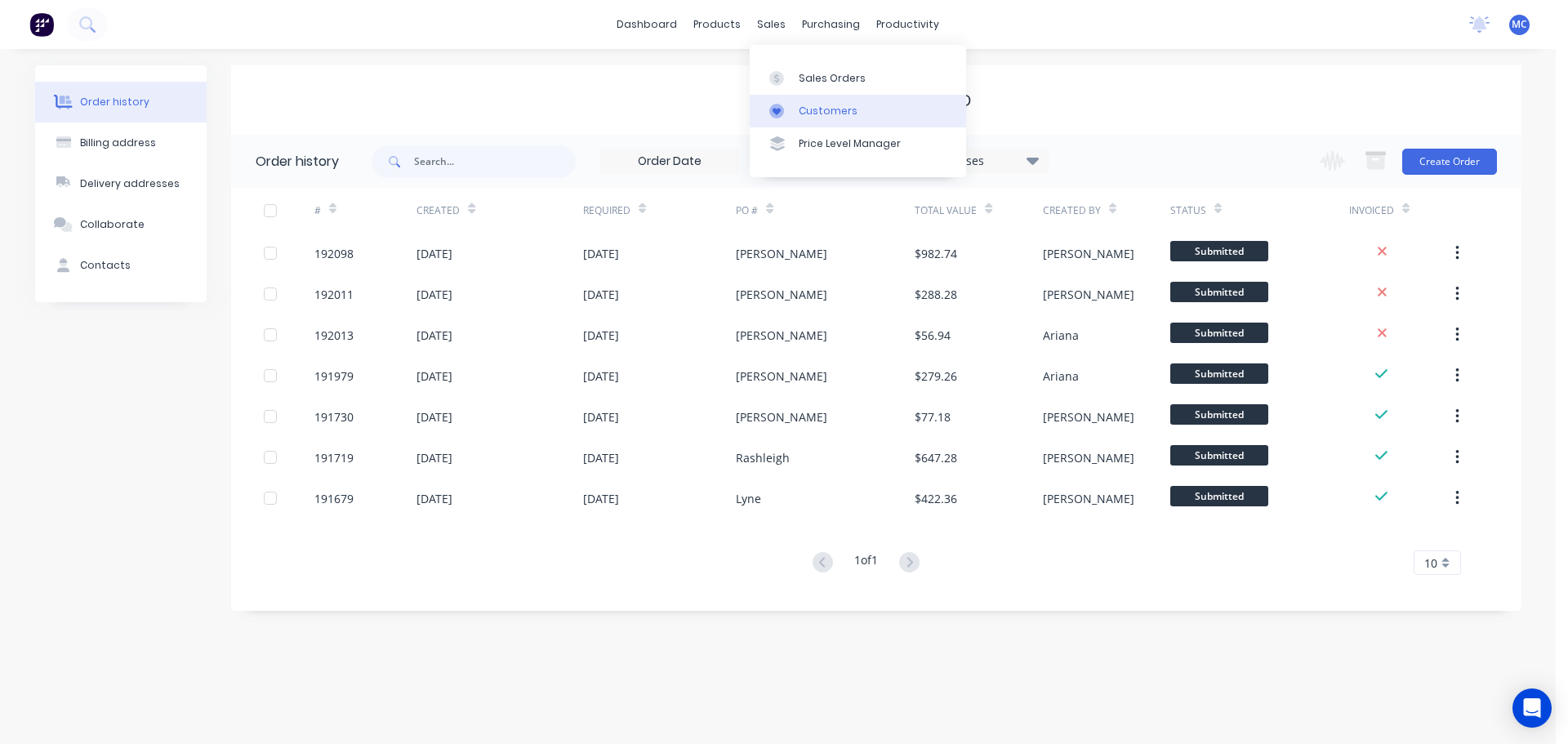
click at [826, 112] on div "Customers" at bounding box center [827, 110] width 59 height 15
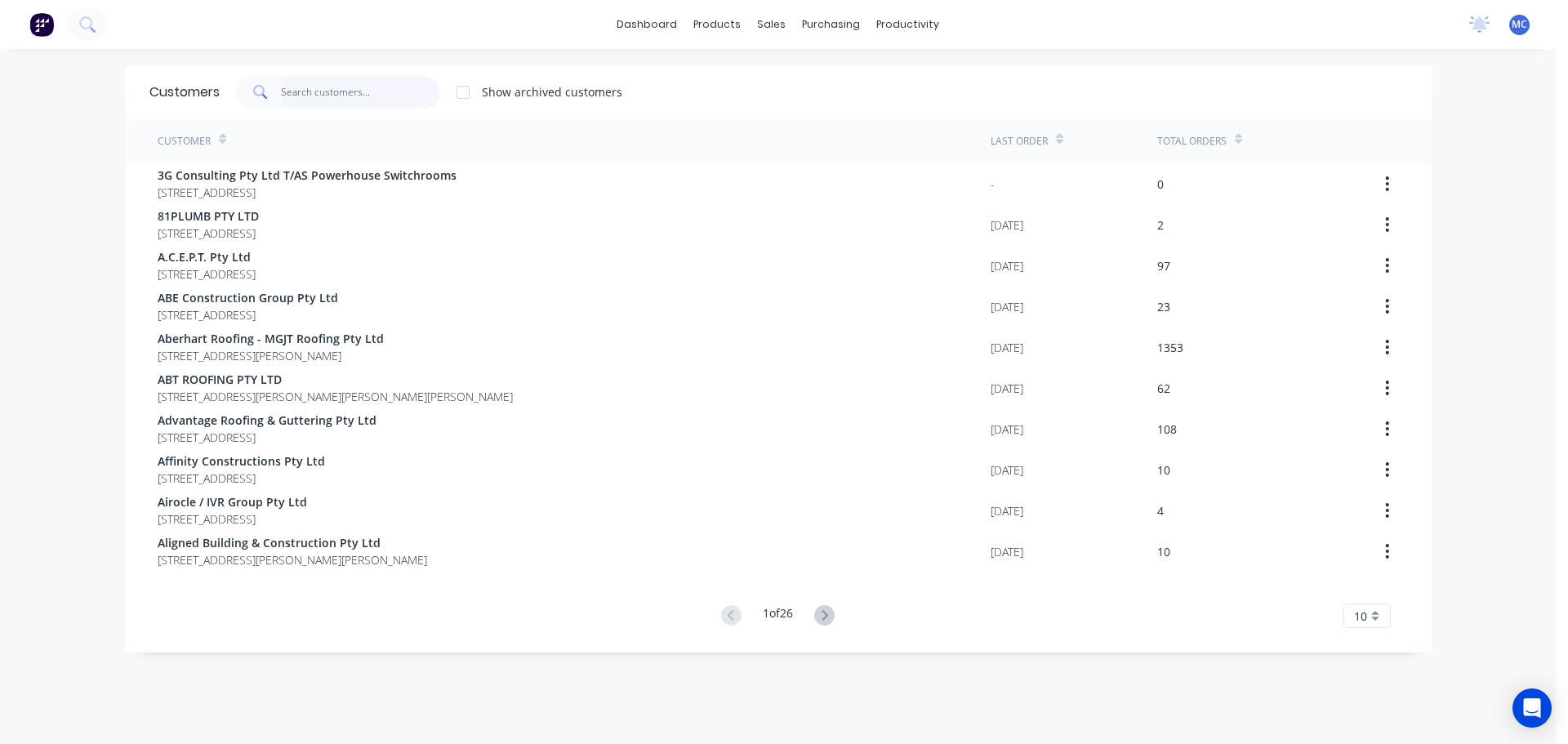
click at [368, 93] on input "text" at bounding box center [360, 92] width 160 height 33
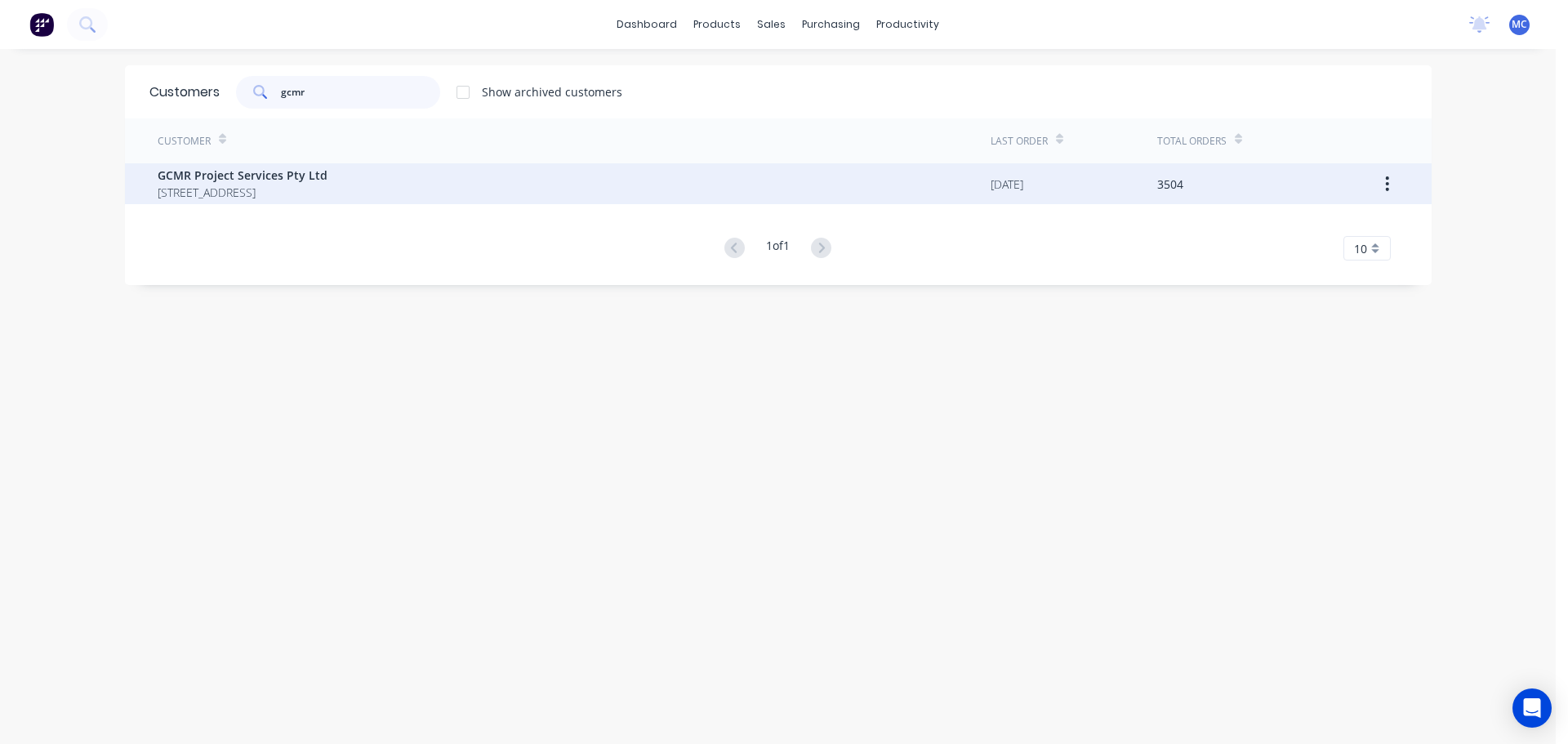
type input "gcmr"
click at [283, 181] on span "GCMR Project Services Pty Ltd" at bounding box center [243, 175] width 170 height 17
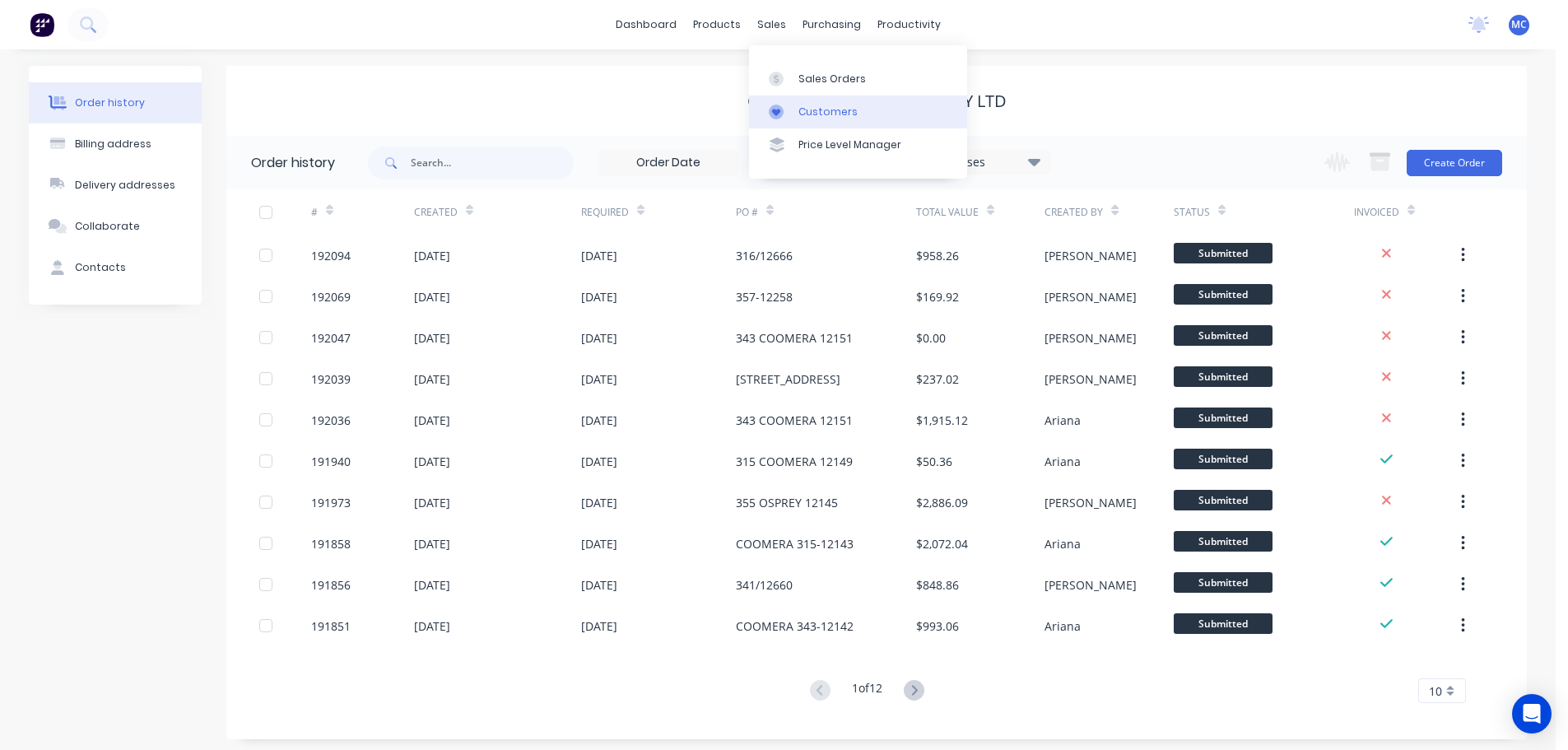
click at [813, 108] on div "Customers" at bounding box center [828, 111] width 59 height 15
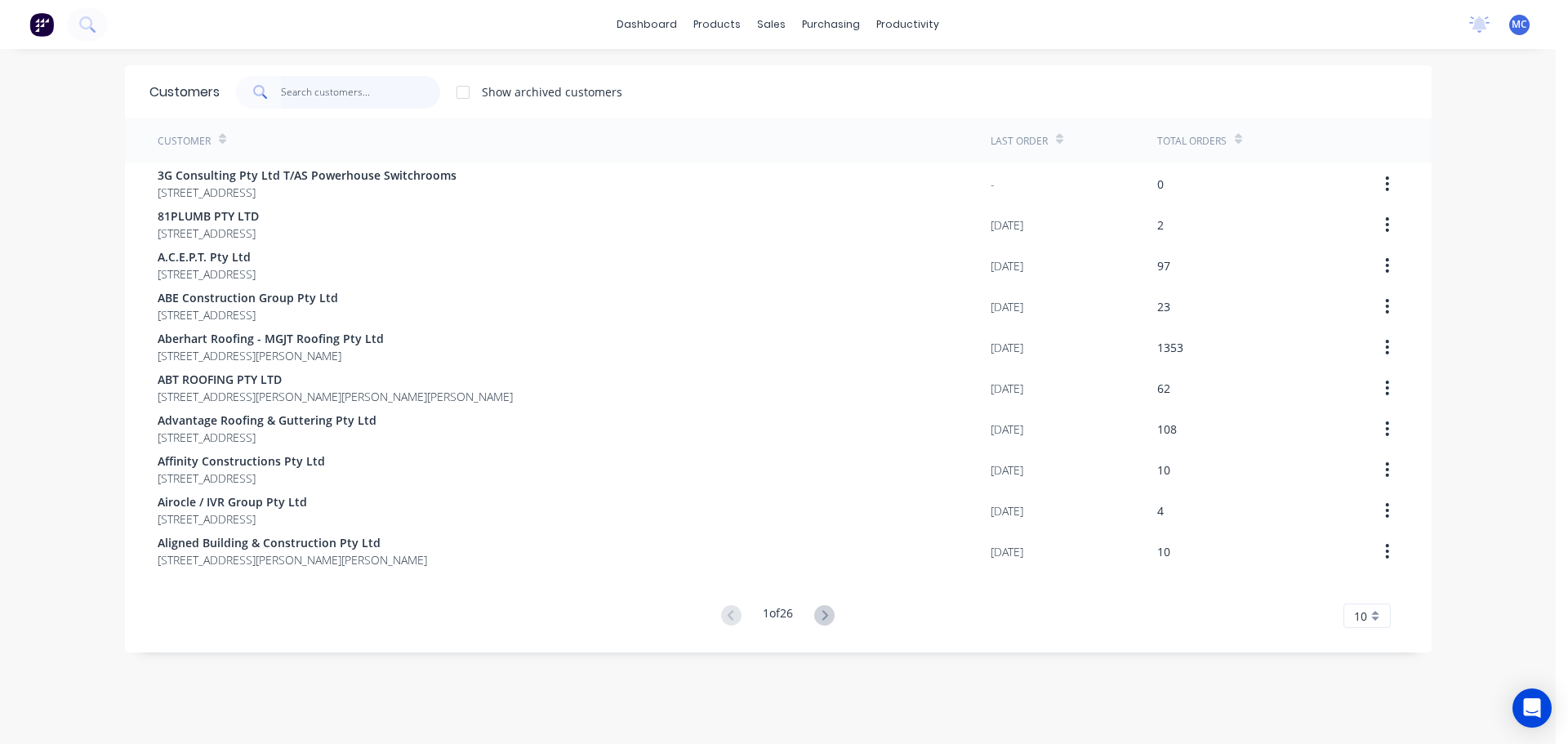
click at [311, 99] on input "text" at bounding box center [360, 92] width 160 height 33
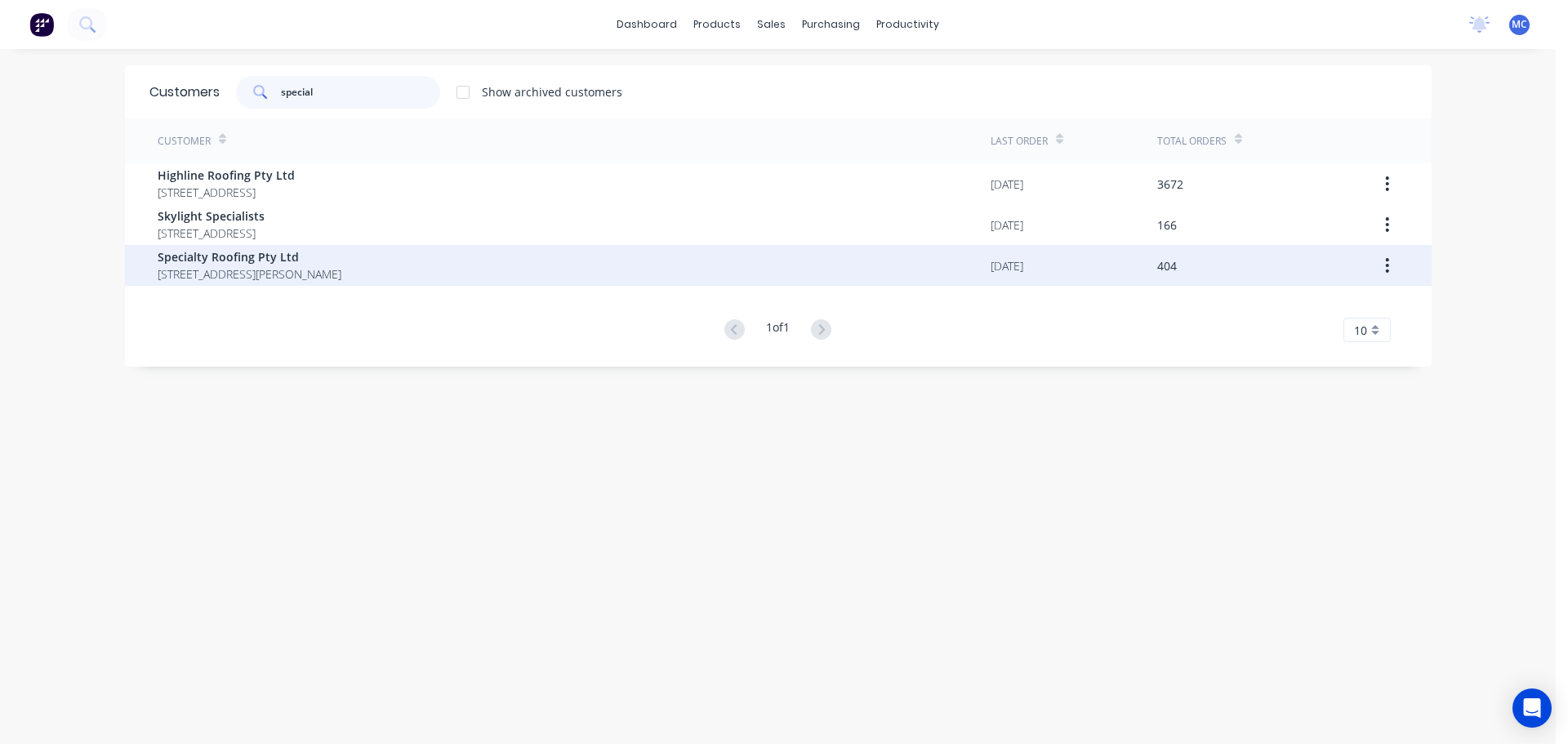
type input "special"
click at [216, 253] on span "Specialty Roofing Pty Ltd" at bounding box center [250, 257] width 184 height 17
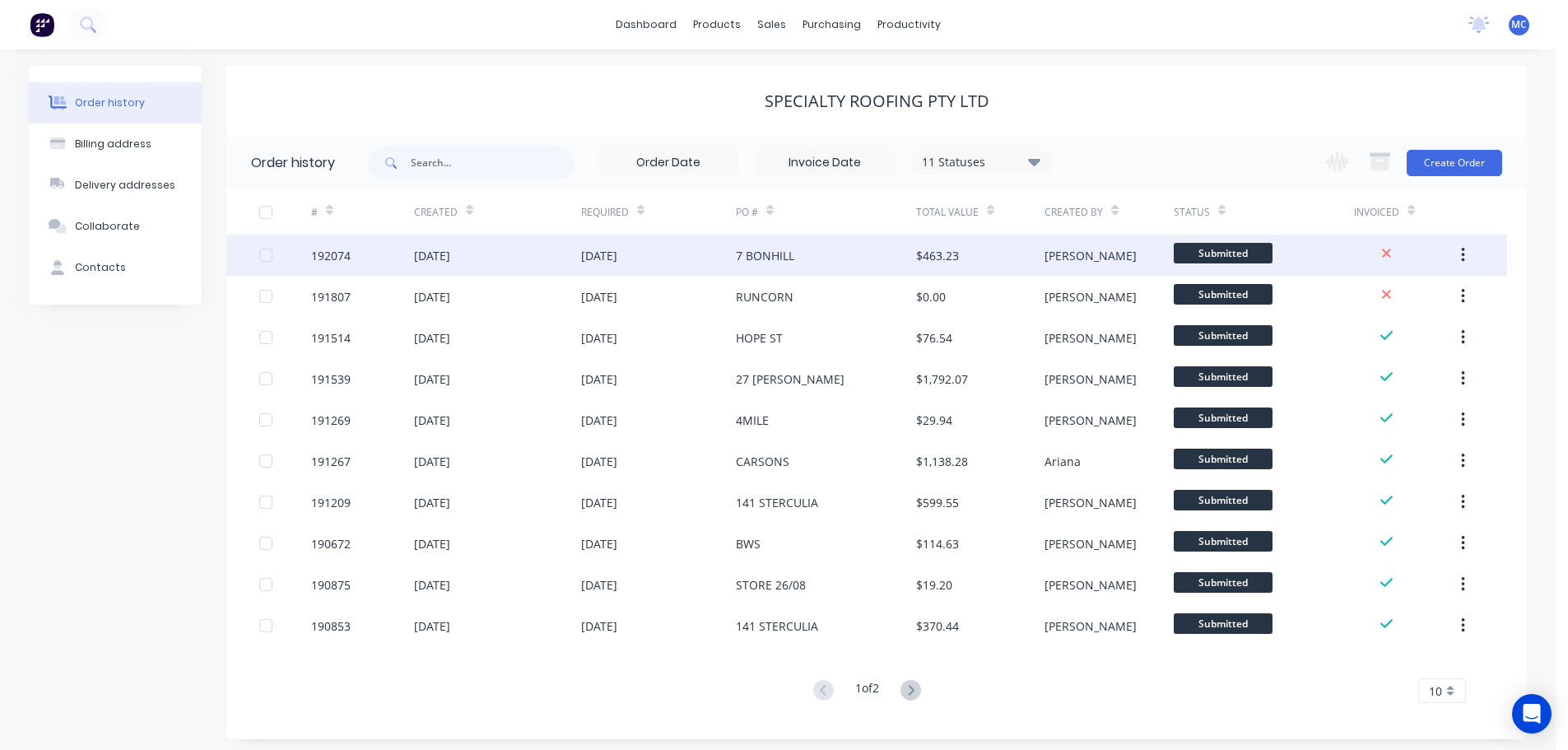
click at [864, 256] on div "7 BONHILL" at bounding box center [826, 256] width 180 height 41
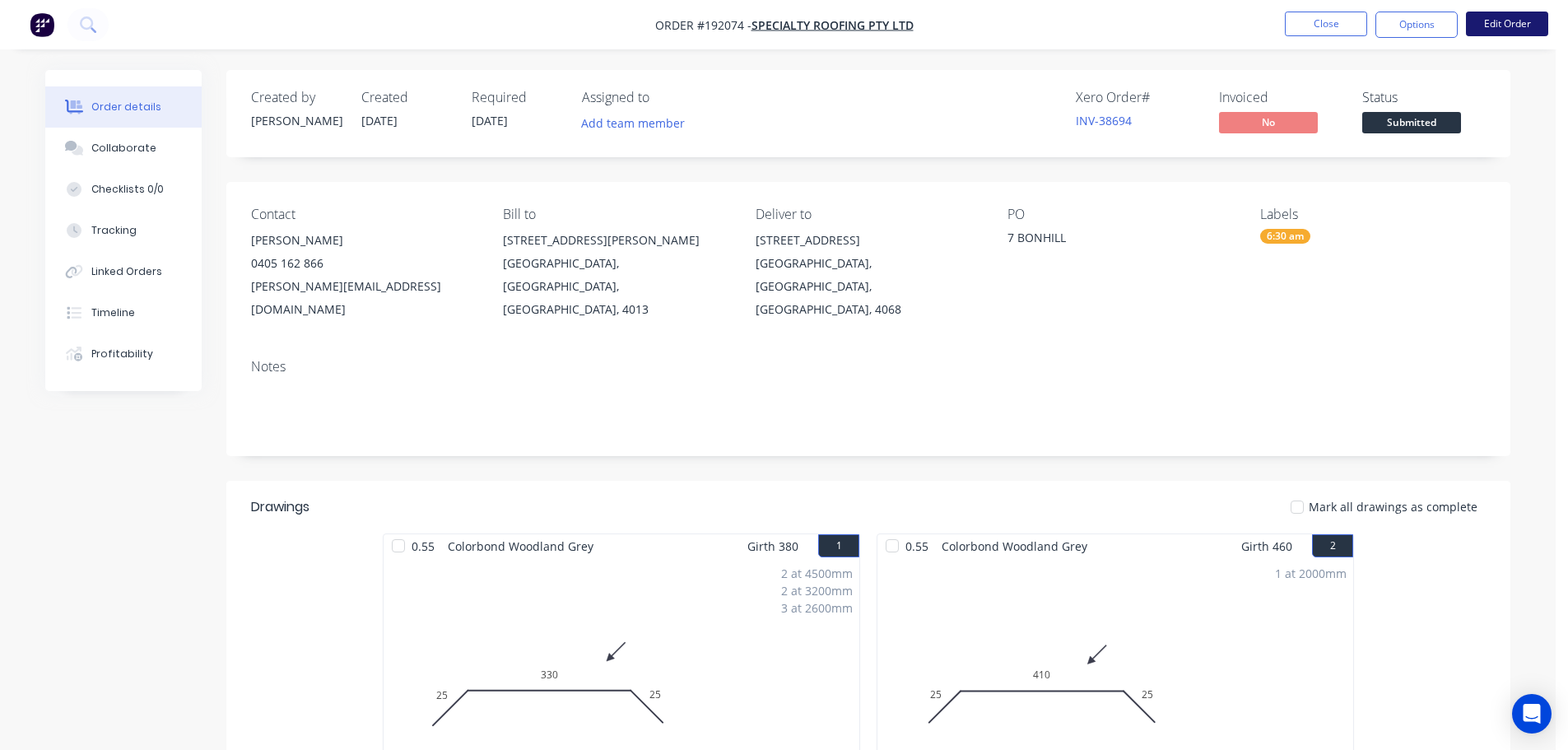
click at [1523, 22] on button "Edit Order" at bounding box center [1507, 23] width 82 height 24
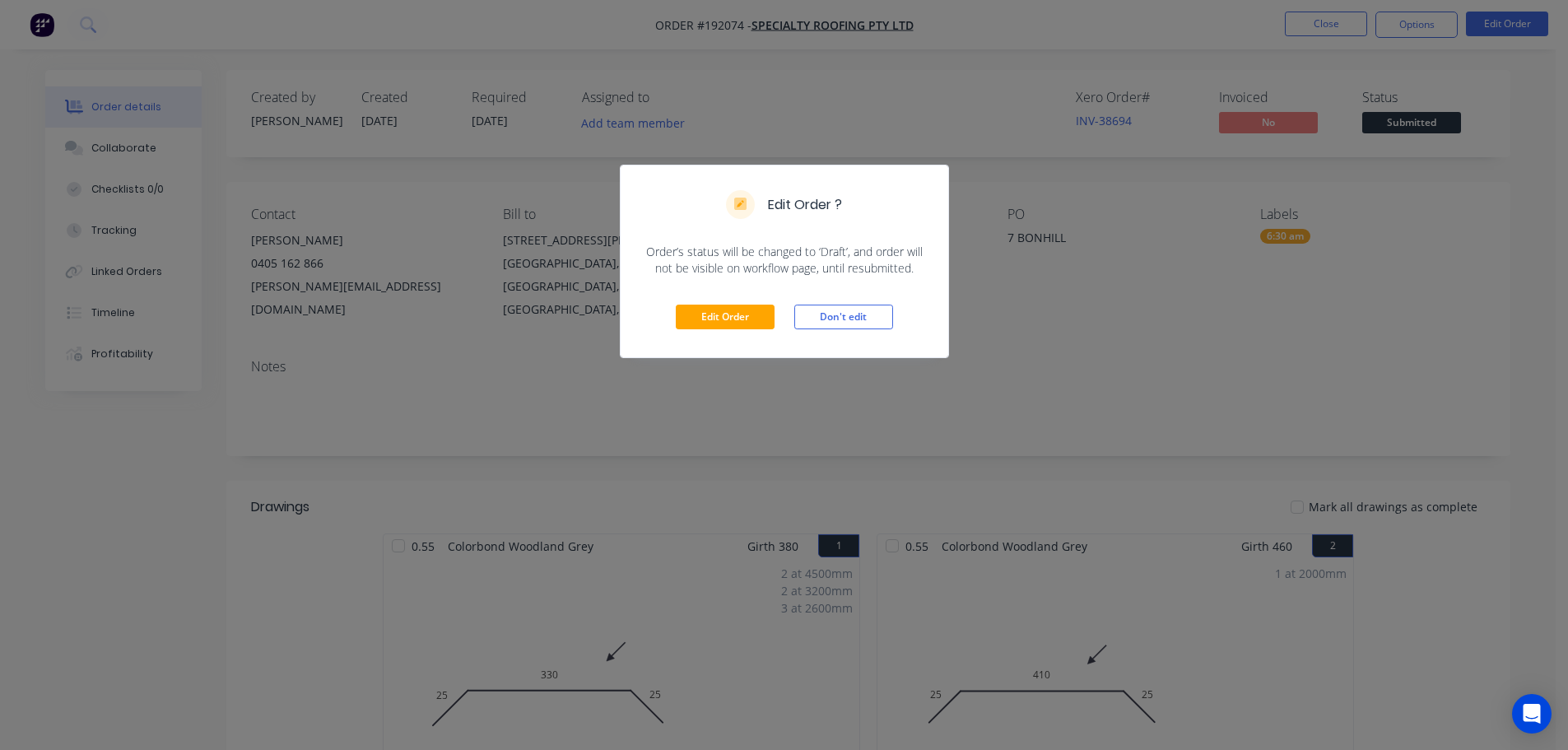
click at [728, 302] on div "Edit Order Don't edit" at bounding box center [784, 317] width 328 height 81
click at [722, 321] on button "Edit Order" at bounding box center [725, 316] width 98 height 24
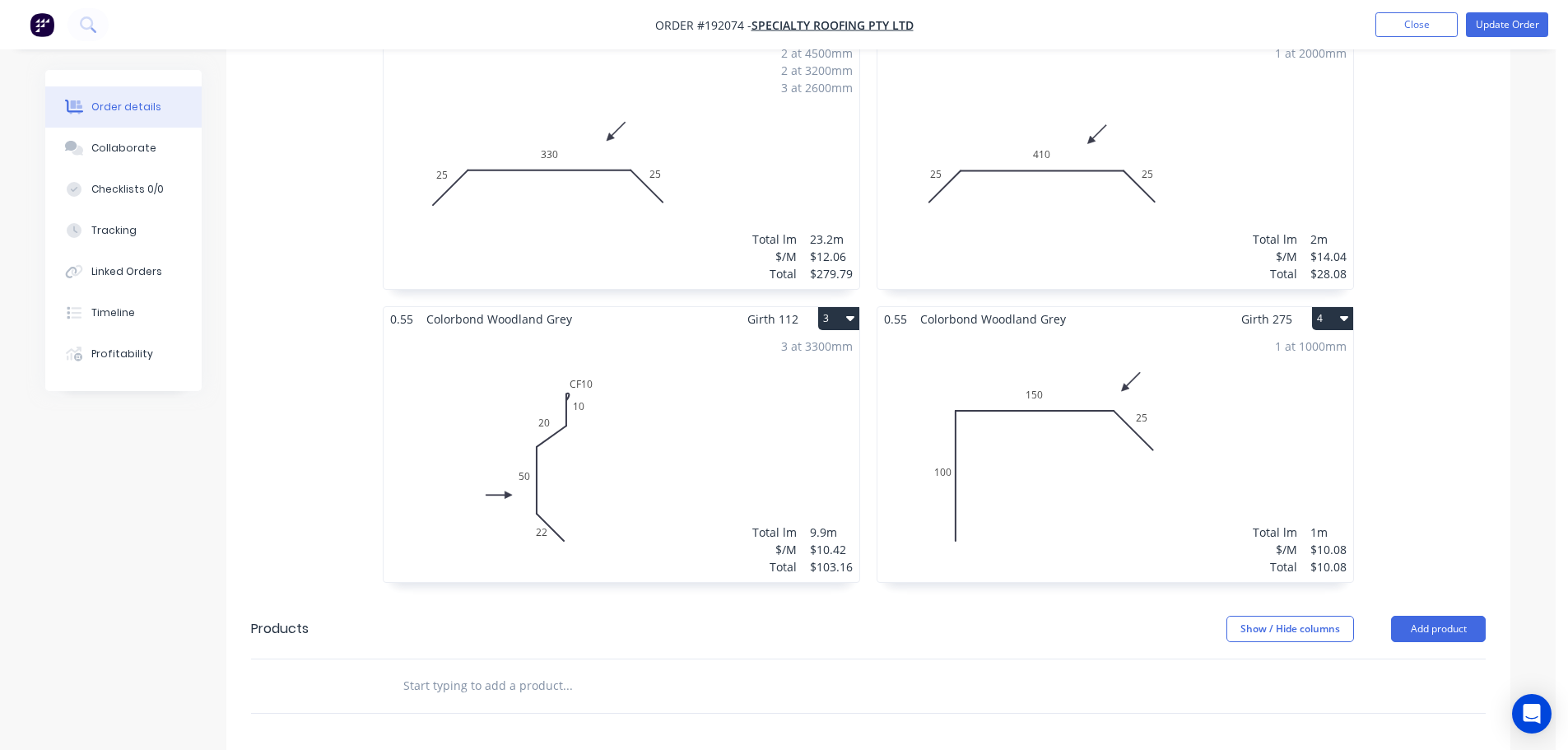
click at [608, 406] on div "3 at 3300mm Total lm $/M Total 9.9m $10.42 $103.16" at bounding box center [621, 455] width 476 height 251
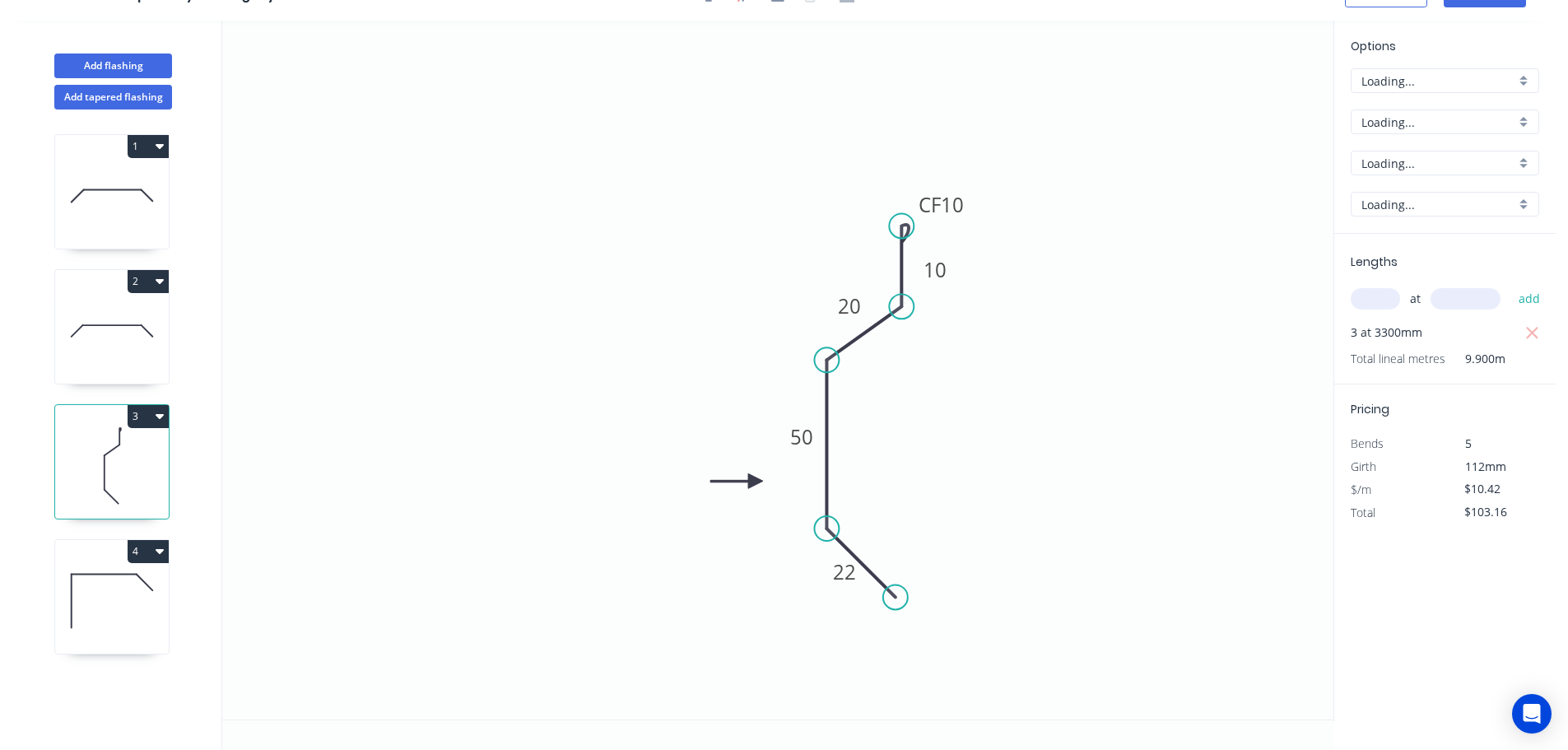
scroll to position [30, 0]
click at [968, 321] on div "Delete bend" at bounding box center [990, 315] width 166 height 34
type input "$8.87"
drag, startPoint x: 906, startPoint y: 224, endPoint x: 910, endPoint y: 203, distance: 21.4
click at [910, 203] on circle at bounding box center [901, 202] width 24 height 24
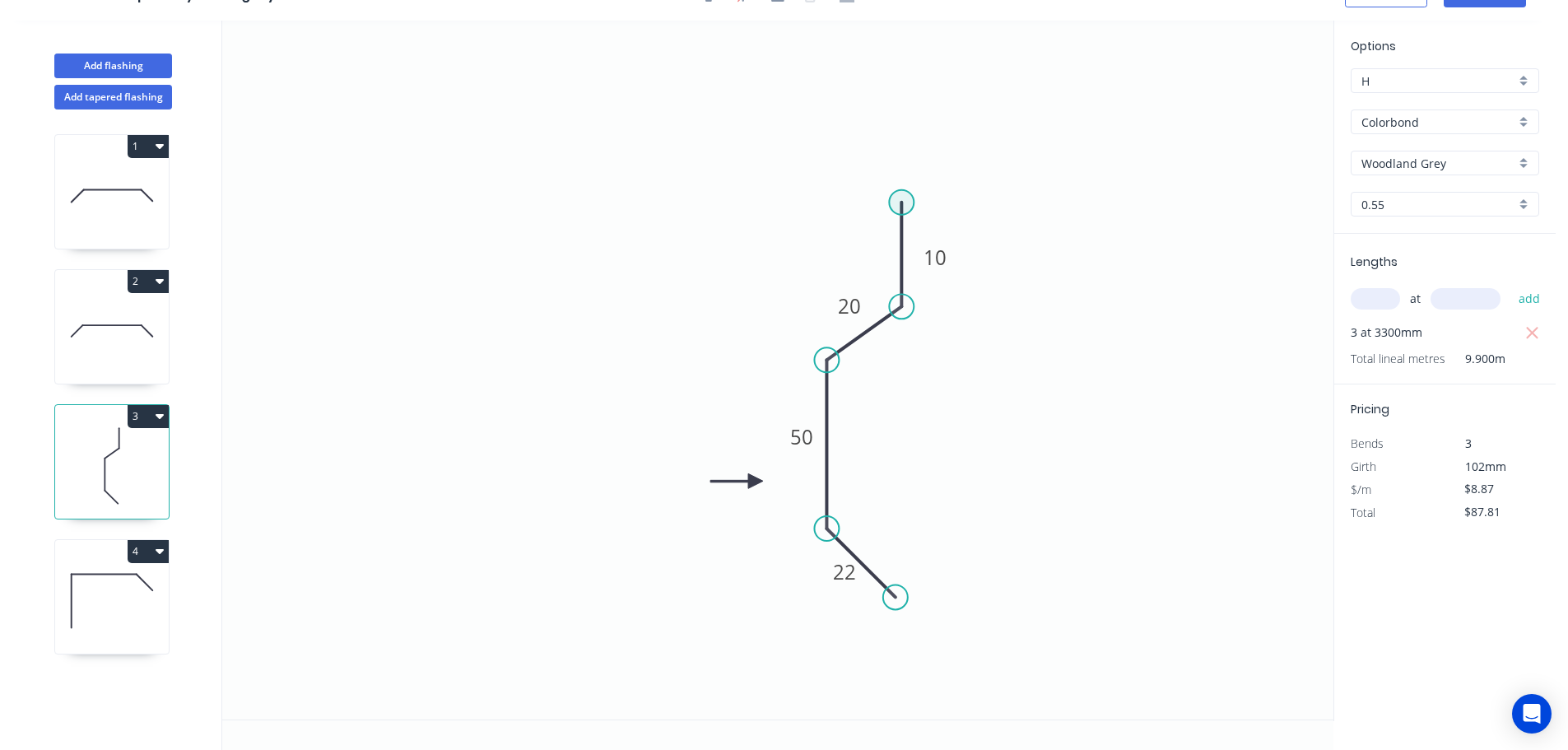
drag, startPoint x: 897, startPoint y: 199, endPoint x: 893, endPoint y: 189, distance: 10.8
click at [897, 198] on circle at bounding box center [901, 202] width 24 height 24
click at [900, 204] on circle at bounding box center [901, 202] width 24 height 24
click at [844, 145] on icon "0 22 50 20 10" at bounding box center [777, 370] width 1111 height 699
click at [893, 201] on div "Crush & Fold" at bounding box center [927, 200] width 166 height 34
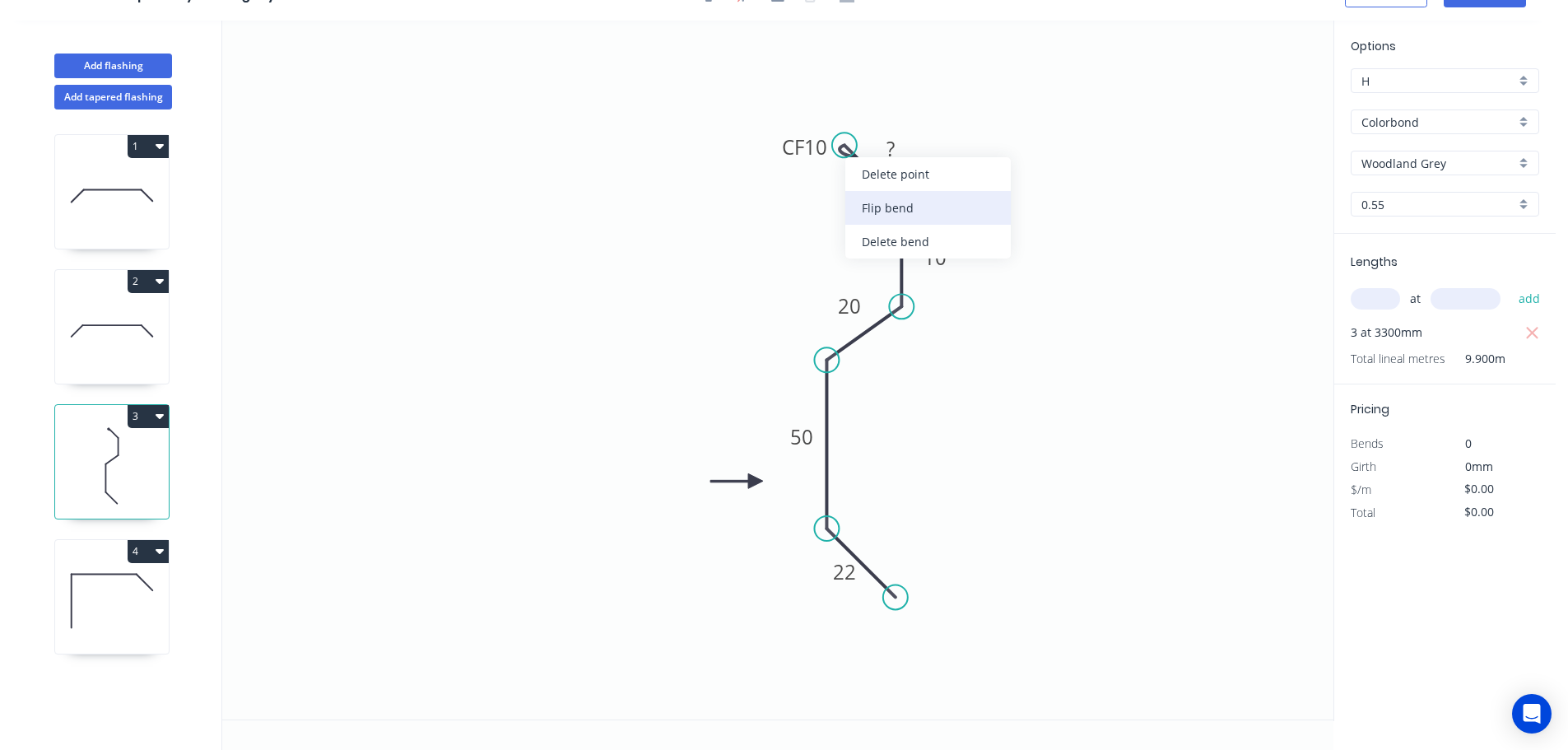
click at [890, 210] on div "Flip bend" at bounding box center [928, 208] width 166 height 34
click at [868, 92] on tspan "10" at bounding box center [865, 98] width 23 height 27
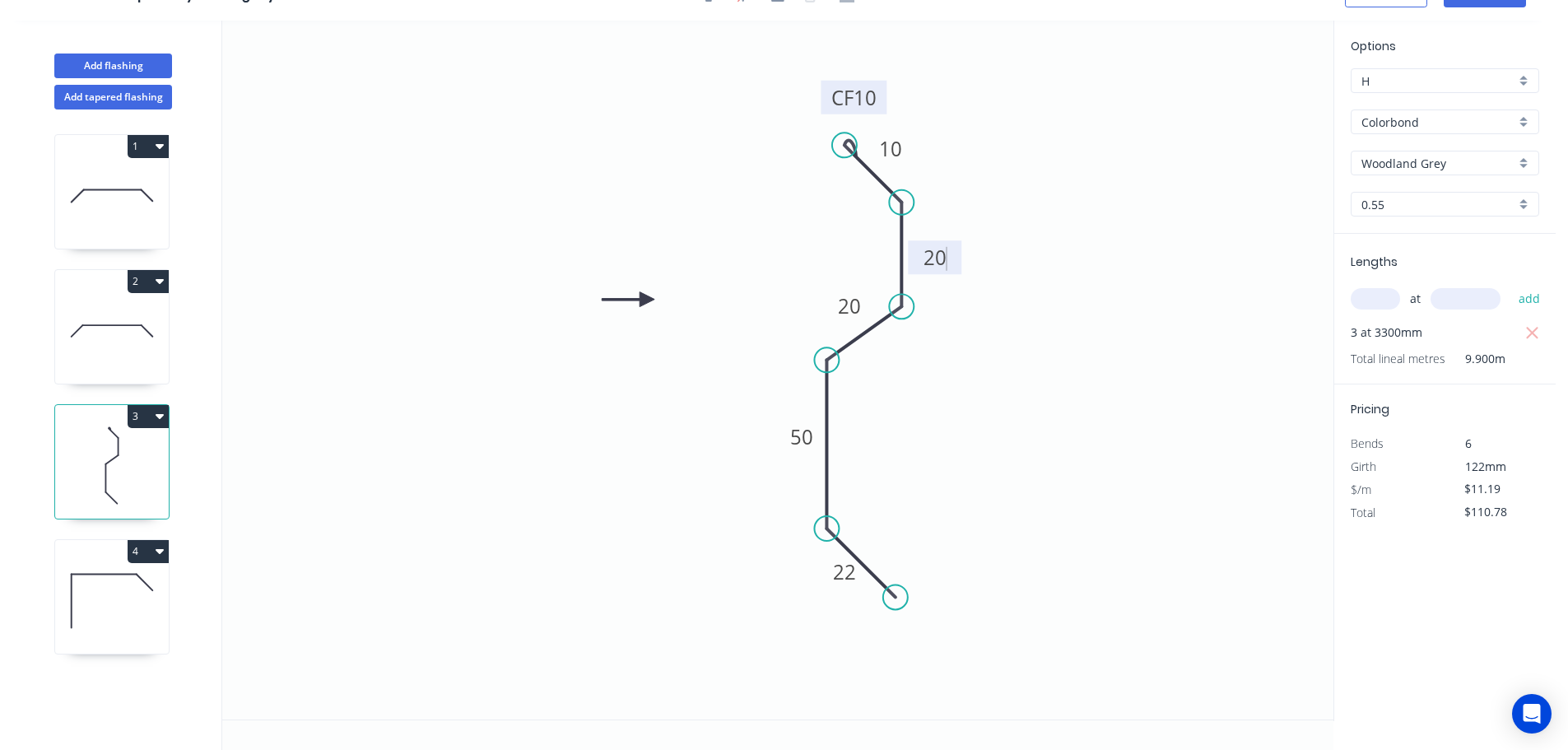
drag, startPoint x: 749, startPoint y: 481, endPoint x: 645, endPoint y: 299, distance: 209.6
click at [645, 299] on icon at bounding box center [628, 299] width 53 height 15
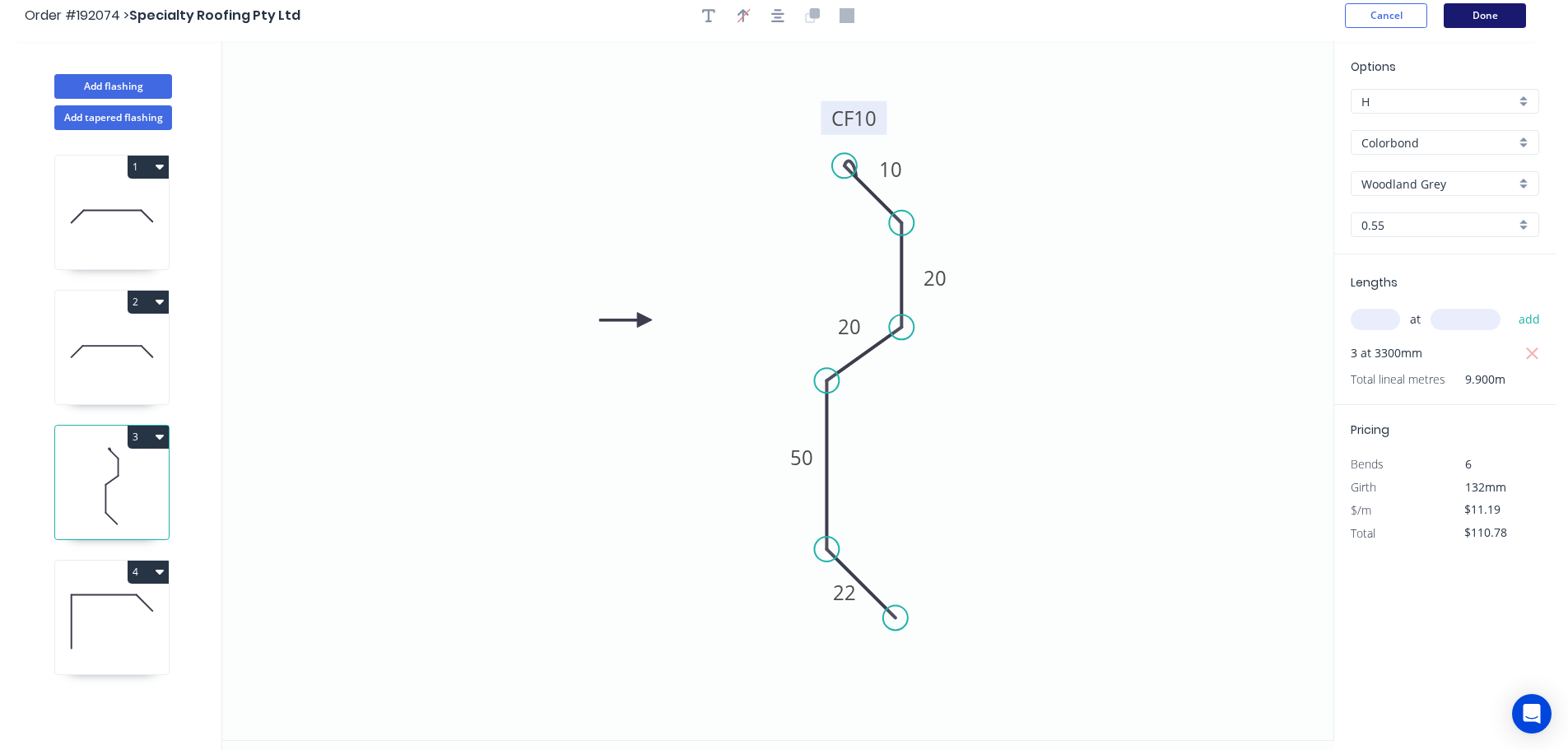
scroll to position [0, 0]
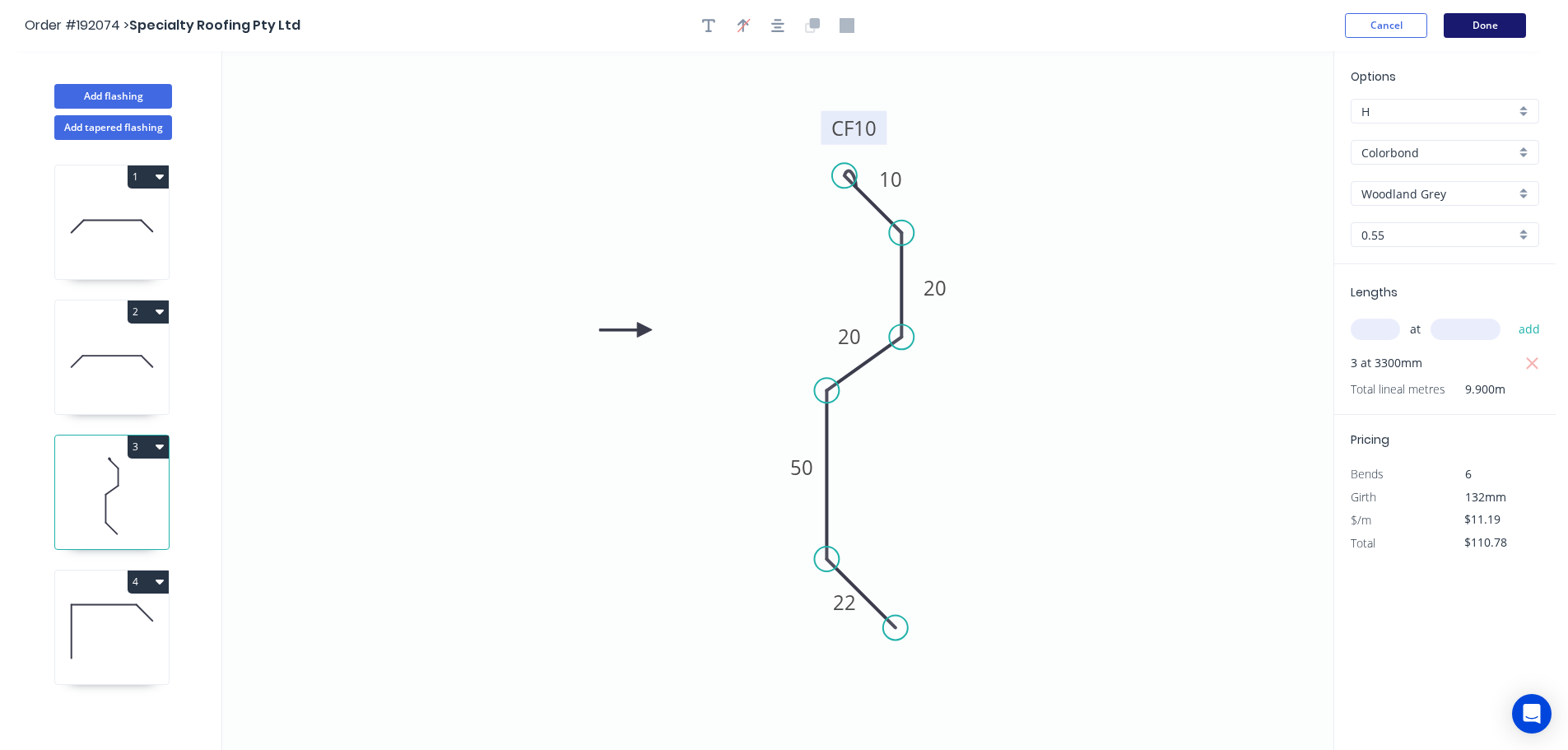
click at [1474, 22] on button "Done" at bounding box center [1484, 25] width 82 height 24
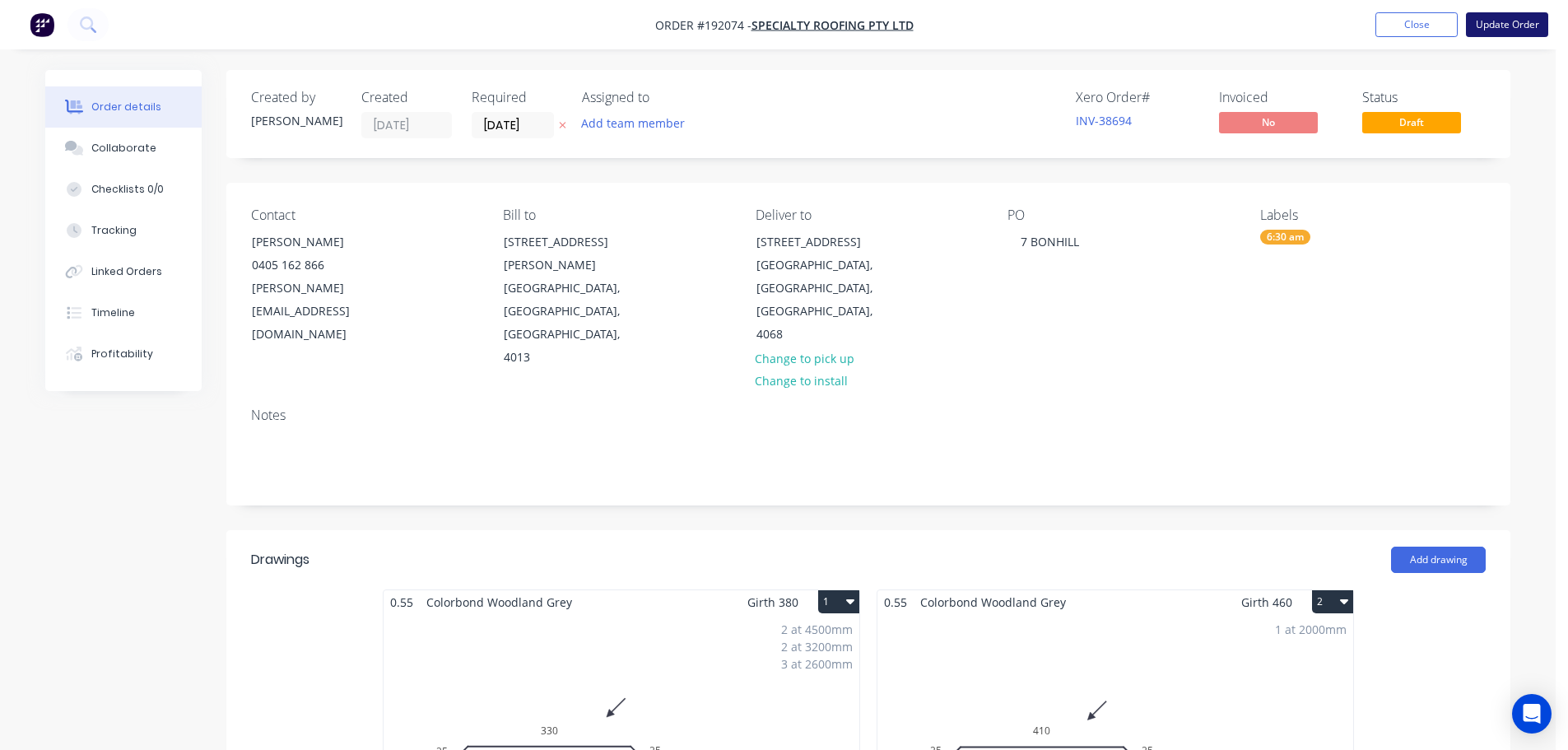
click at [1509, 27] on button "Update Order" at bounding box center [1507, 24] width 82 height 24
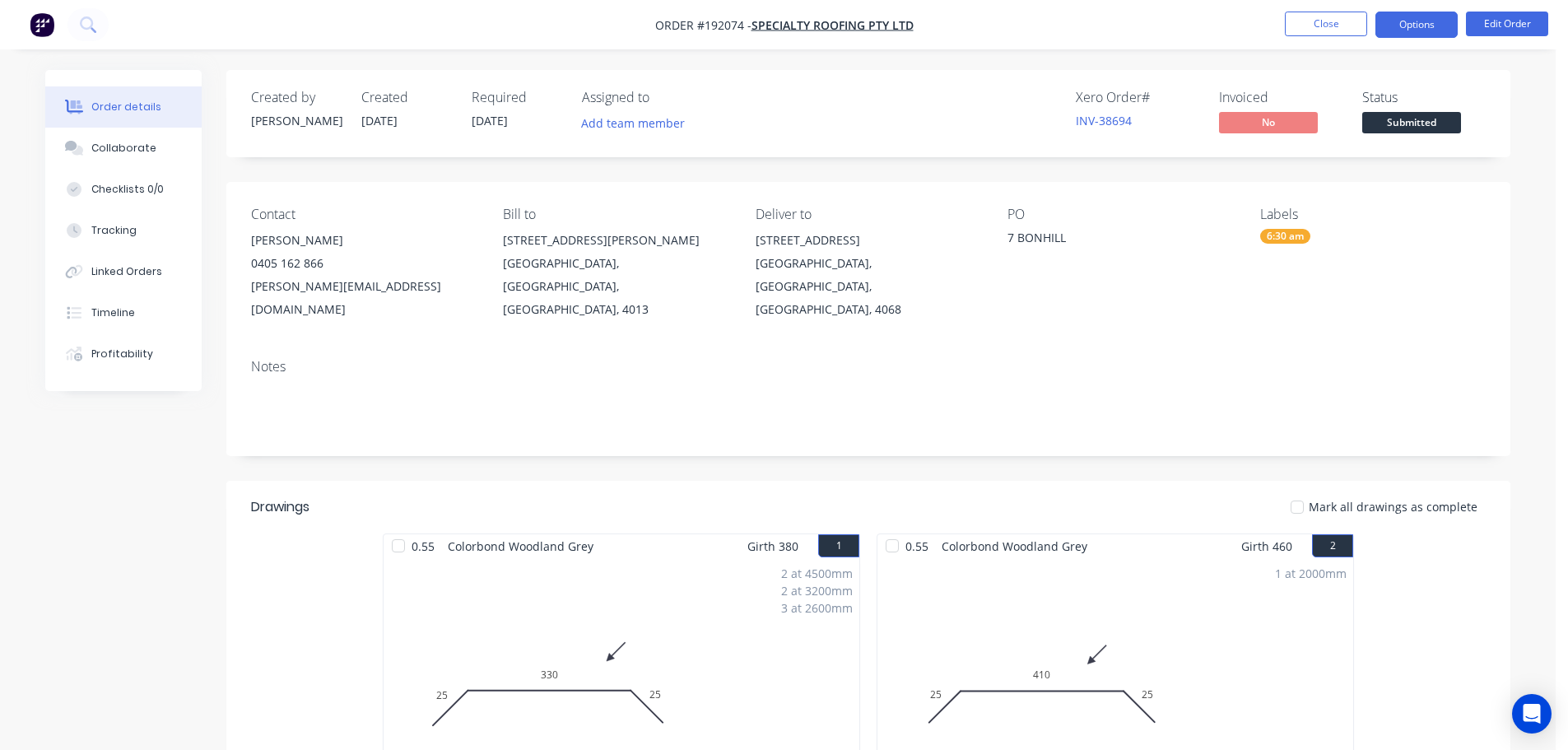
click at [1413, 25] on button "Options" at bounding box center [1416, 24] width 82 height 26
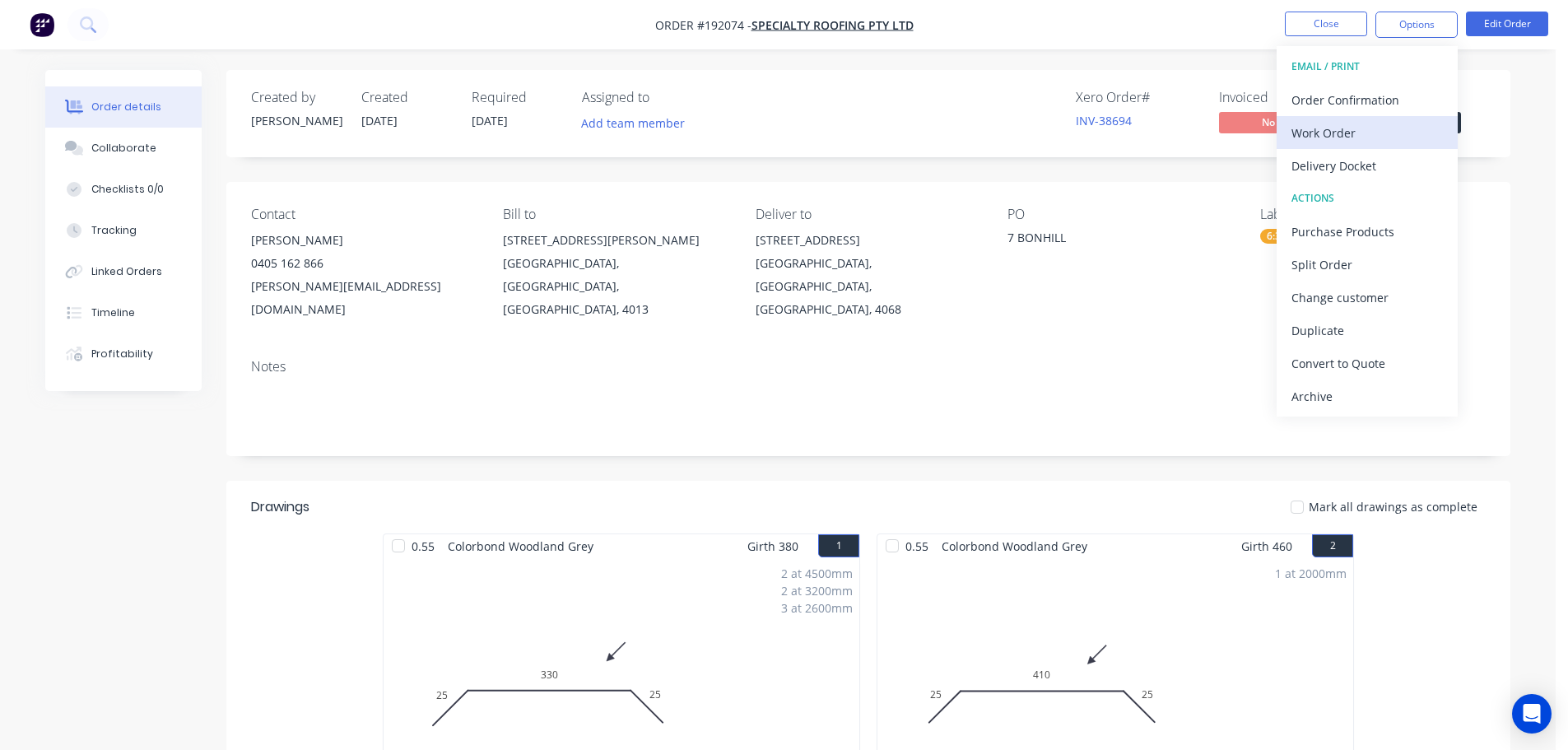
click at [1313, 126] on div "Work Order" at bounding box center [1366, 133] width 151 height 23
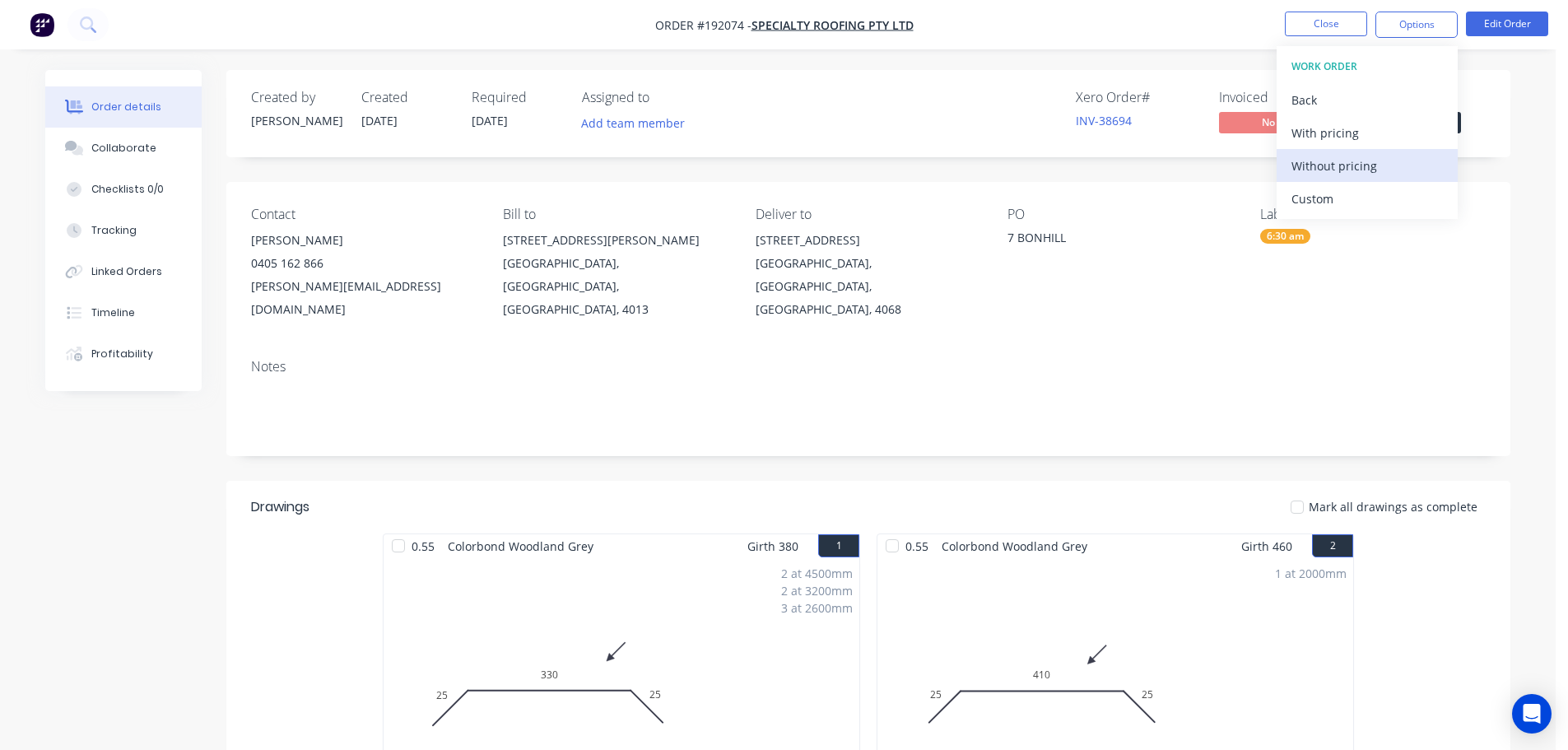
click at [1327, 173] on div "Without pricing" at bounding box center [1366, 166] width 151 height 23
click at [1115, 346] on div "Notes" at bounding box center [868, 401] width 1284 height 110
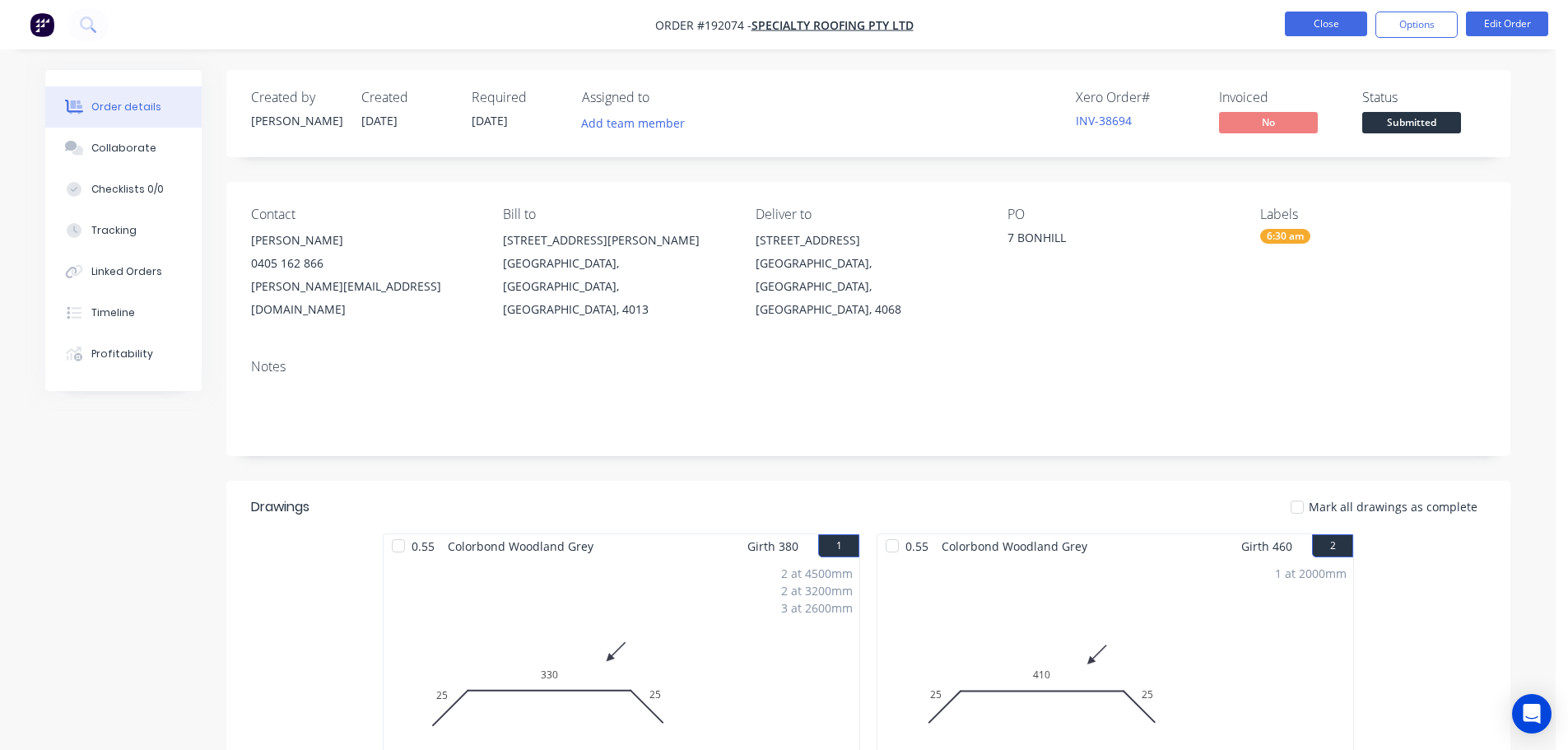
click at [1327, 16] on button "Close" at bounding box center [1326, 23] width 82 height 24
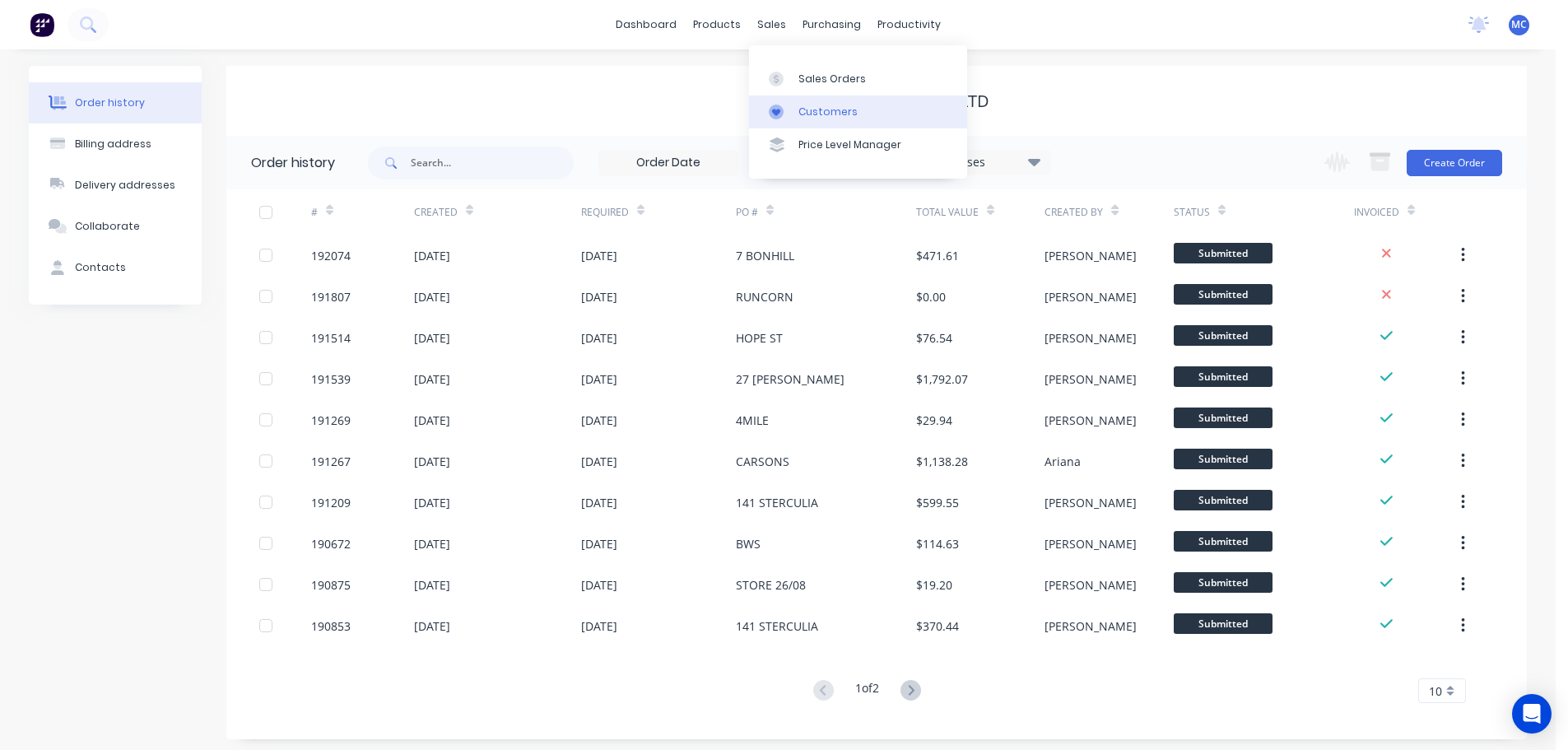
click at [822, 105] on div "Customers" at bounding box center [828, 111] width 59 height 15
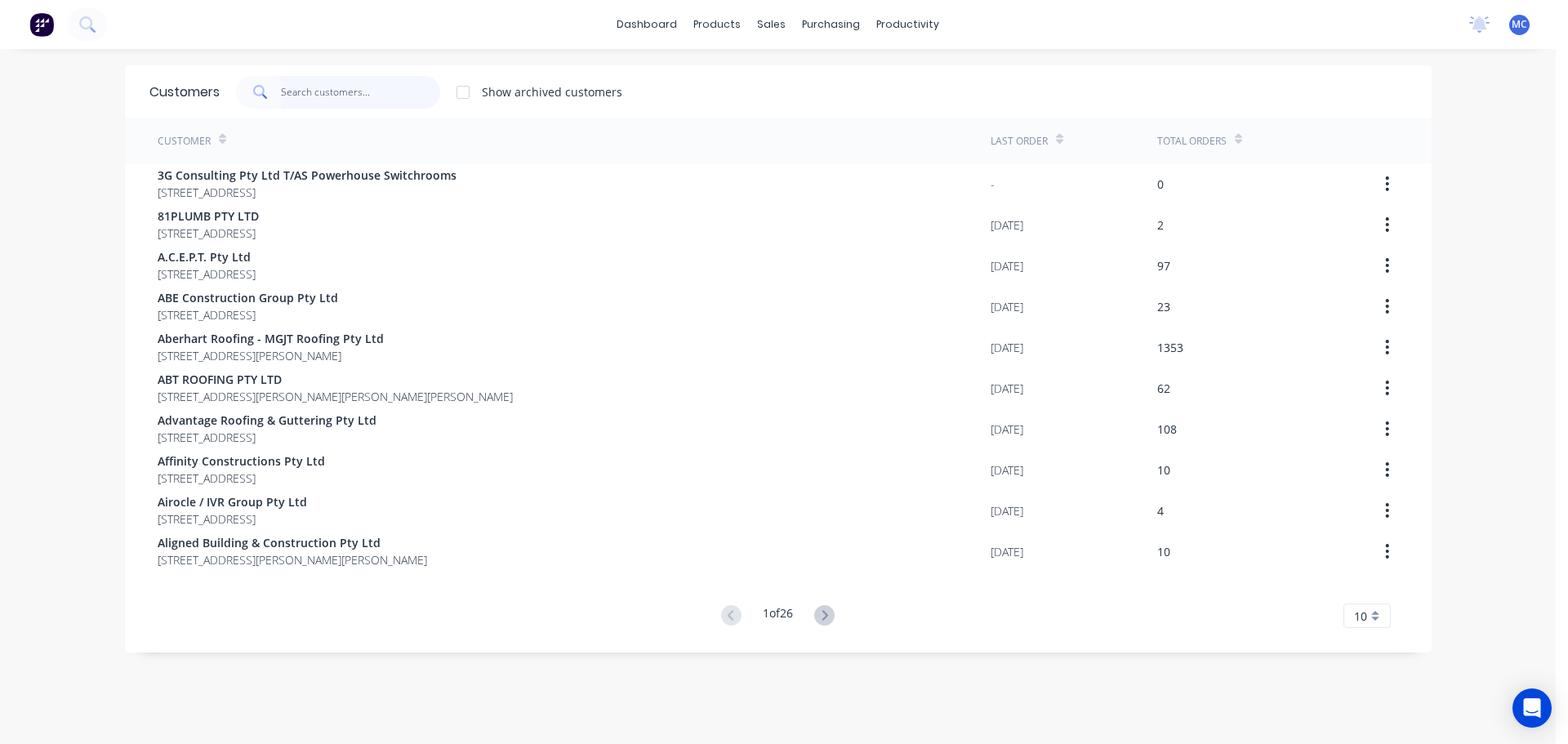
click at [322, 97] on input "text" at bounding box center [360, 92] width 160 height 33
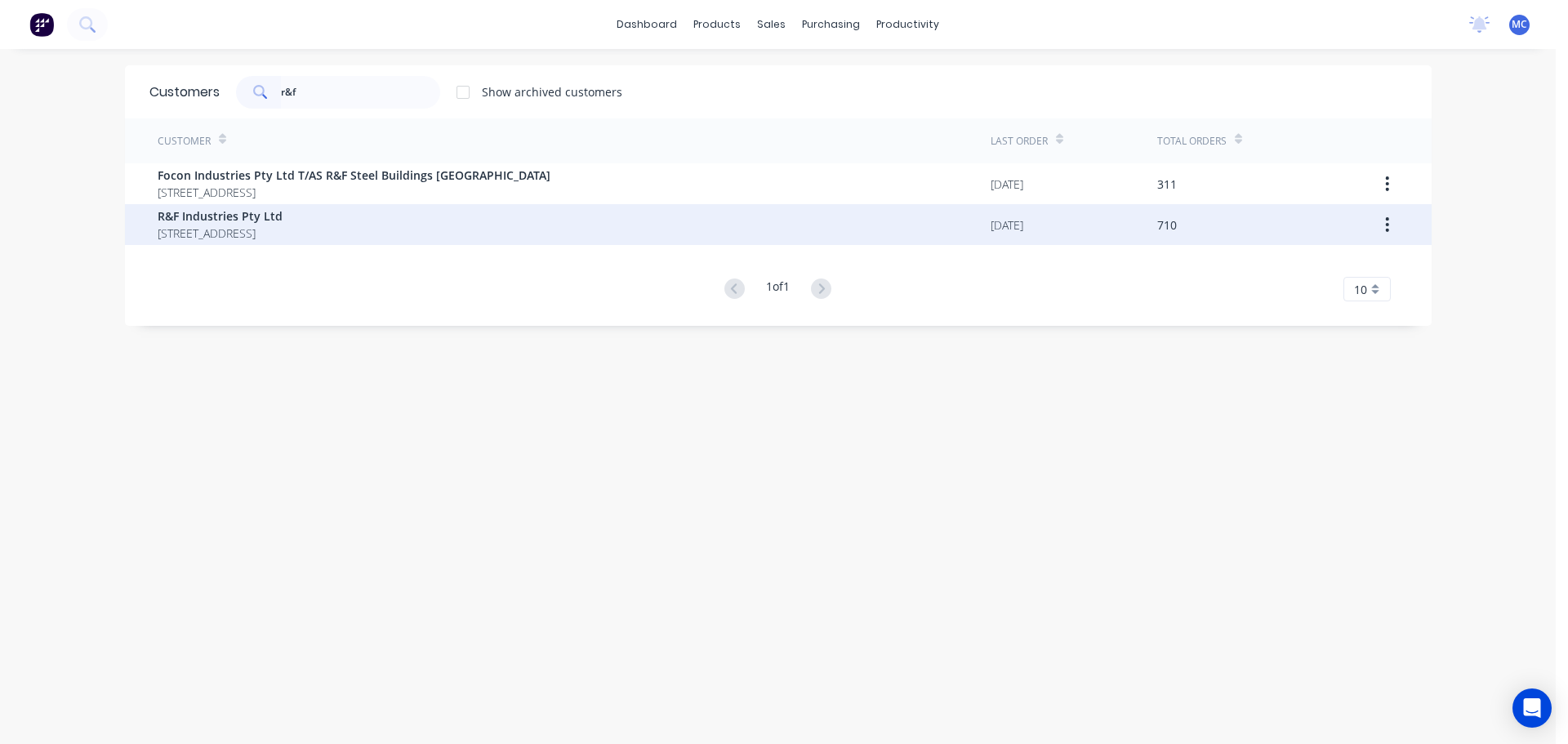
click at [197, 230] on span "[STREET_ADDRESS]" at bounding box center [220, 233] width 125 height 17
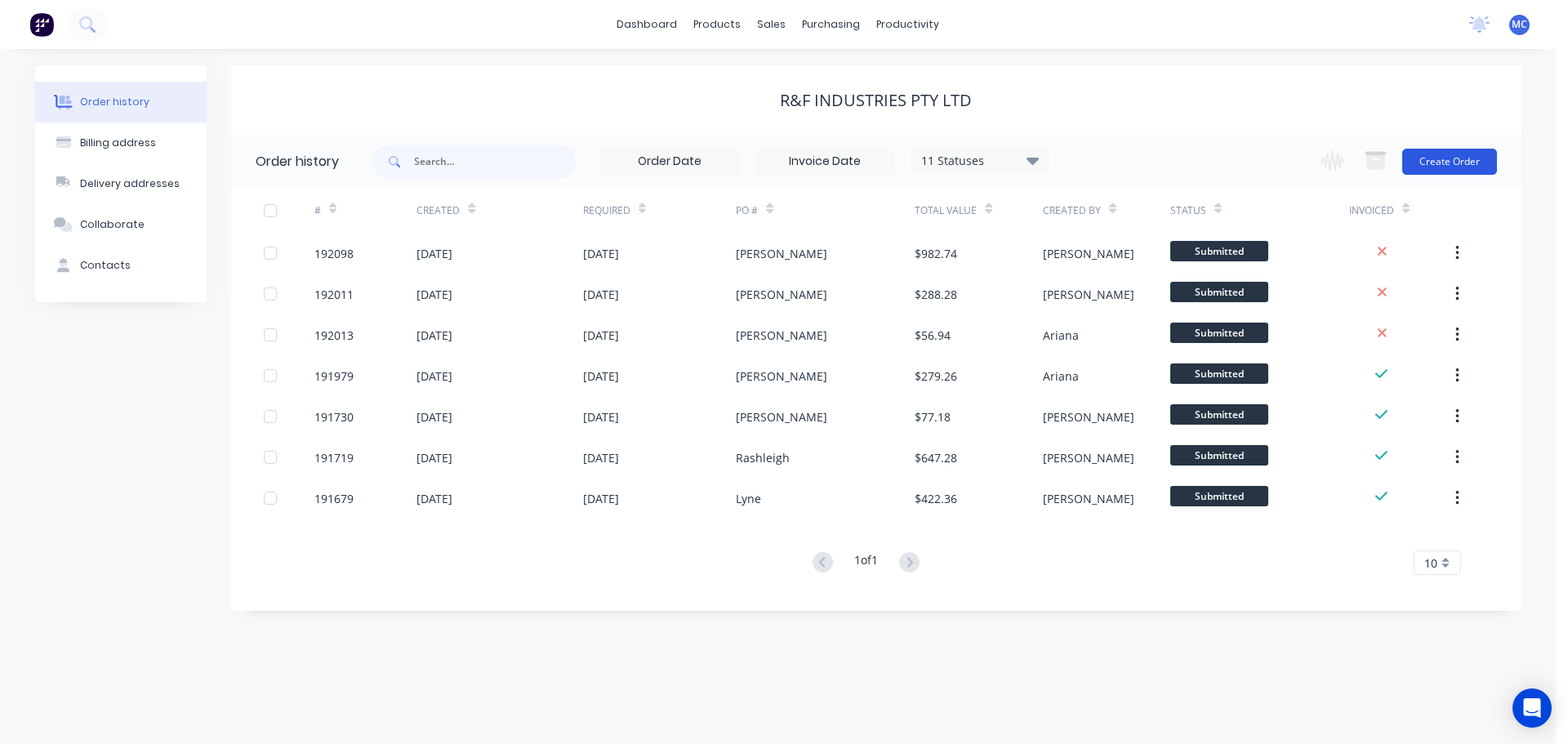
click at [1456, 154] on button "Create Order" at bounding box center [1449, 162] width 95 height 26
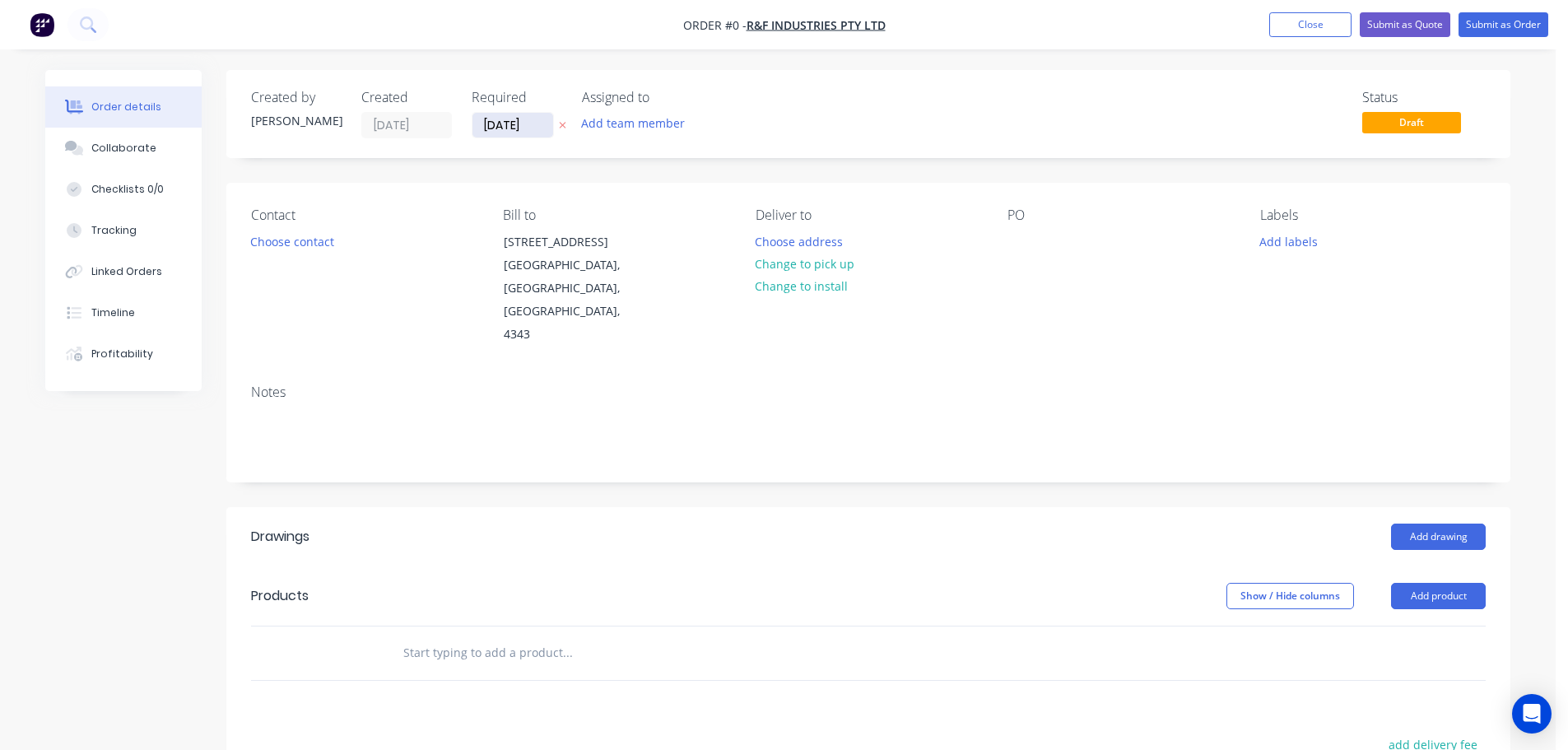
click at [503, 131] on input "[DATE]" at bounding box center [512, 125] width 81 height 24
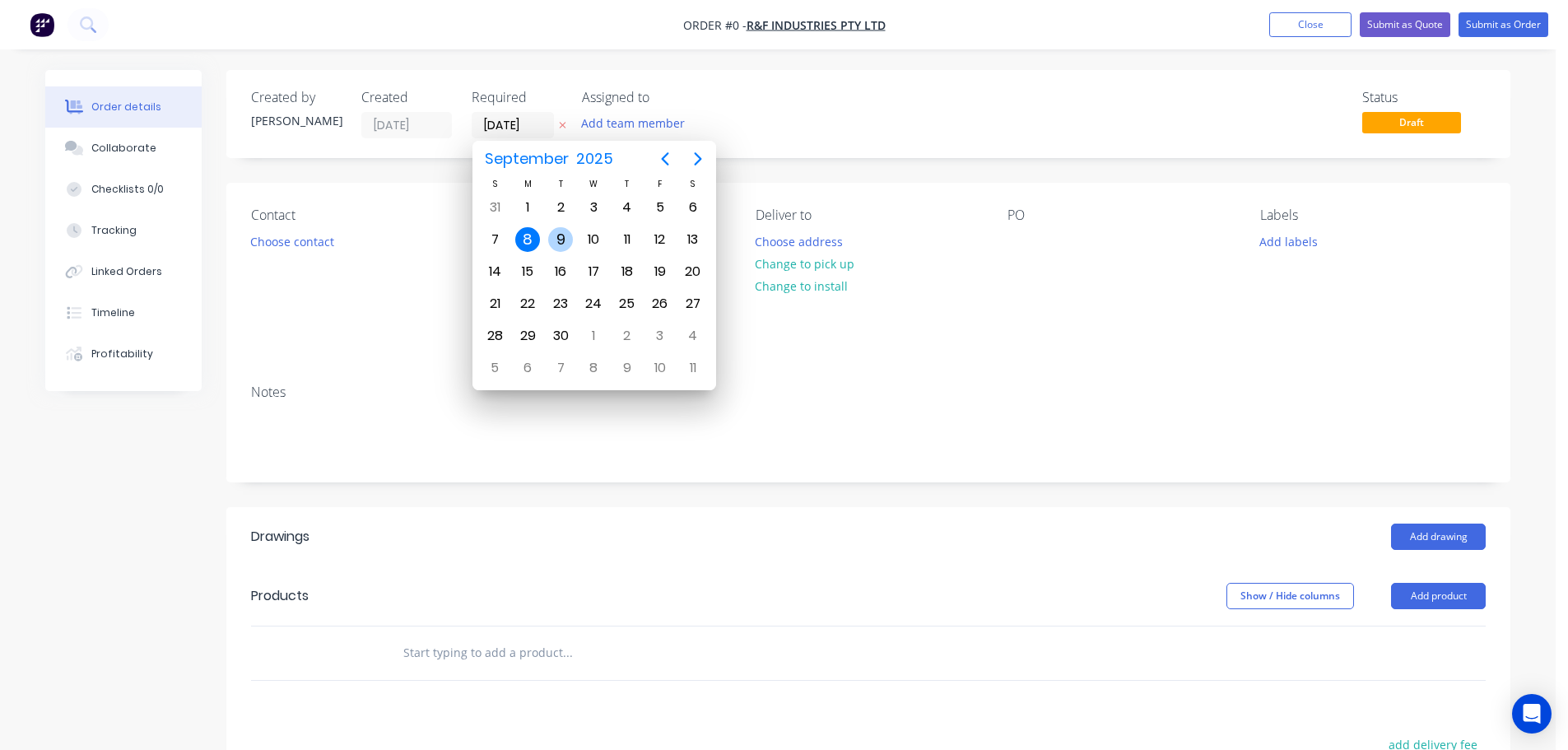
click at [565, 235] on div "9" at bounding box center [560, 239] width 24 height 24
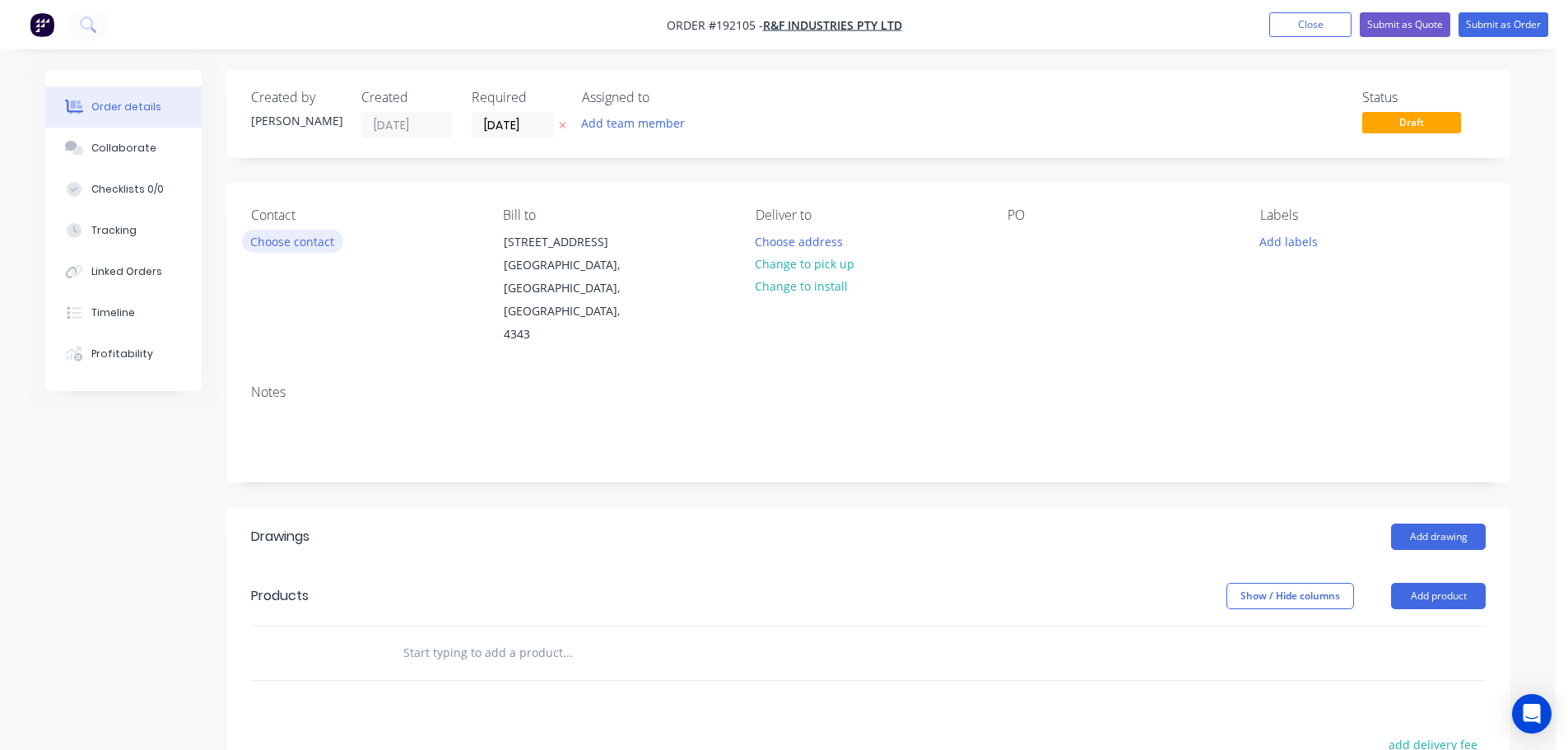
click at [291, 243] on button "Choose contact" at bounding box center [293, 240] width 101 height 22
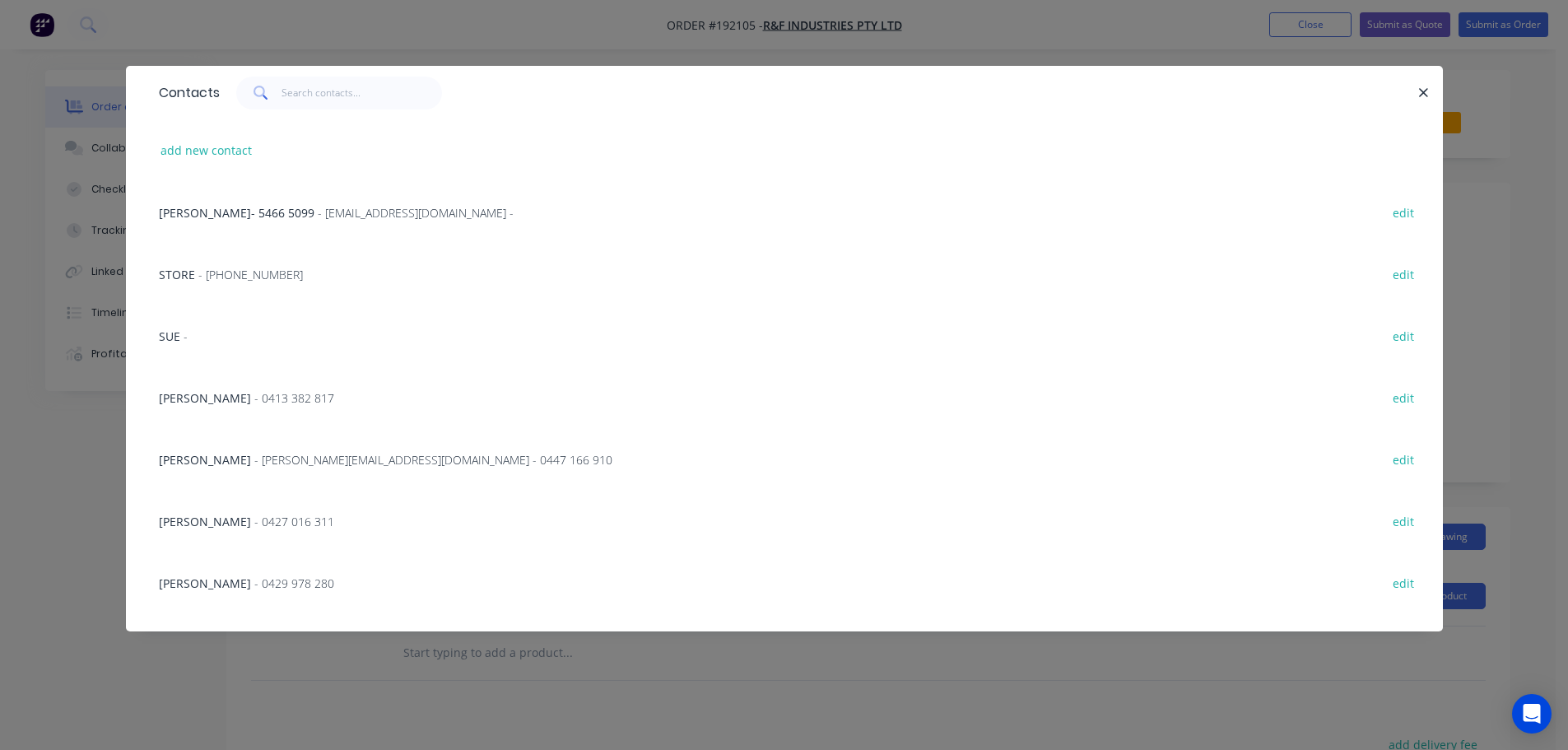
click at [273, 464] on span "- [PERSON_NAME][EMAIL_ADDRESS][DOMAIN_NAME] - 0447 166 910" at bounding box center [433, 459] width 358 height 16
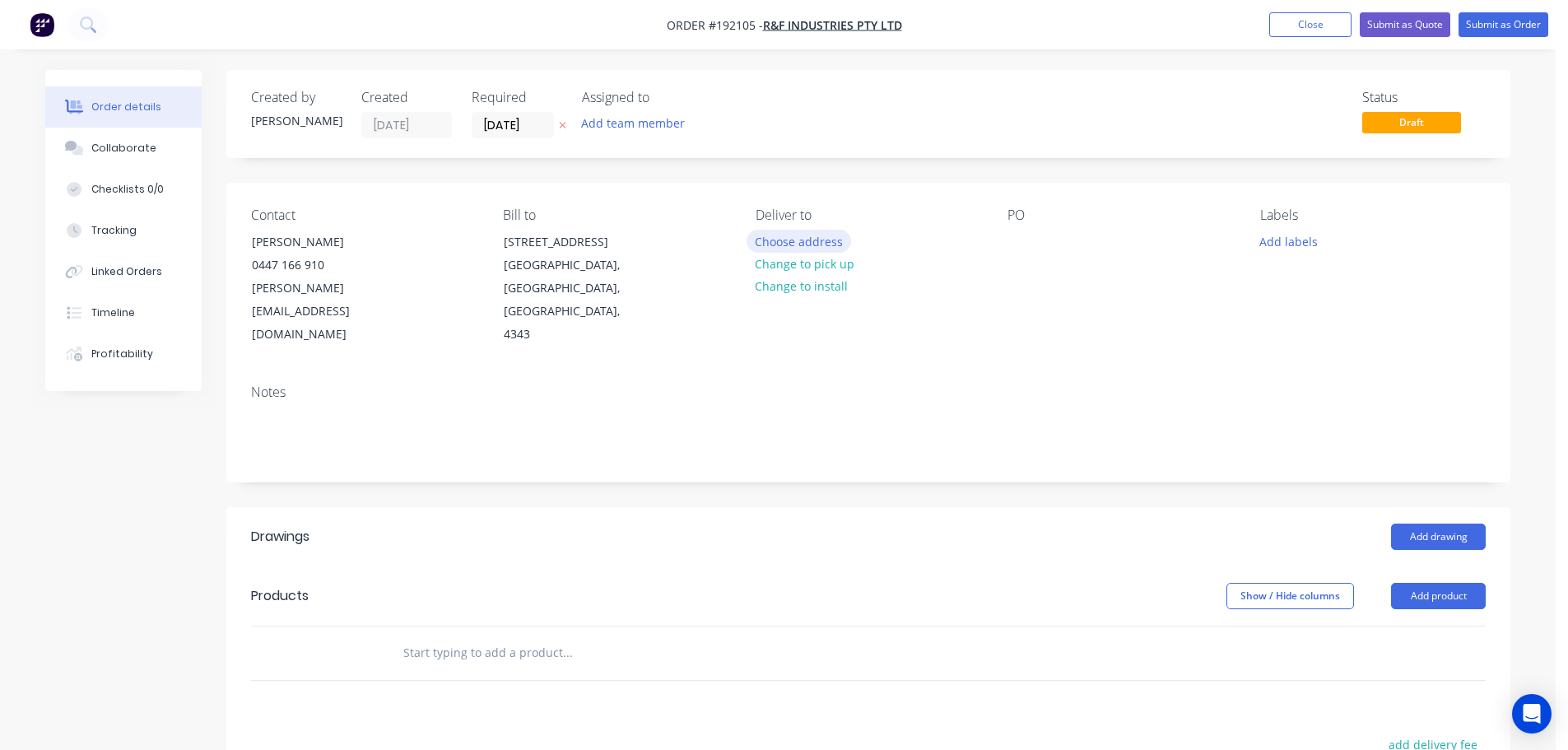
click at [811, 240] on button "Choose address" at bounding box center [800, 240] width 105 height 22
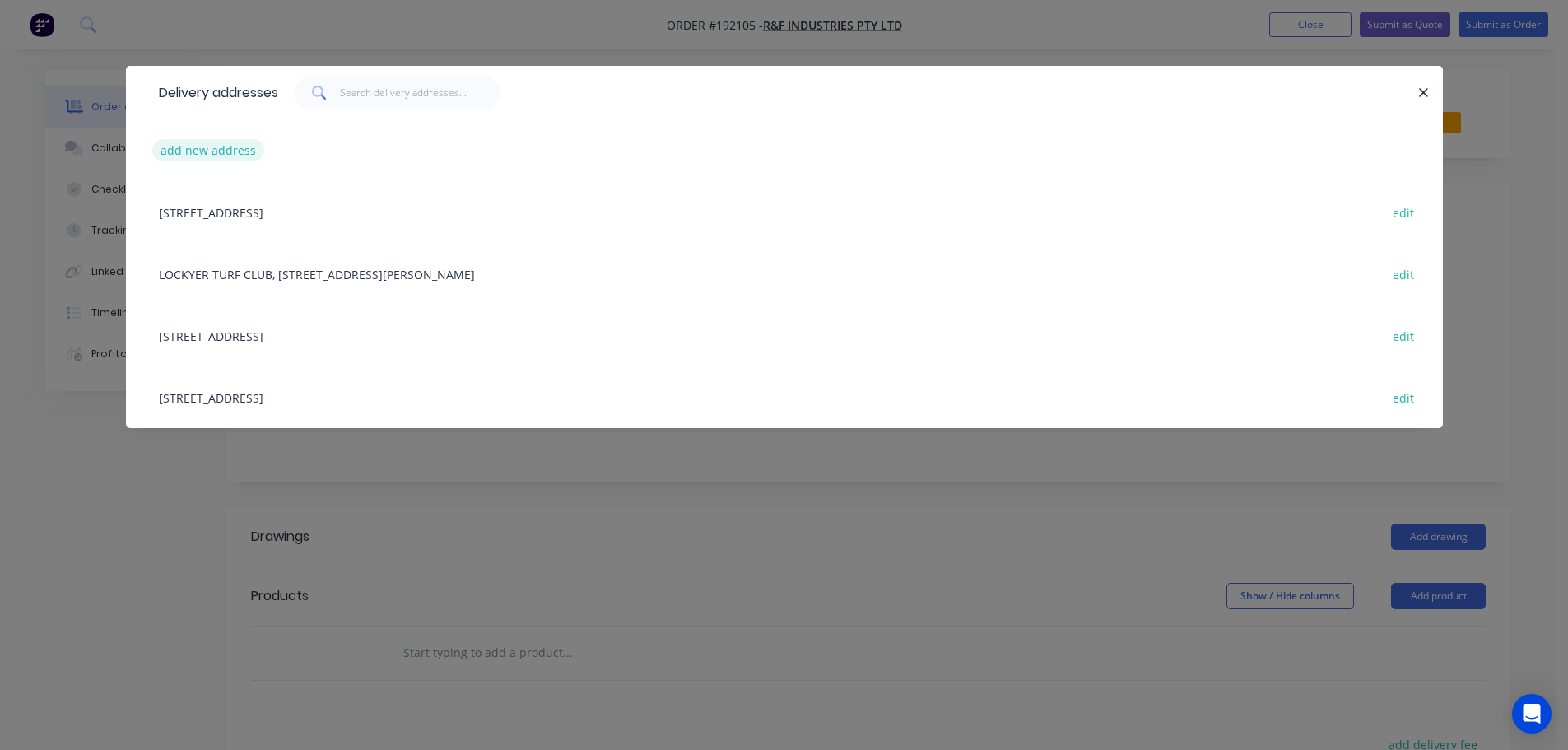
click at [200, 150] on button "add new address" at bounding box center [209, 150] width 113 height 22
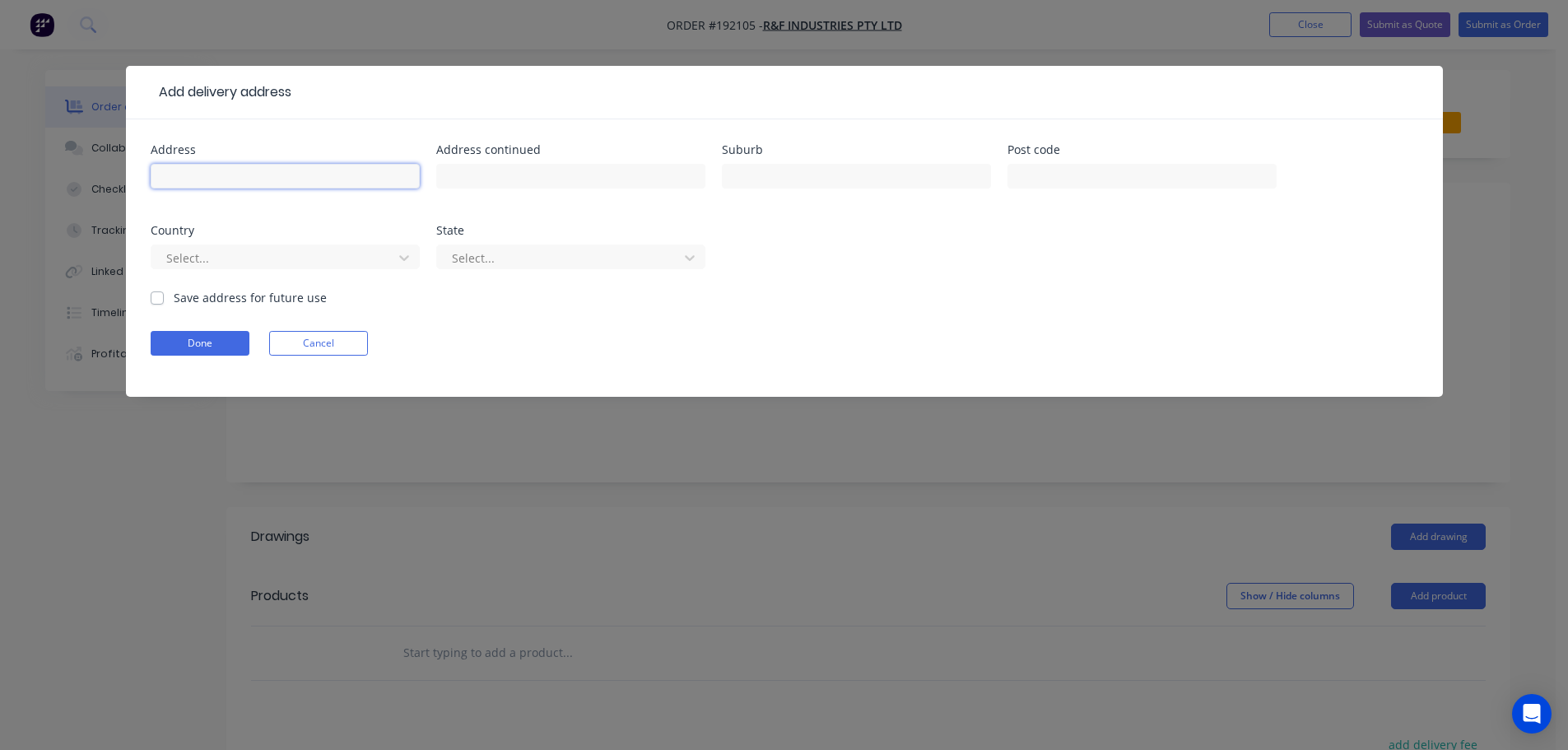
click at [208, 177] on input "text" at bounding box center [285, 176] width 269 height 24
click button "Done" at bounding box center [199, 342] width 98 height 24
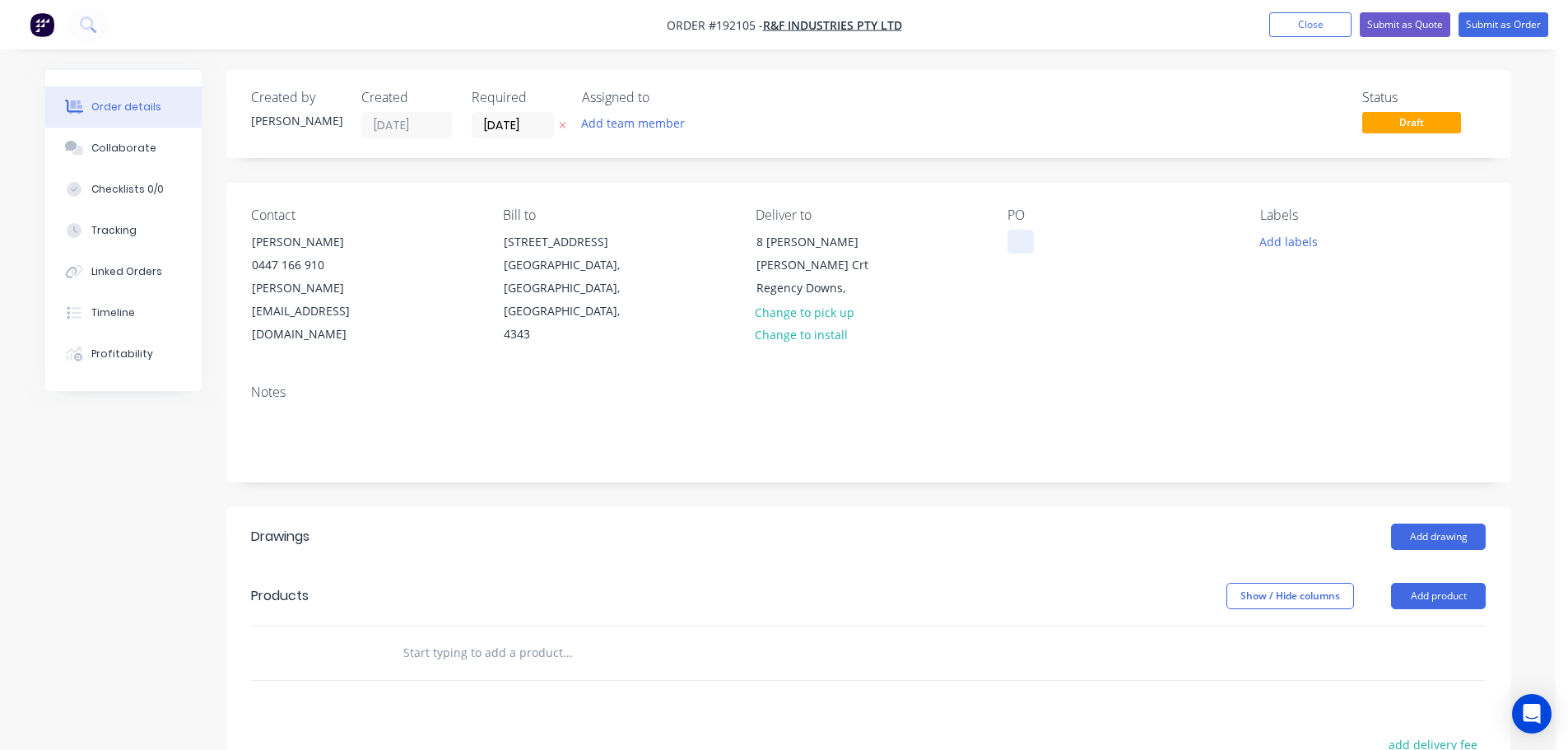
click at [1029, 242] on div at bounding box center [1020, 241] width 26 height 23
click at [1436, 583] on button "Add product" at bounding box center [1437, 596] width 95 height 26
click at [1406, 625] on div "Product catalogue" at bounding box center [1407, 637] width 127 height 23
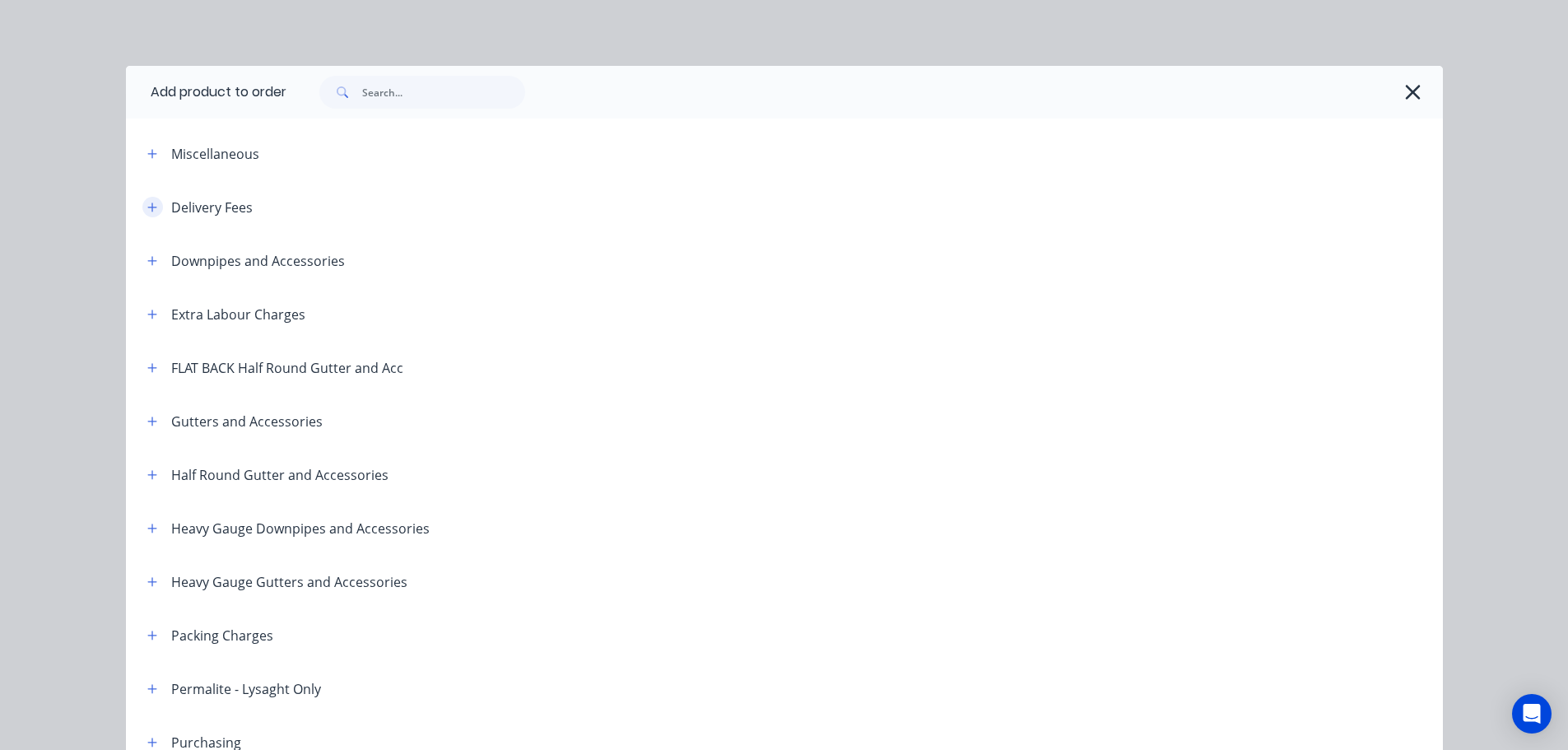
click at [148, 209] on icon "button" at bounding box center [152, 208] width 10 height 12
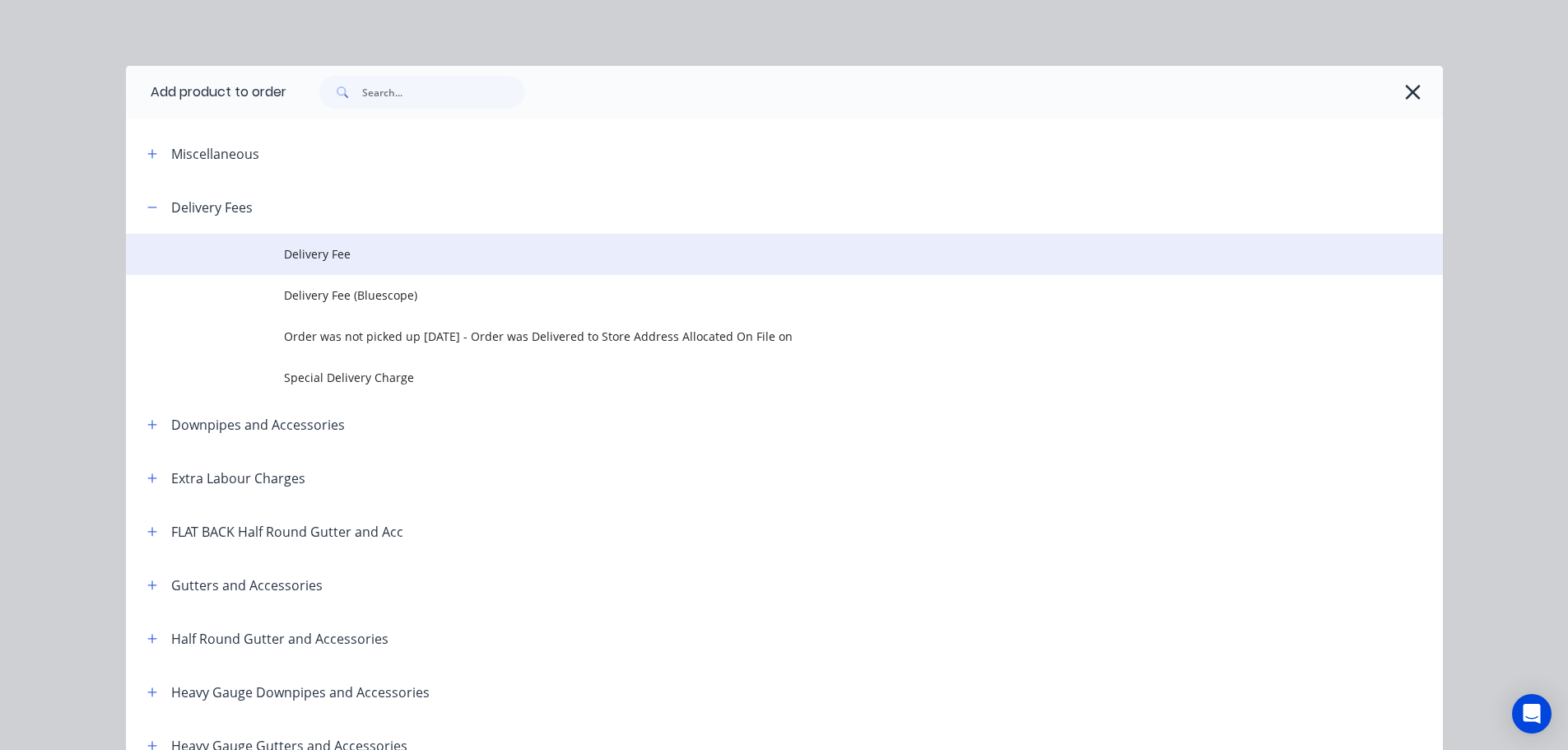
click at [325, 248] on span "Delivery Fee" at bounding box center [747, 255] width 926 height 18
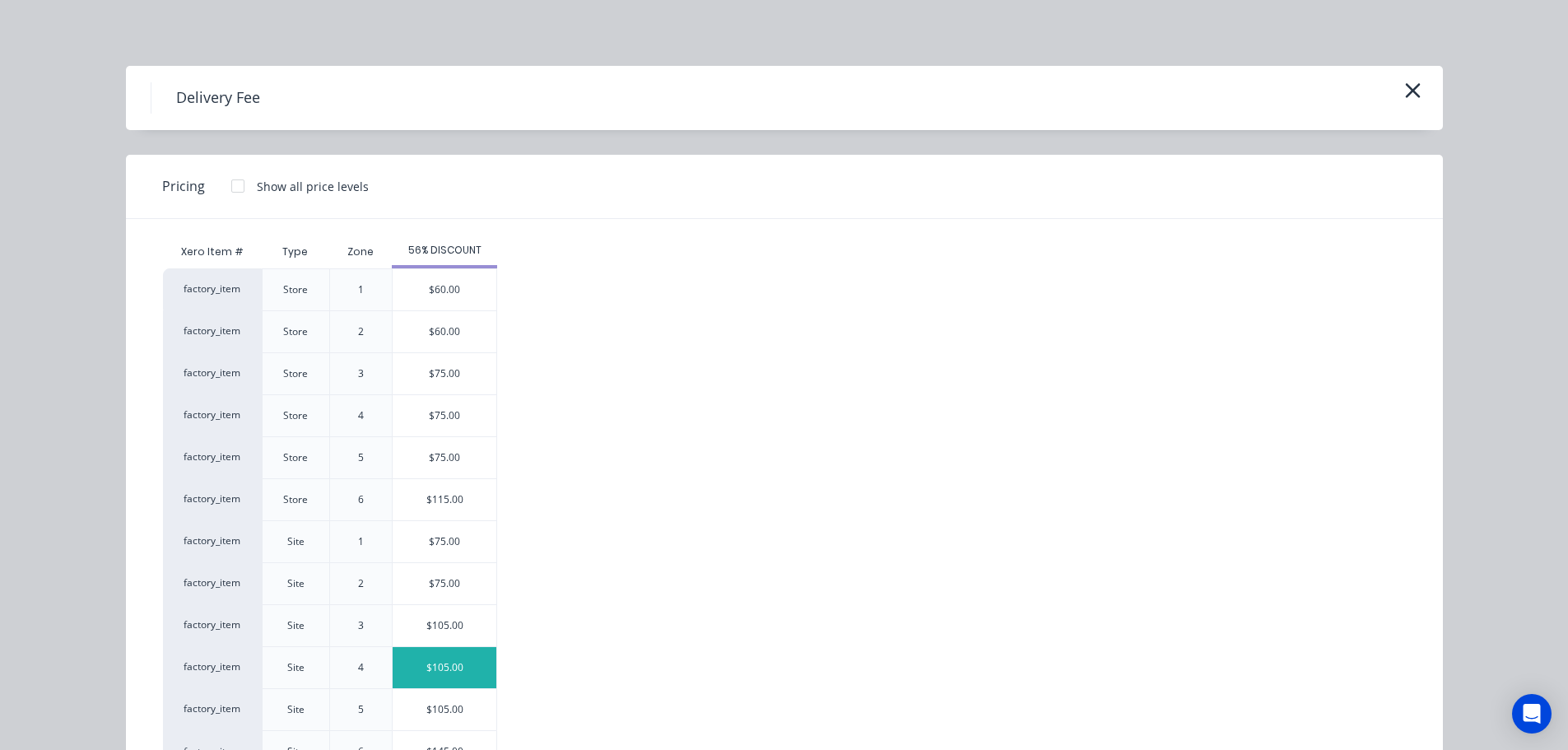
click at [447, 661] on div "$105.00" at bounding box center [445, 667] width 103 height 41
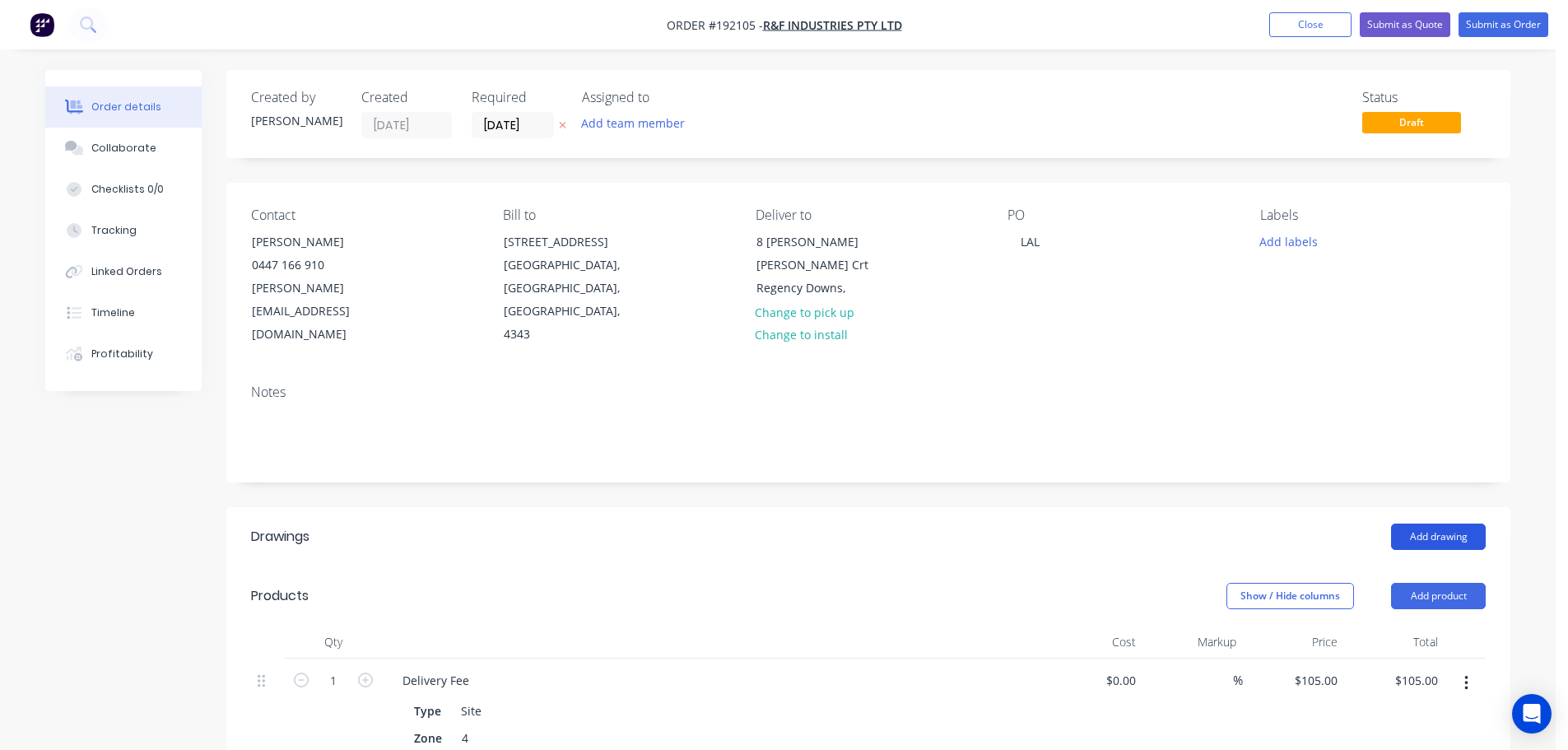
click at [1431, 524] on button "Add drawing" at bounding box center [1437, 536] width 95 height 26
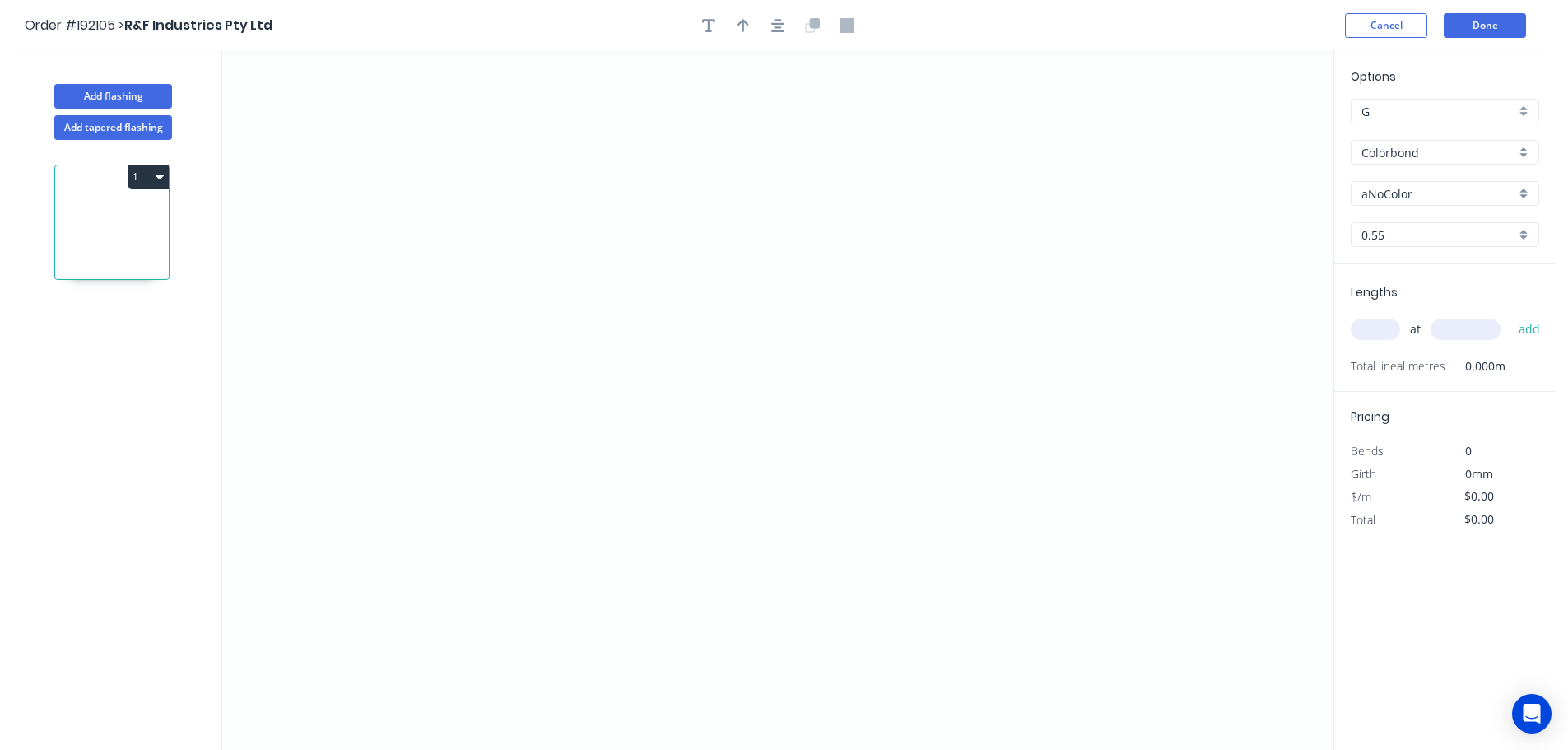
click at [1390, 193] on input "aNoColor" at bounding box center [1438, 194] width 154 height 18
click at [1379, 341] on div "Dune" at bounding box center [1445, 344] width 187 height 29
click at [1372, 330] on input "text" at bounding box center [1375, 330] width 50 height 21
click at [1510, 315] on button "add" at bounding box center [1530, 329] width 39 height 28
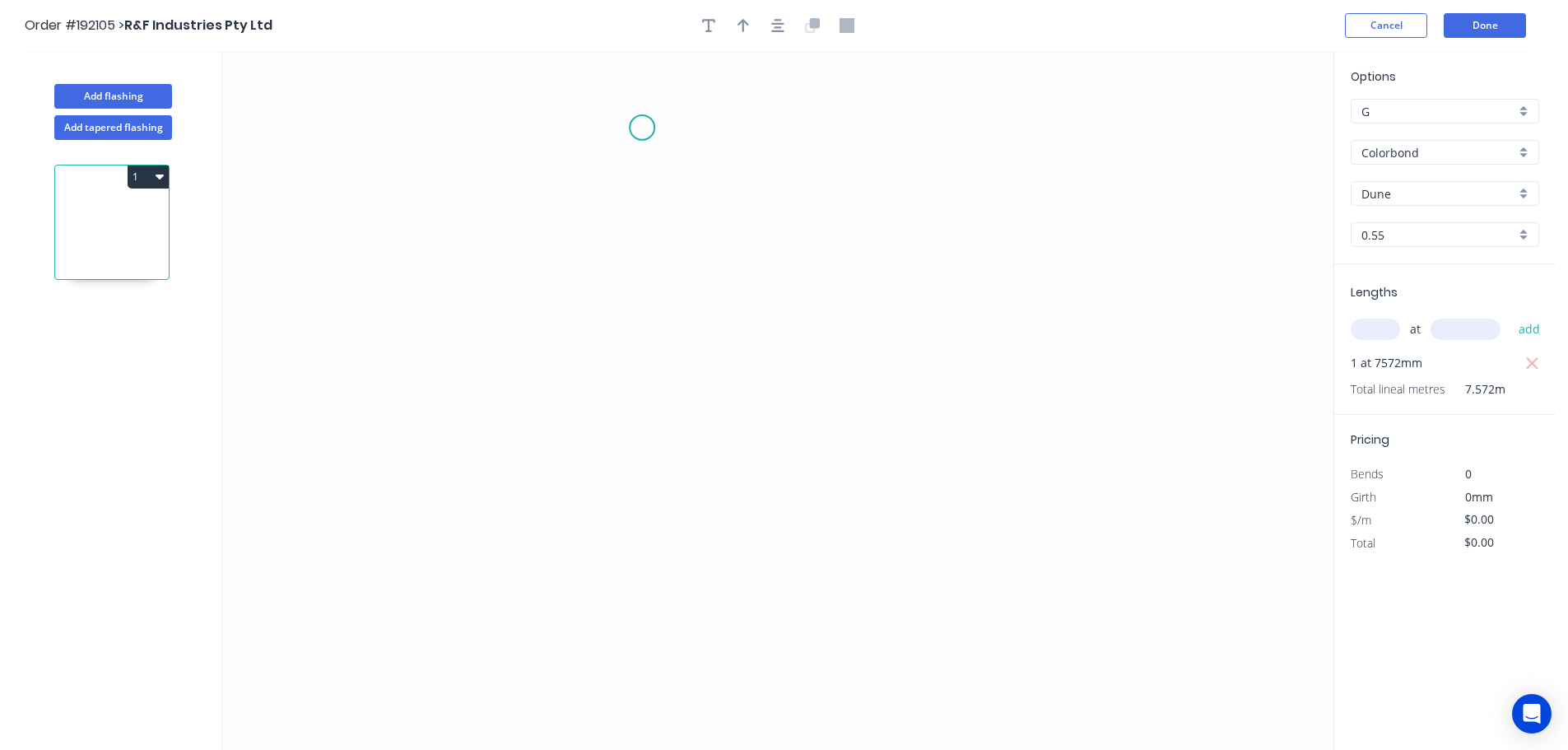
click at [642, 132] on icon "0" at bounding box center [777, 400] width 1111 height 699
click at [647, 599] on icon "0" at bounding box center [777, 400] width 1111 height 699
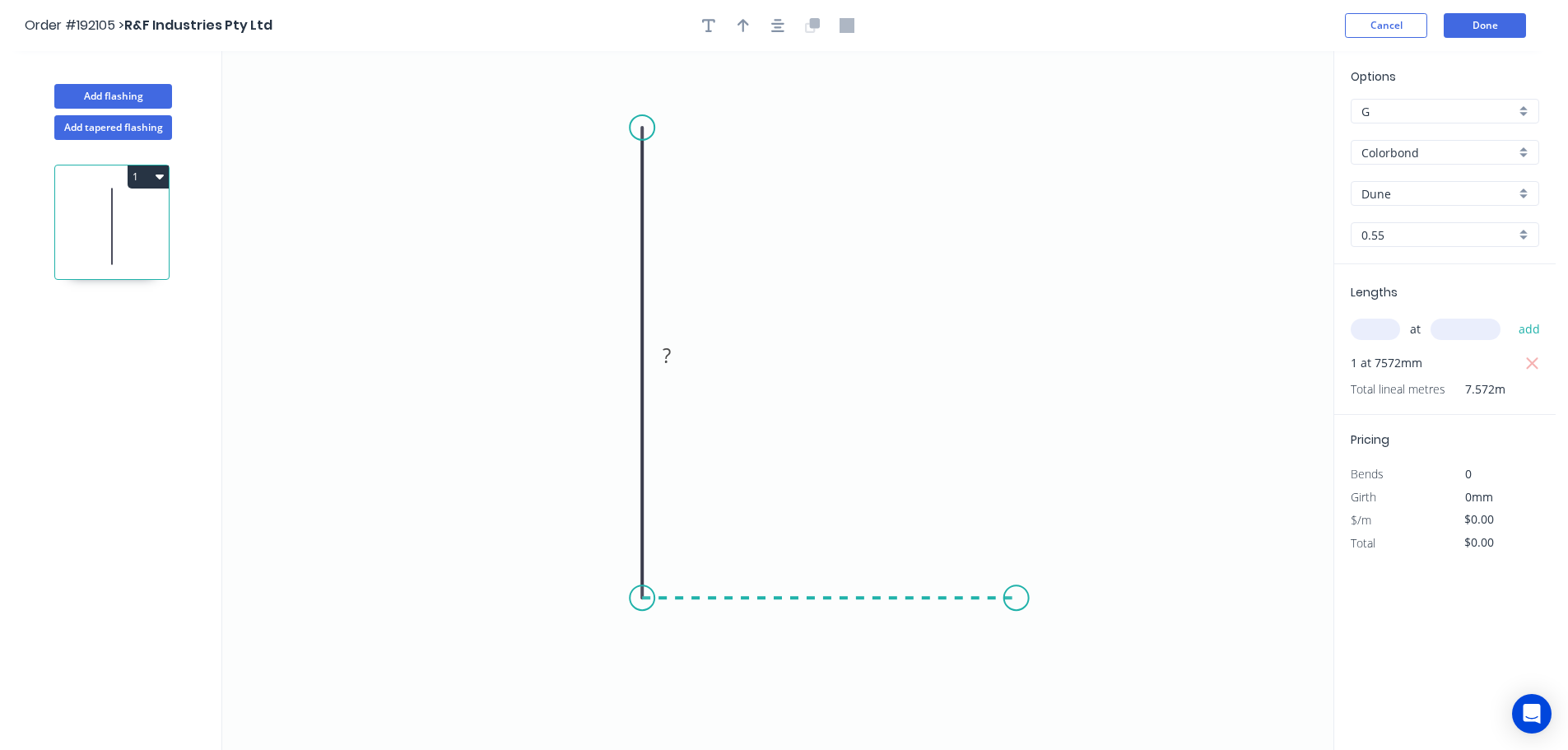
drag, startPoint x: 1016, startPoint y: 613, endPoint x: 1023, endPoint y: 553, distance: 60.4
click at [1017, 613] on icon "0 ?" at bounding box center [777, 400] width 1111 height 699
click at [1015, 479] on icon "0 ? ?" at bounding box center [777, 400] width 1111 height 699
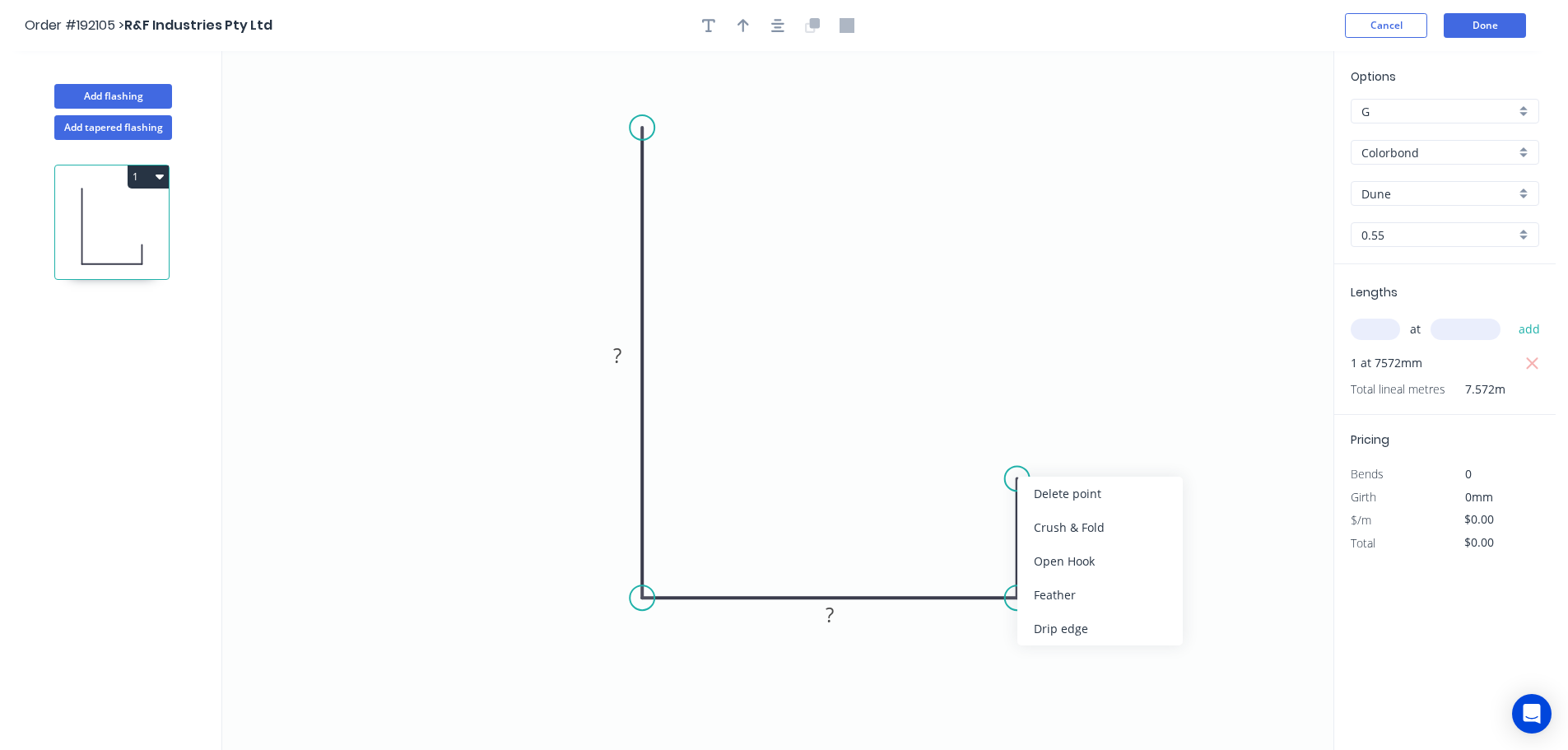
click at [1048, 594] on div "Feather" at bounding box center [1100, 595] width 166 height 34
click at [1059, 532] on div "Flip bend" at bounding box center [1097, 526] width 166 height 34
drag, startPoint x: 1010, startPoint y: 496, endPoint x: 950, endPoint y: 489, distance: 60.4
click at [950, 489] on rect at bounding box center [921, 484] width 64 height 34
click at [933, 484] on tspan "15" at bounding box center [933, 485] width 23 height 27
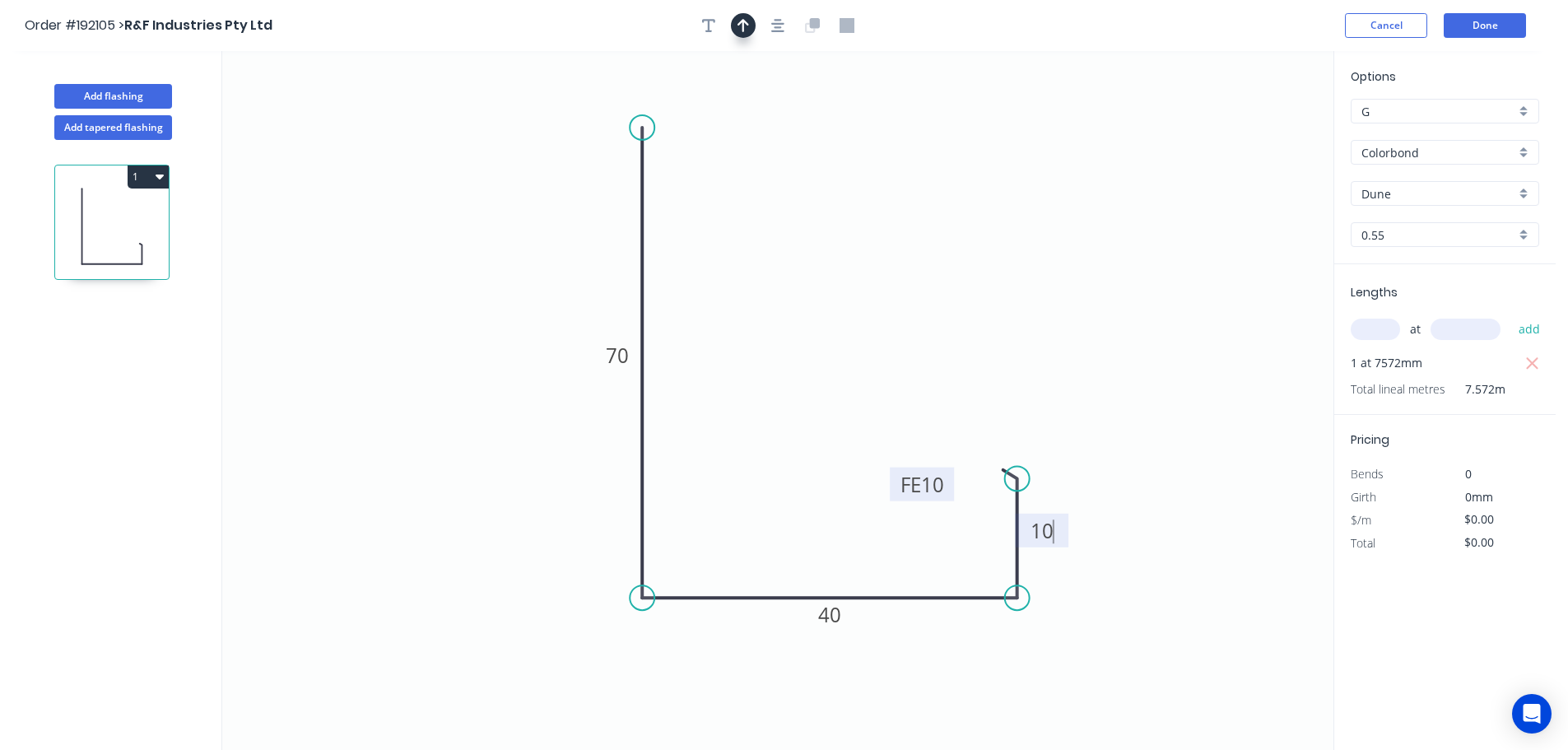
click at [742, 30] on icon "button" at bounding box center [743, 25] width 12 height 14
drag, startPoint x: 1207, startPoint y: 140, endPoint x: 523, endPoint y: 234, distance: 690.4
click at [523, 234] on icon at bounding box center [522, 215] width 15 height 53
click at [1485, 26] on button "Done" at bounding box center [1484, 25] width 82 height 24
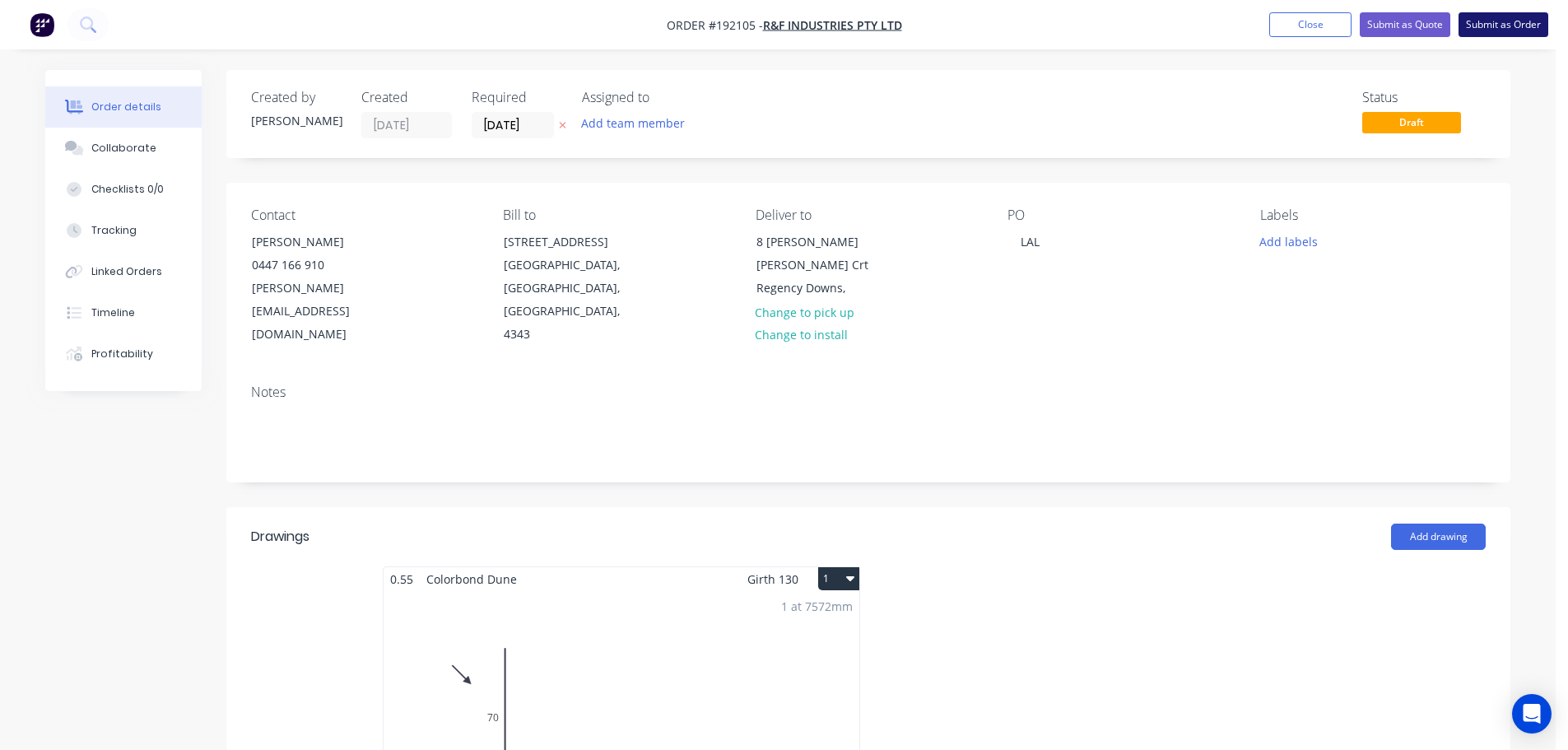
click at [1500, 21] on button "Submit as Order" at bounding box center [1504, 24] width 90 height 24
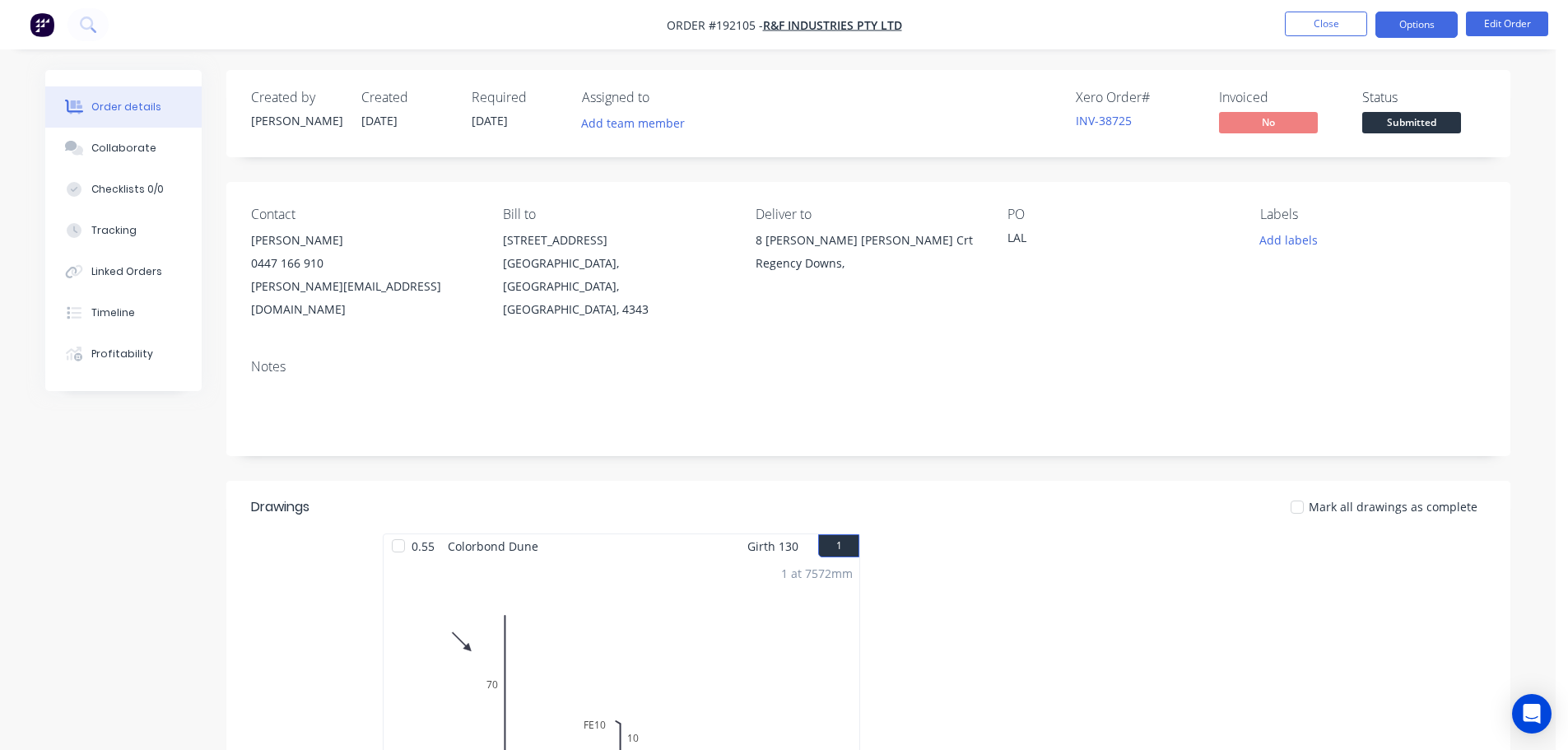
click at [1401, 29] on button "Options" at bounding box center [1416, 24] width 82 height 26
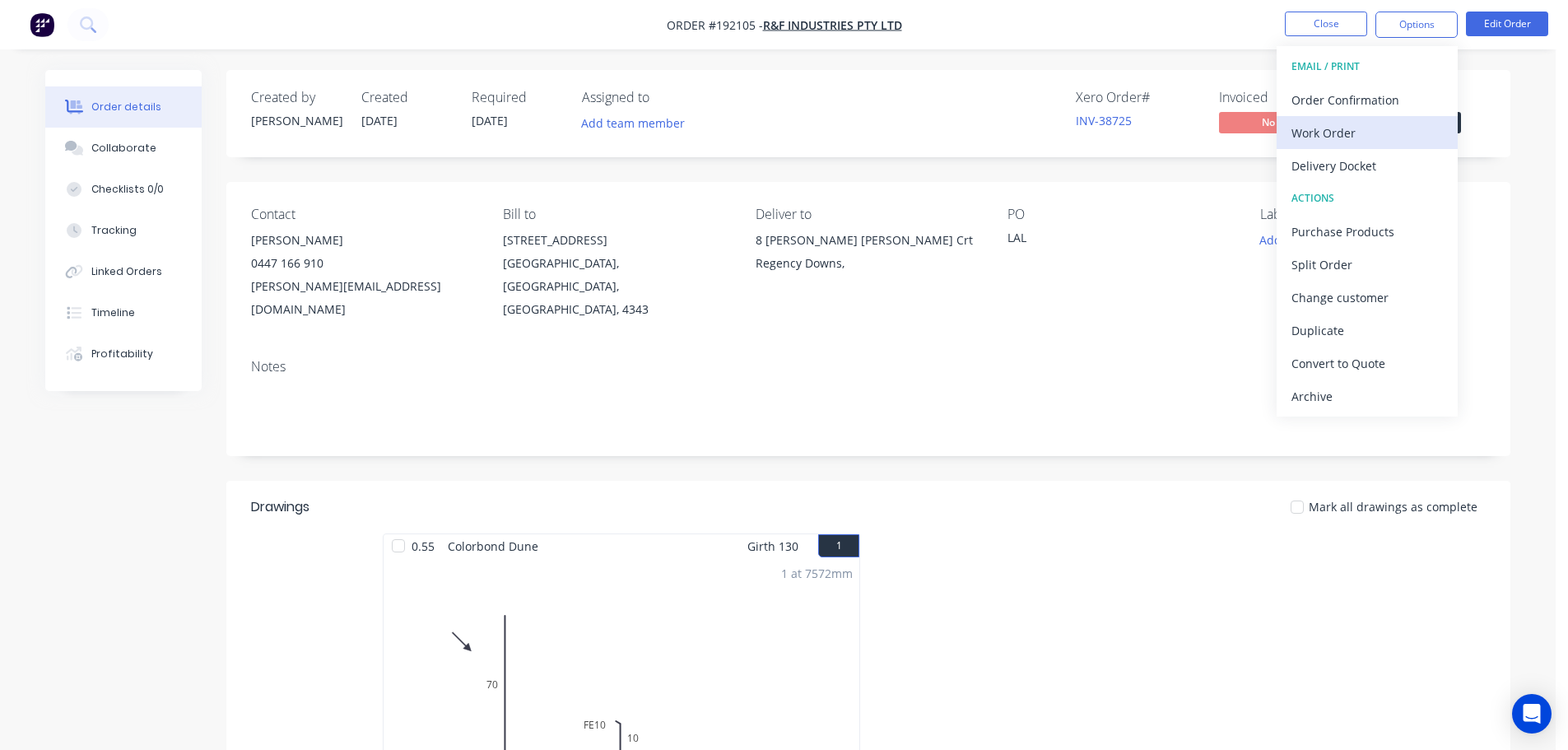
click at [1304, 126] on div "Work Order" at bounding box center [1366, 133] width 151 height 23
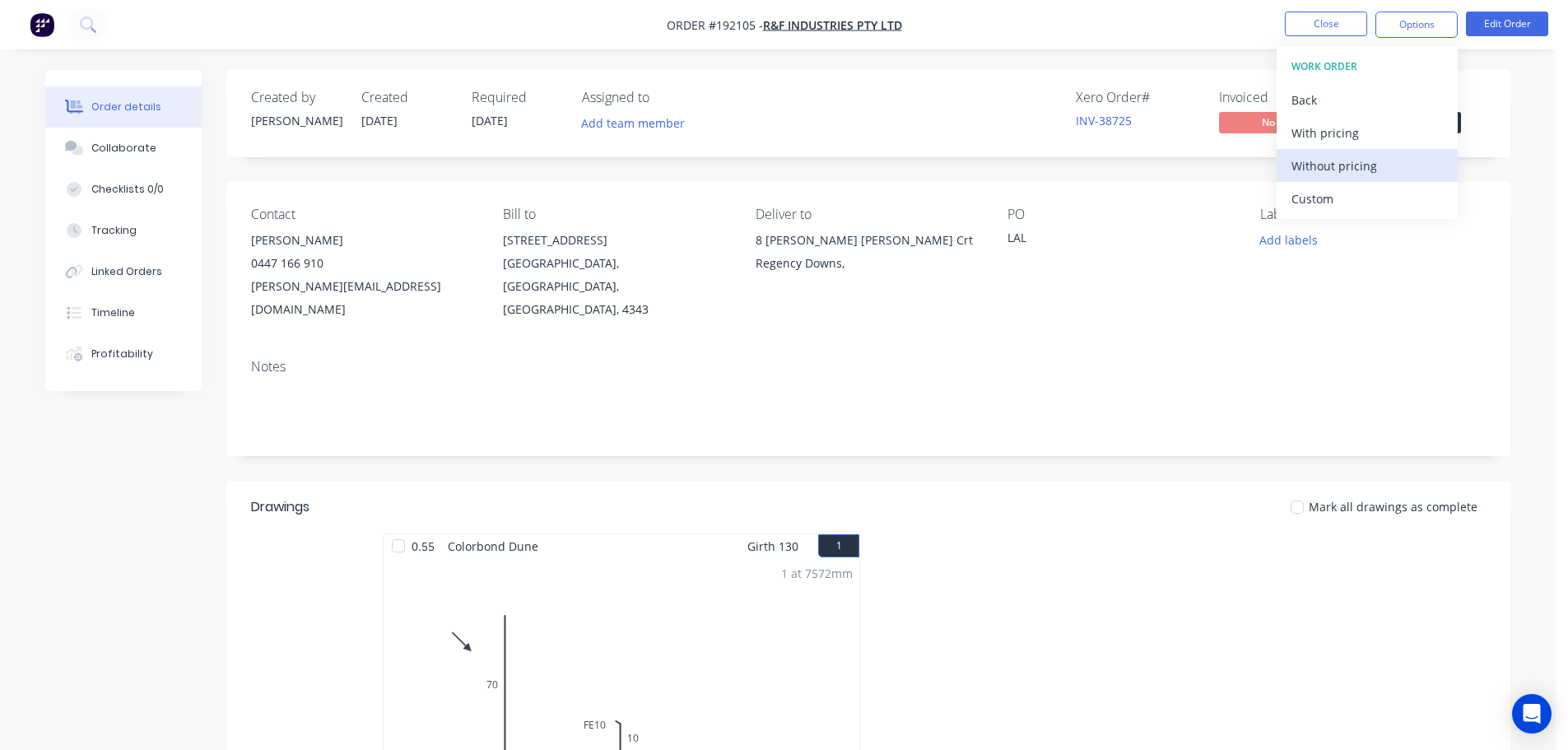
click at [1317, 160] on div "Without pricing" at bounding box center [1366, 166] width 151 height 23
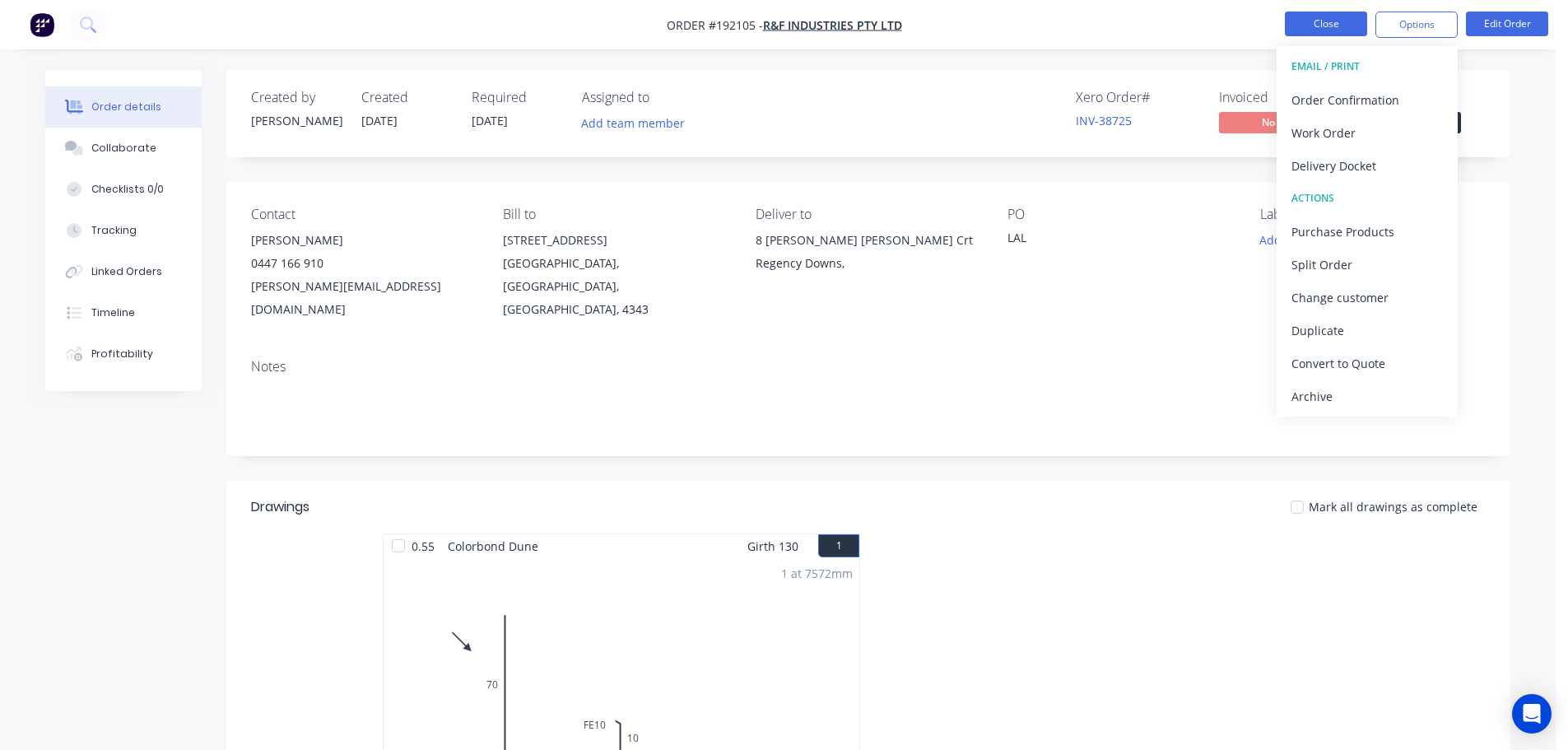
click at [1329, 15] on button "Close" at bounding box center [1326, 23] width 82 height 24
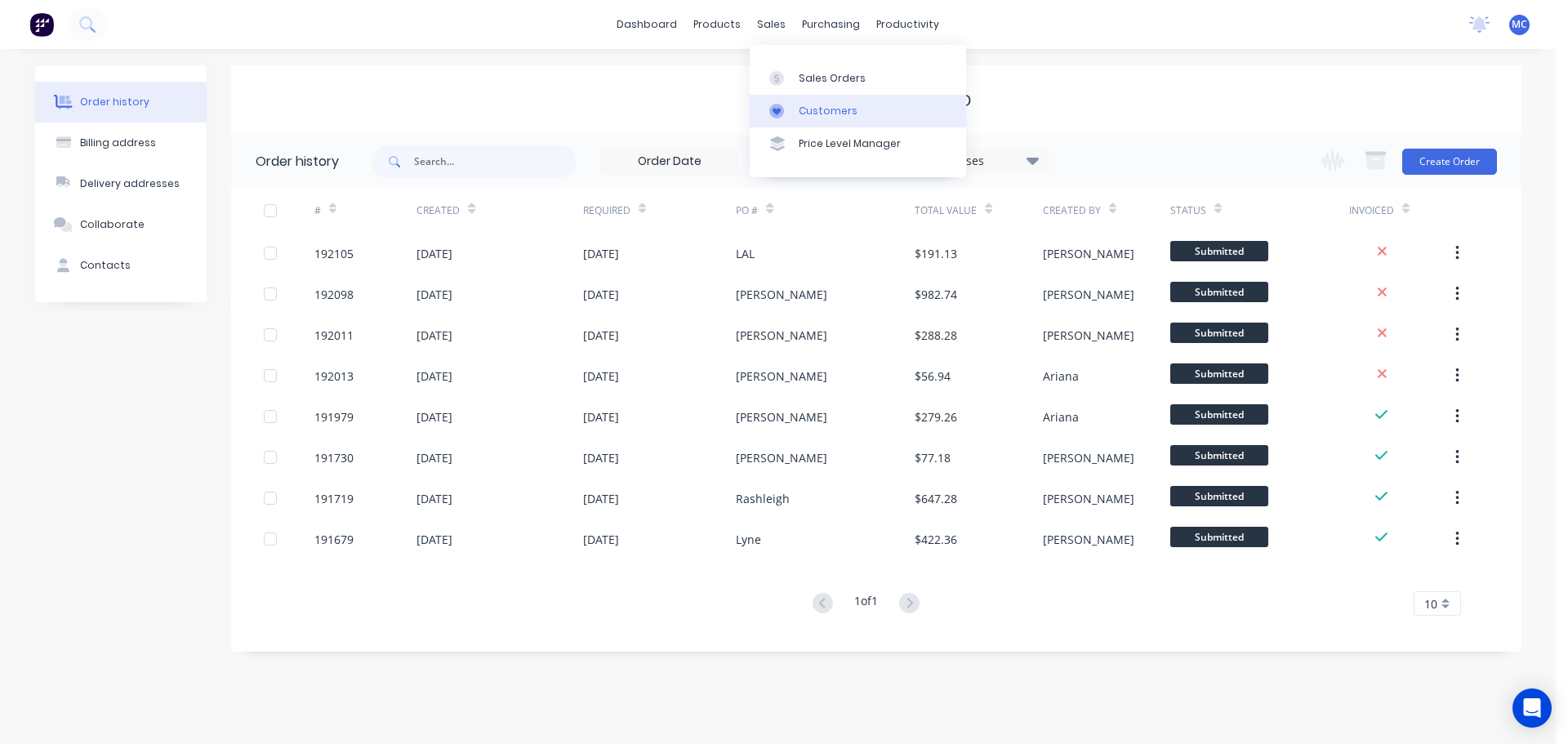
click at [821, 112] on div "Customers" at bounding box center [827, 110] width 59 height 15
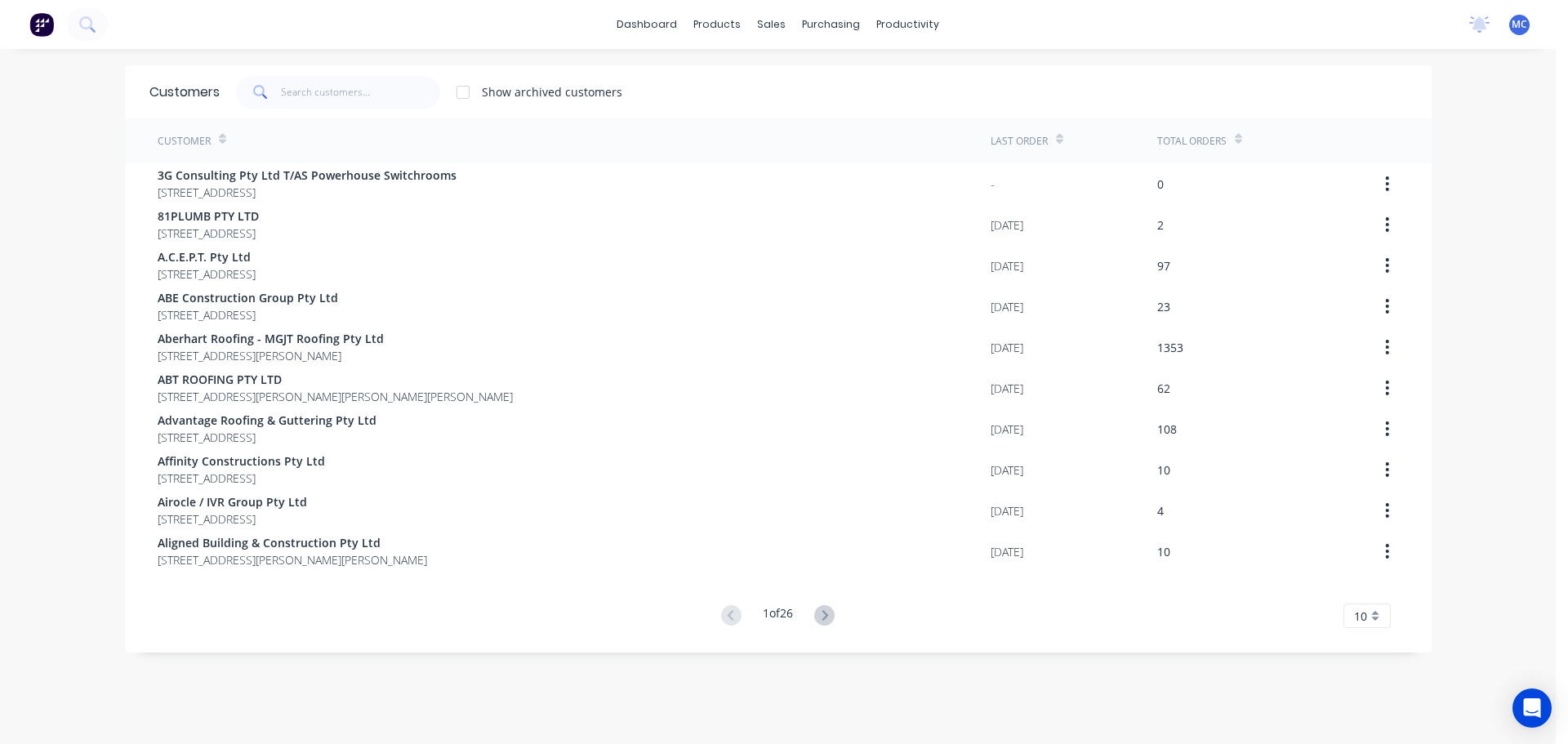
click at [275, 91] on span at bounding box center [258, 92] width 45 height 33
click at [304, 85] on input "text" at bounding box center [360, 92] width 160 height 33
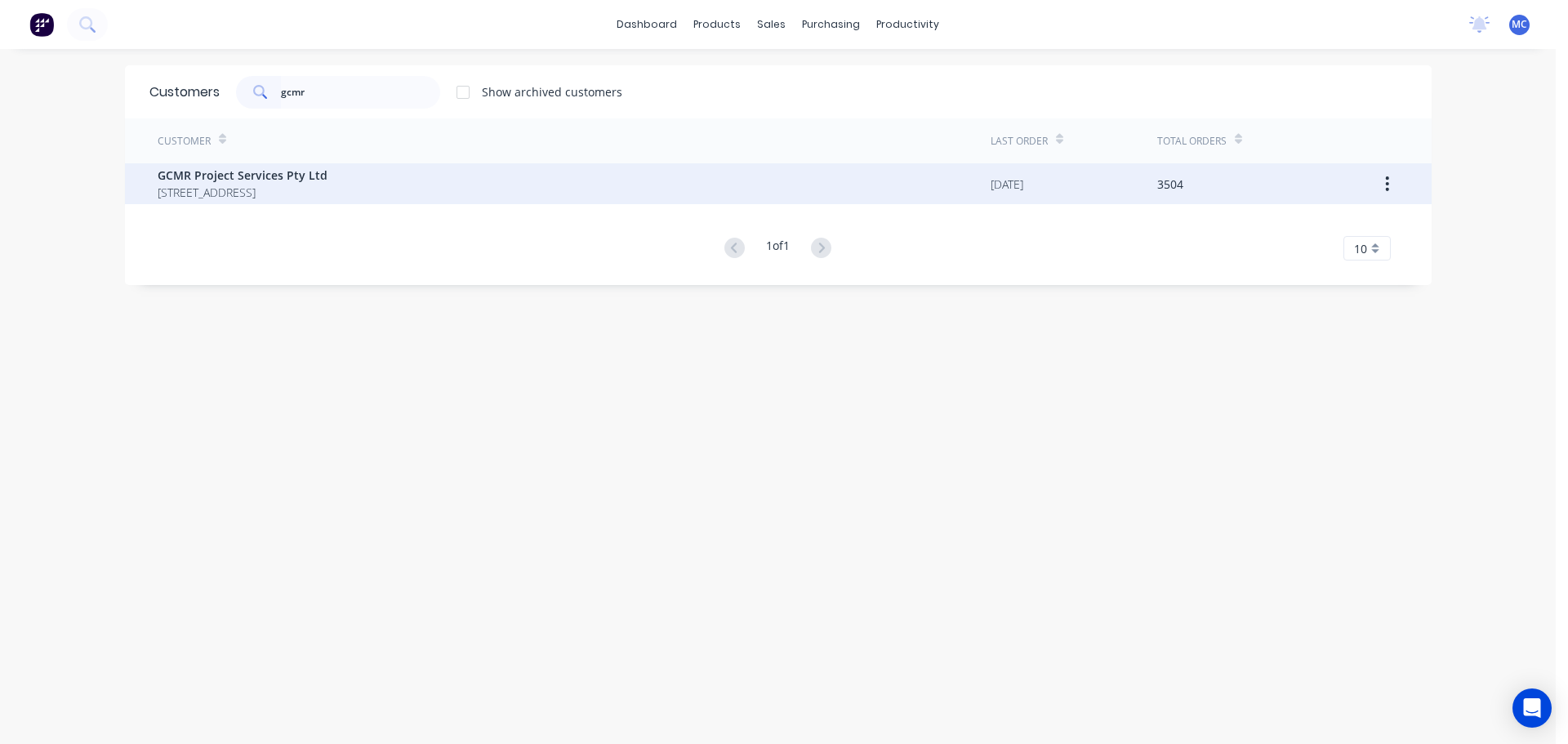
click at [200, 170] on span "GCMR Project Services Pty Ltd" at bounding box center [243, 175] width 170 height 17
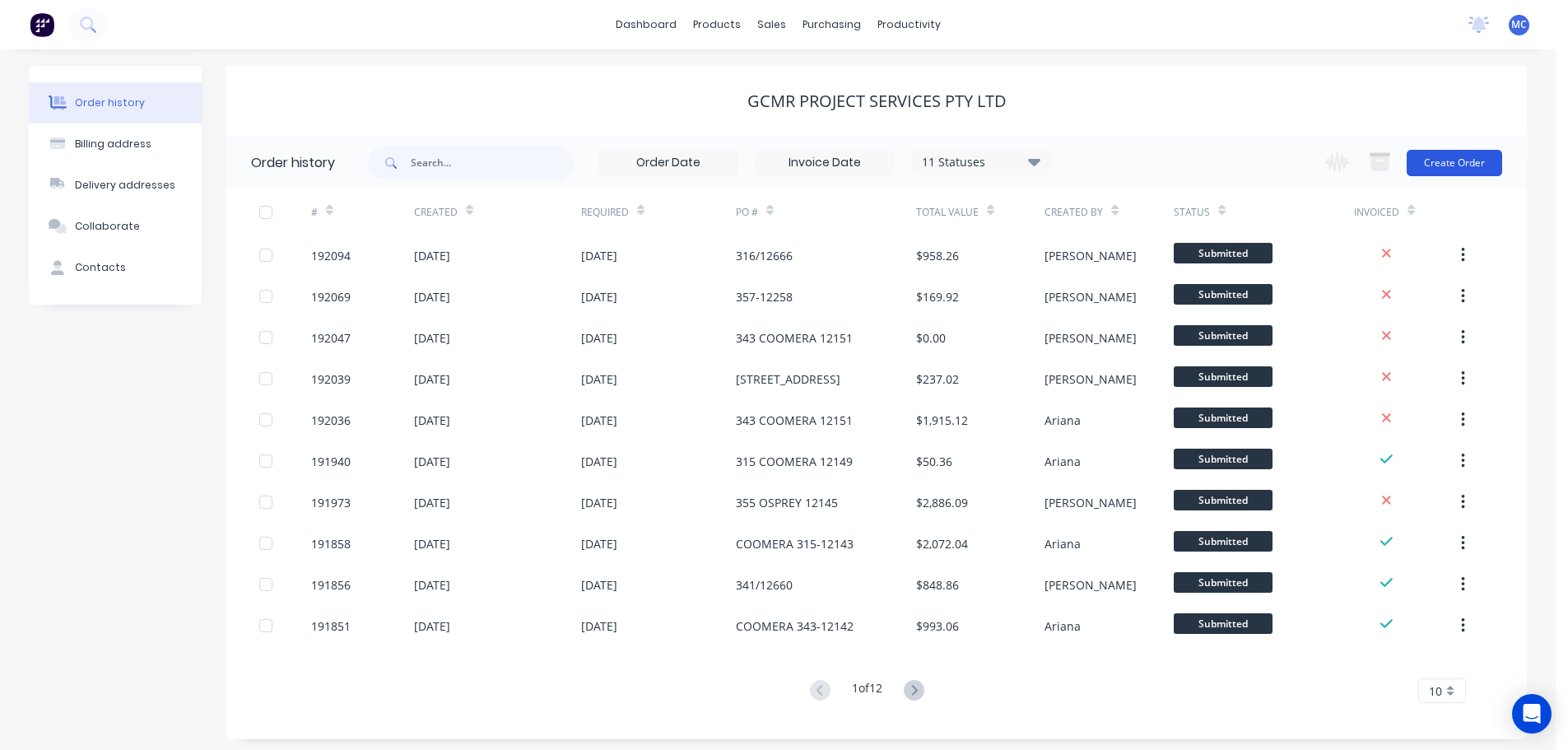
click at [1470, 165] on button "Create Order" at bounding box center [1455, 163] width 96 height 26
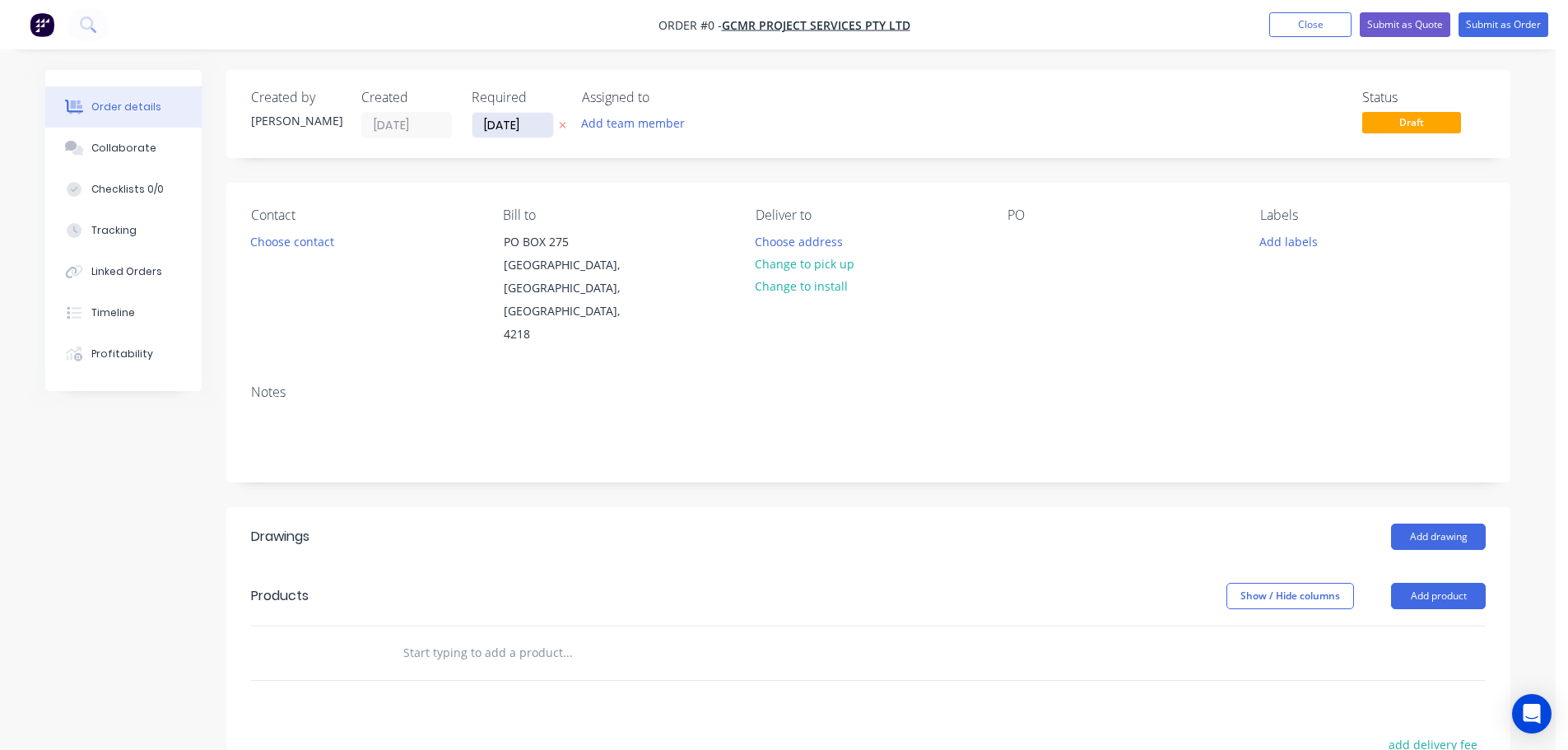
click at [496, 117] on input "[DATE]" at bounding box center [512, 125] width 81 height 24
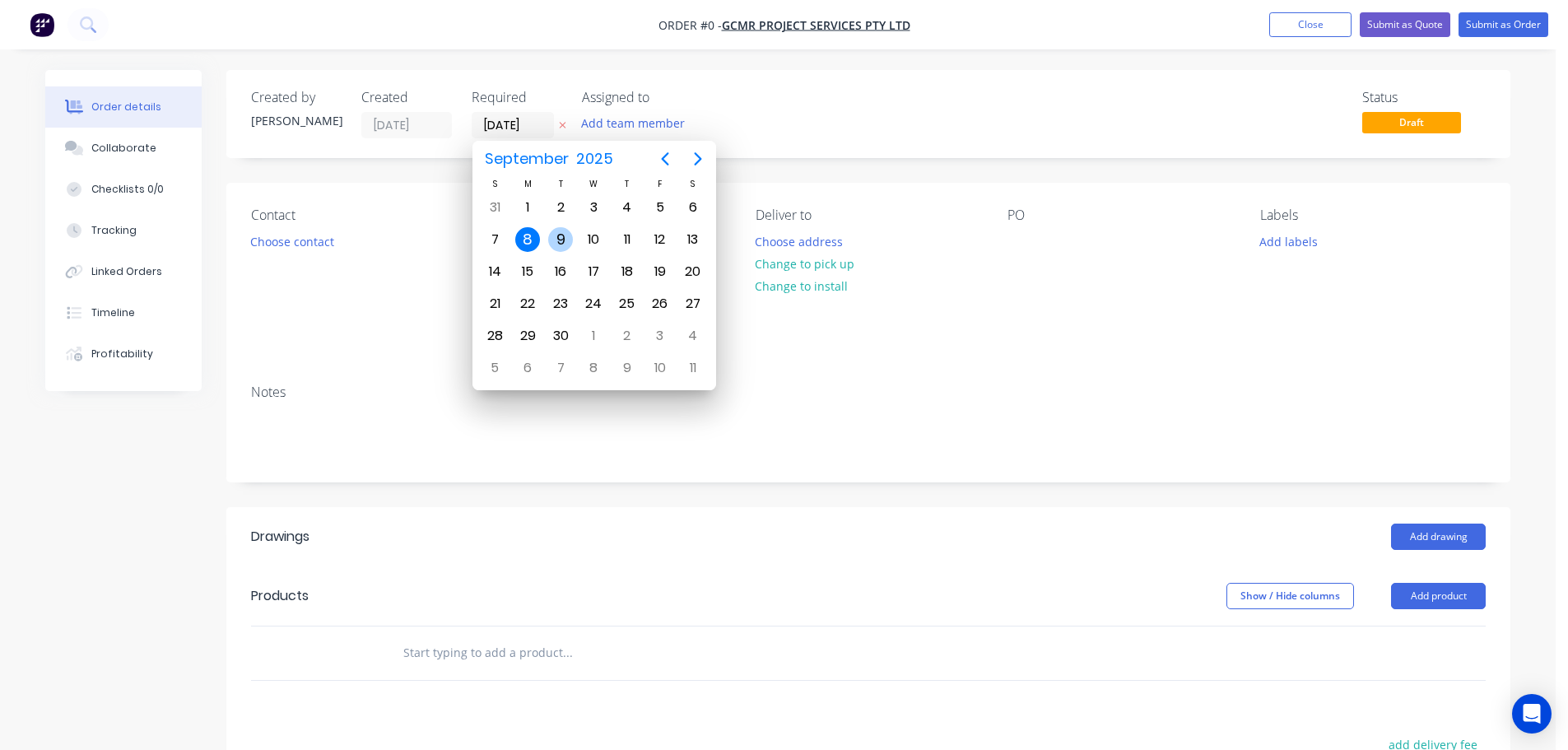
click at [559, 238] on div "9" at bounding box center [560, 239] width 24 height 24
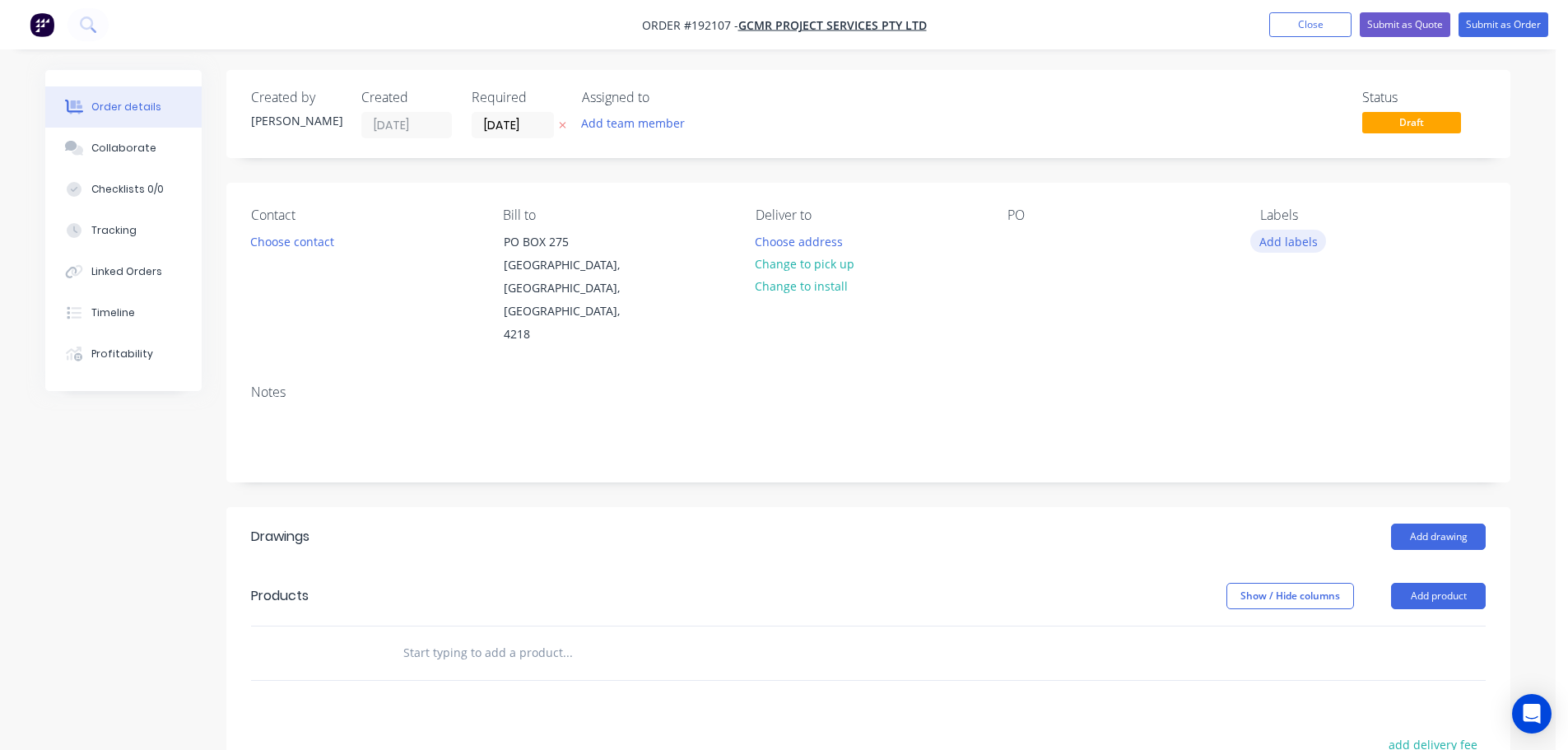
click at [1290, 240] on button "Add labels" at bounding box center [1288, 240] width 76 height 22
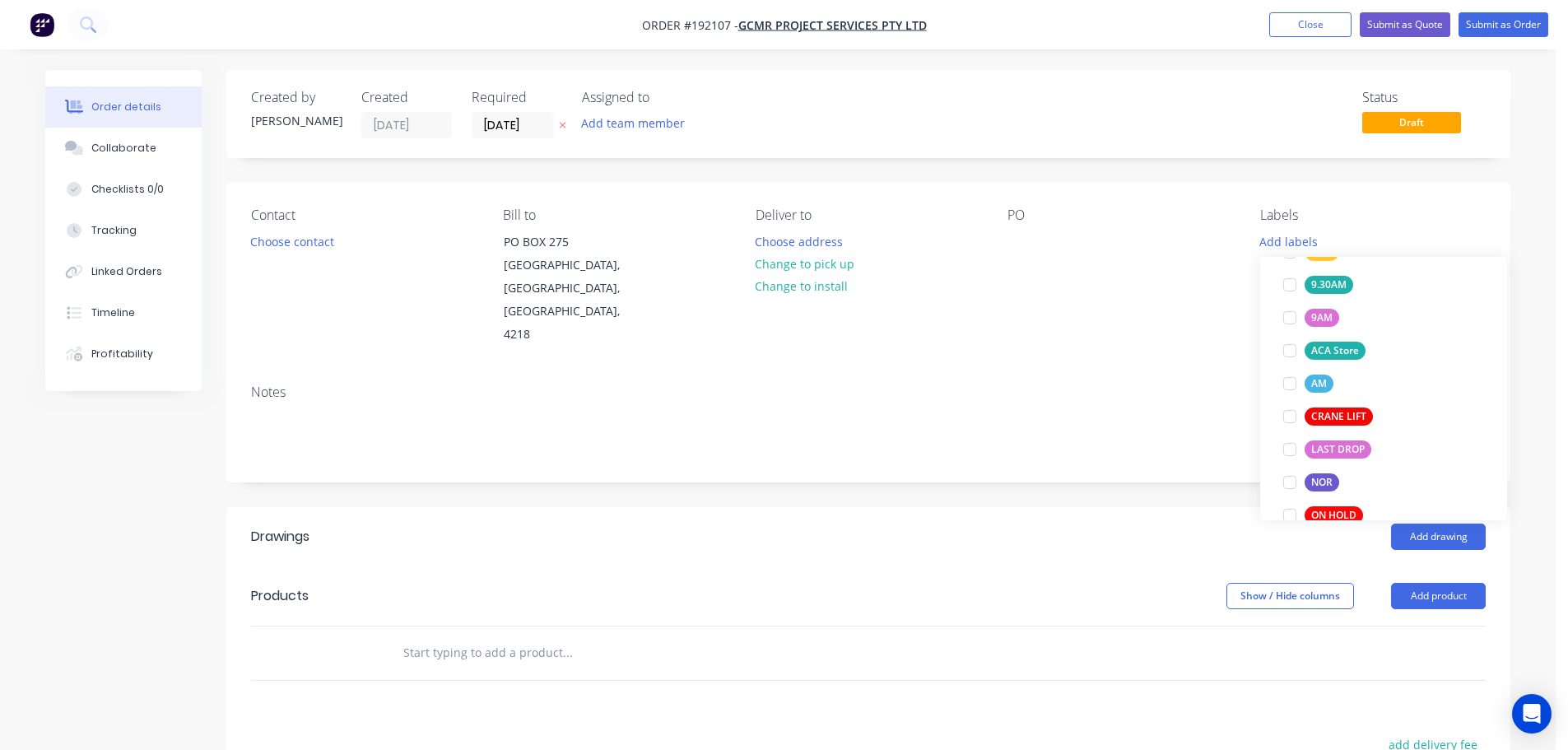
scroll to position [658, 0]
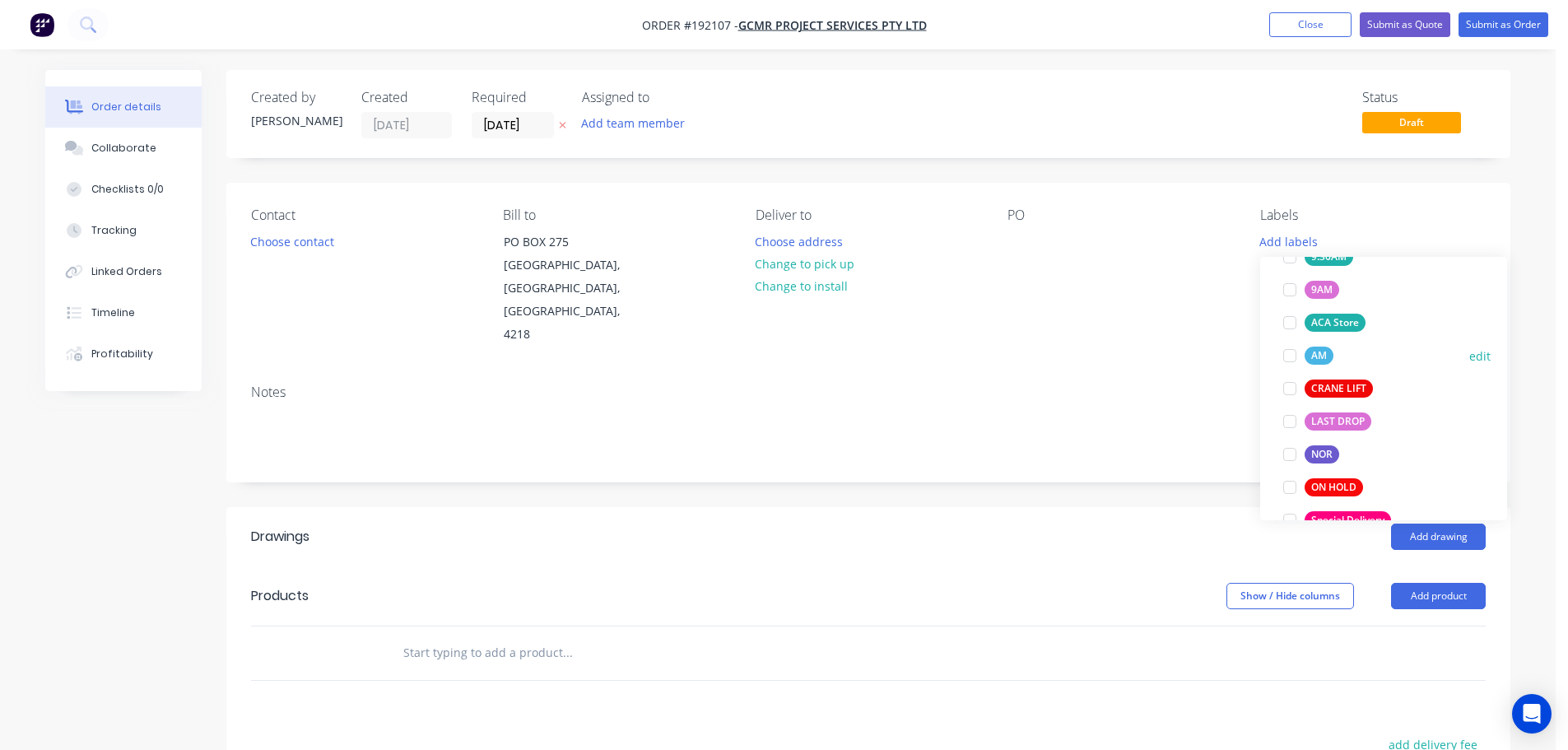
click at [1286, 357] on div at bounding box center [1290, 356] width 33 height 33
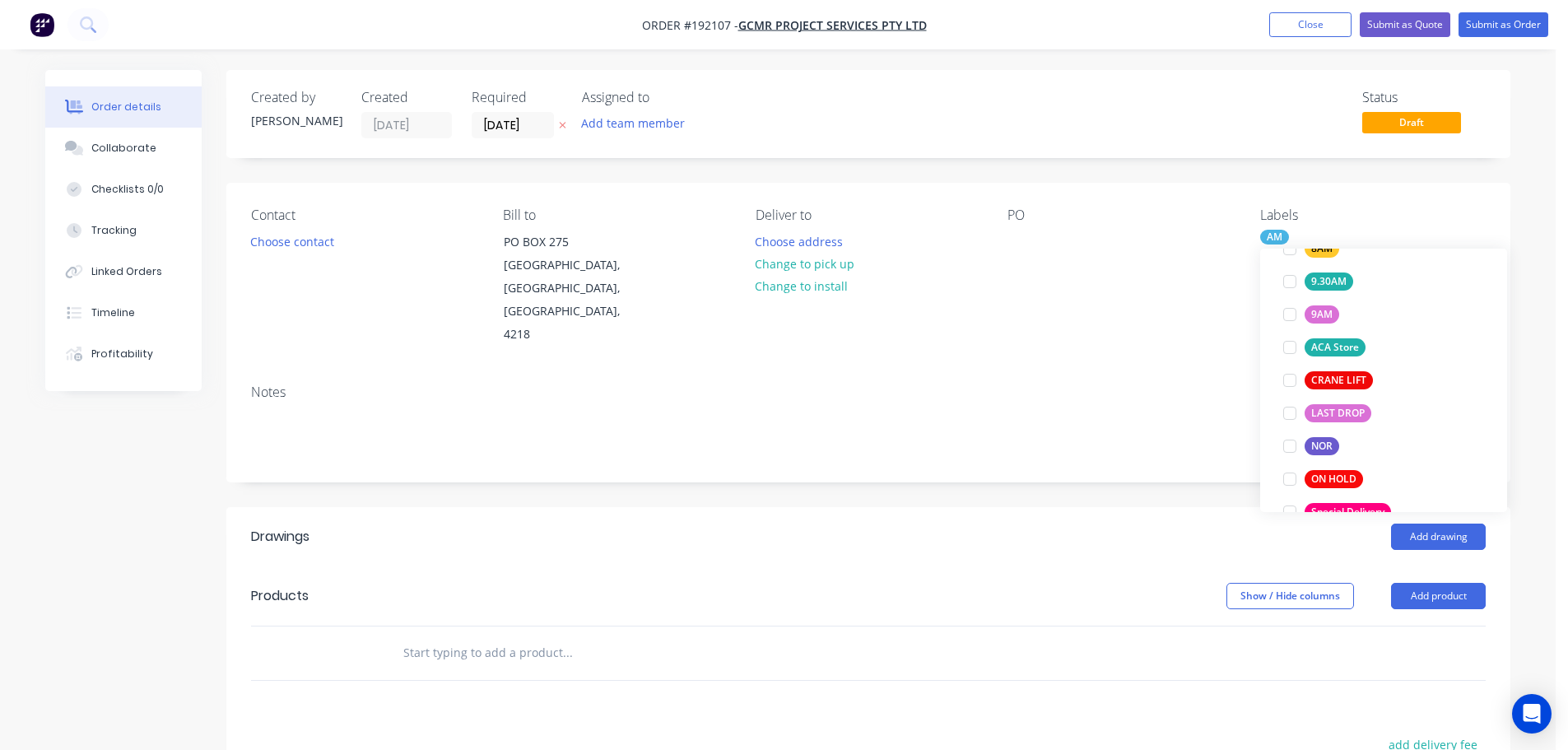
scroll to position [33, 0]
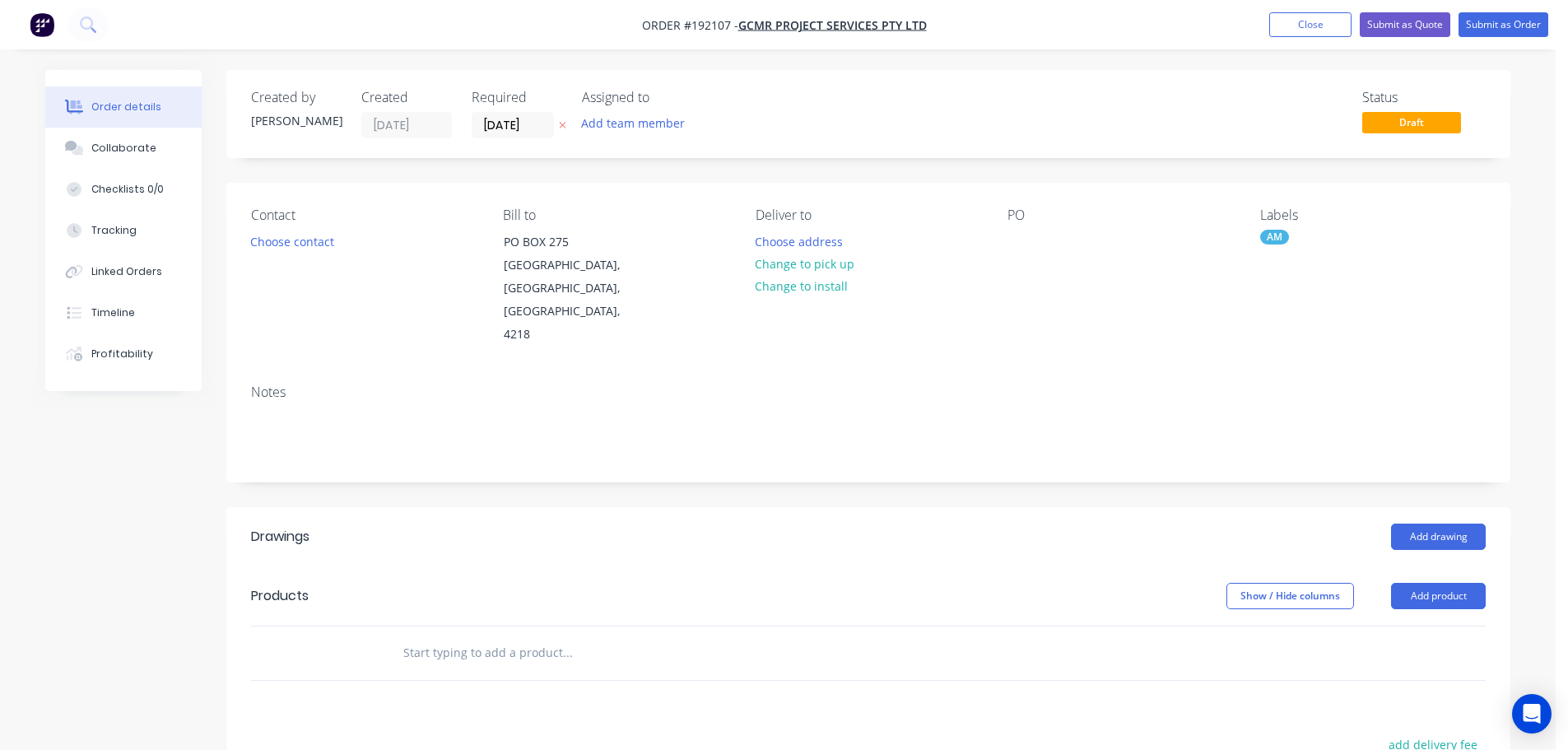
click at [1148, 340] on div "Contact Choose contact [PERSON_NAME] to [STREET_ADDRESS] Deliver to Choose addr…" at bounding box center [868, 276] width 1284 height 188
click at [283, 243] on button "Choose contact" at bounding box center [293, 240] width 101 height 22
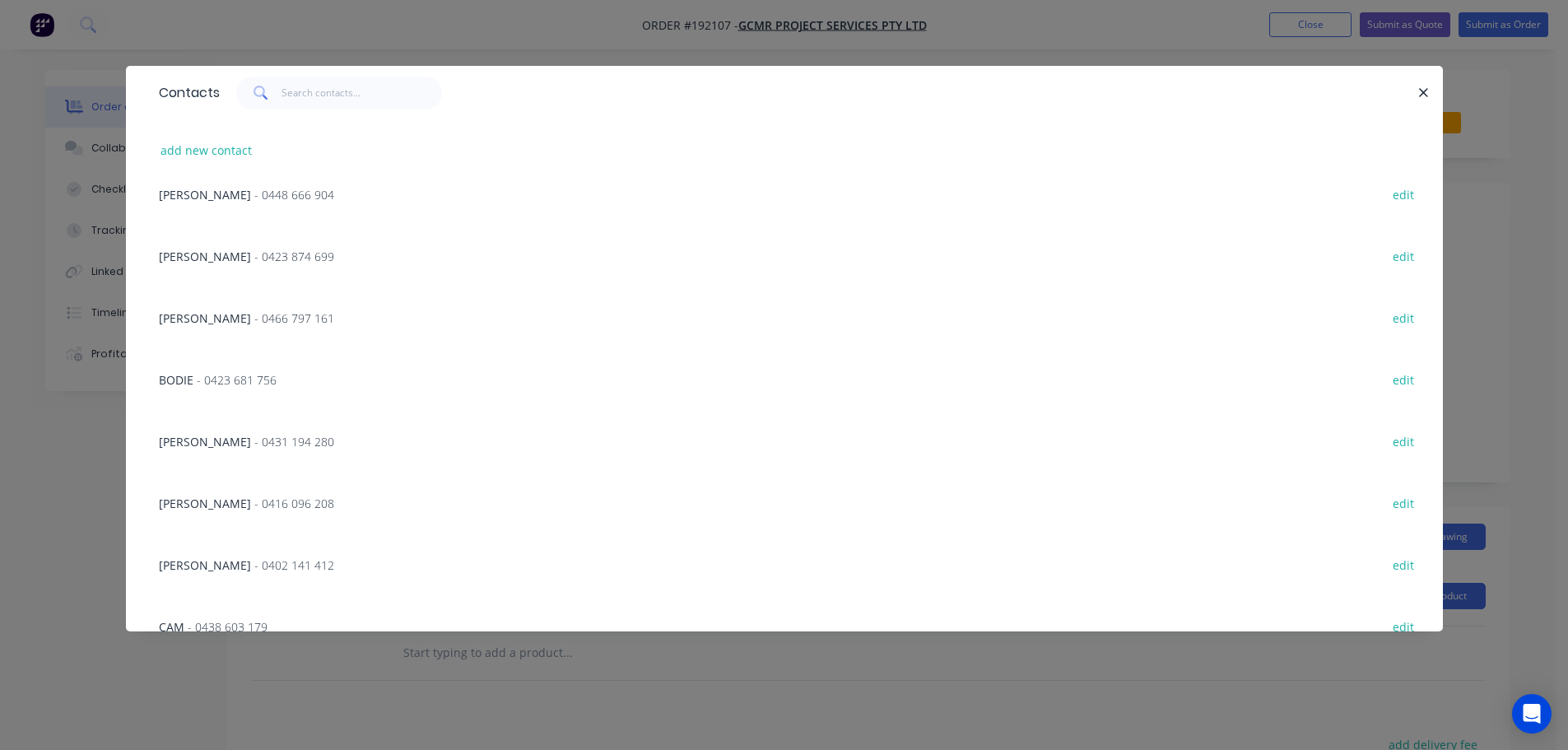
scroll to position [576, 0]
click at [255, 441] on span "- 0416 096 208" at bounding box center [294, 439] width 80 height 16
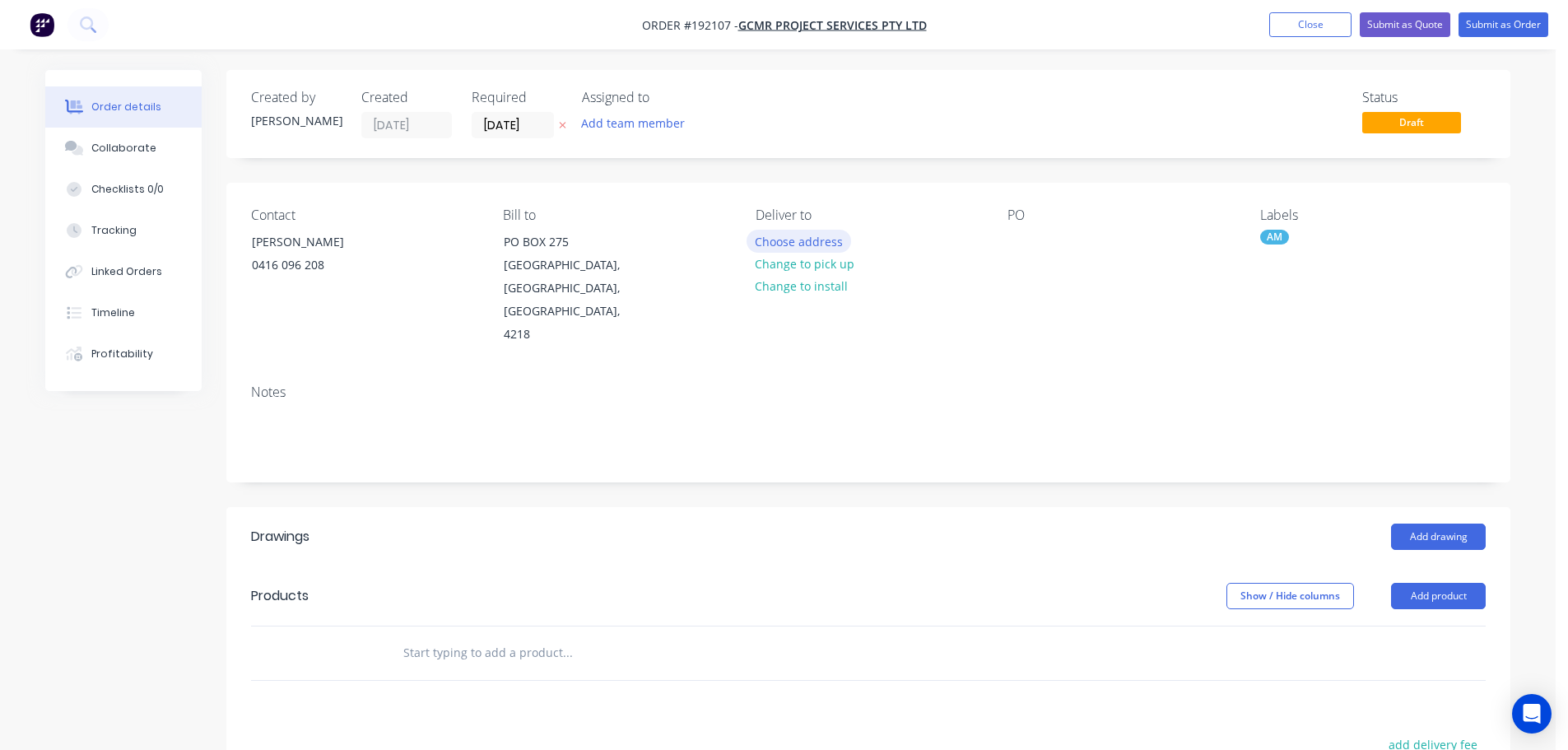
click at [794, 241] on button "Choose address" at bounding box center [800, 240] width 105 height 22
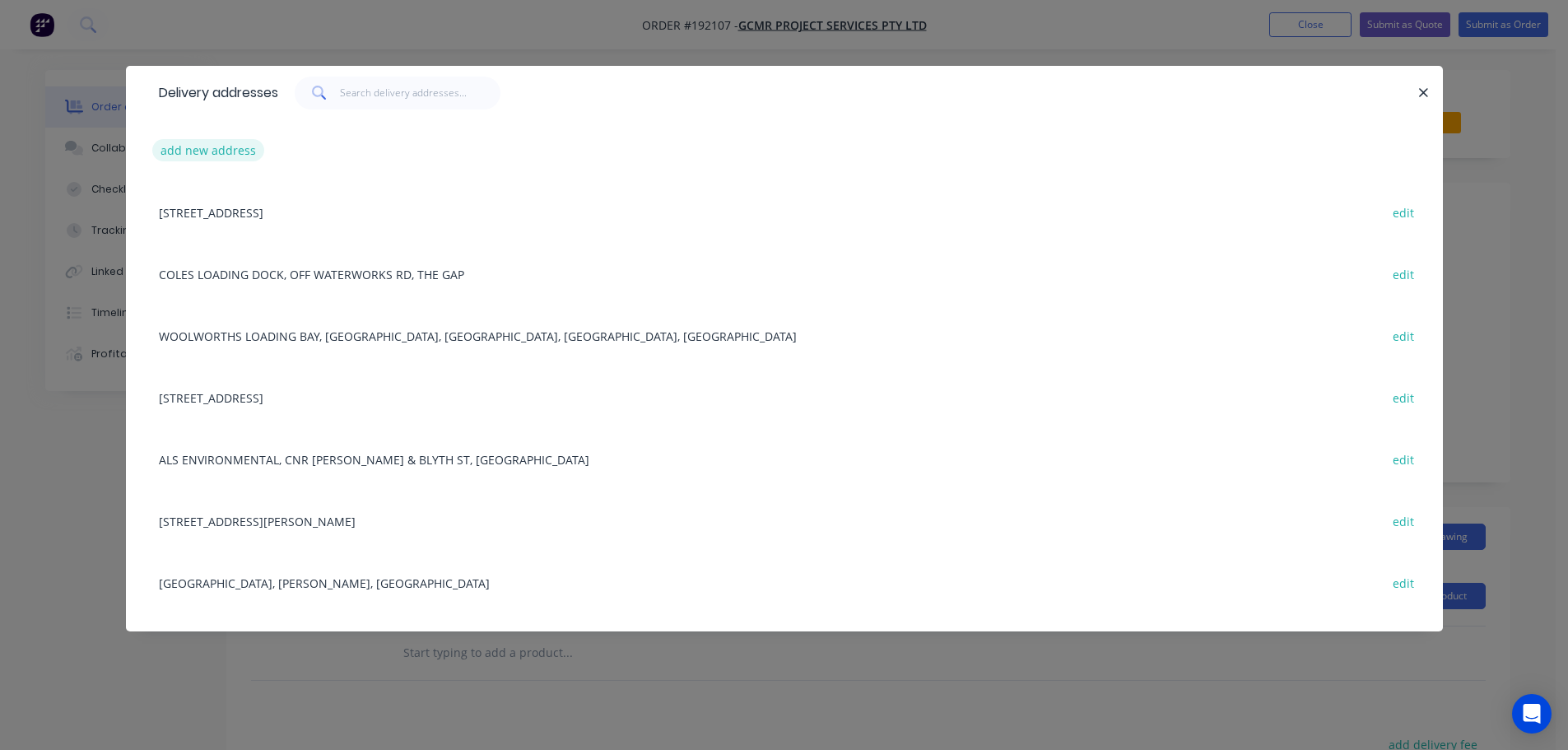
click at [213, 151] on button "add new address" at bounding box center [209, 150] width 113 height 22
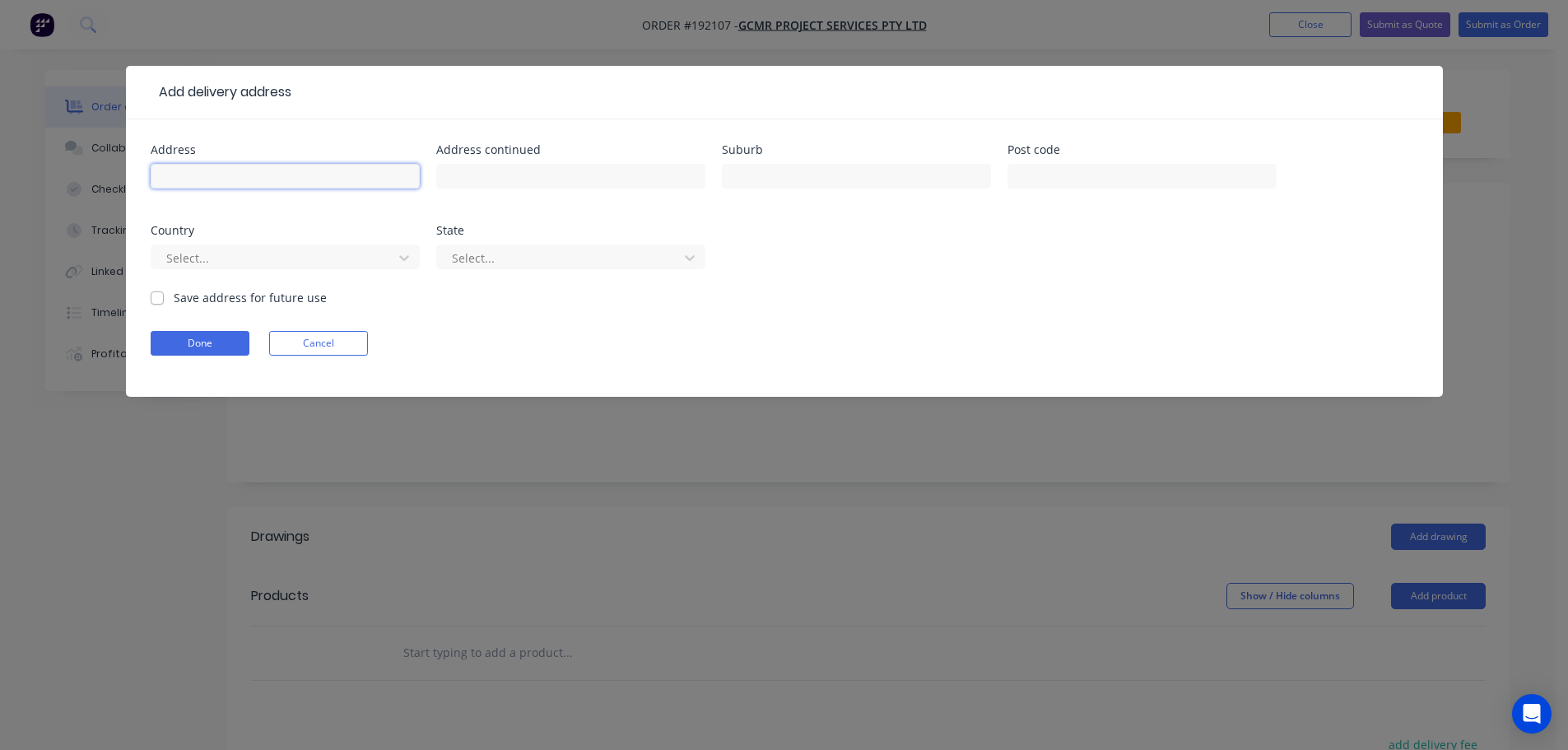
click at [175, 175] on input "text" at bounding box center [285, 176] width 269 height 24
click button "Done" at bounding box center [199, 342] width 98 height 24
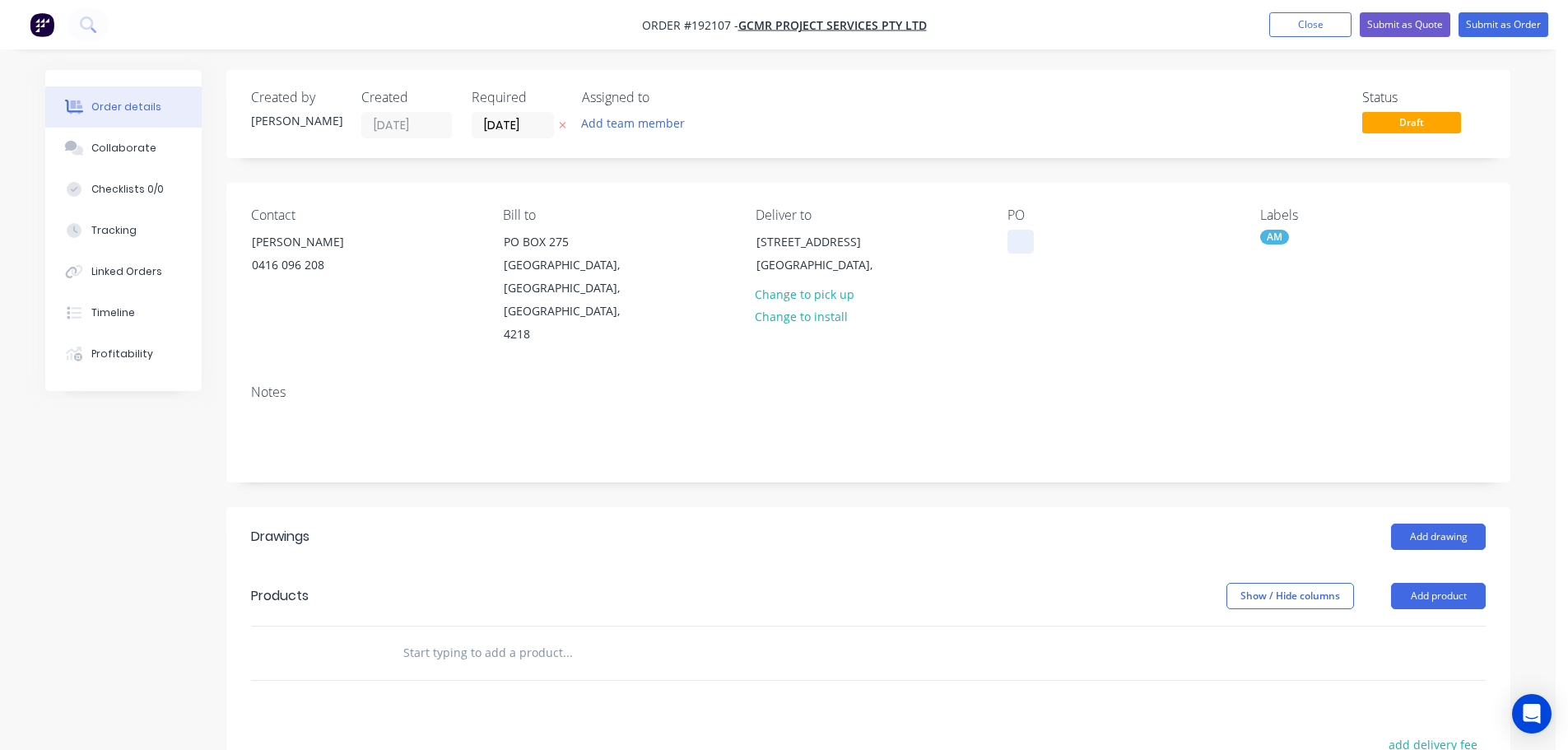
click at [1021, 240] on div at bounding box center [1020, 241] width 26 height 23
click at [1433, 524] on button "Add drawing" at bounding box center [1437, 536] width 95 height 26
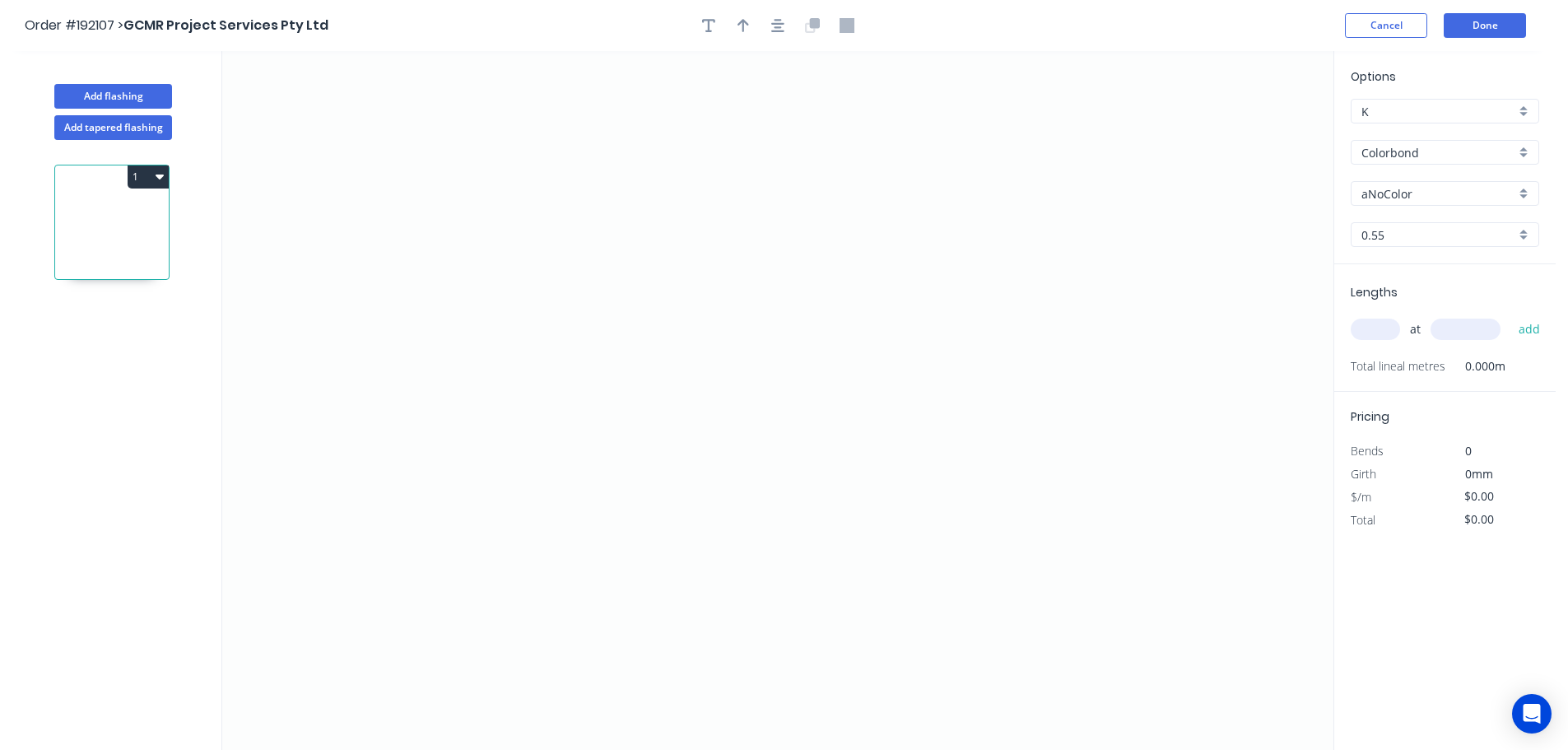
click at [1399, 150] on input "Colorbond" at bounding box center [1438, 153] width 154 height 18
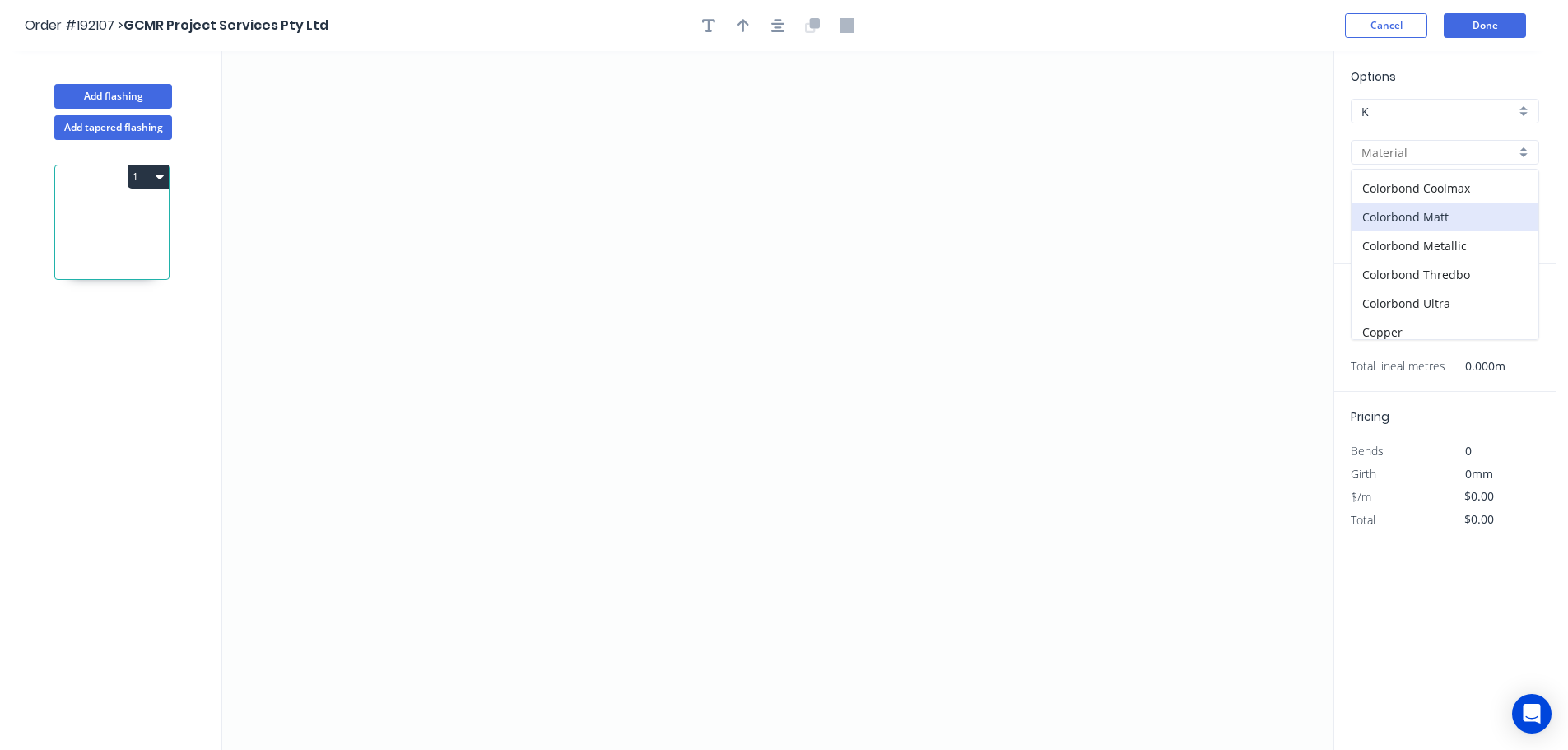
scroll to position [82, 0]
click at [1401, 269] on div "Colorbond Ultra" at bounding box center [1445, 275] width 187 height 29
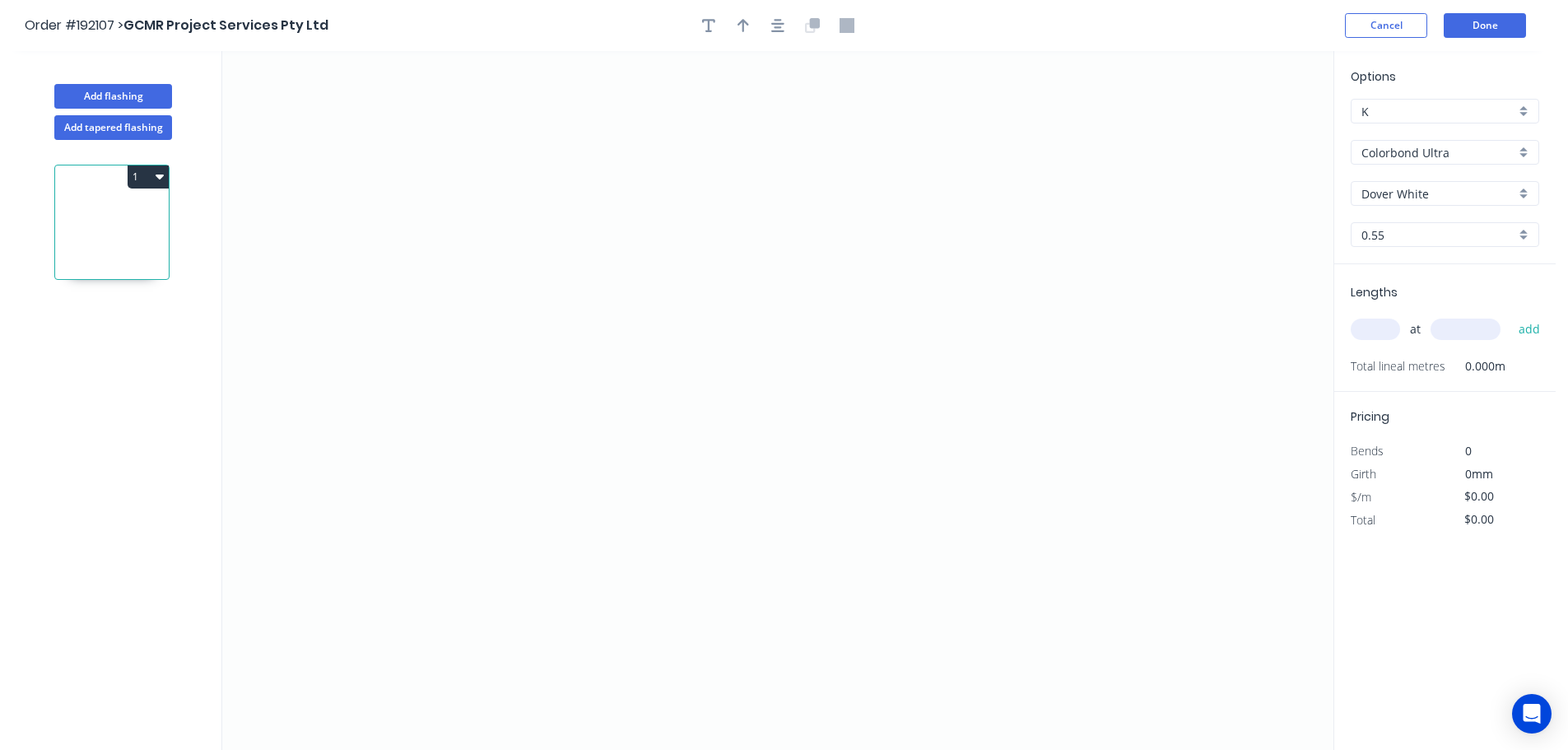
click at [1385, 191] on input "Dover White" at bounding box center [1438, 194] width 154 height 18
click at [1396, 367] on div "Surfmist" at bounding box center [1445, 370] width 187 height 29
click at [1370, 327] on input "text" at bounding box center [1375, 330] width 50 height 21
click at [1510, 315] on button "add" at bounding box center [1530, 329] width 39 height 28
click at [581, 467] on icon "0" at bounding box center [777, 400] width 1111 height 699
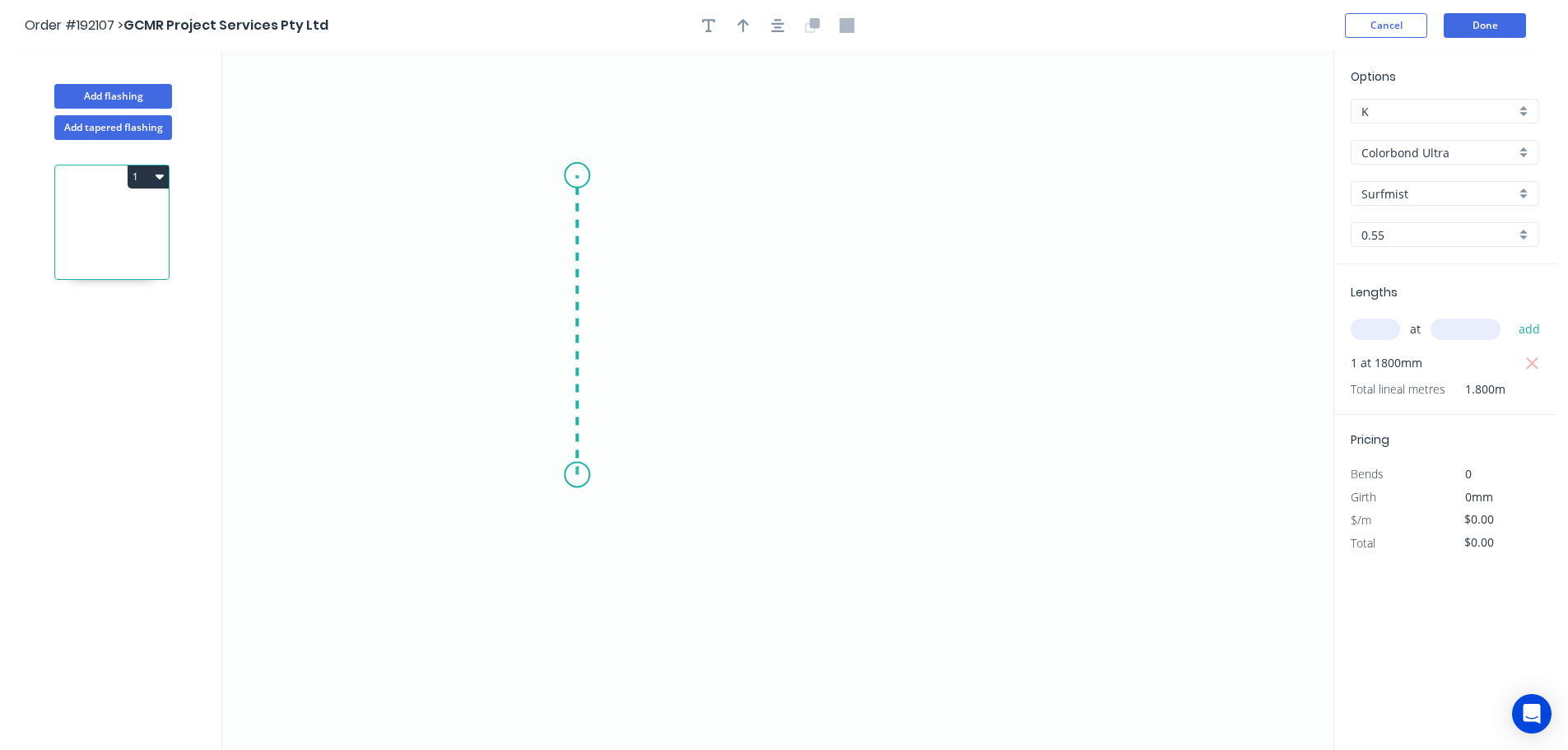
click at [575, 176] on icon "0" at bounding box center [777, 400] width 1111 height 699
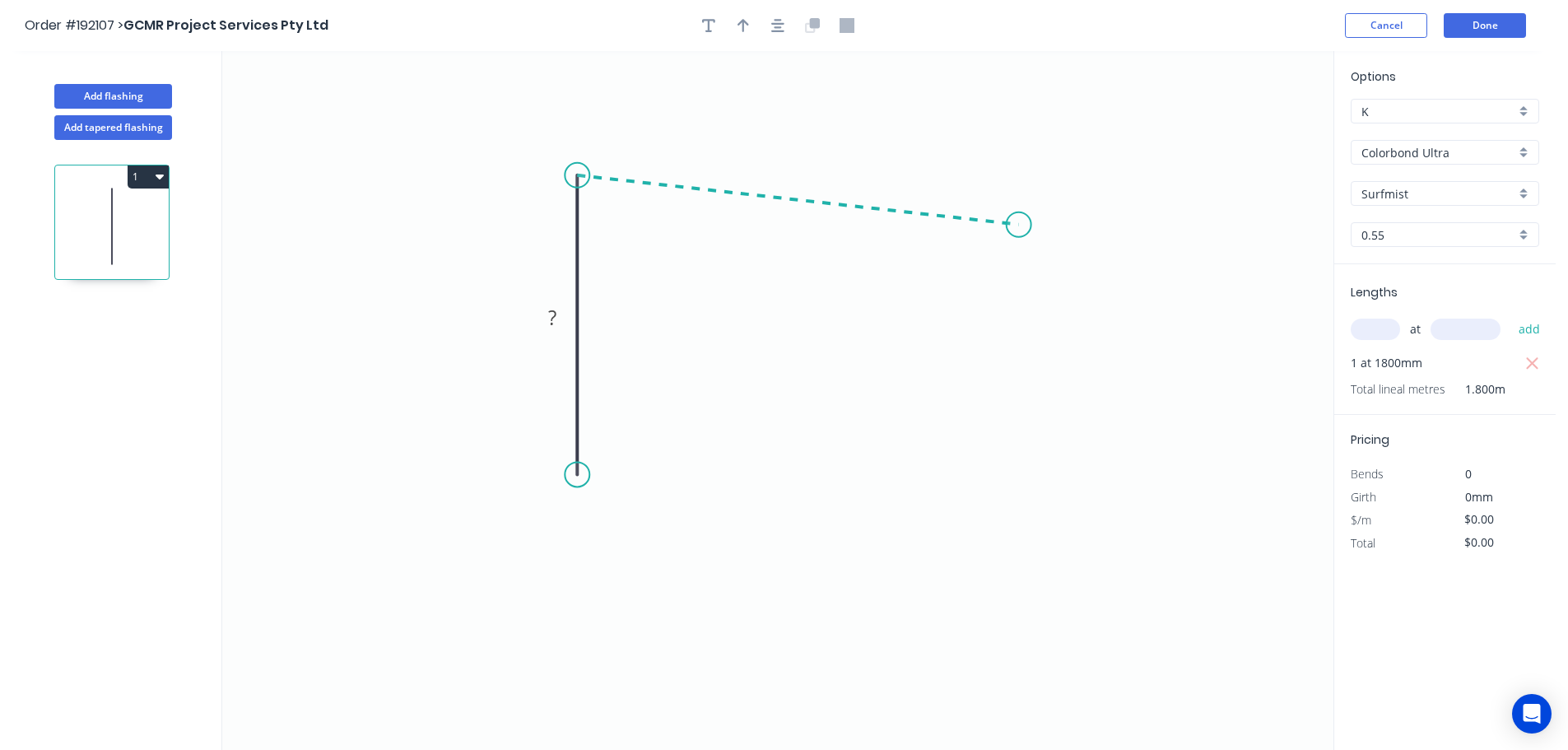
click at [1019, 224] on icon "0 ?" at bounding box center [777, 400] width 1111 height 699
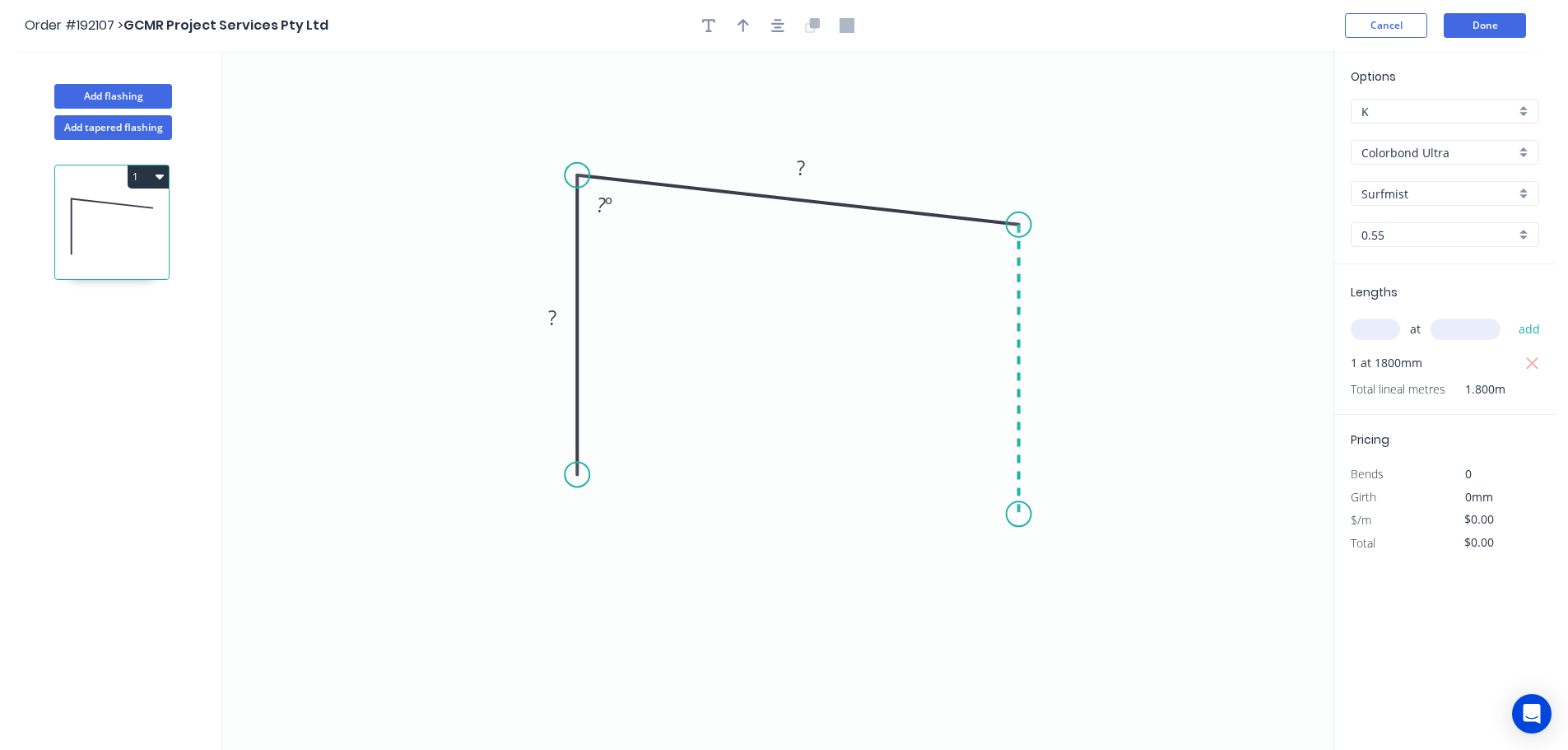
click at [1026, 515] on icon "0 ? ? ? º" at bounding box center [777, 400] width 1111 height 699
click at [1081, 574] on div "Crush & Fold" at bounding box center [1109, 570] width 166 height 34
click at [1087, 571] on div "Flip bend" at bounding box center [1098, 566] width 166 height 34
drag, startPoint x: 1084, startPoint y: 480, endPoint x: 968, endPoint y: 507, distance: 119.1
click at [968, 507] on rect at bounding box center [941, 511] width 66 height 34
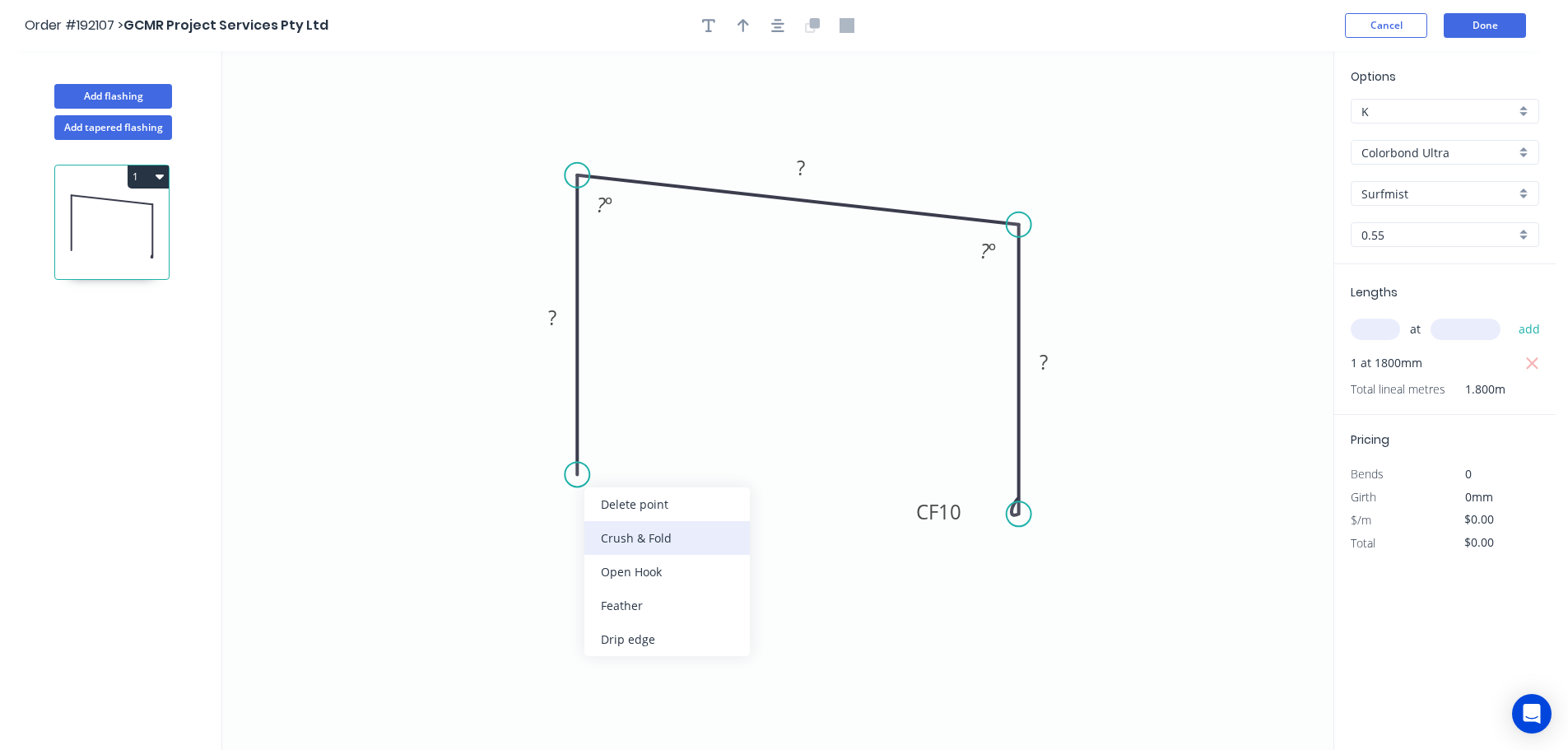
click at [612, 536] on div "Crush & Fold" at bounding box center [667, 537] width 166 height 34
drag, startPoint x: 514, startPoint y: 436, endPoint x: 631, endPoint y: 473, distance: 122.7
click at [631, 473] on rect at bounding box center [659, 482] width 66 height 34
click at [669, 484] on tspan "10" at bounding box center [670, 482] width 23 height 27
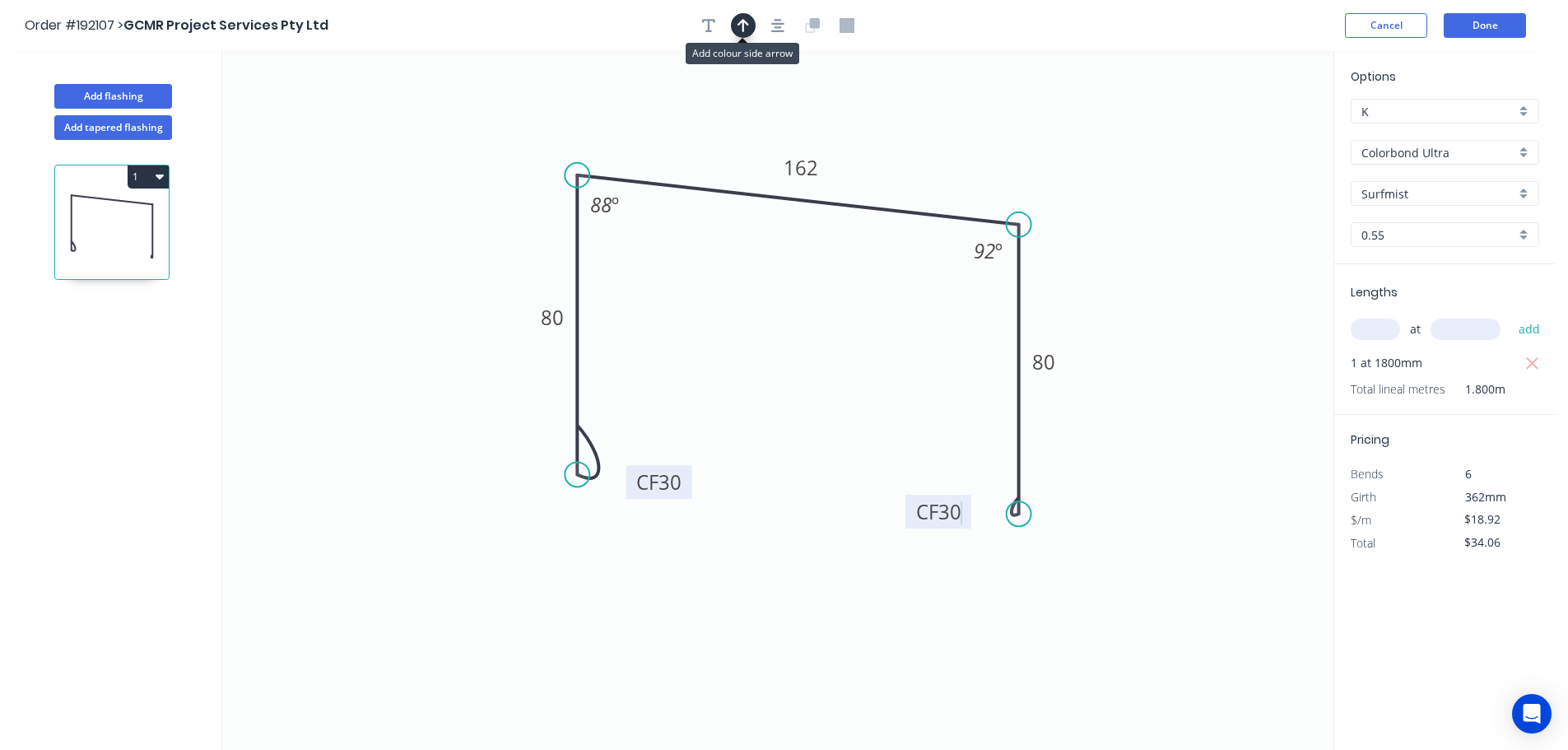
click at [745, 30] on icon "button" at bounding box center [743, 25] width 12 height 15
click at [1251, 126] on icon at bounding box center [1250, 114] width 15 height 53
click at [1250, 126] on icon at bounding box center [1250, 107] width 15 height 53
drag, startPoint x: 1250, startPoint y: 126, endPoint x: 1062, endPoint y: 133, distance: 188.1
click at [1103, 132] on icon at bounding box center [1126, 109] width 48 height 48
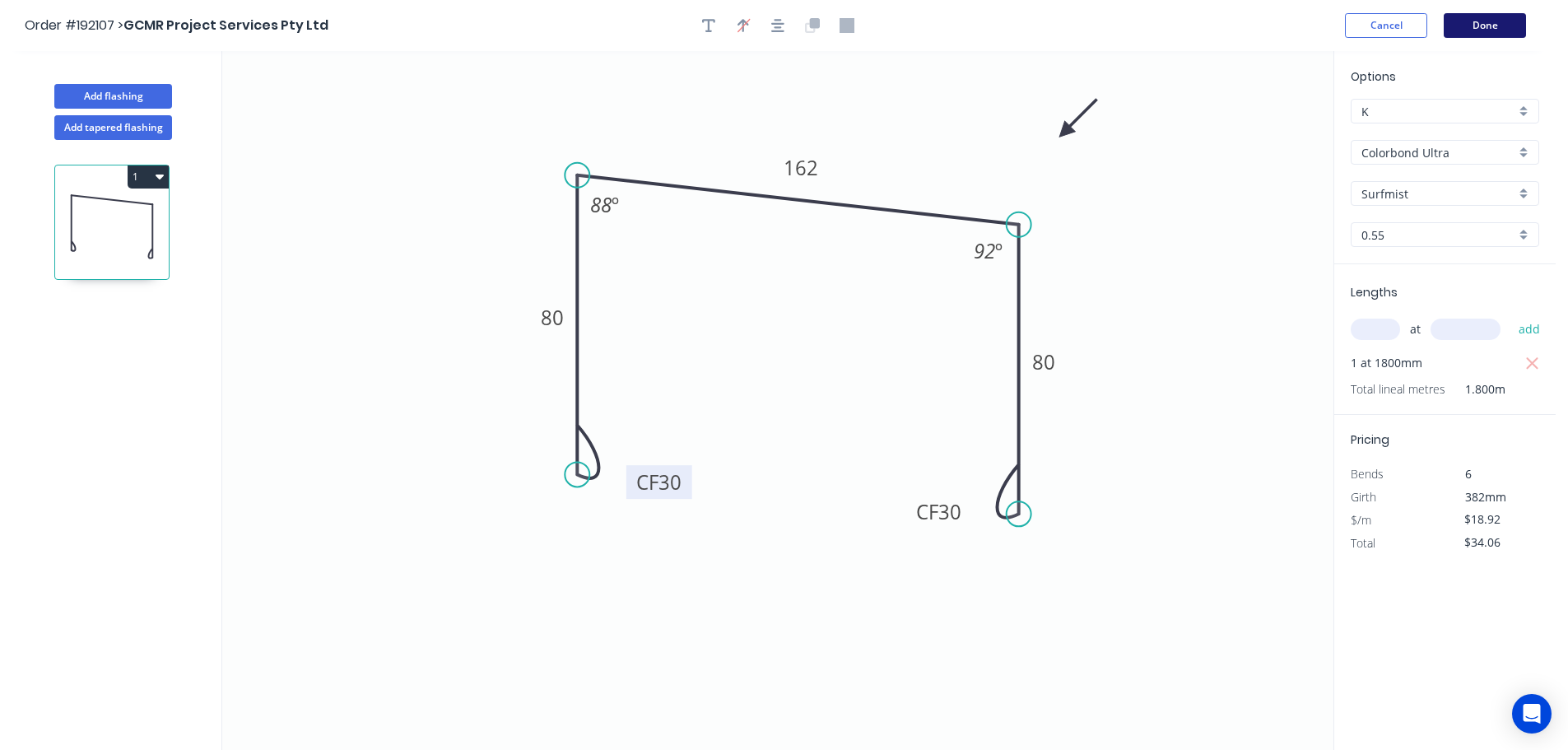
click at [1492, 27] on button "Done" at bounding box center [1484, 25] width 82 height 24
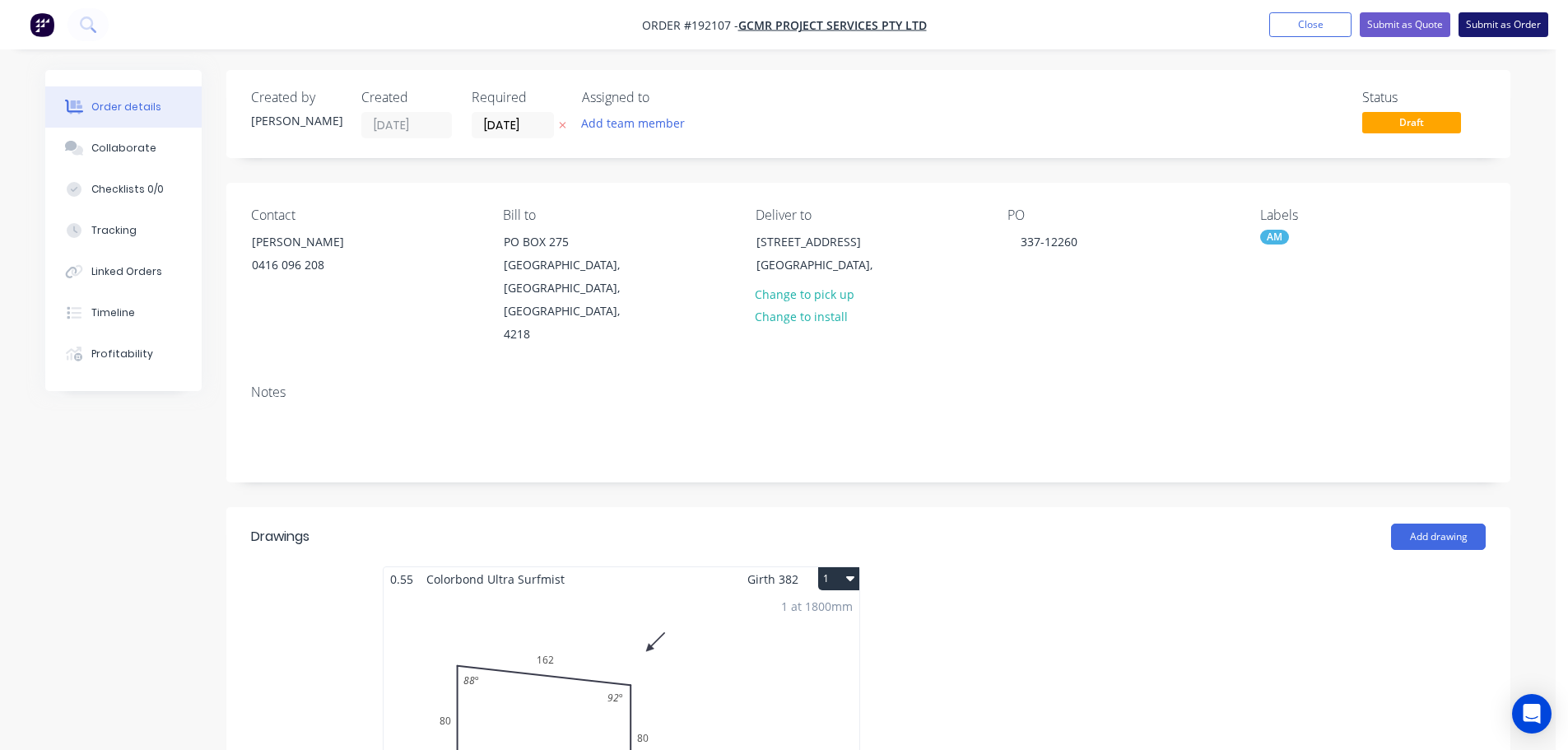
click at [1493, 27] on button "Submit as Order" at bounding box center [1504, 24] width 90 height 24
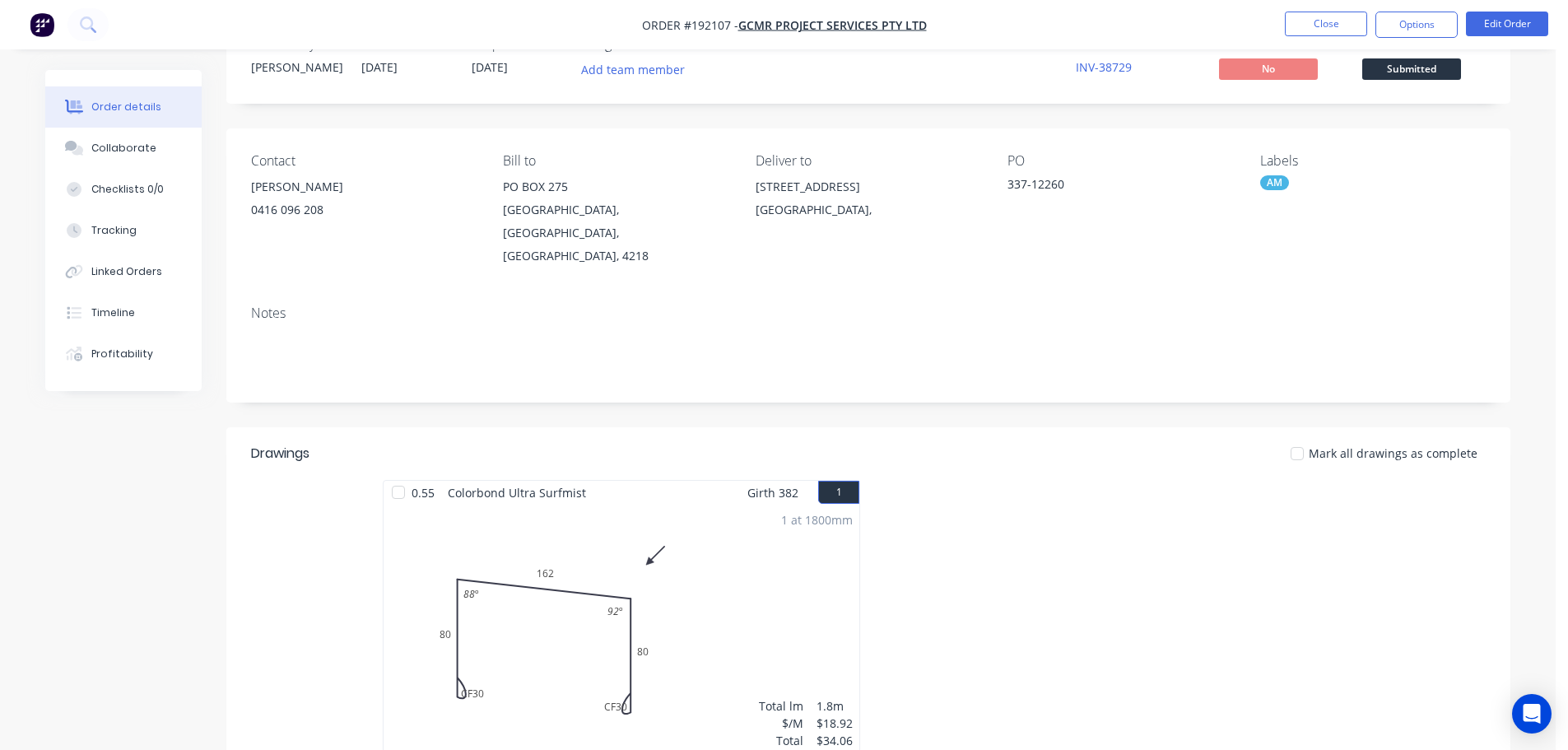
scroll to position [82, 0]
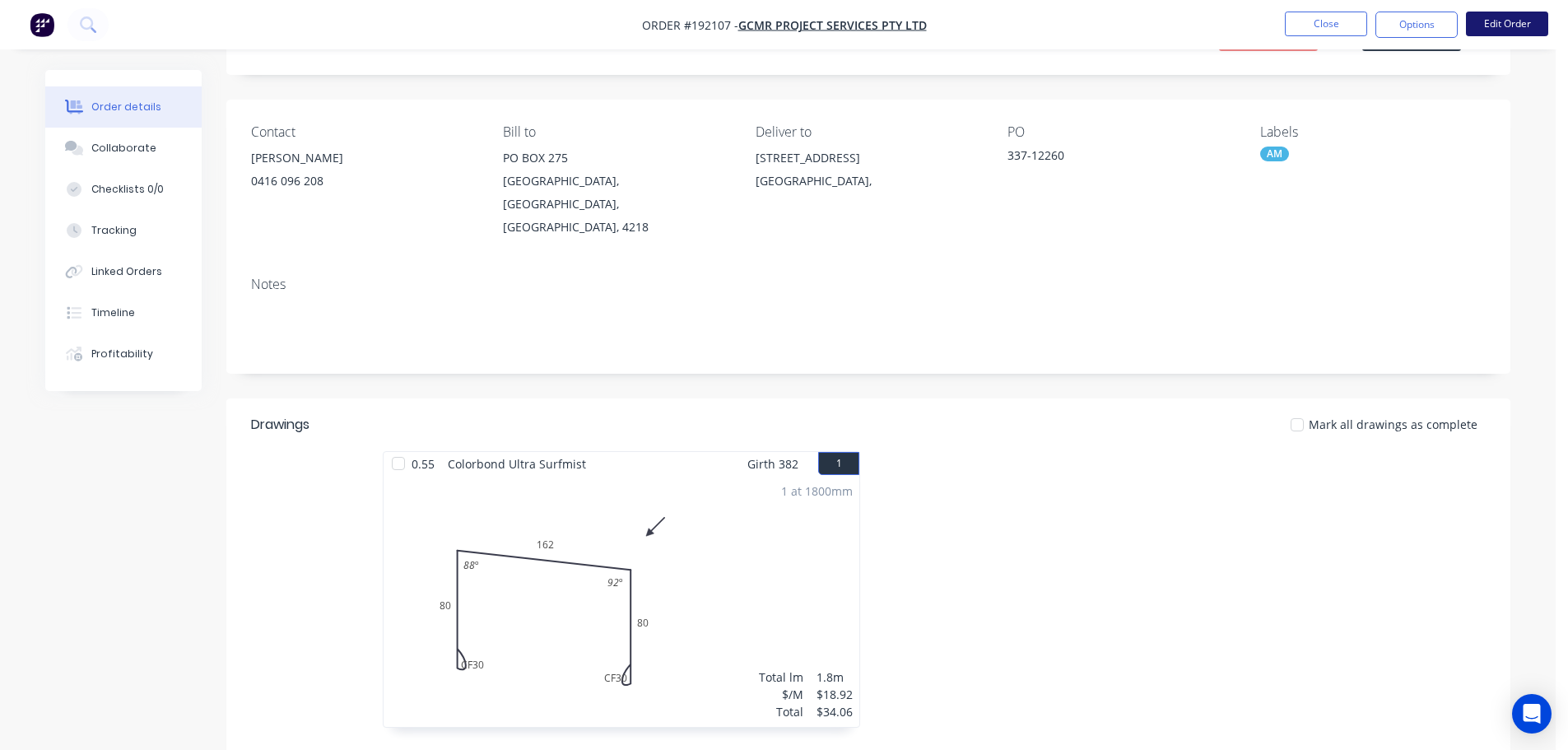
click at [1509, 20] on button "Edit Order" at bounding box center [1507, 23] width 82 height 24
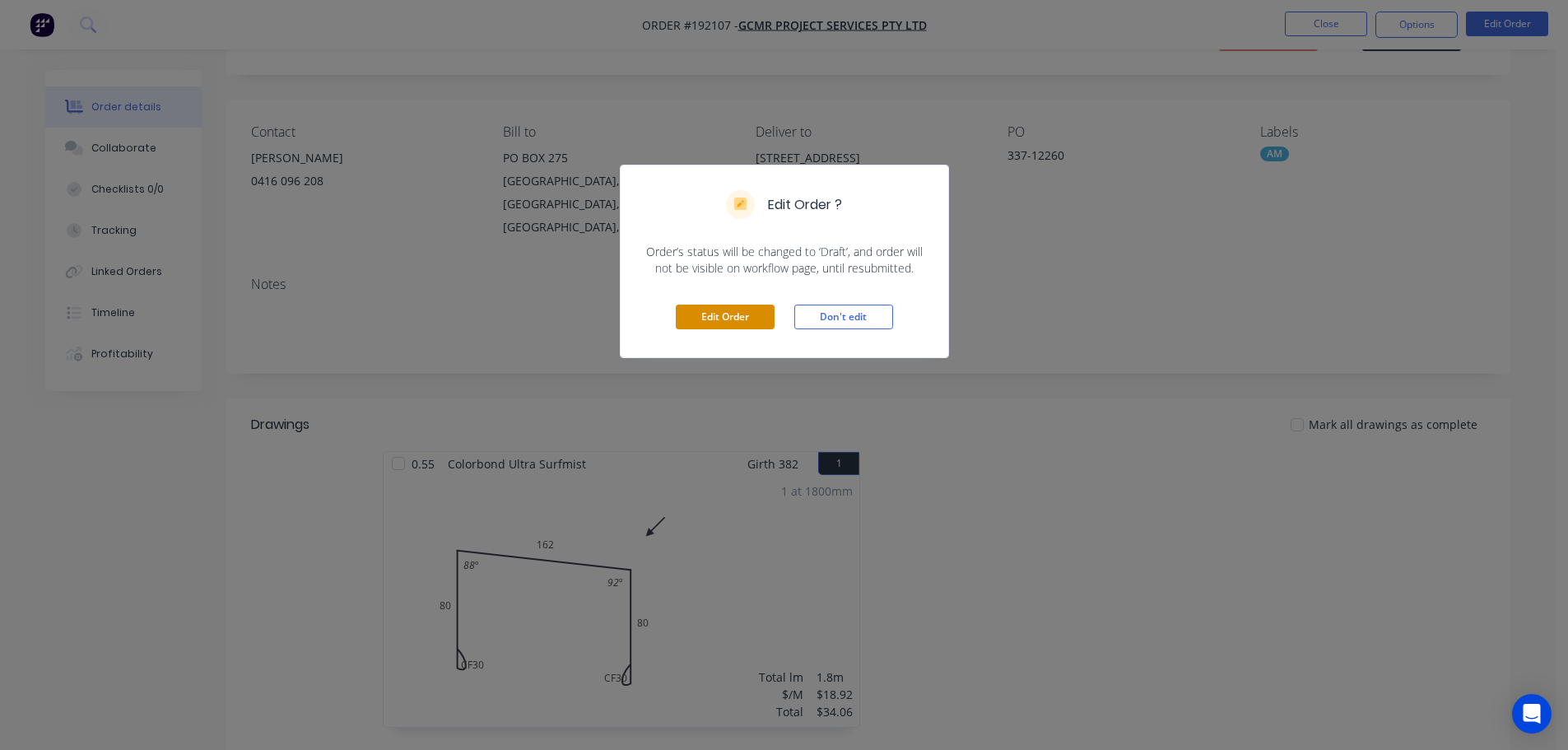
click at [729, 318] on button "Edit Order" at bounding box center [725, 316] width 98 height 24
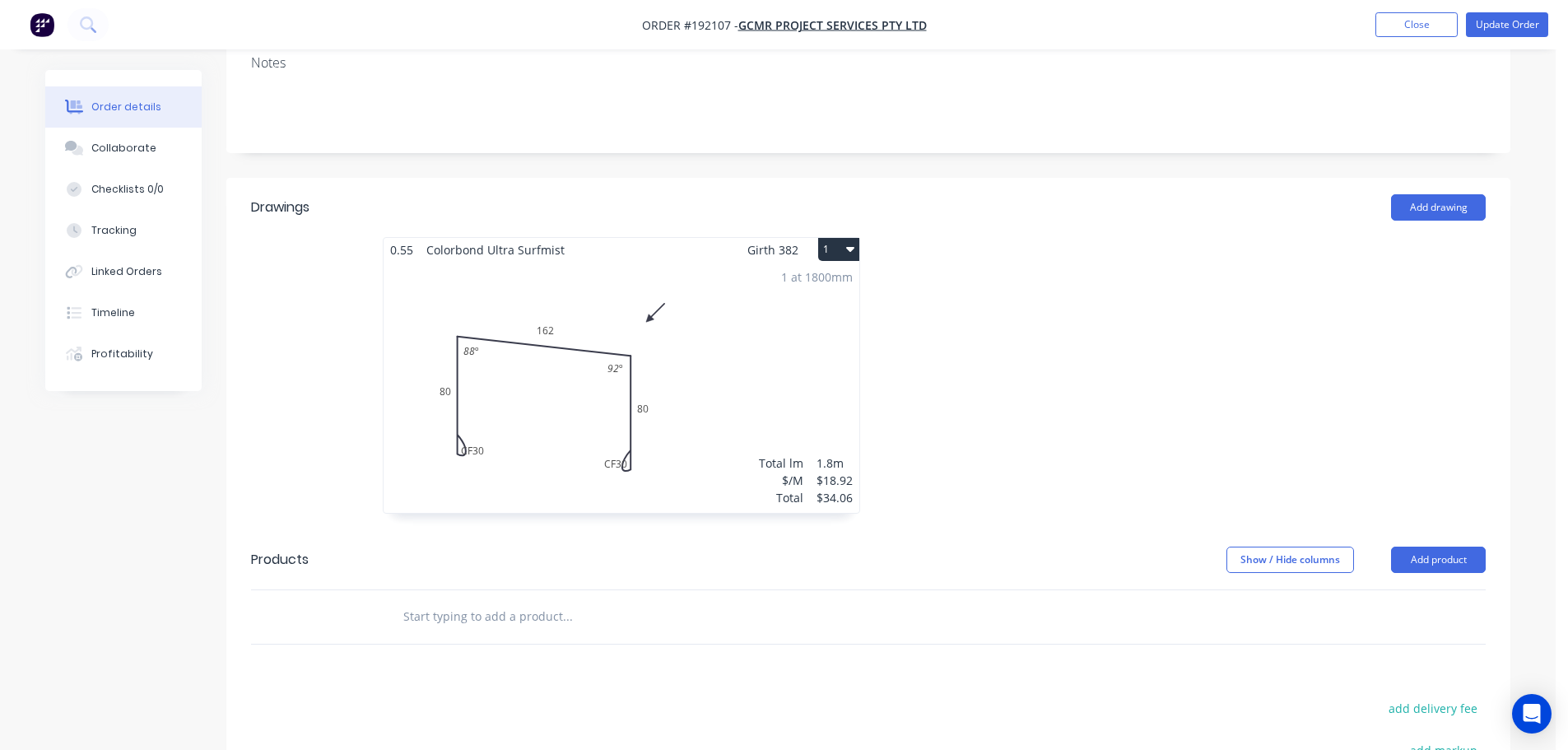
click at [545, 379] on div "1 at 1800mm Total lm $/M Total 1.8m $18.92 $34.06" at bounding box center [621, 386] width 476 height 251
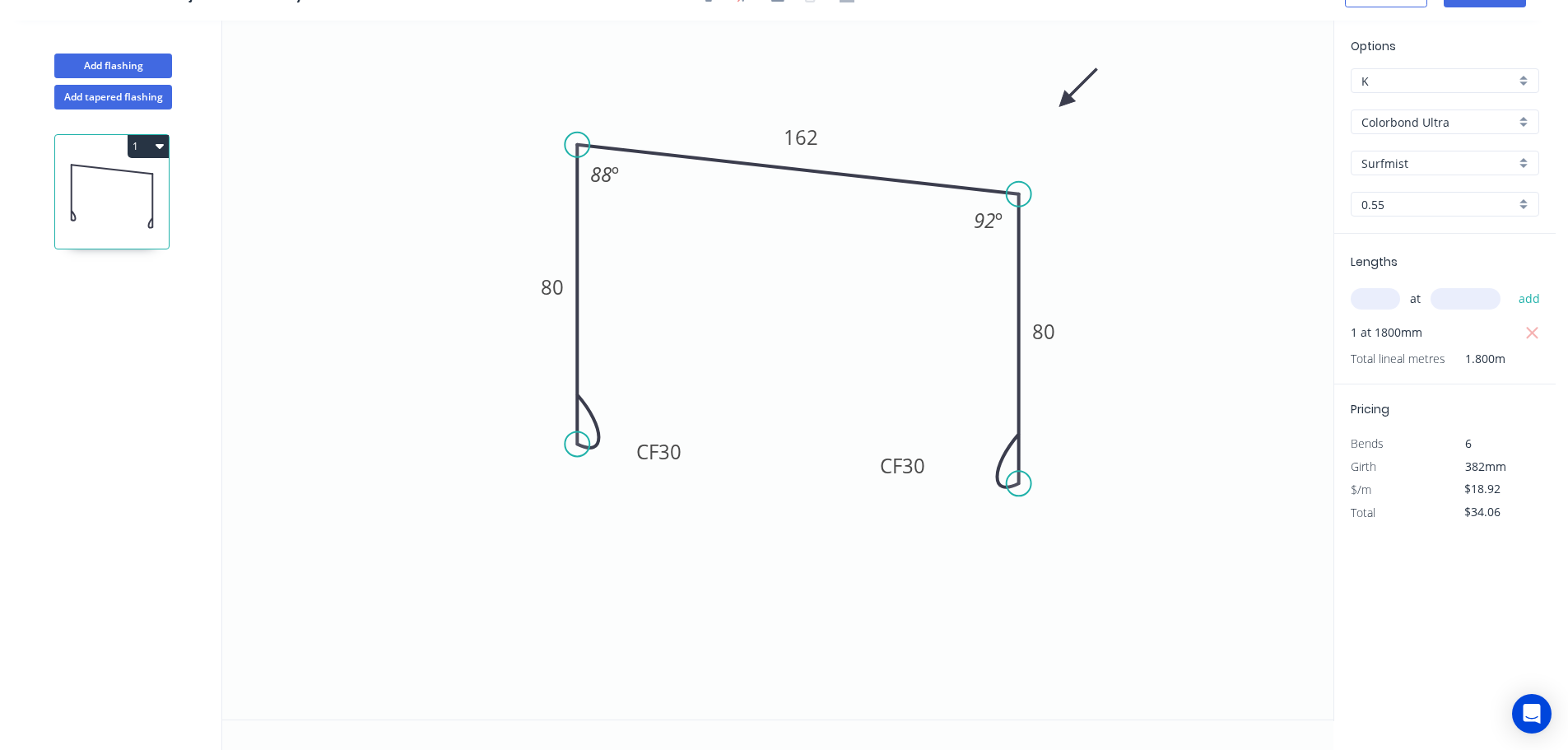
drag, startPoint x: 913, startPoint y: 480, endPoint x: 851, endPoint y: 462, distance: 64.6
click at [874, 463] on rect at bounding box center [902, 465] width 66 height 34
drag, startPoint x: 686, startPoint y: 439, endPoint x: 744, endPoint y: 441, distance: 58.0
click at [744, 441] on rect at bounding box center [717, 454] width 66 height 34
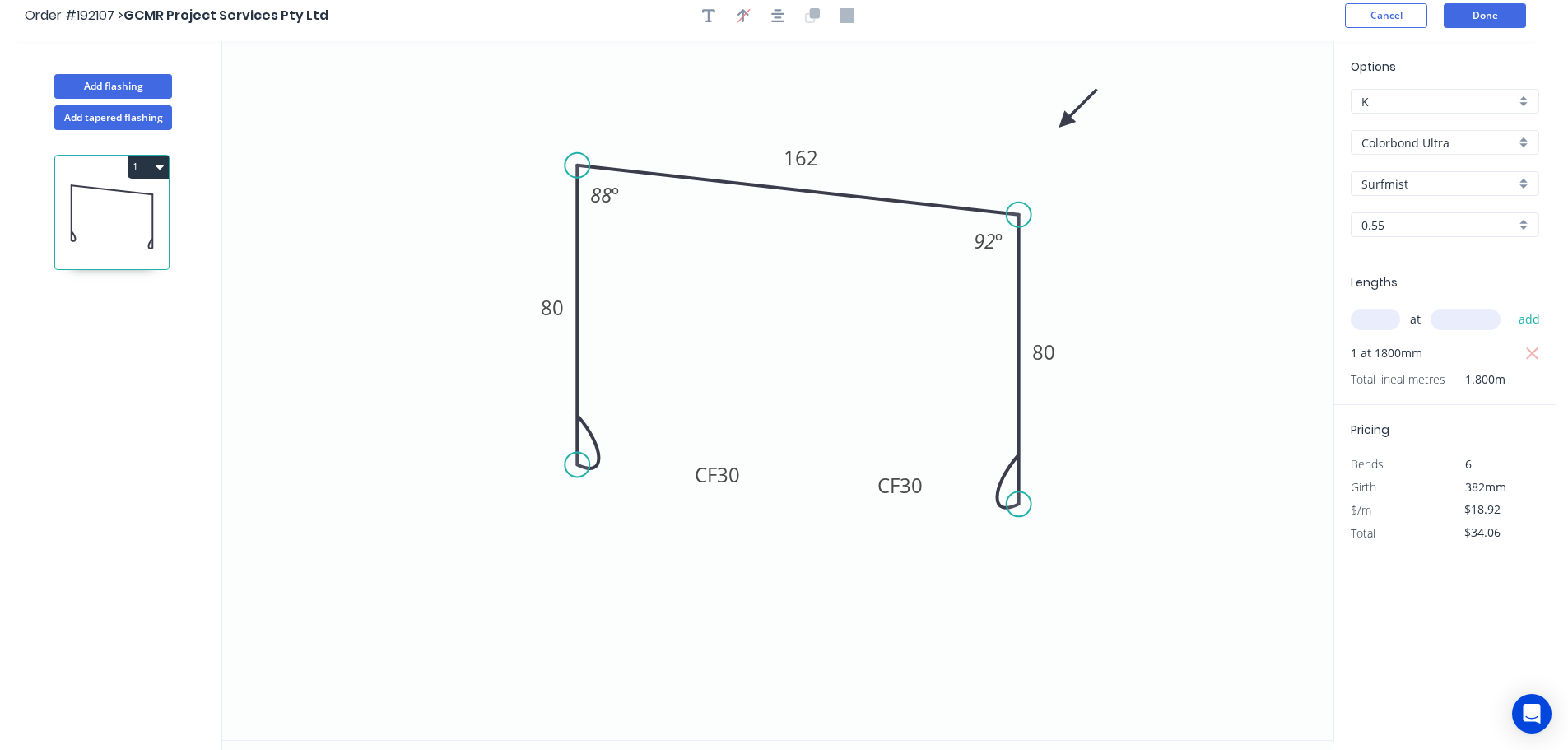
scroll to position [0, 0]
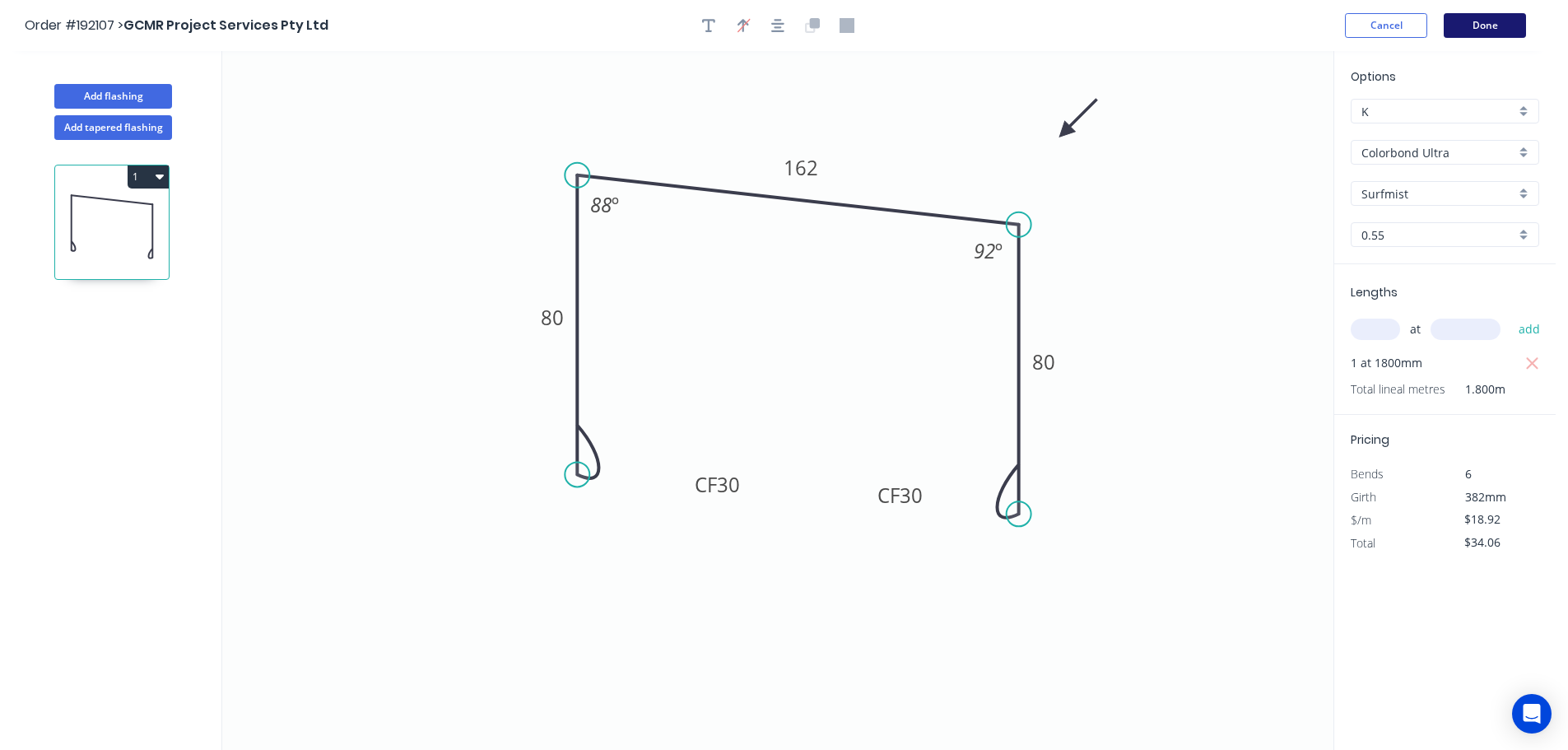
click at [1478, 29] on button "Done" at bounding box center [1484, 25] width 82 height 24
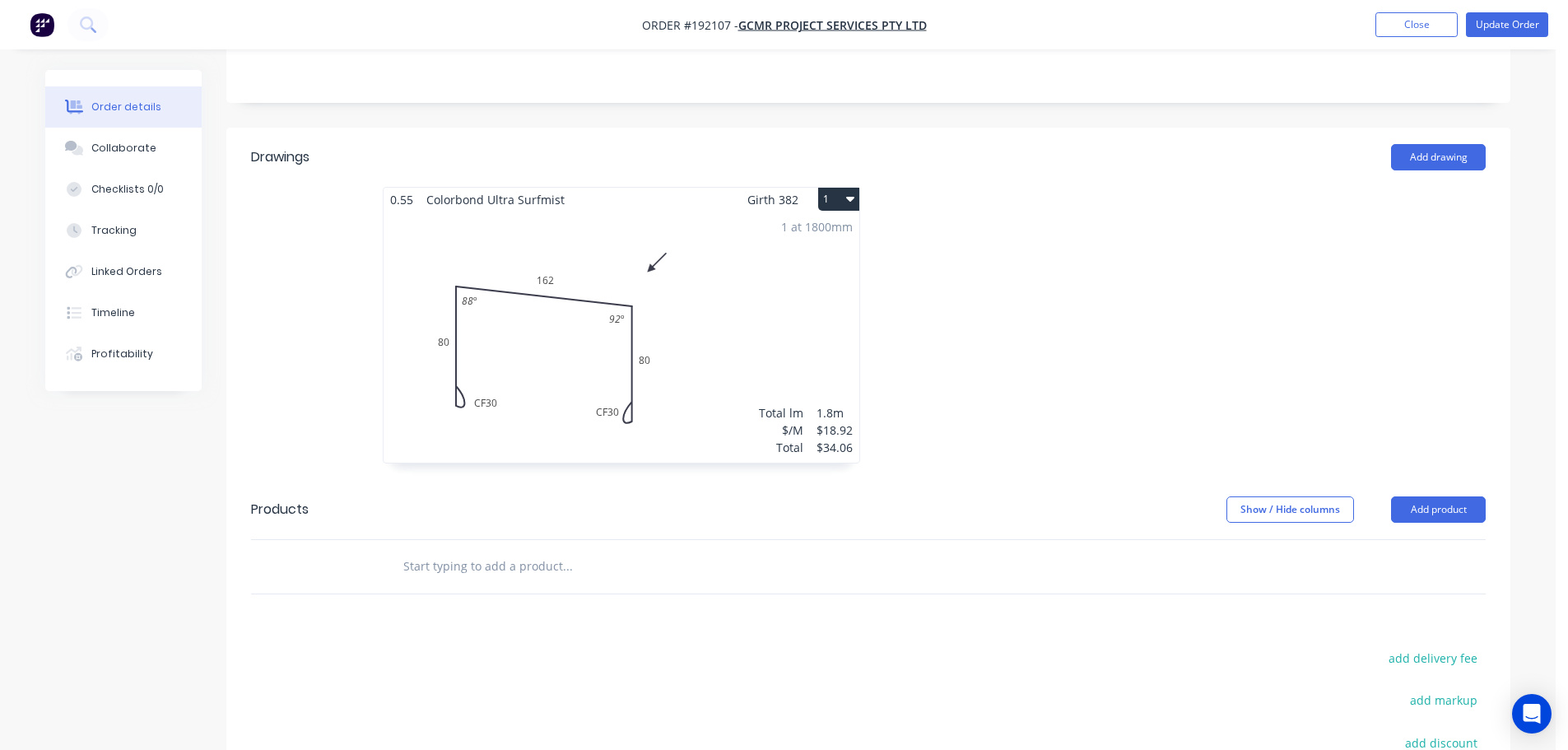
scroll to position [412, 0]
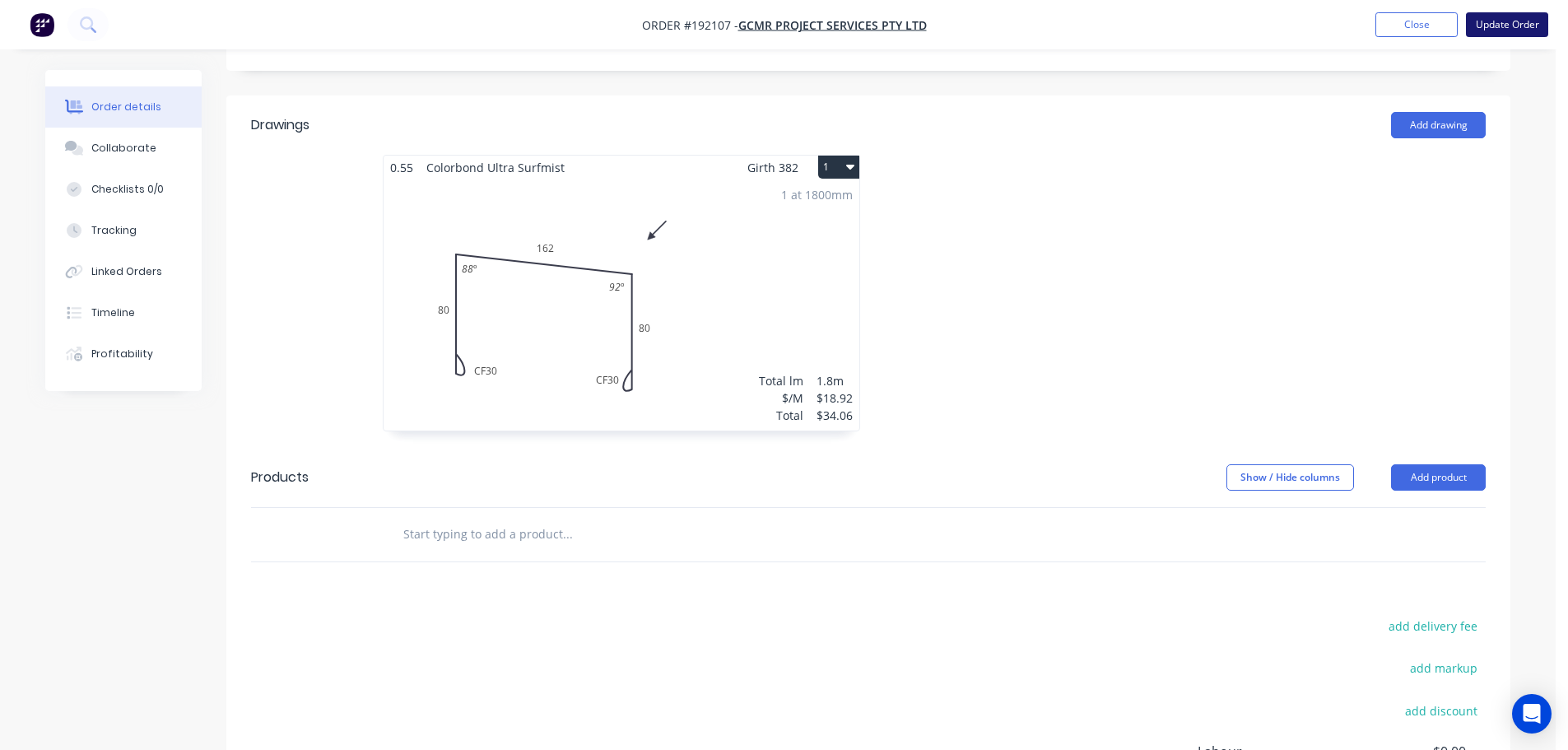
click at [1509, 27] on button "Update Order" at bounding box center [1507, 24] width 82 height 24
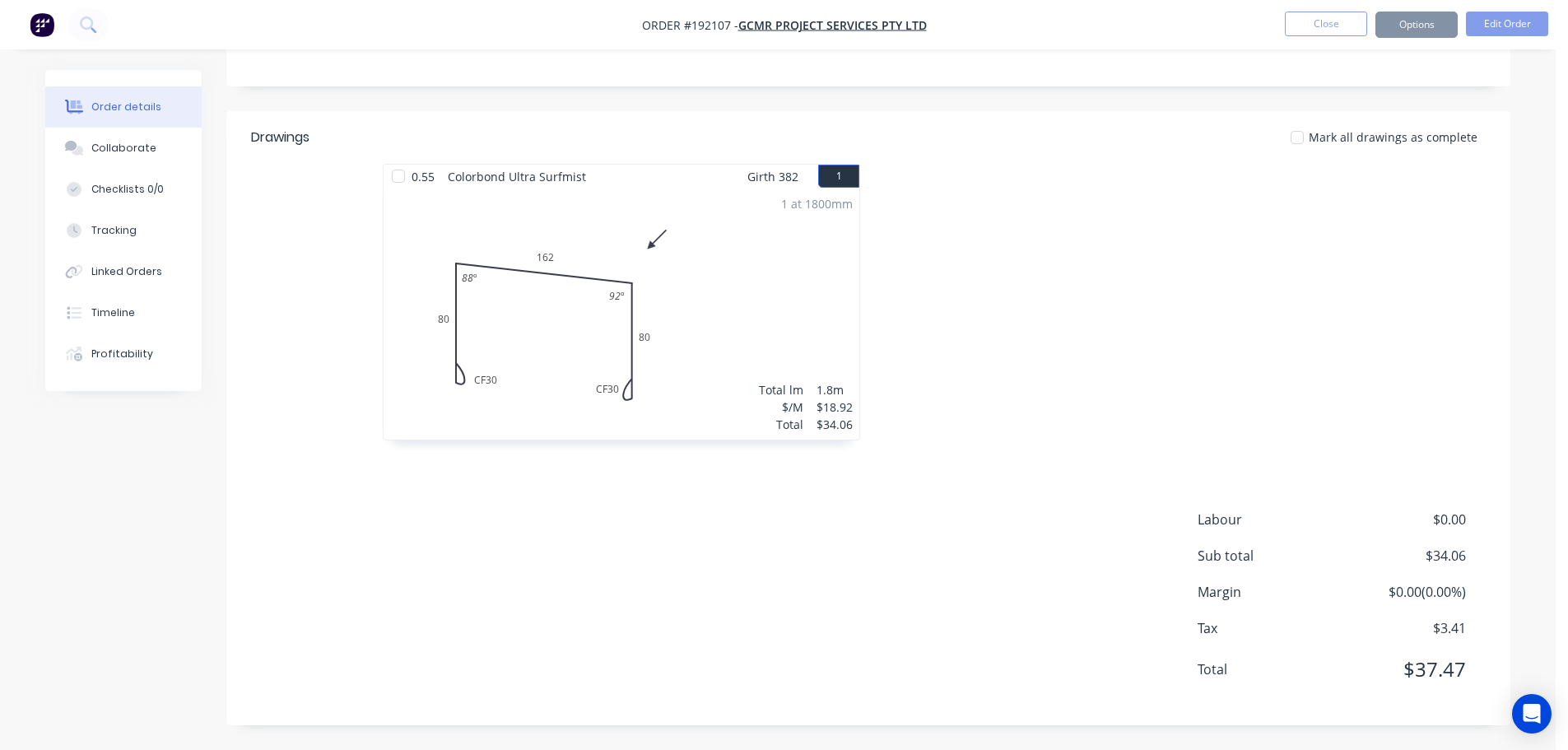
scroll to position [0, 0]
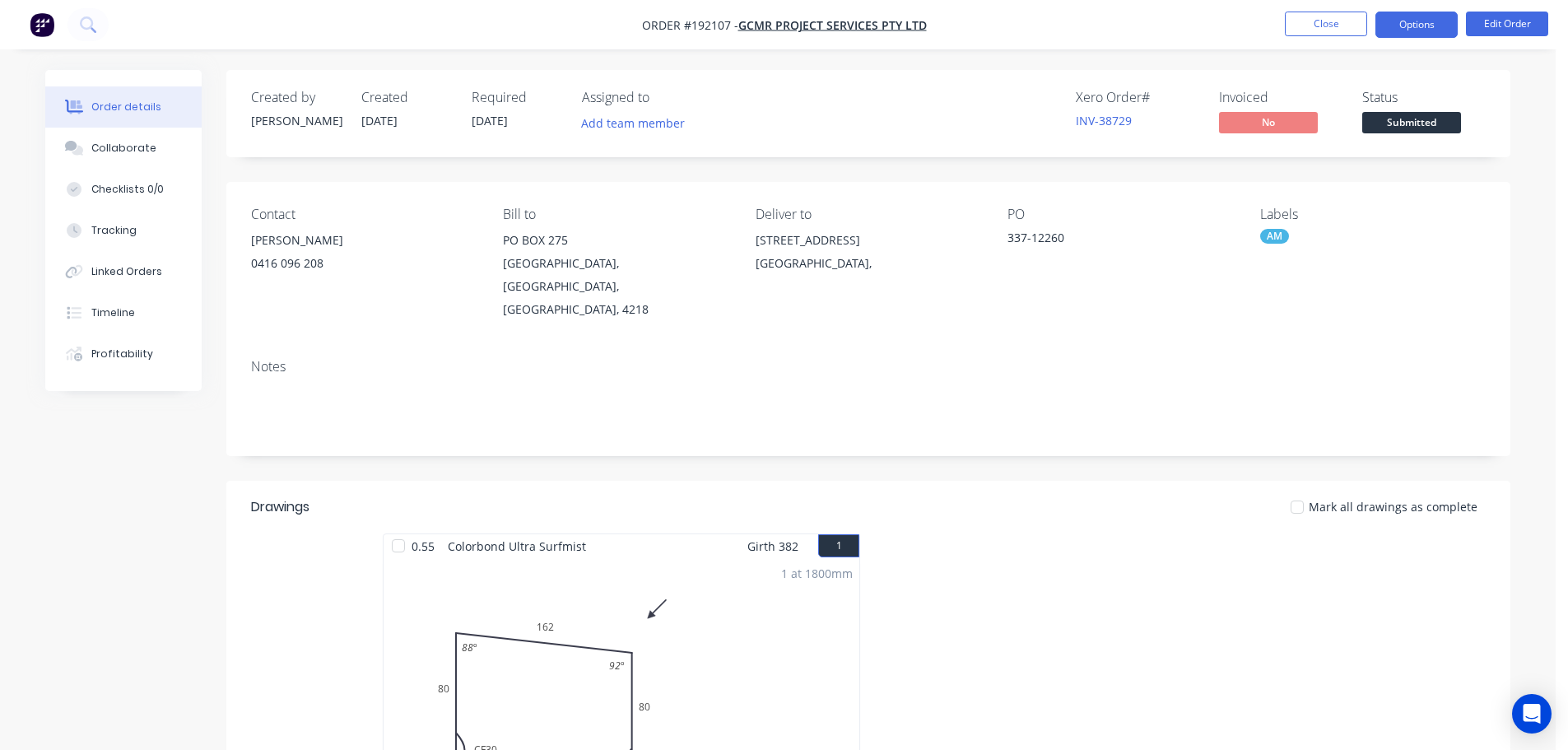
click at [1433, 22] on button "Options" at bounding box center [1416, 24] width 82 height 26
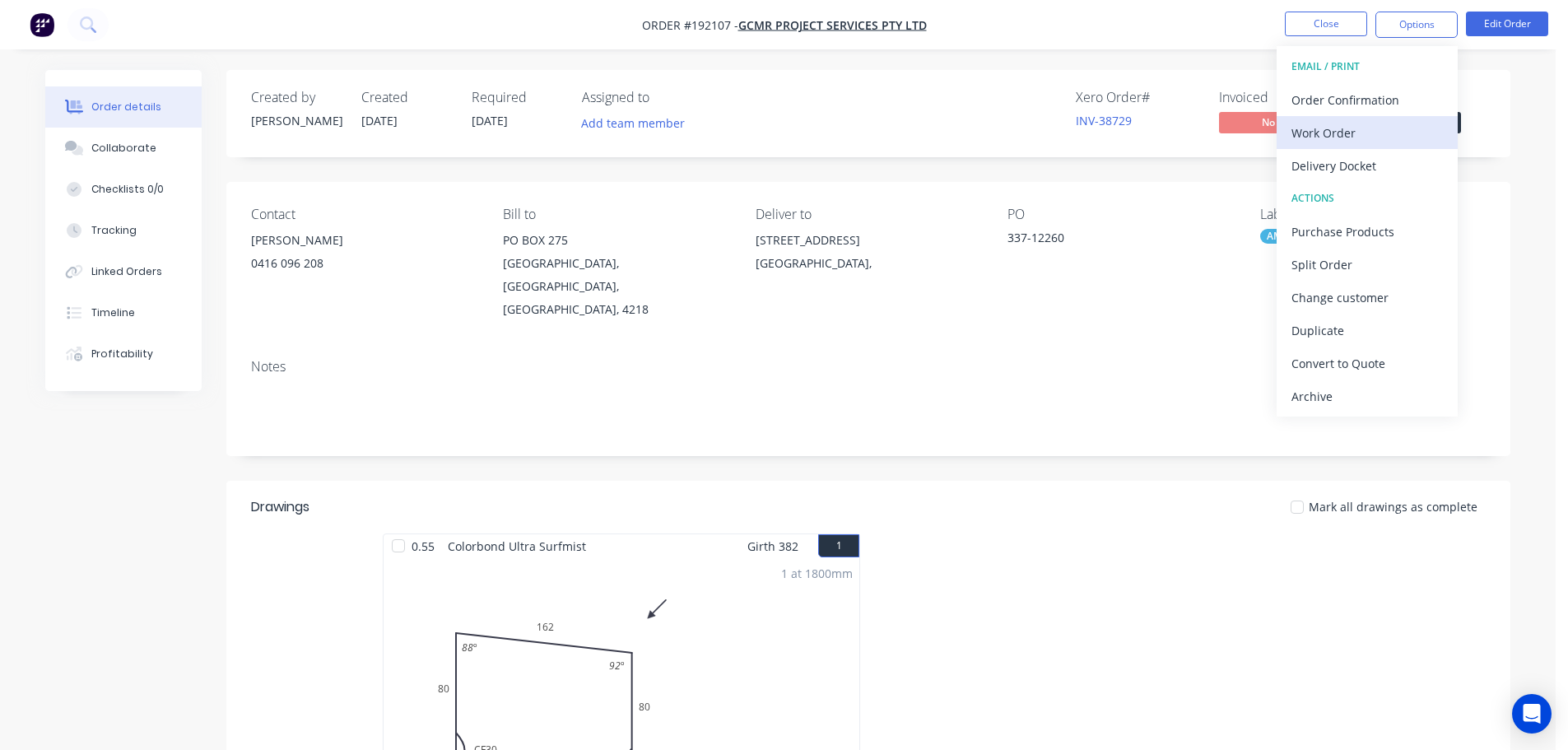
click at [1322, 132] on div "Work Order" at bounding box center [1366, 133] width 151 height 23
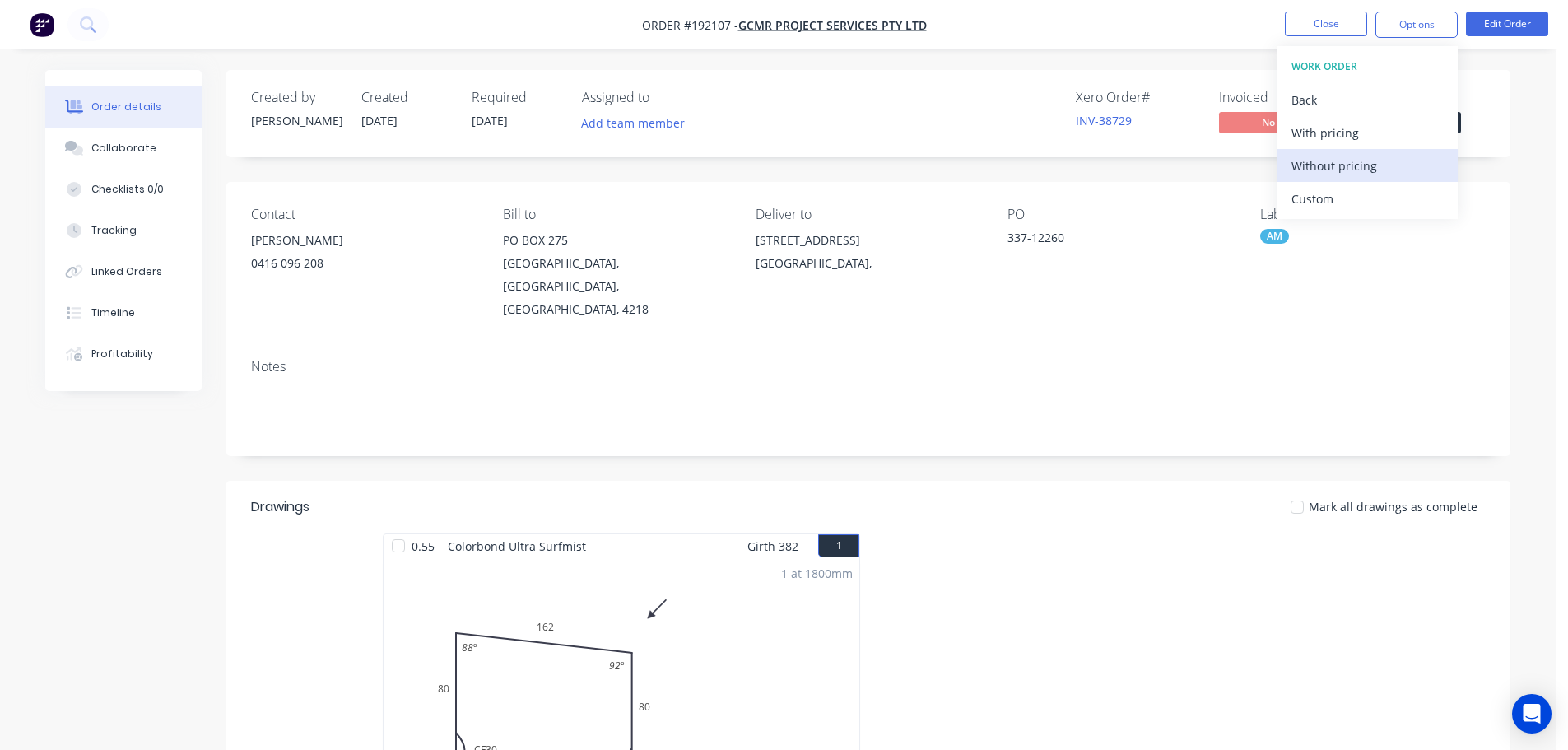
click at [1311, 168] on div "Without pricing" at bounding box center [1366, 166] width 151 height 23
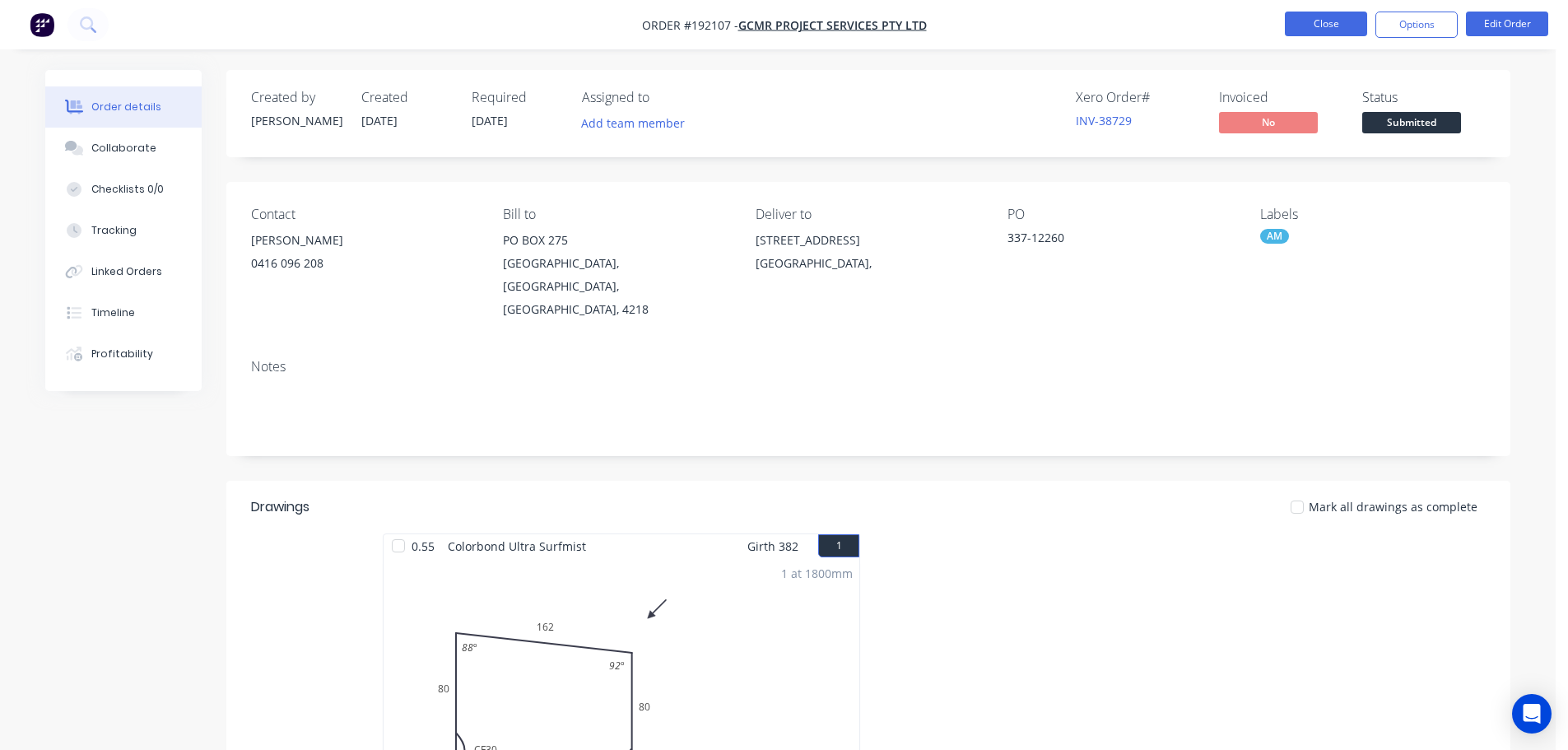
click at [1344, 18] on button "Close" at bounding box center [1326, 23] width 82 height 24
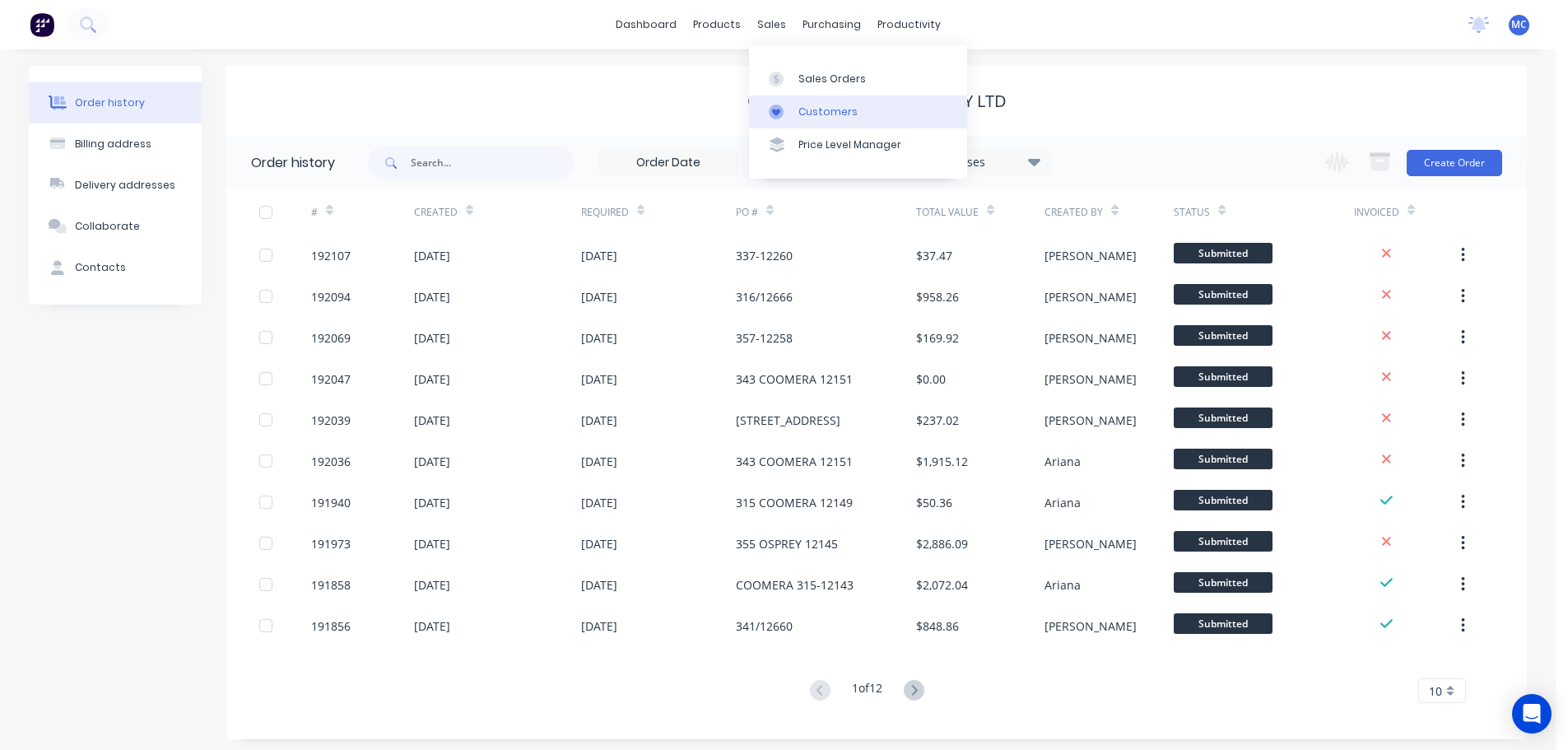
click at [800, 108] on div "Customers" at bounding box center [828, 111] width 59 height 15
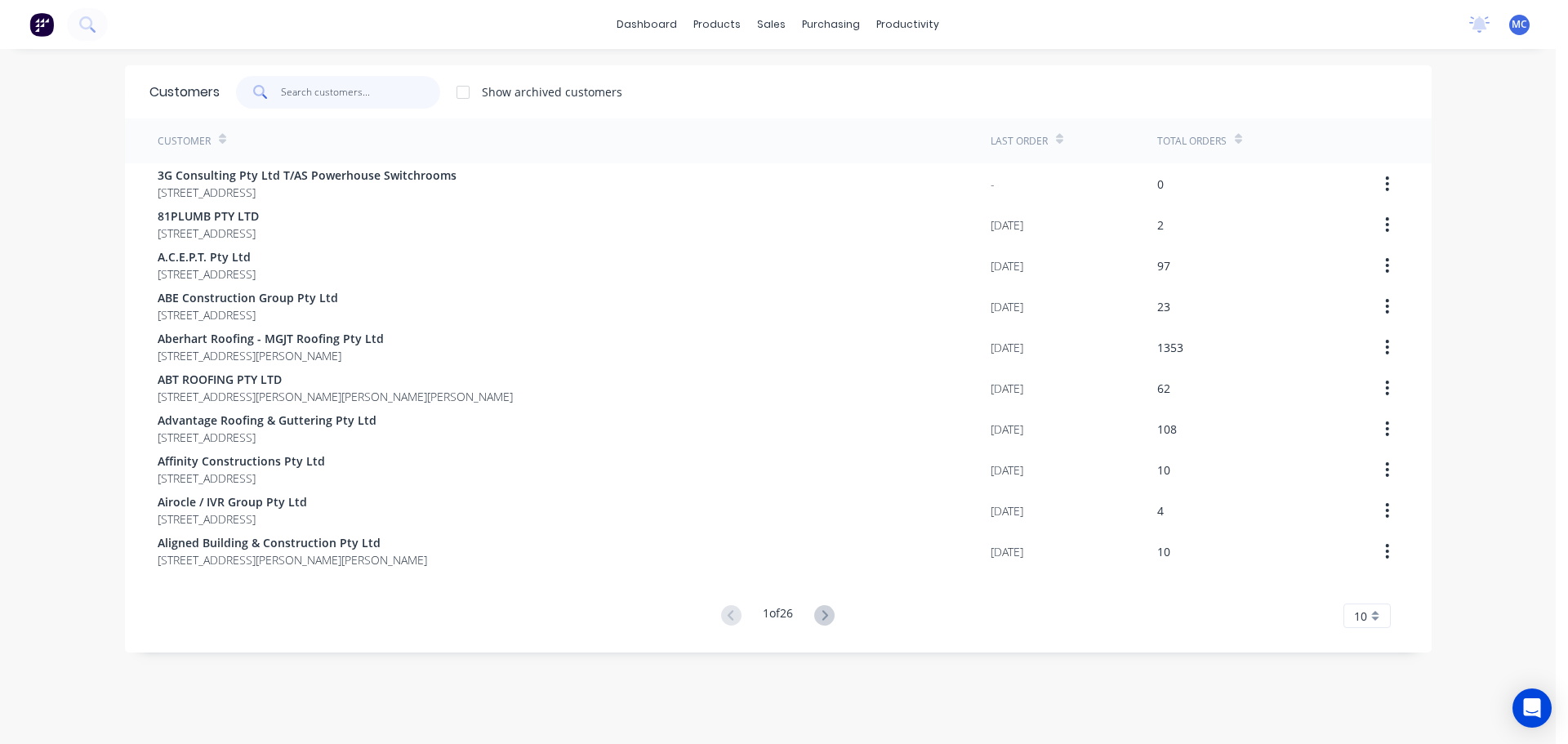
click at [357, 87] on input "text" at bounding box center [360, 92] width 160 height 33
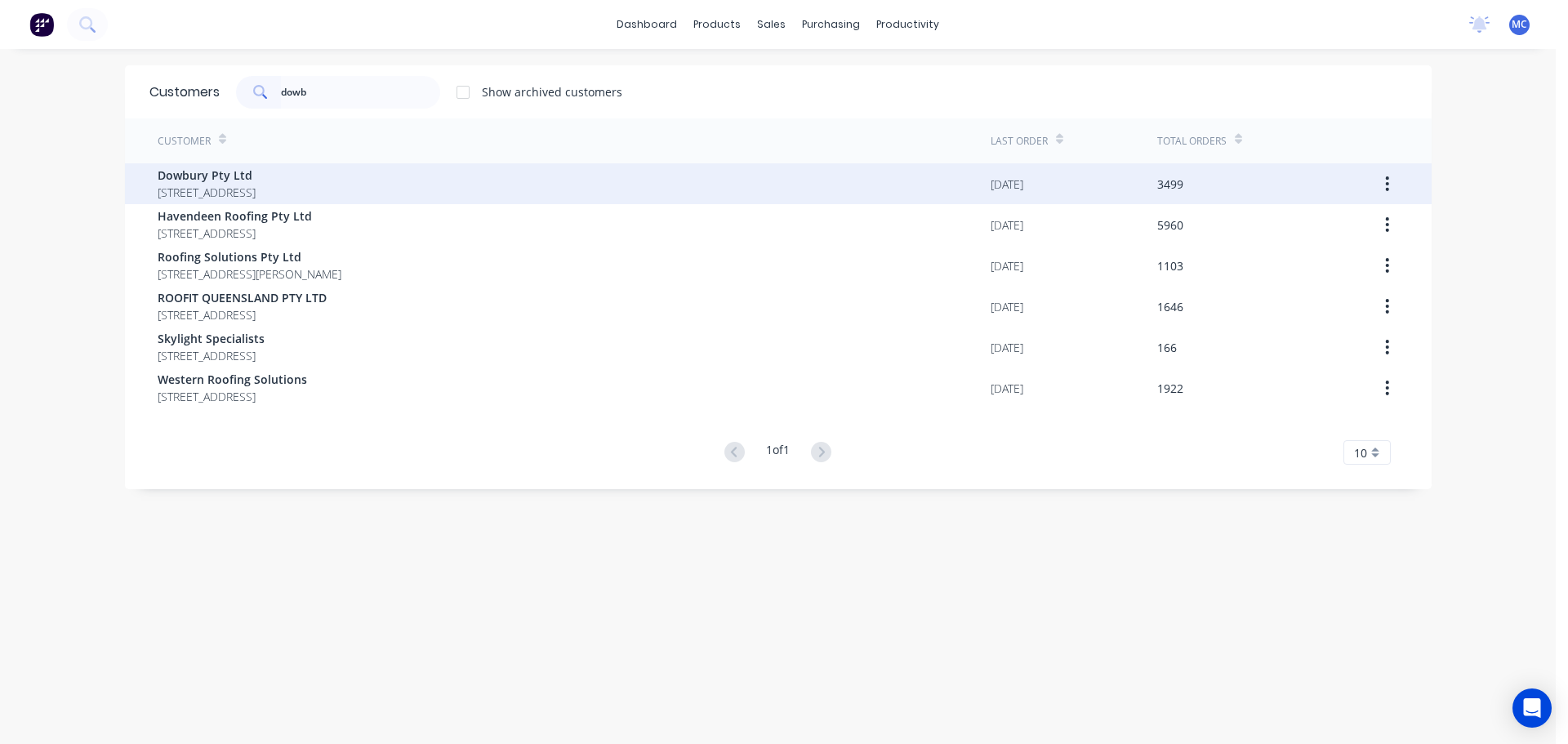
click at [175, 170] on span "Dowbury Pty Ltd" at bounding box center [206, 175] width 98 height 17
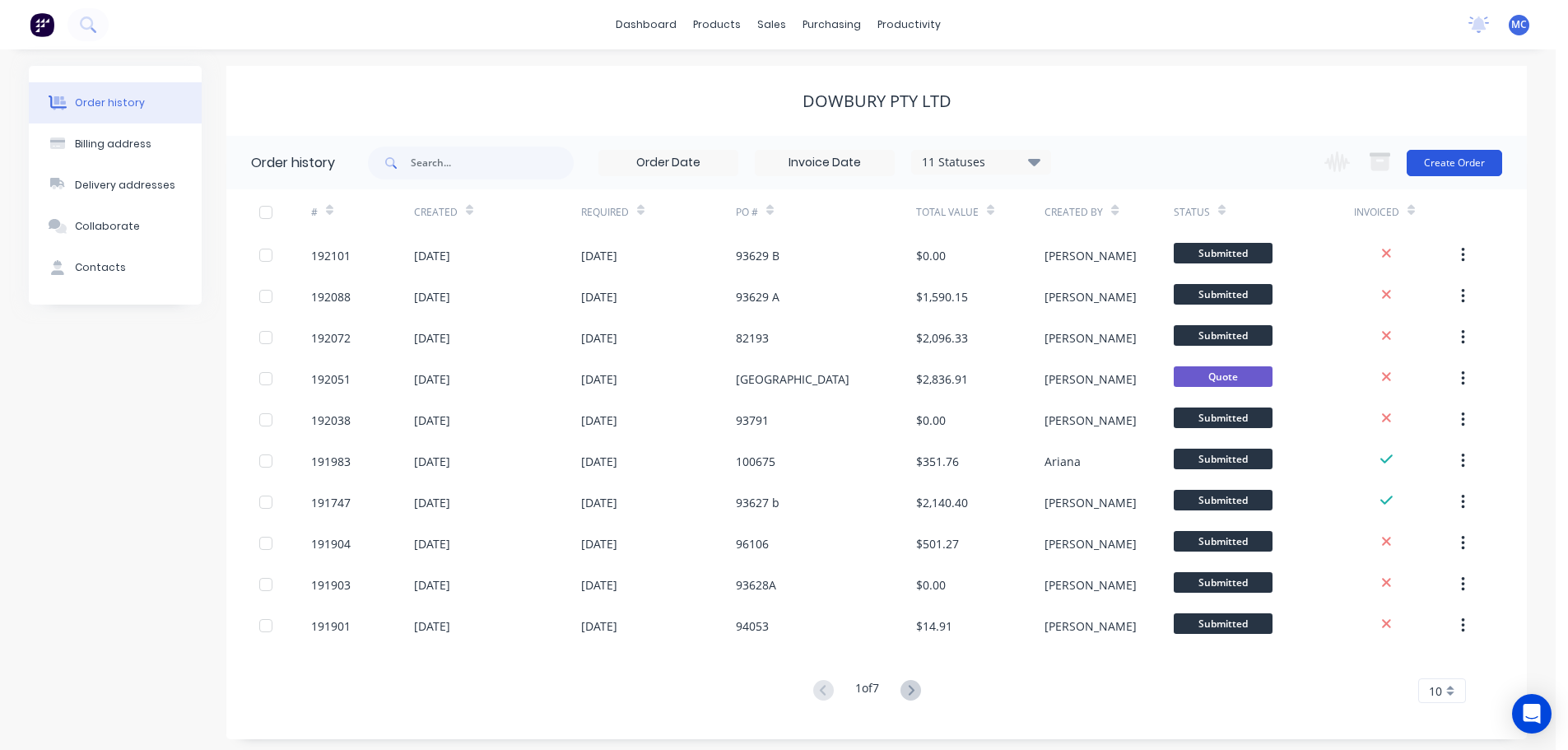
click at [1491, 159] on button "Create Order" at bounding box center [1455, 163] width 96 height 26
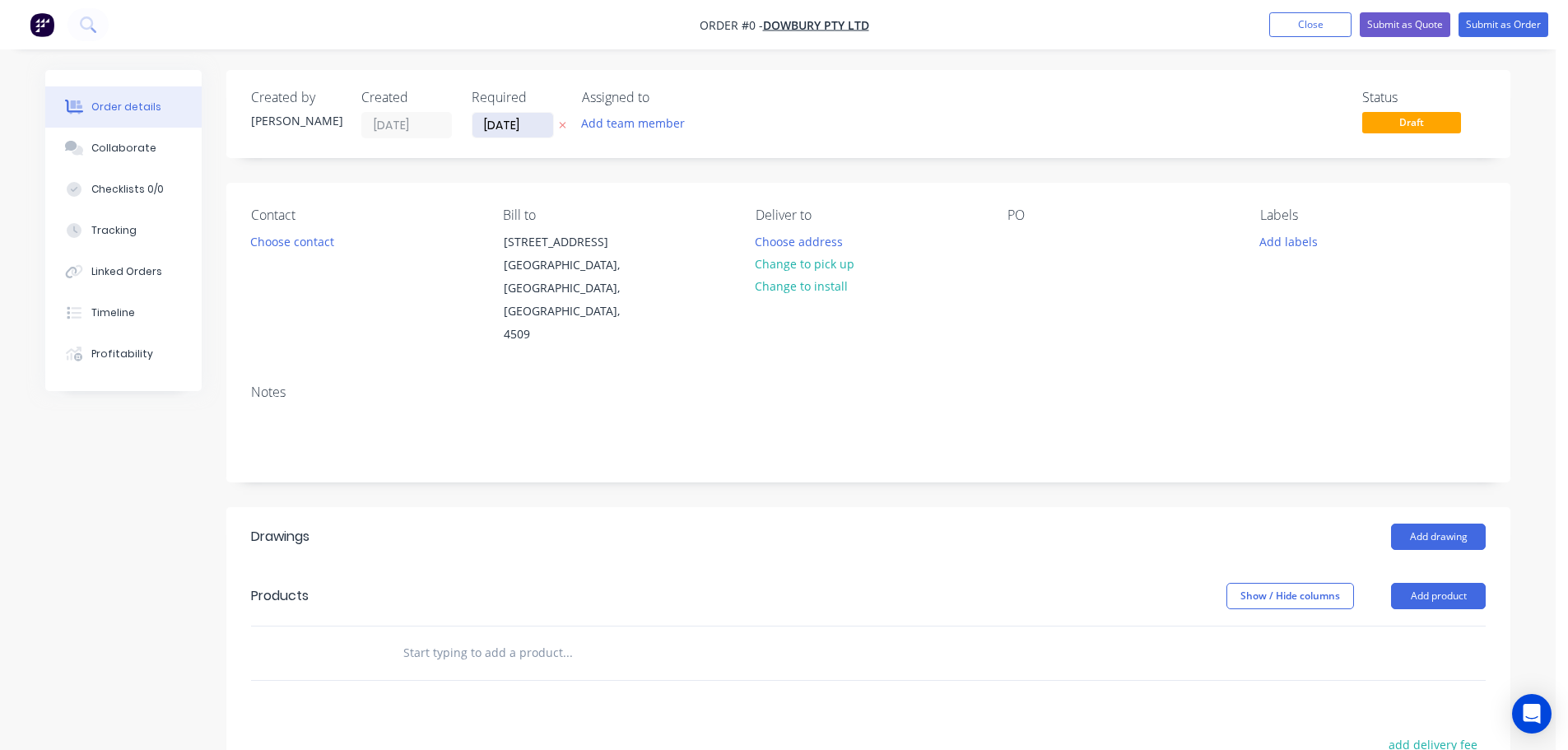
click at [504, 122] on input "[DATE]" at bounding box center [512, 125] width 81 height 24
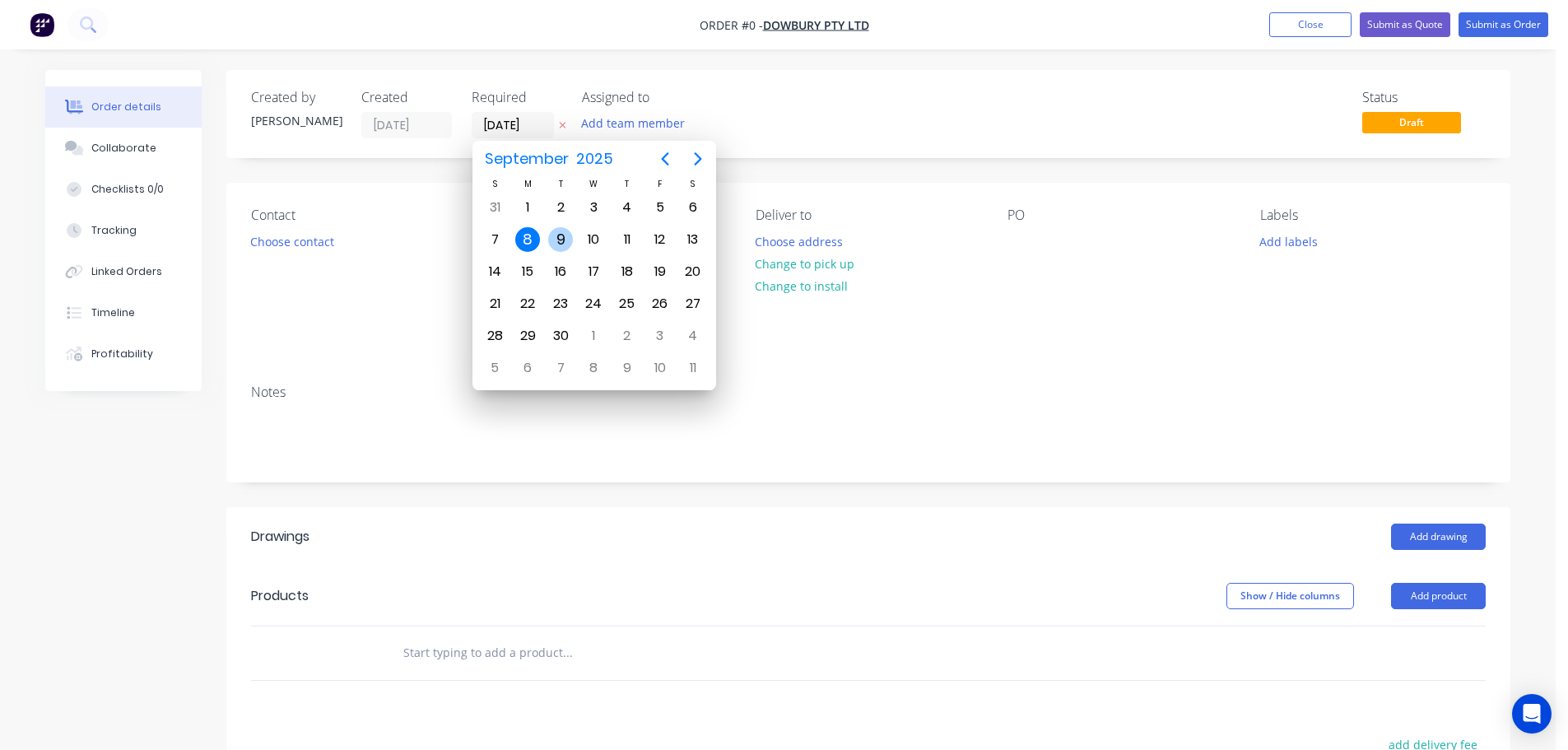
click at [562, 235] on div "9" at bounding box center [560, 239] width 24 height 24
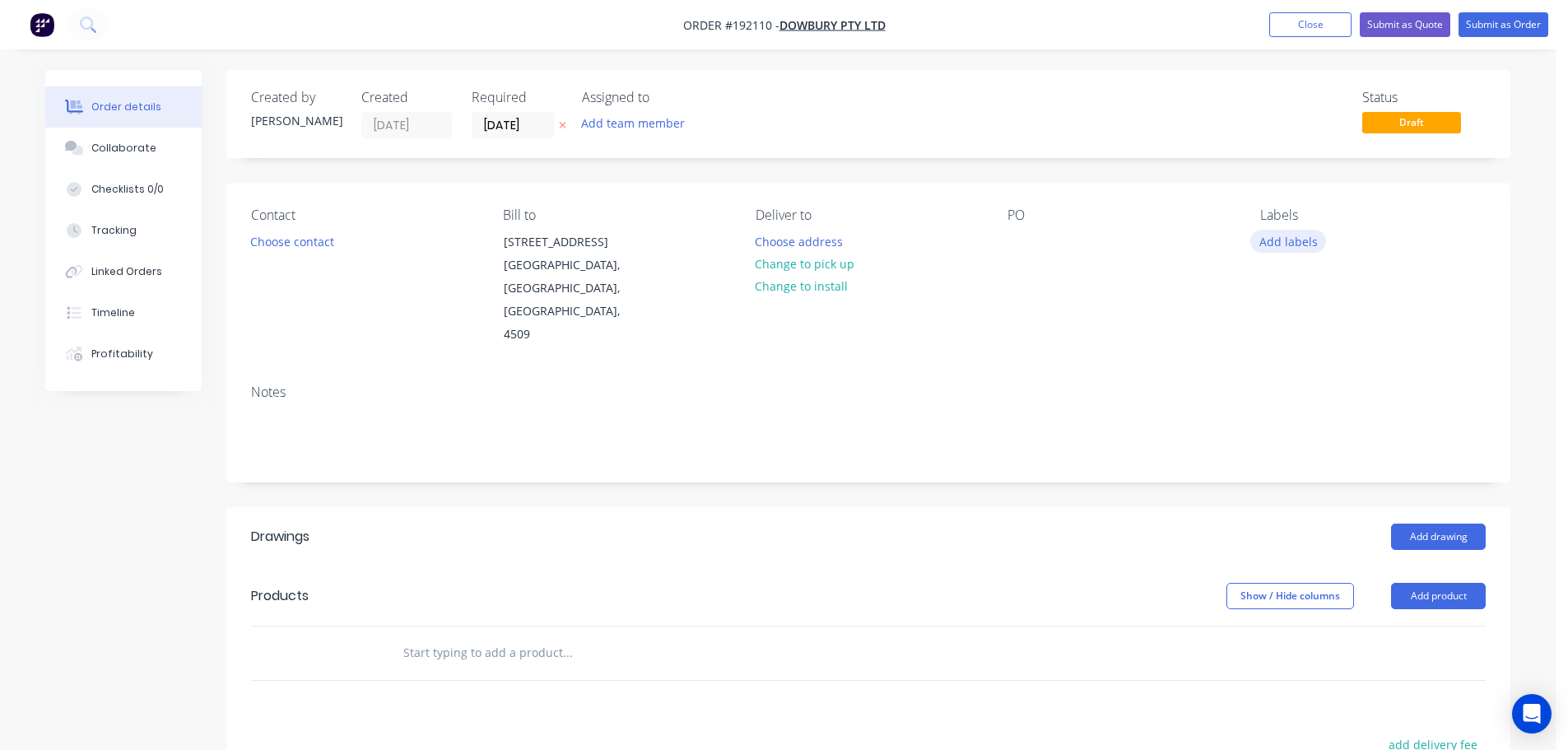
click at [1295, 240] on button "Add labels" at bounding box center [1288, 240] width 76 height 22
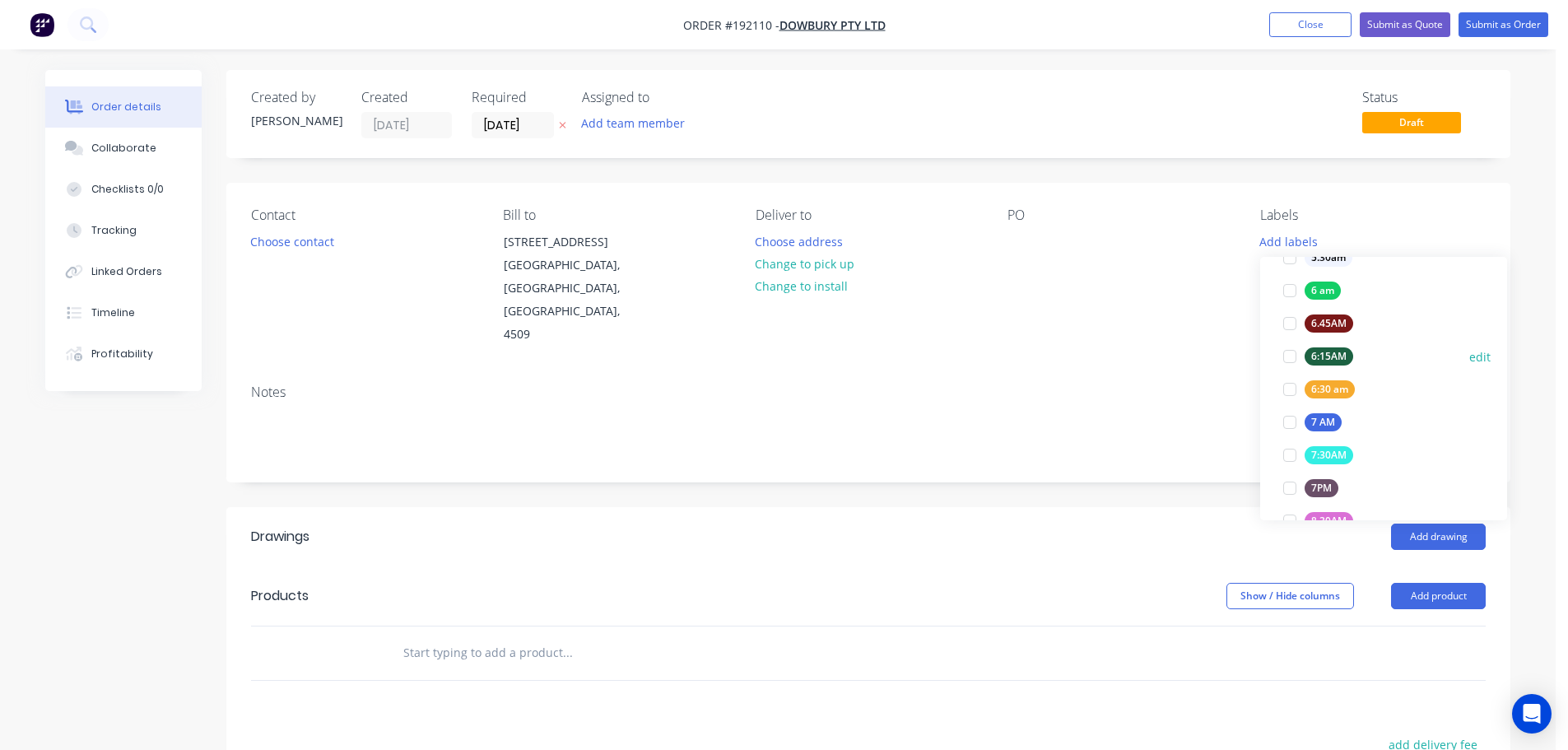
scroll to position [330, 0]
click at [1288, 417] on div at bounding box center [1290, 421] width 33 height 33
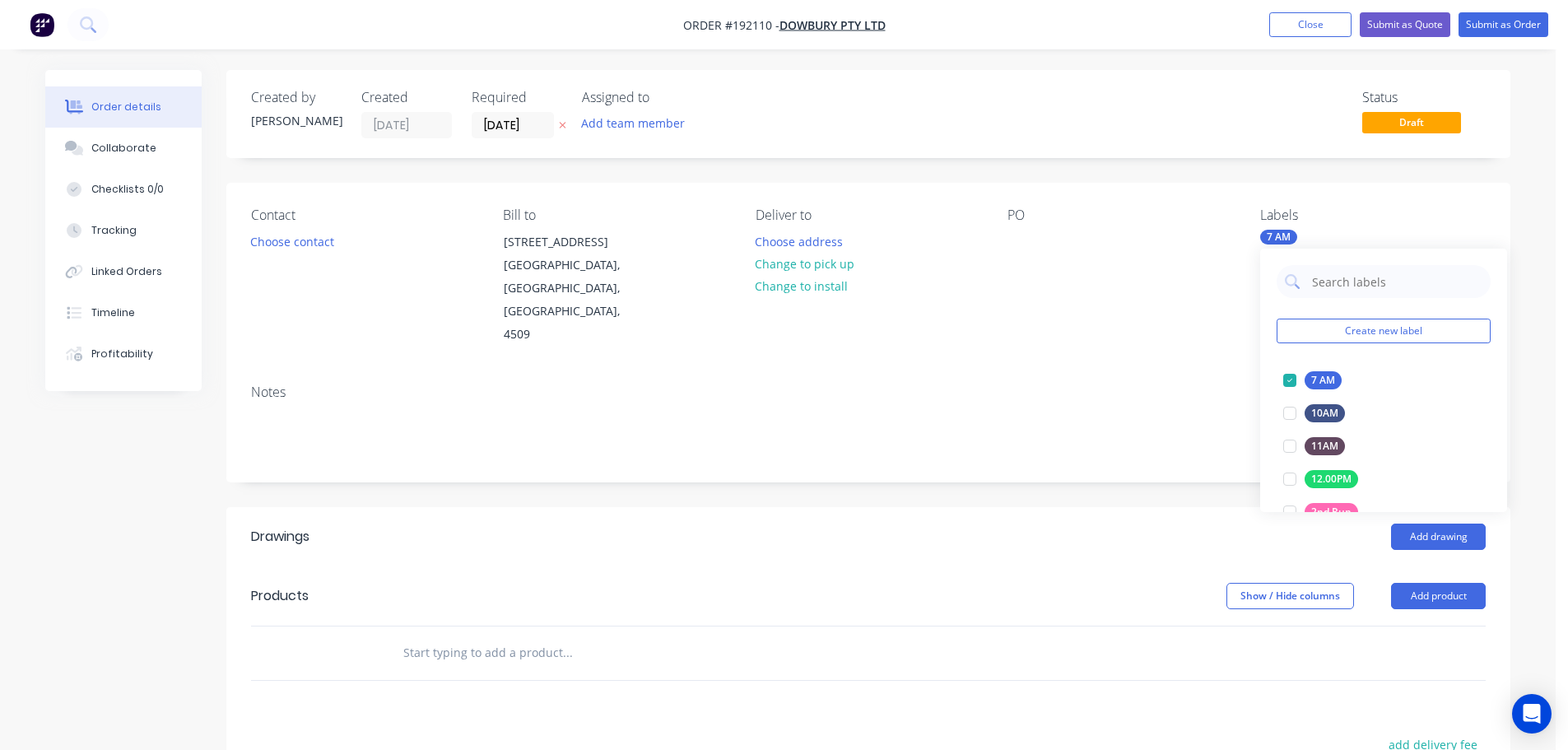
click at [1147, 372] on div "Notes" at bounding box center [868, 426] width 1284 height 110
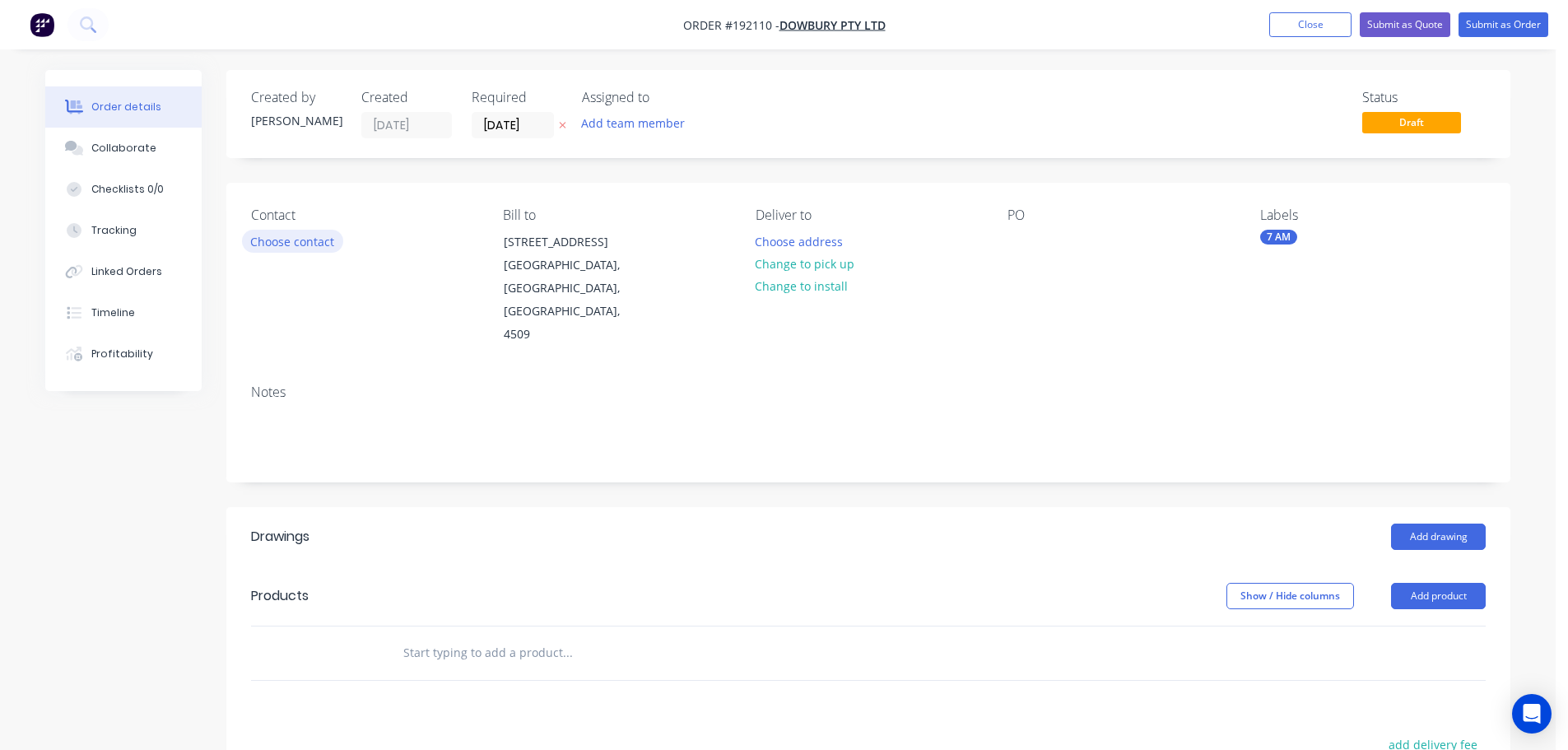
click at [261, 240] on button "Choose contact" at bounding box center [293, 240] width 101 height 22
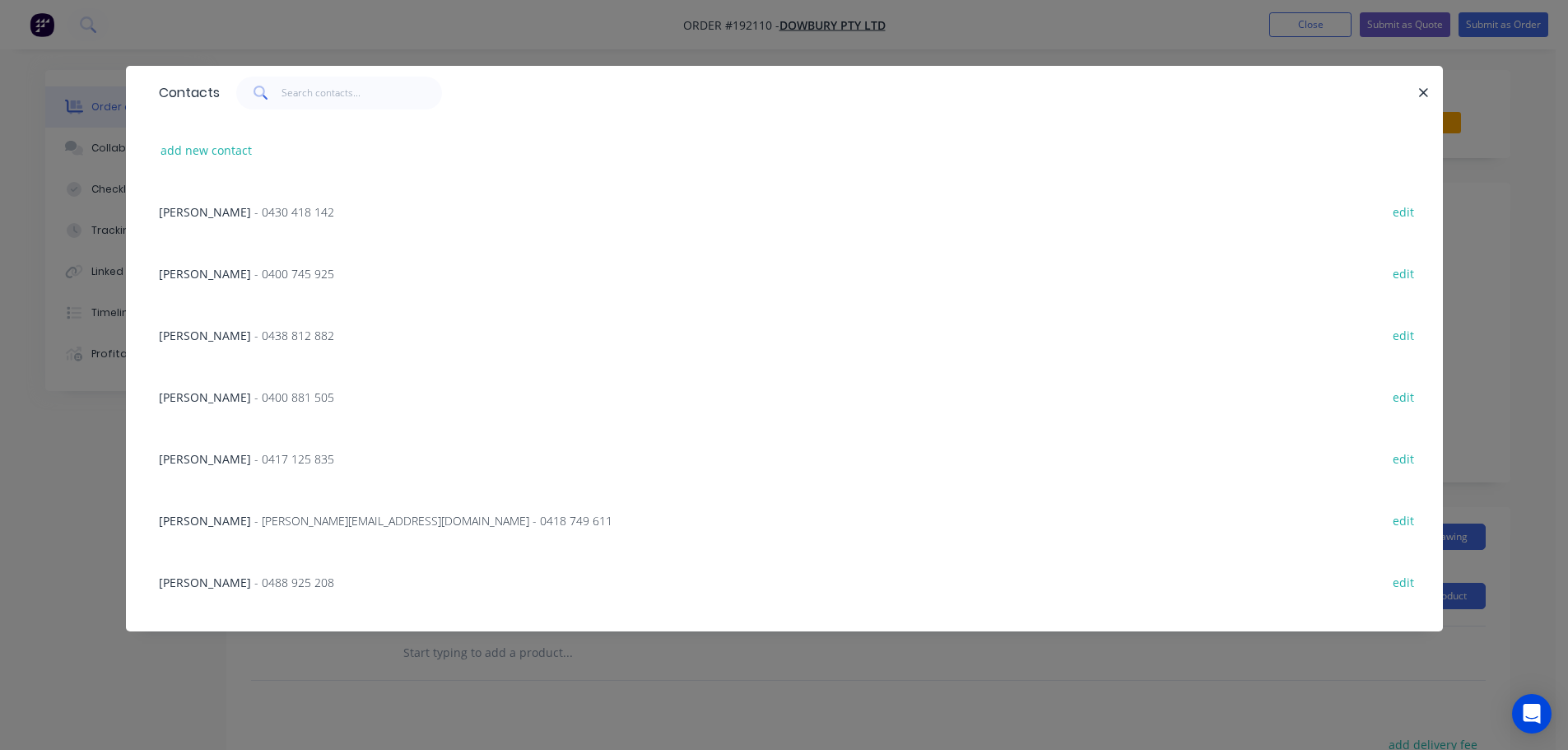
scroll to position [165, 0]
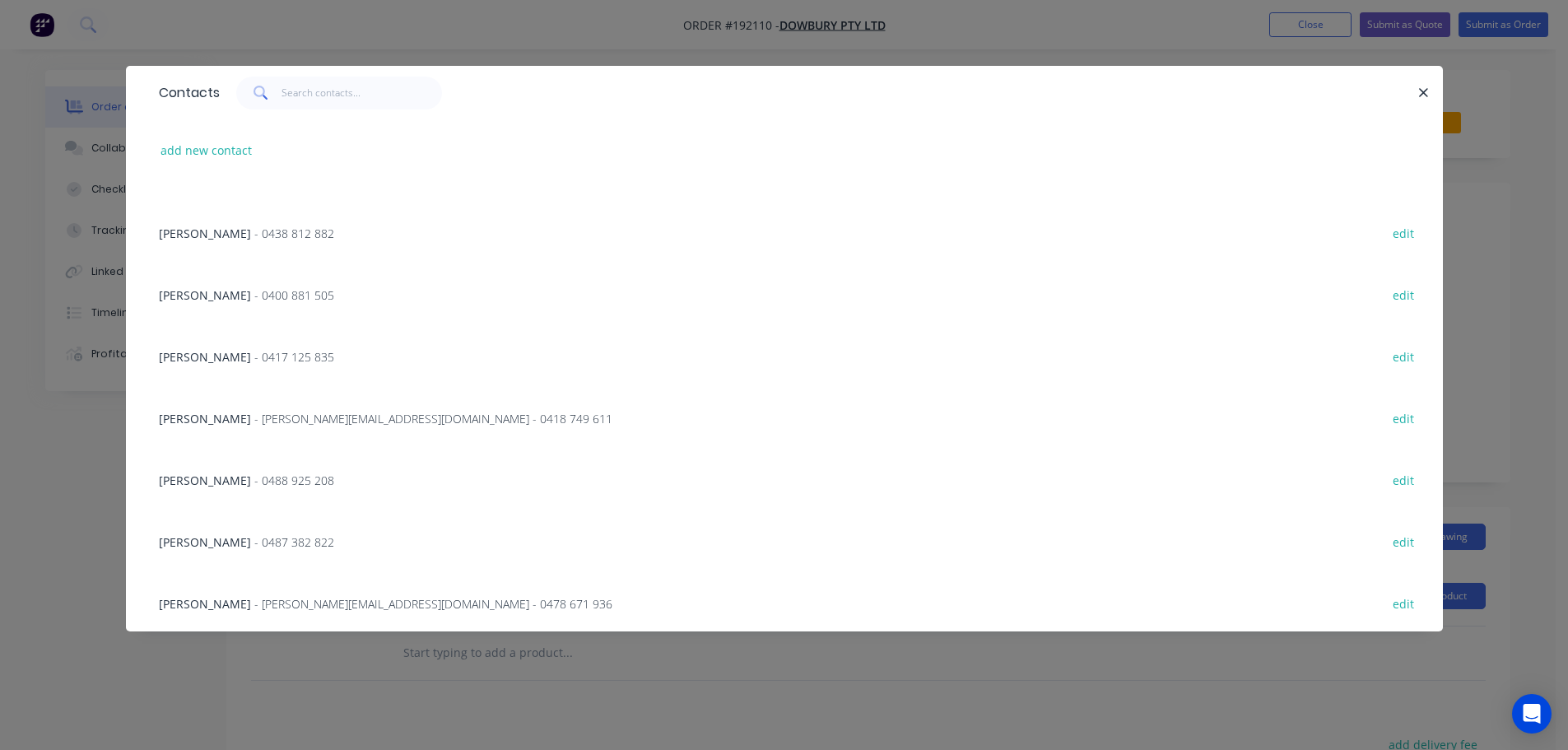
click at [255, 478] on span "- 0488 925 208" at bounding box center [294, 480] width 80 height 16
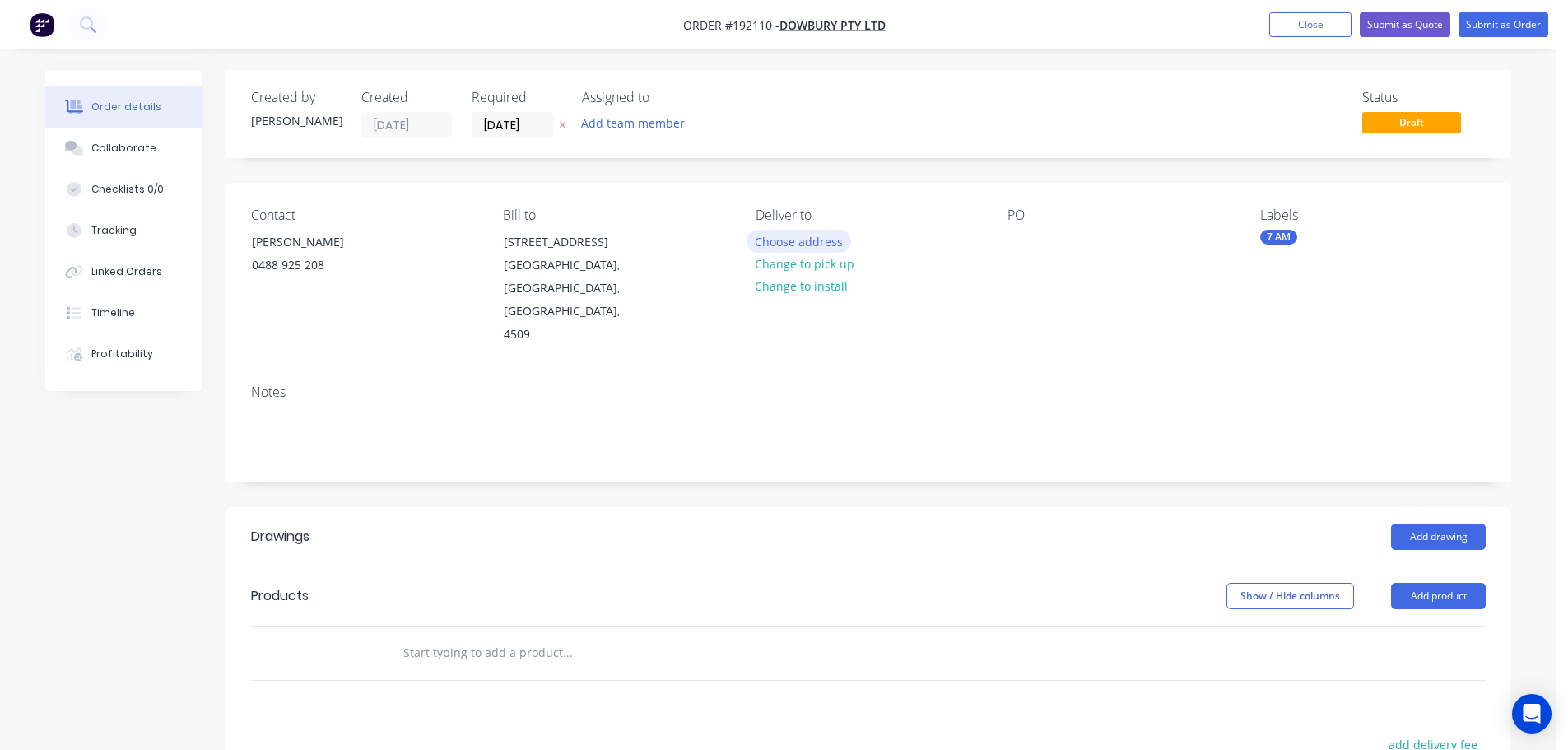
click at [774, 240] on button "Choose address" at bounding box center [800, 240] width 105 height 22
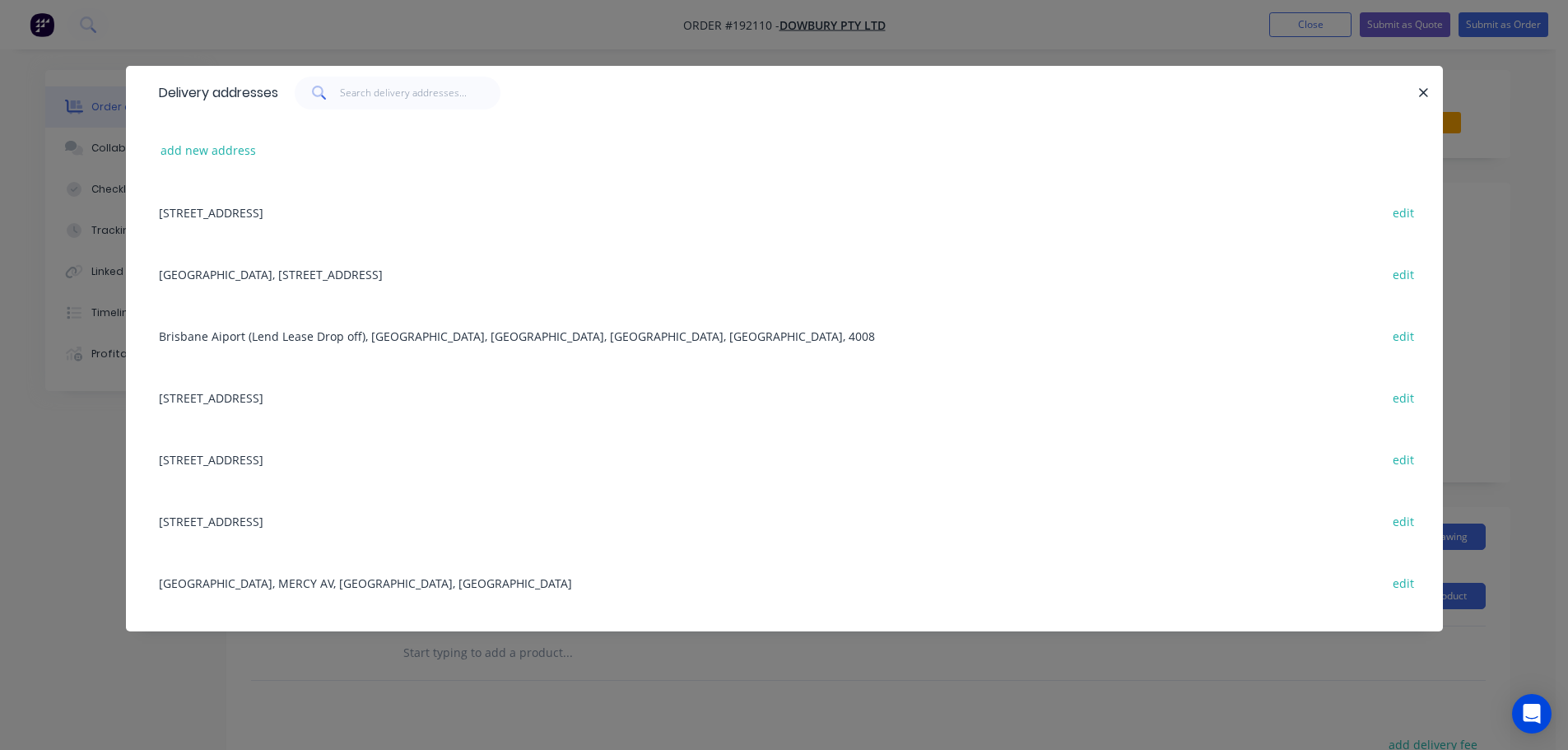
click at [272, 461] on div "[STREET_ADDRESS] edit" at bounding box center [784, 458] width 1268 height 61
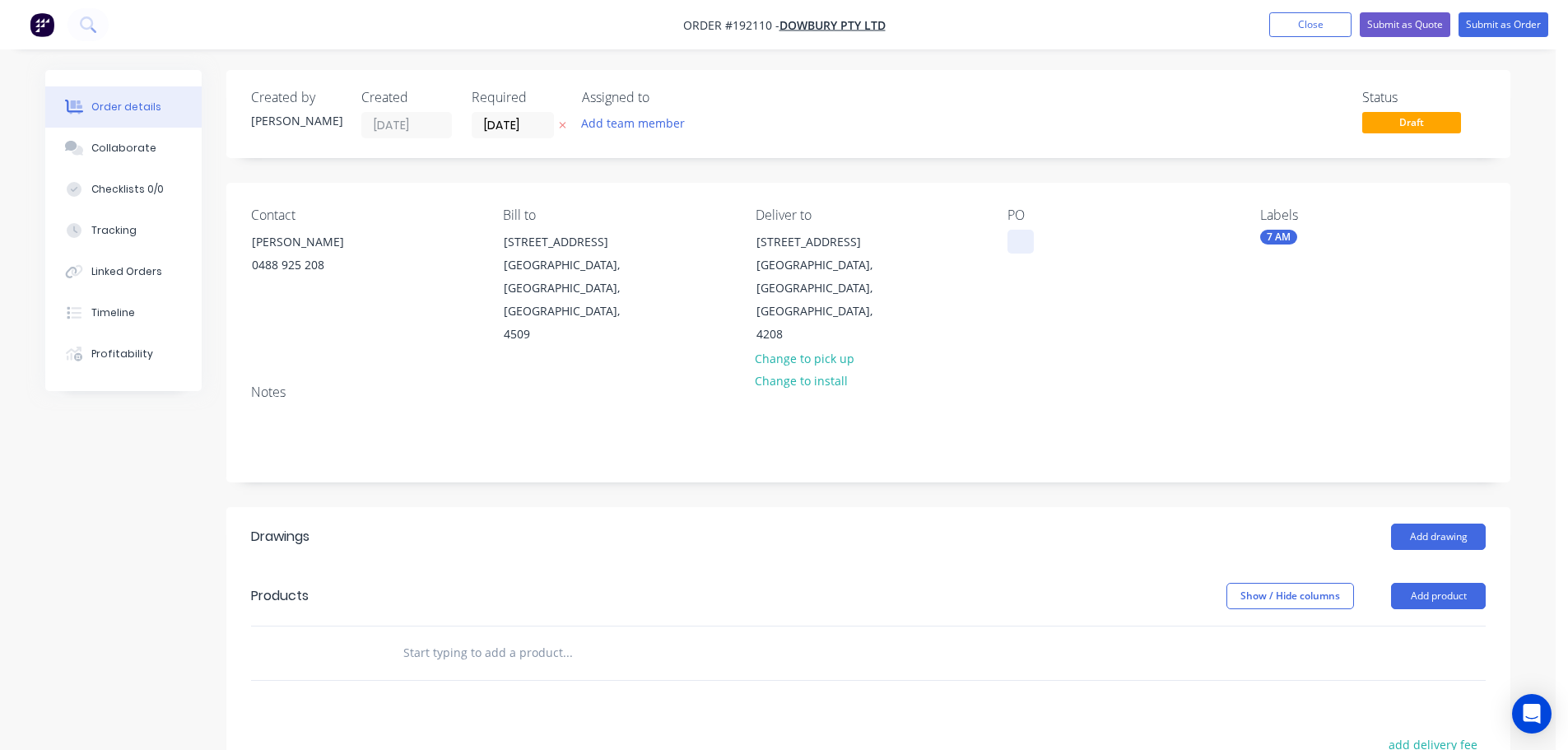
click at [1021, 244] on div at bounding box center [1020, 241] width 26 height 23
click at [1438, 524] on button "Add drawing" at bounding box center [1437, 536] width 95 height 26
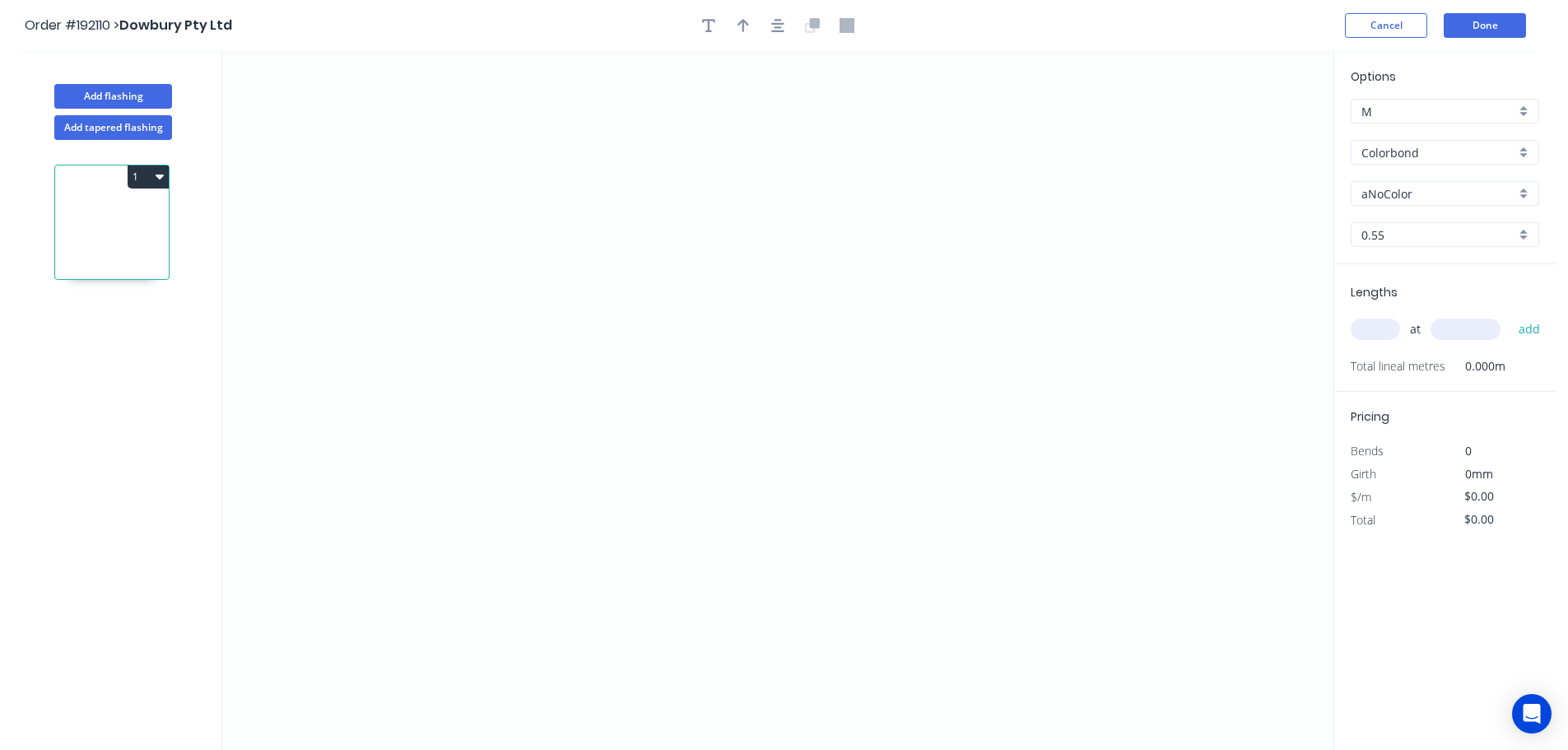
click at [1386, 193] on input "aNoColor" at bounding box center [1438, 194] width 154 height 18
click at [1392, 307] on div "Dover White" at bounding box center [1445, 316] width 187 height 29
click at [1376, 326] on input "text" at bounding box center [1375, 330] width 50 height 21
click at [1510, 315] on button "add" at bounding box center [1530, 329] width 39 height 28
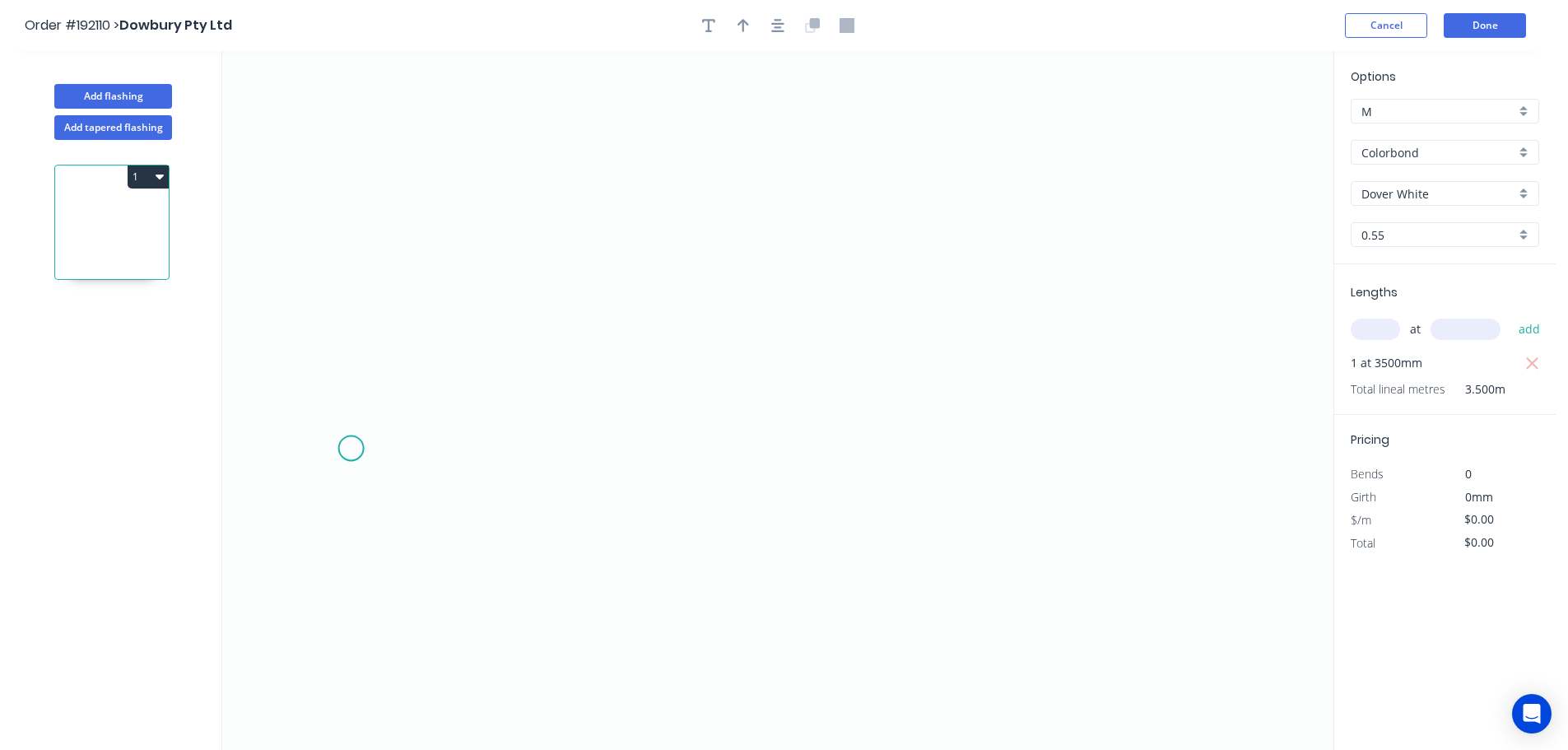
click at [354, 446] on icon "0" at bounding box center [777, 400] width 1111 height 699
click at [778, 360] on icon at bounding box center [565, 404] width 425 height 89
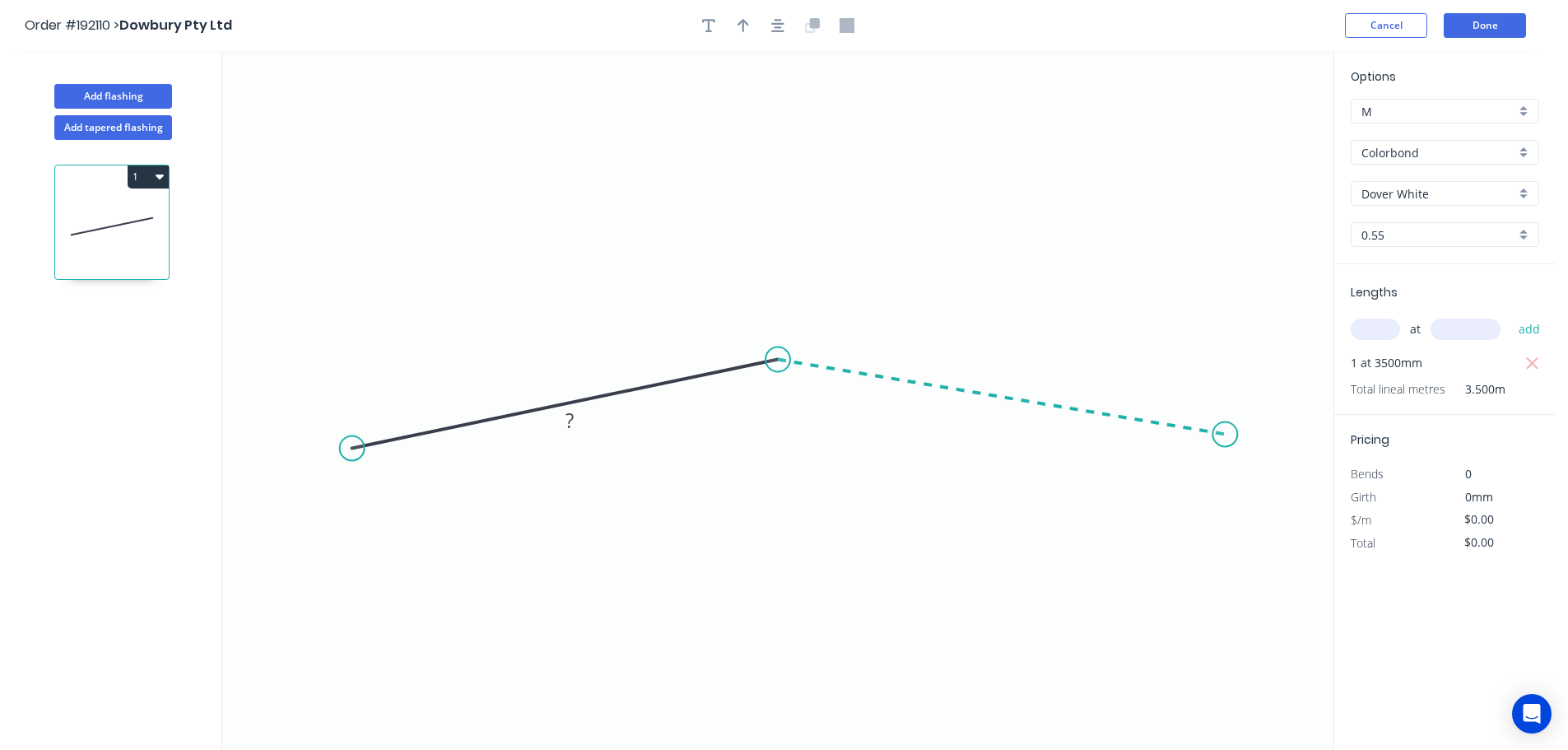
click at [1226, 435] on icon "0 ?" at bounding box center [777, 400] width 1111 height 699
drag, startPoint x: 1234, startPoint y: 429, endPoint x: 1178, endPoint y: 442, distance: 57.5
click at [1228, 441] on circle at bounding box center [1227, 439] width 24 height 24
click at [559, 373] on tspan "?" at bounding box center [560, 372] width 8 height 27
drag, startPoint x: 742, startPoint y: 26, endPoint x: 861, endPoint y: 145, distance: 168.3
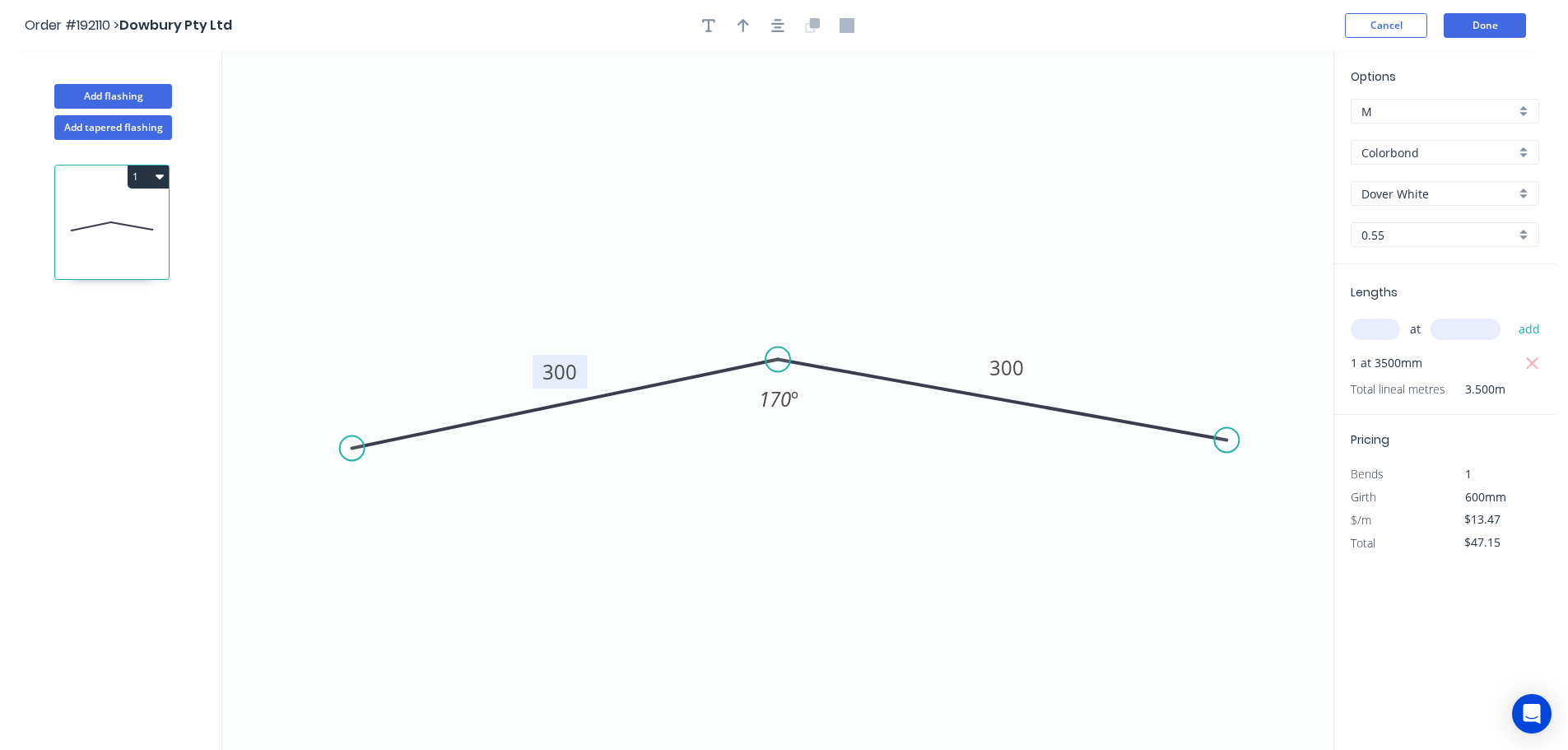
click at [918, 227] on div "Order #192110 > Dowbury Pty Ltd Cancel Done Add flashing Add tapered flashing 1…" at bounding box center [777, 390] width 1555 height 780
click at [741, 24] on icon "button" at bounding box center [743, 25] width 12 height 15
drag, startPoint x: 1250, startPoint y: 129, endPoint x: 774, endPoint y: 571, distance: 649.6
click at [774, 571] on icon at bounding box center [774, 551] width 15 height 53
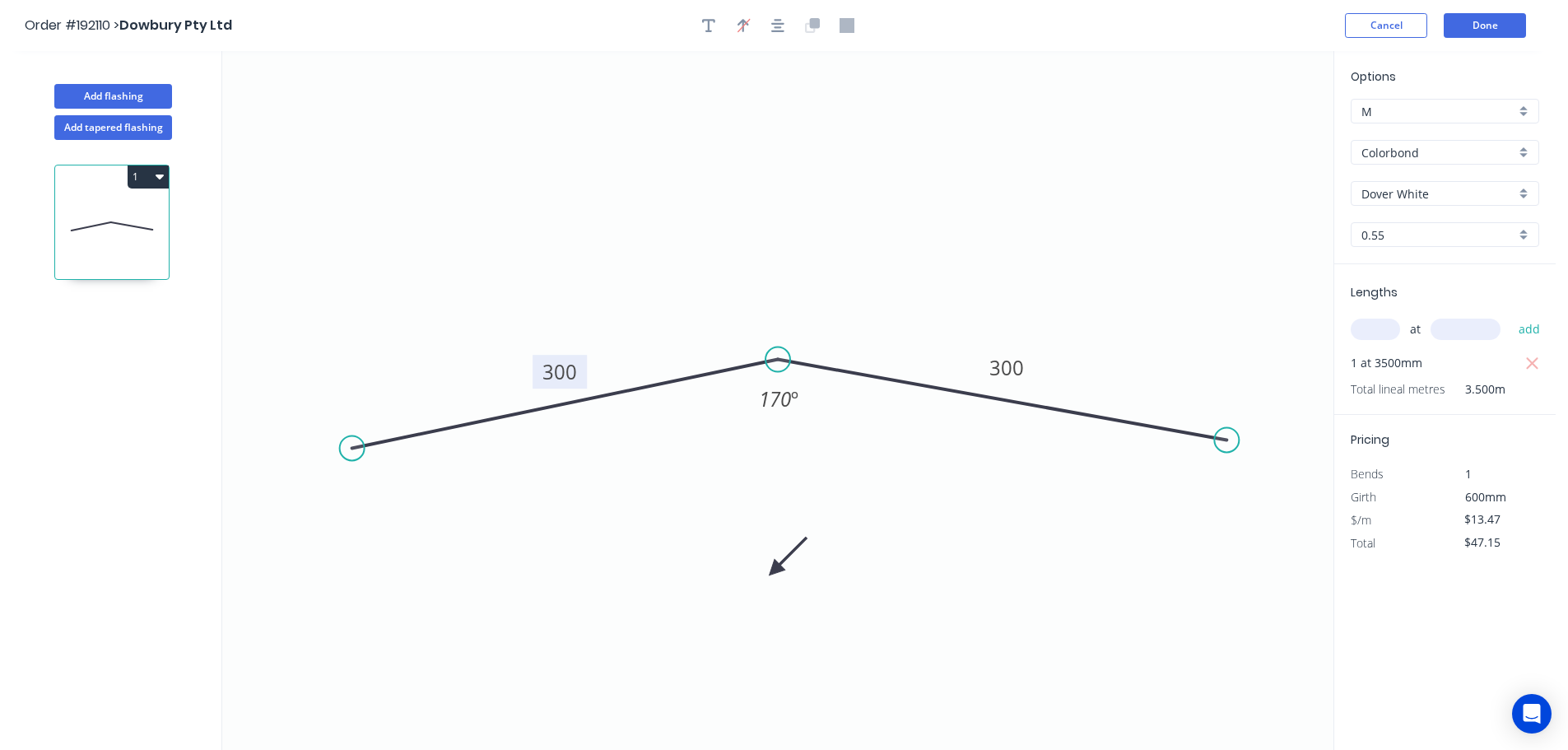
click at [773, 571] on icon at bounding box center [787, 556] width 48 height 48
click at [773, 570] on icon at bounding box center [794, 569] width 53 height 15
click at [1497, 22] on button "Done" at bounding box center [1484, 25] width 82 height 24
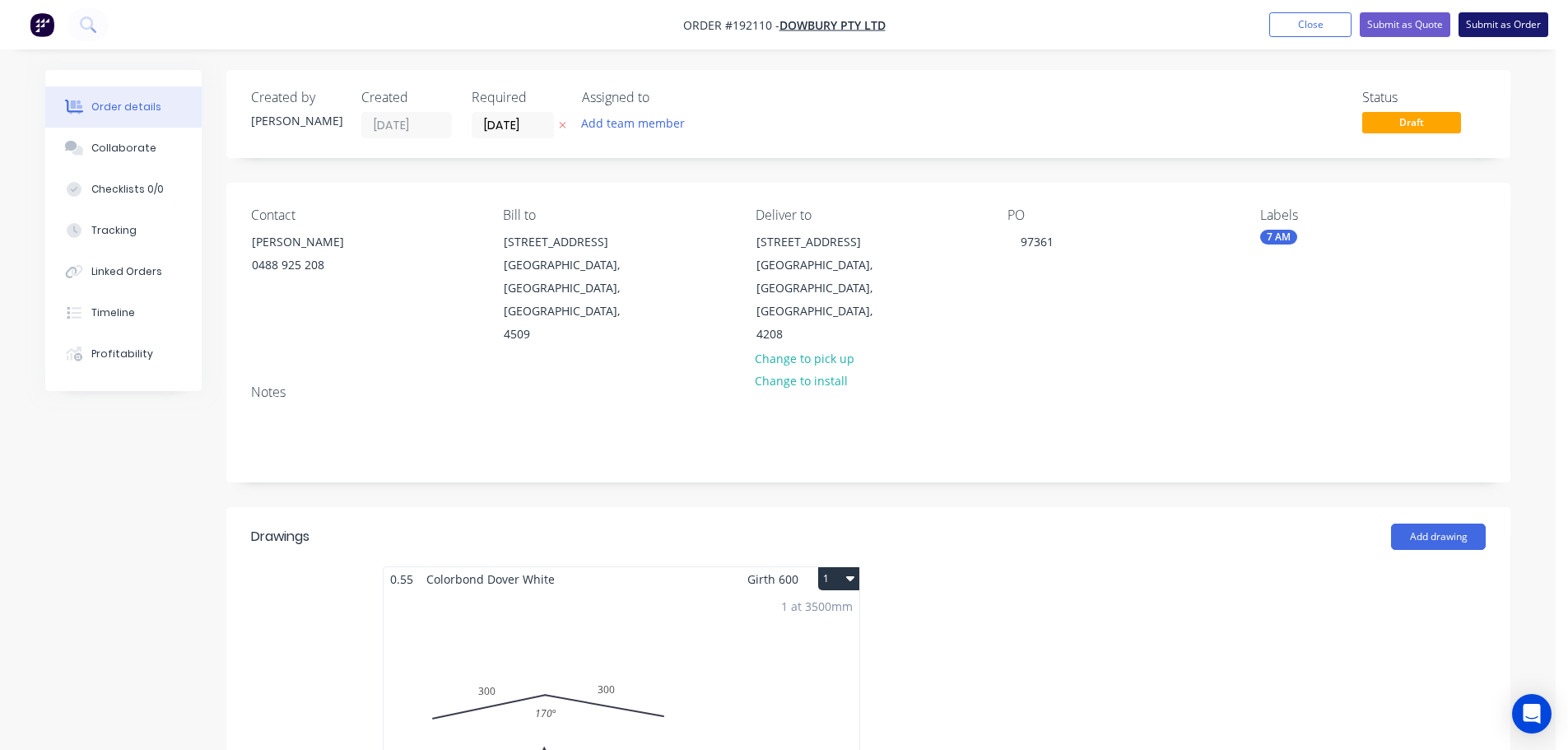
click at [1492, 23] on button "Submit as Order" at bounding box center [1504, 24] width 90 height 24
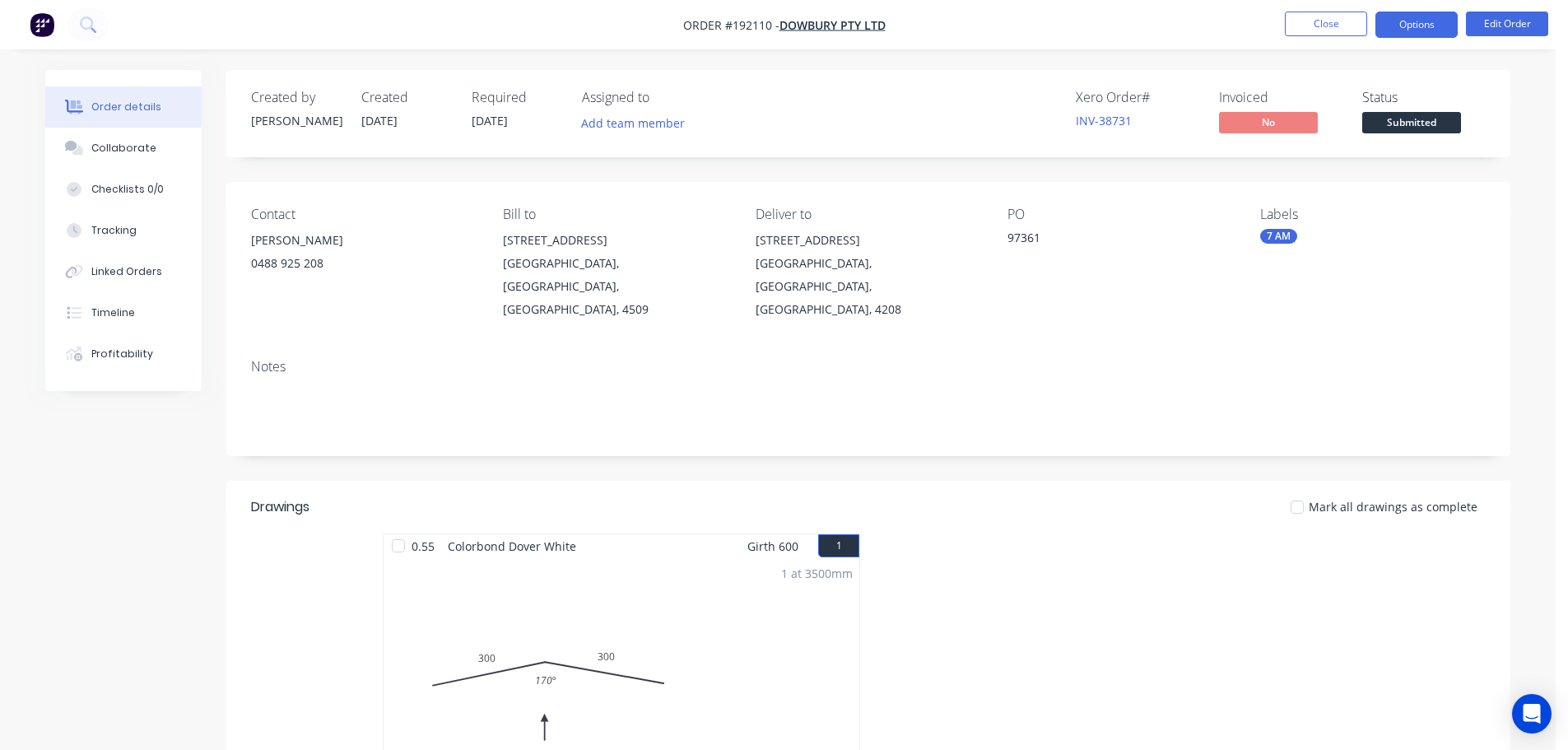
click at [1416, 15] on button "Options" at bounding box center [1416, 24] width 82 height 26
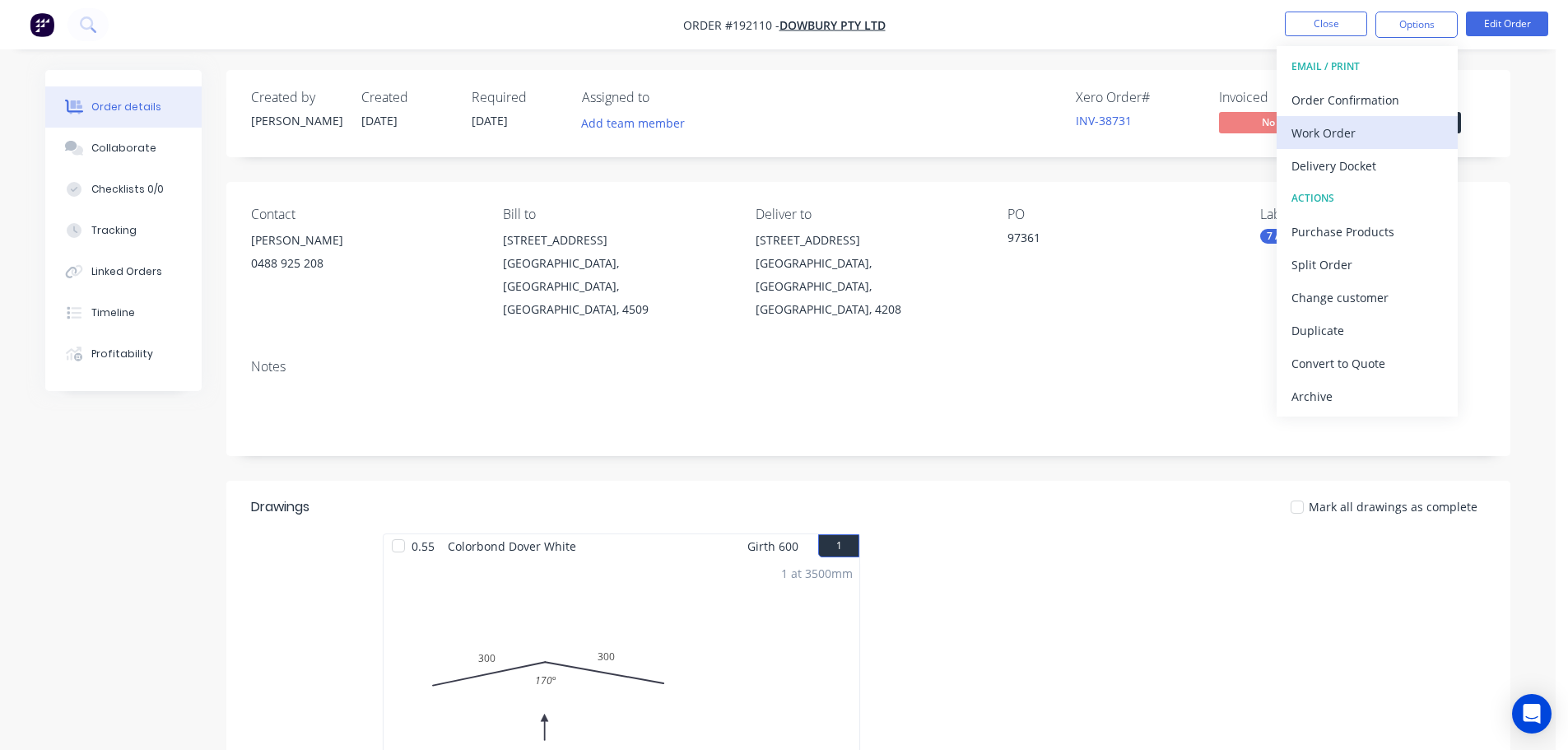
click at [1333, 132] on div "Work Order" at bounding box center [1366, 133] width 151 height 23
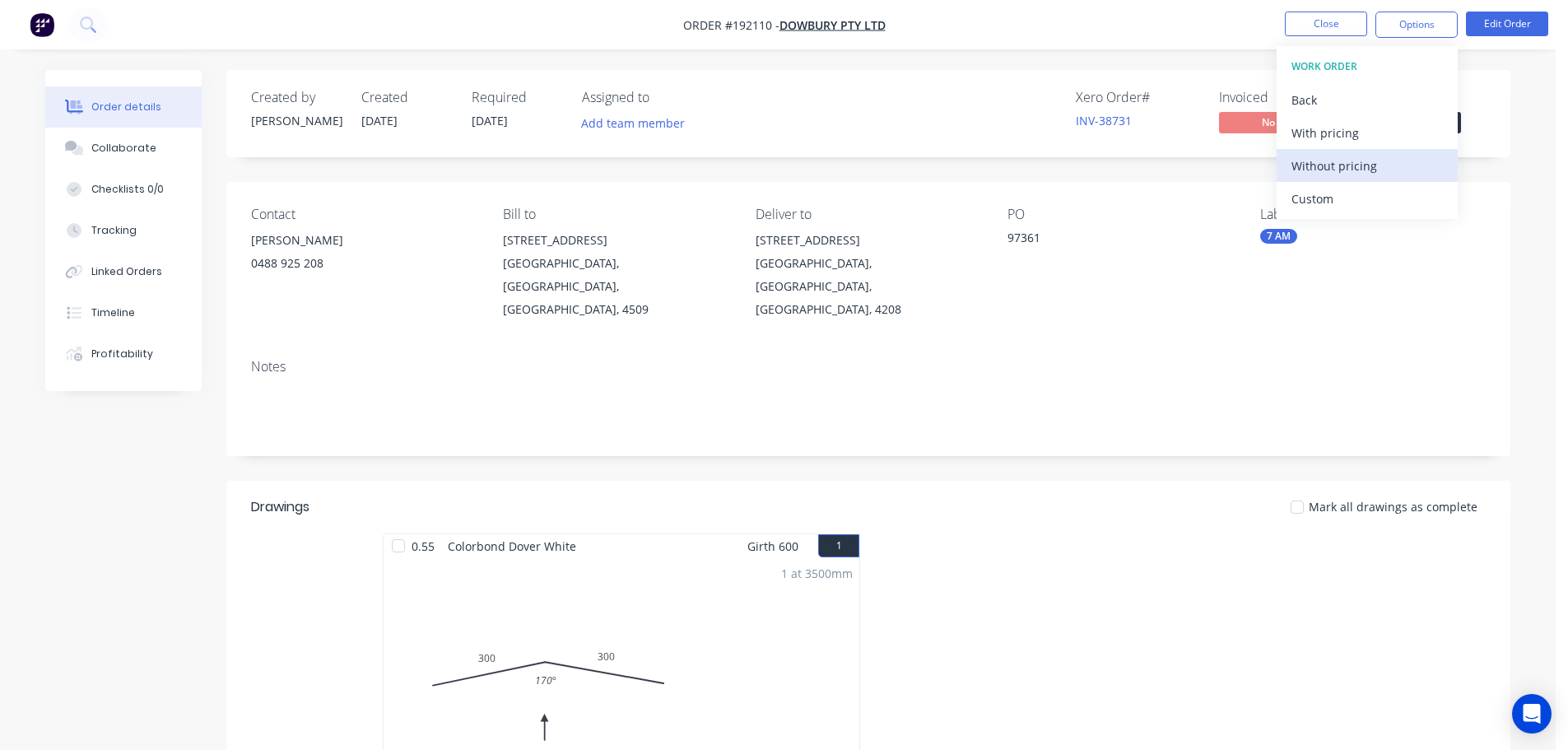
click at [1333, 161] on div "Without pricing" at bounding box center [1366, 166] width 151 height 23
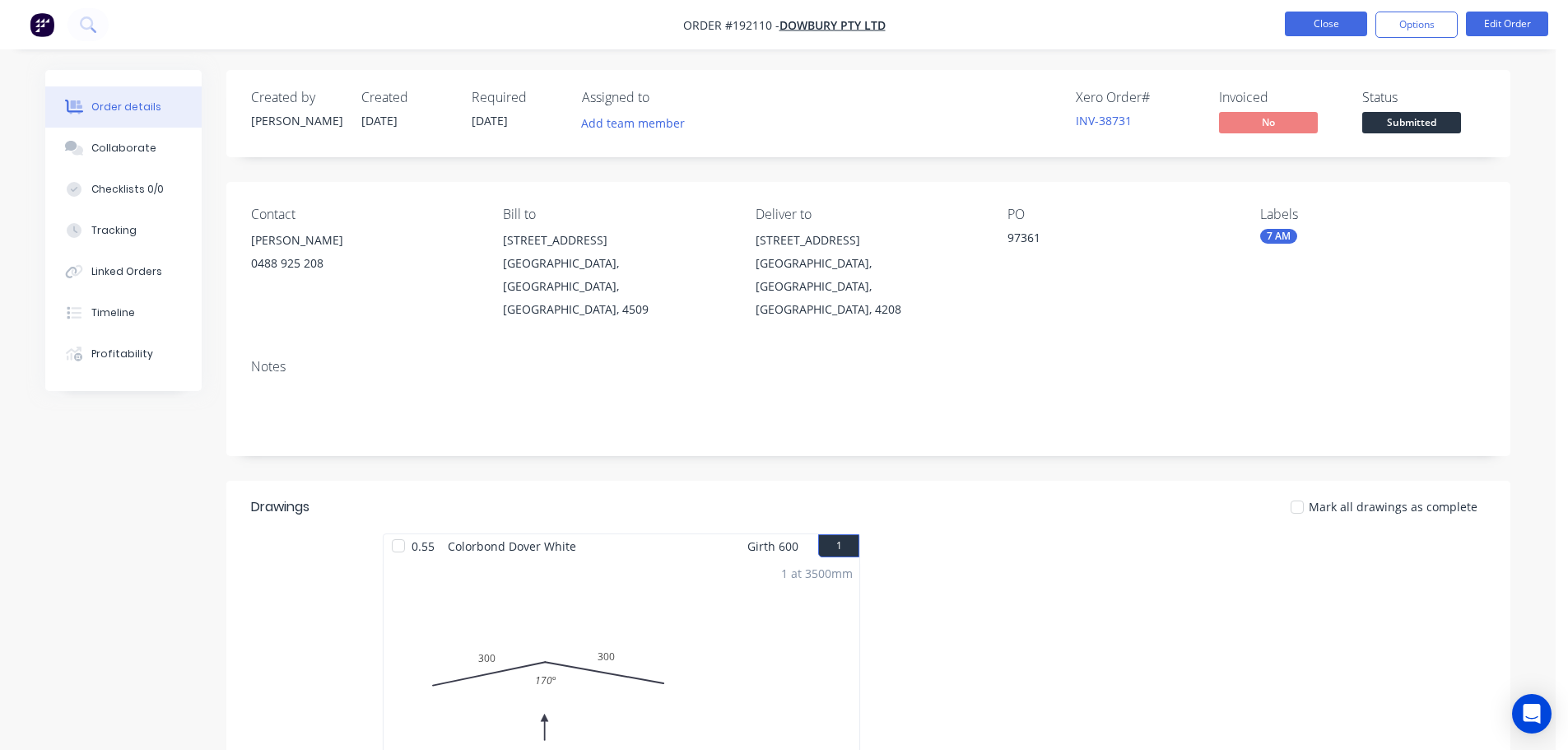
click at [1313, 22] on button "Close" at bounding box center [1326, 23] width 82 height 24
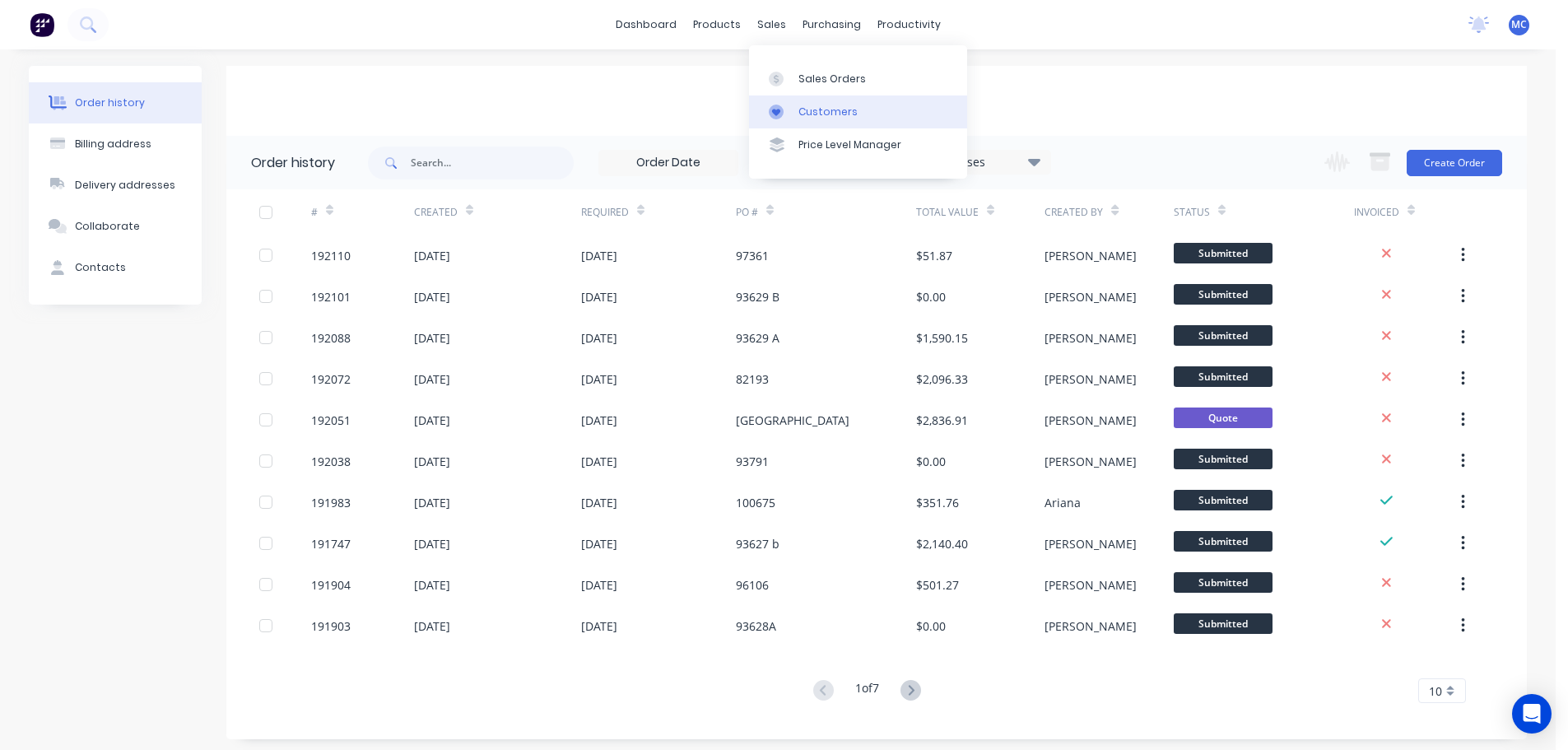
click at [831, 108] on div "Customers" at bounding box center [828, 111] width 59 height 15
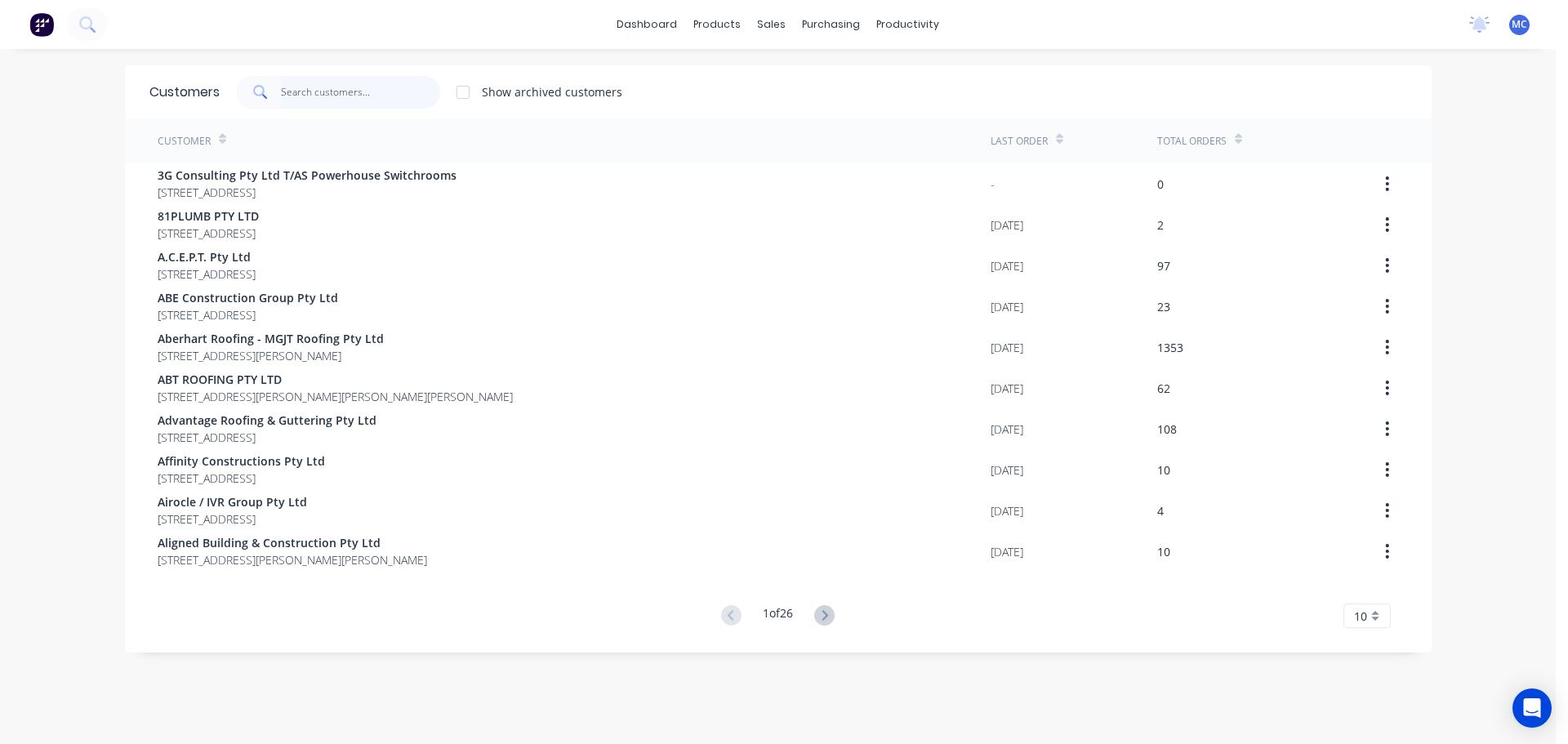
click at [327, 89] on input "text" at bounding box center [360, 92] width 160 height 33
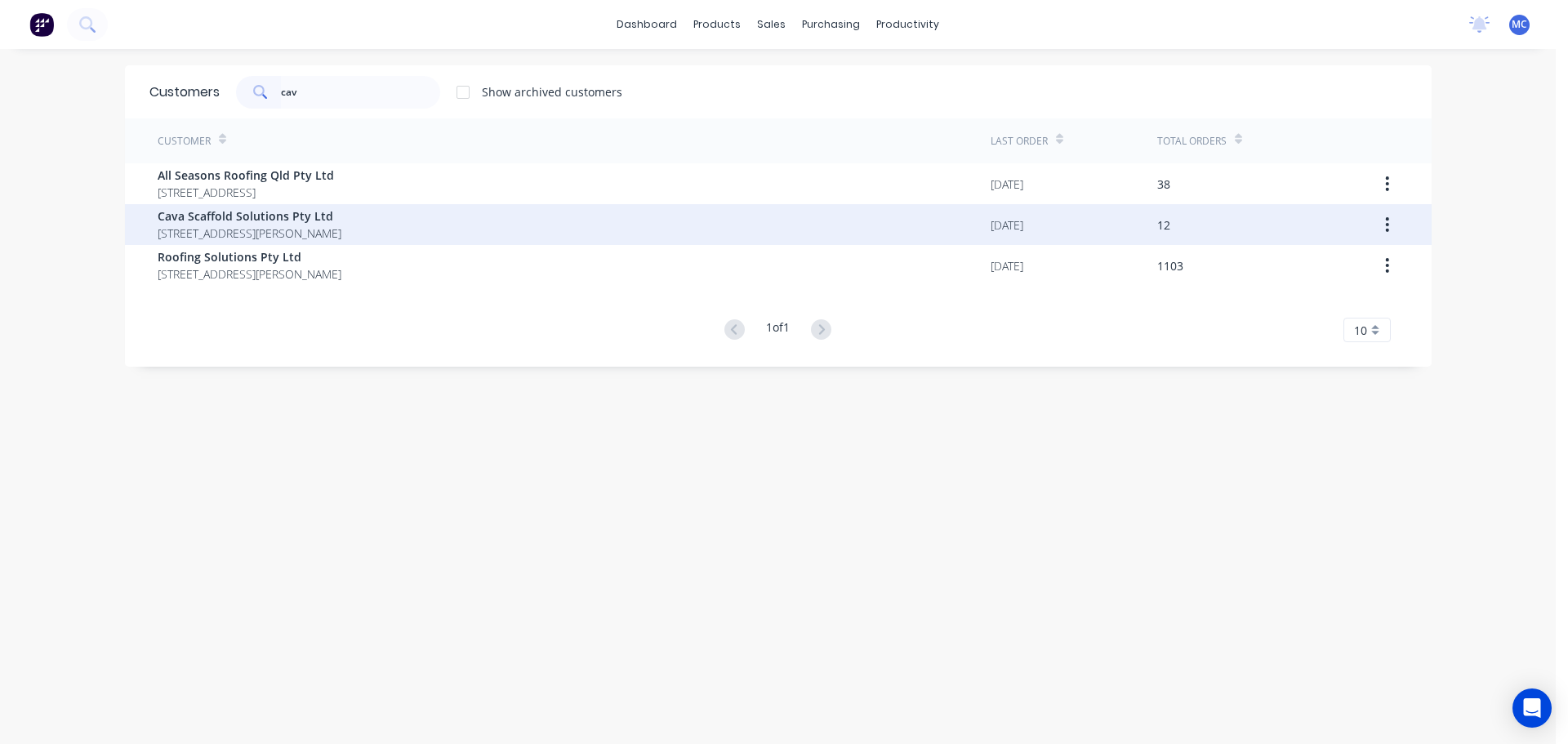
click at [201, 217] on span "Cava Scaffold Solutions Pty Ltd" at bounding box center [250, 216] width 184 height 17
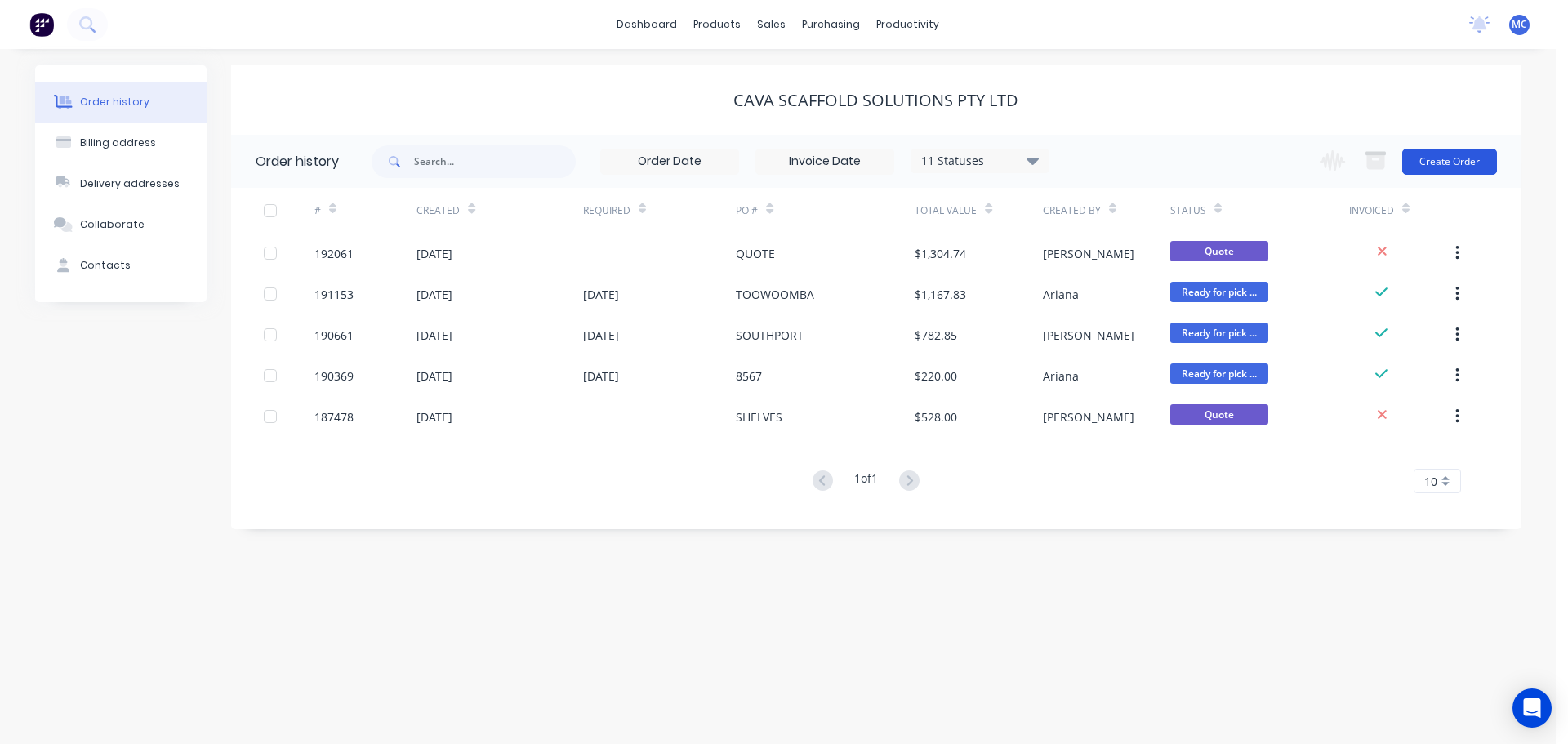
click at [1443, 160] on button "Create Order" at bounding box center [1449, 162] width 95 height 26
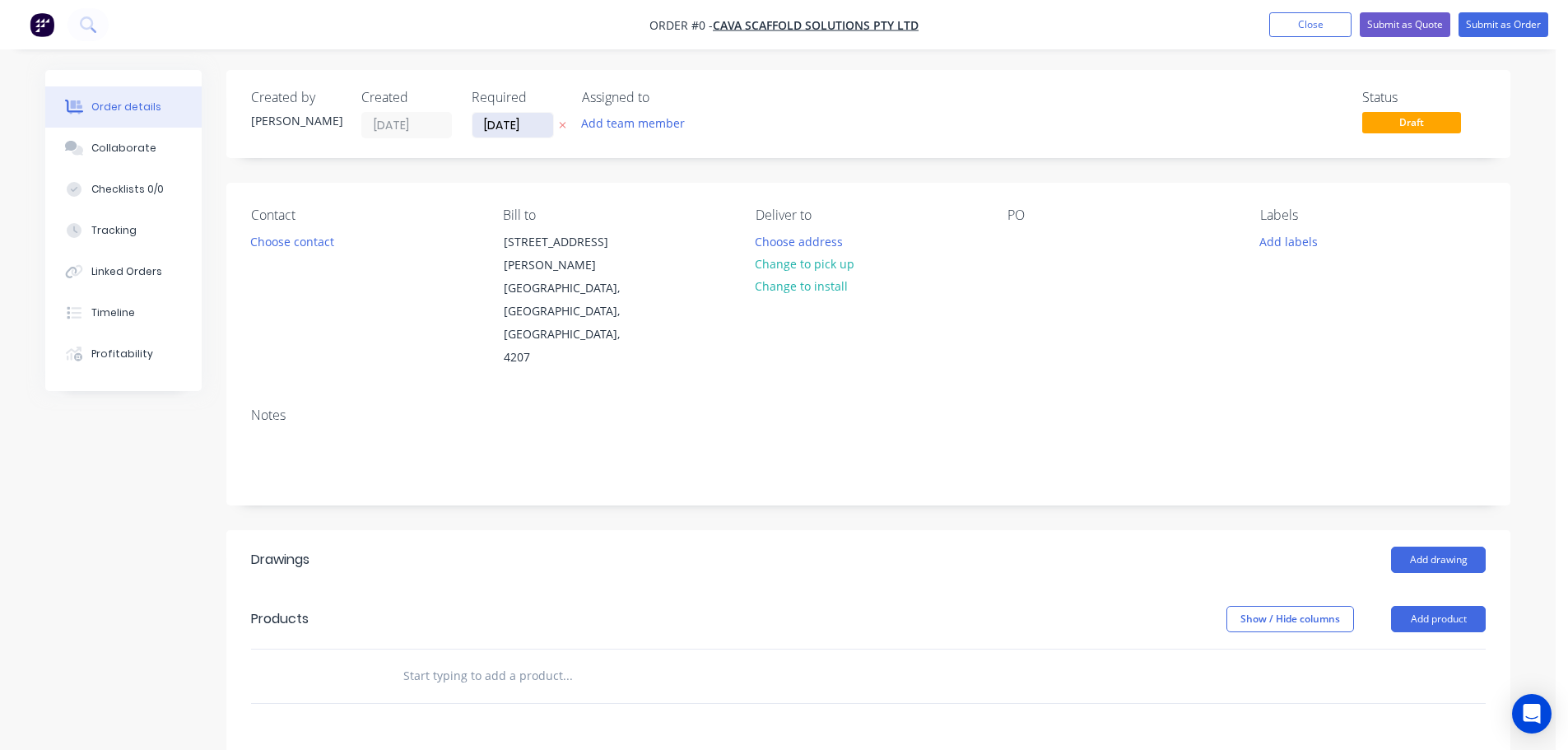
click at [507, 130] on input "[DATE]" at bounding box center [512, 125] width 81 height 24
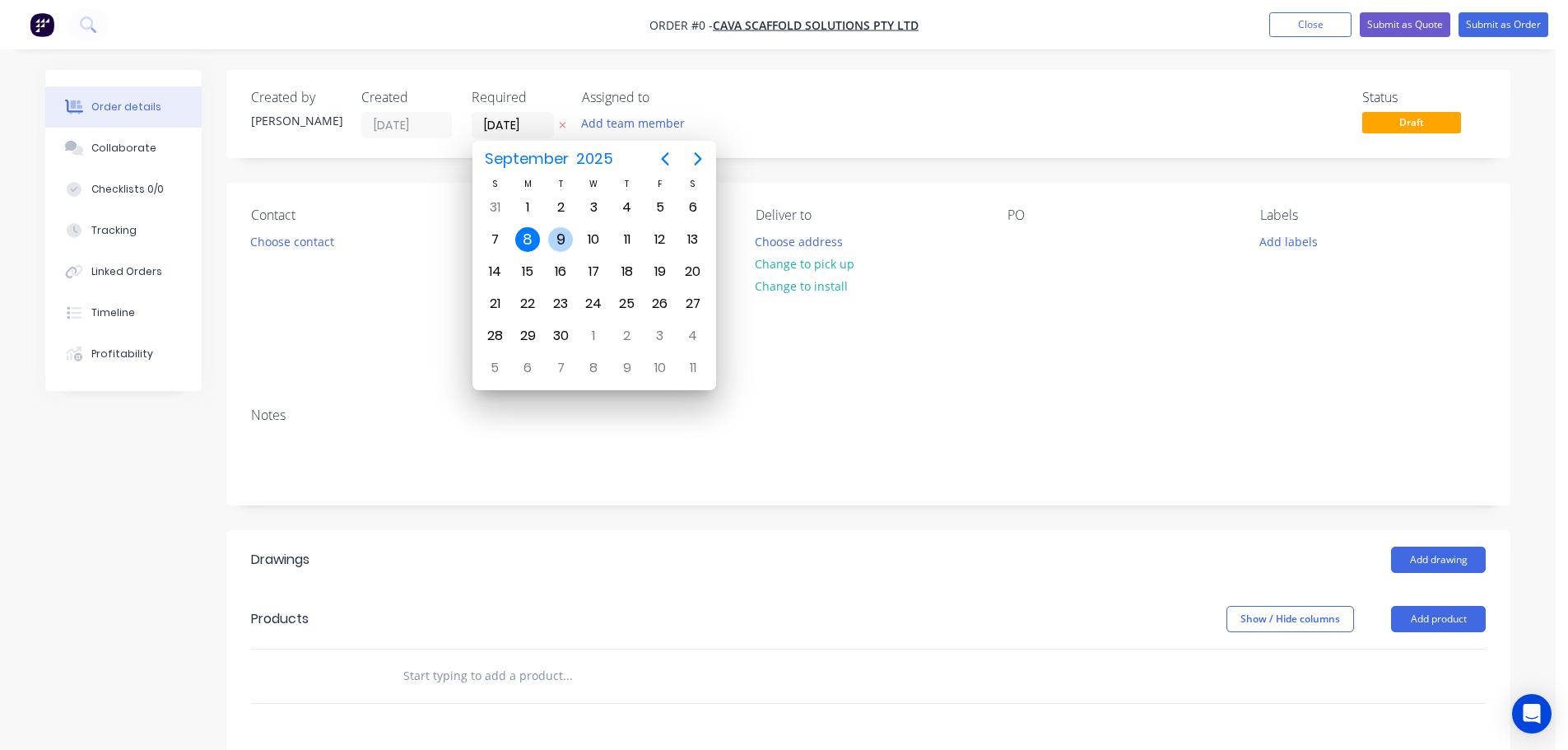
click at [559, 237] on div "9" at bounding box center [560, 239] width 24 height 24
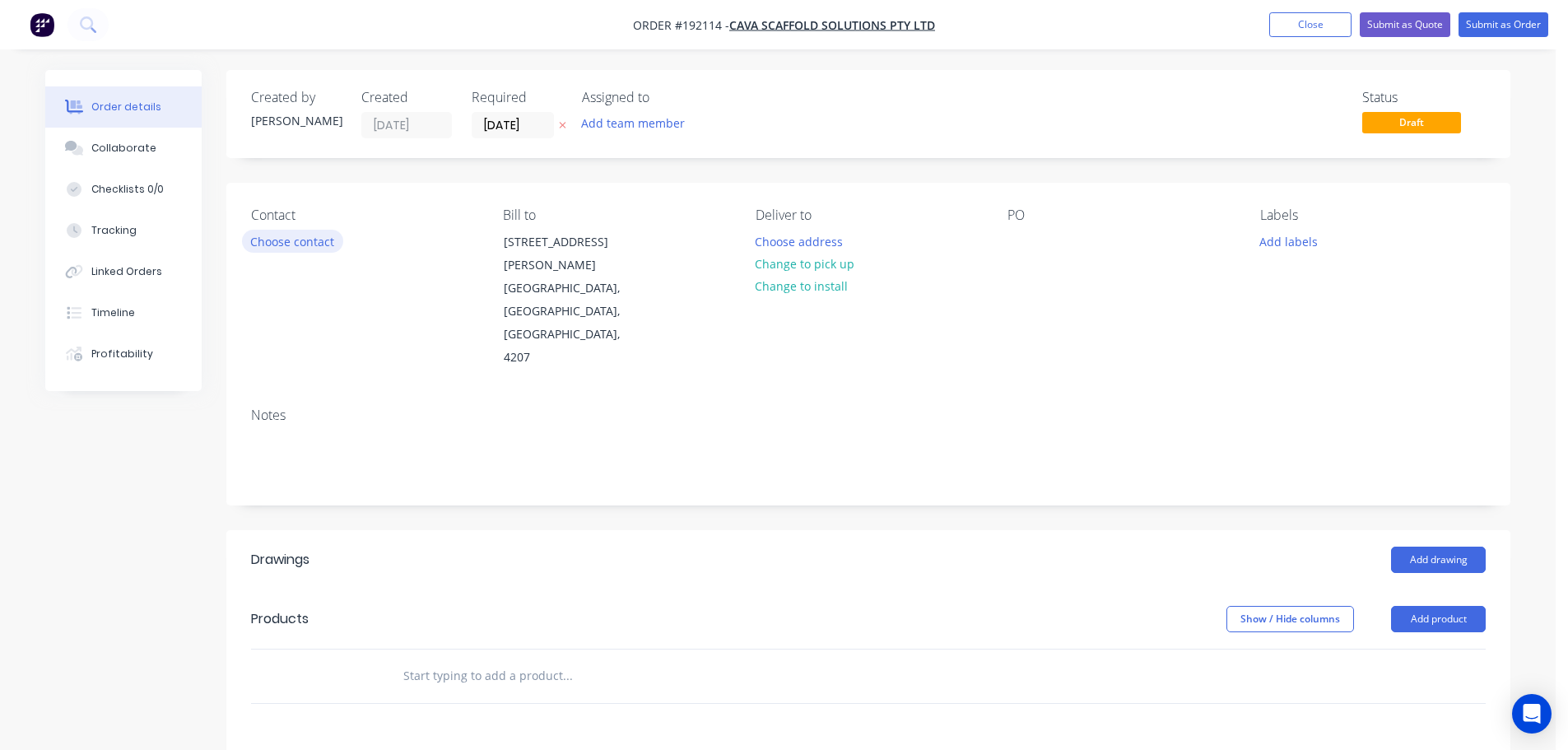
click at [277, 242] on button "Choose contact" at bounding box center [293, 240] width 101 height 22
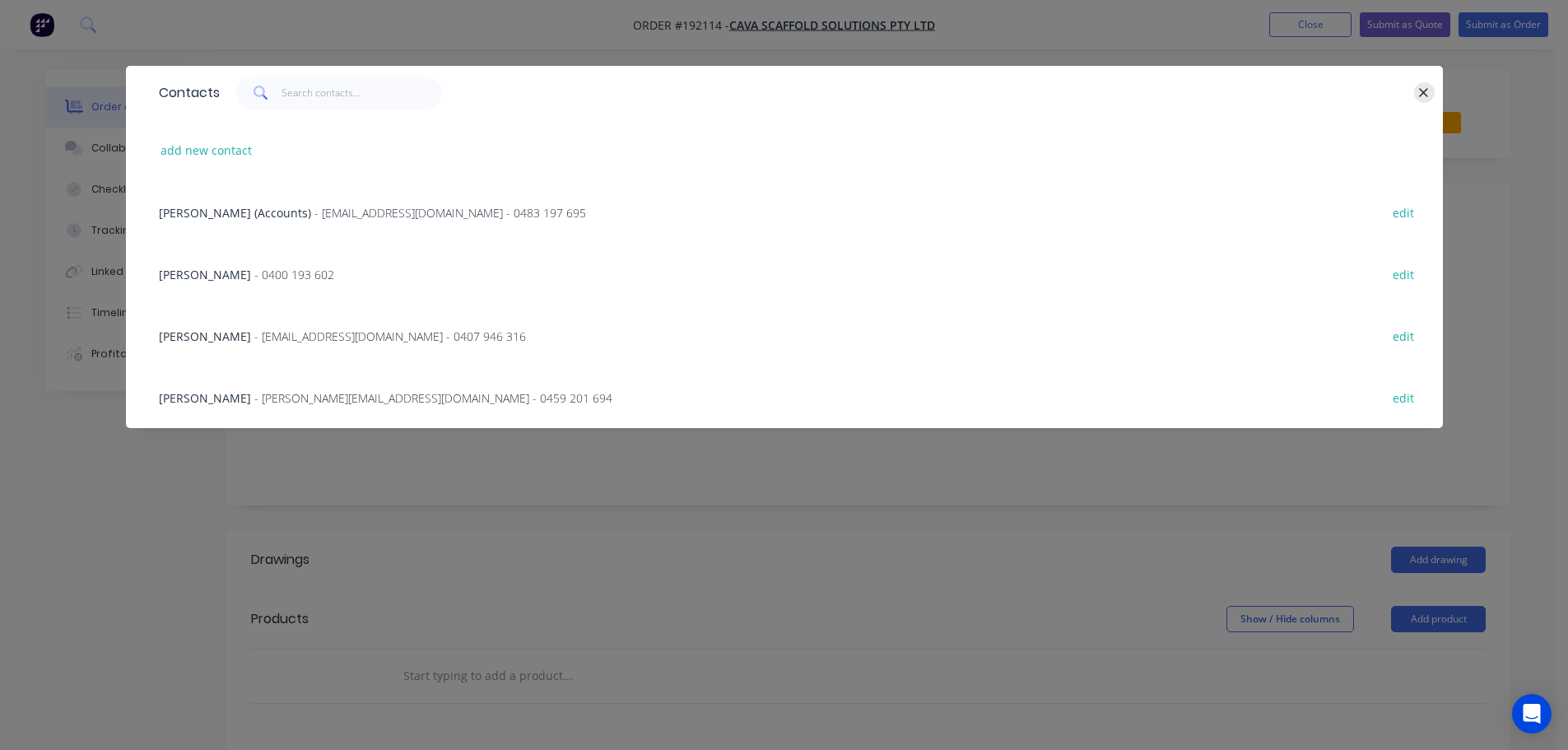
click at [1423, 93] on icon "button" at bounding box center [1424, 92] width 9 height 9
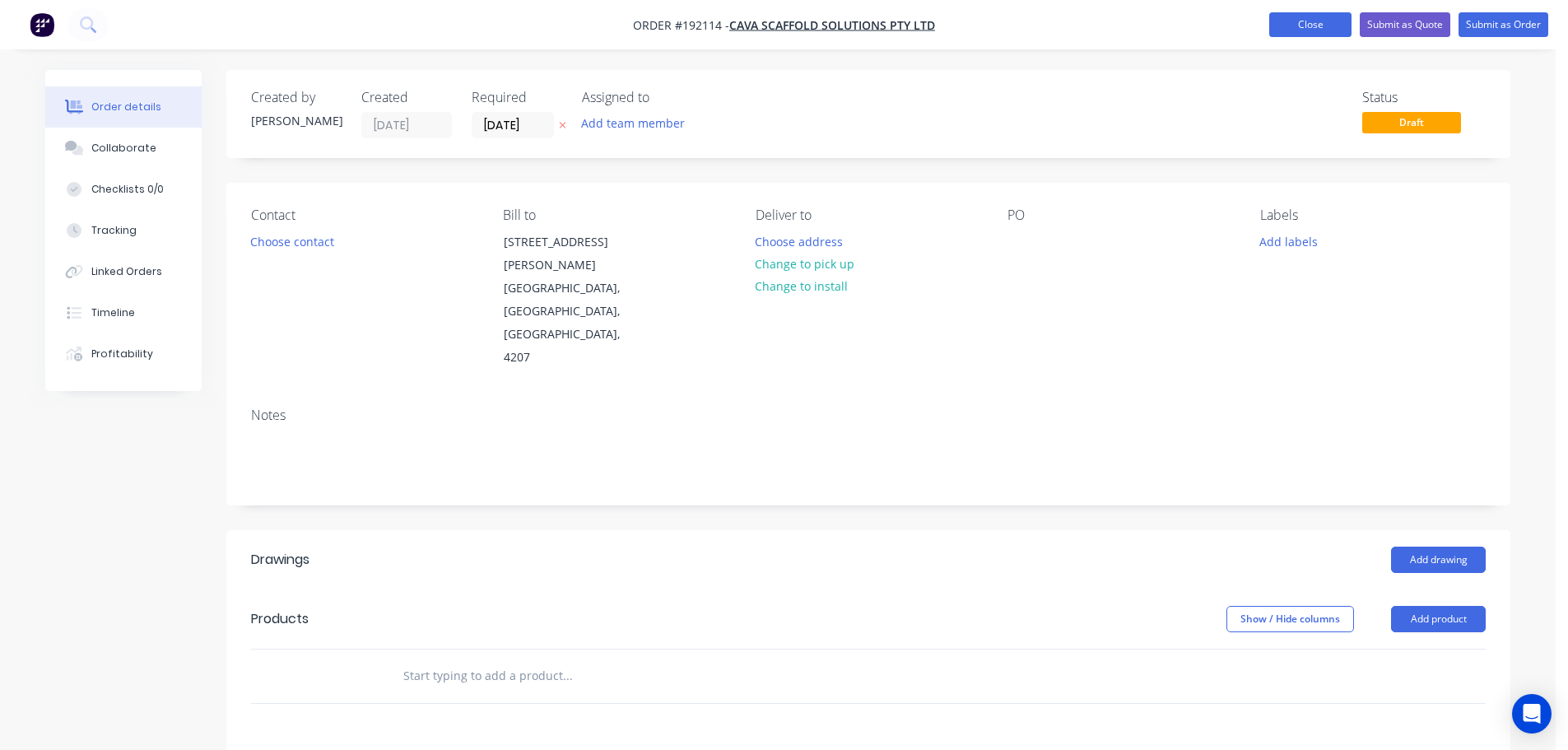
click at [1313, 31] on button "Close" at bounding box center [1311, 24] width 82 height 24
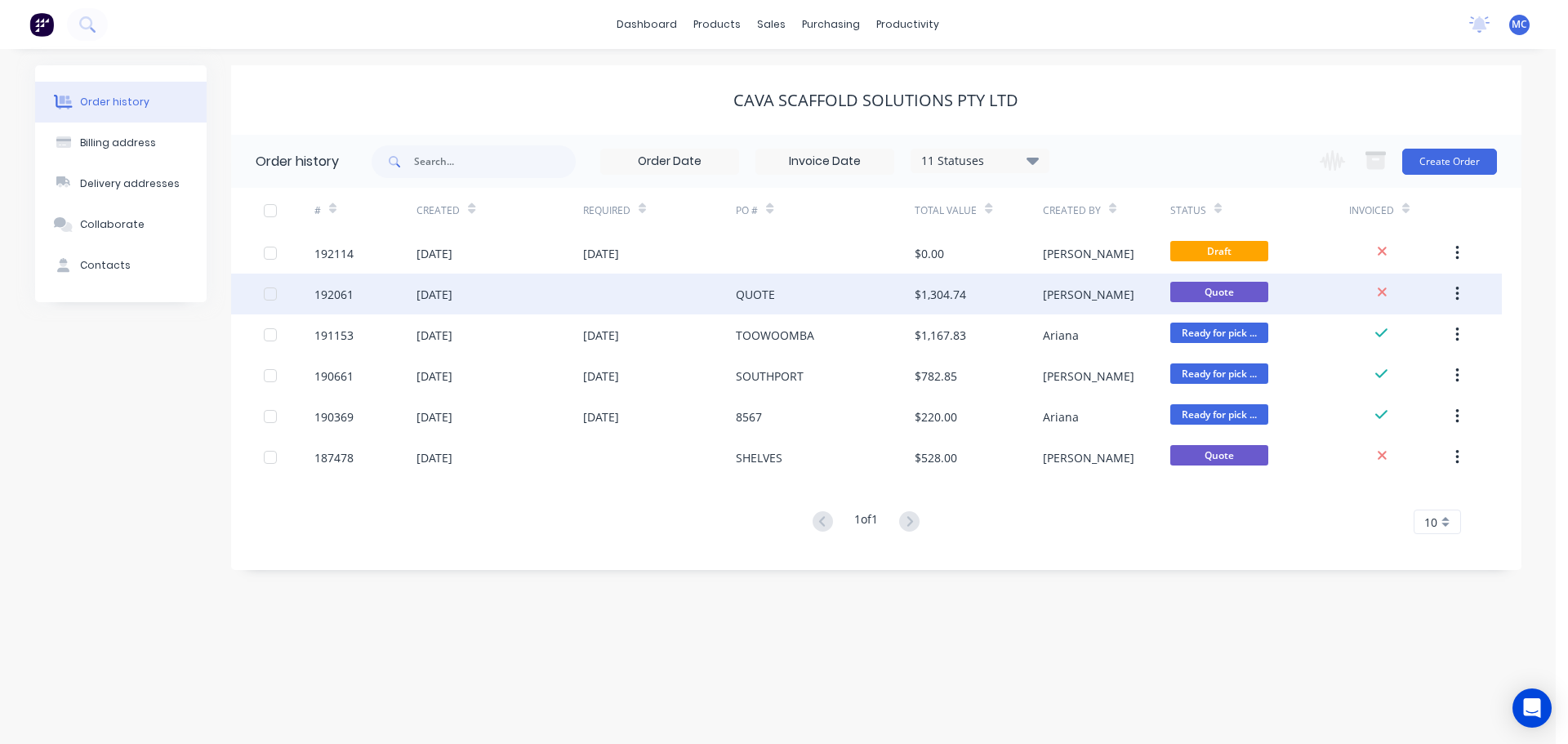
click at [697, 297] on div at bounding box center [660, 294] width 154 height 41
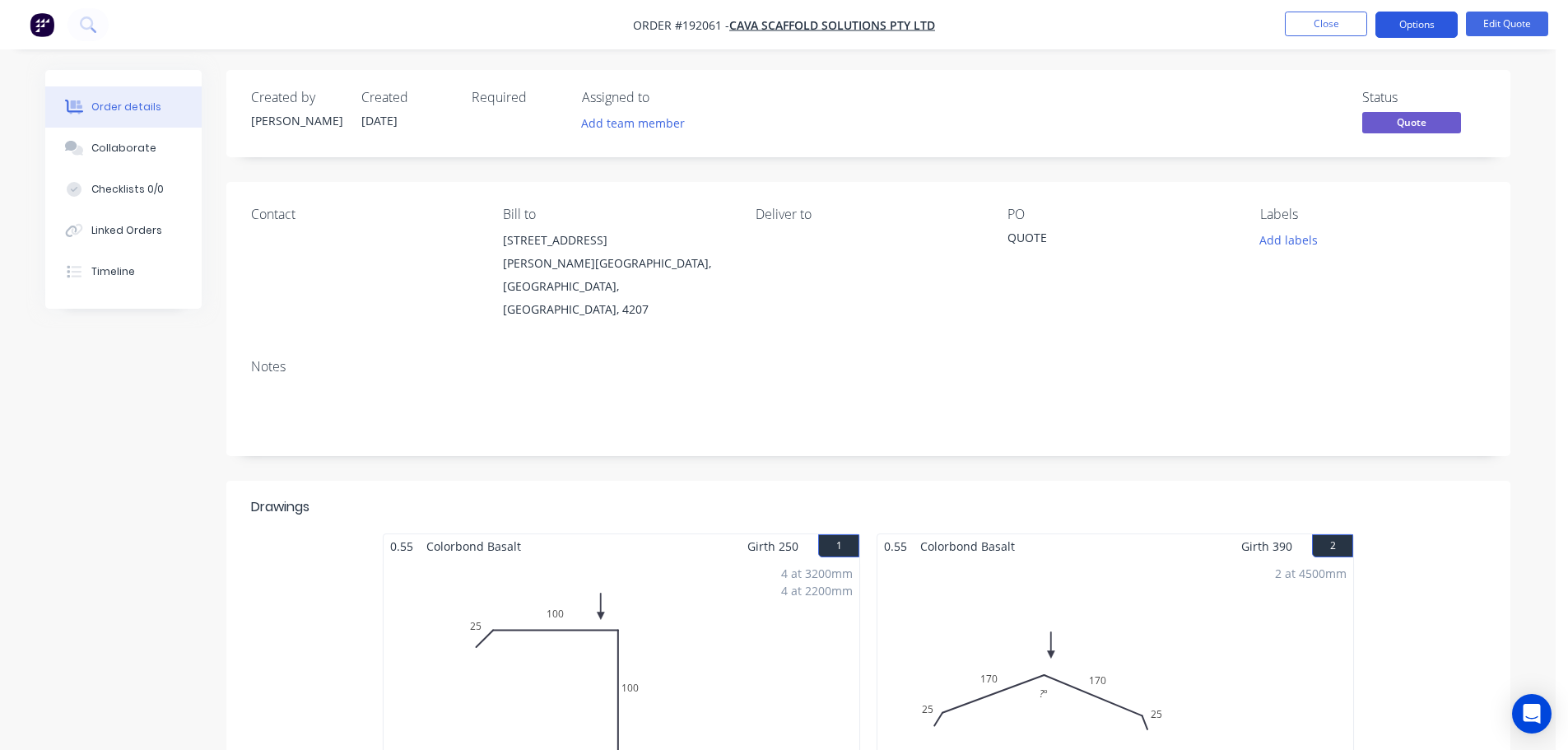
click at [1428, 29] on button "Options" at bounding box center [1416, 24] width 82 height 26
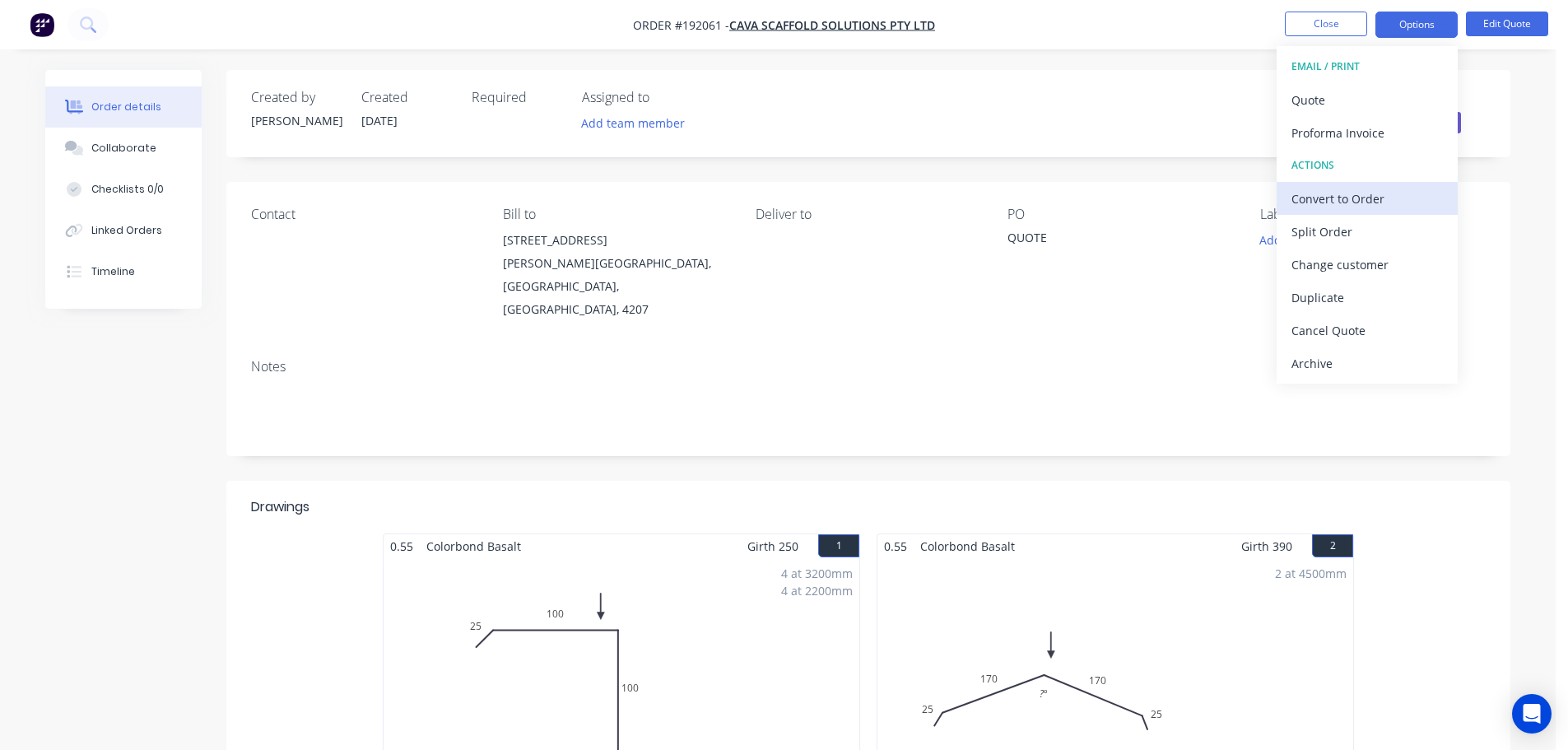
click at [1325, 199] on div "Convert to Order" at bounding box center [1366, 199] width 151 height 23
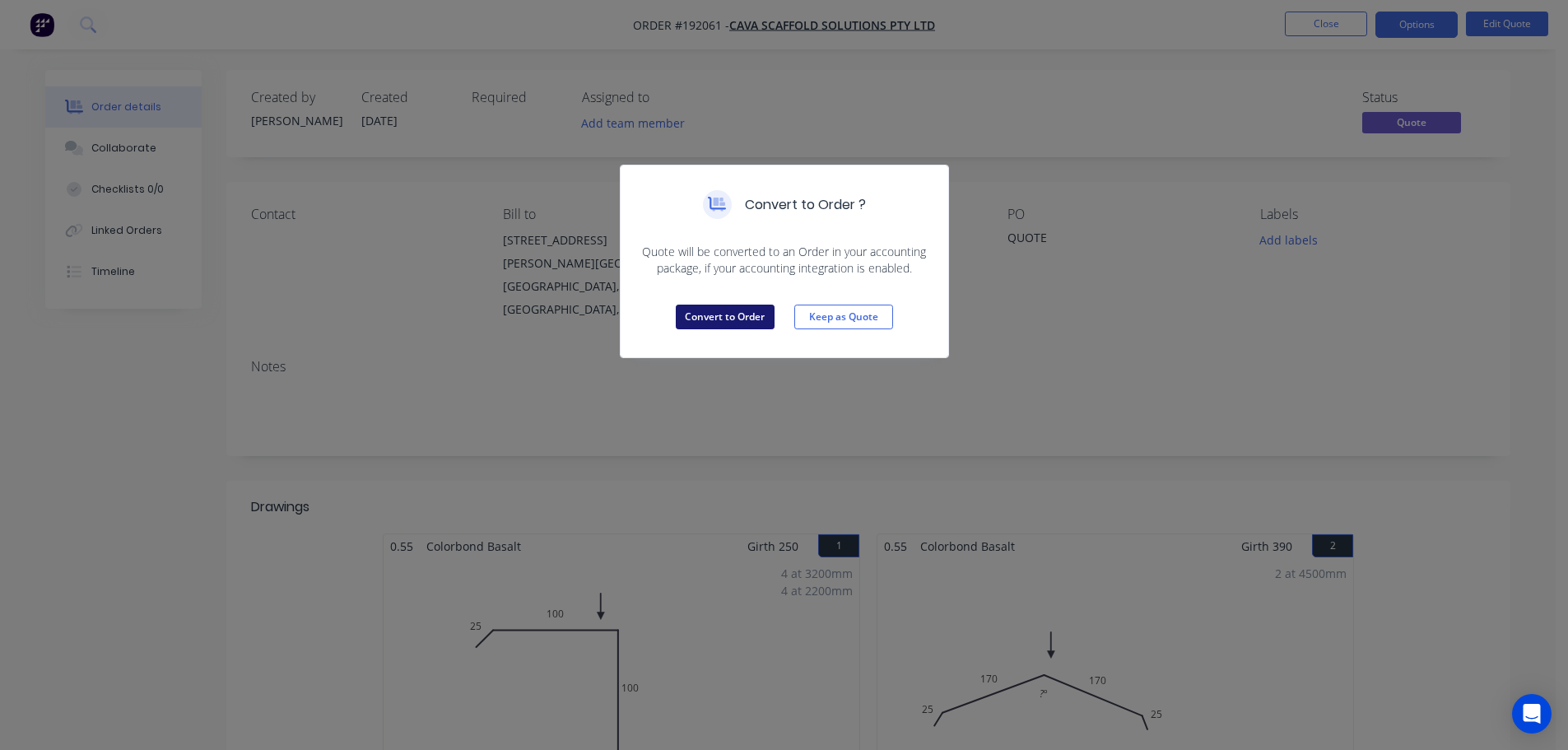
click at [722, 319] on button "Convert to Order" at bounding box center [725, 316] width 98 height 24
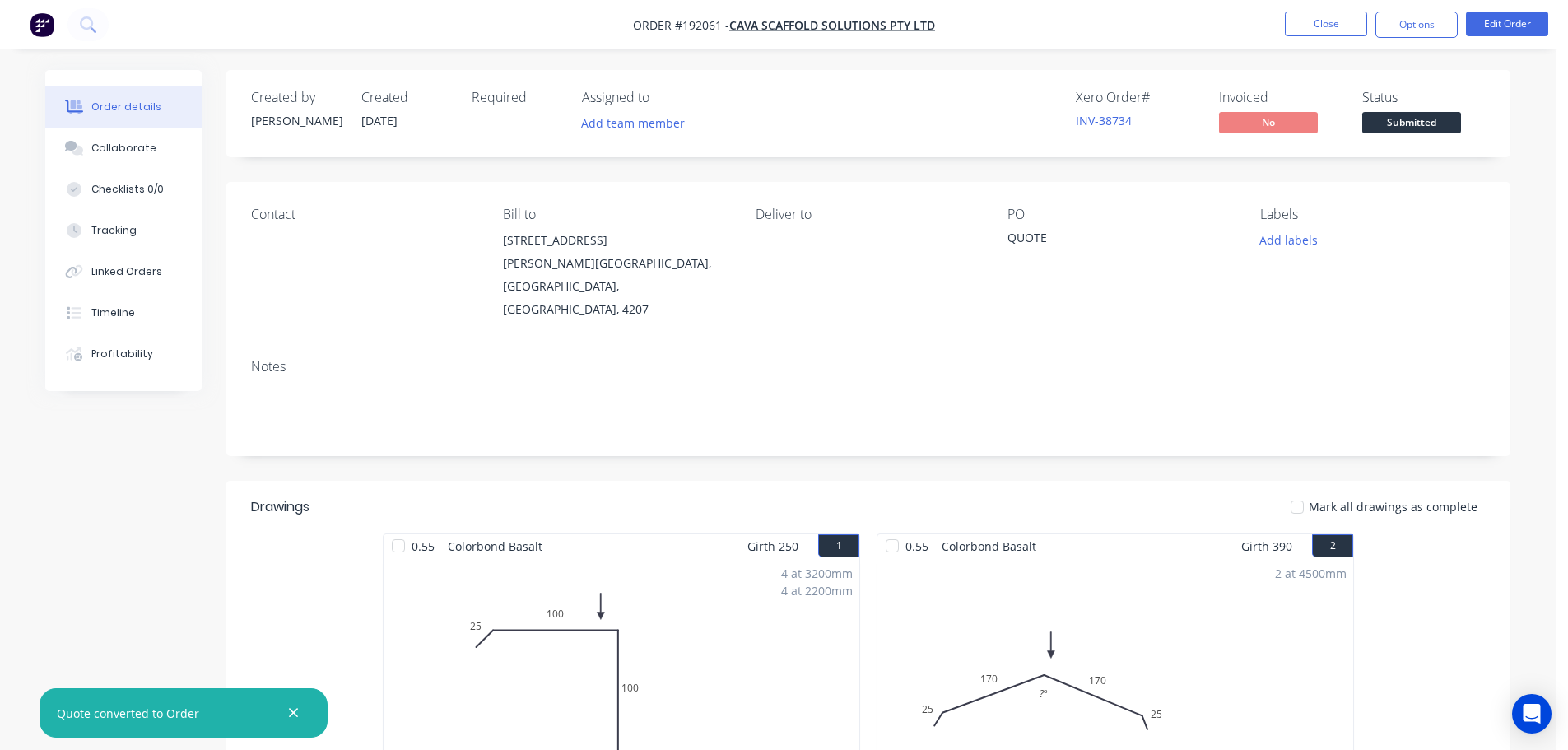
click at [489, 124] on div "Required" at bounding box center [517, 113] width 91 height 48
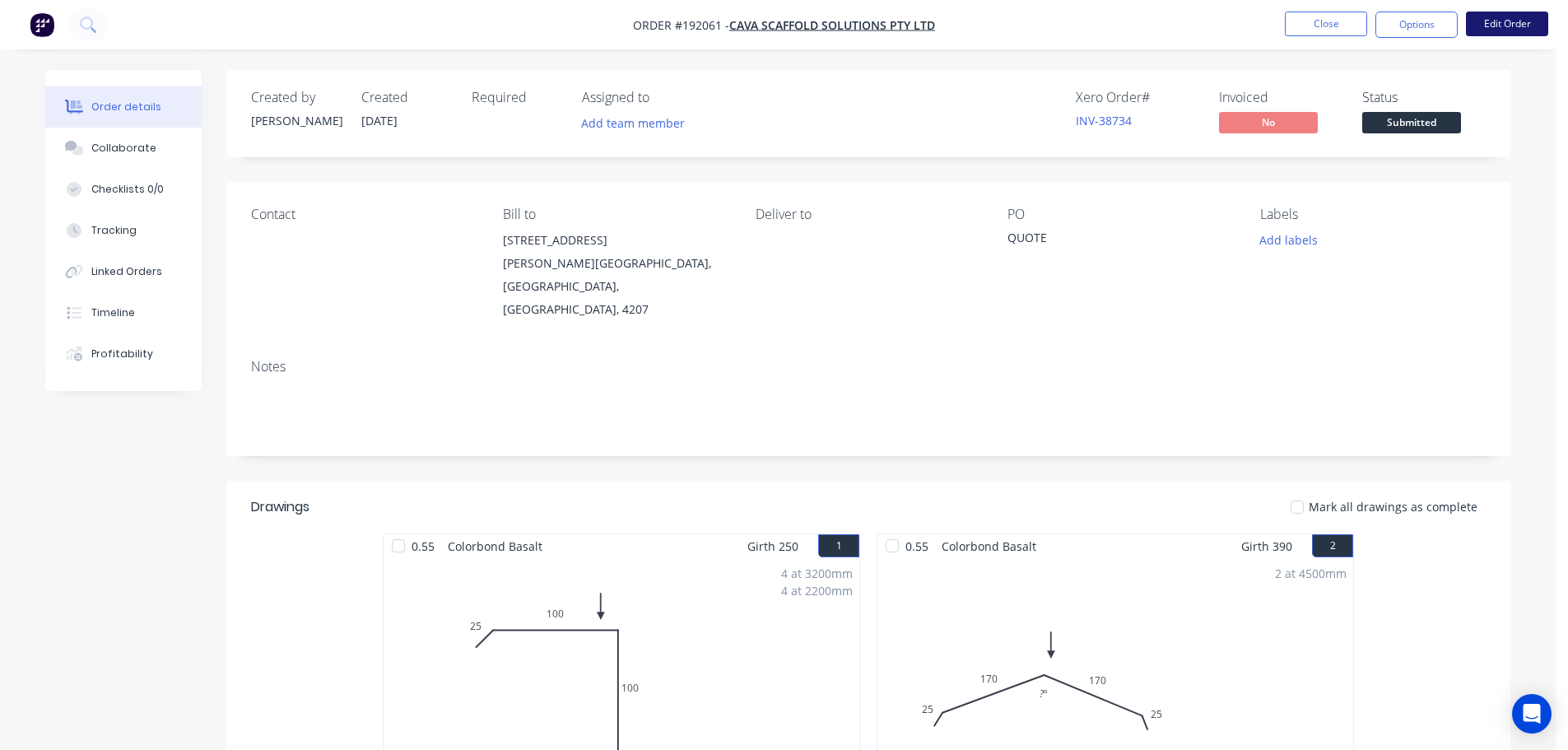
click at [1511, 21] on button "Edit Order" at bounding box center [1507, 23] width 82 height 24
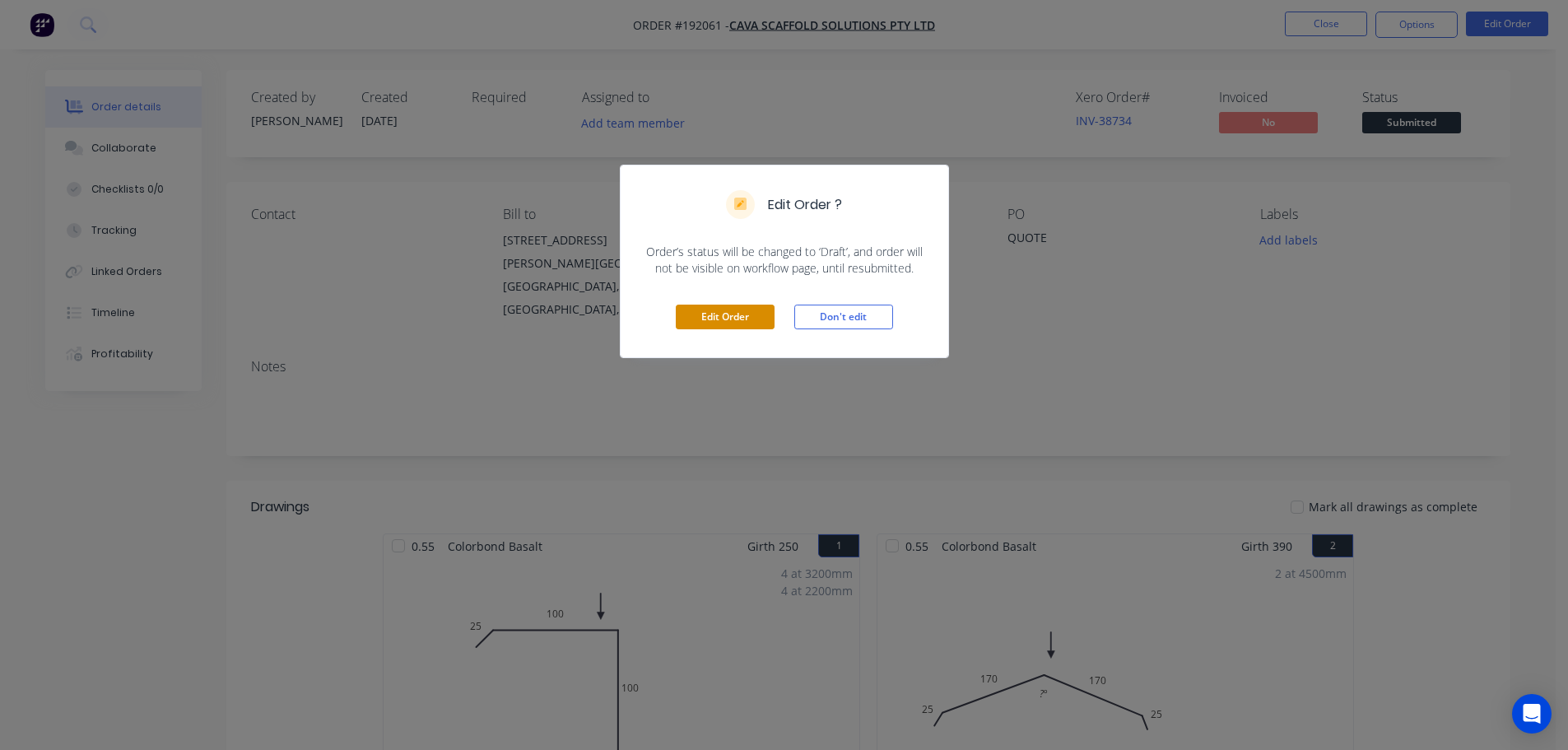
click at [725, 314] on button "Edit Order" at bounding box center [725, 316] width 98 height 24
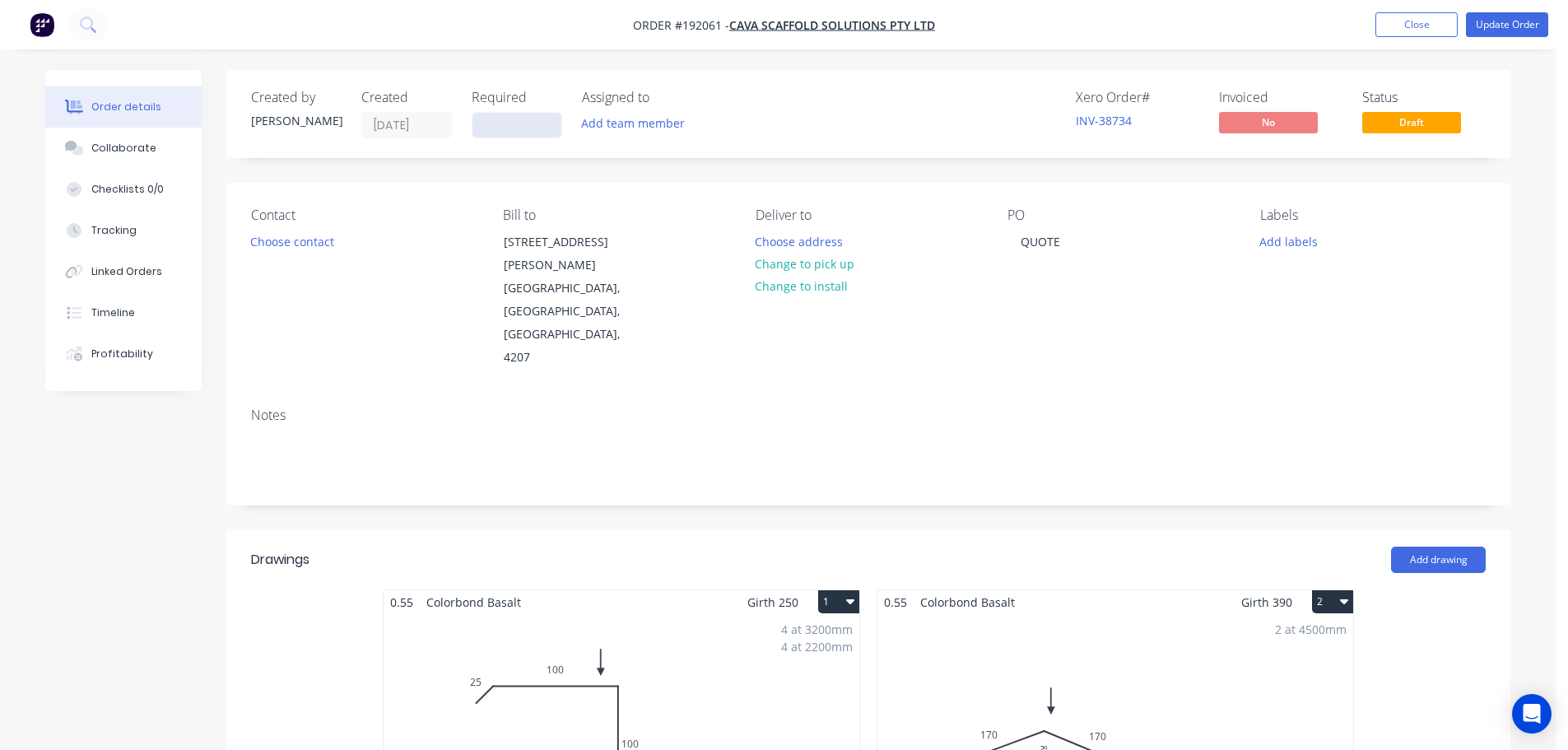
click at [511, 127] on input at bounding box center [516, 125] width 89 height 24
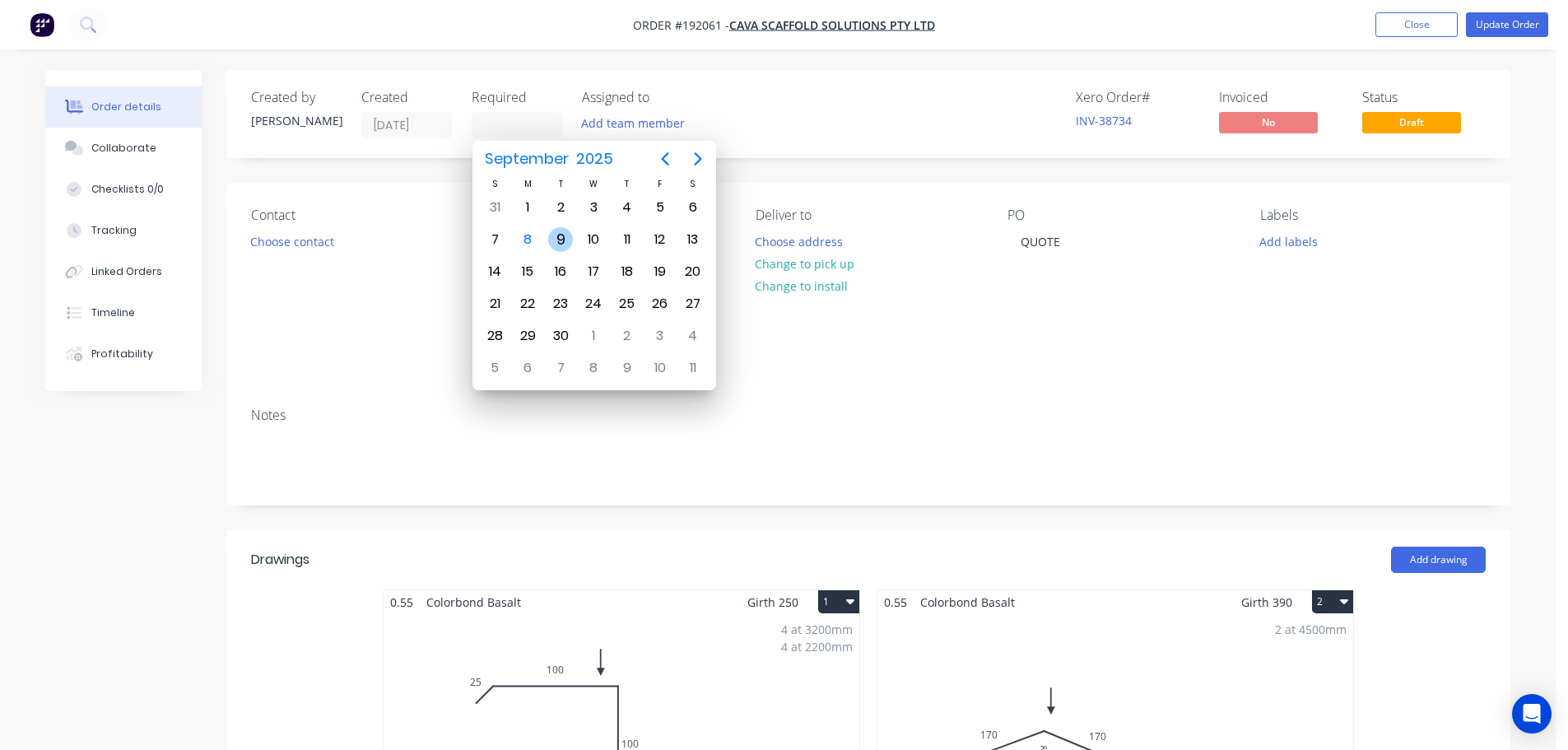
click at [563, 240] on div "9" at bounding box center [560, 239] width 24 height 24
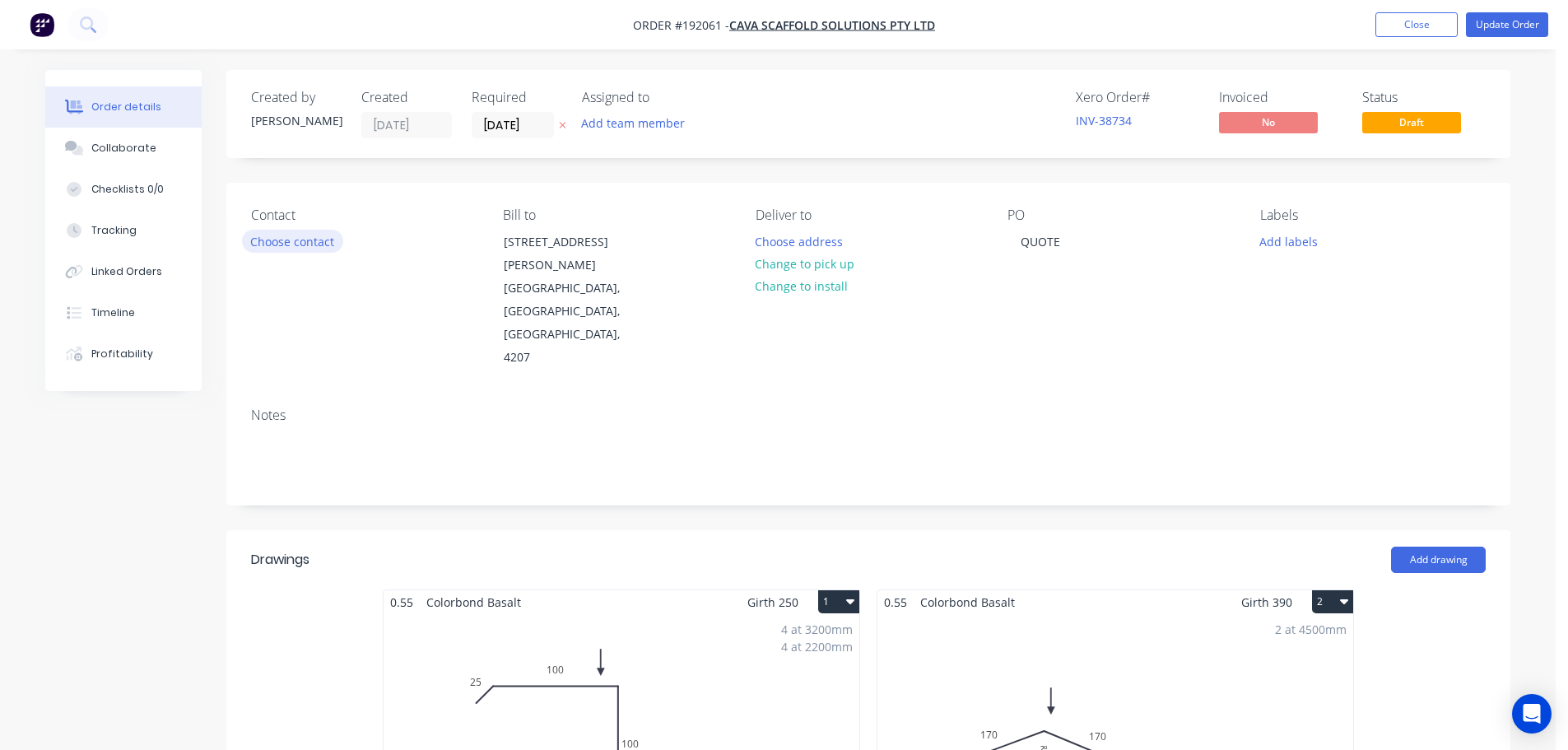
click at [307, 238] on button "Choose contact" at bounding box center [293, 240] width 101 height 22
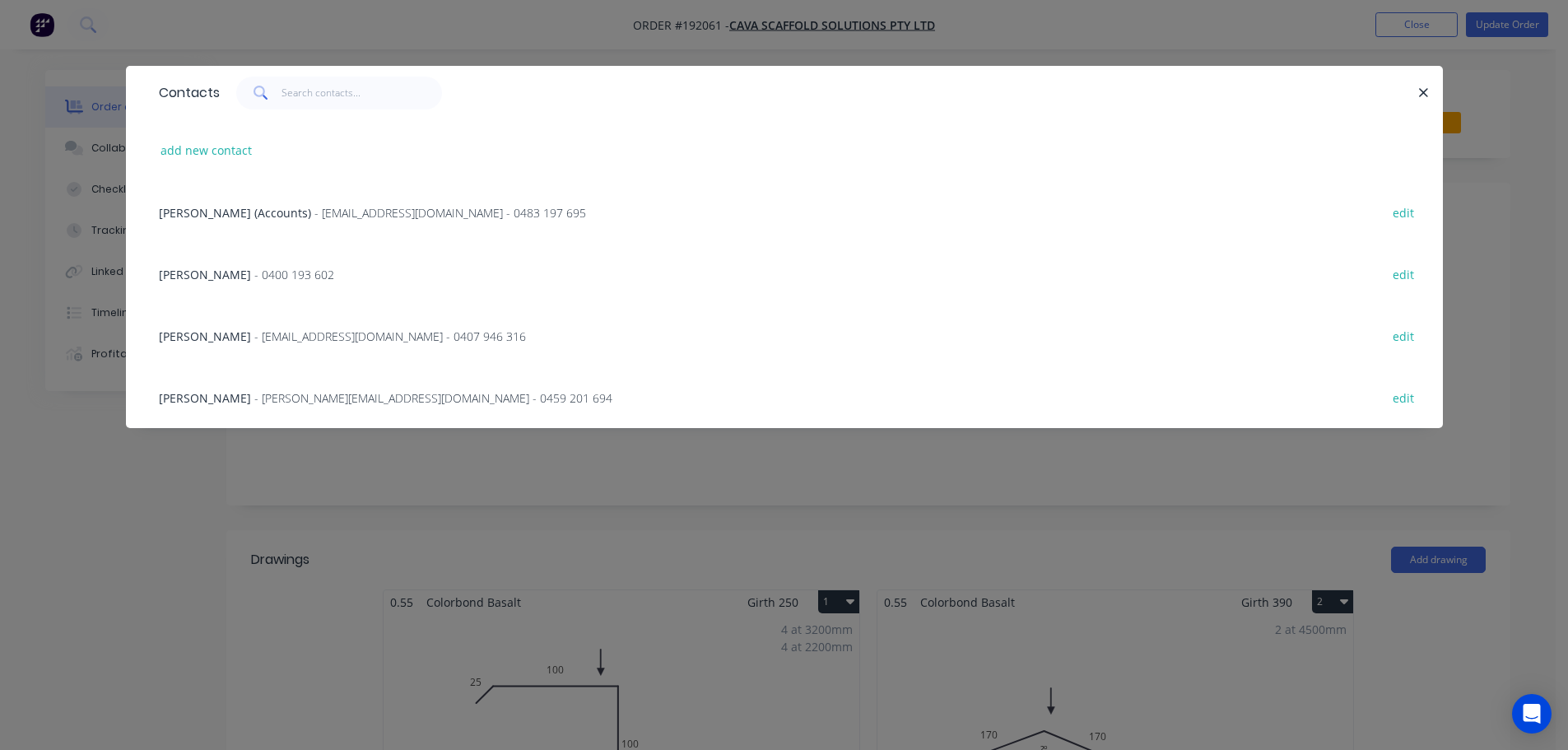
click at [448, 209] on span "- [EMAIL_ADDRESS][DOMAIN_NAME] - 0483 197 695" at bounding box center [450, 213] width 272 height 16
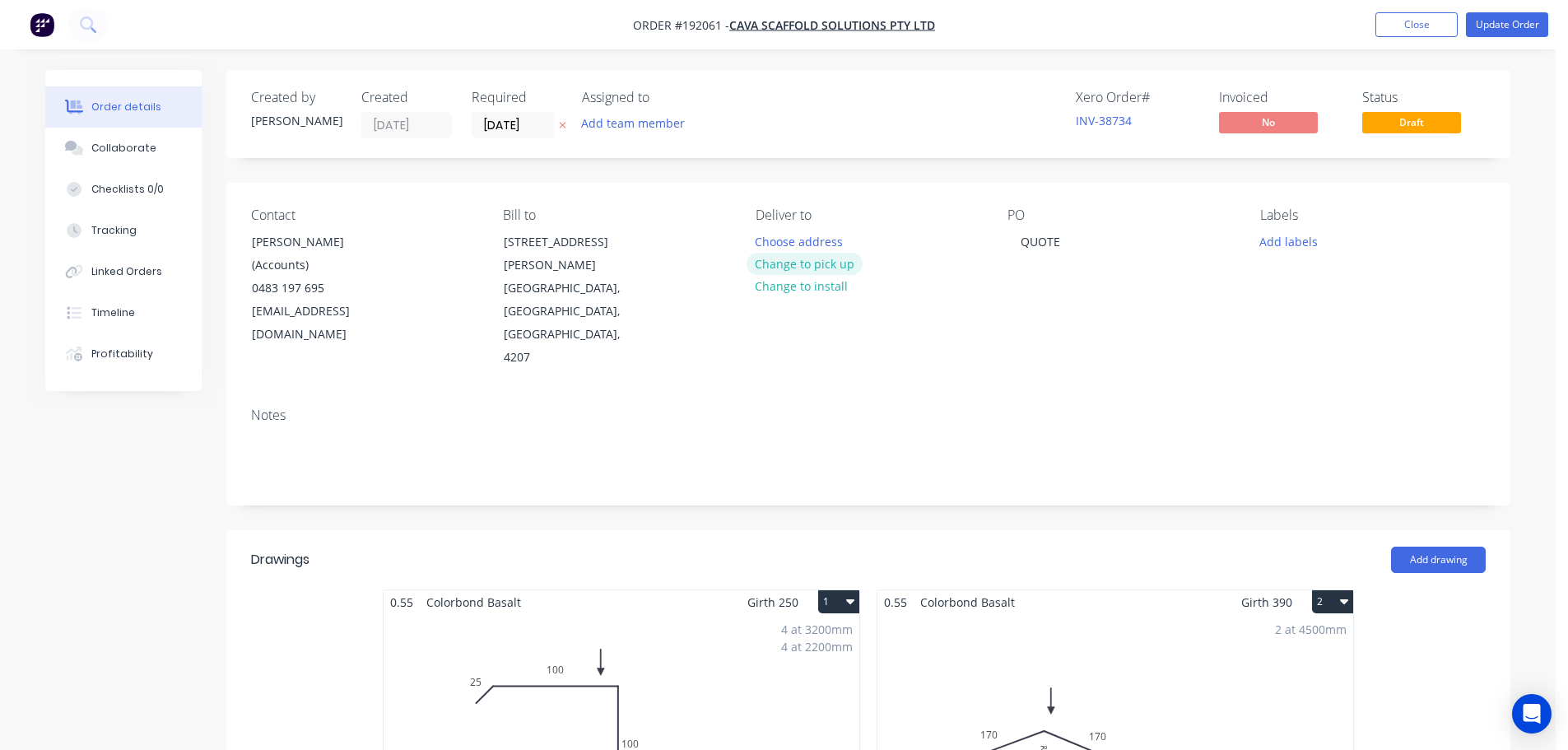
click at [803, 263] on button "Change to pick up" at bounding box center [805, 263] width 117 height 22
click at [778, 240] on div at bounding box center [768, 241] width 26 height 23
click at [1024, 247] on div "QUOTE" at bounding box center [1040, 241] width 66 height 23
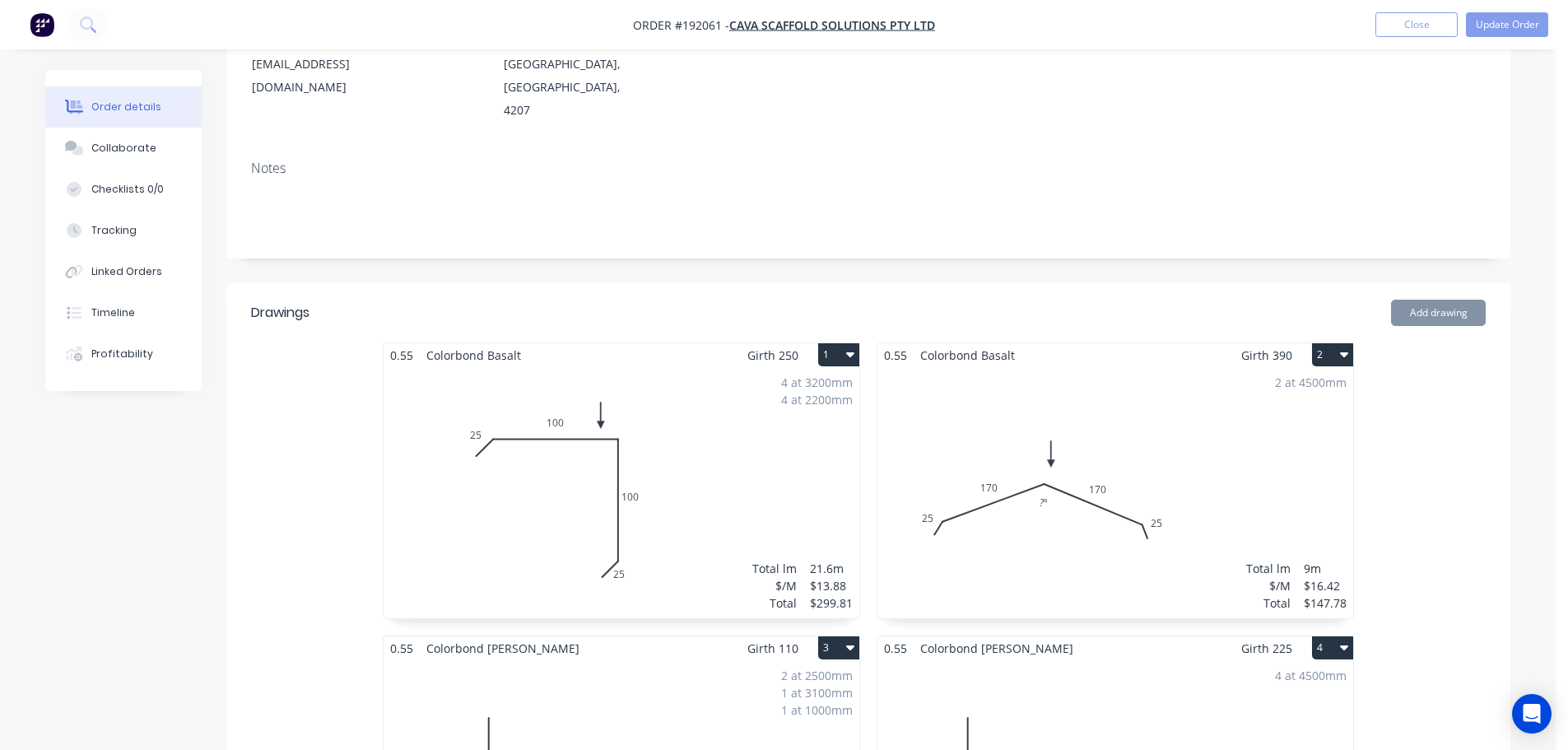
click at [1071, 472] on div "2 at 4500mm Total lm $/M Total 9m $16.42 $147.78" at bounding box center [1116, 492] width 476 height 251
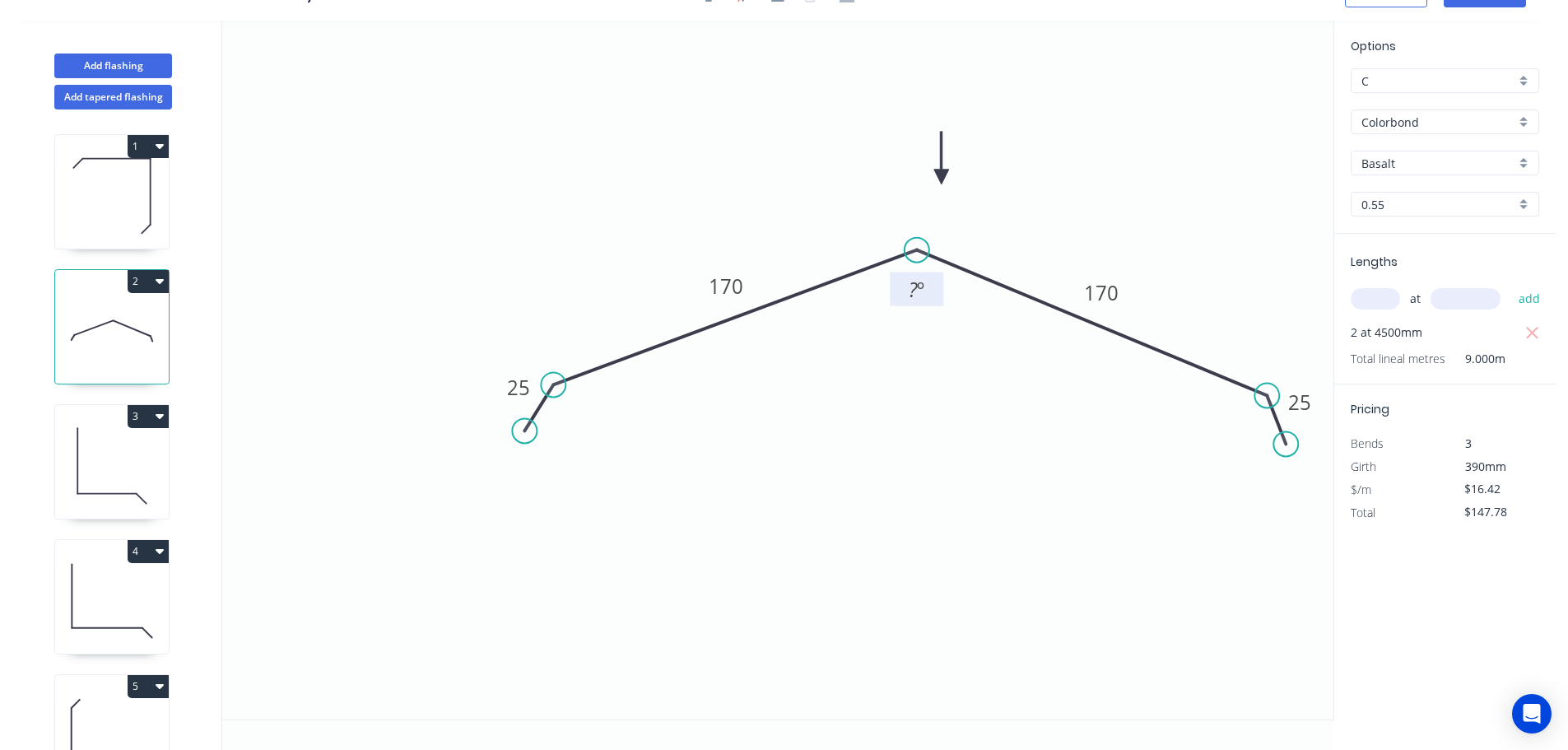
click at [921, 290] on tspan "º" at bounding box center [921, 290] width 8 height 27
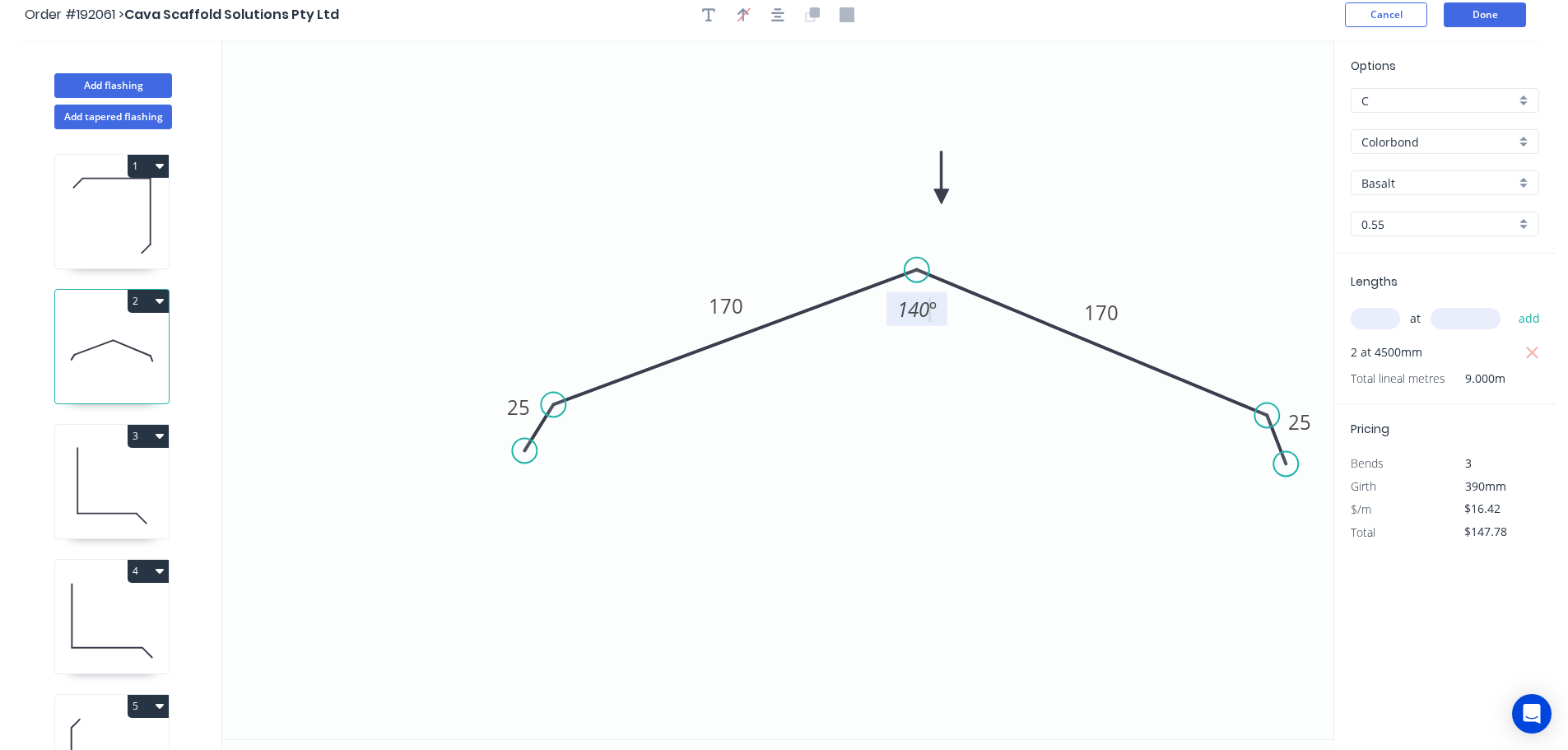
scroll to position [0, 0]
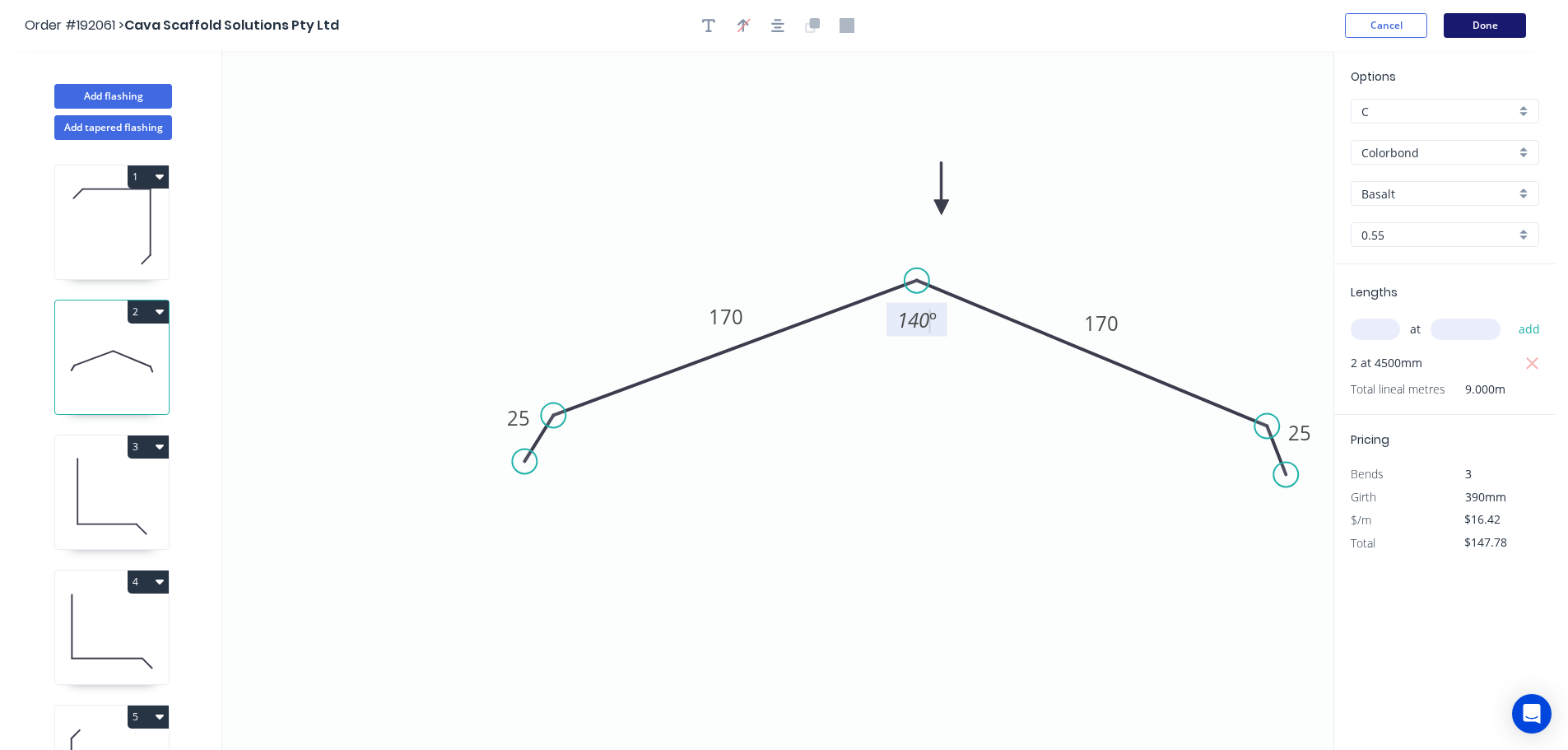
click at [1500, 25] on button "Done" at bounding box center [1484, 25] width 82 height 24
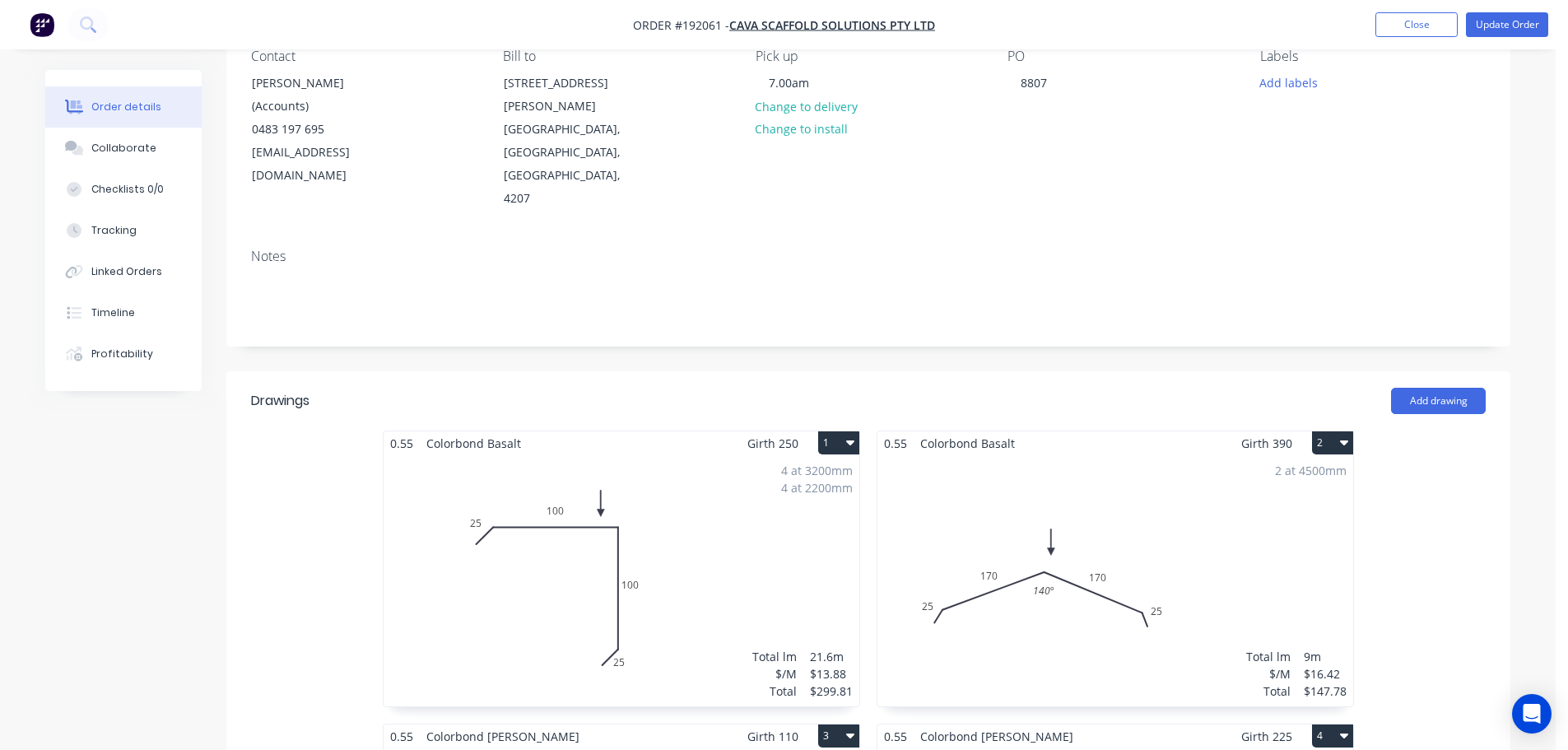
scroll to position [330, 0]
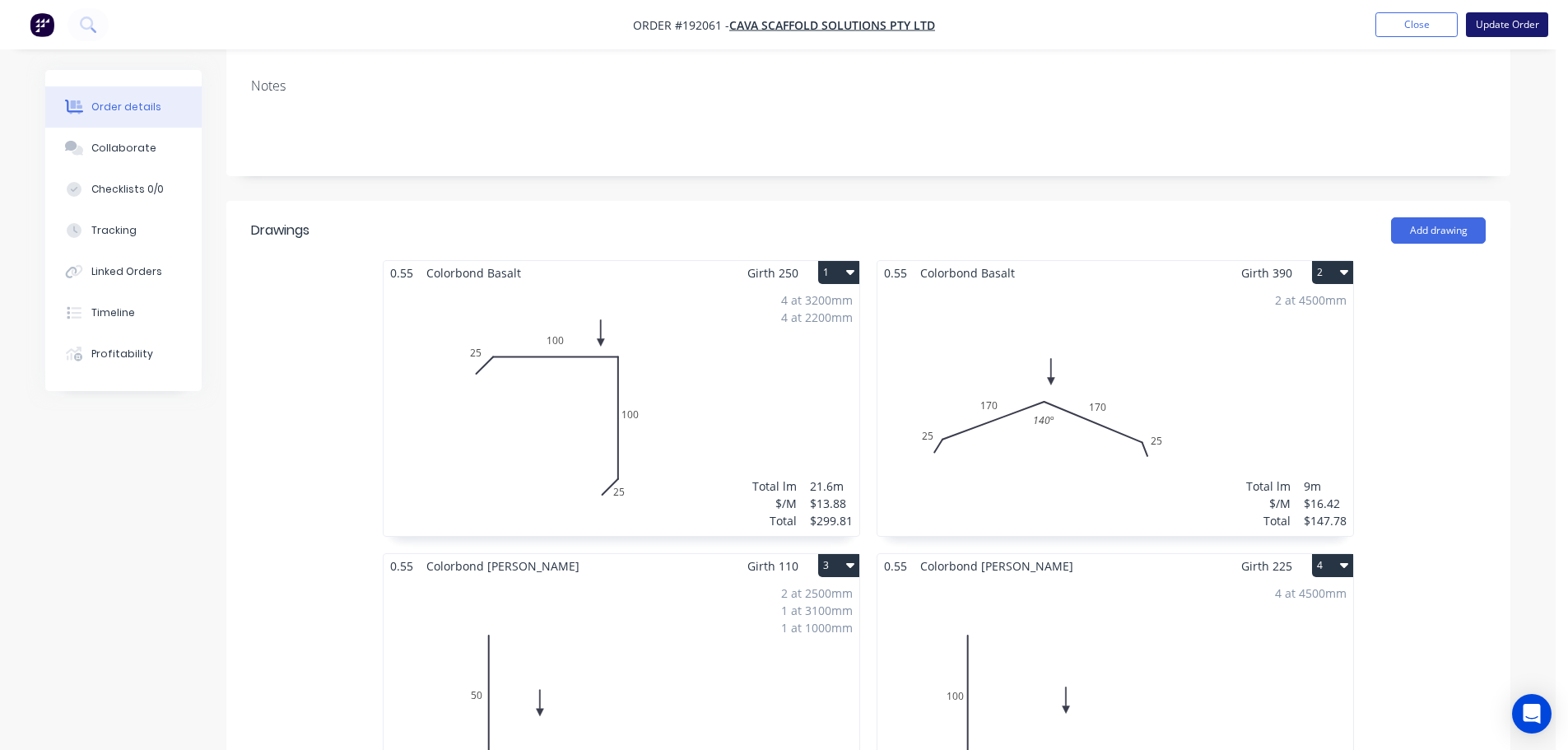
click at [1505, 28] on button "Update Order" at bounding box center [1507, 24] width 82 height 24
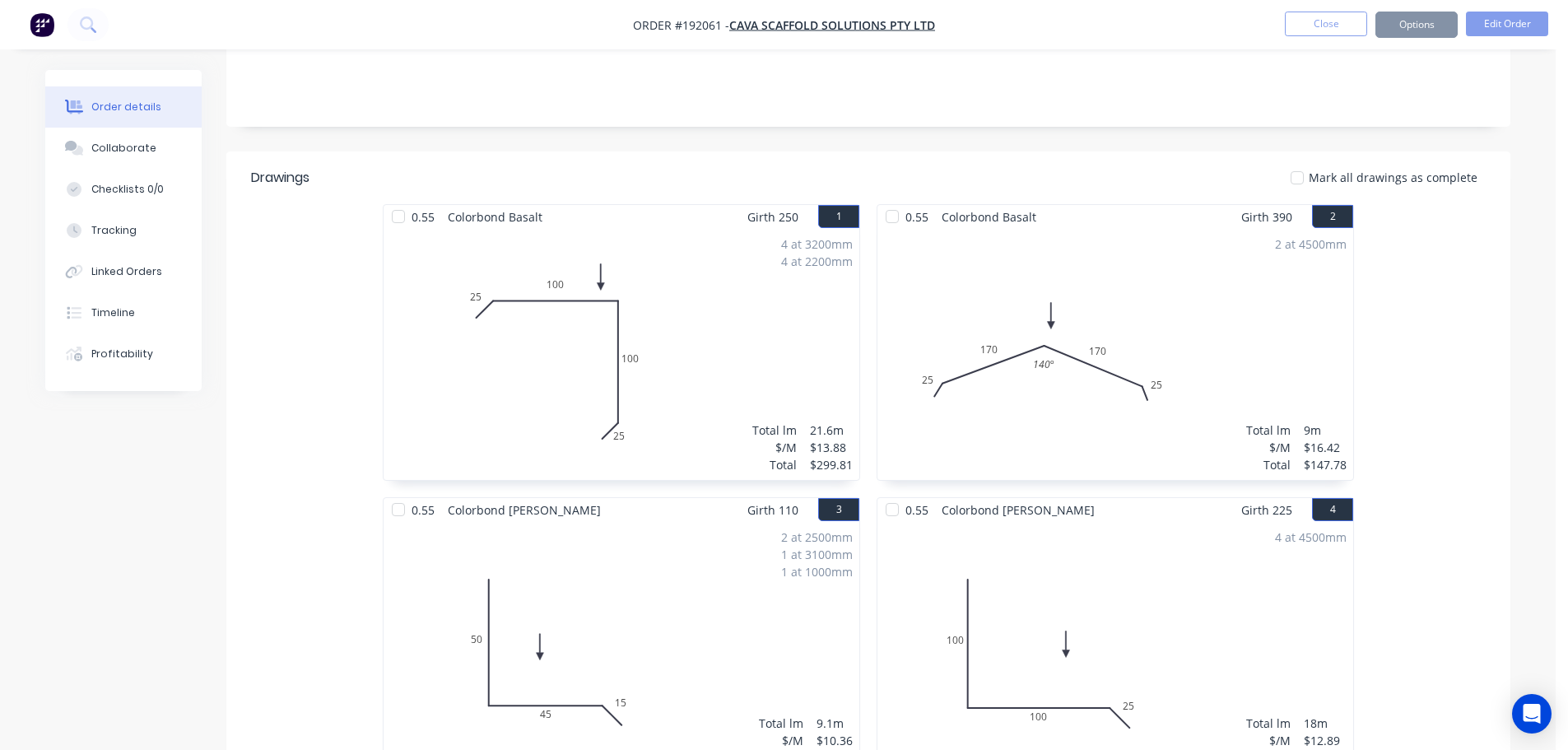
scroll to position [0, 0]
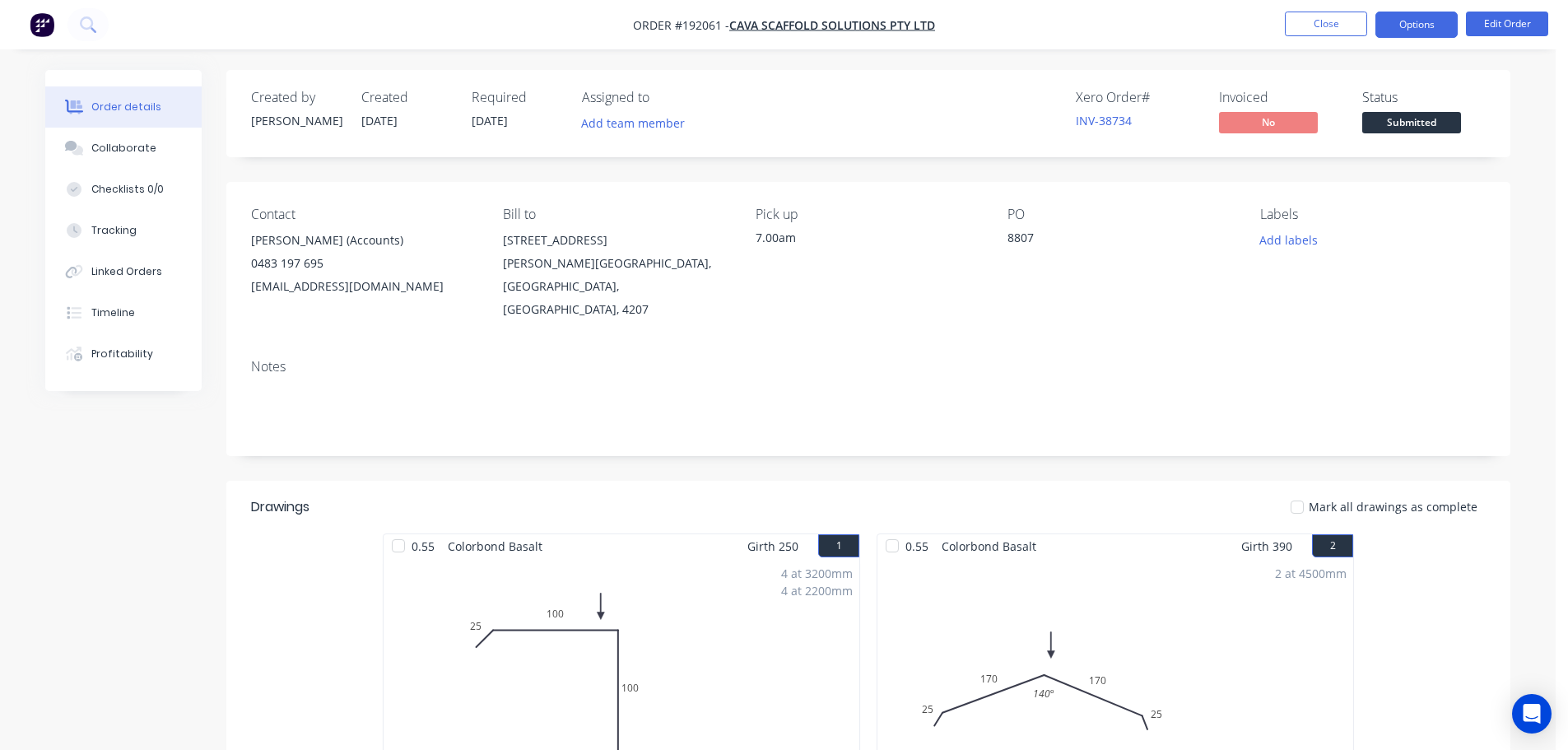
drag, startPoint x: 1417, startPoint y: 35, endPoint x: 1424, endPoint y: 28, distance: 9.9
click at [1424, 28] on button "Options" at bounding box center [1416, 24] width 82 height 26
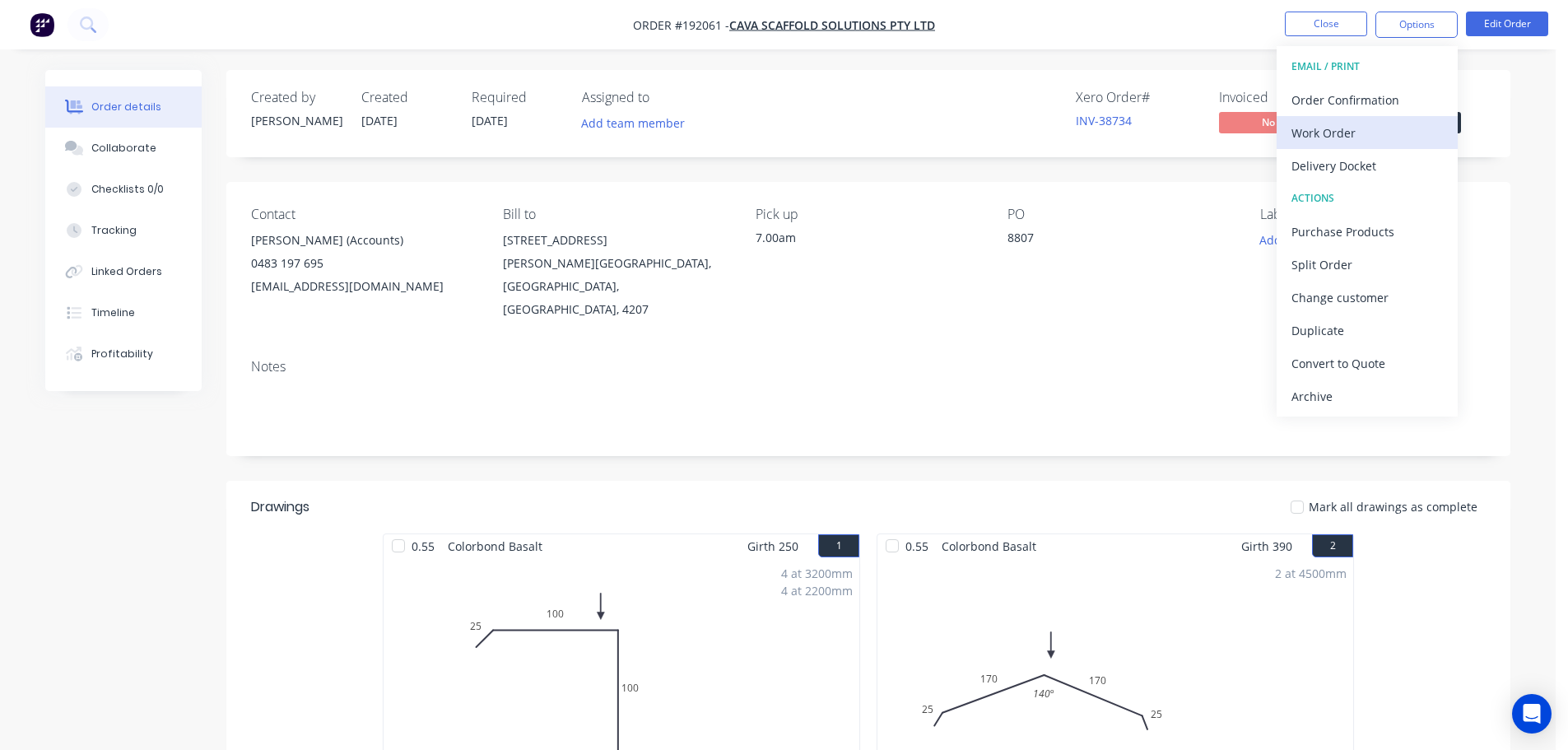
click at [1324, 147] on button "Work Order" at bounding box center [1367, 133] width 181 height 33
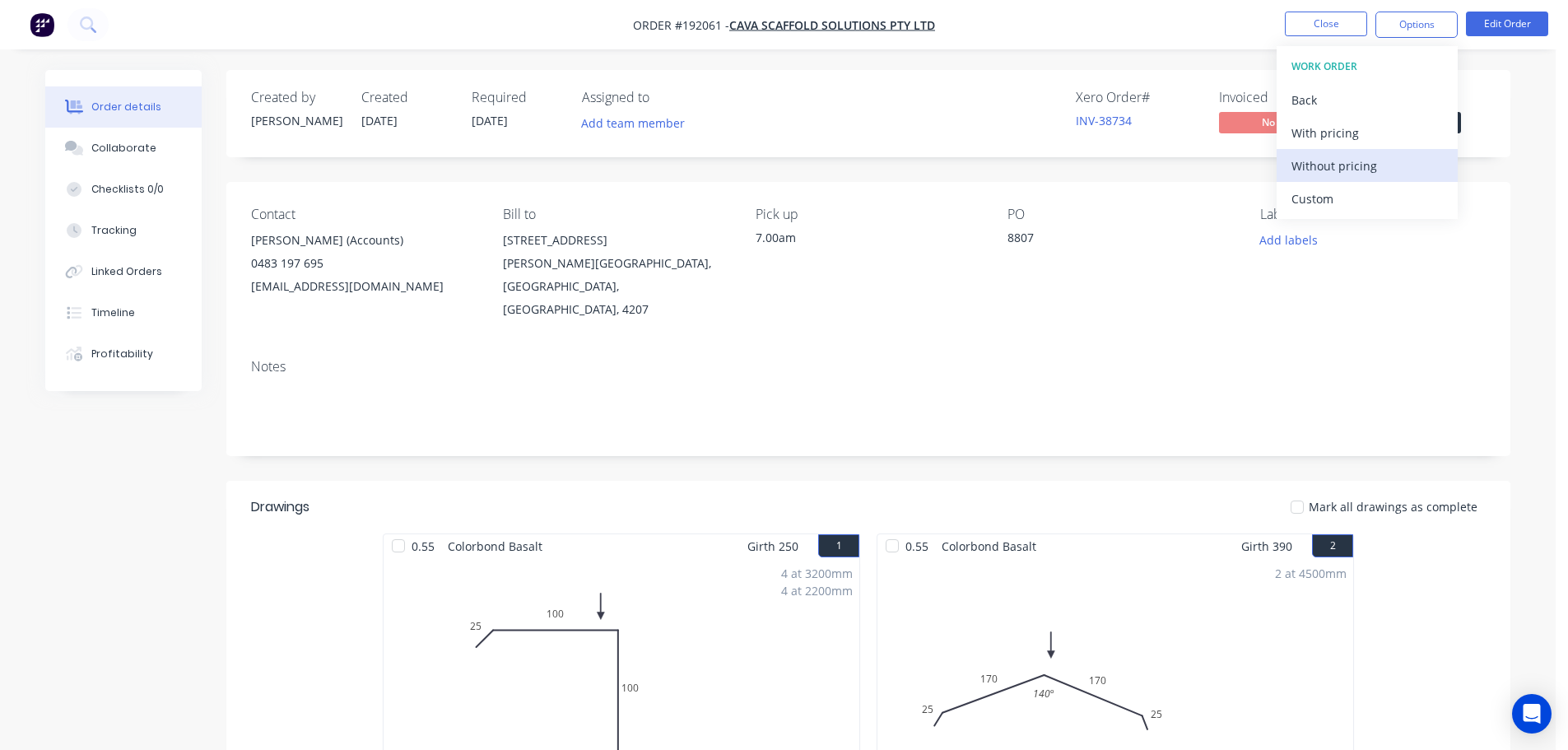
click at [1324, 164] on div "Without pricing" at bounding box center [1366, 166] width 151 height 23
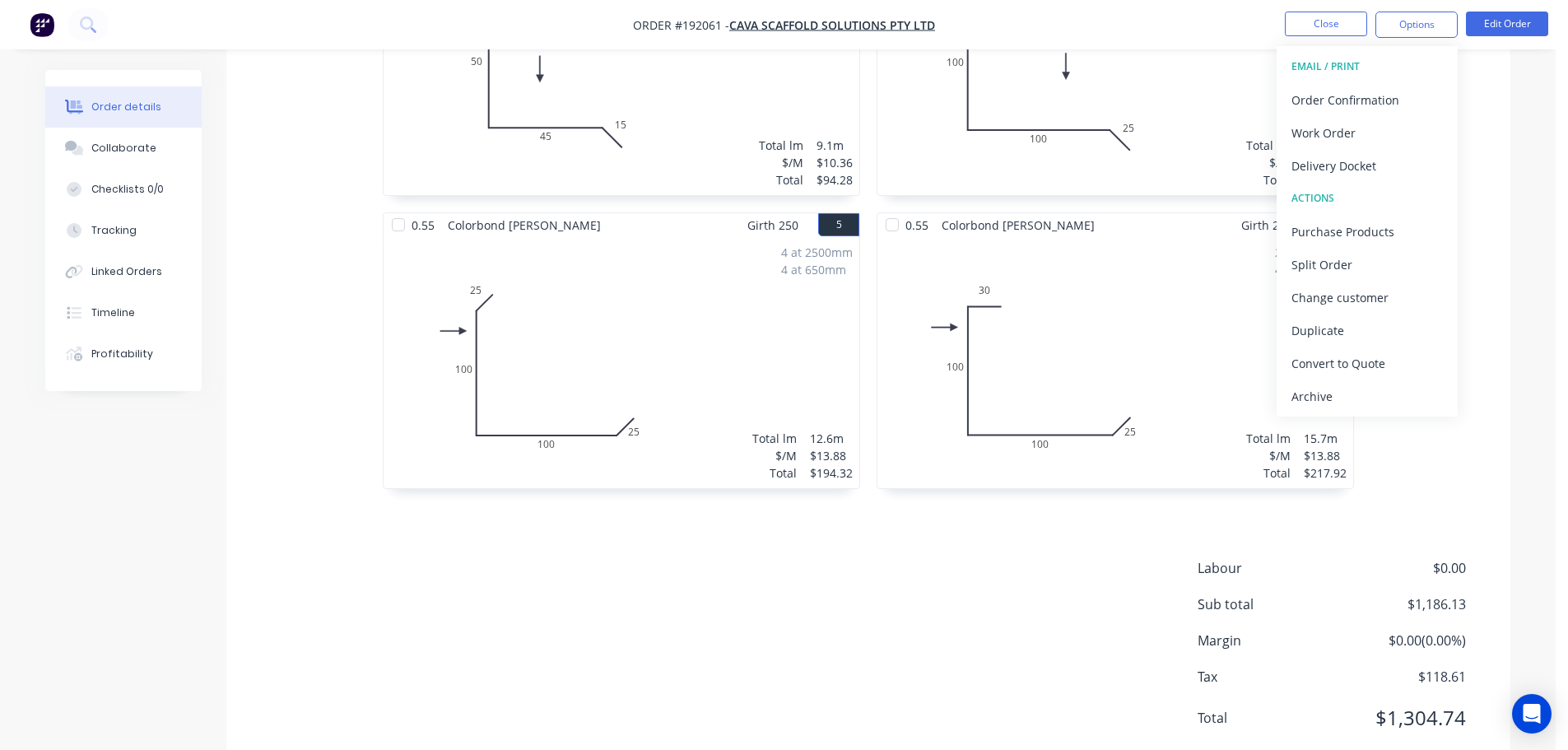
scroll to position [932, 0]
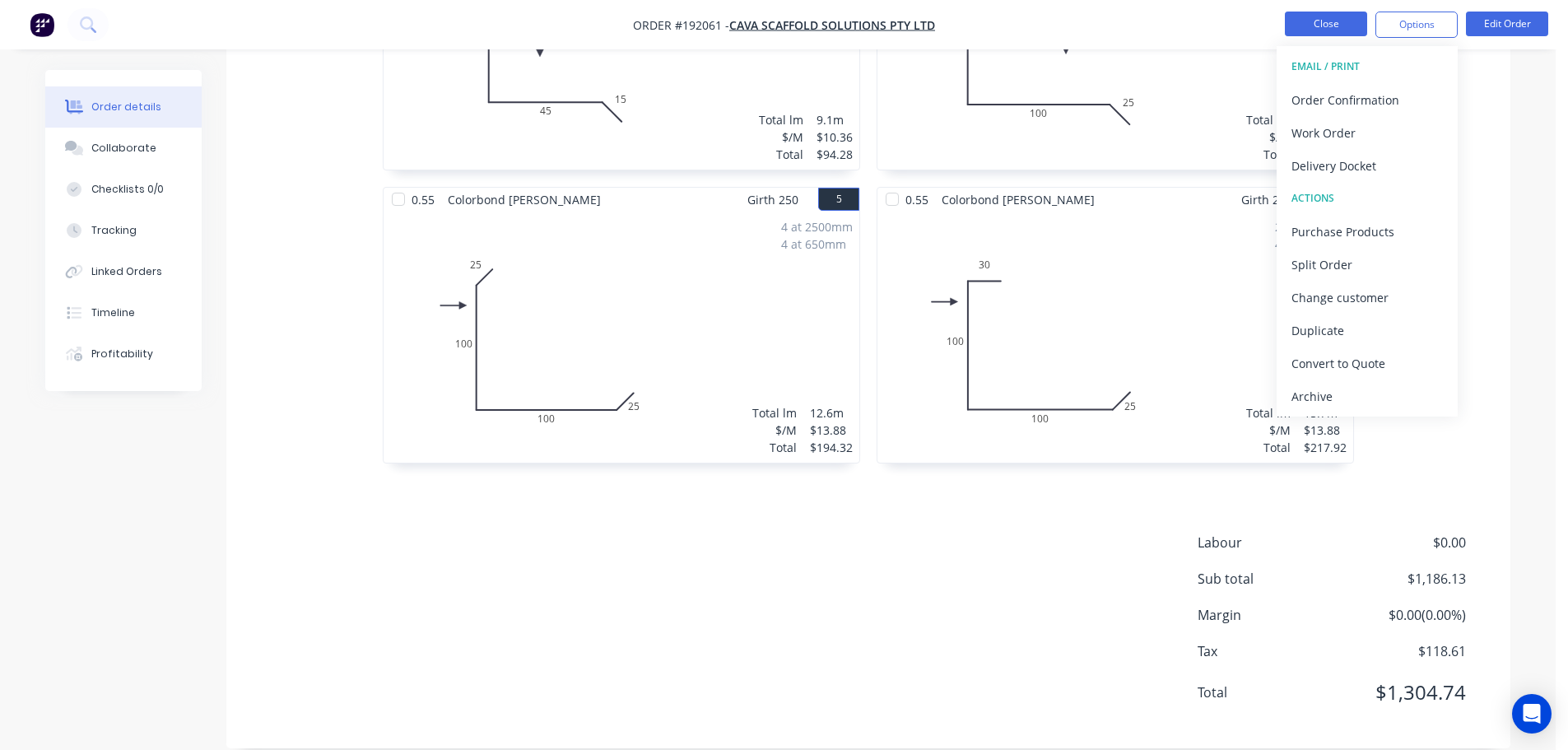
click at [1313, 12] on button "Close" at bounding box center [1326, 23] width 82 height 24
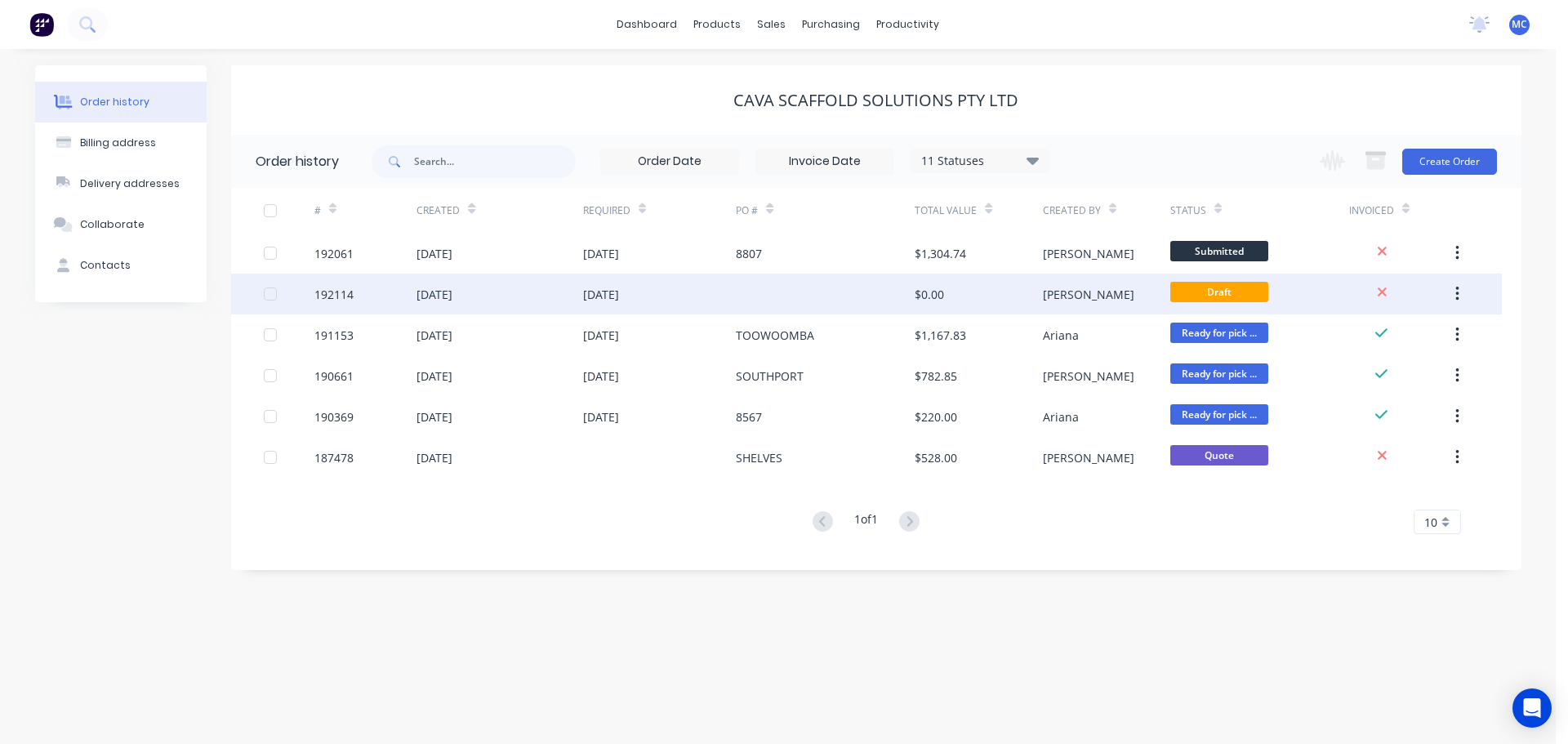
click at [767, 291] on div at bounding box center [825, 294] width 179 height 41
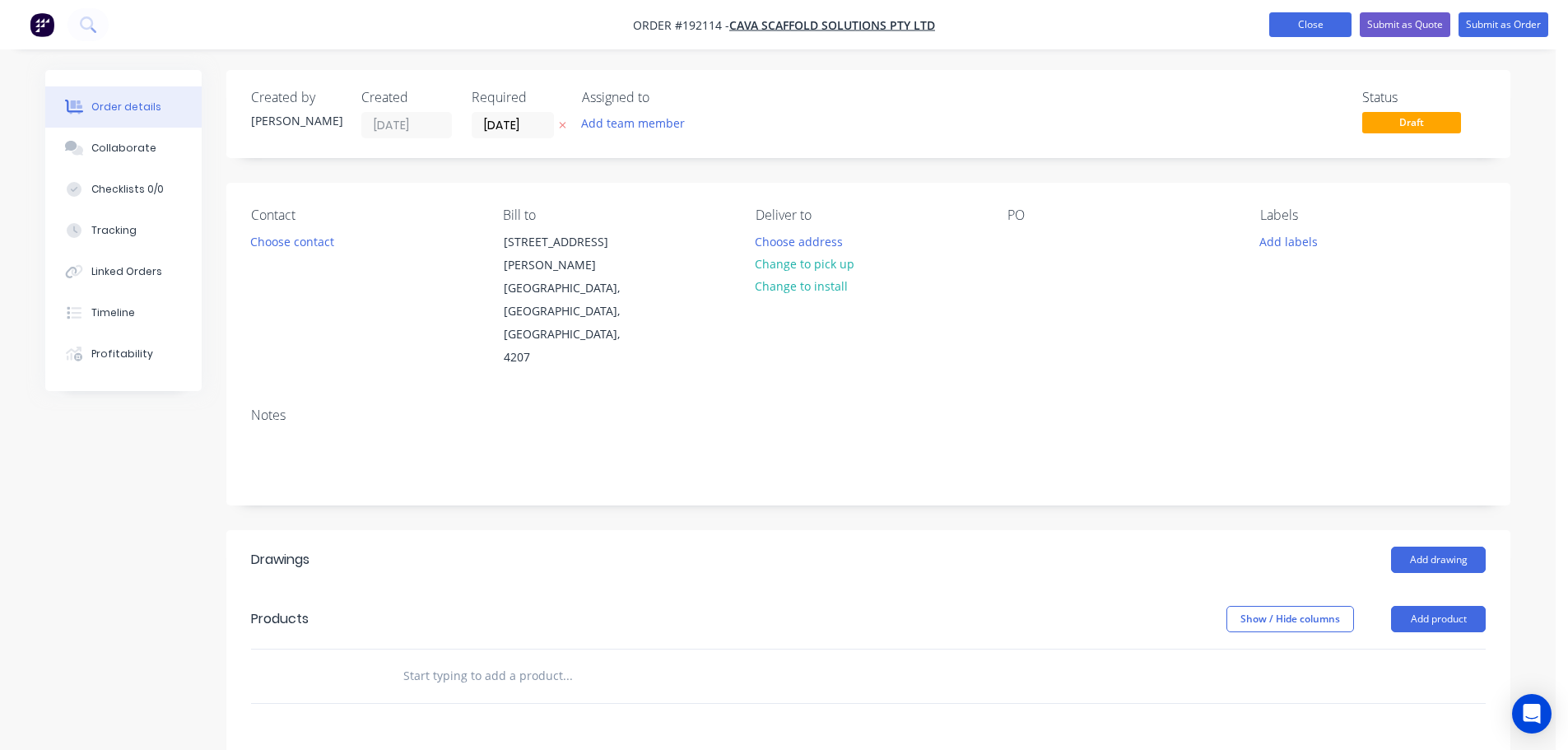
click at [1316, 23] on button "Close" at bounding box center [1311, 24] width 82 height 24
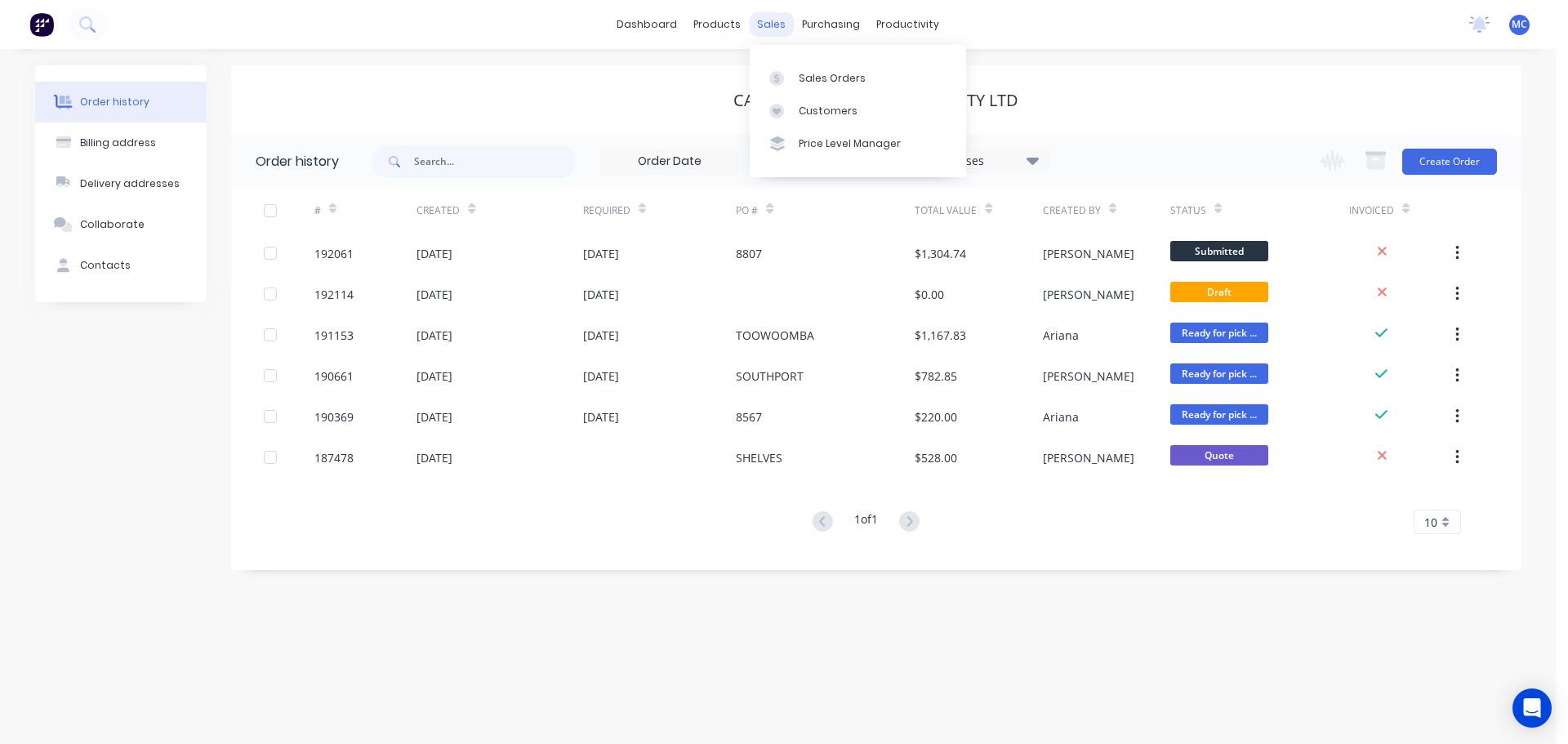
click at [765, 21] on div "sales" at bounding box center [771, 24] width 44 height 24
click at [819, 108] on div "Customers" at bounding box center [827, 110] width 59 height 15
